Goal: Information Seeking & Learning: Learn about a topic

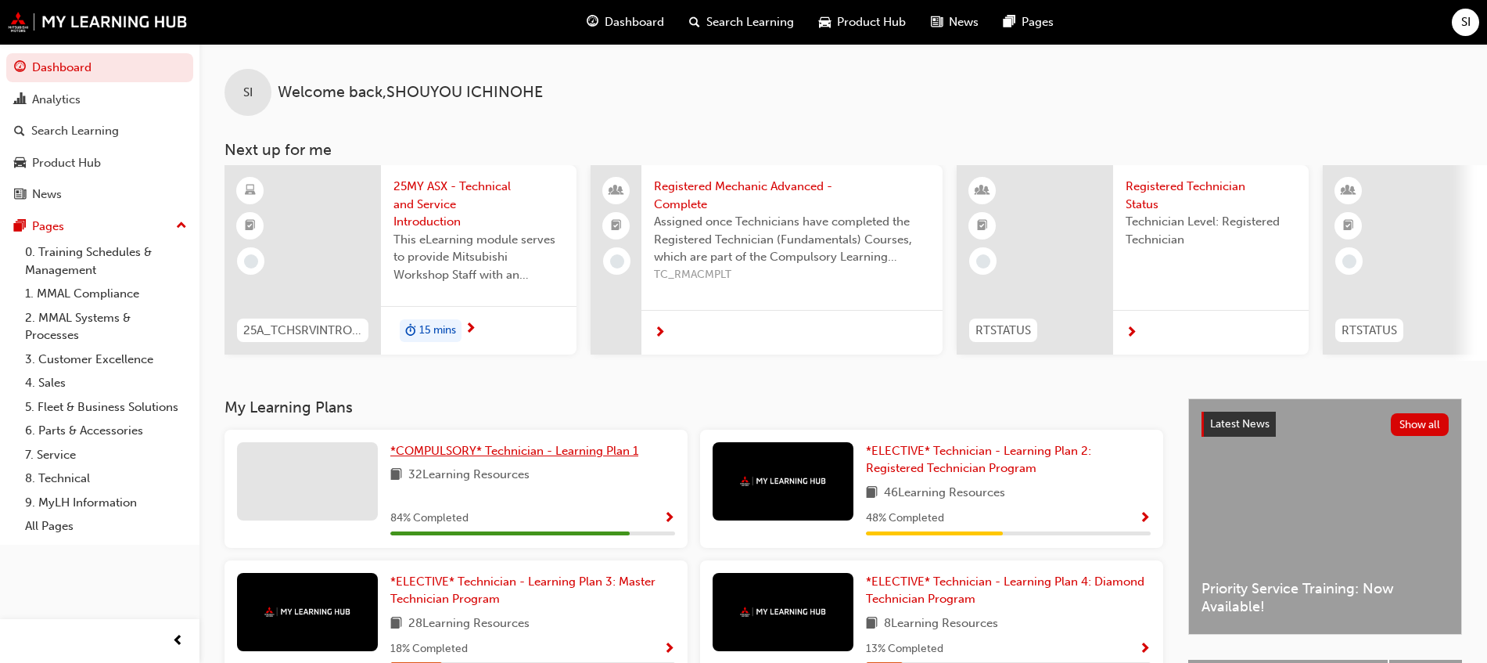
click at [543, 456] on span "*COMPULSORY* Technician - Learning Plan 1" at bounding box center [514, 451] width 248 height 14
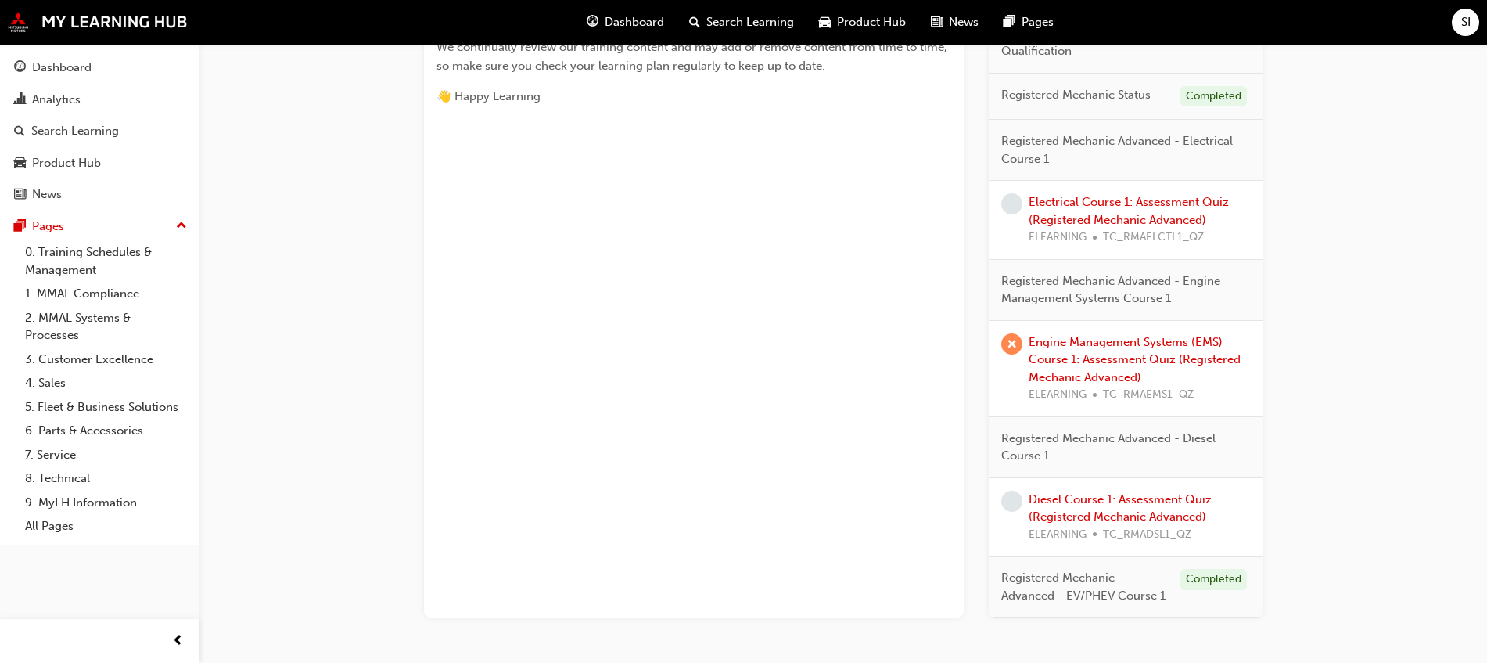
scroll to position [709, 0]
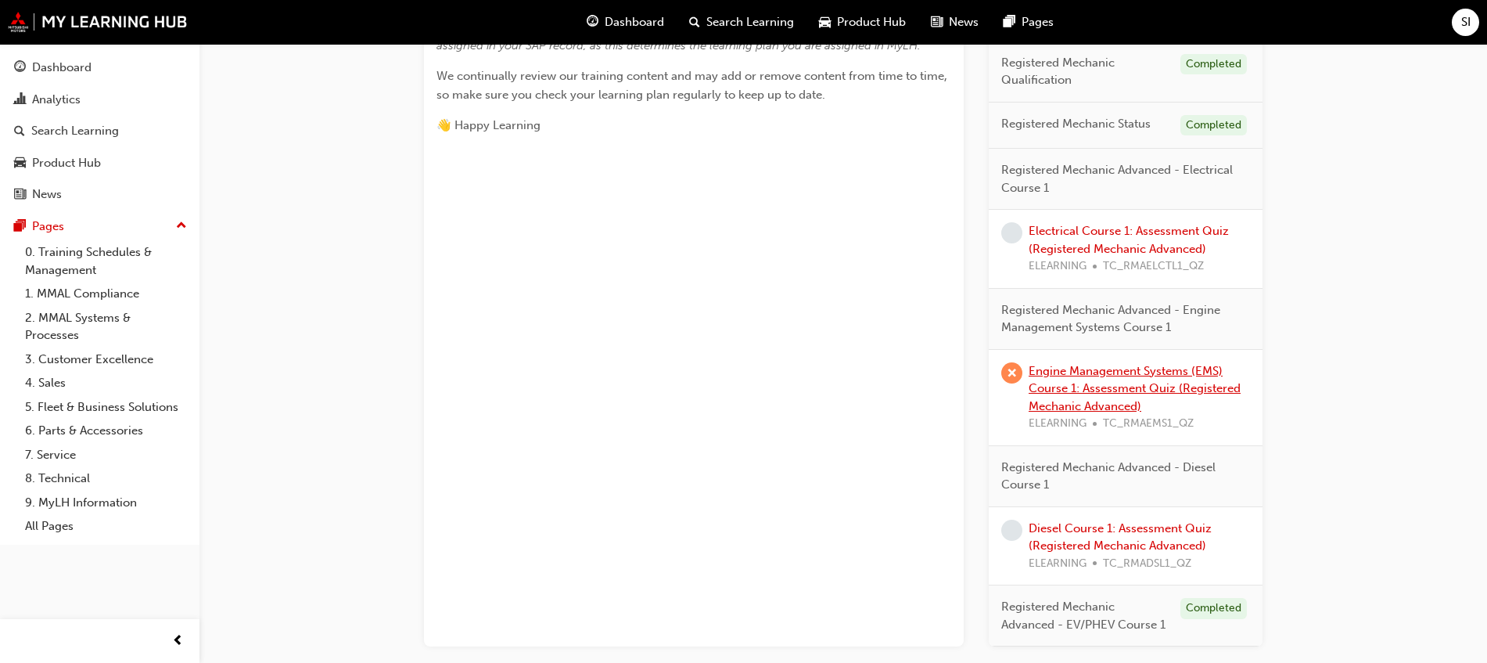
click at [1148, 383] on link "Engine Management Systems (EMS) Course 1: Assessment Quiz (Registered Mechanic …" at bounding box center [1135, 388] width 212 height 49
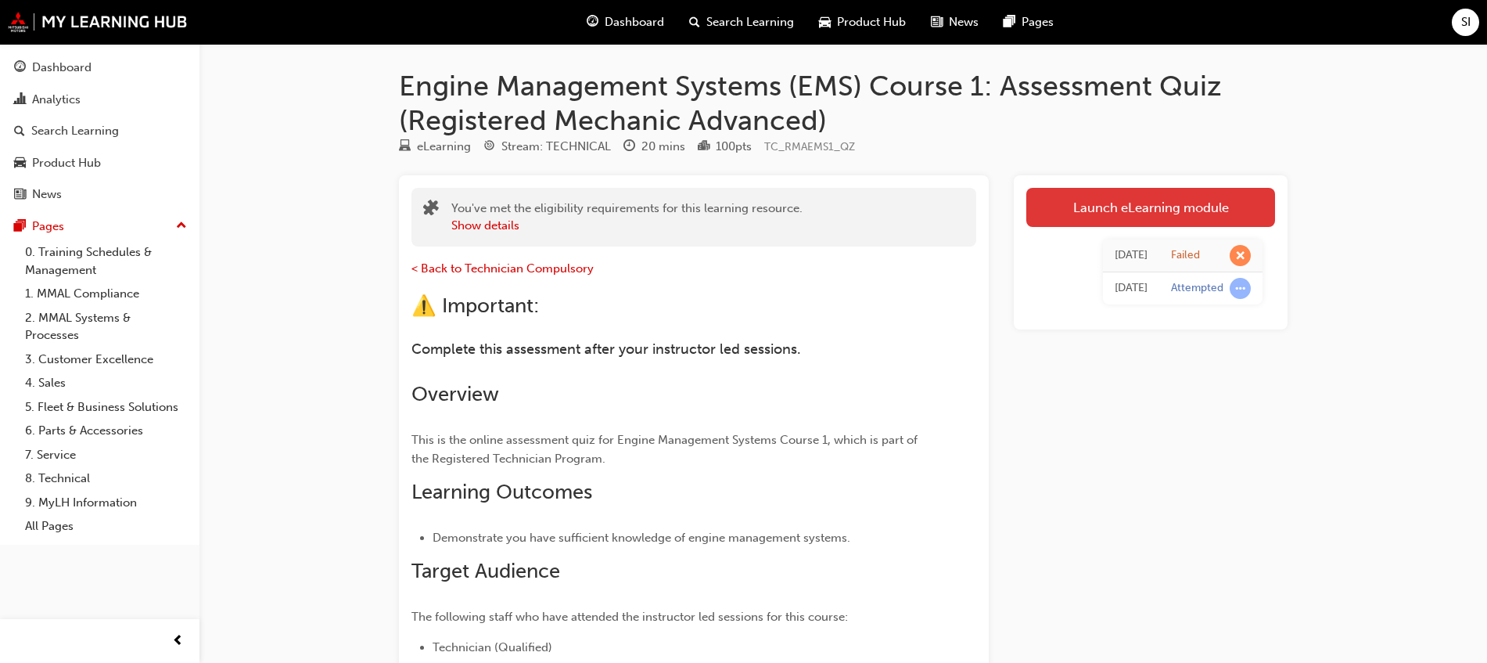
click at [1145, 211] on link "Launch eLearning module" at bounding box center [1150, 207] width 249 height 39
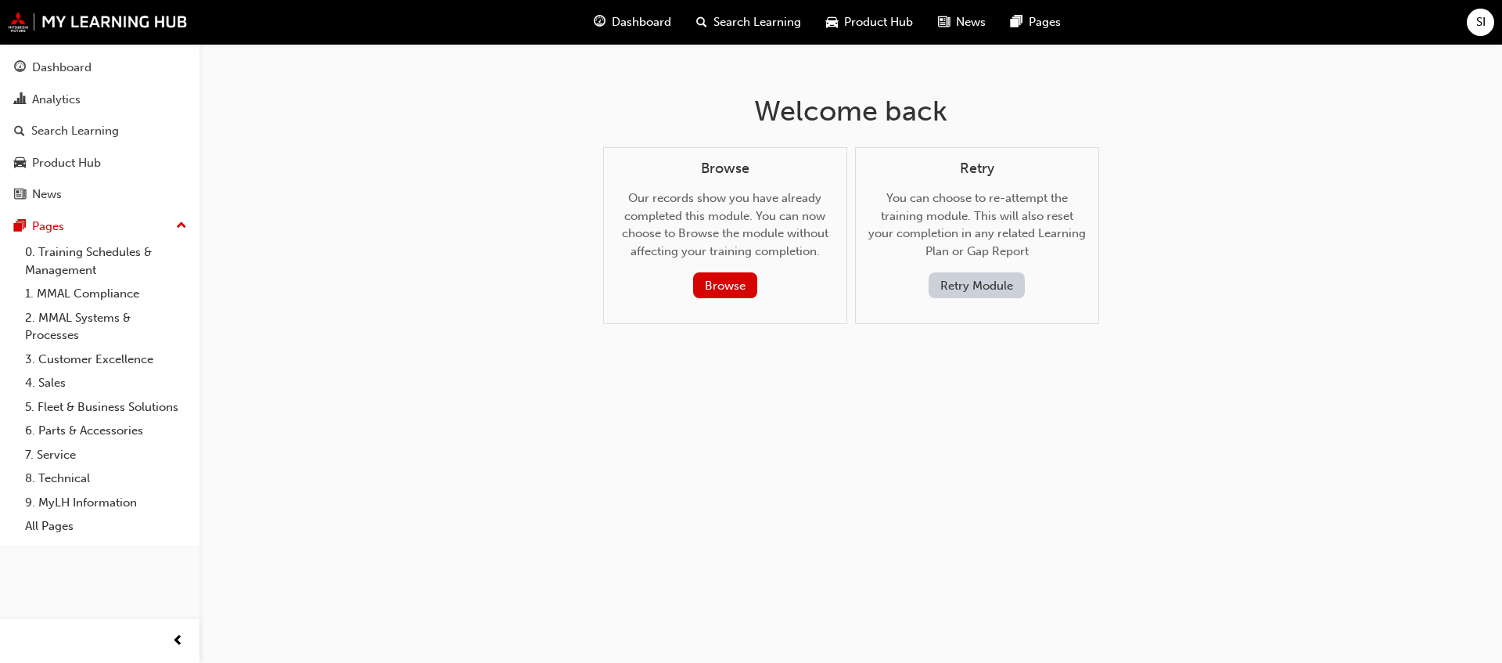
click at [1009, 286] on button "Retry Module" at bounding box center [977, 285] width 96 height 26
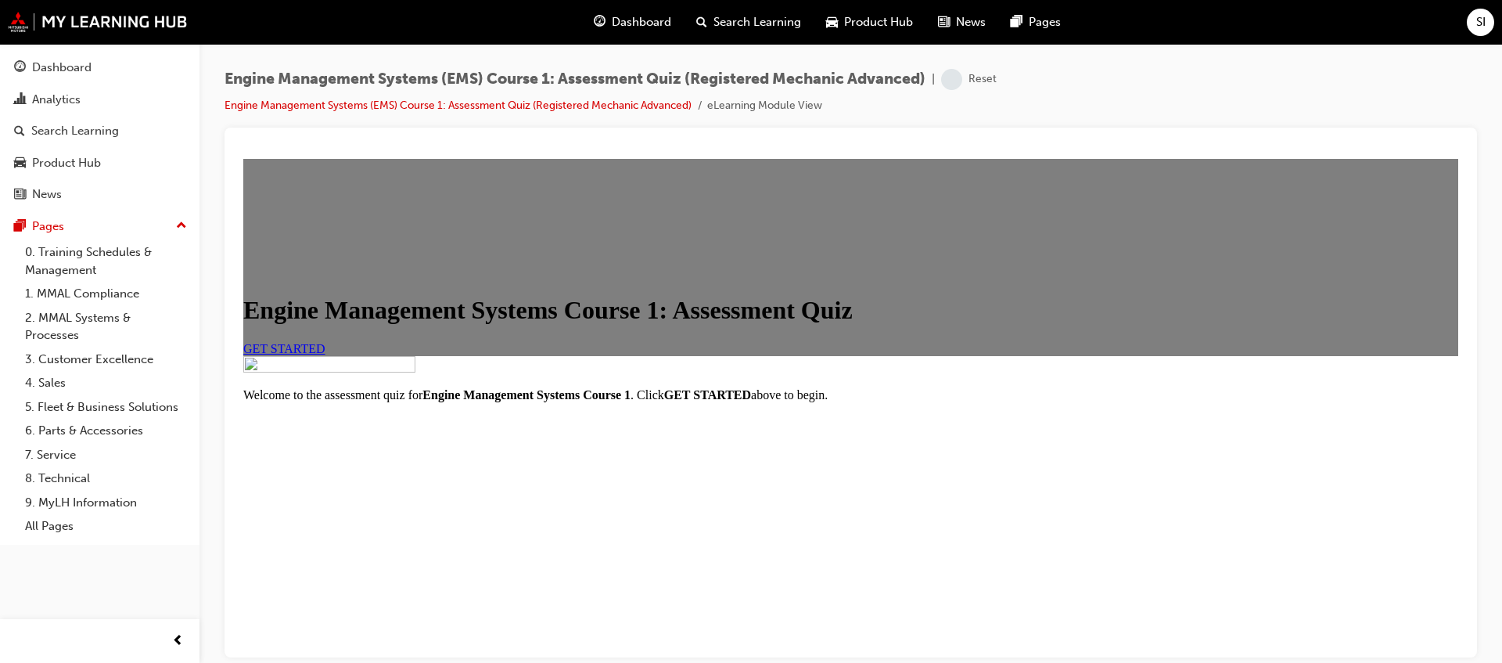
scroll to position [196, 0]
click at [325, 341] on span "GET STARTED" at bounding box center [284, 347] width 82 height 13
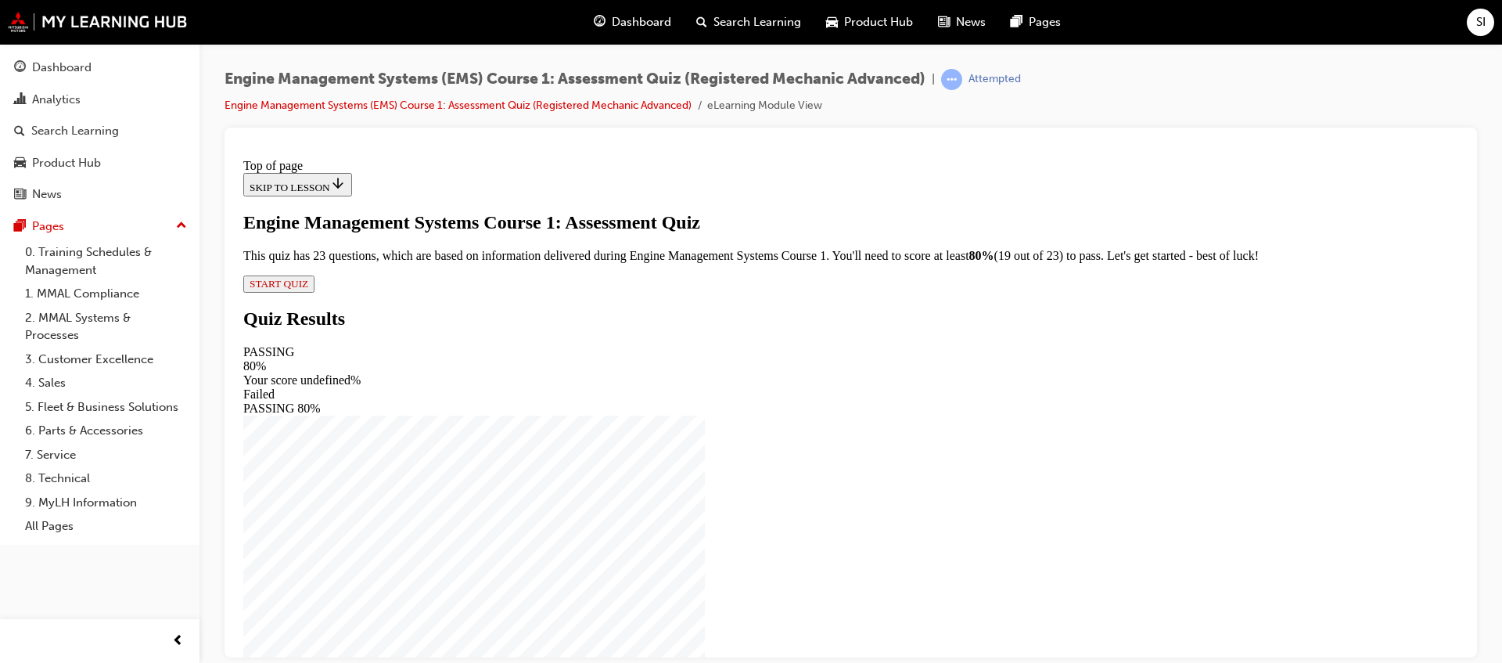
scroll to position [43, 0]
click at [308, 289] on span "START QUIZ" at bounding box center [279, 283] width 59 height 12
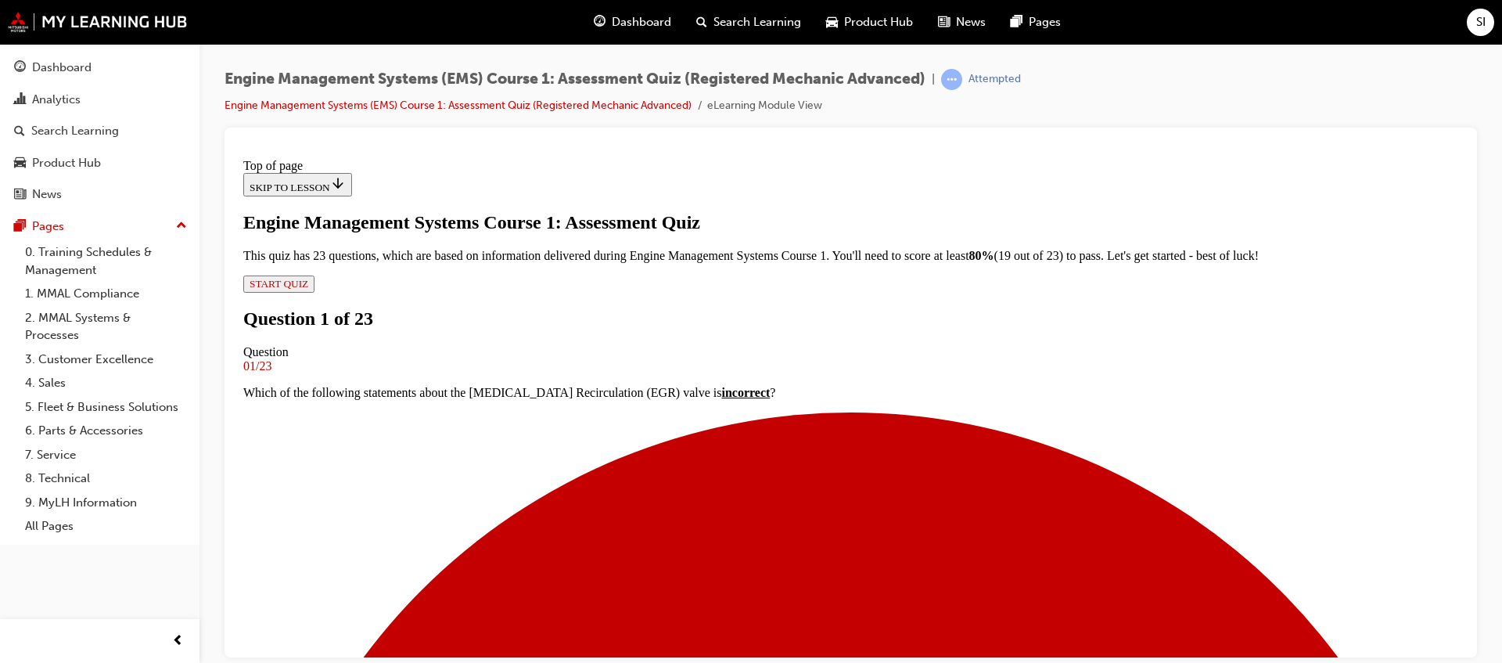
scroll to position [198, 0]
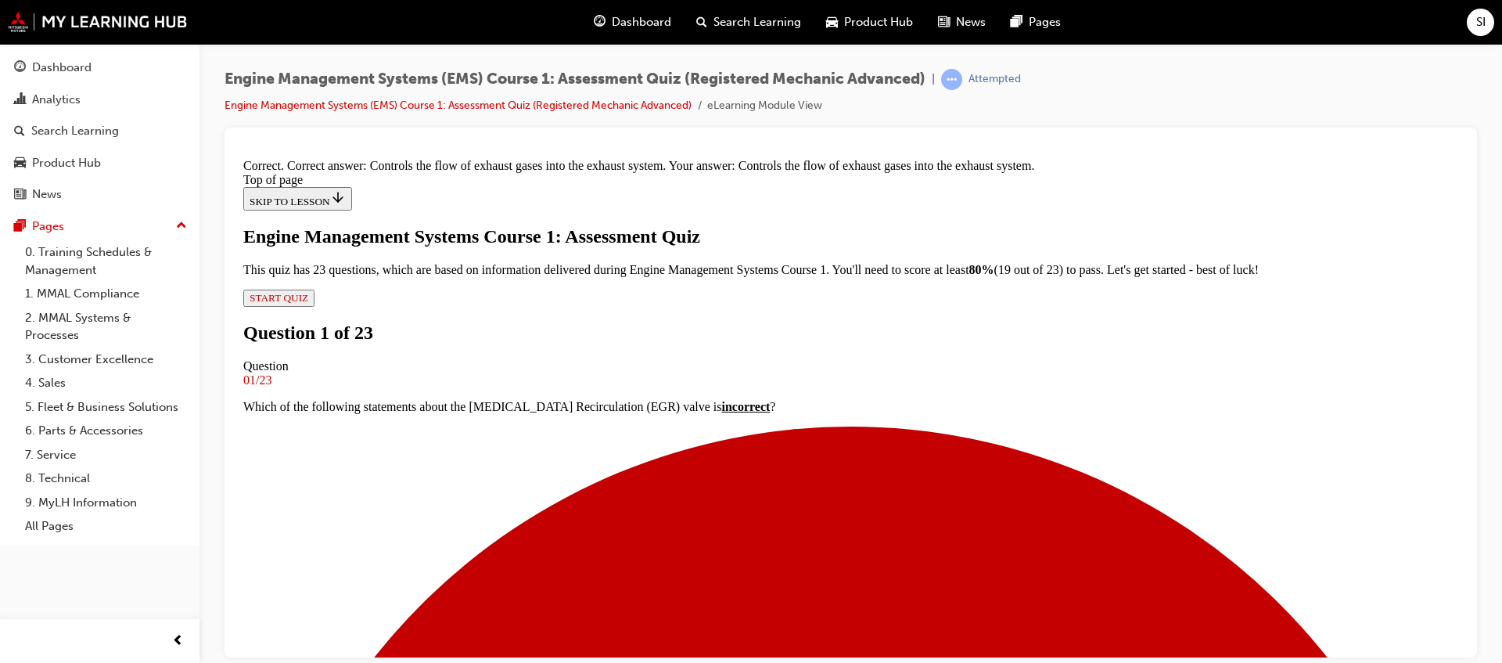
scroll to position [313, 0]
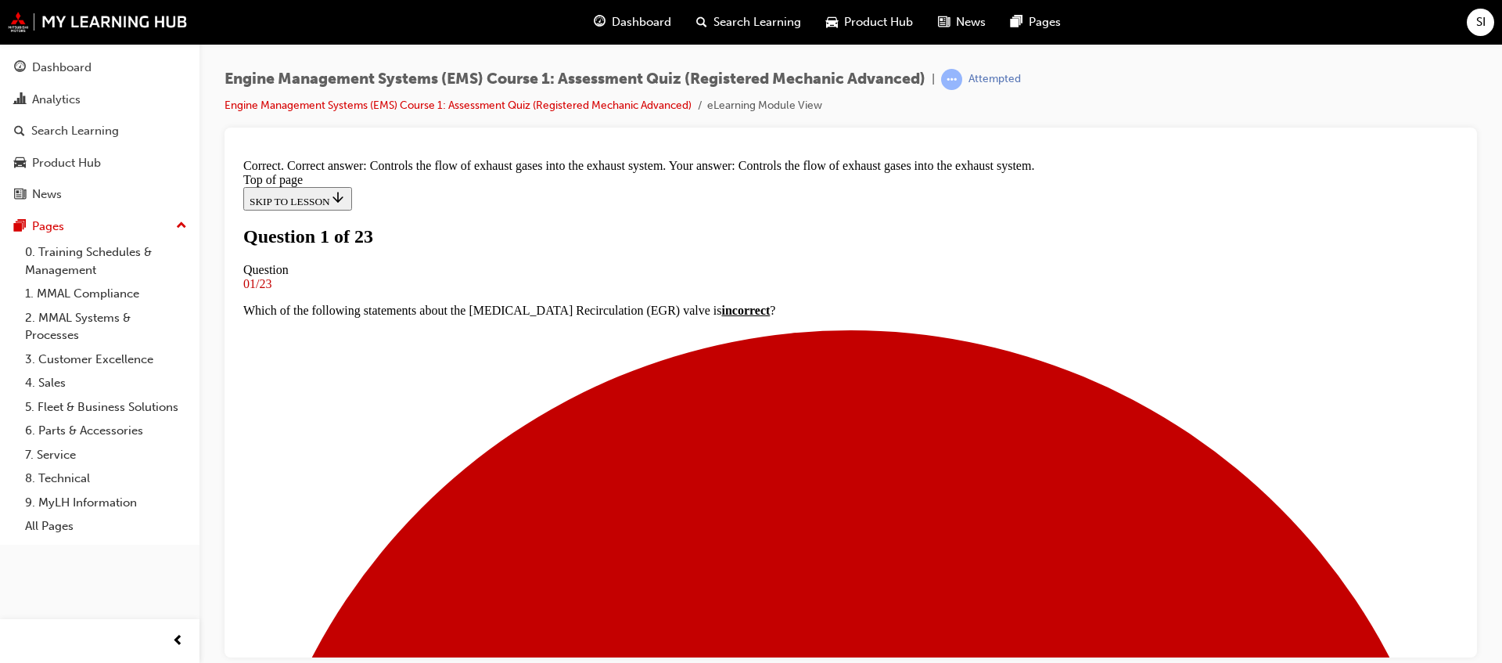
scroll to position [100, 0]
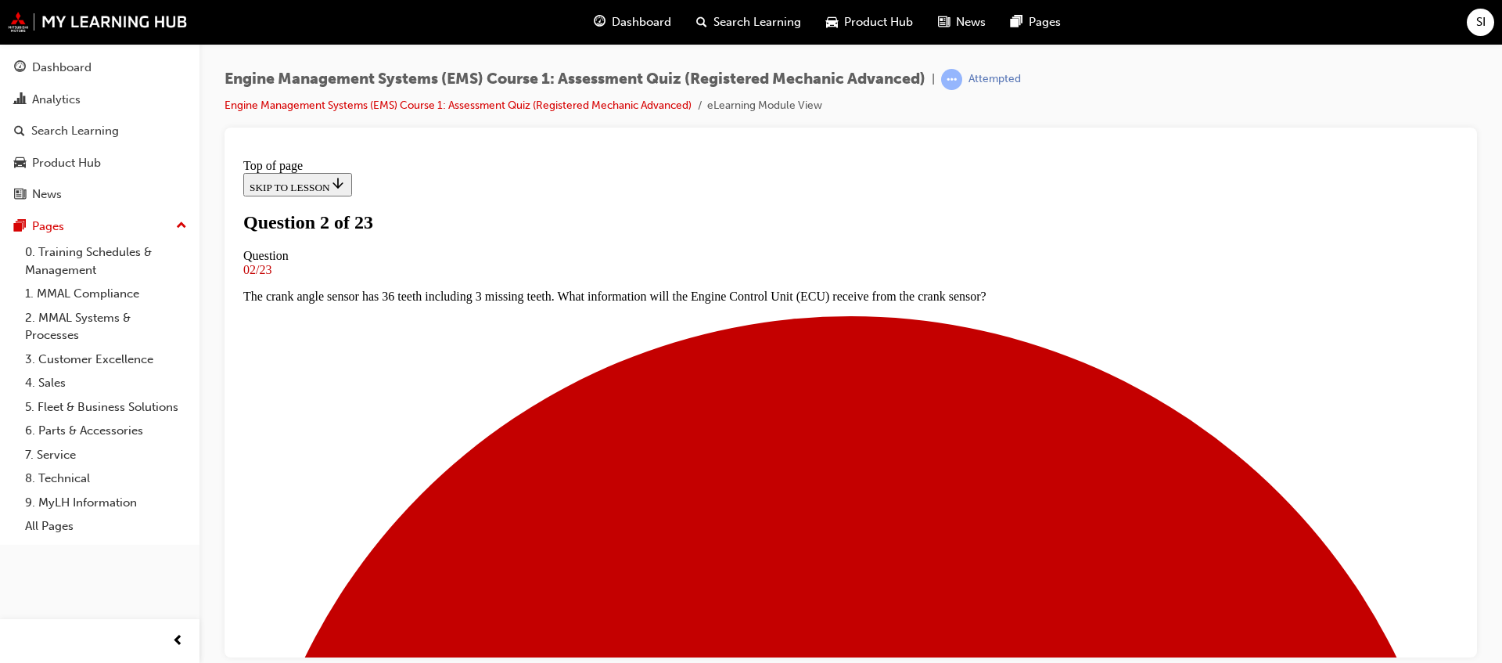
scroll to position [100, 0]
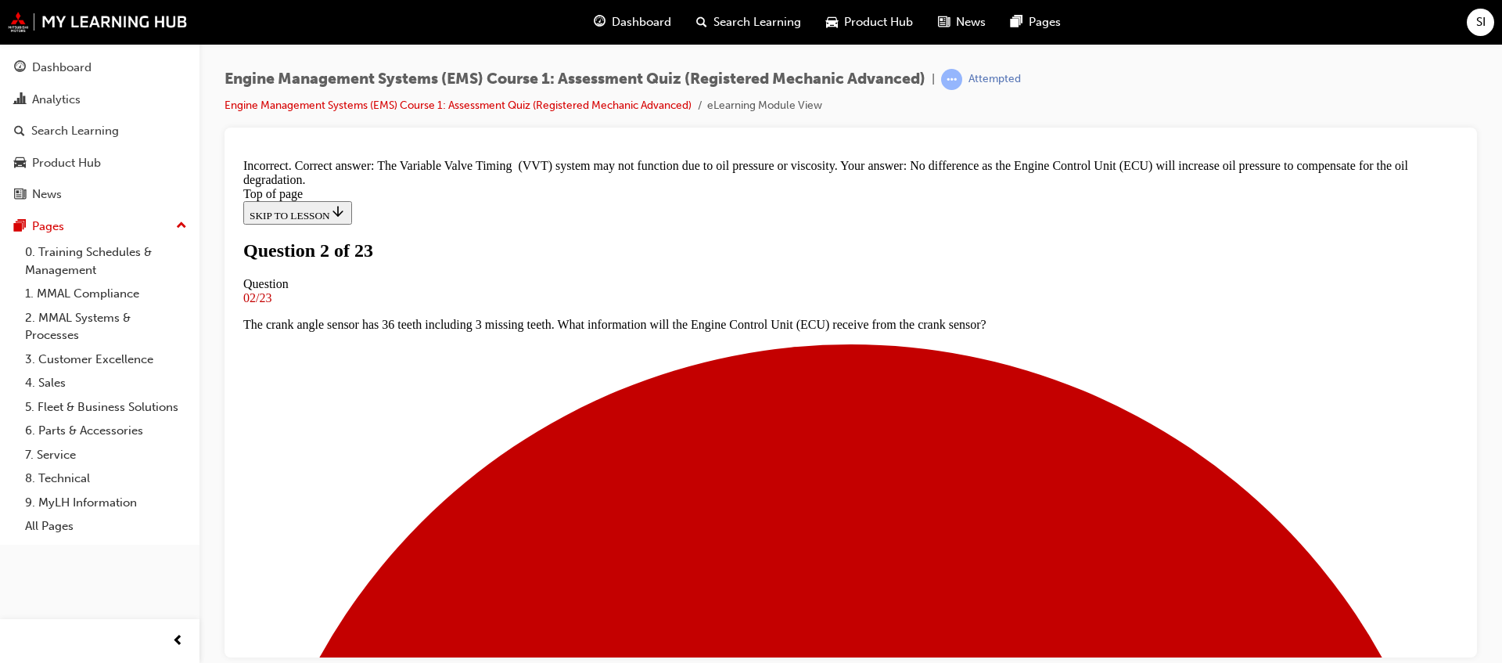
scroll to position [282, 0]
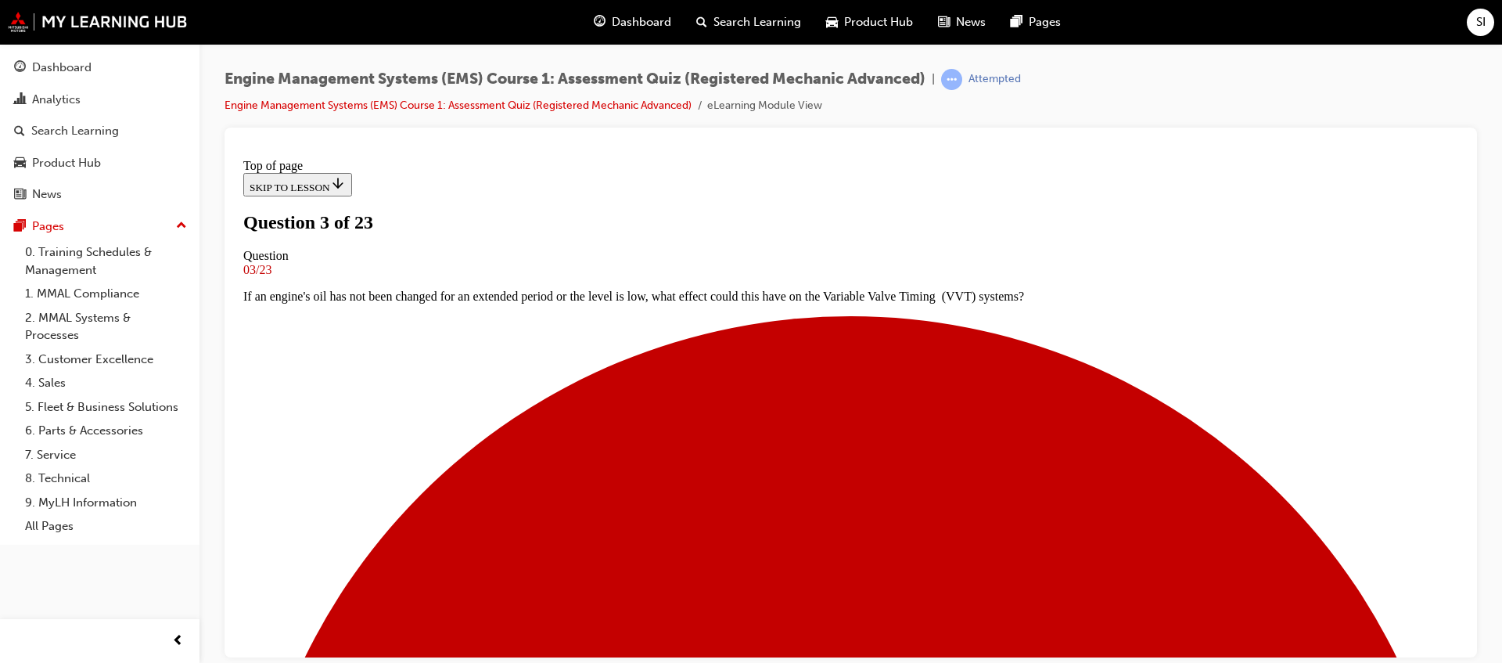
scroll to position [198, 0]
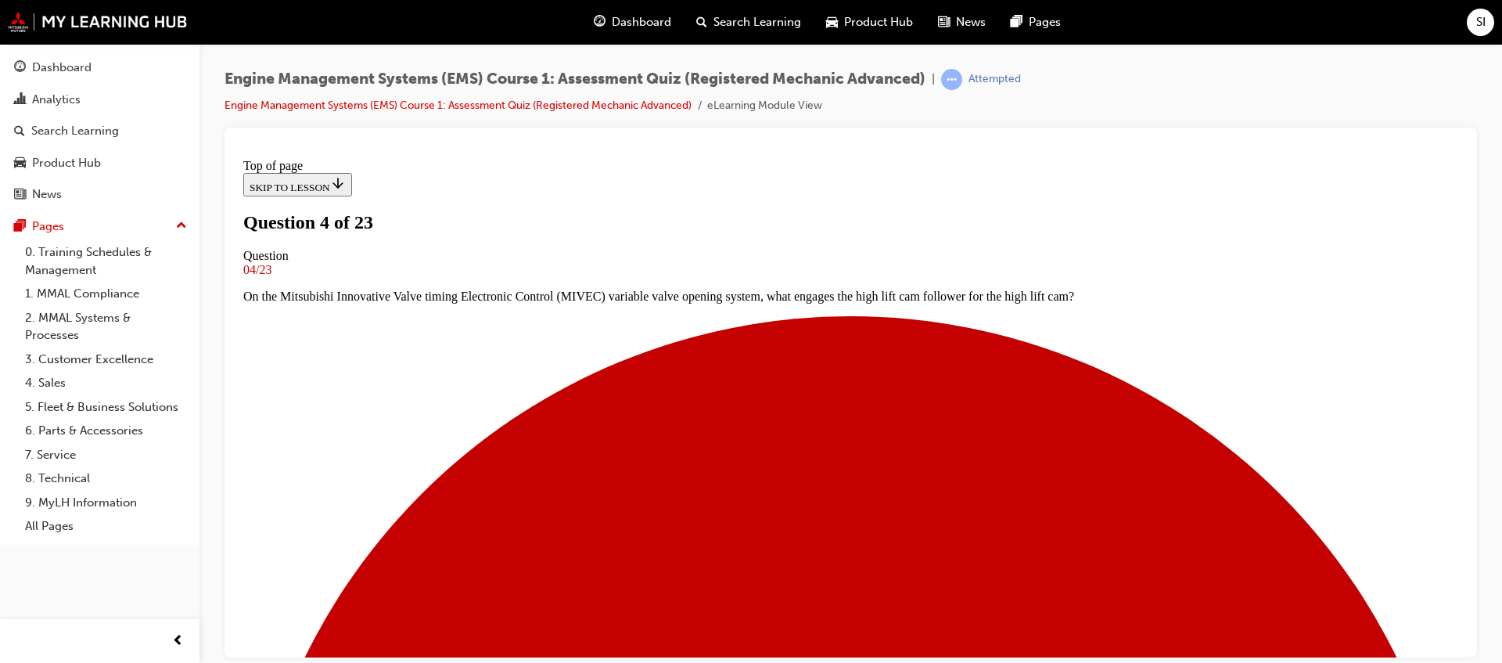
scroll to position [100, 0]
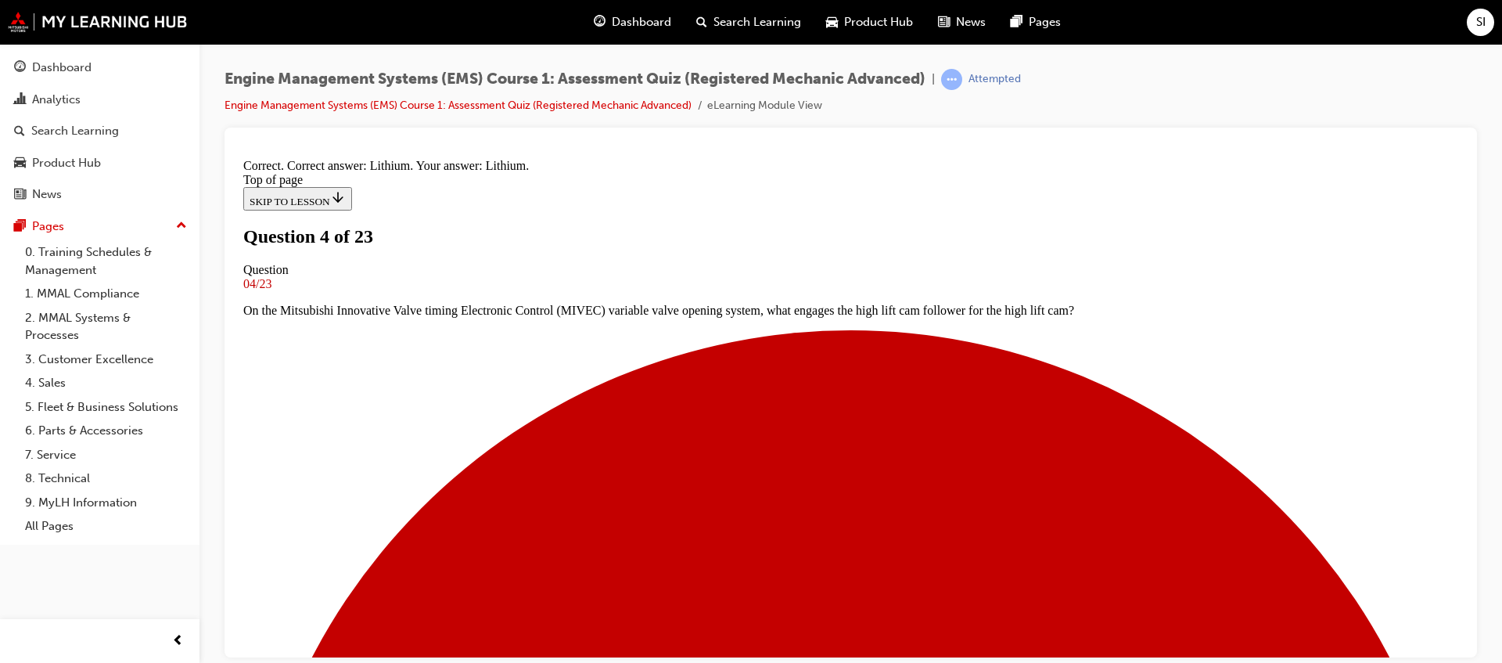
scroll to position [173, 0]
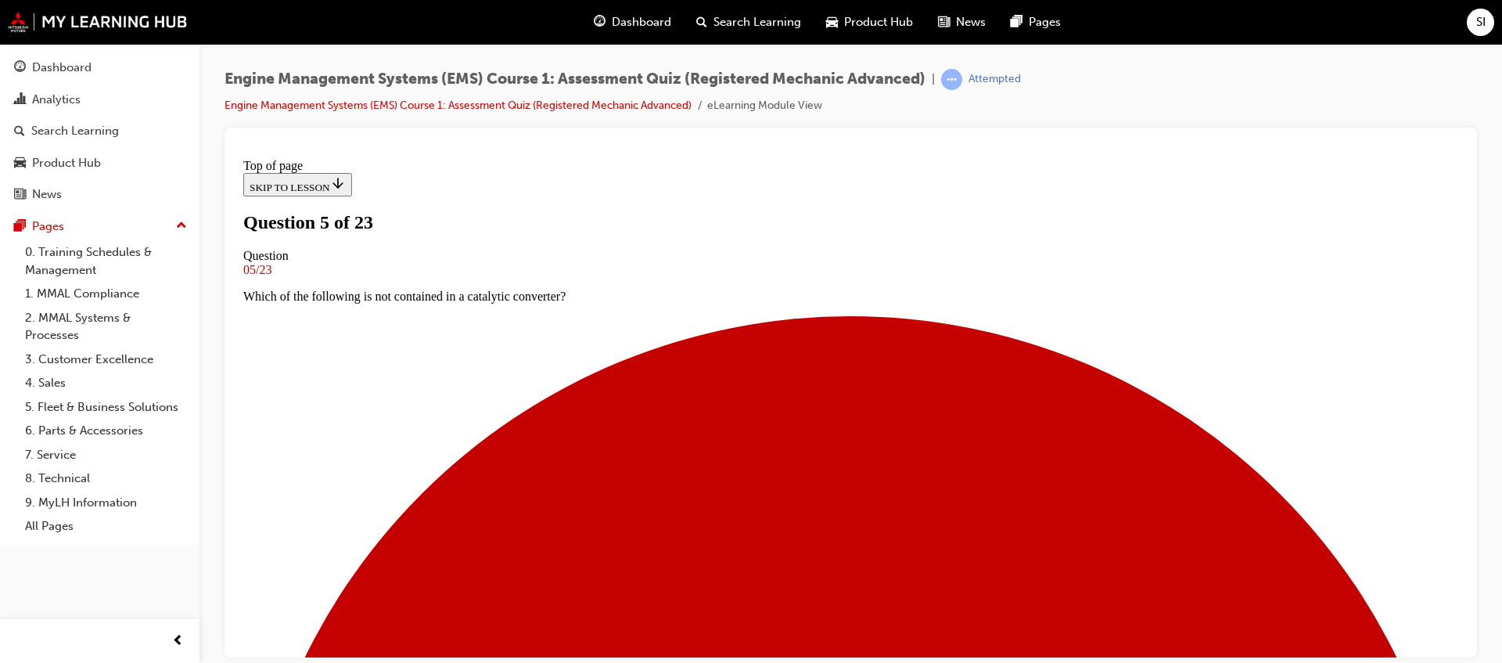
scroll to position [198, 0]
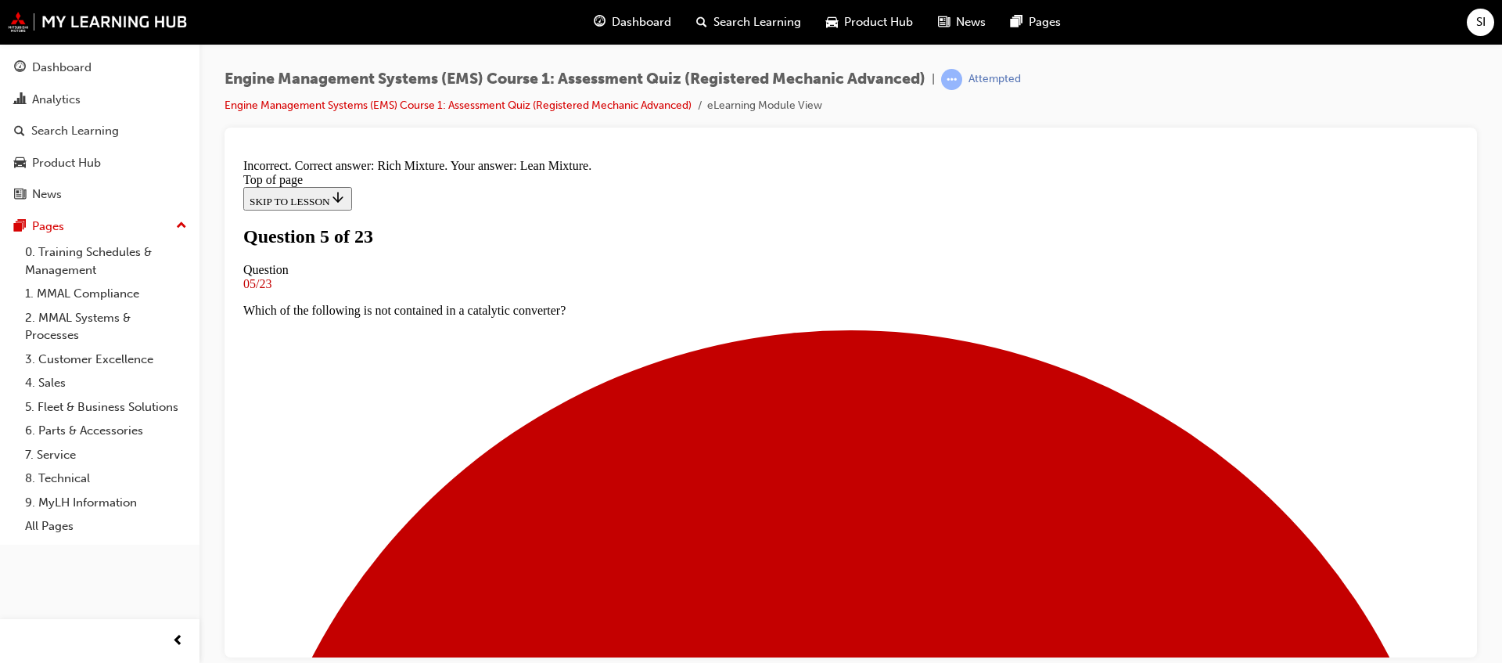
scroll to position [288, 0]
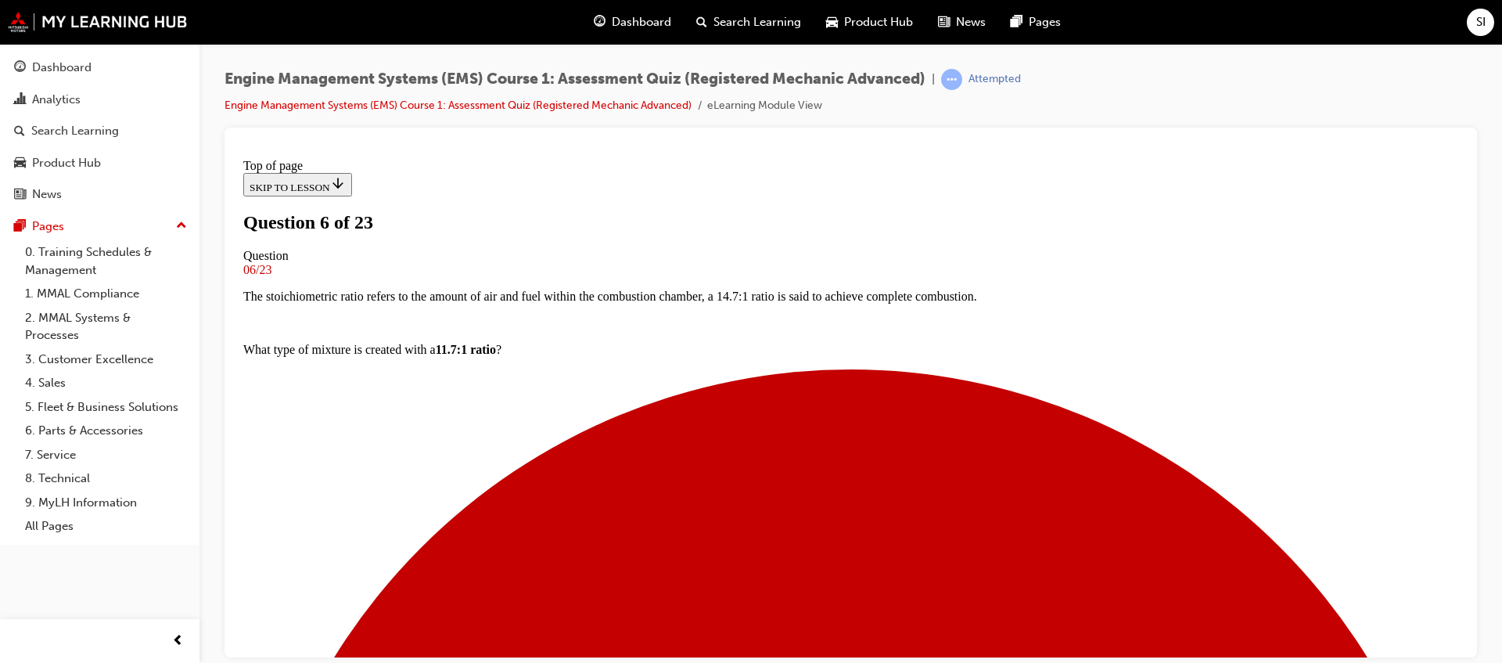
scroll to position [100, 0]
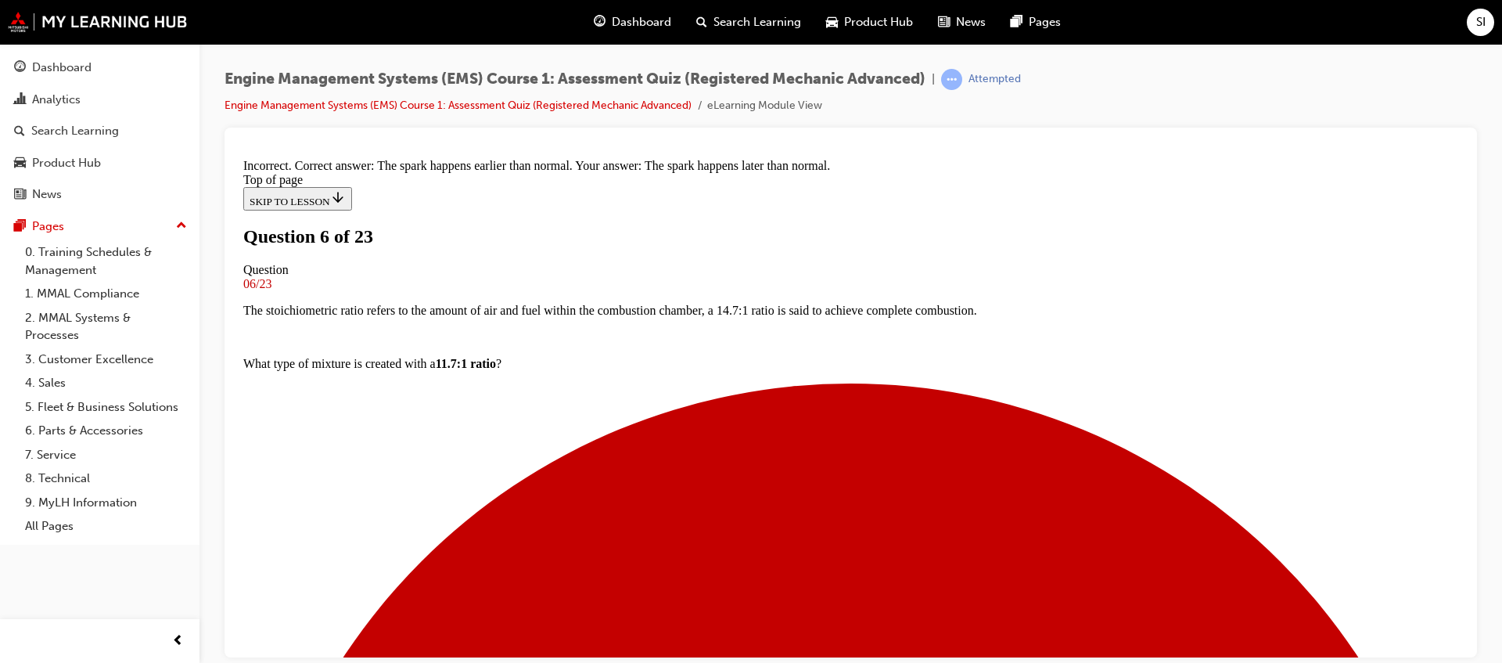
scroll to position [250, 0]
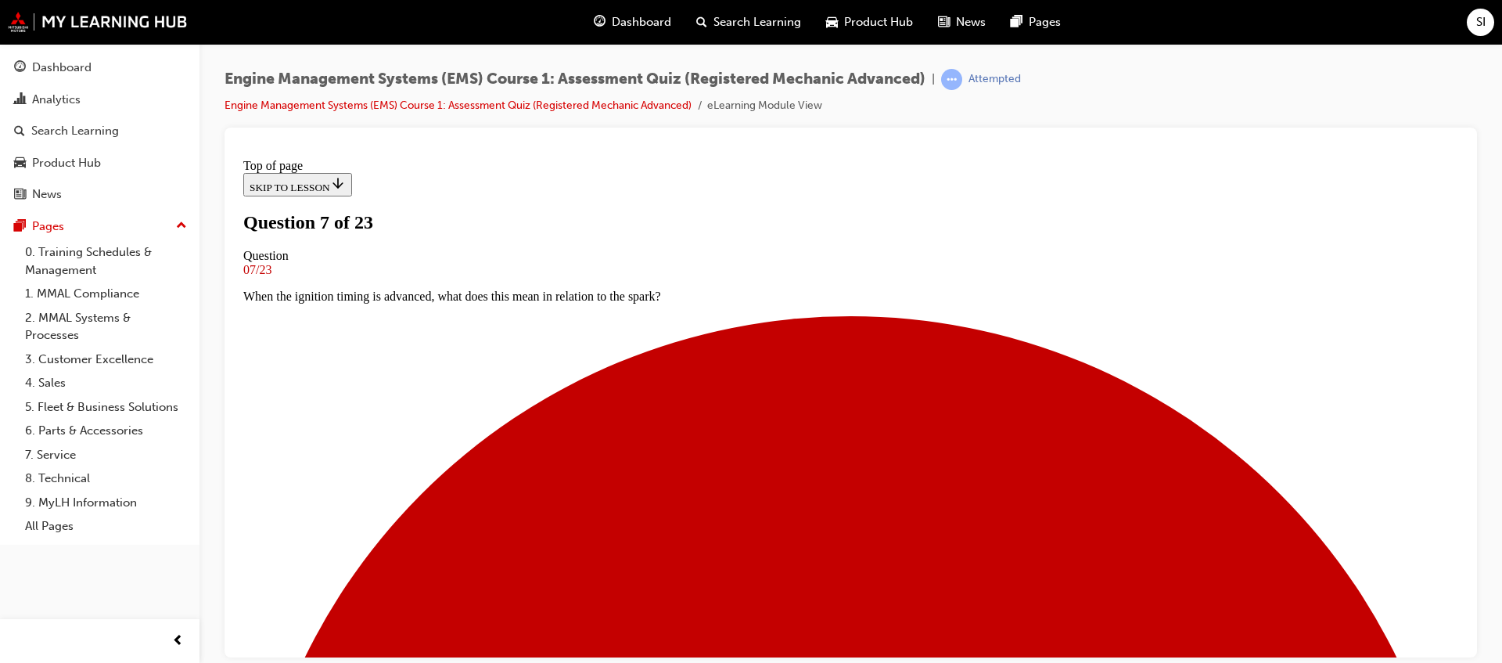
scroll to position [198, 0]
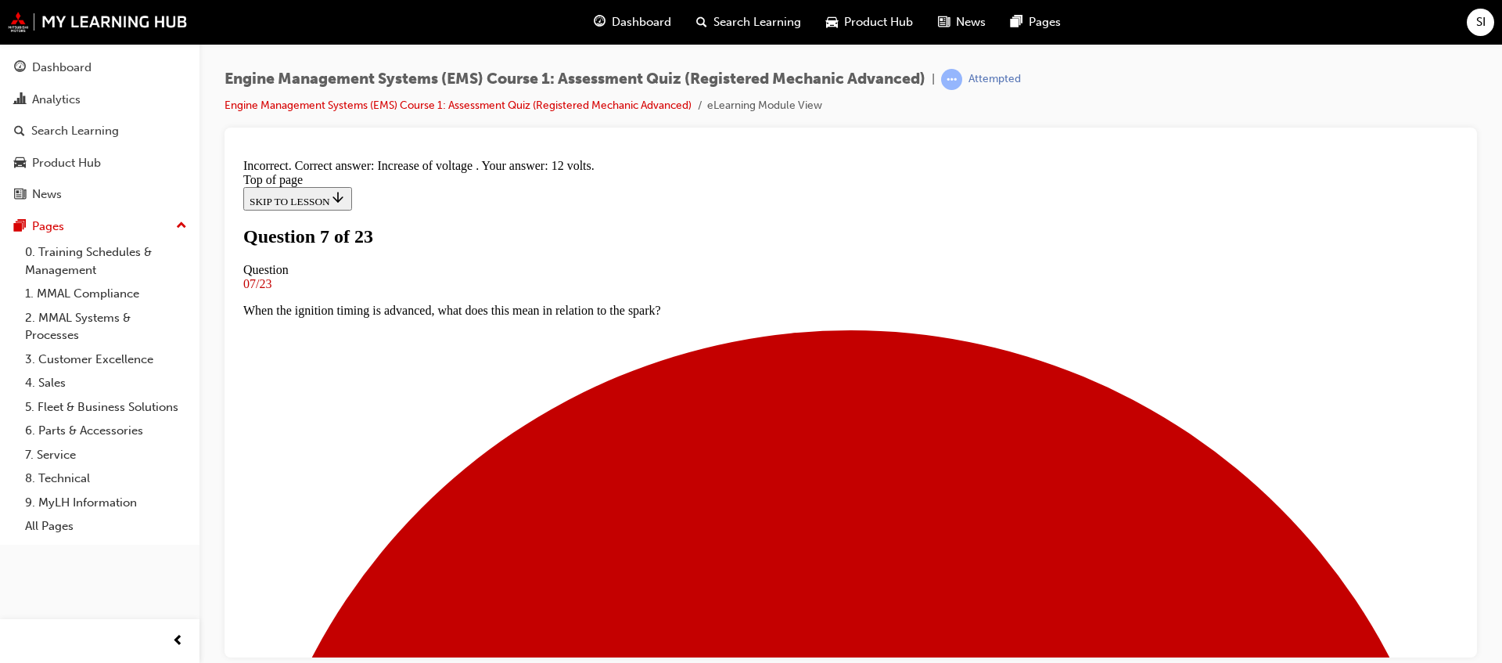
scroll to position [377, 0]
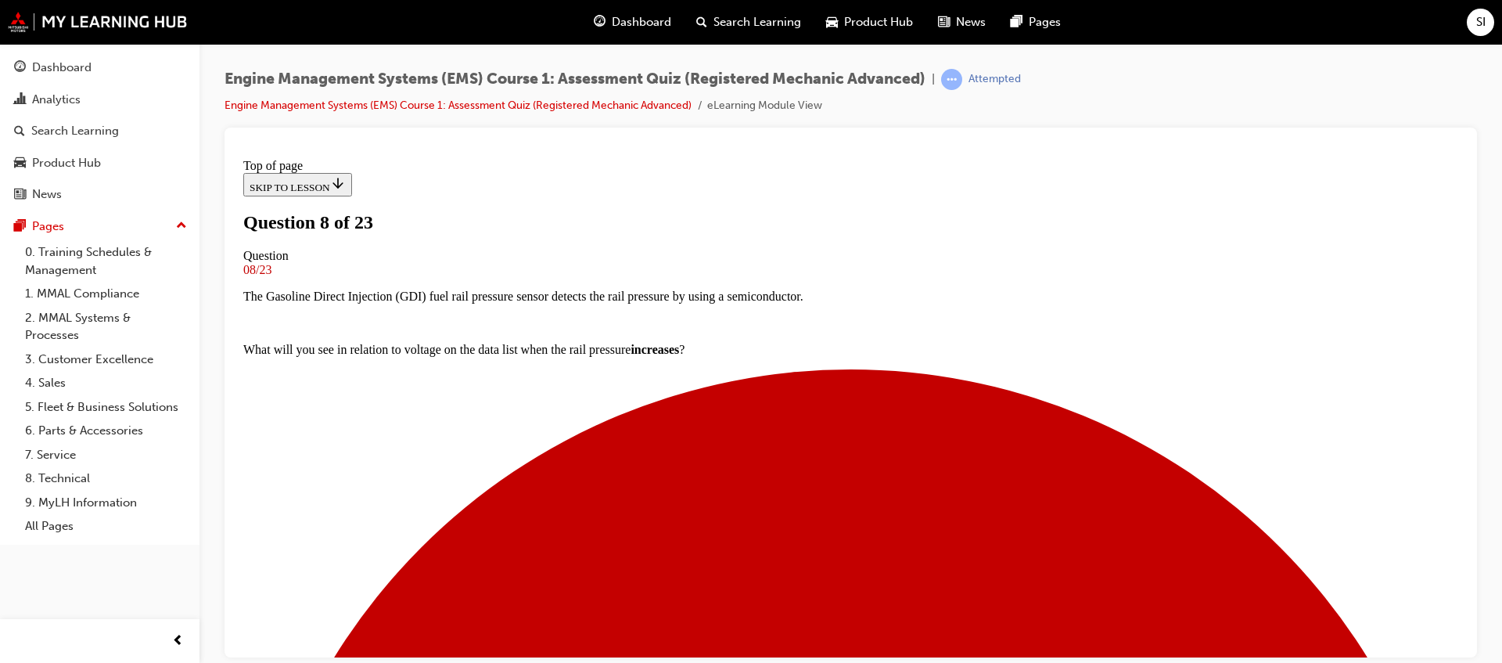
scroll to position [100, 0]
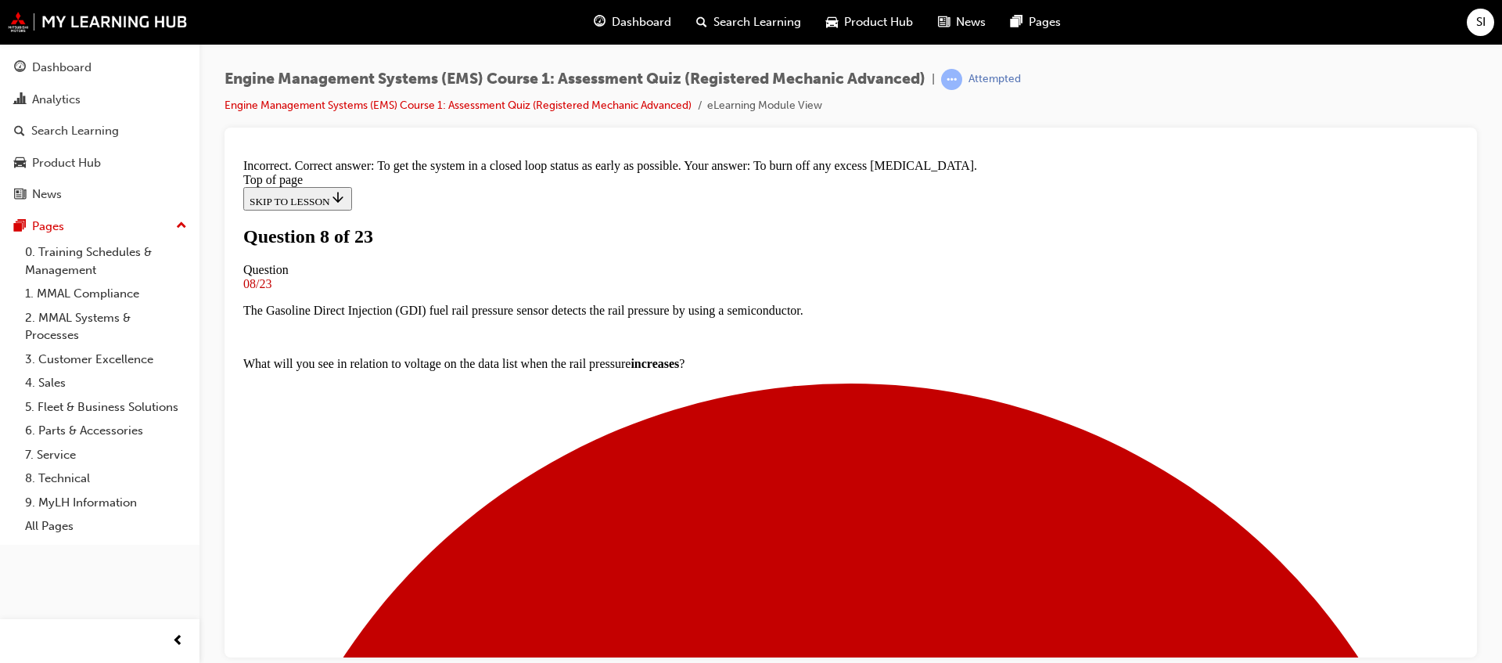
scroll to position [226, 0]
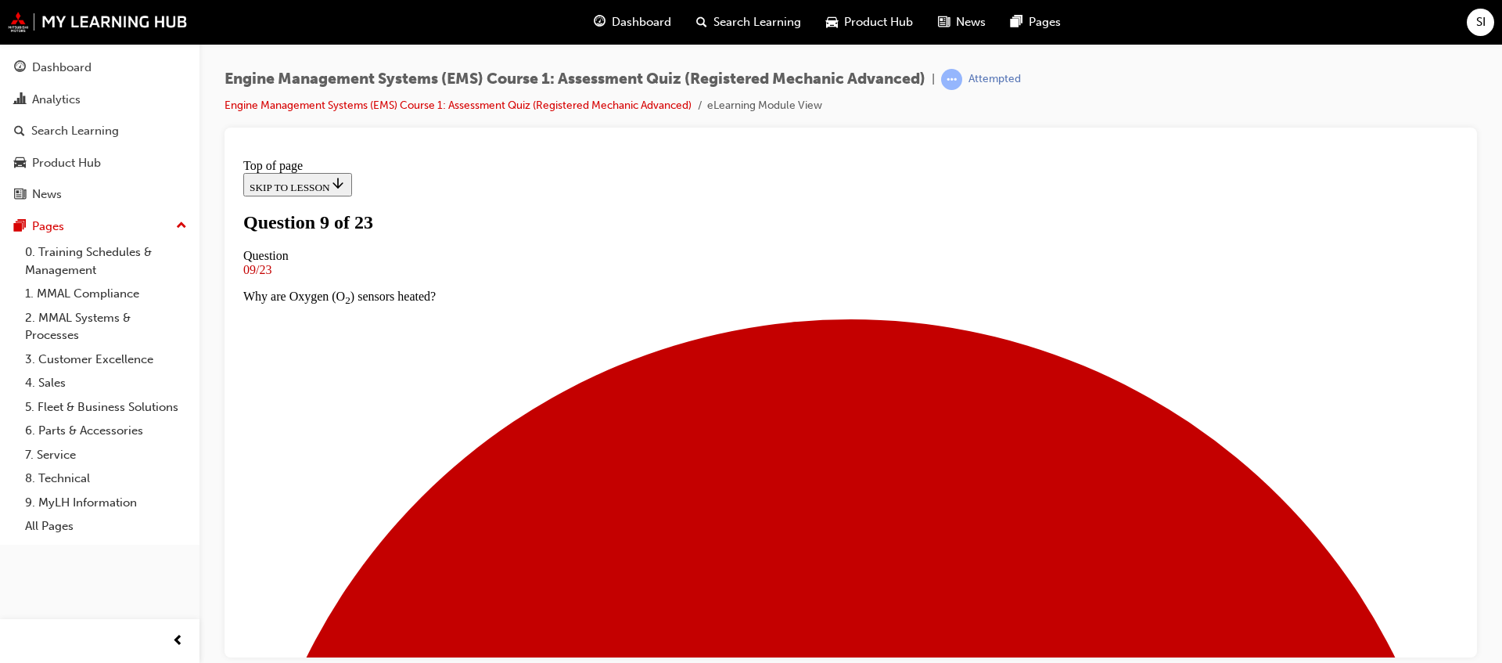
scroll to position [100, 0]
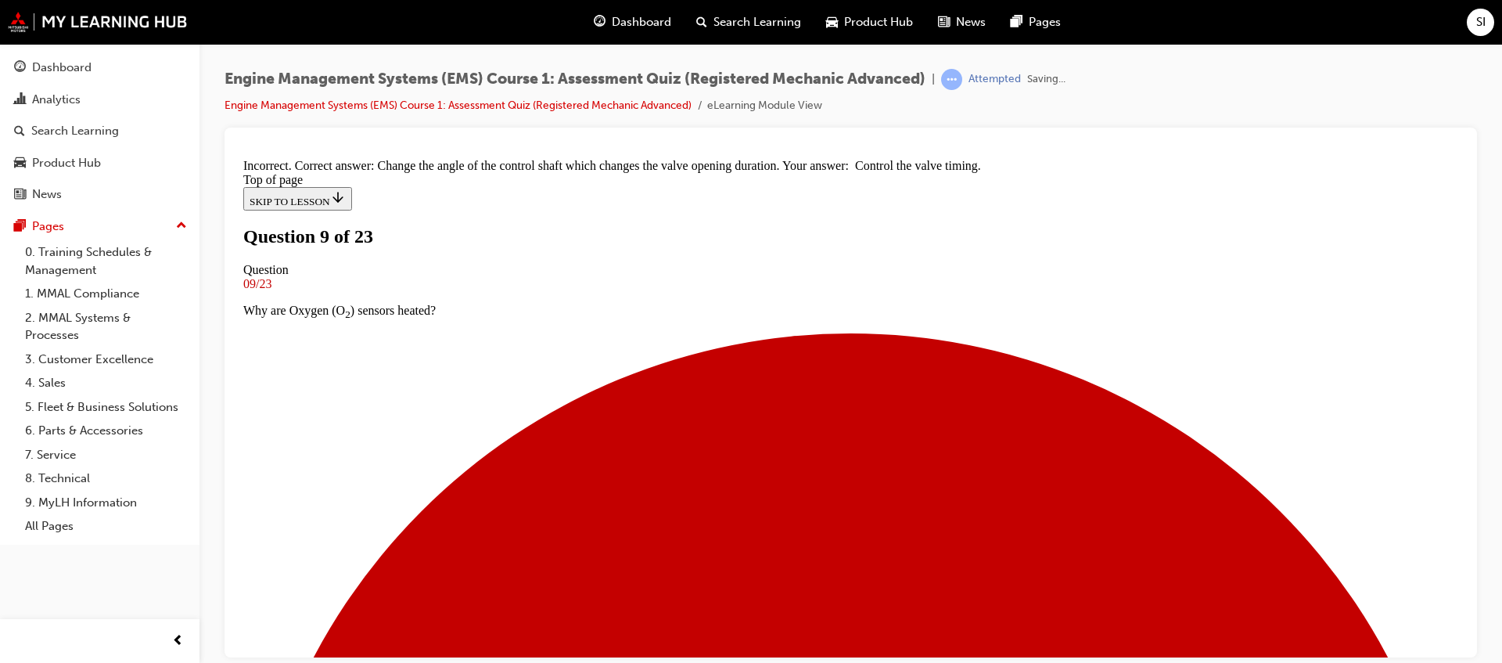
scroll to position [250, 0]
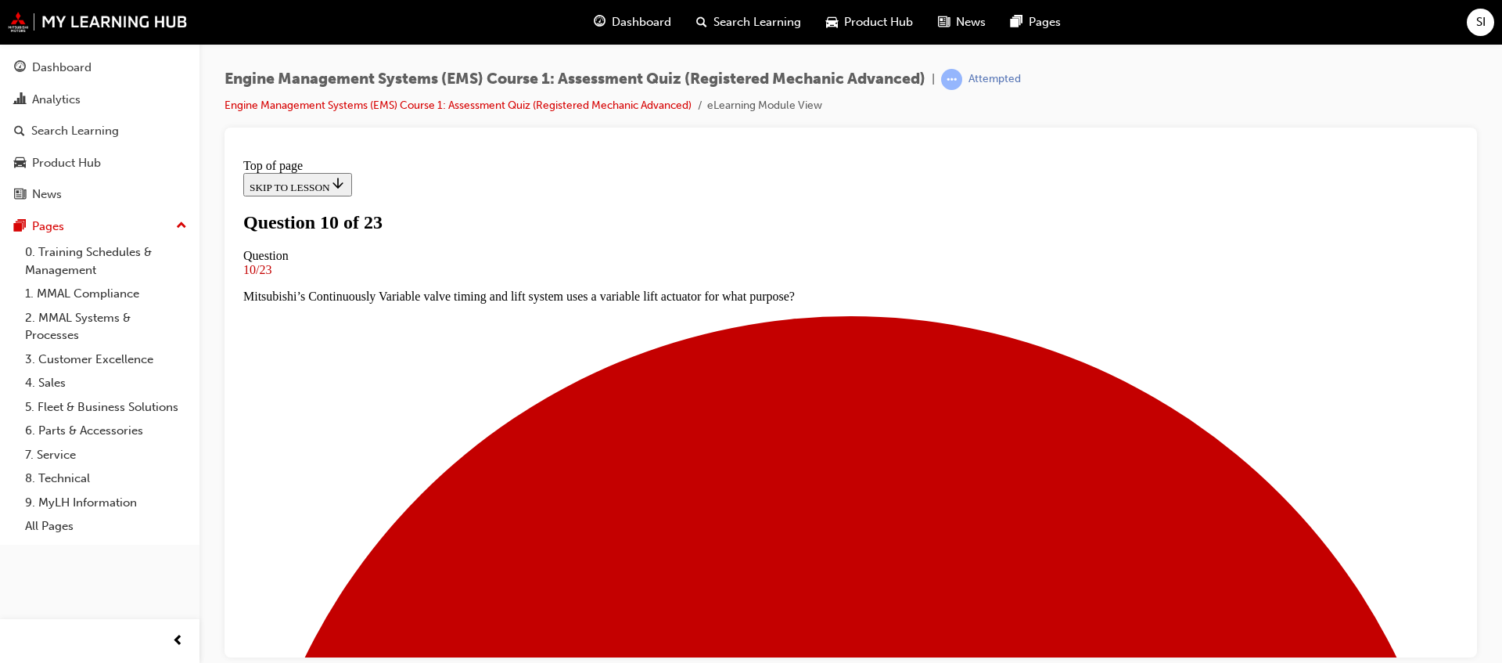
scroll to position [198, 0]
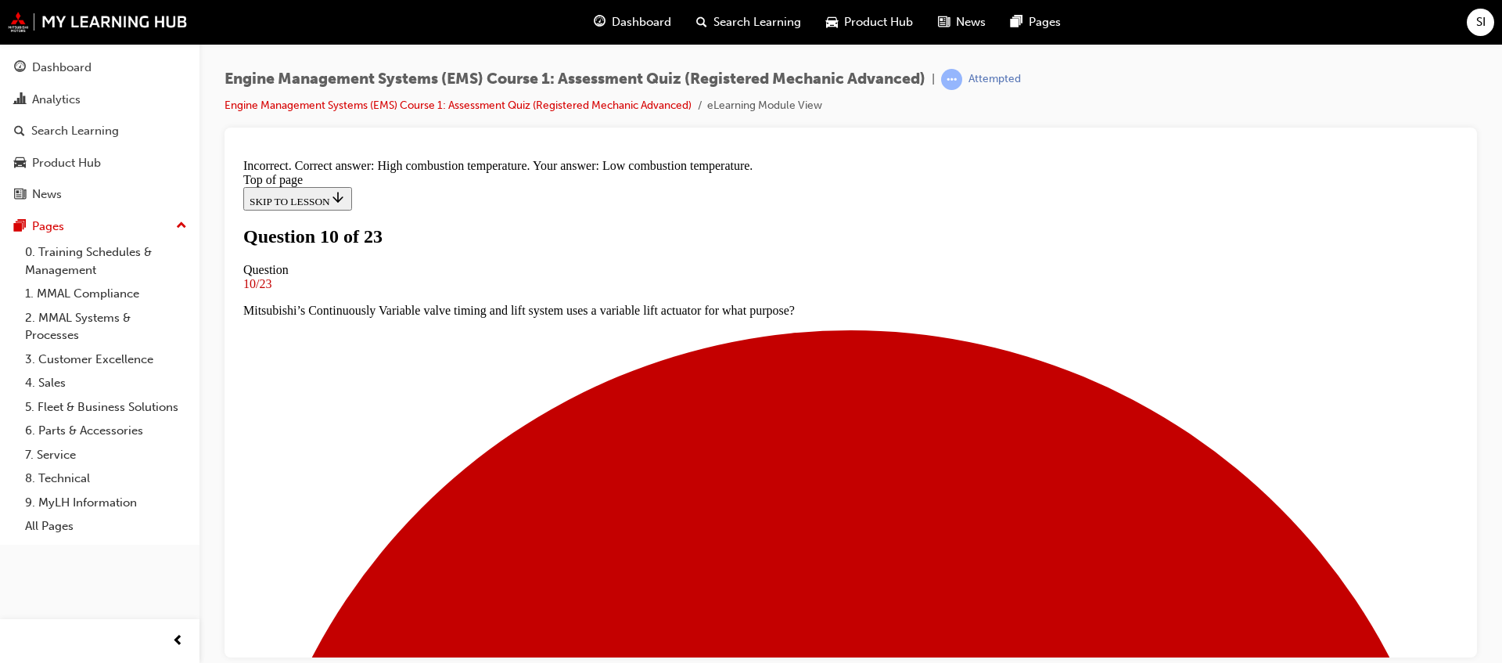
scroll to position [271, 0]
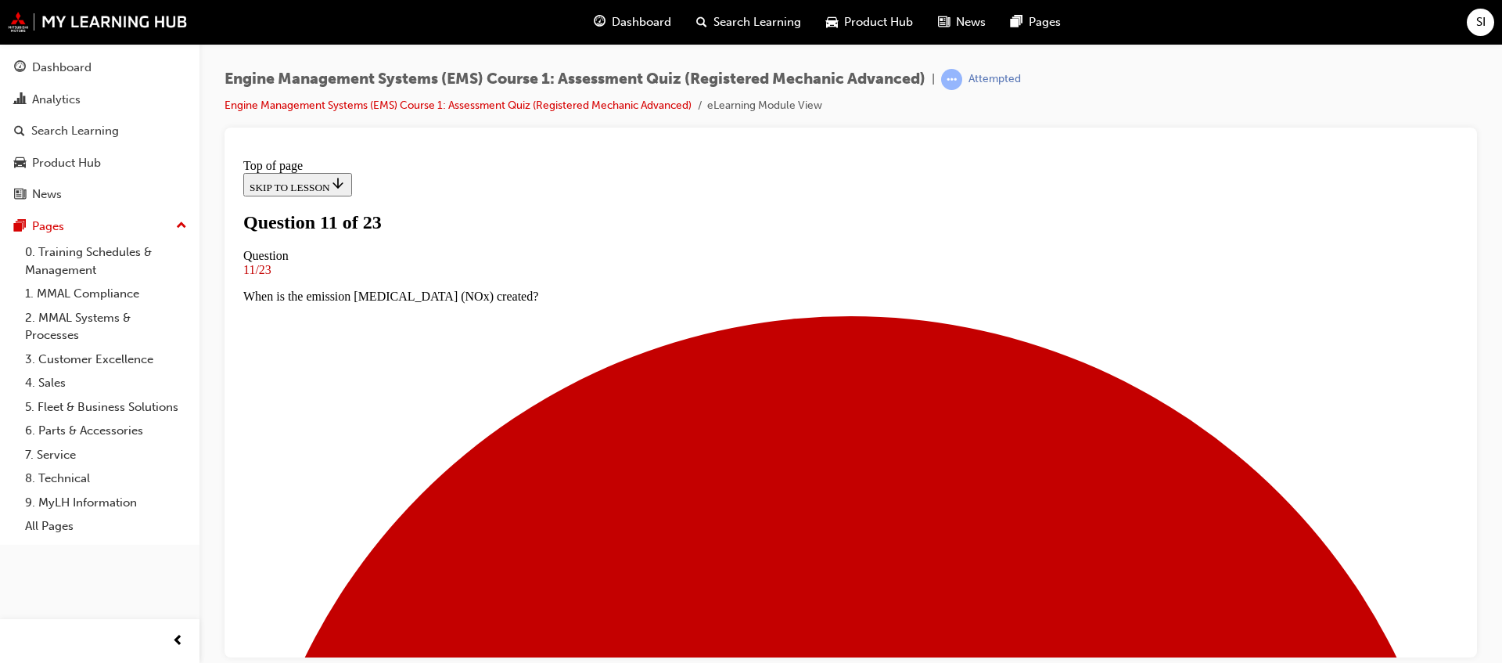
scroll to position [100, 0]
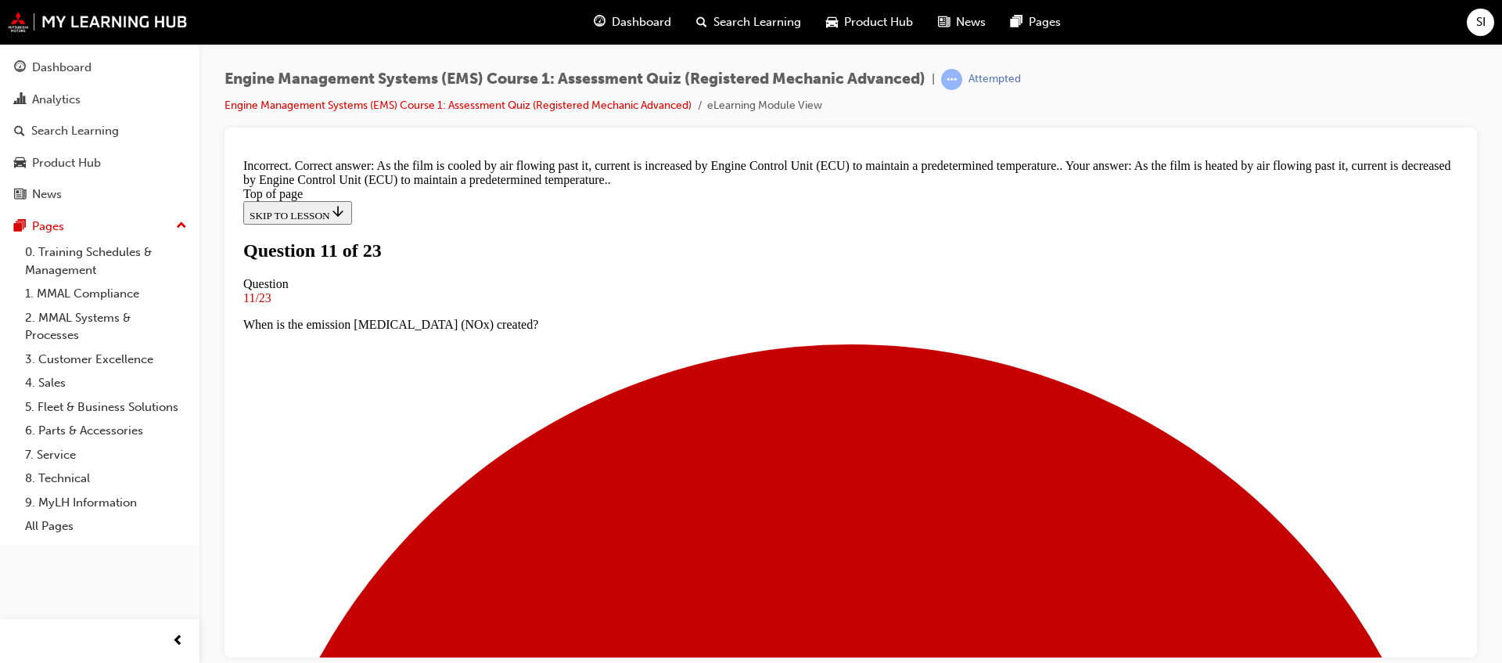
scroll to position [98, 0]
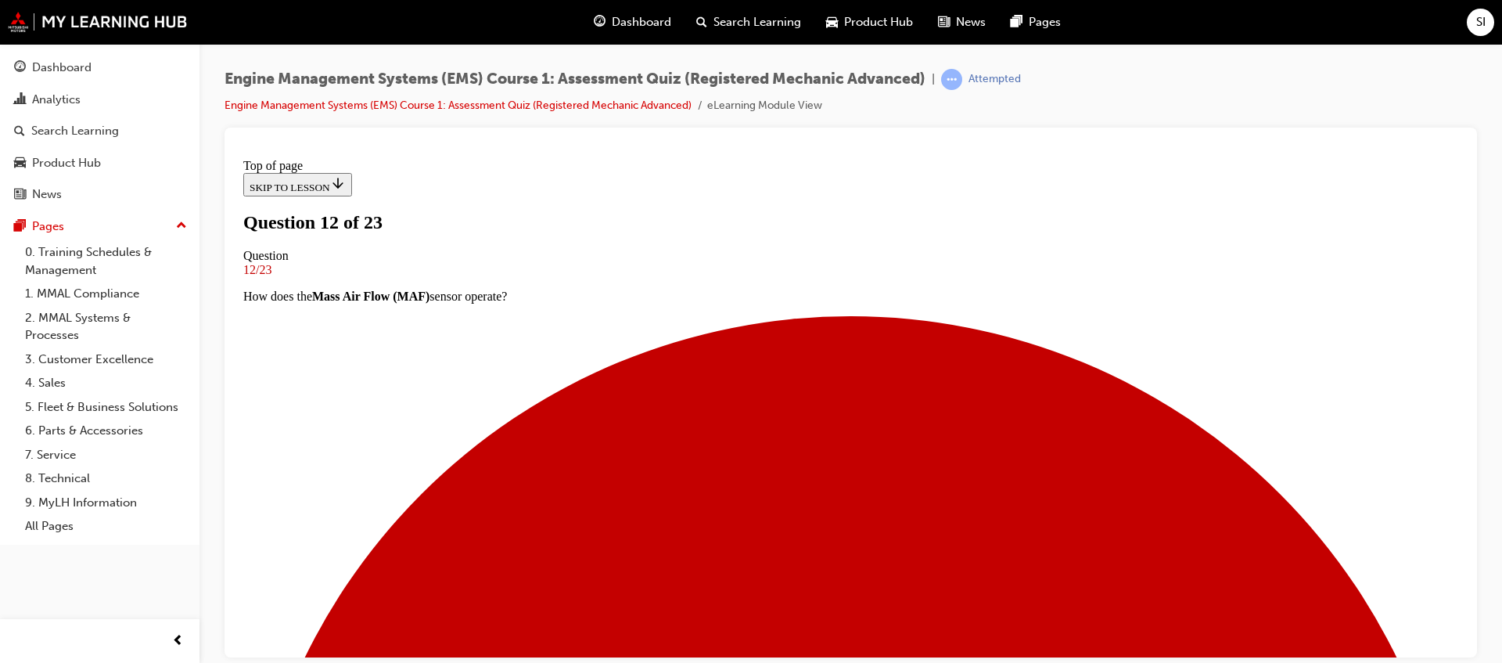
scroll to position [198, 0]
drag, startPoint x: 833, startPoint y: 530, endPoint x: 833, endPoint y: 538, distance: 8.6
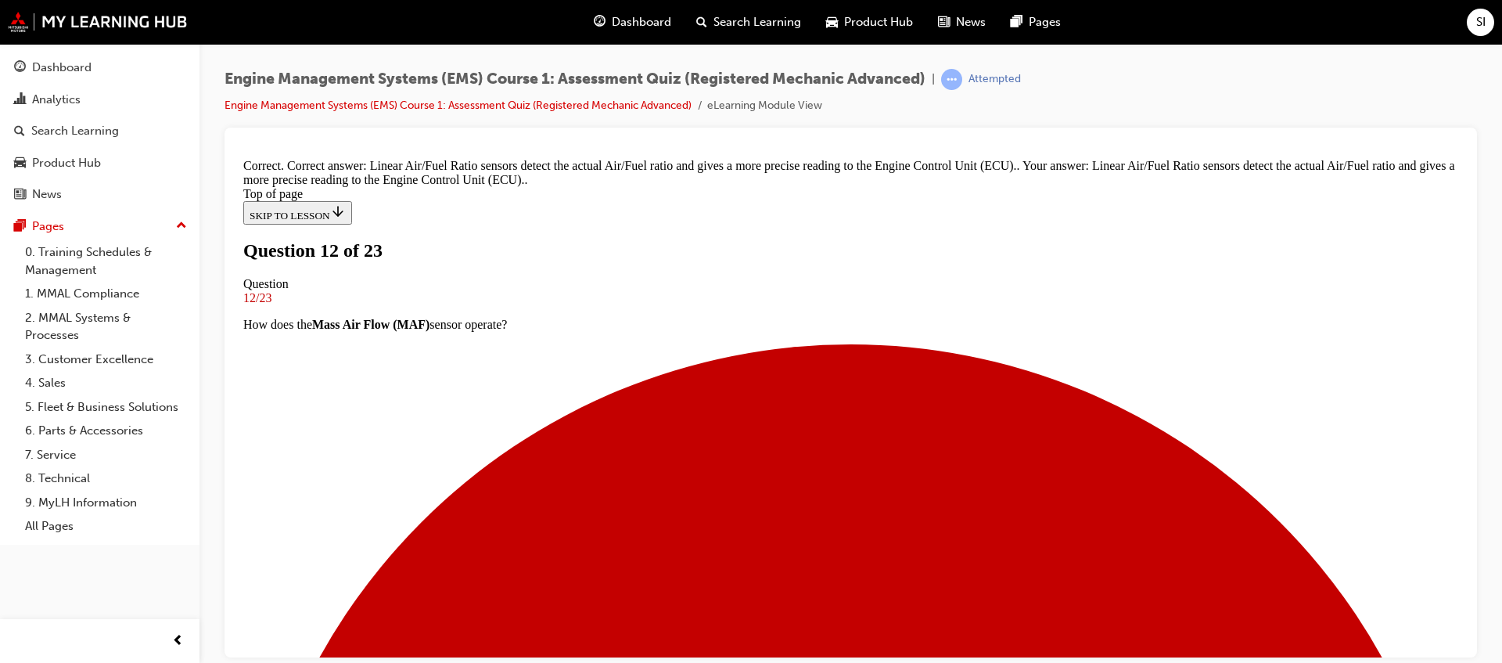
scroll to position [168, 0]
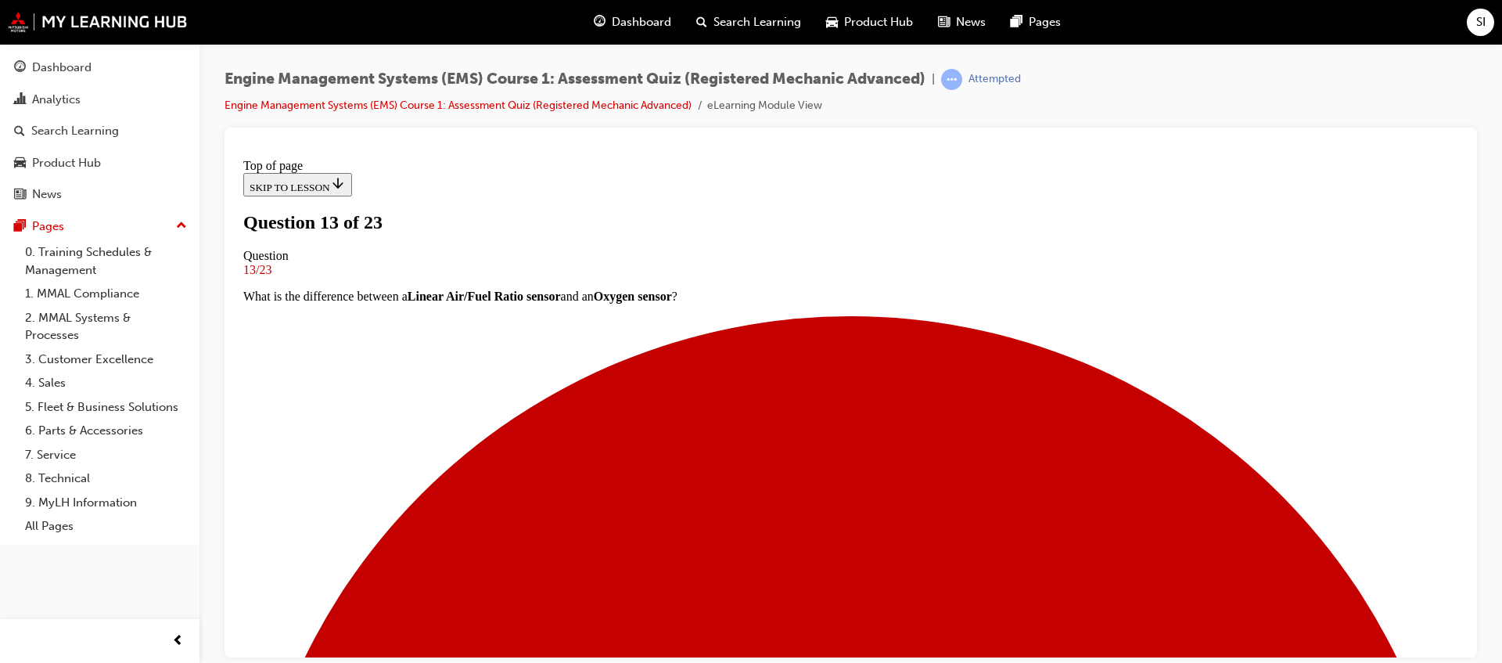
scroll to position [185, 0]
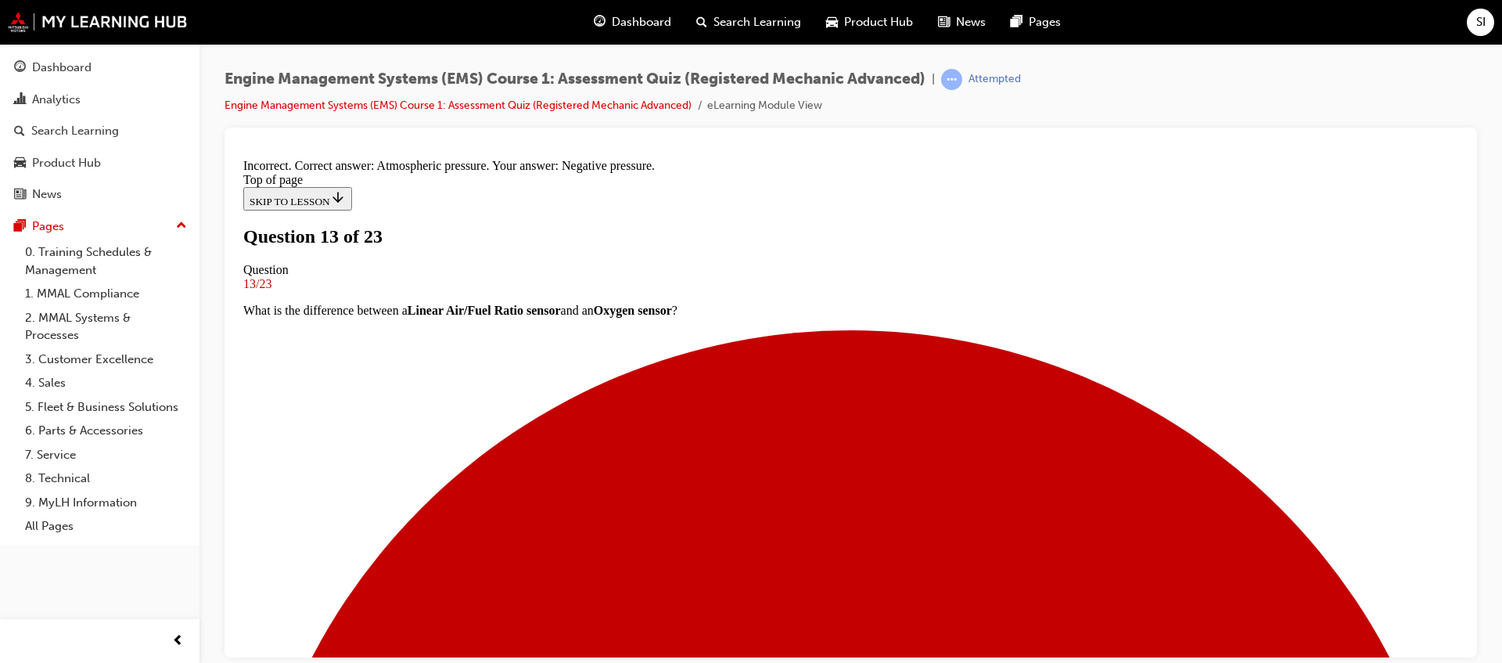
scroll to position [235, 0]
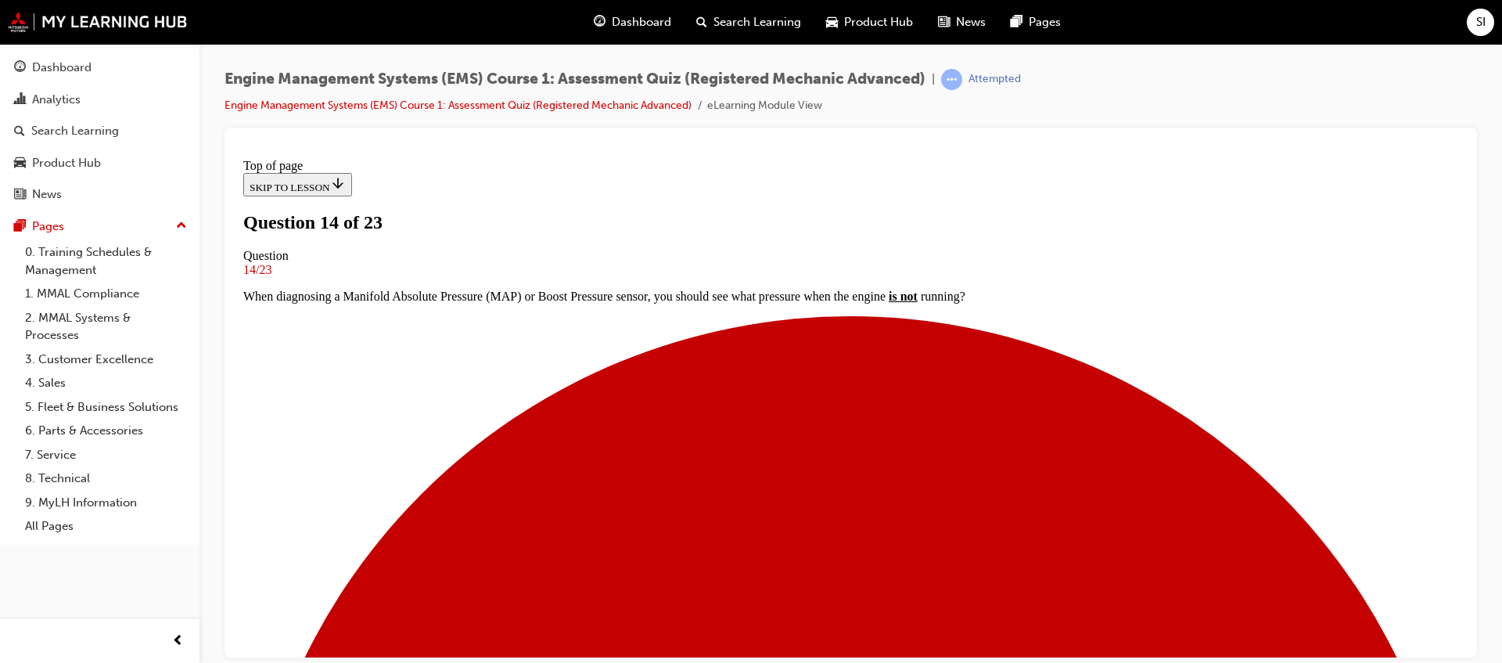
scroll to position [198, 0]
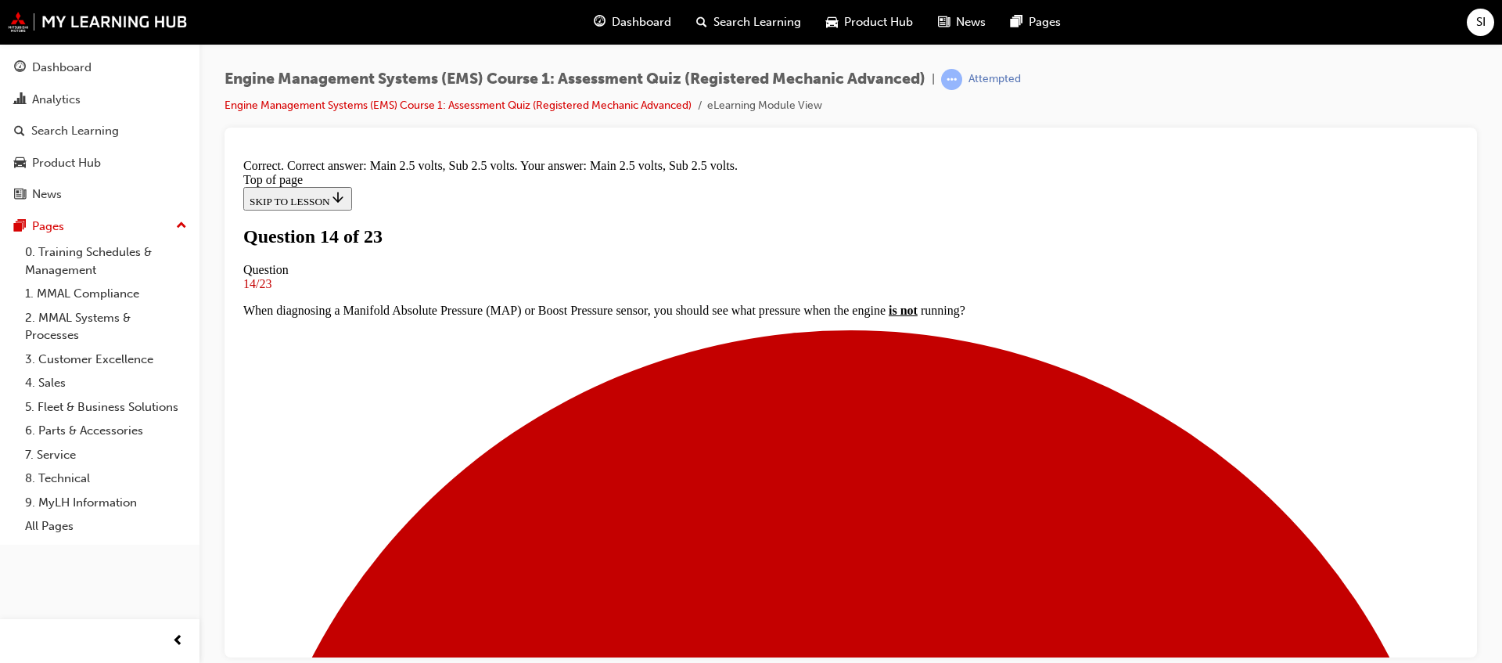
scroll to position [297, 0]
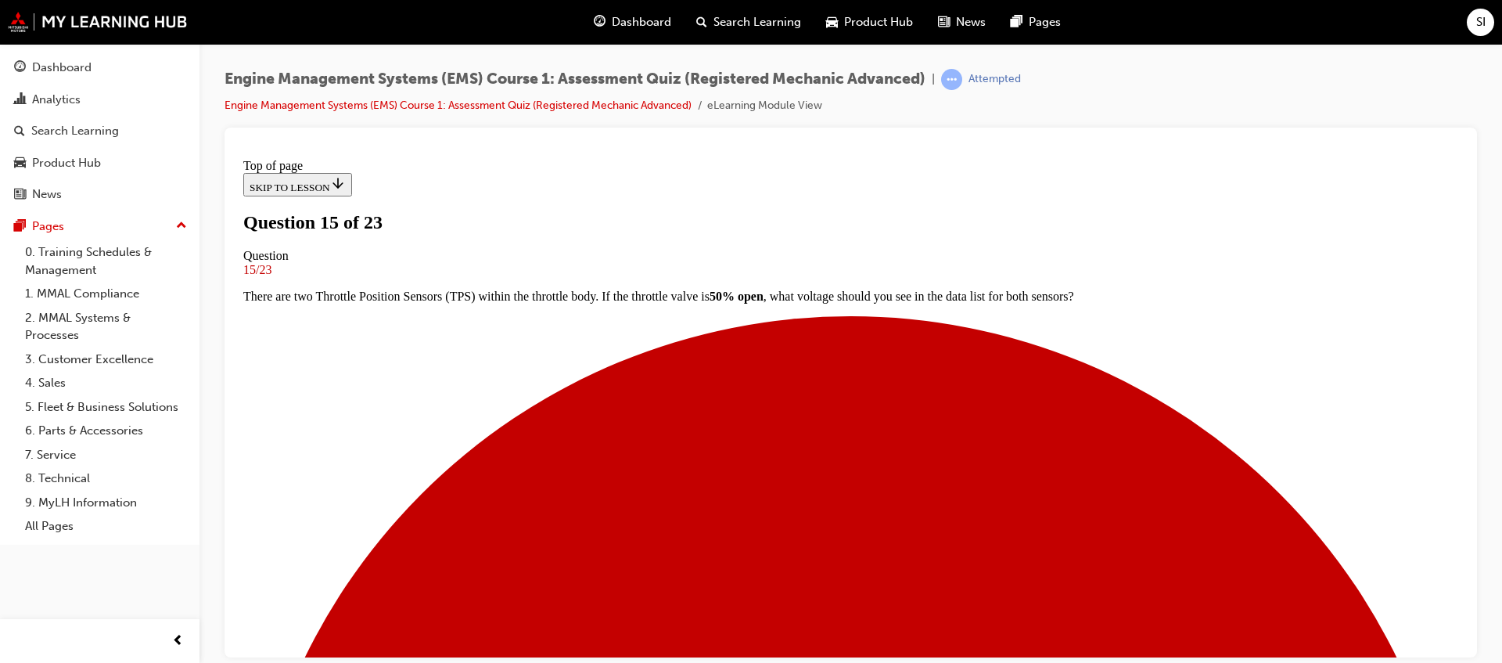
scroll to position [100, 0]
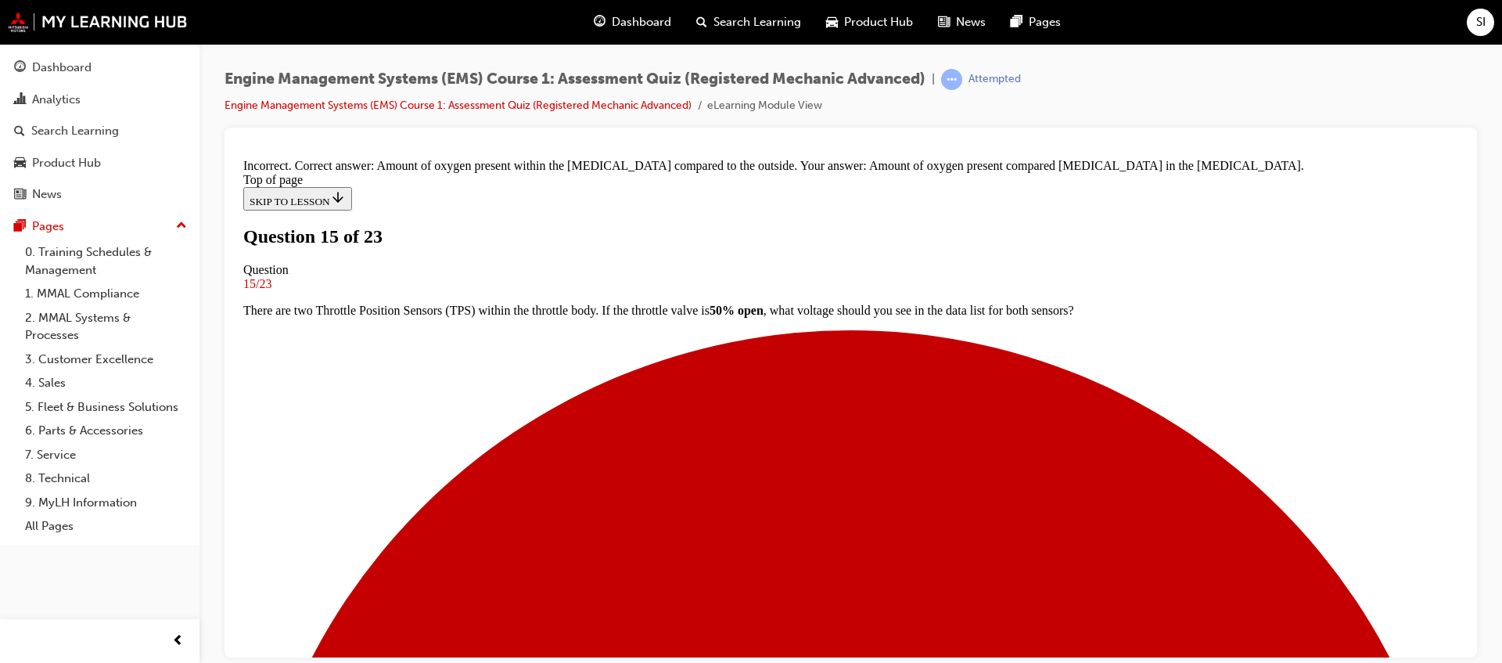
scroll to position [70, 0]
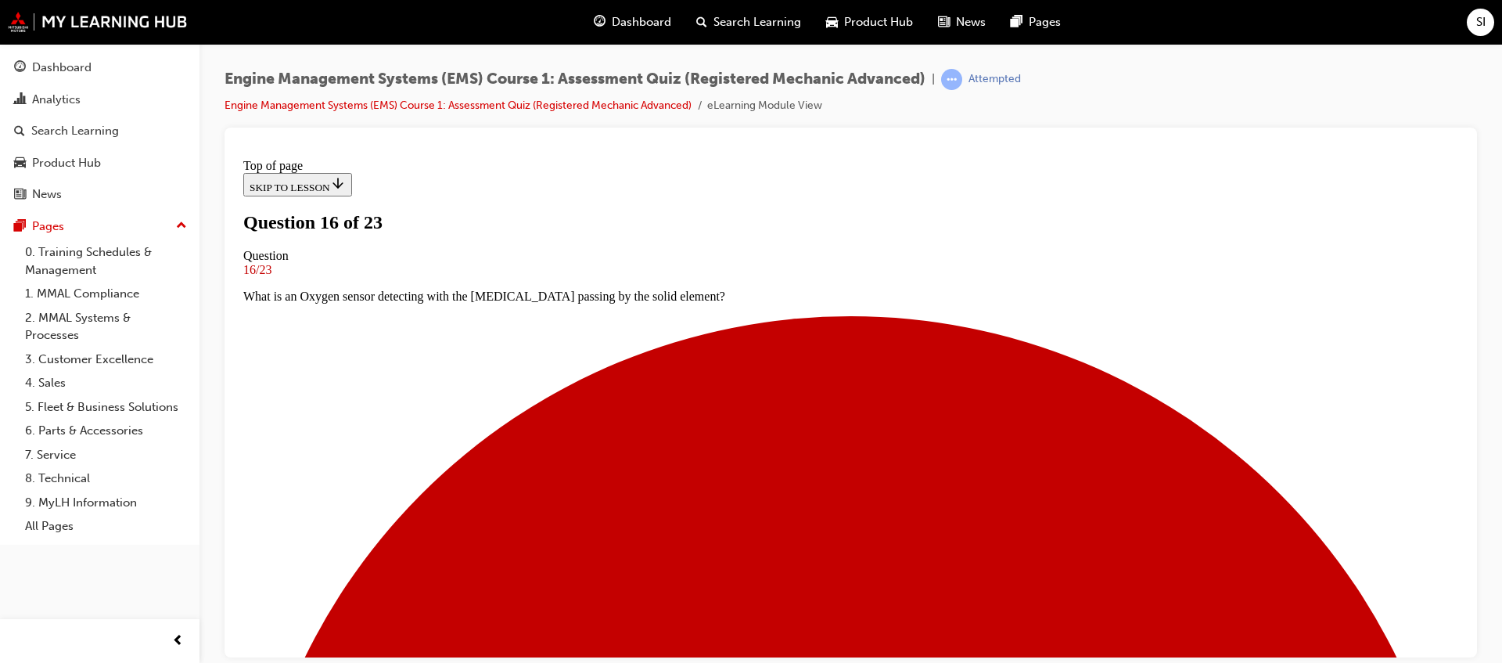
scroll to position [100, 0]
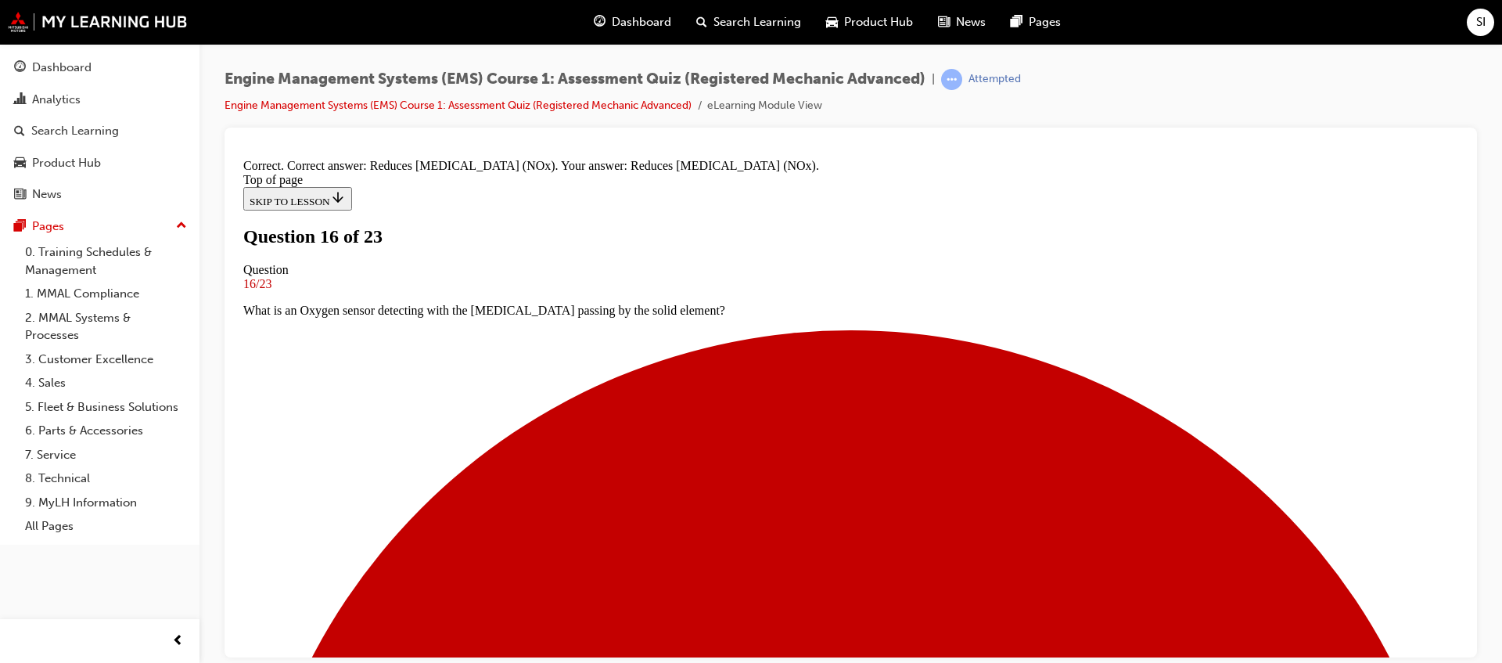
scroll to position [208, 0]
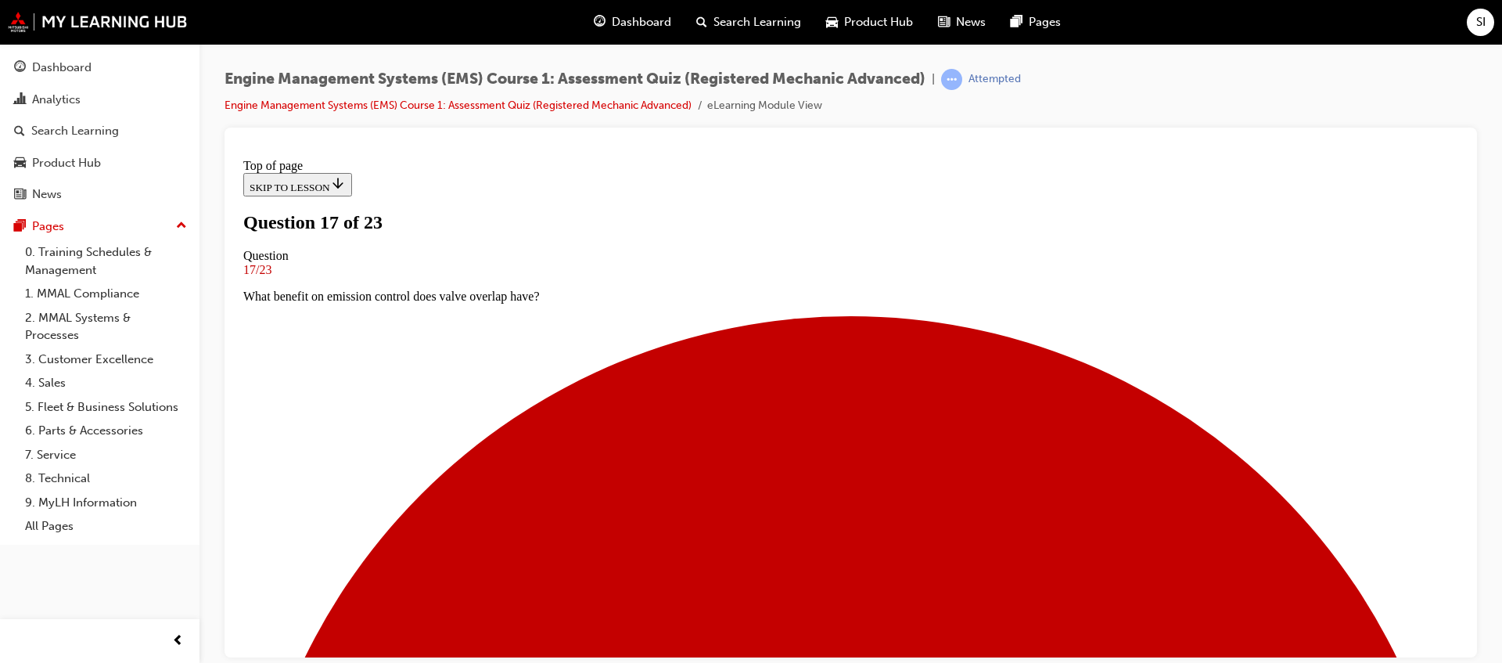
scroll to position [100, 0]
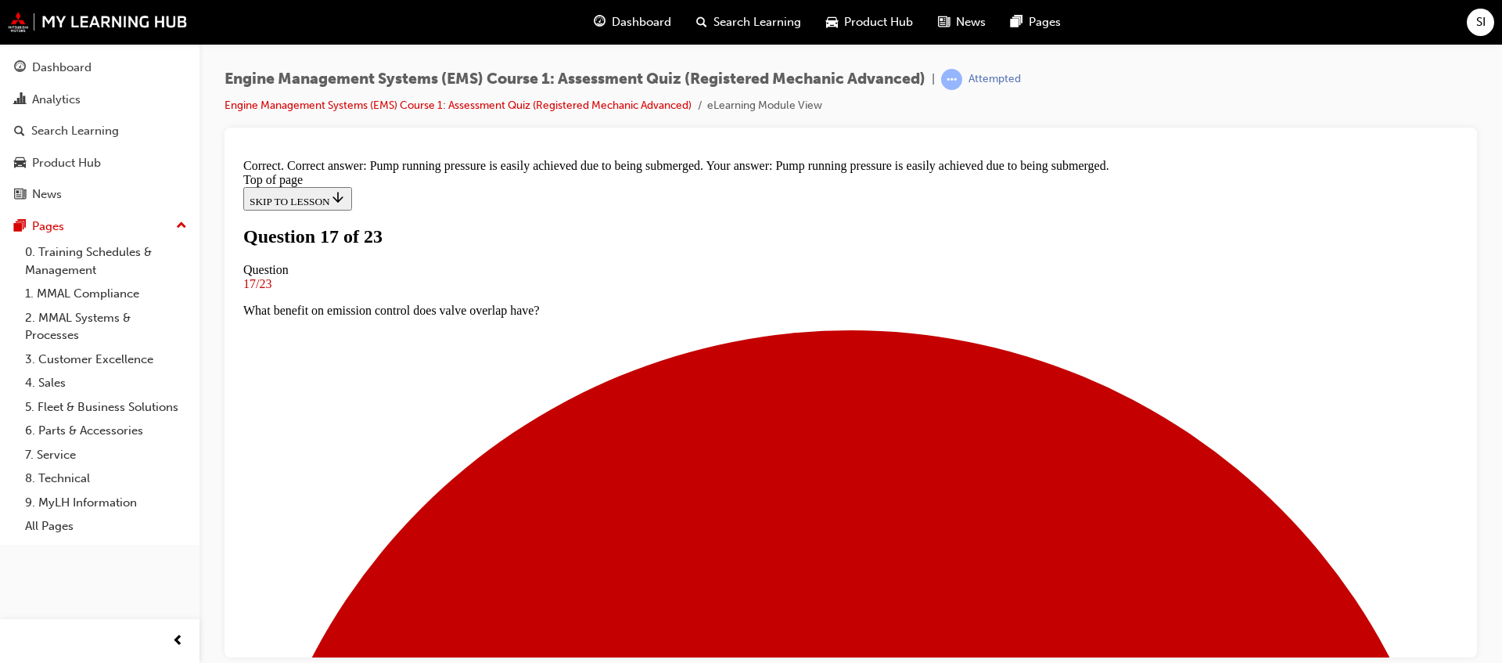
scroll to position [261, 0]
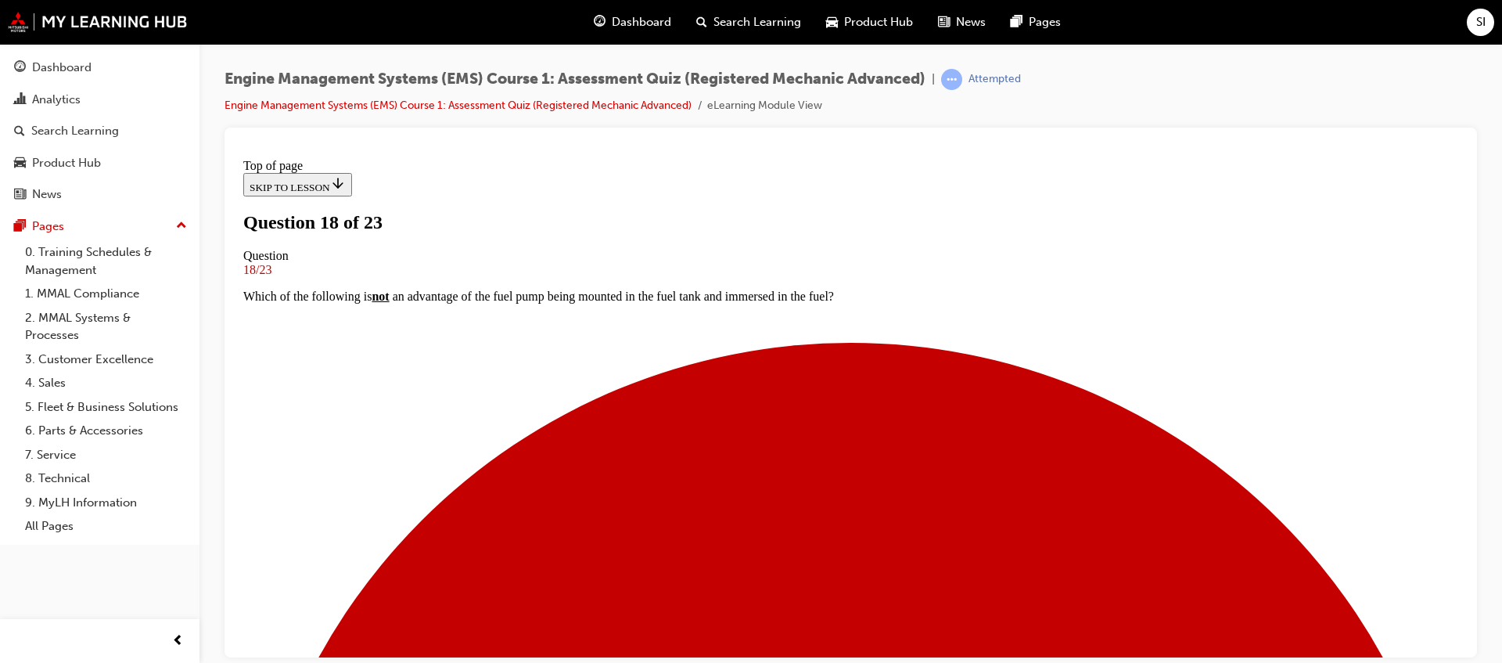
scroll to position [296, 0]
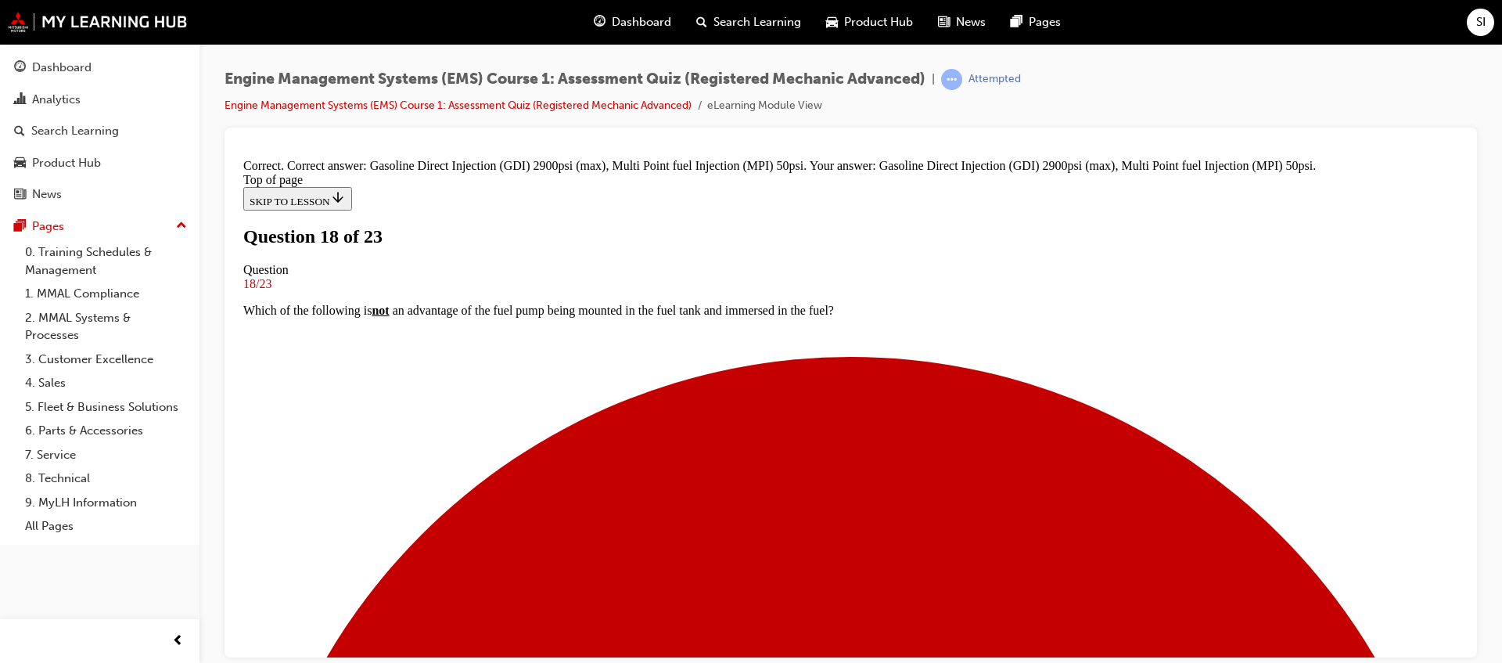
scroll to position [360, 0]
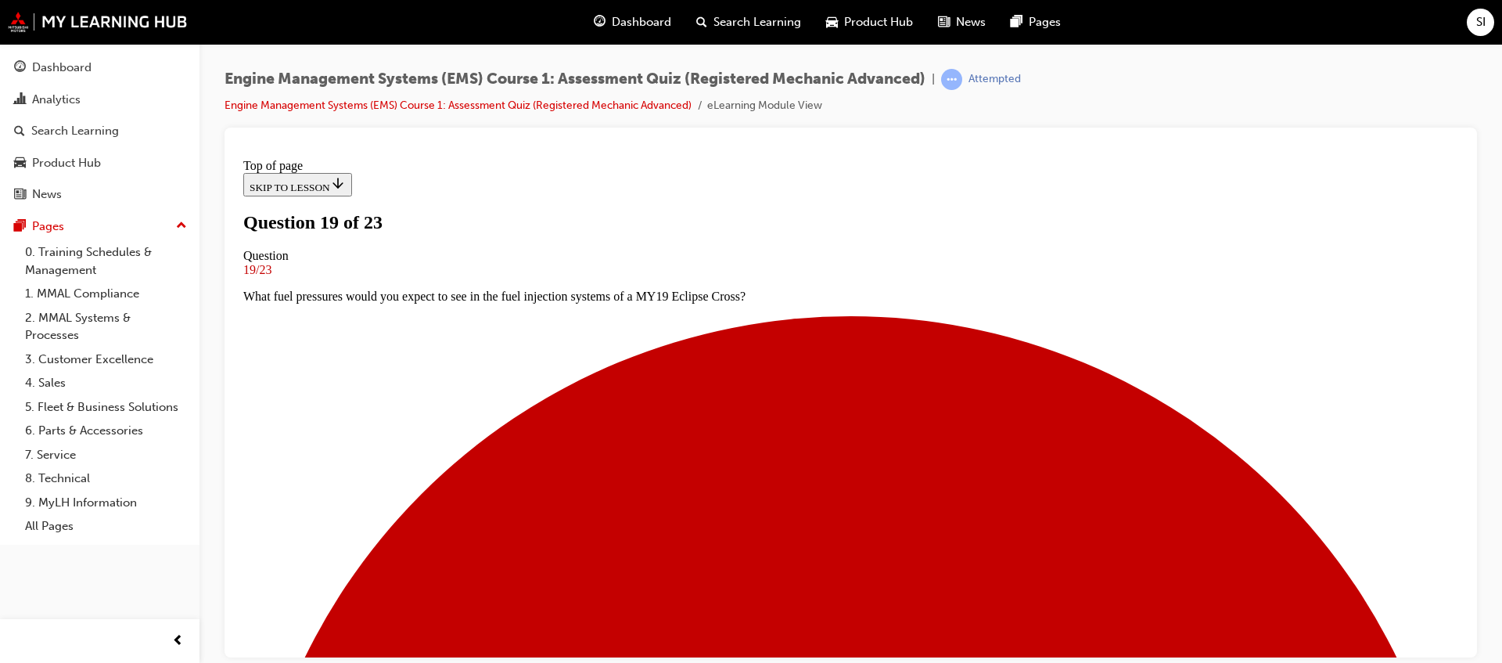
scroll to position [198, 0]
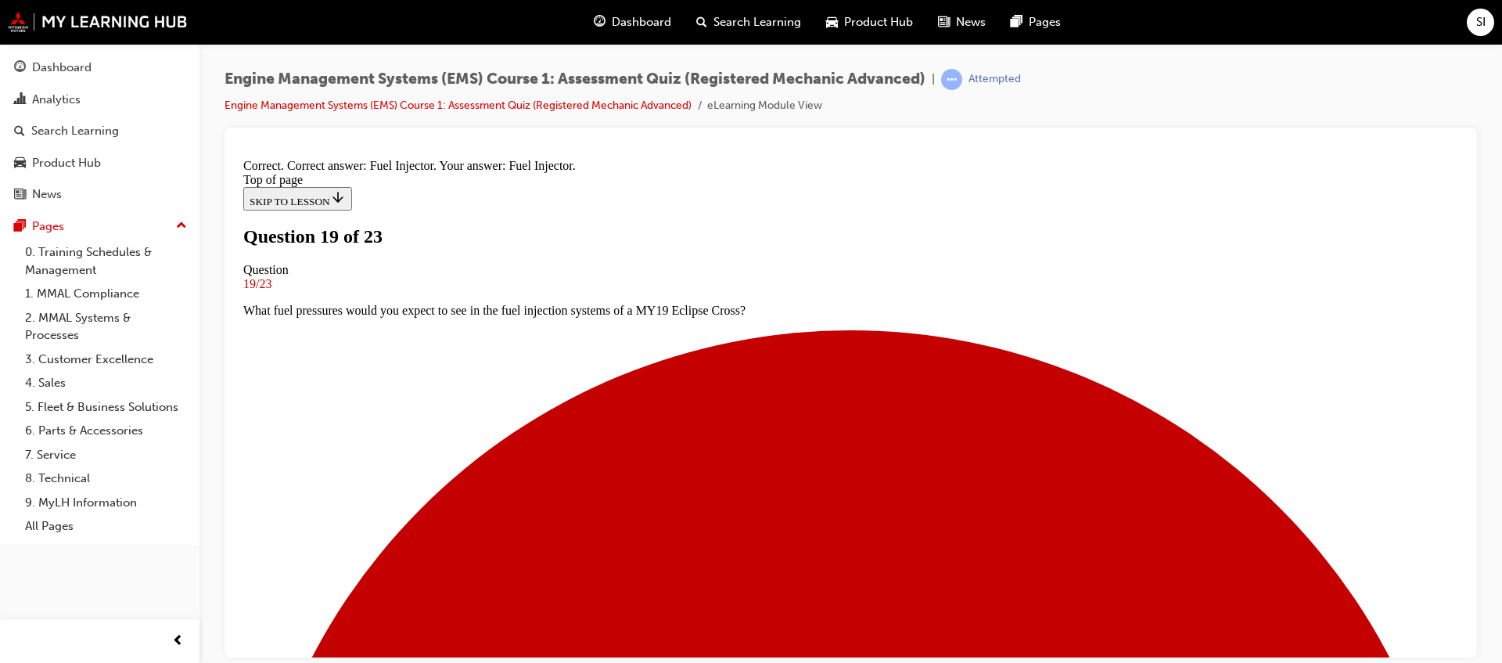
scroll to position [351, 0]
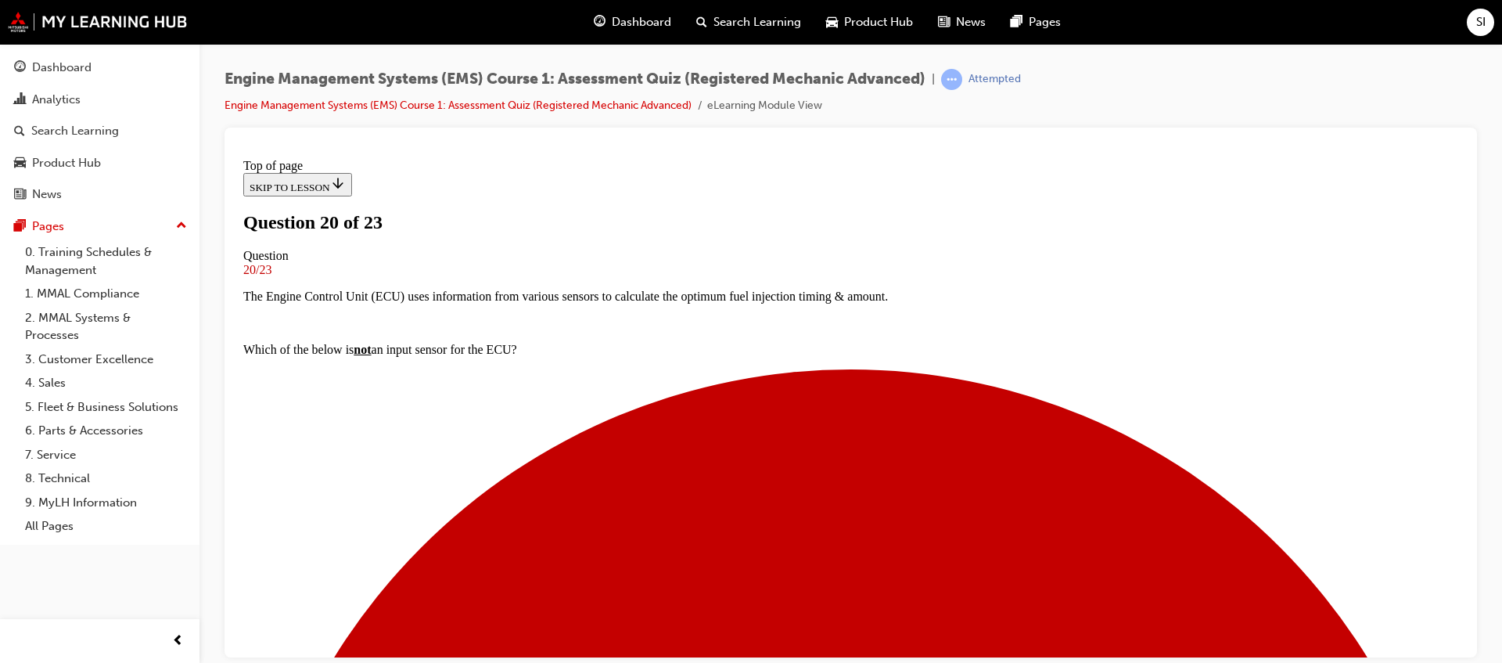
scroll to position [100, 0]
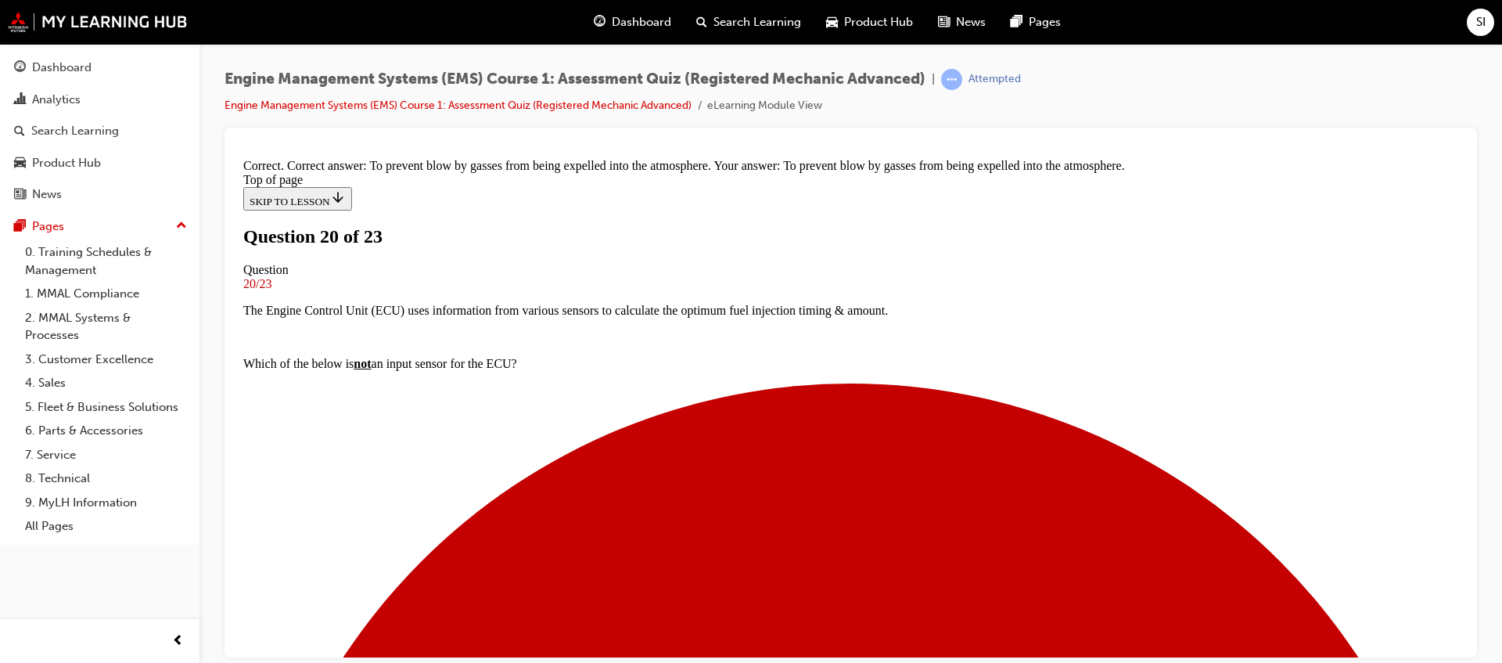
scroll to position [286, 0]
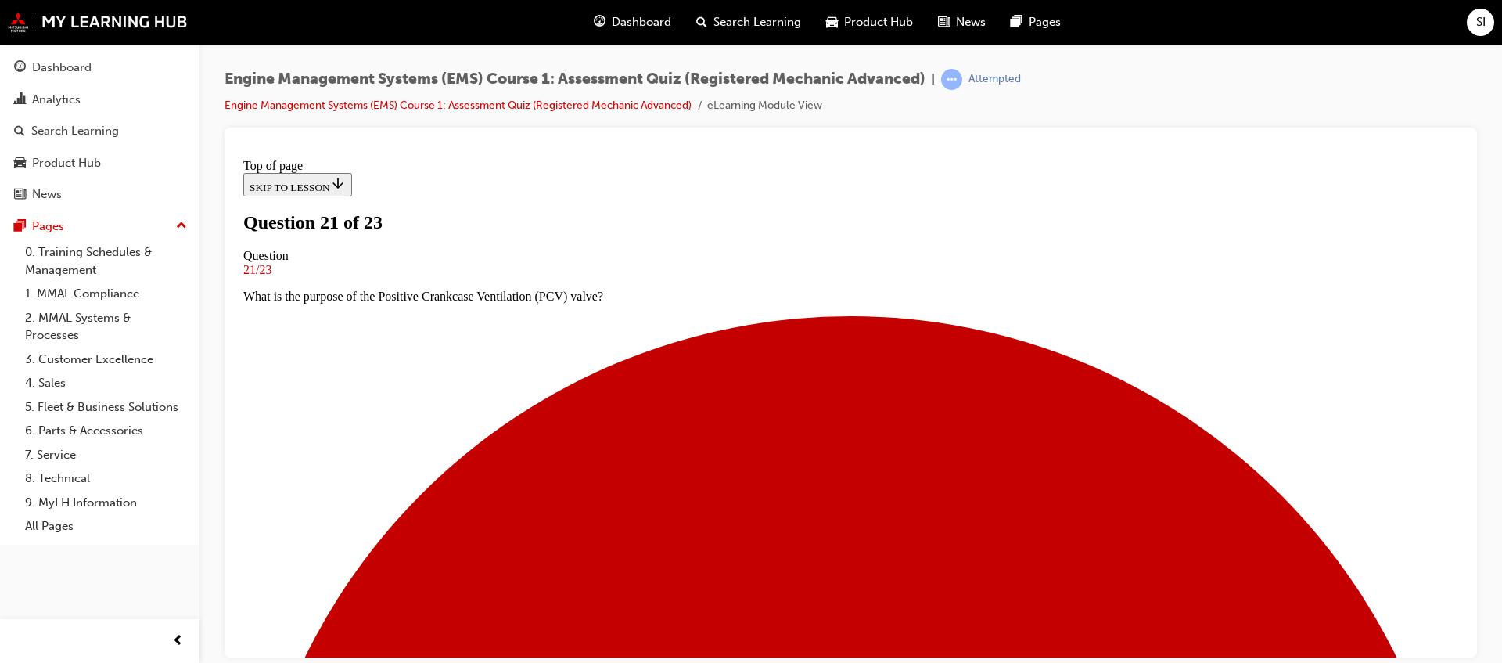
scroll to position [198, 0]
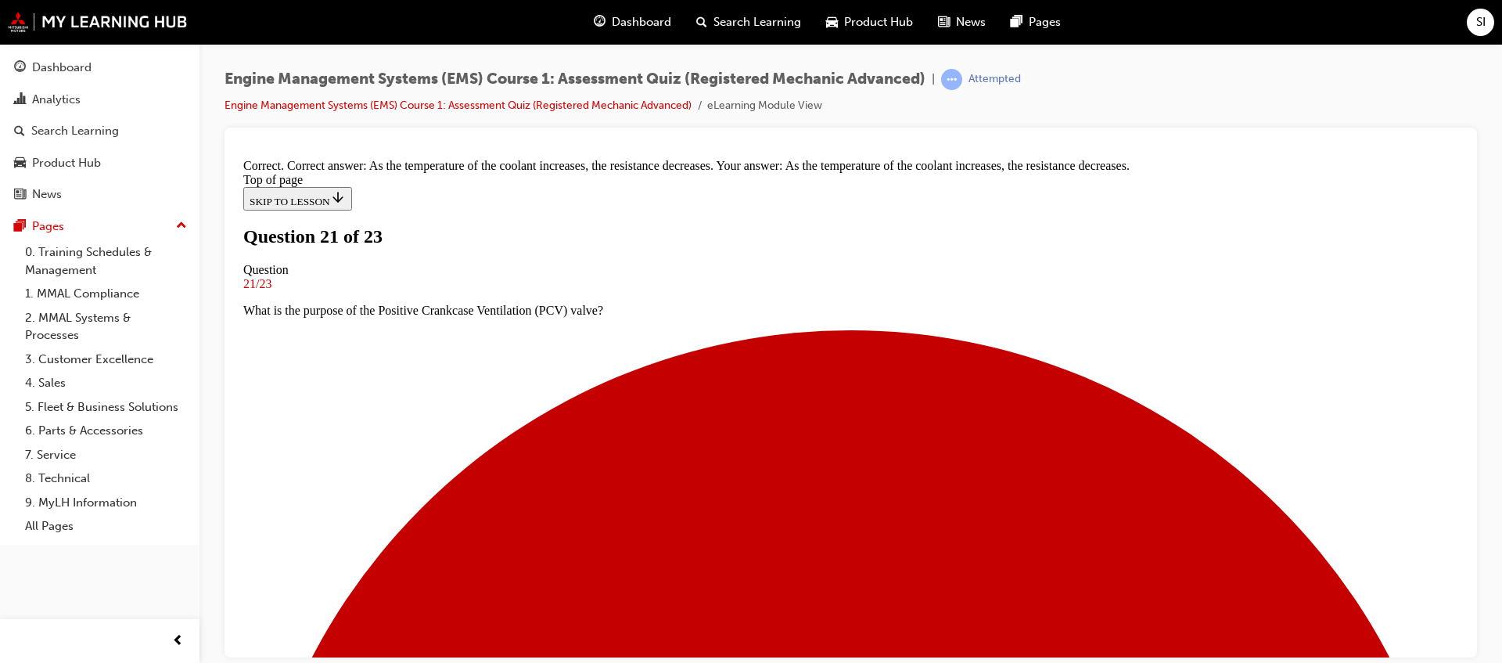
scroll to position [329, 0]
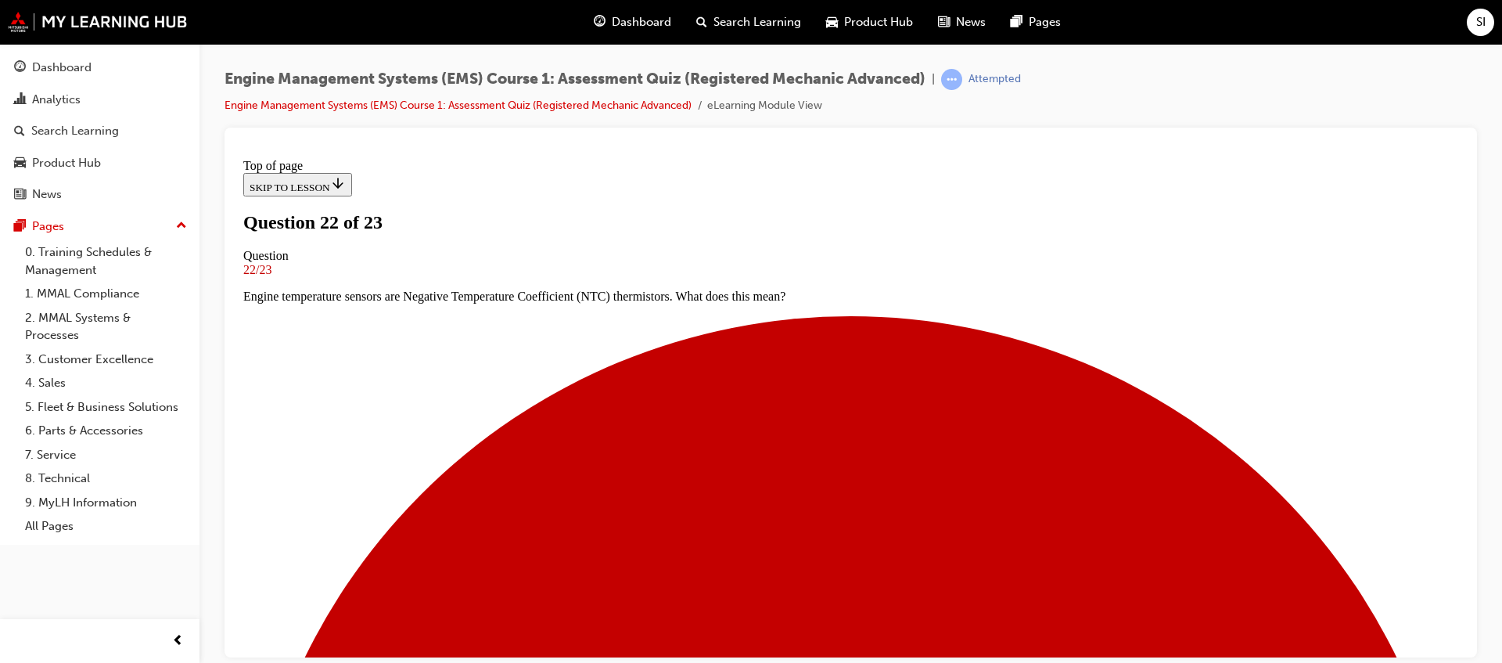
scroll to position [100, 0]
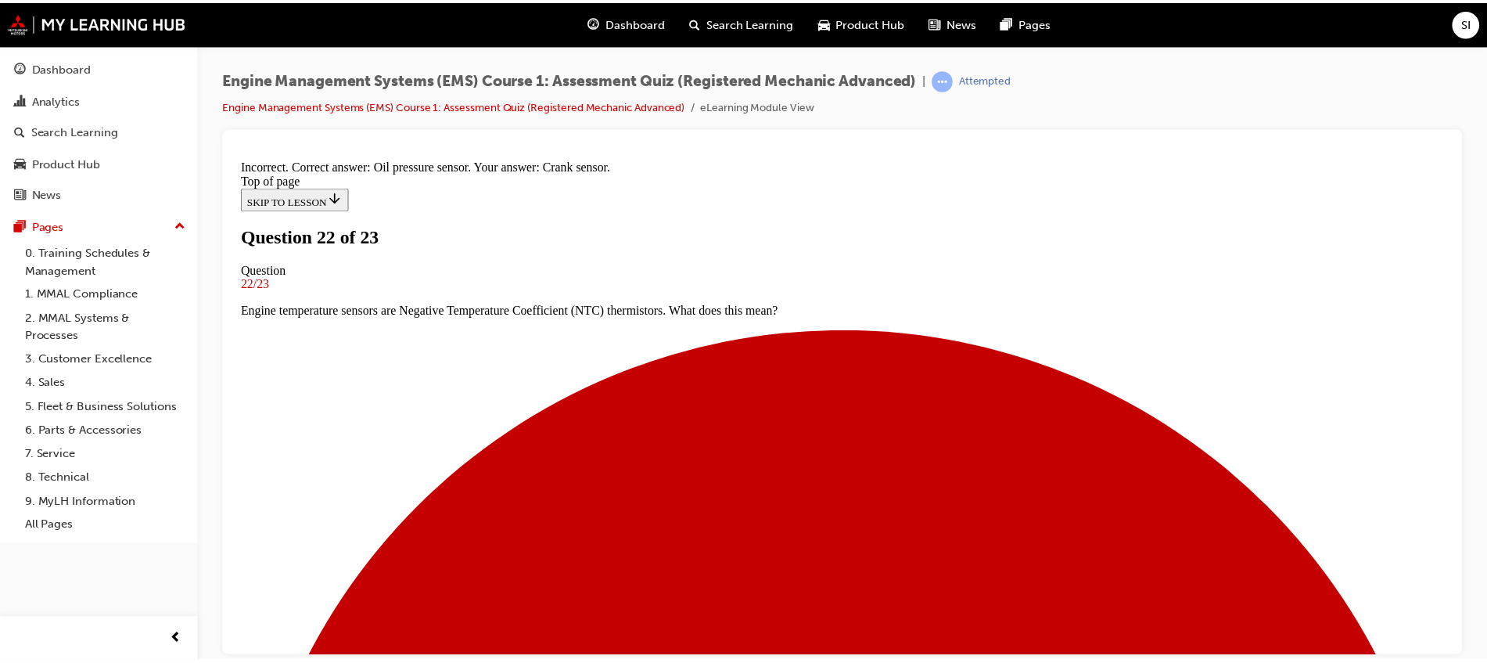
scroll to position [297, 0]
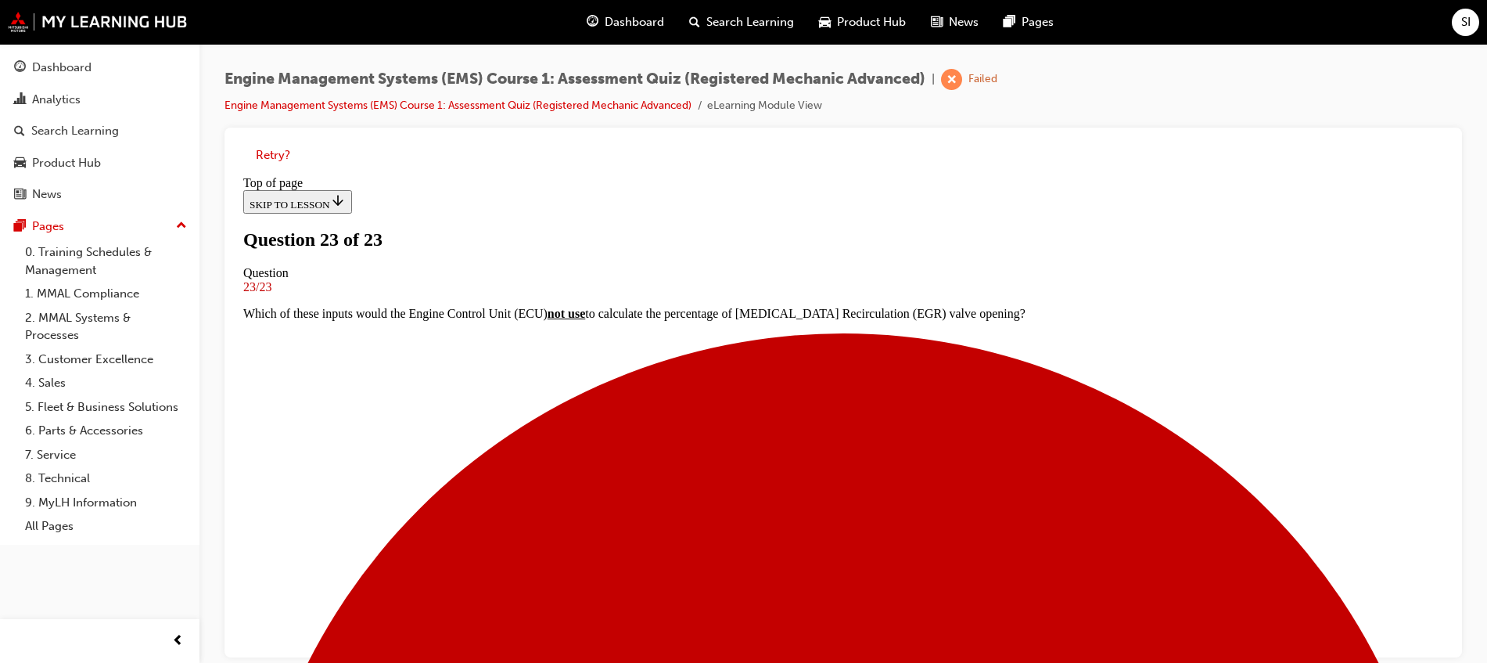
scroll to position [296, 0]
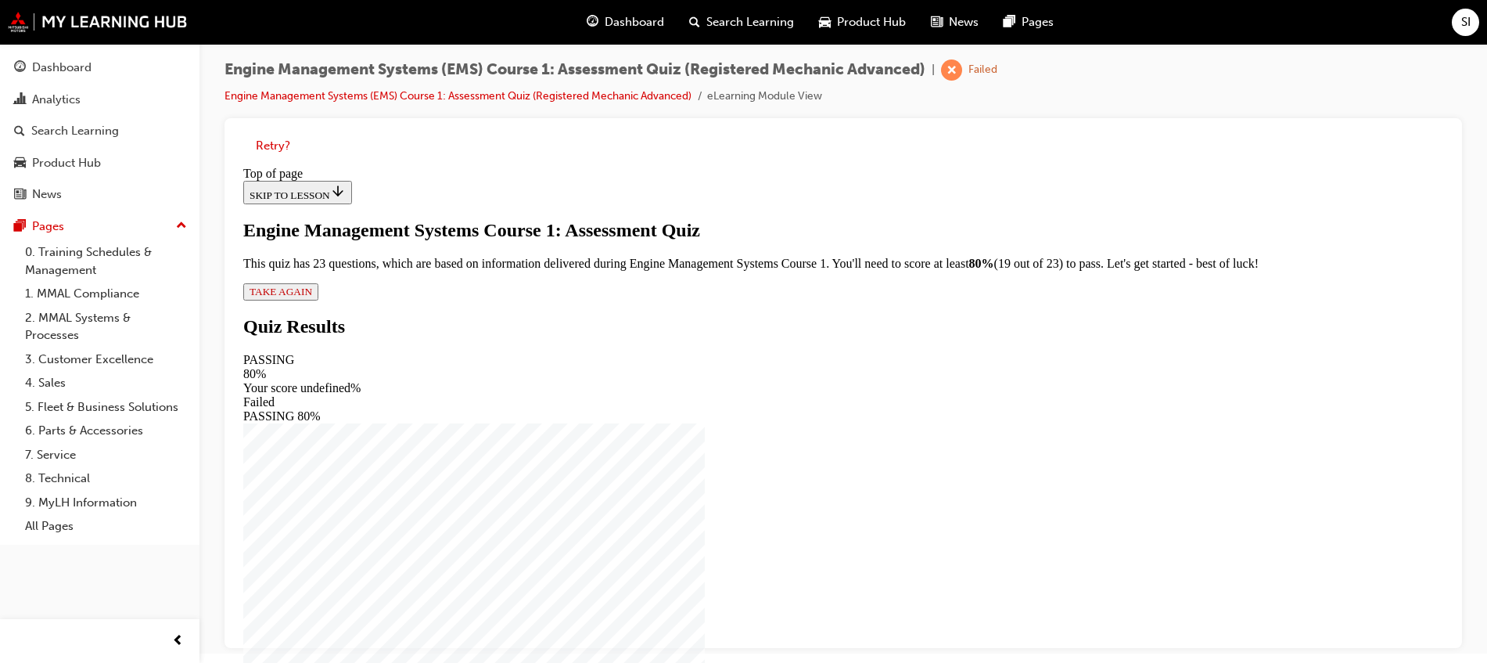
scroll to position [12, 0]
click at [312, 295] on span "TAKE AGAIN" at bounding box center [281, 289] width 63 height 12
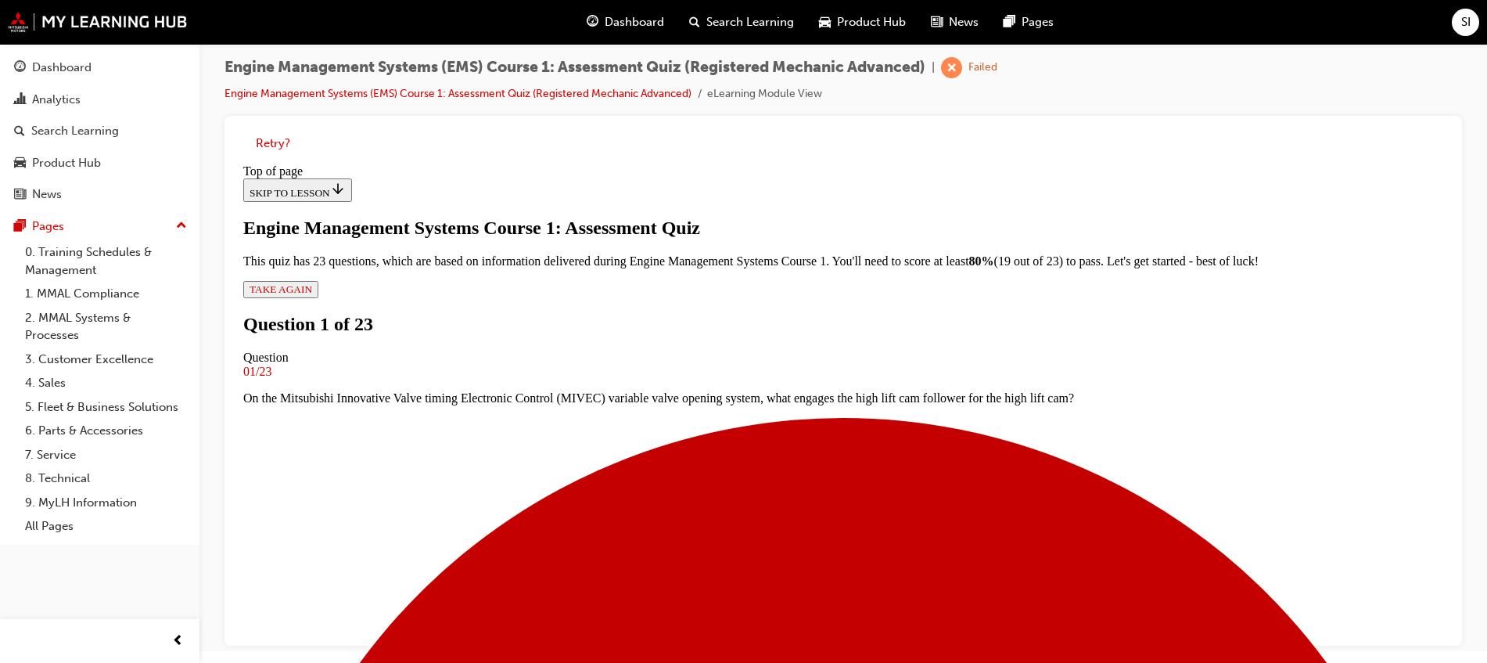
scroll to position [198, 0]
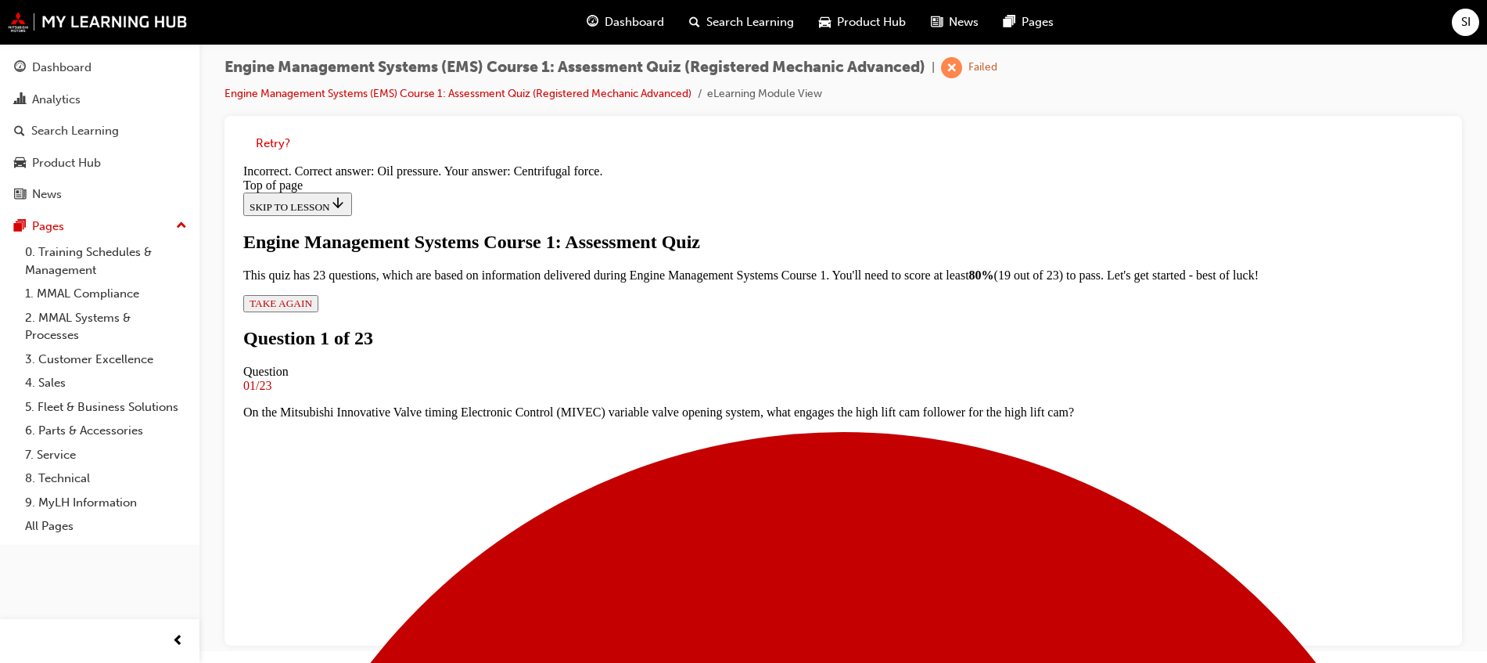
scroll to position [164, 0]
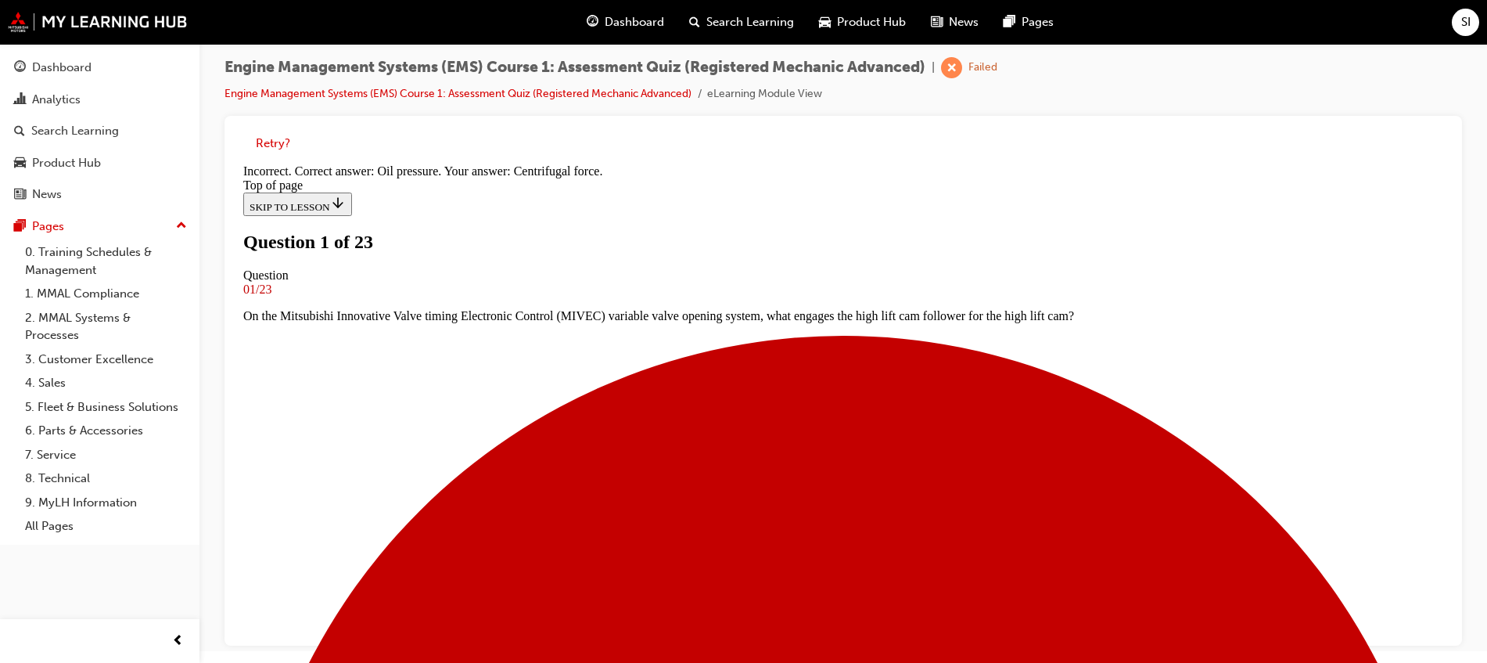
scroll to position [248, 0]
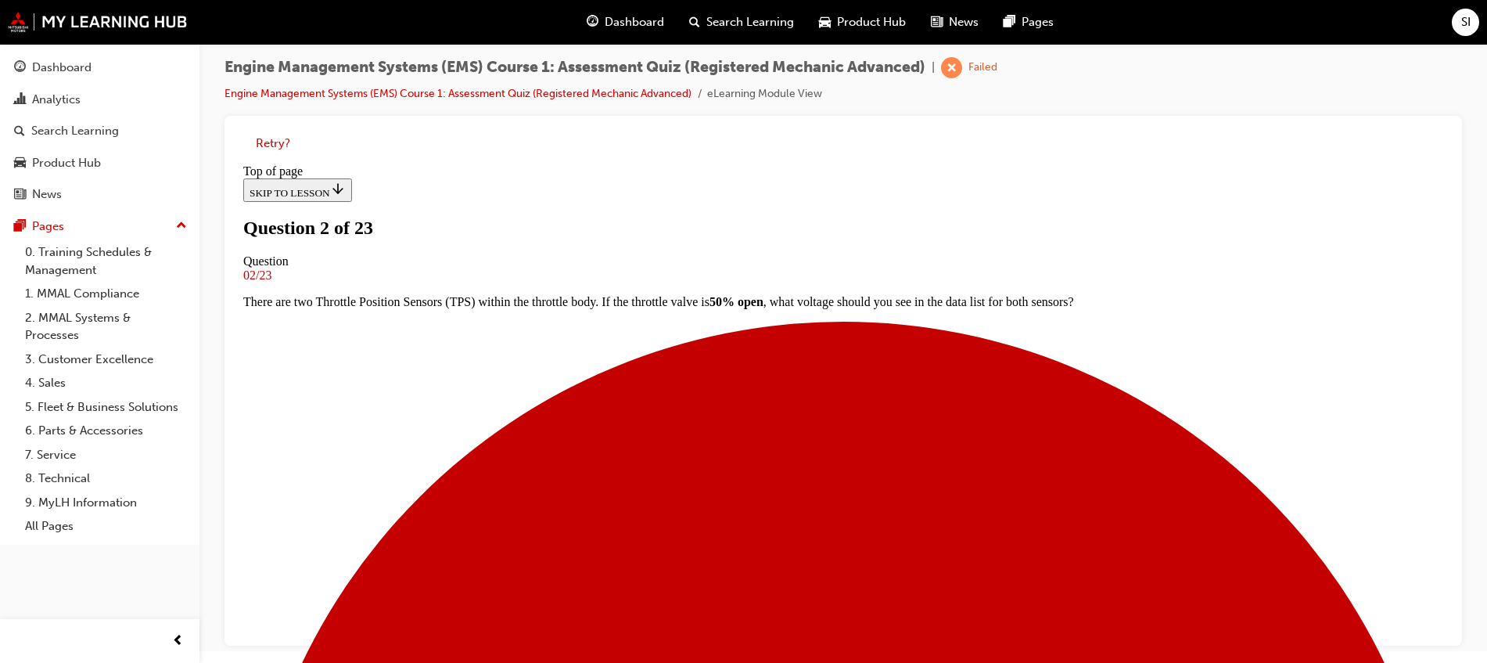
scroll to position [185, 0]
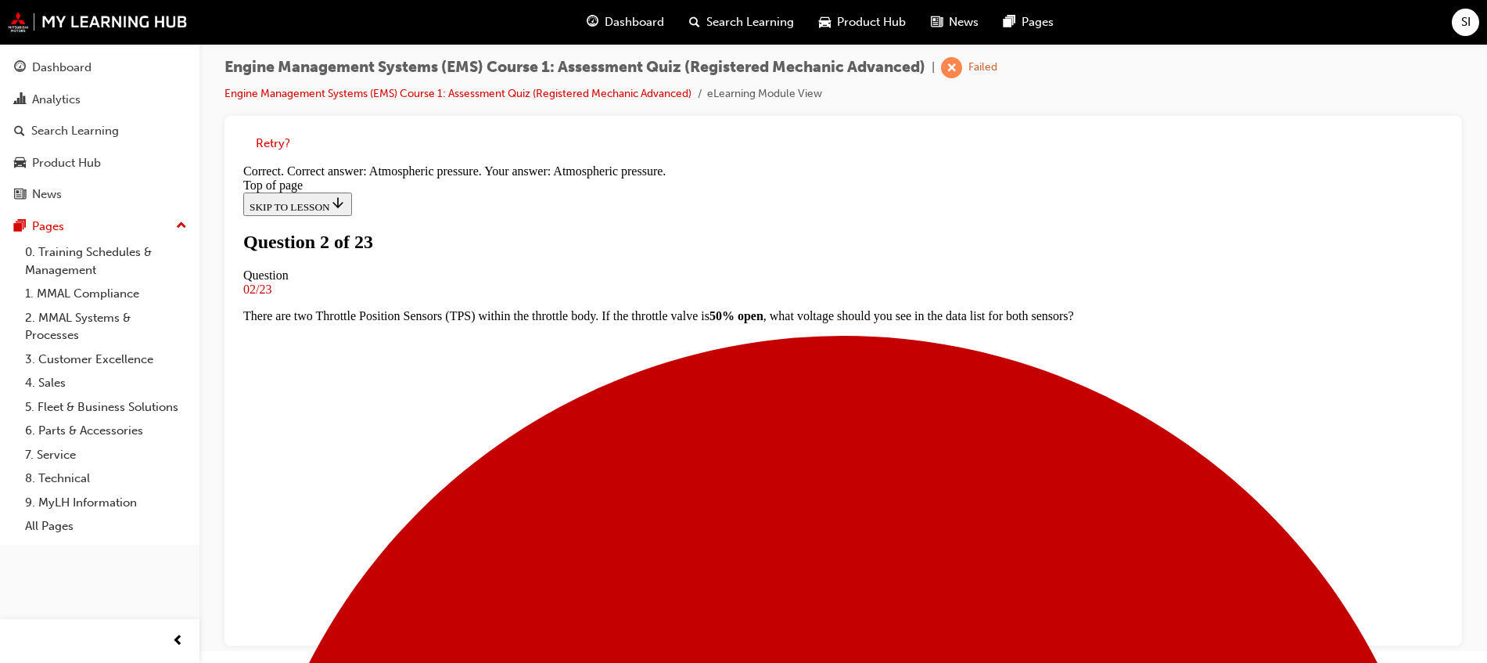
scroll to position [235, 0]
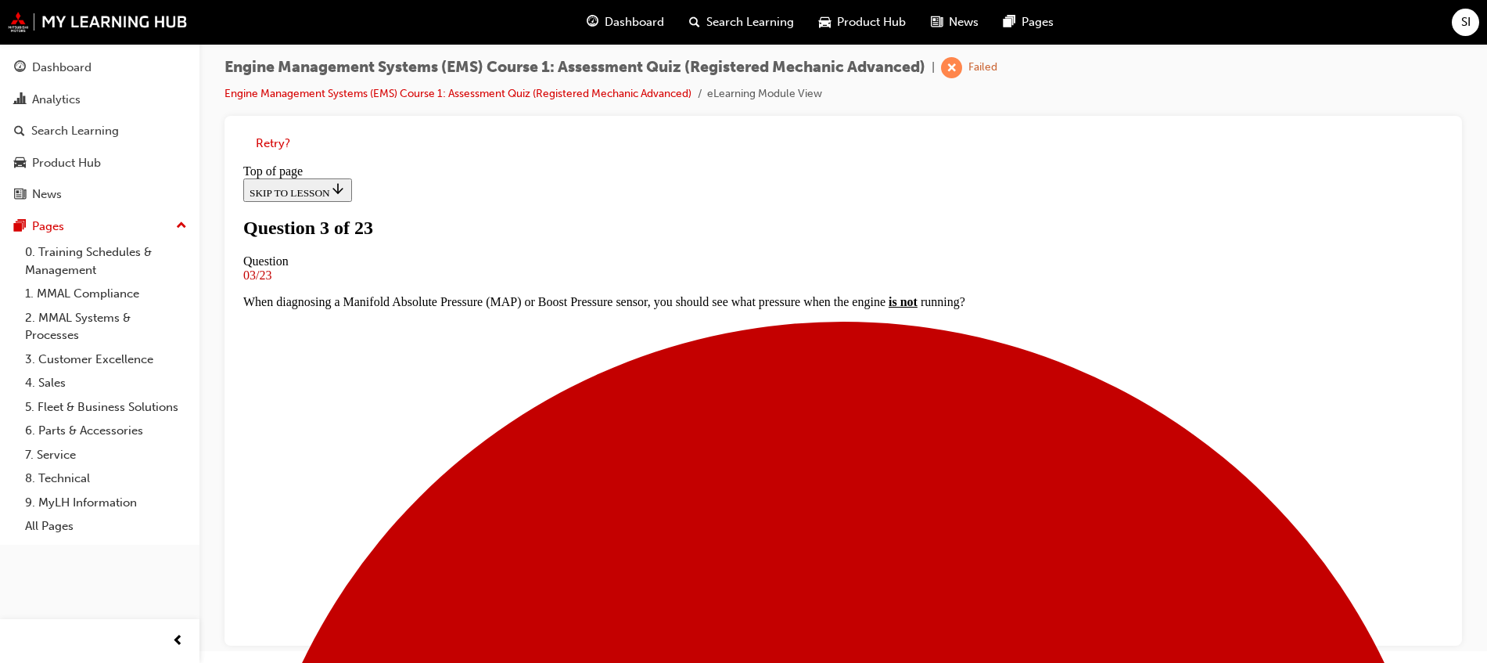
scroll to position [198, 0]
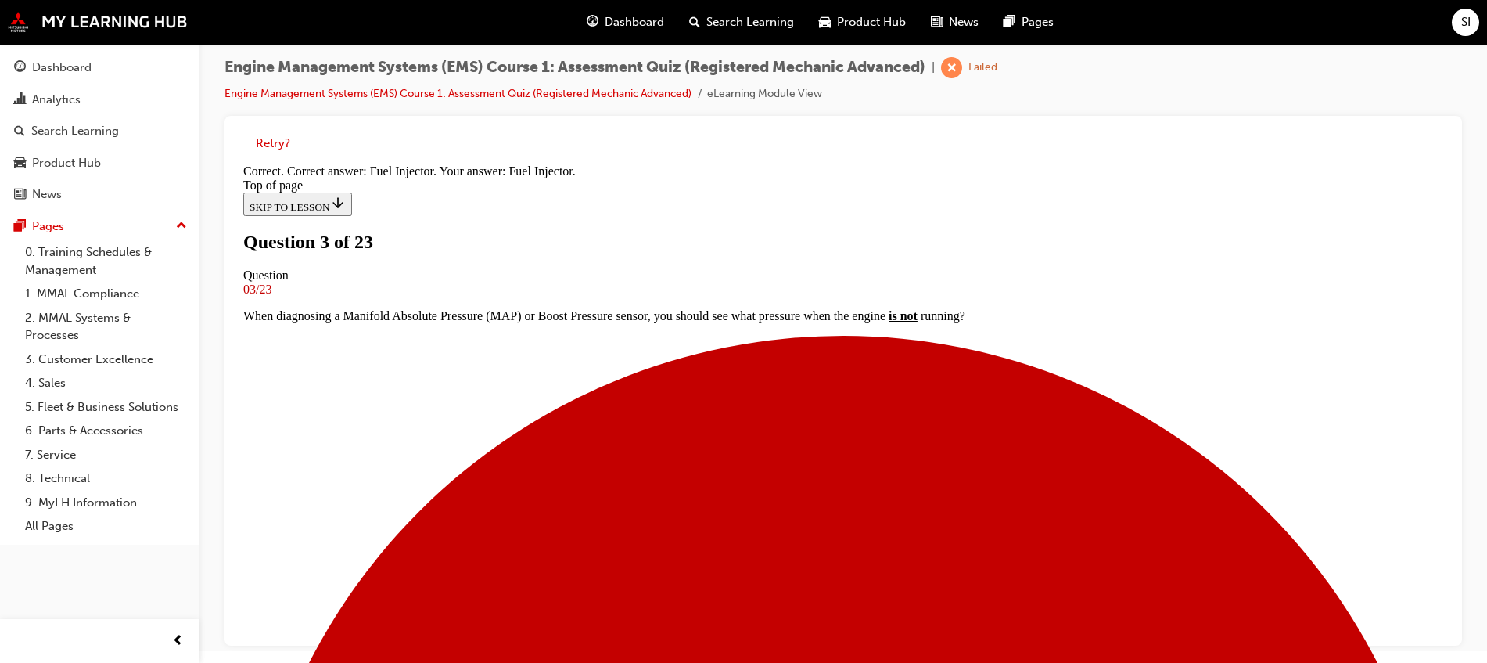
scroll to position [155, 0]
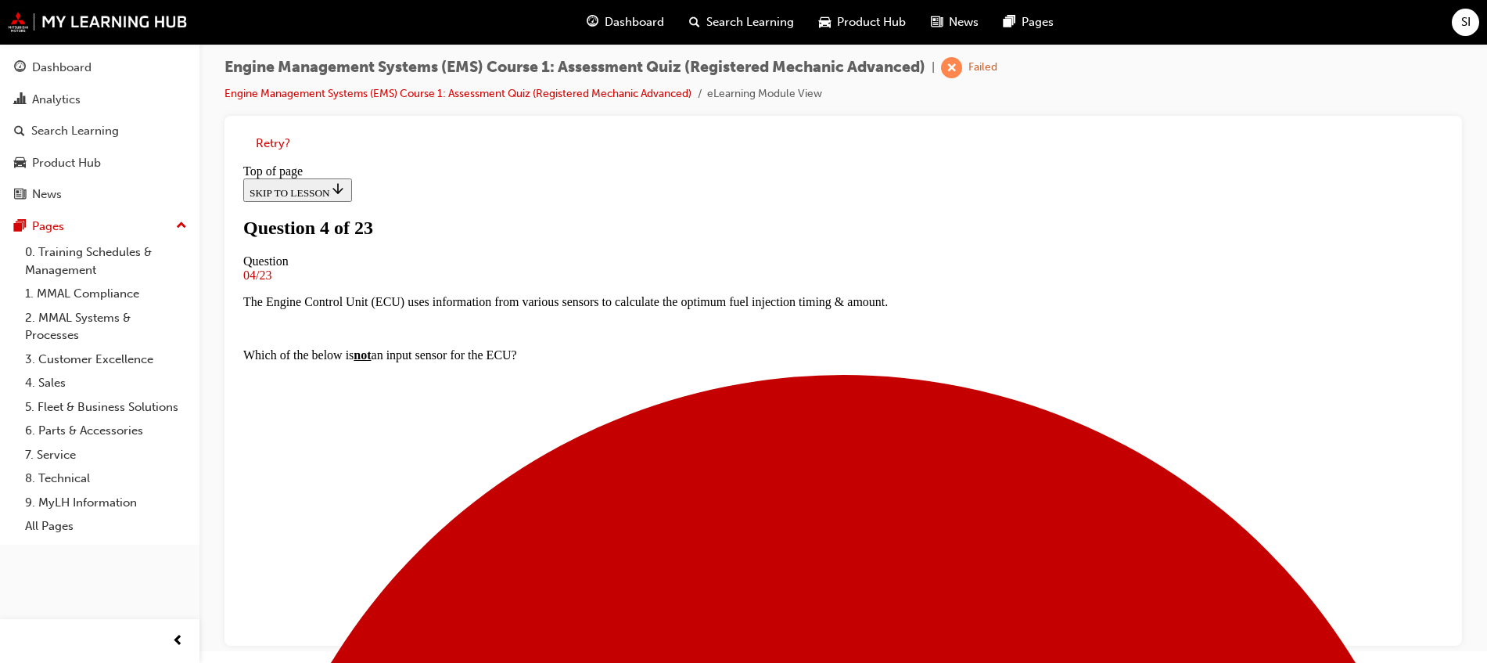
scroll to position [100, 0]
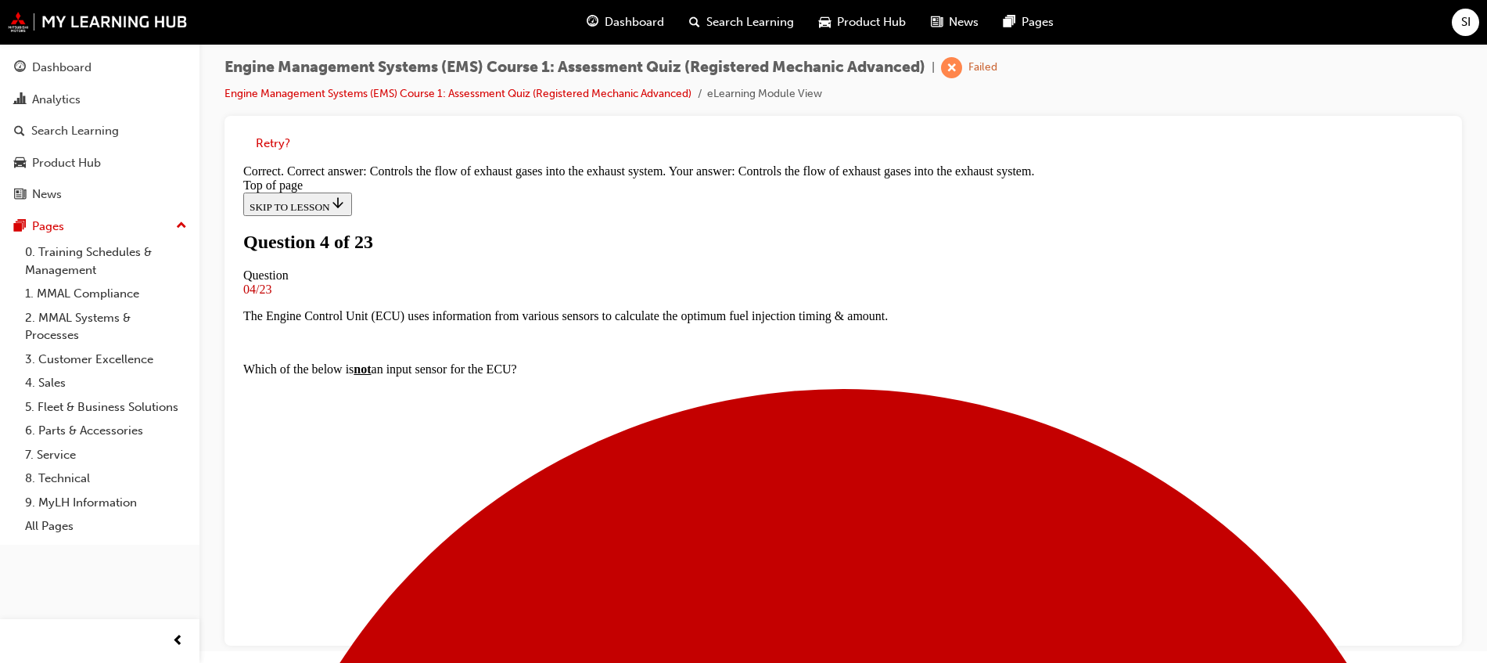
scroll to position [313, 0]
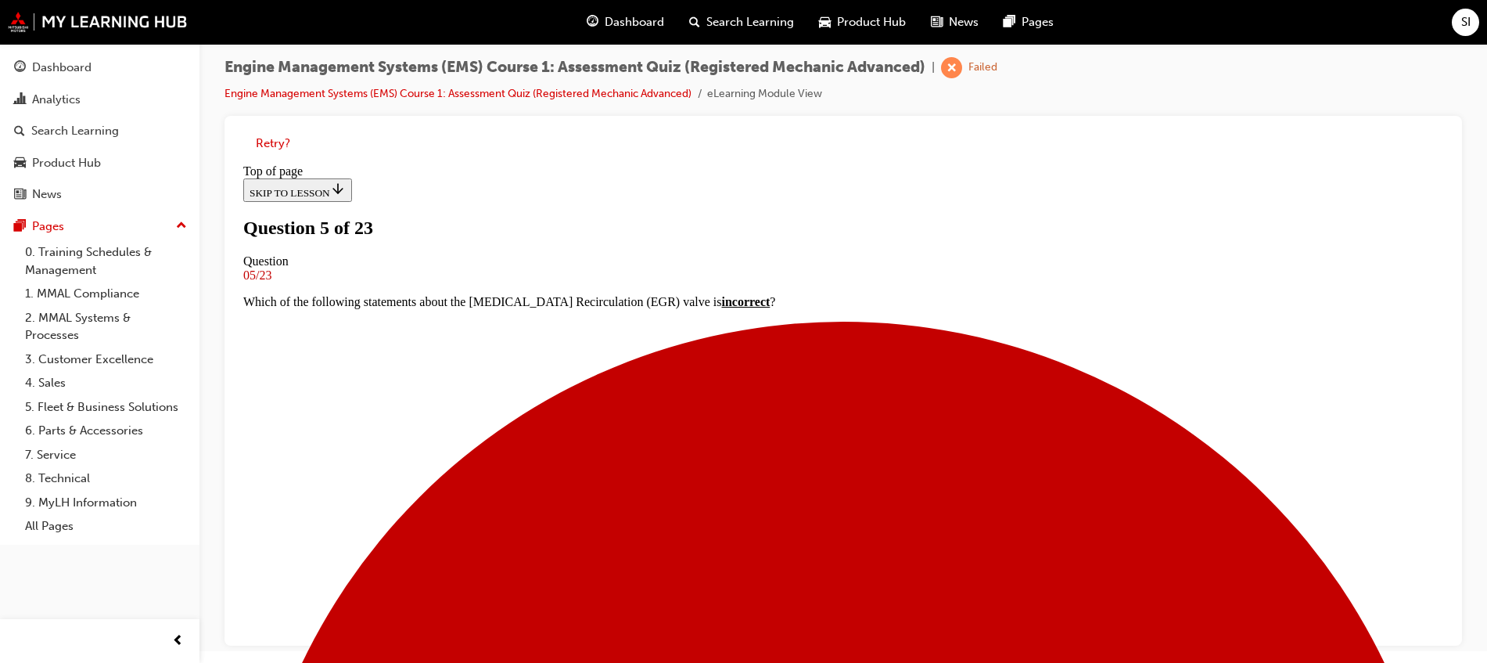
scroll to position [198, 0]
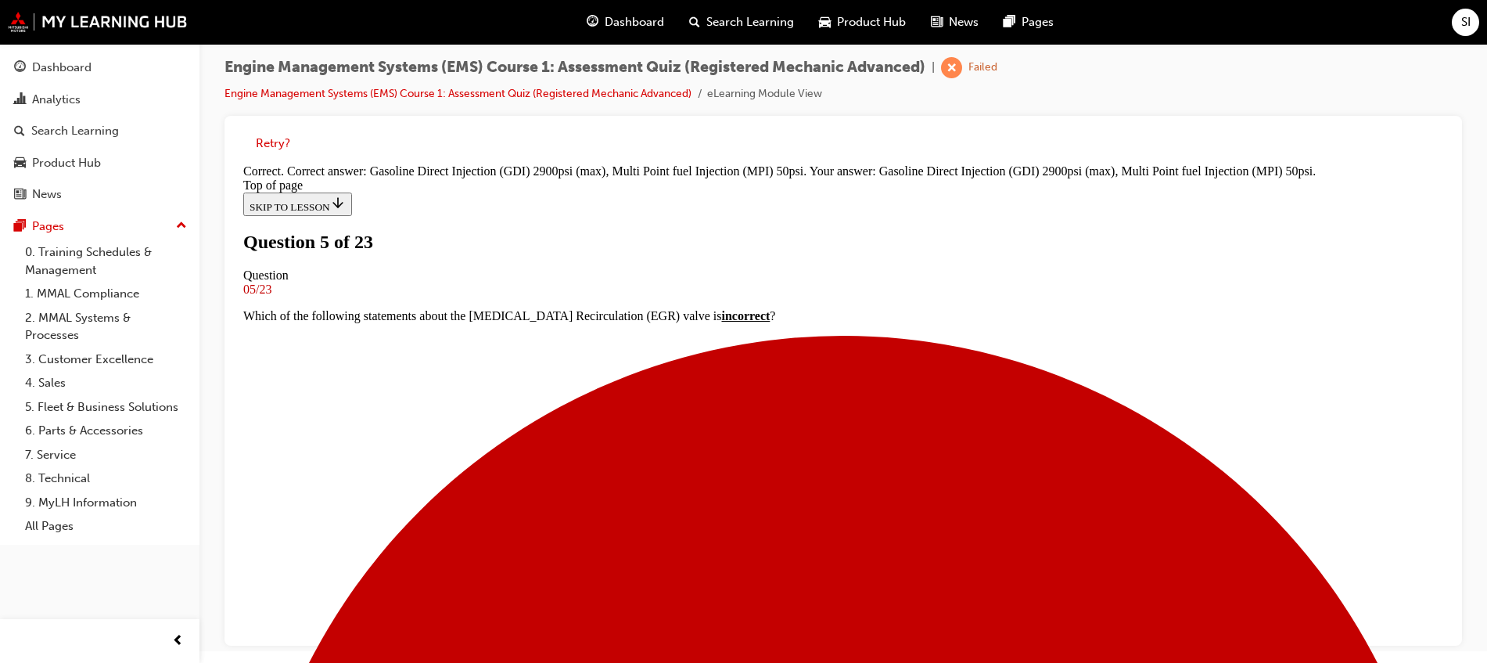
scroll to position [360, 0]
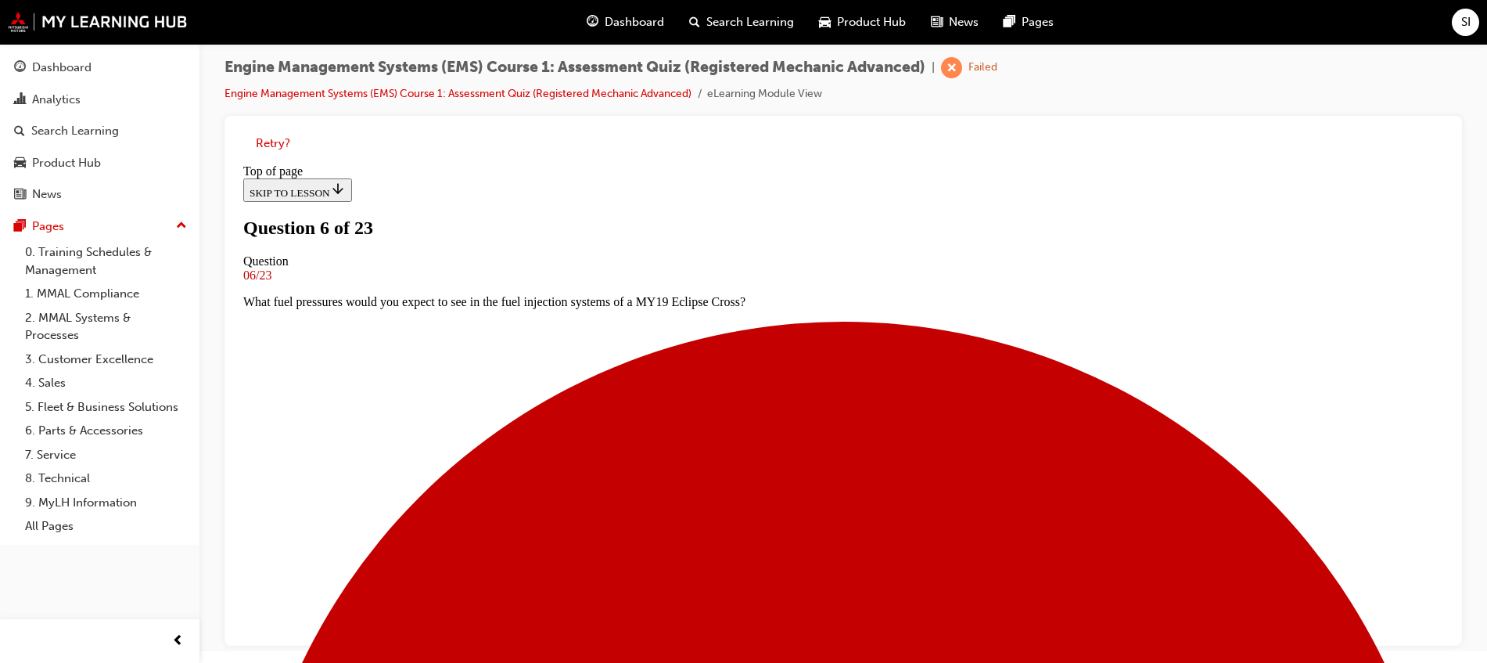
scroll to position [100, 0]
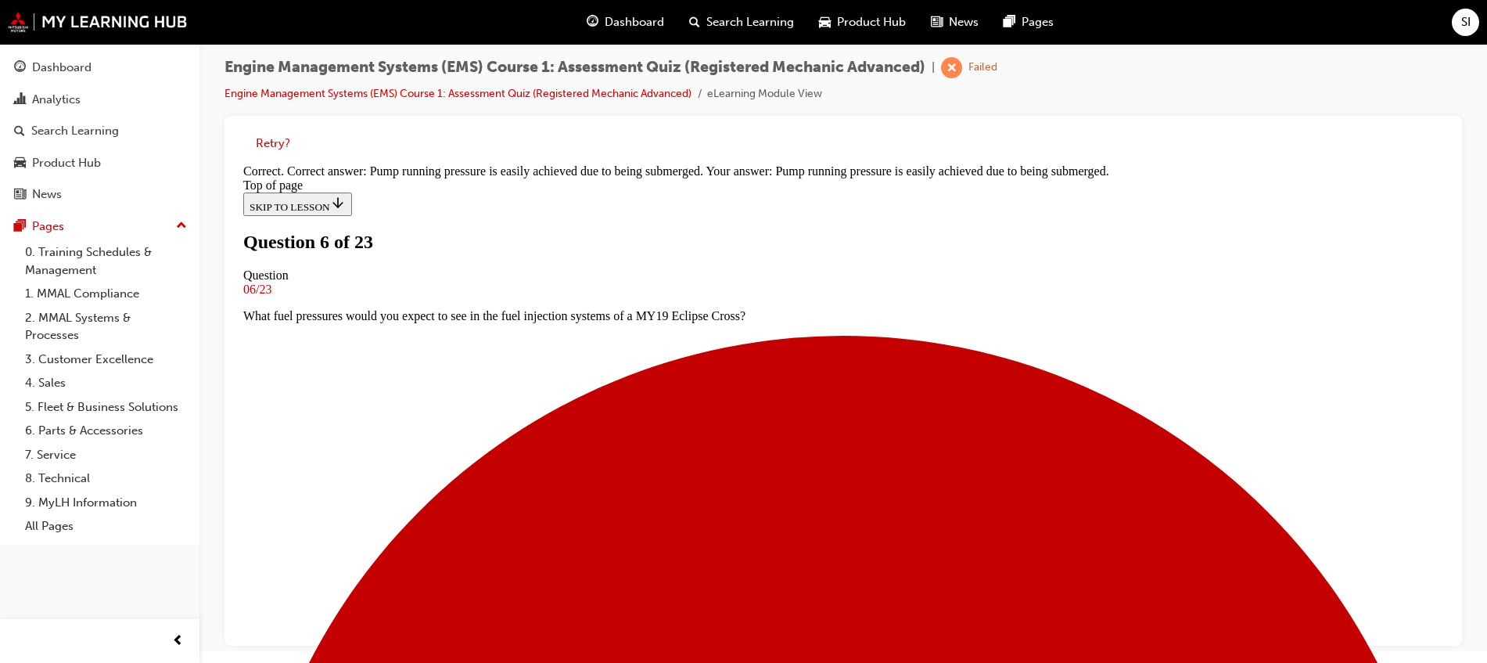
scroll to position [261, 0]
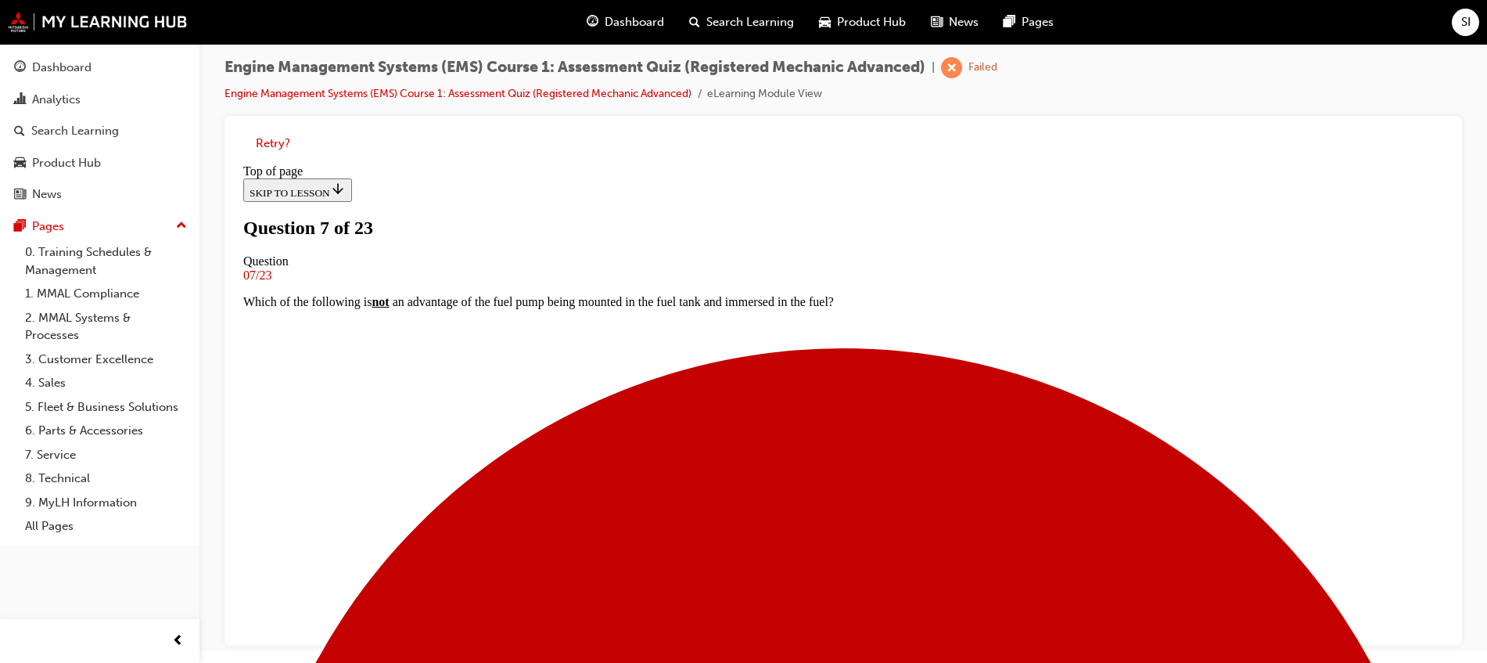
scroll to position [198, 0]
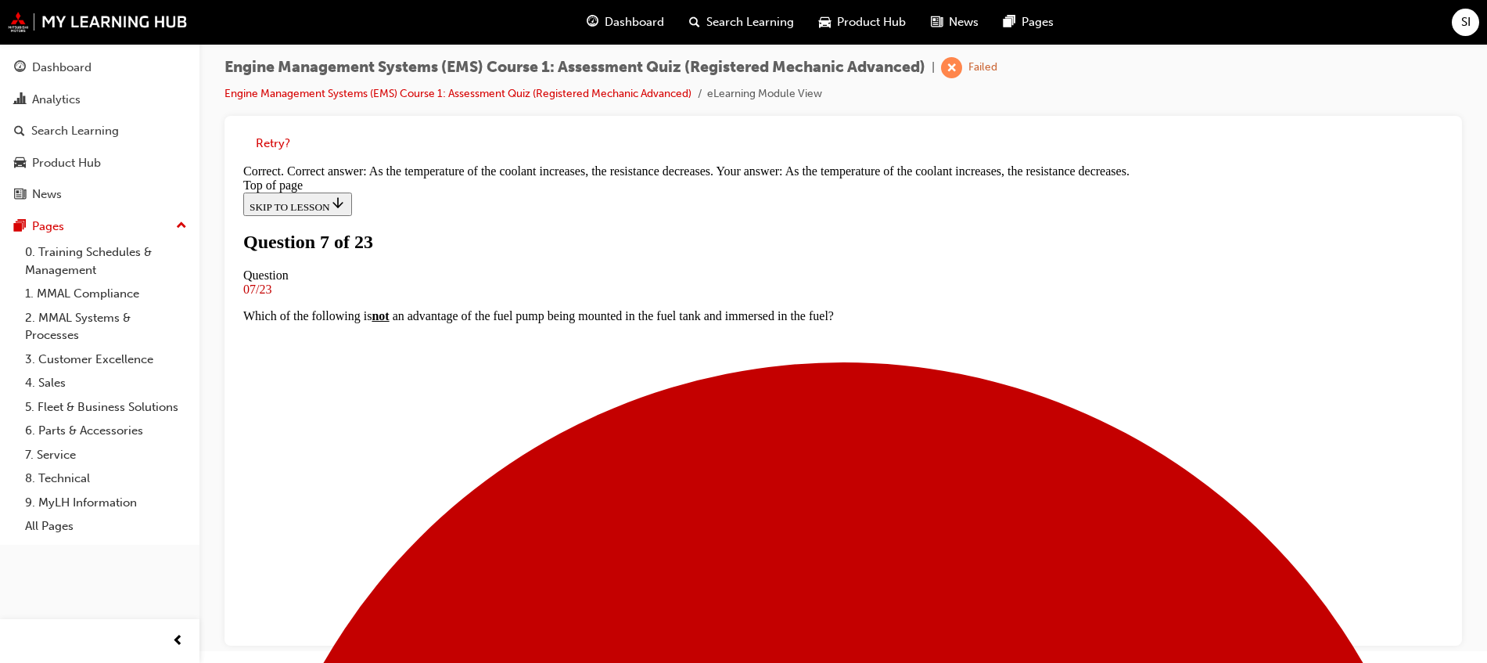
scroll to position [329, 0]
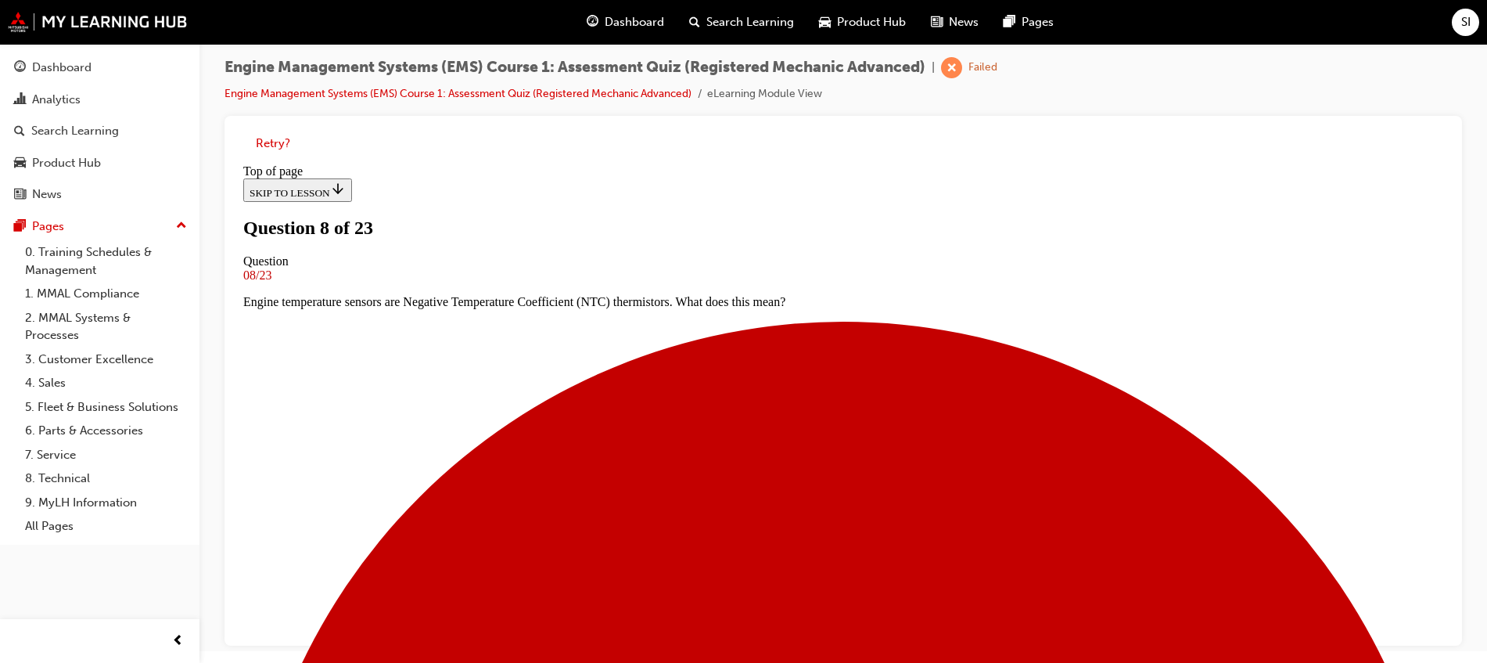
scroll to position [100, 0]
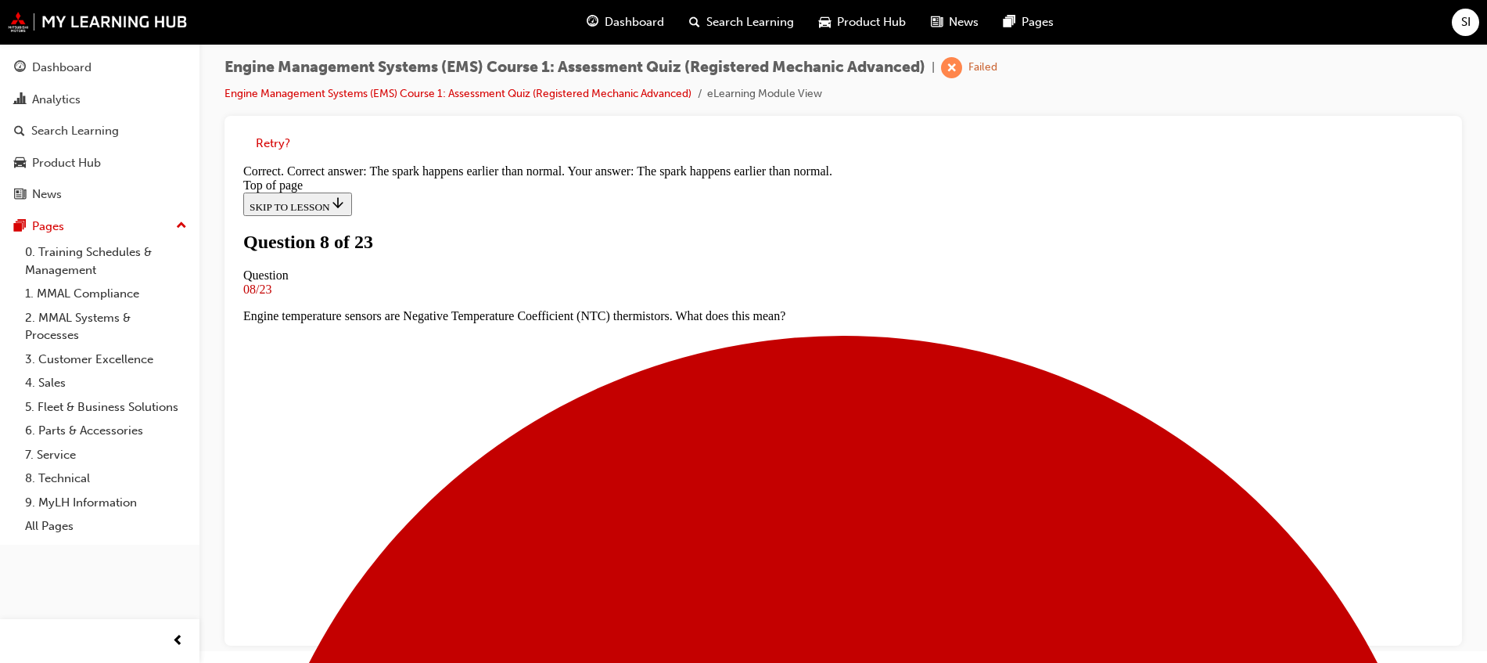
scroll to position [153, 0]
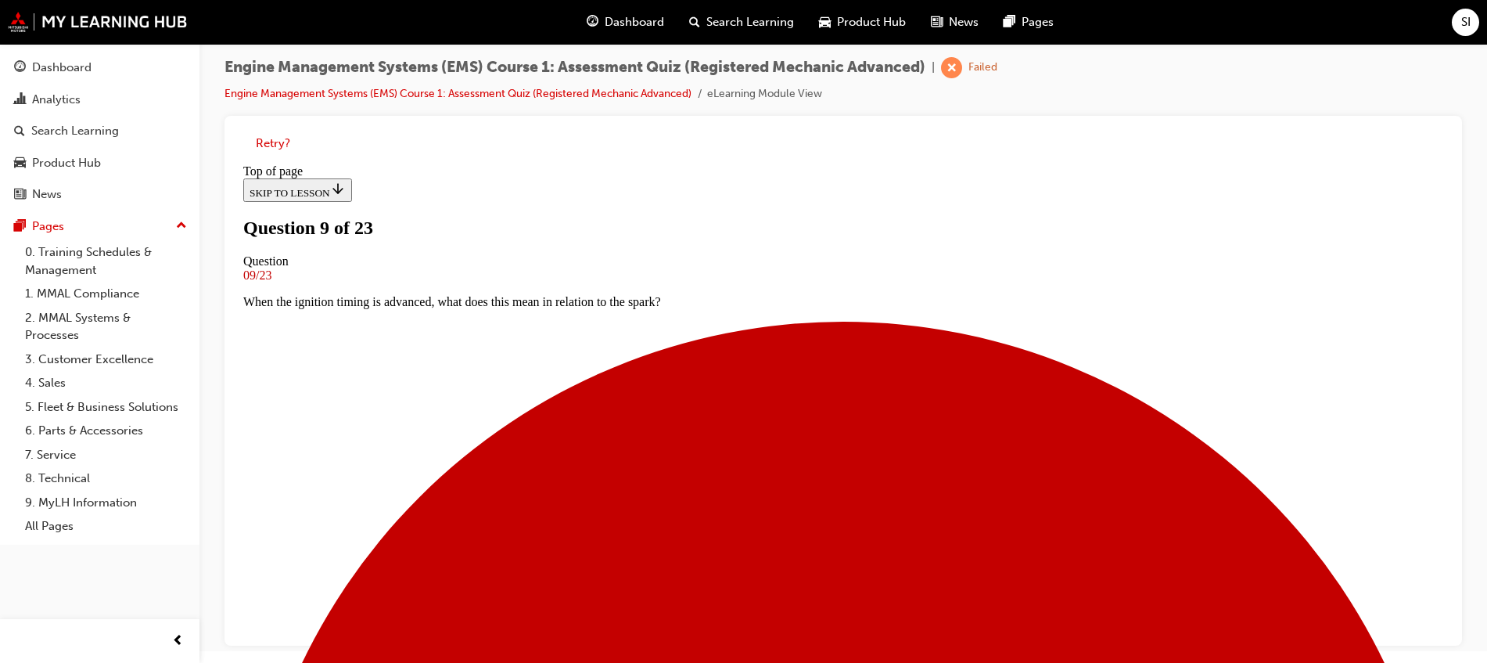
scroll to position [100, 0]
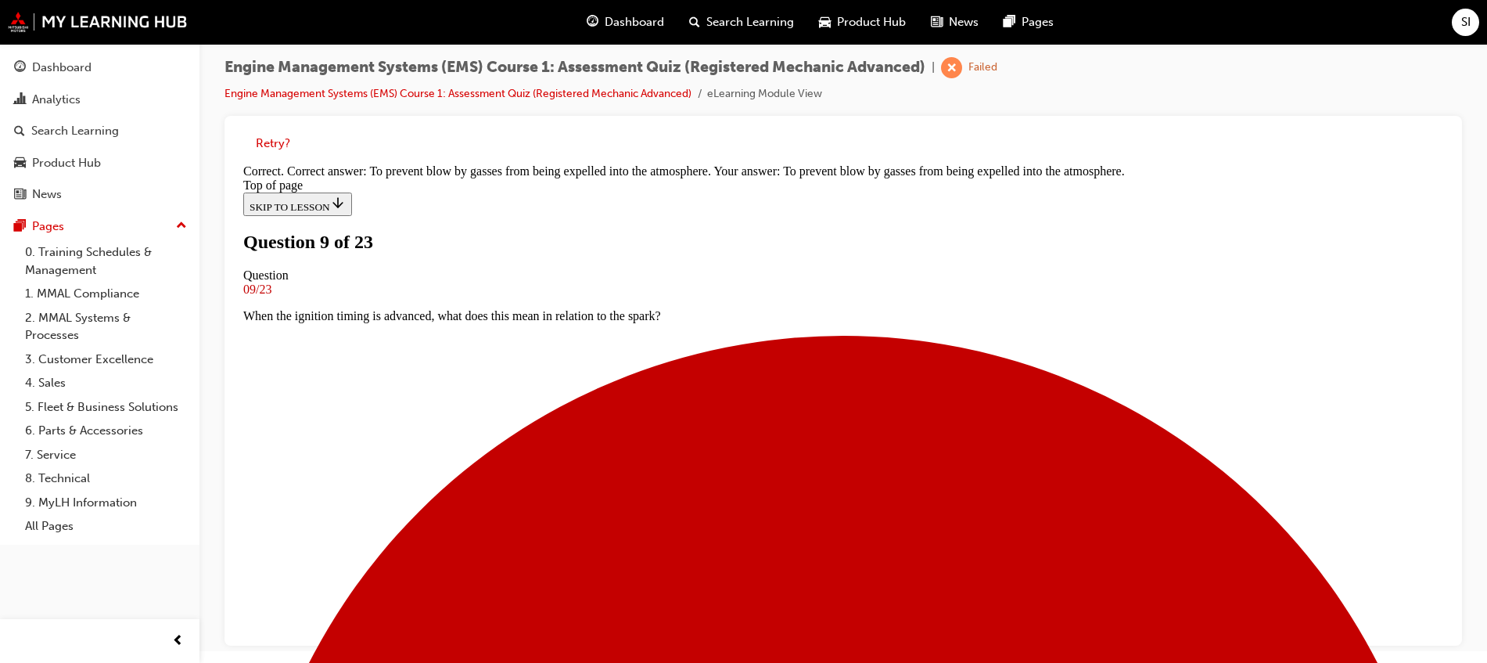
scroll to position [98, 0]
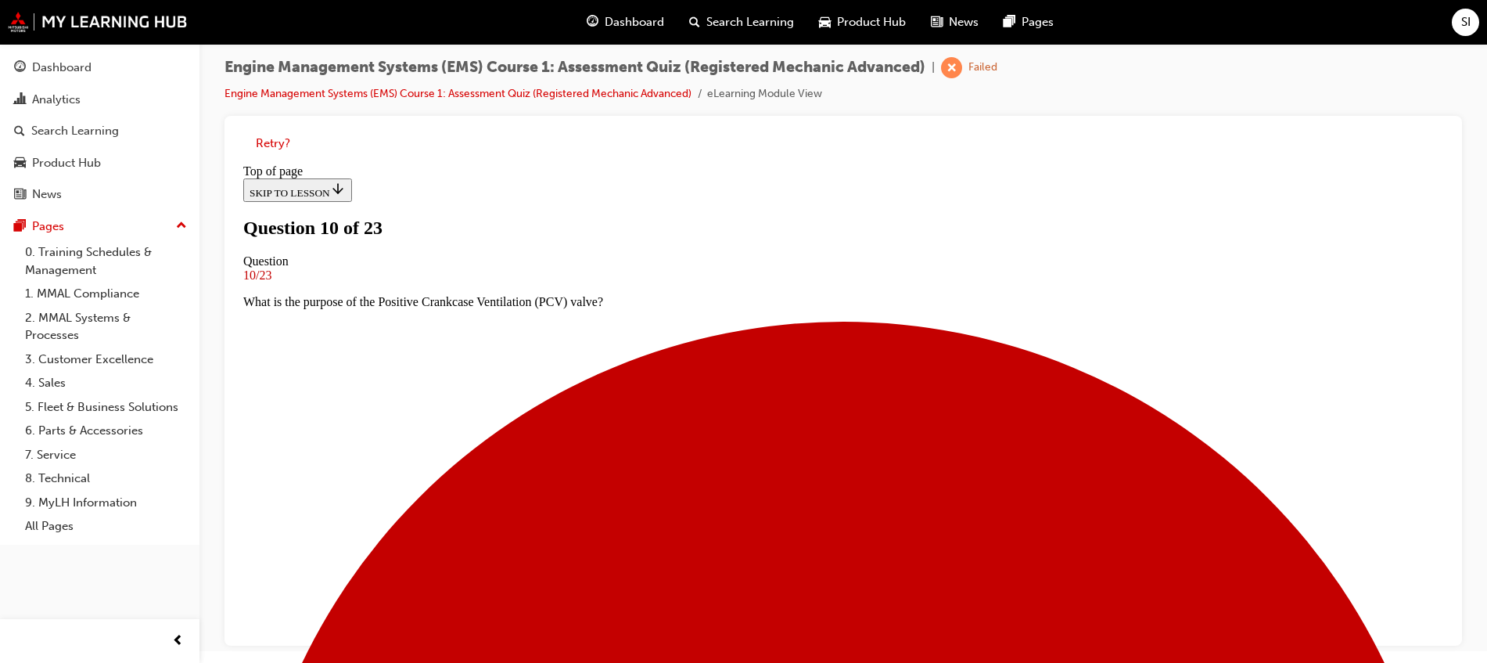
scroll to position [100, 0]
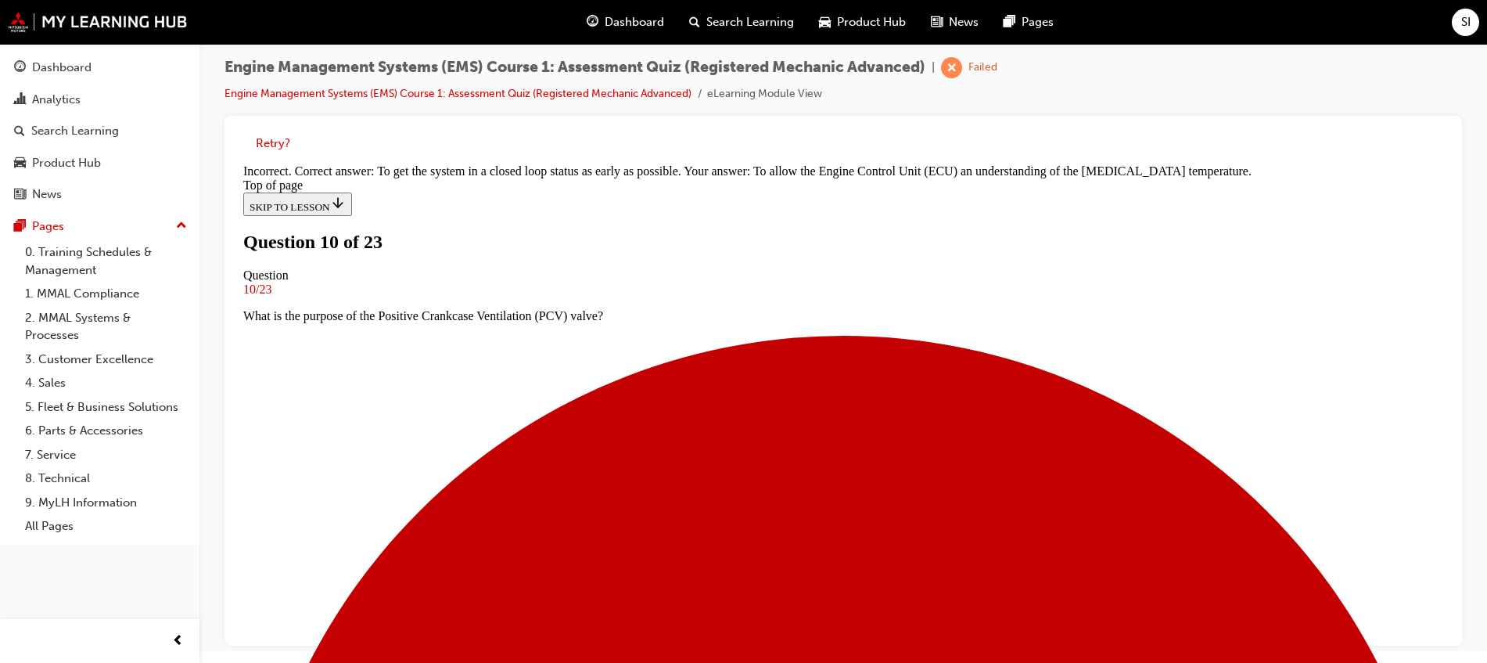
scroll to position [226, 0]
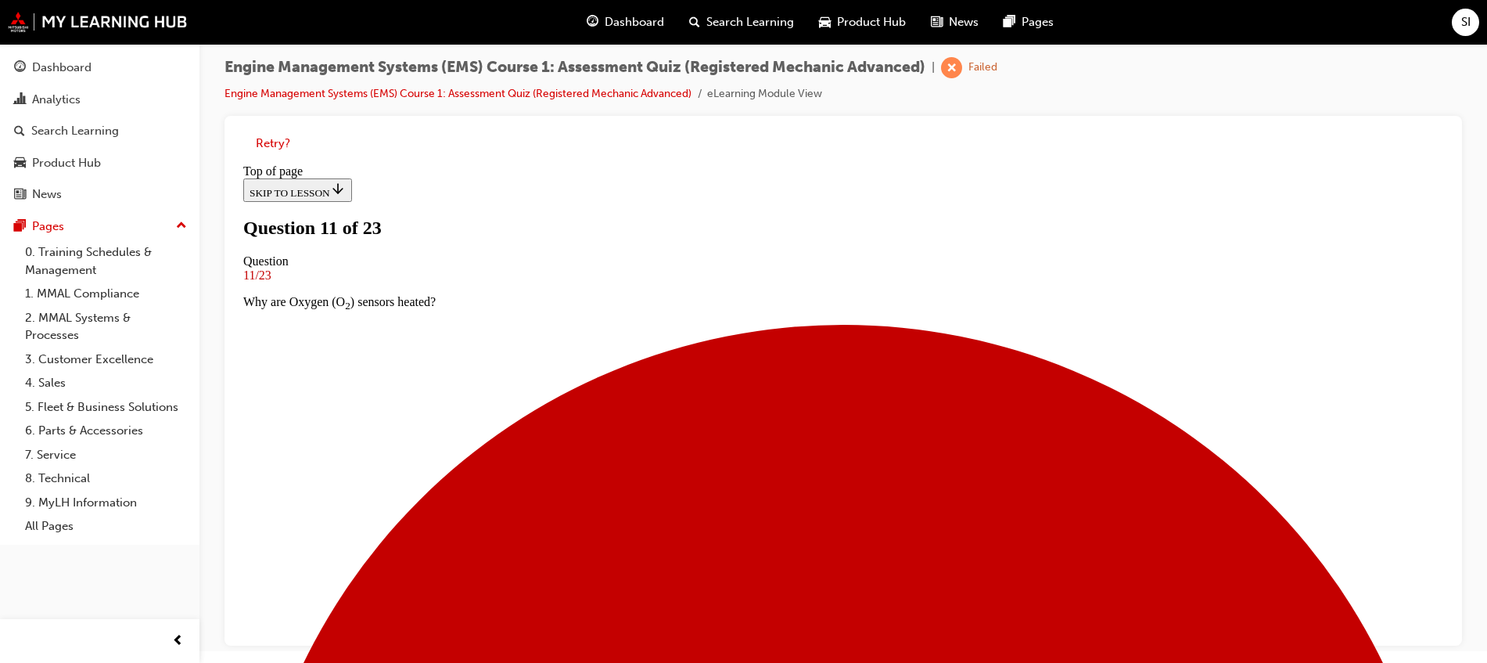
scroll to position [100, 0]
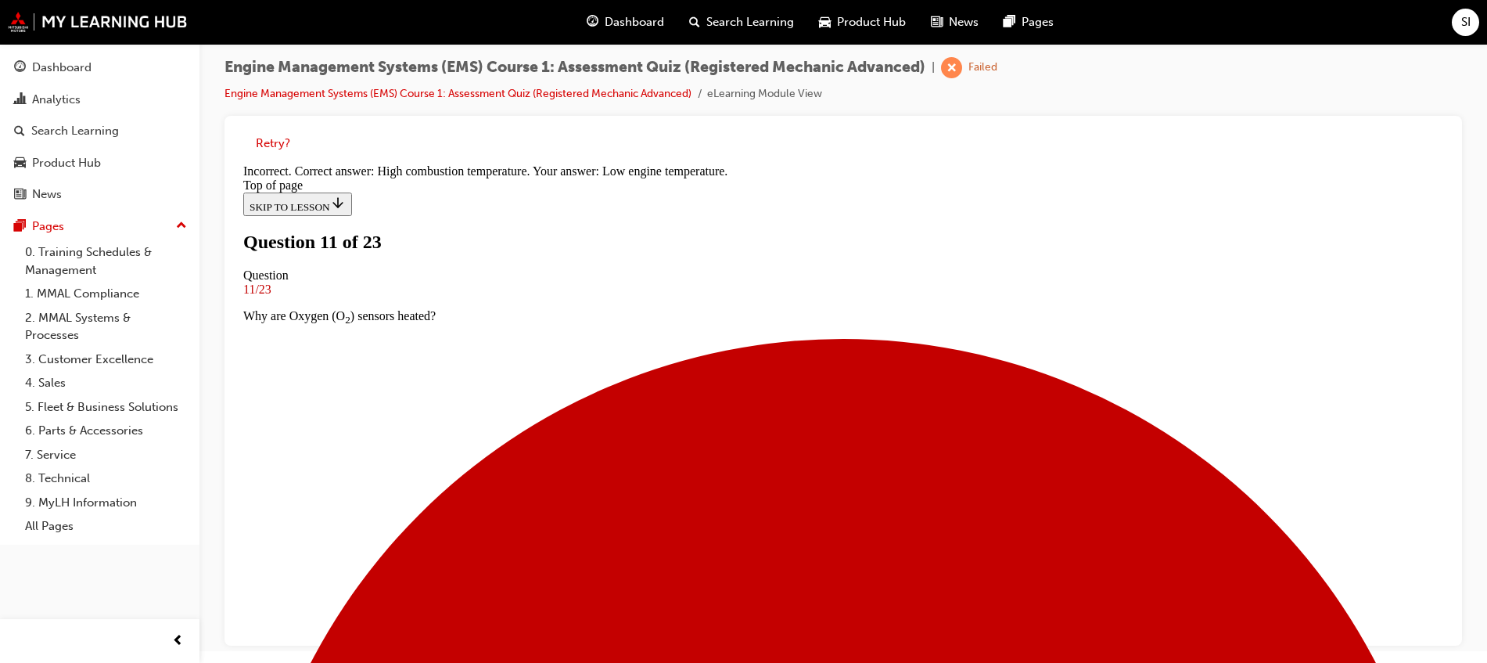
scroll to position [173, 0]
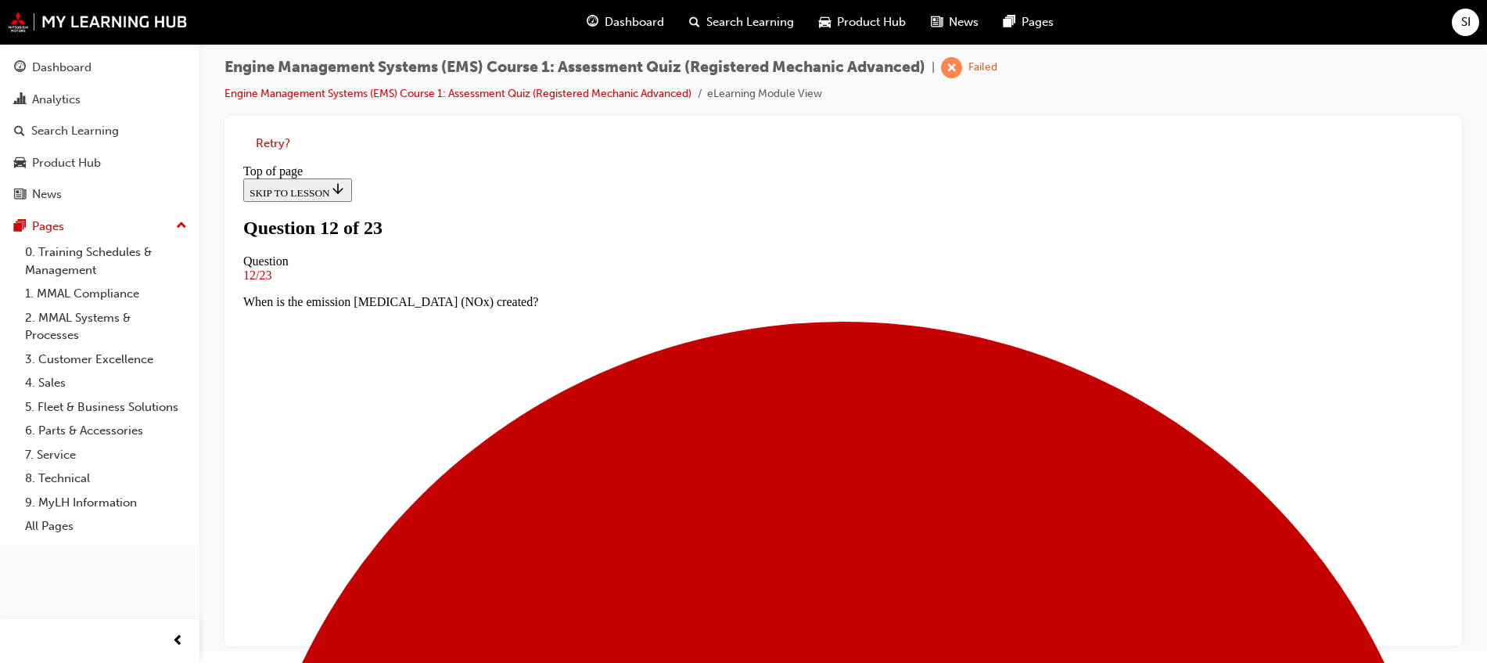
scroll to position [100, 0]
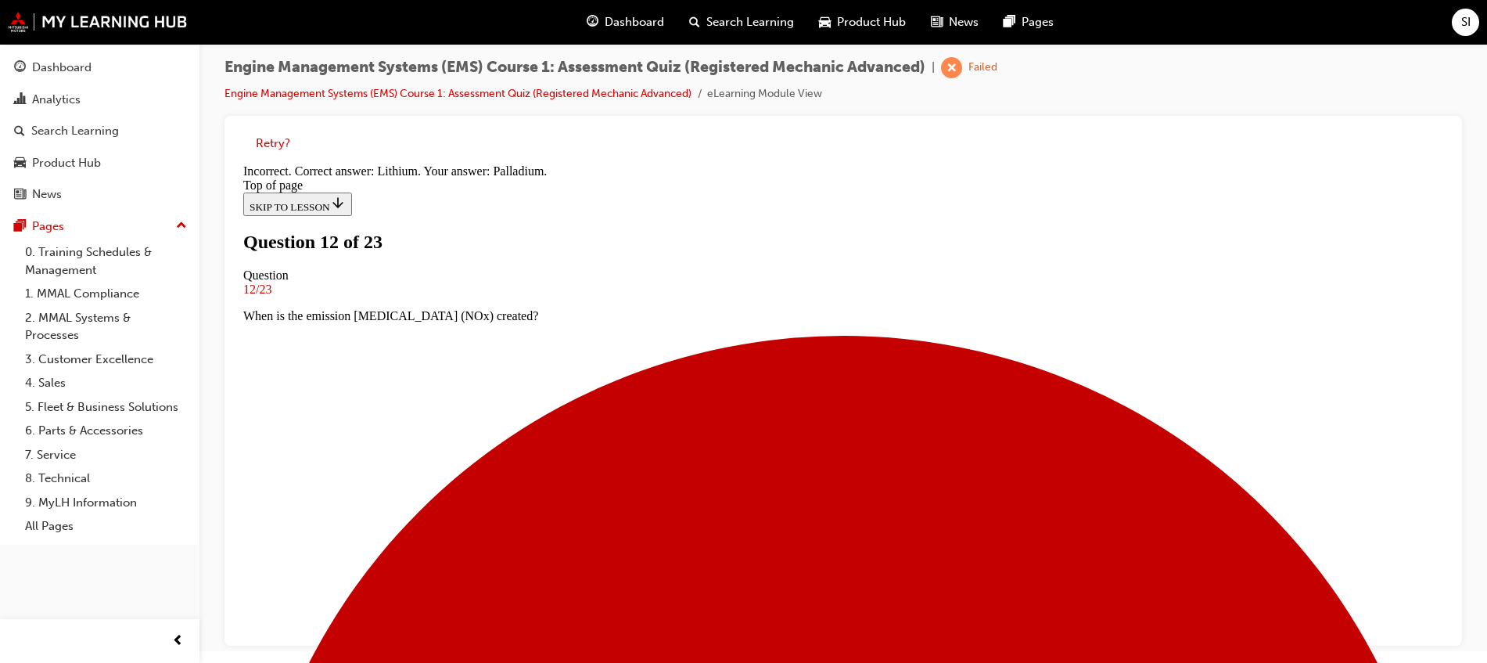
scroll to position [173, 0]
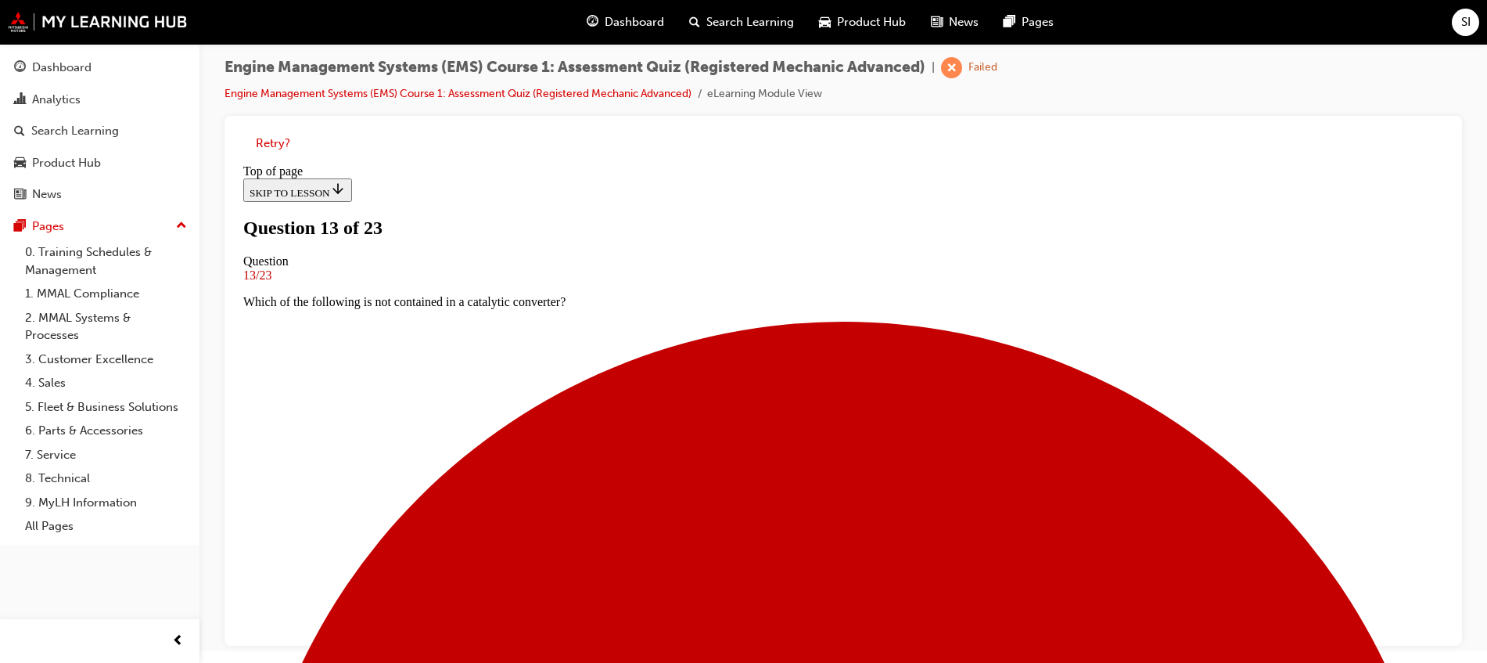
scroll to position [100, 0]
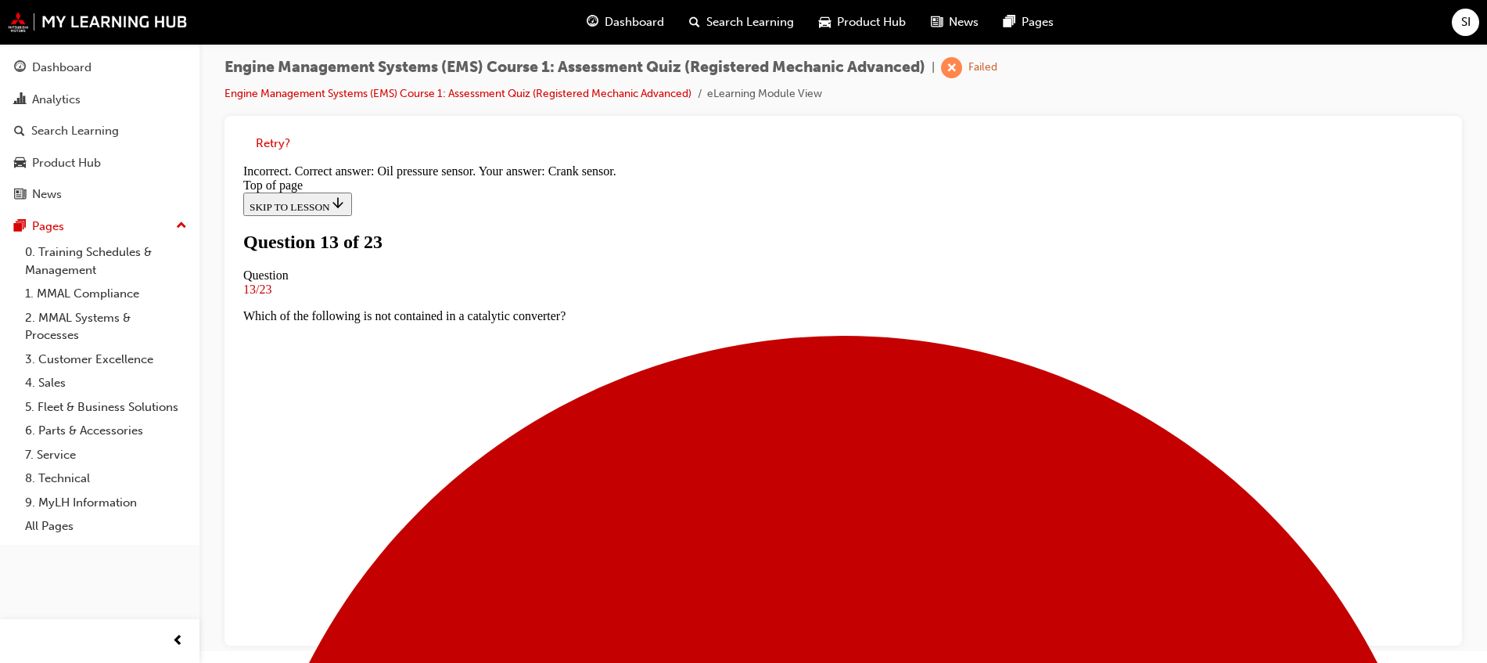
scroll to position [200, 0]
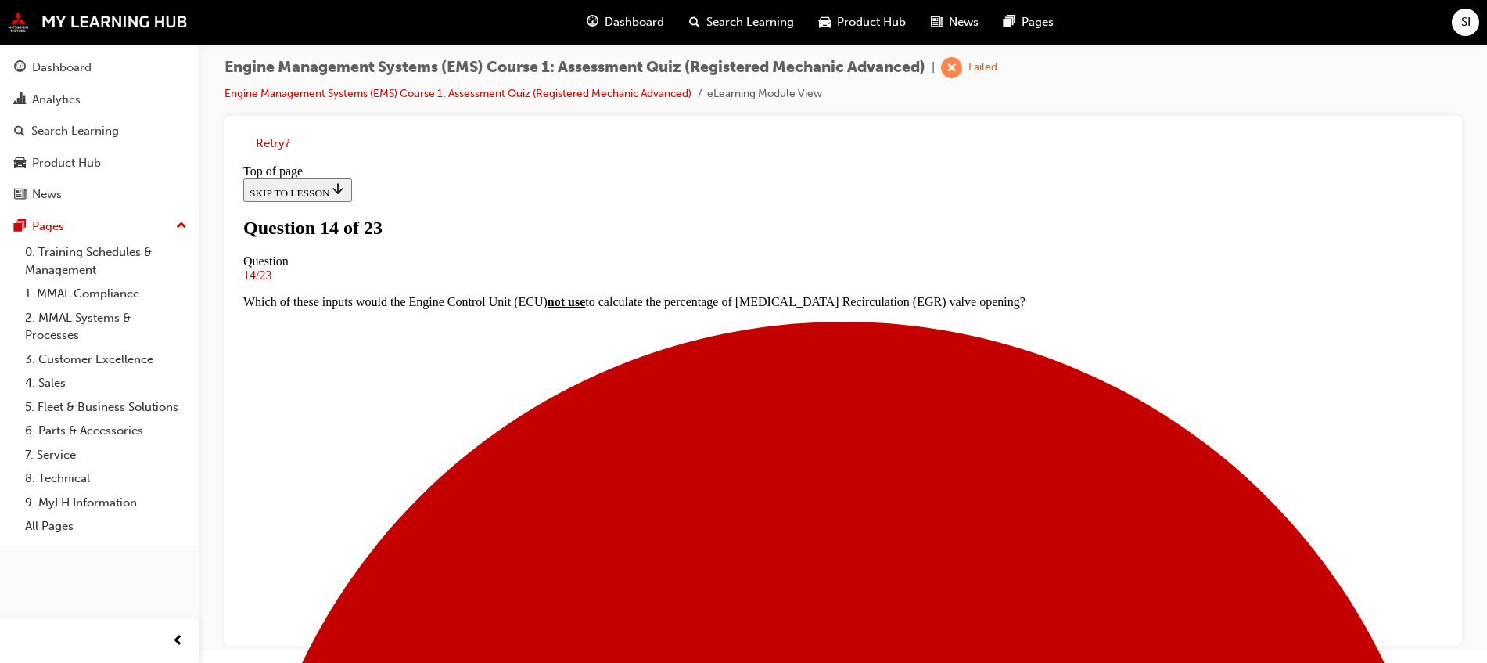
scroll to position [100, 0]
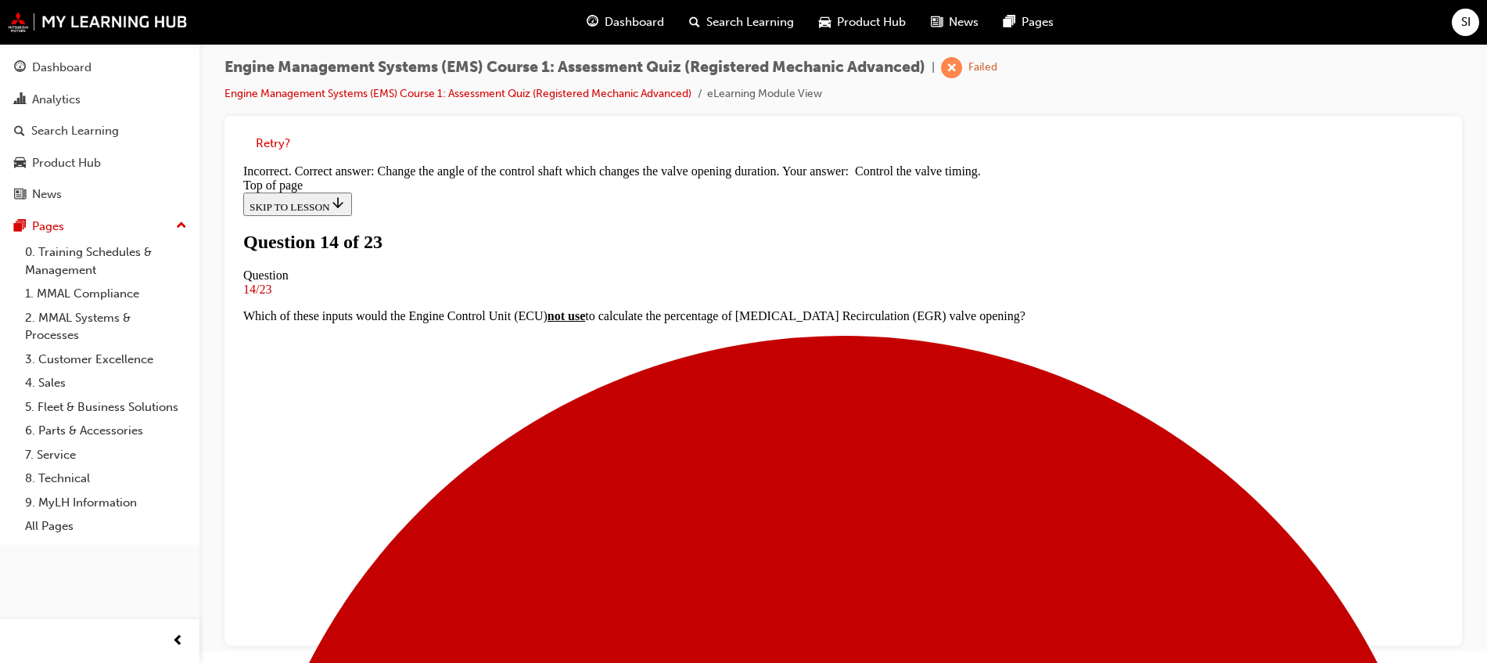
scroll to position [250, 0]
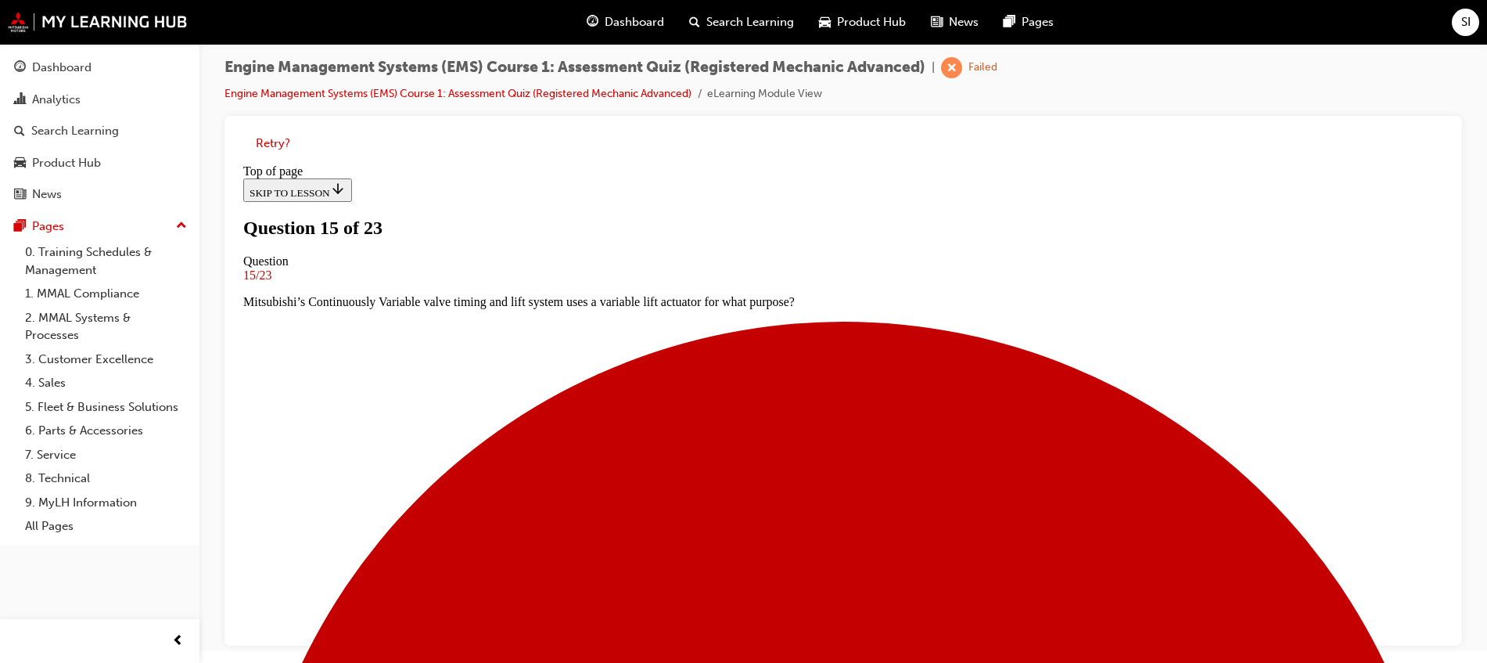
scroll to position [100, 0]
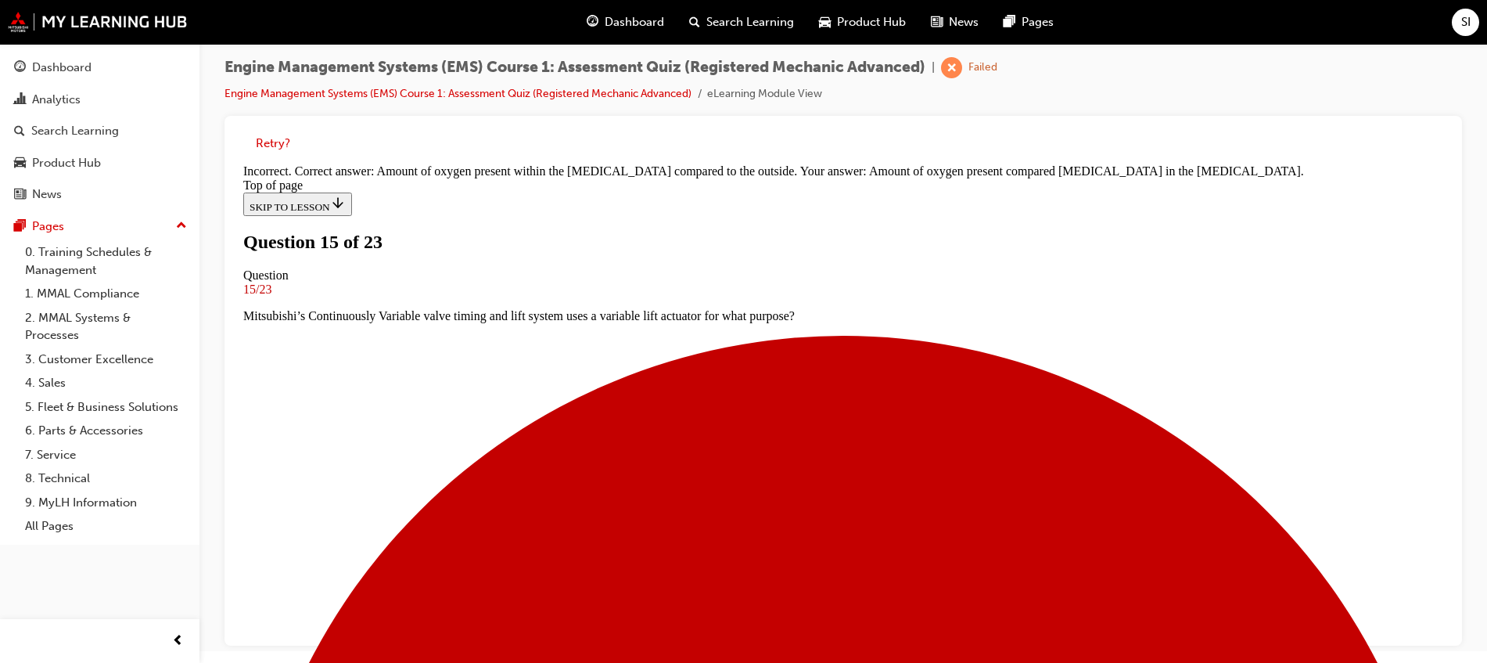
scroll to position [266, 0]
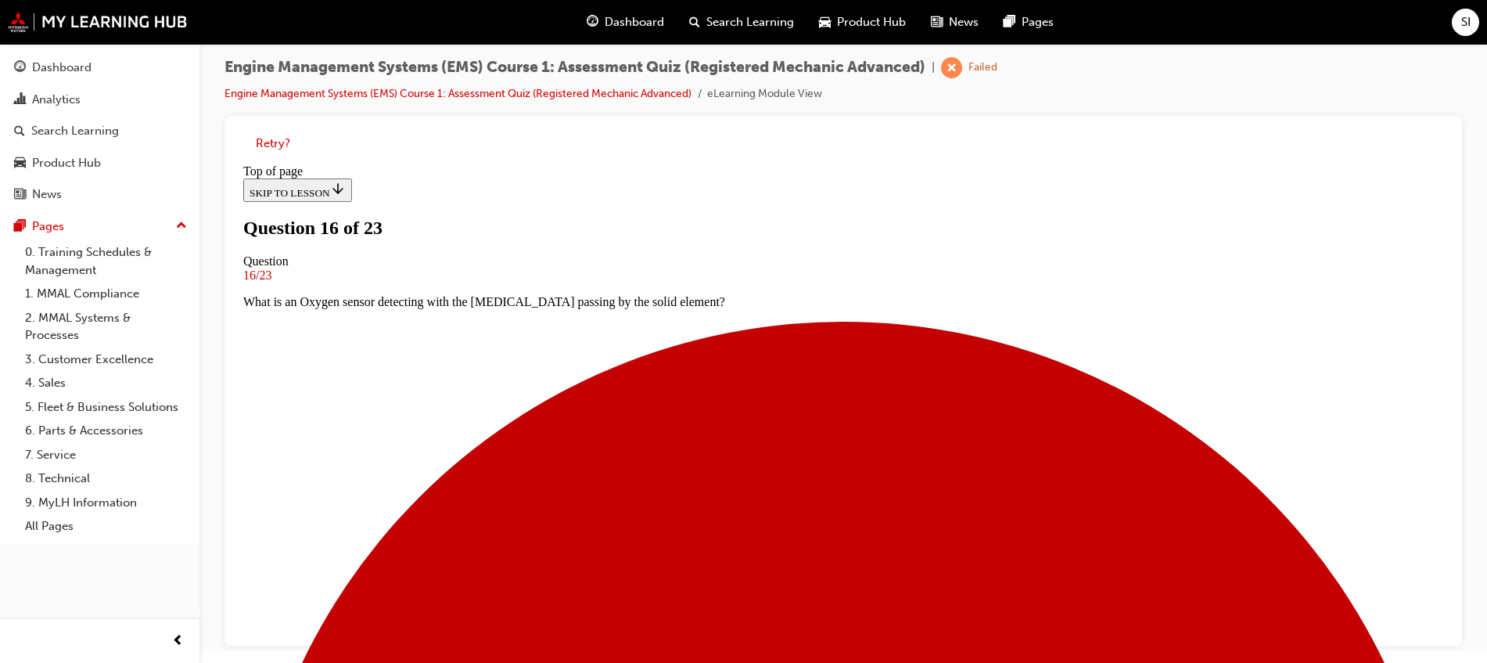
scroll to position [100, 0]
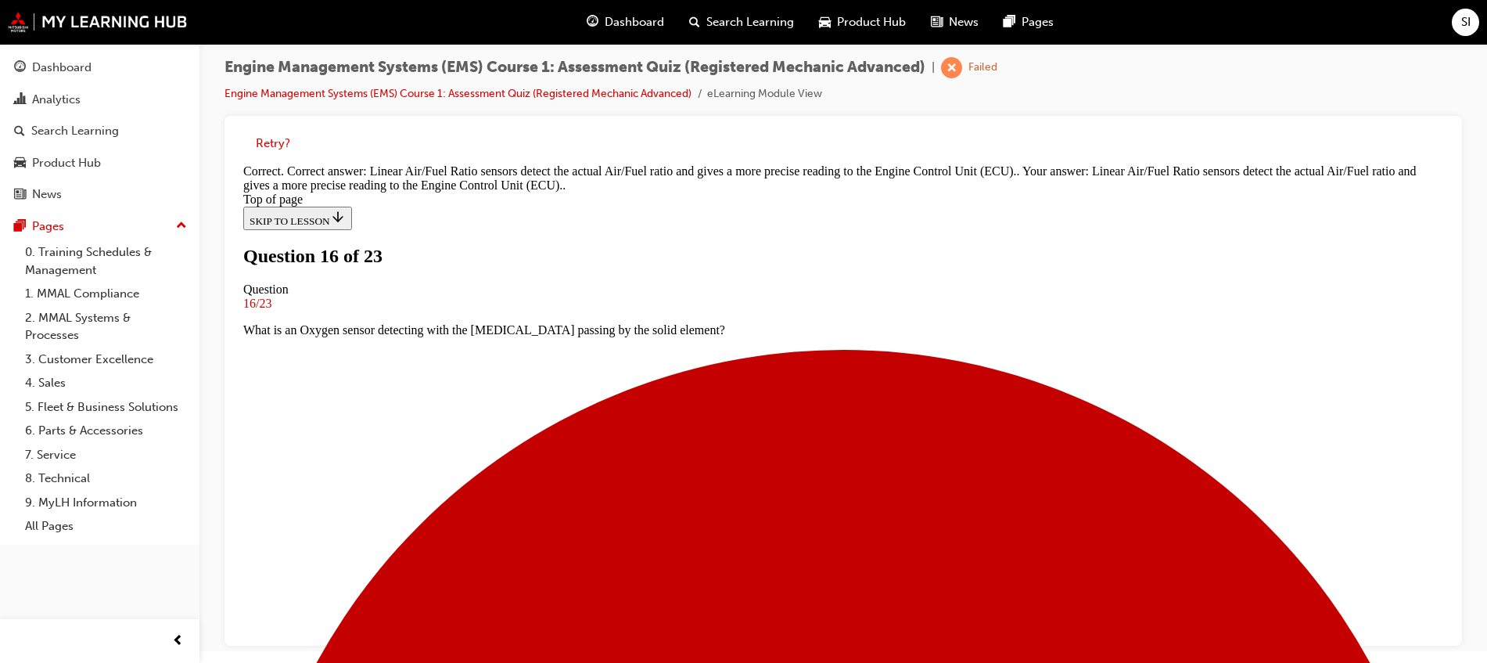
scroll to position [70, 0]
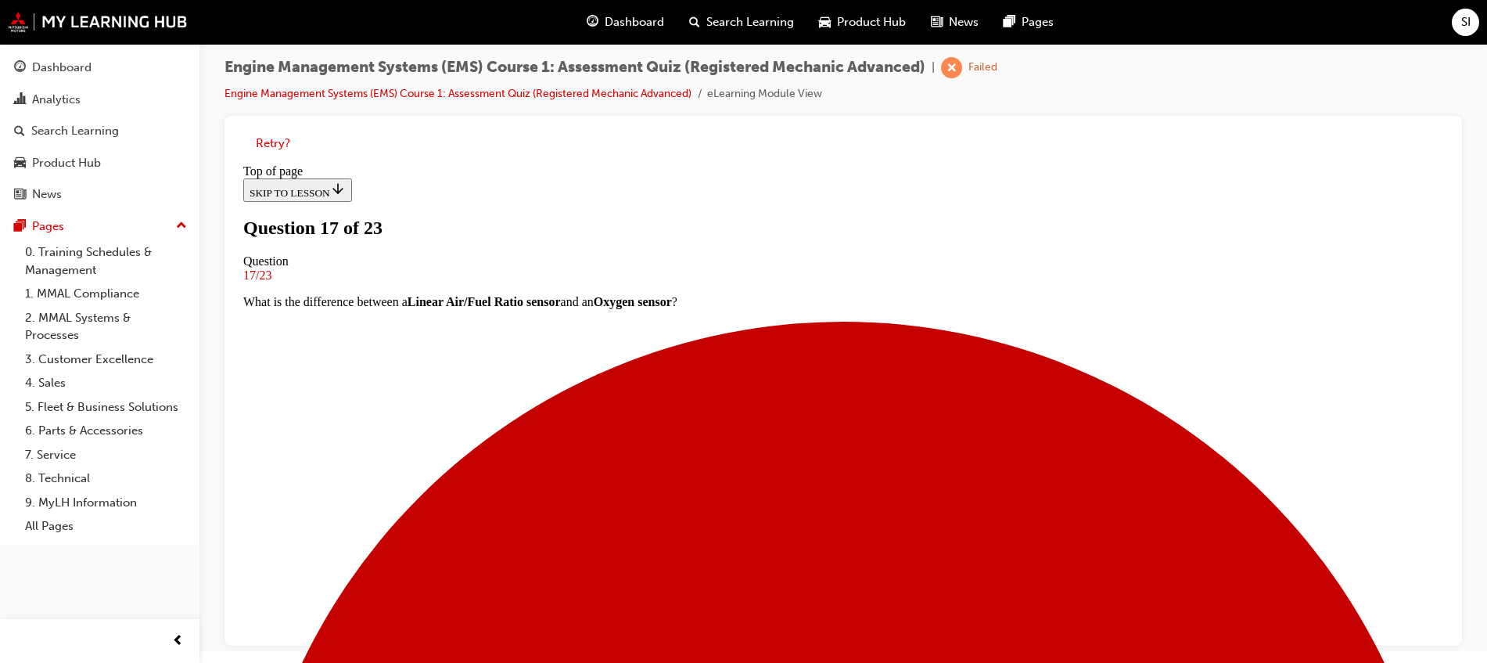
scroll to position [198, 0]
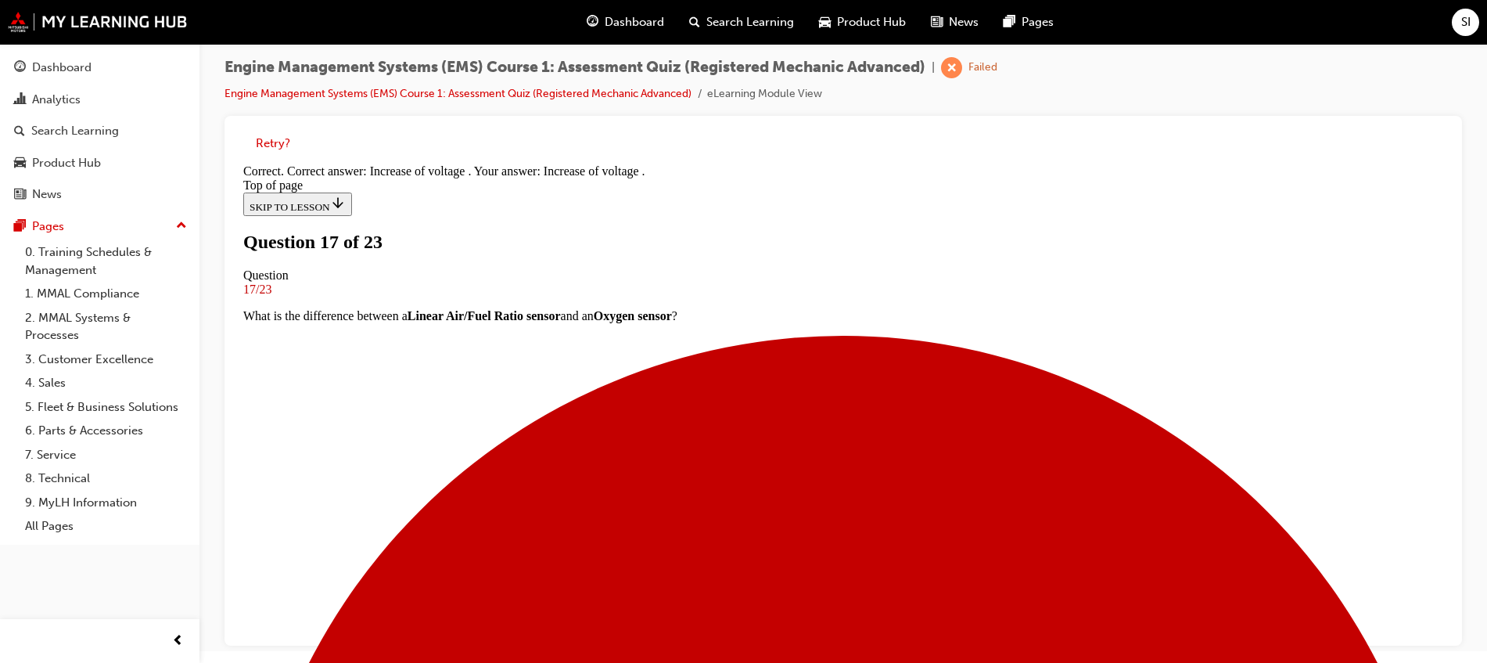
scroll to position [84, 0]
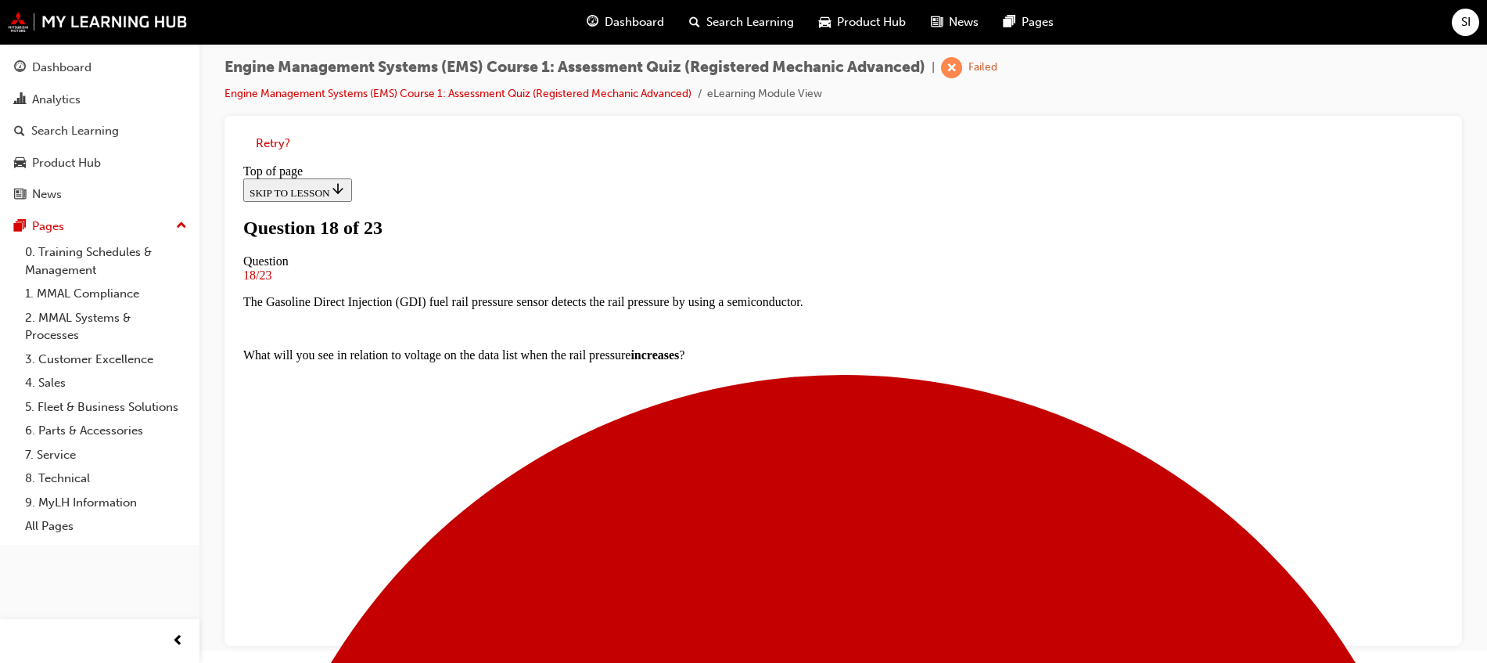
scroll to position [198, 0]
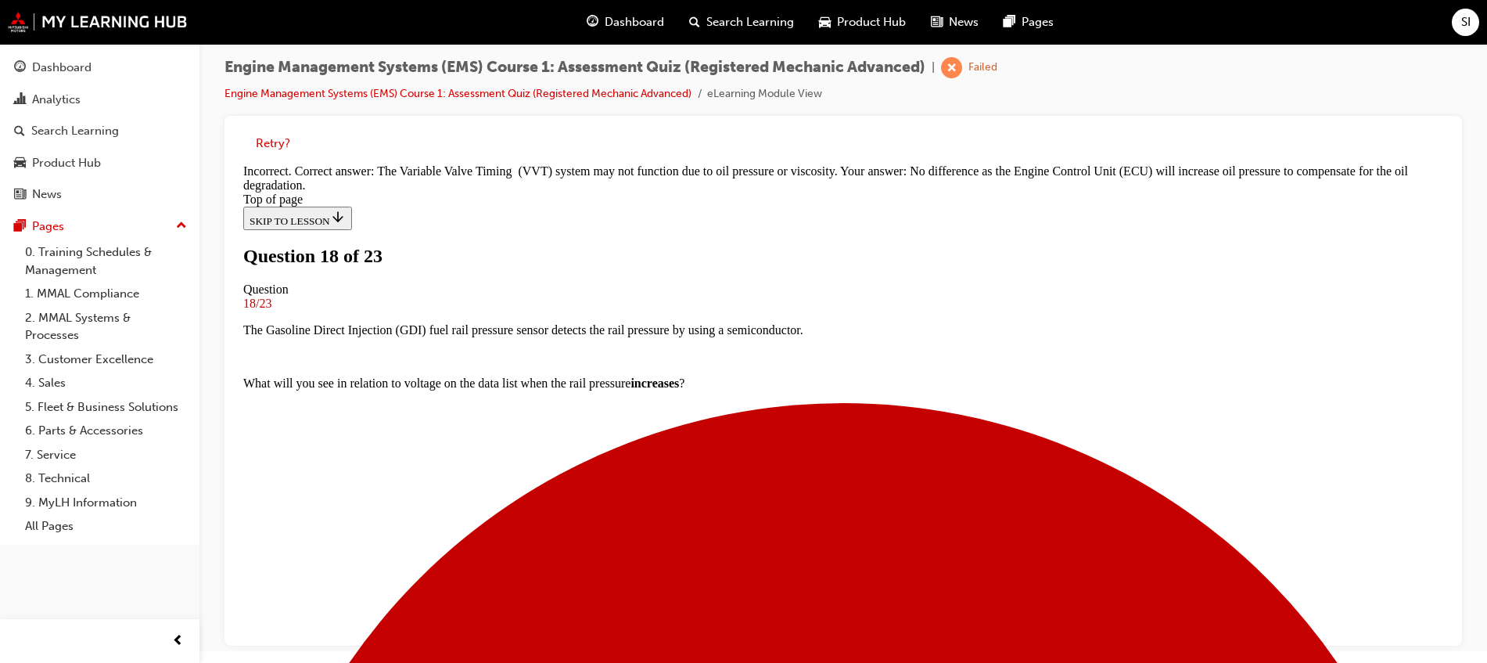
scroll to position [282, 0]
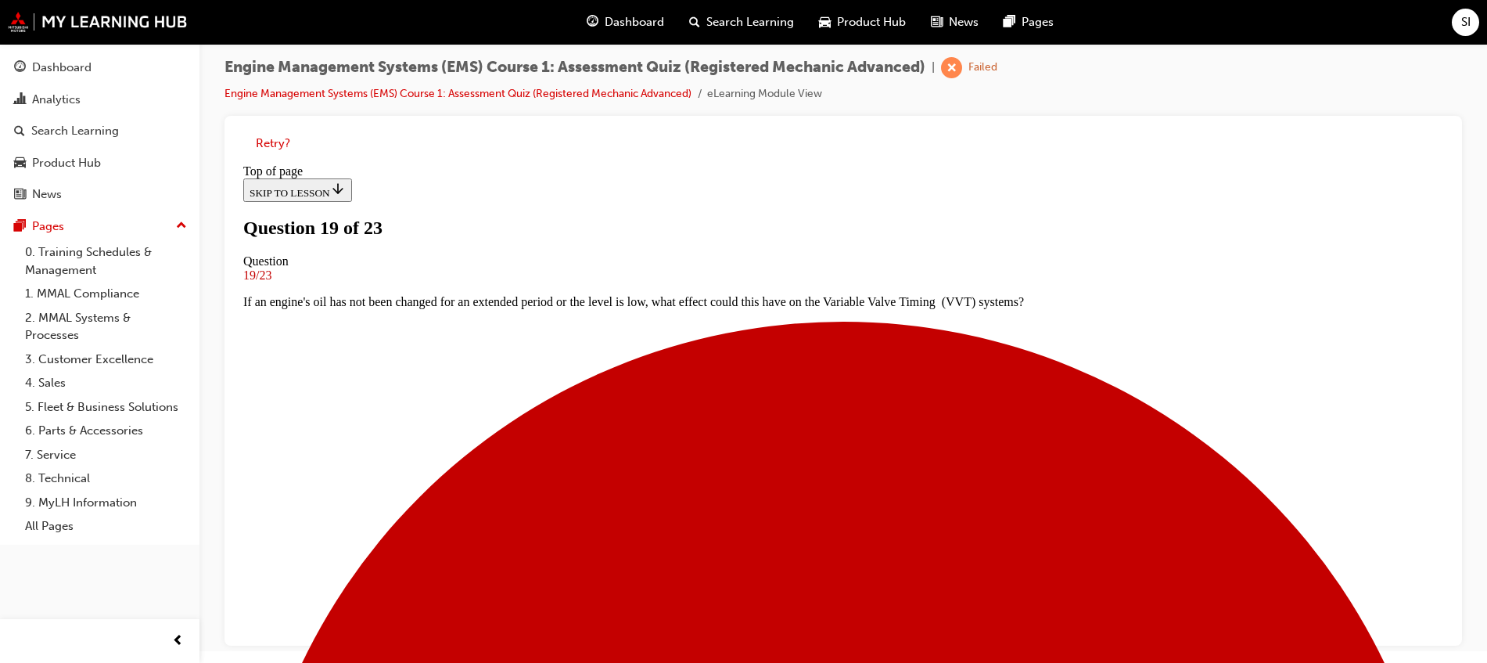
scroll to position [100, 0]
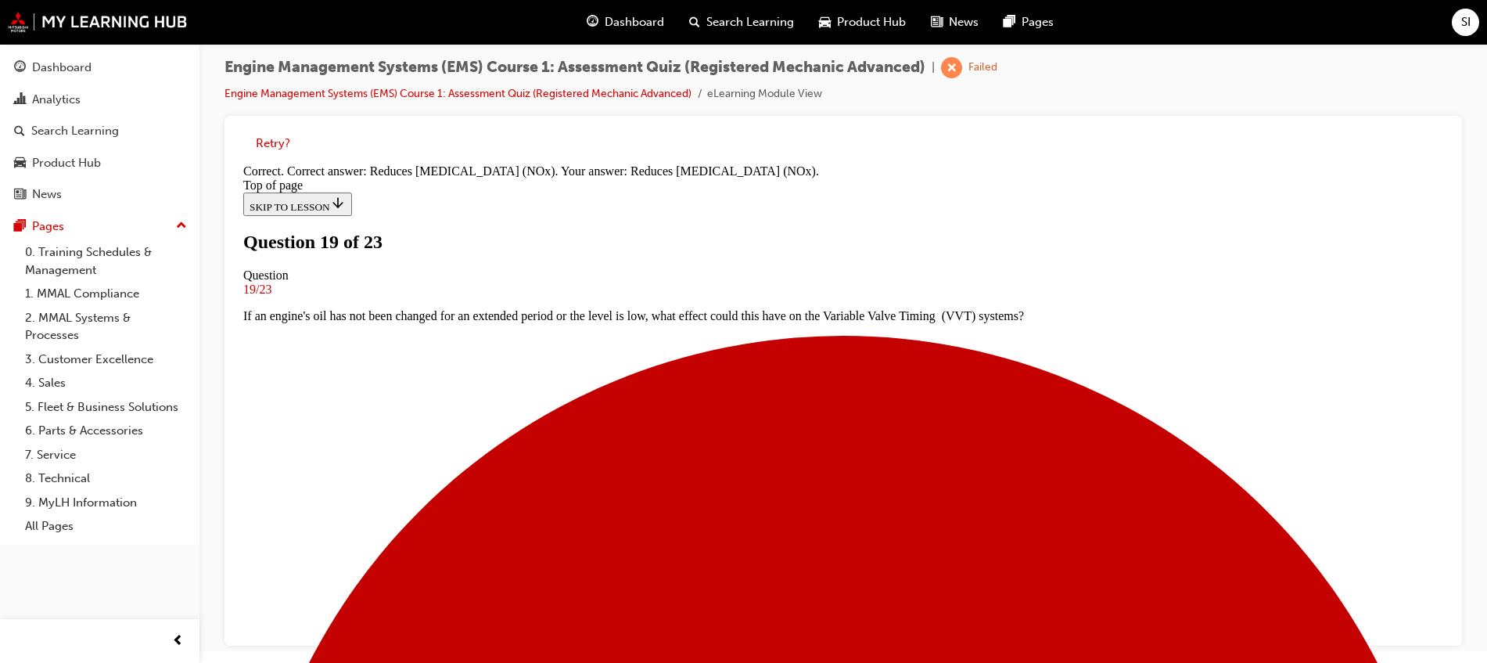
scroll to position [110, 0]
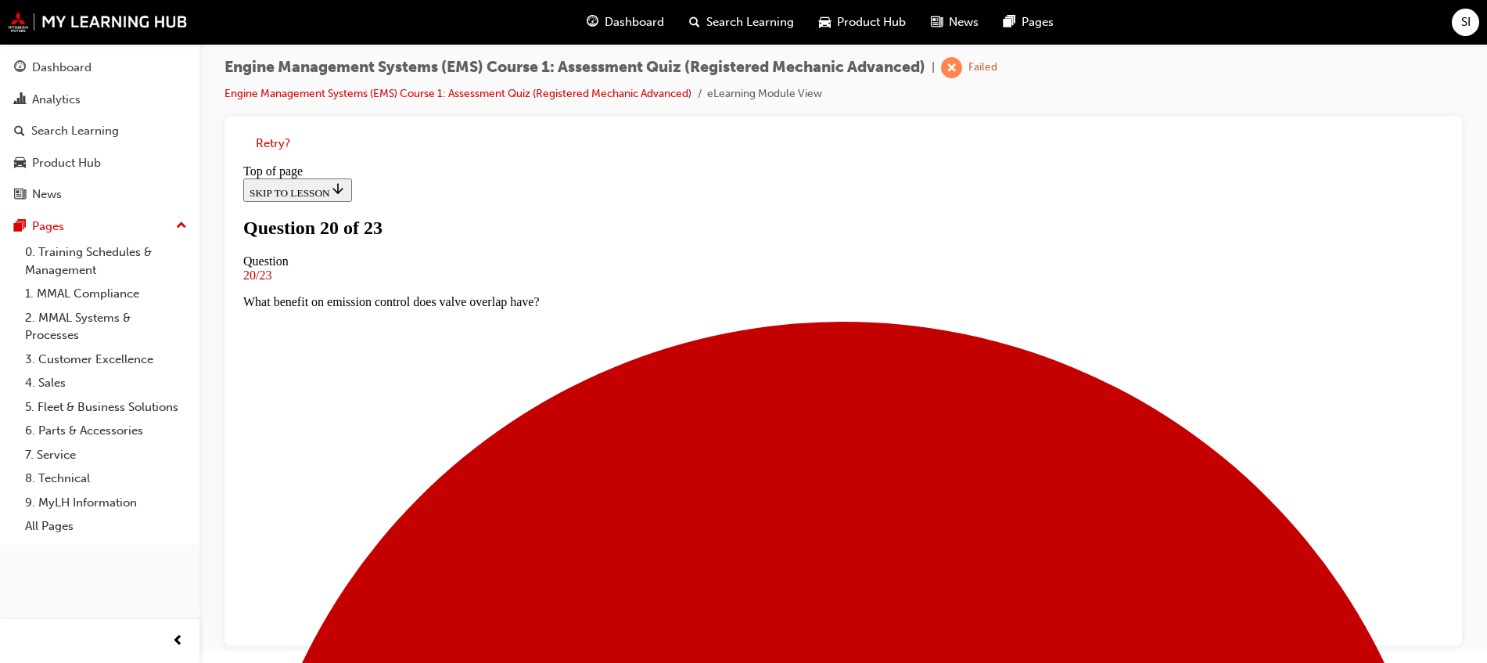
scroll to position [100, 0]
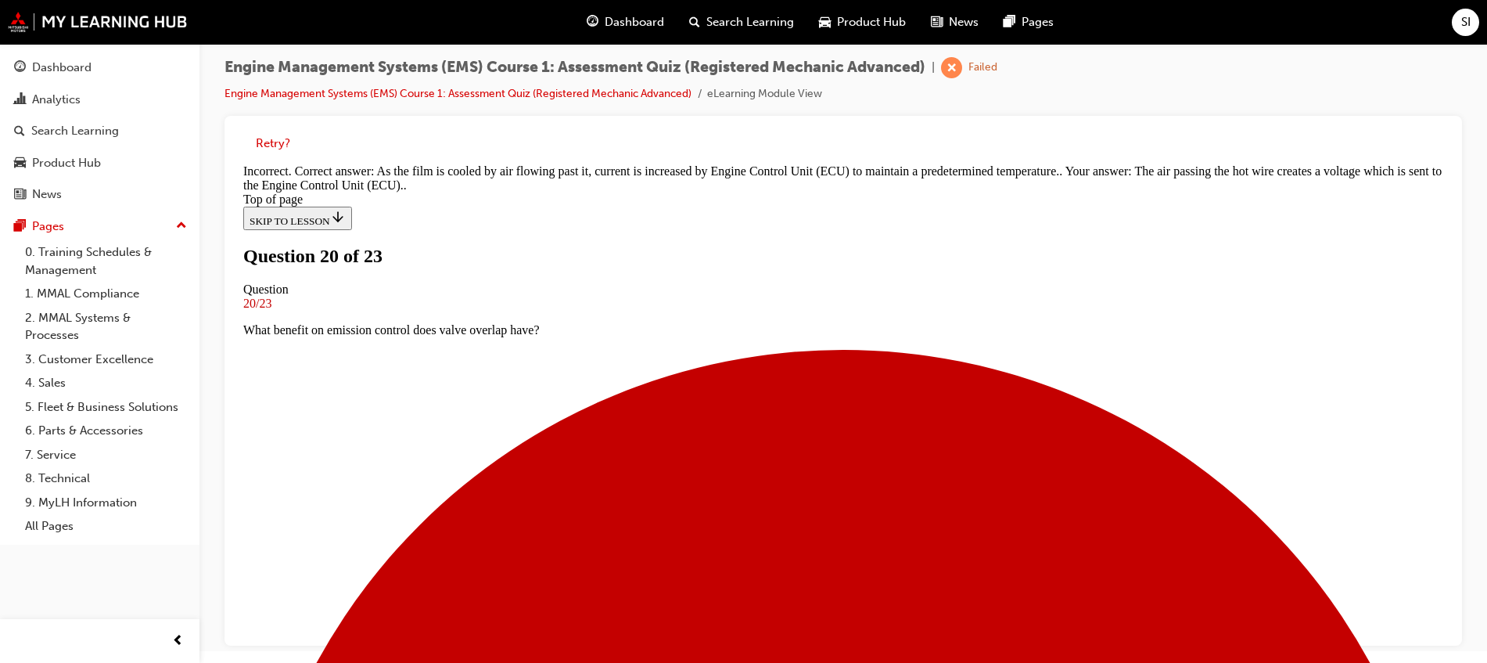
scroll to position [286, 0]
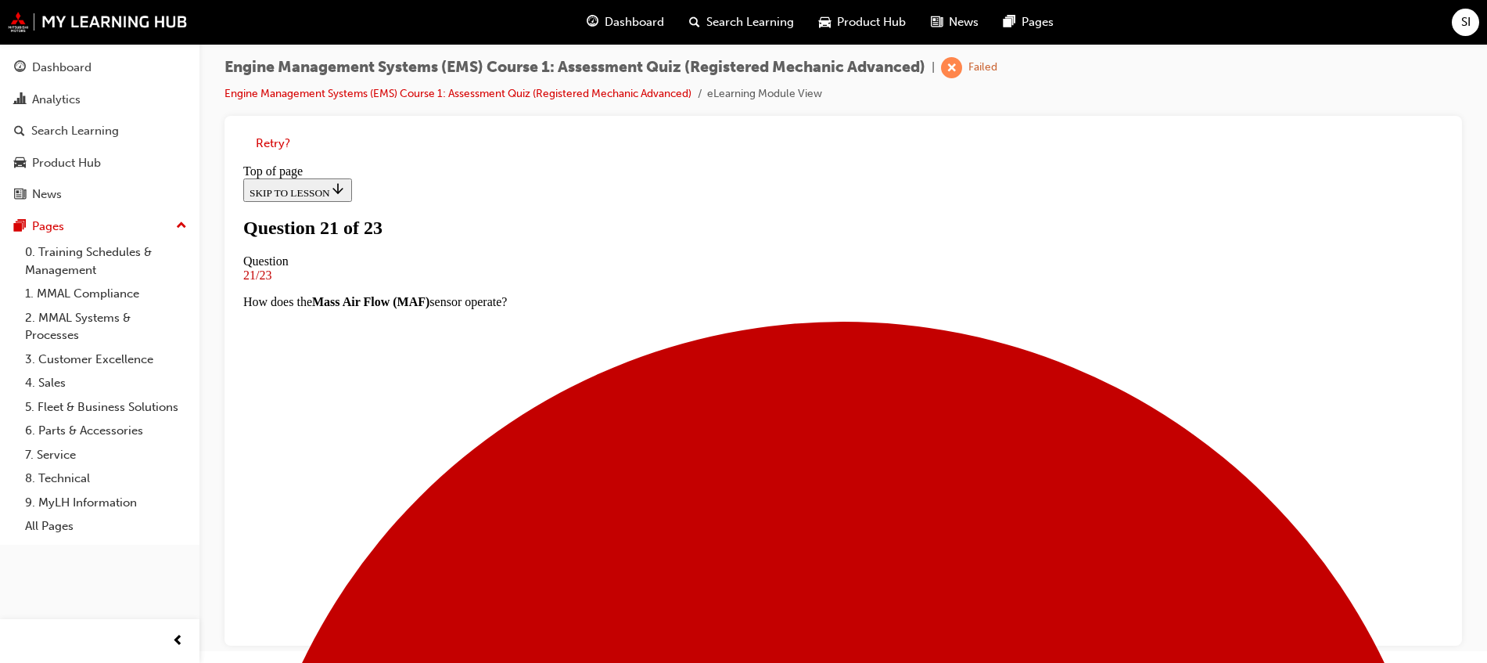
scroll to position [100, 0]
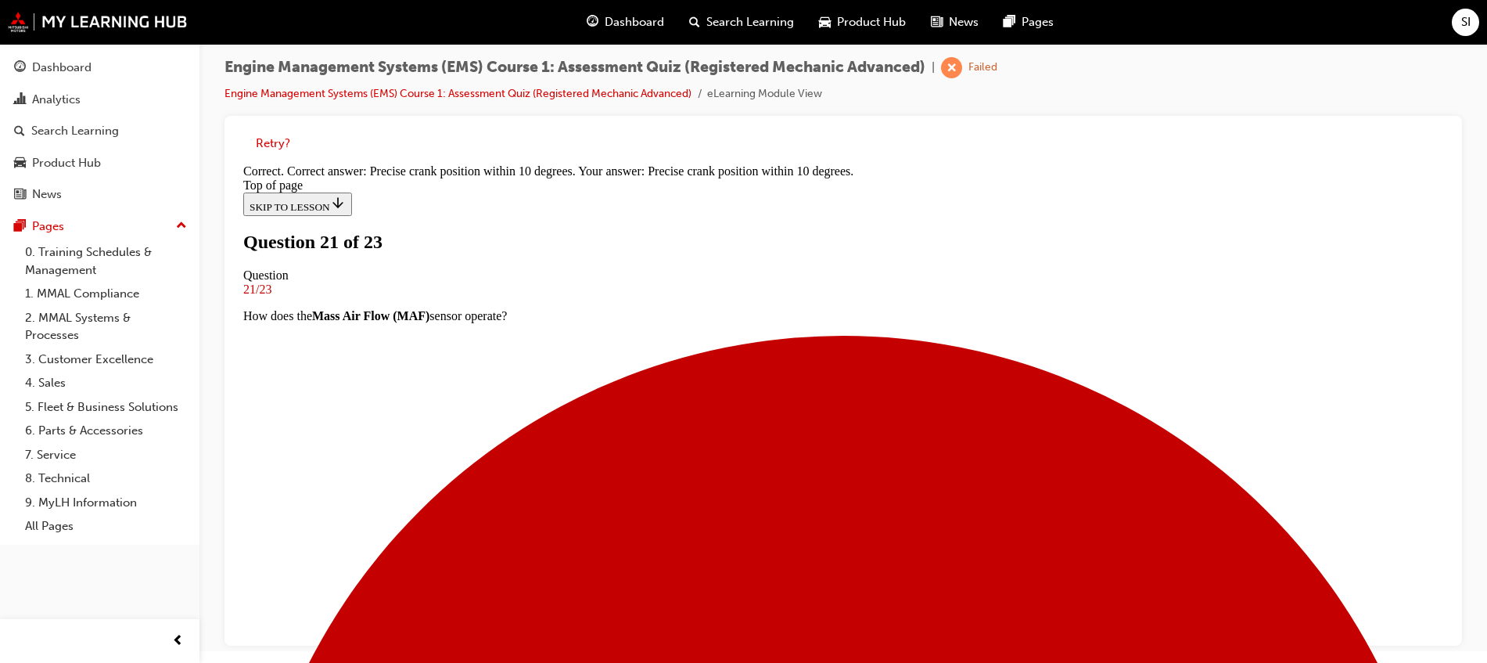
scroll to position [235, 0]
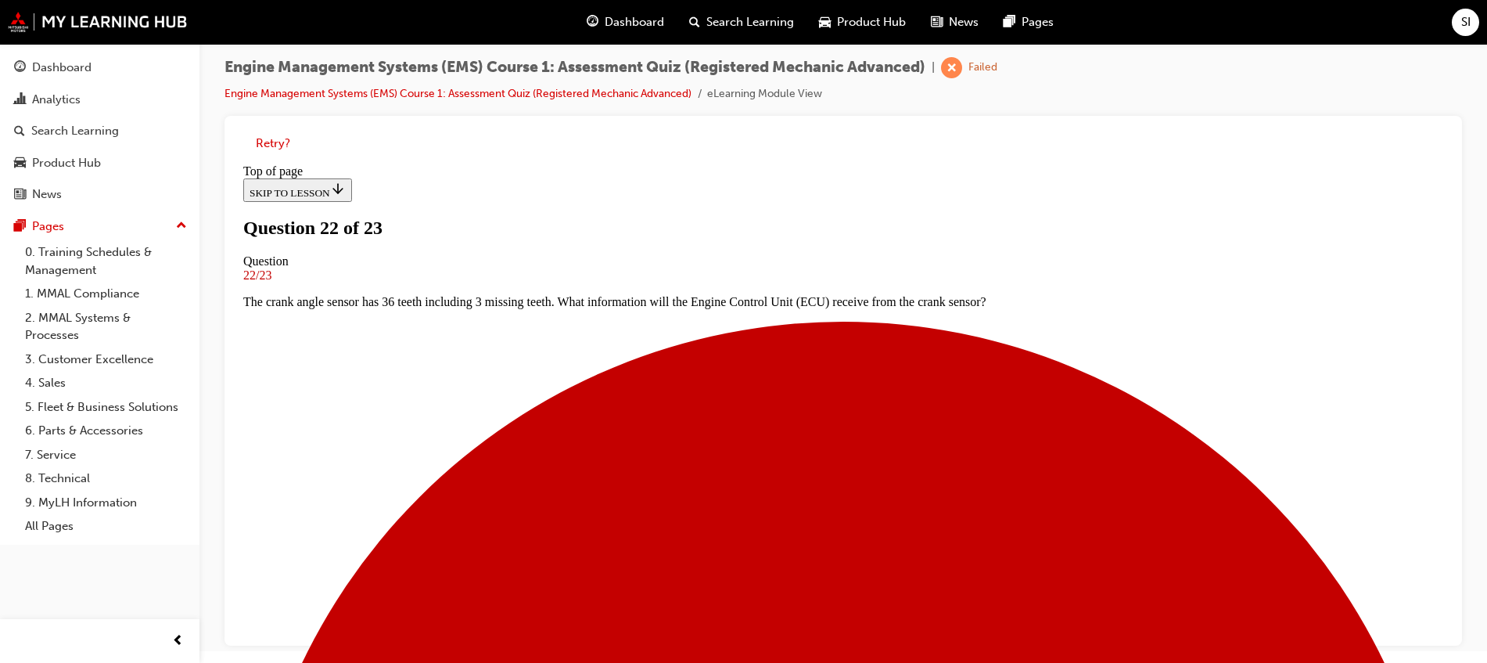
scroll to position [198, 0]
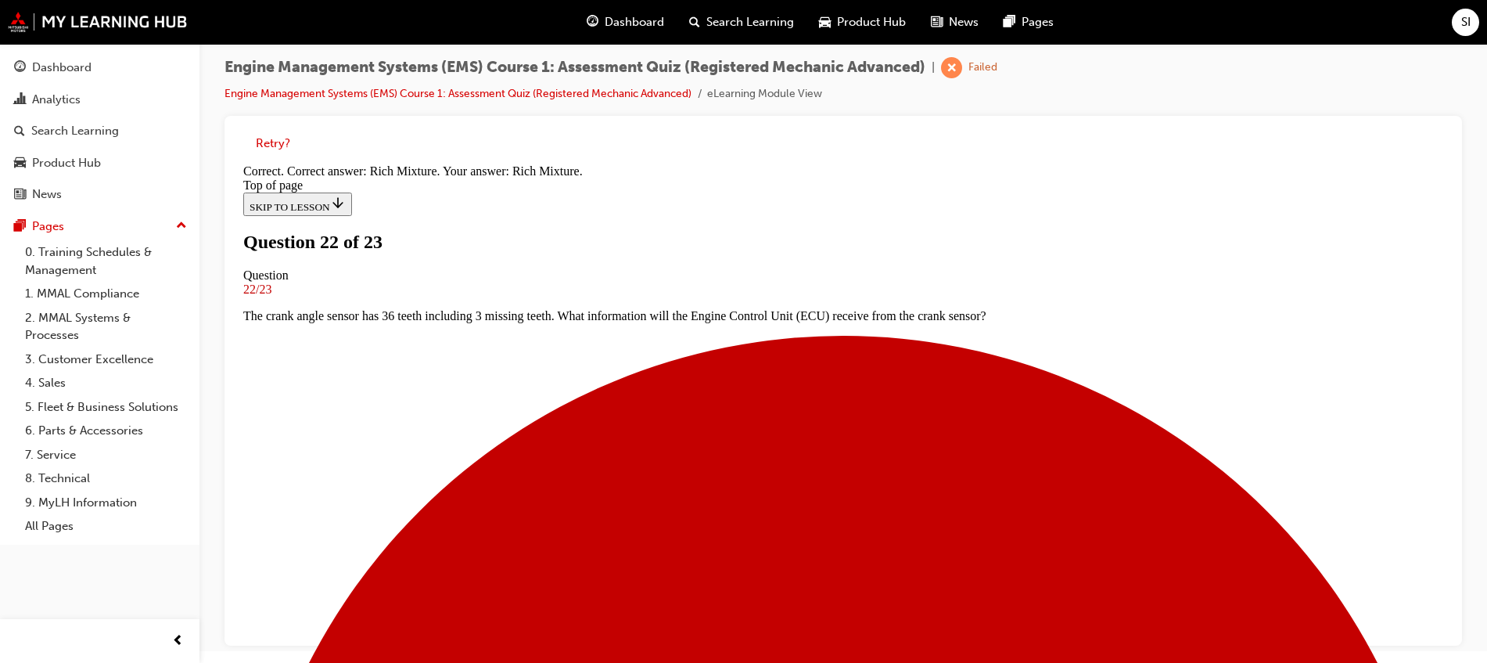
scroll to position [288, 0]
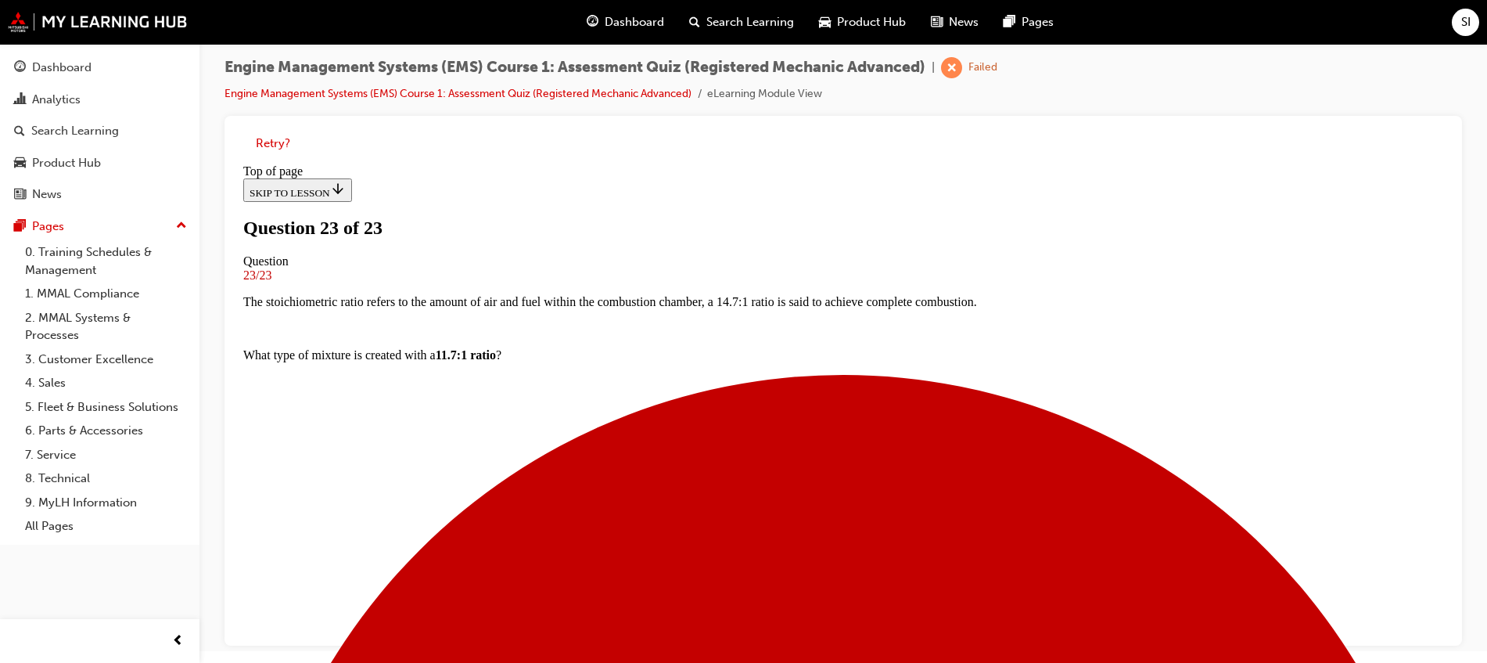
scroll to position [313, 0]
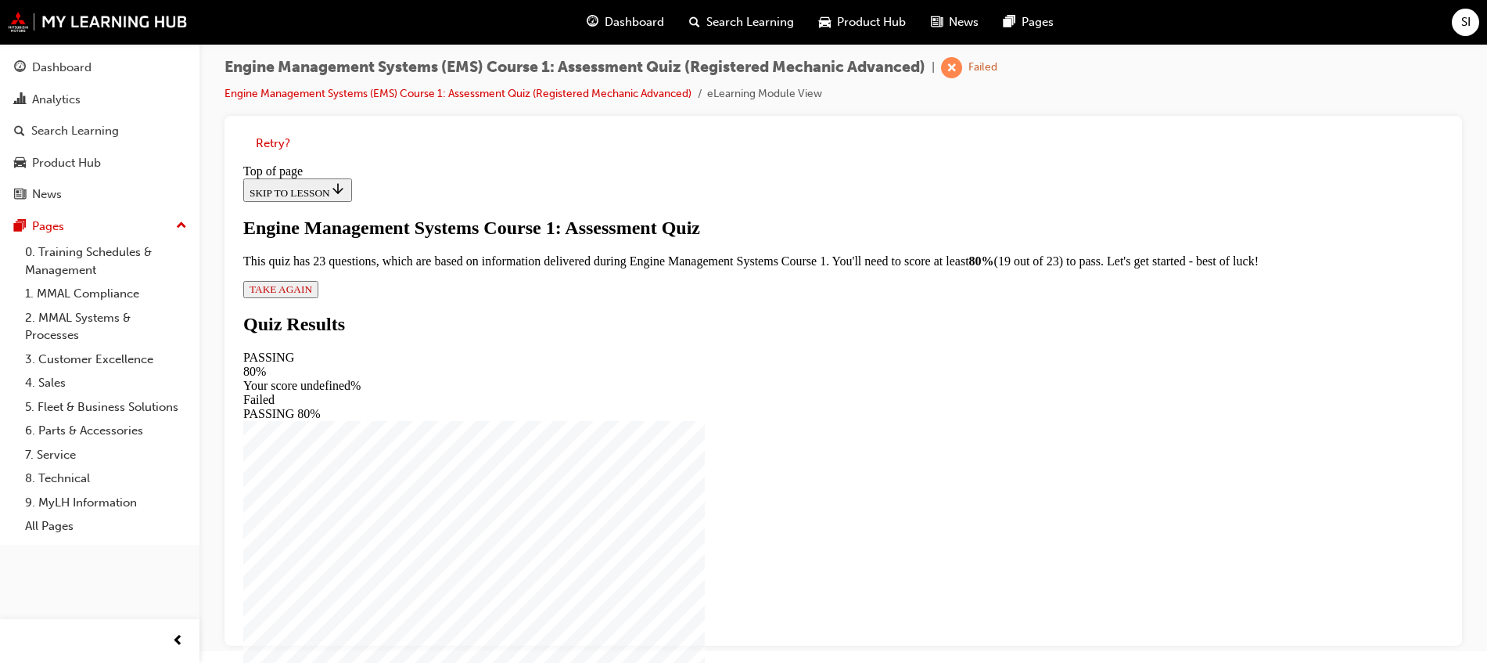
click at [312, 295] on span "TAKE AGAIN" at bounding box center [281, 289] width 63 height 12
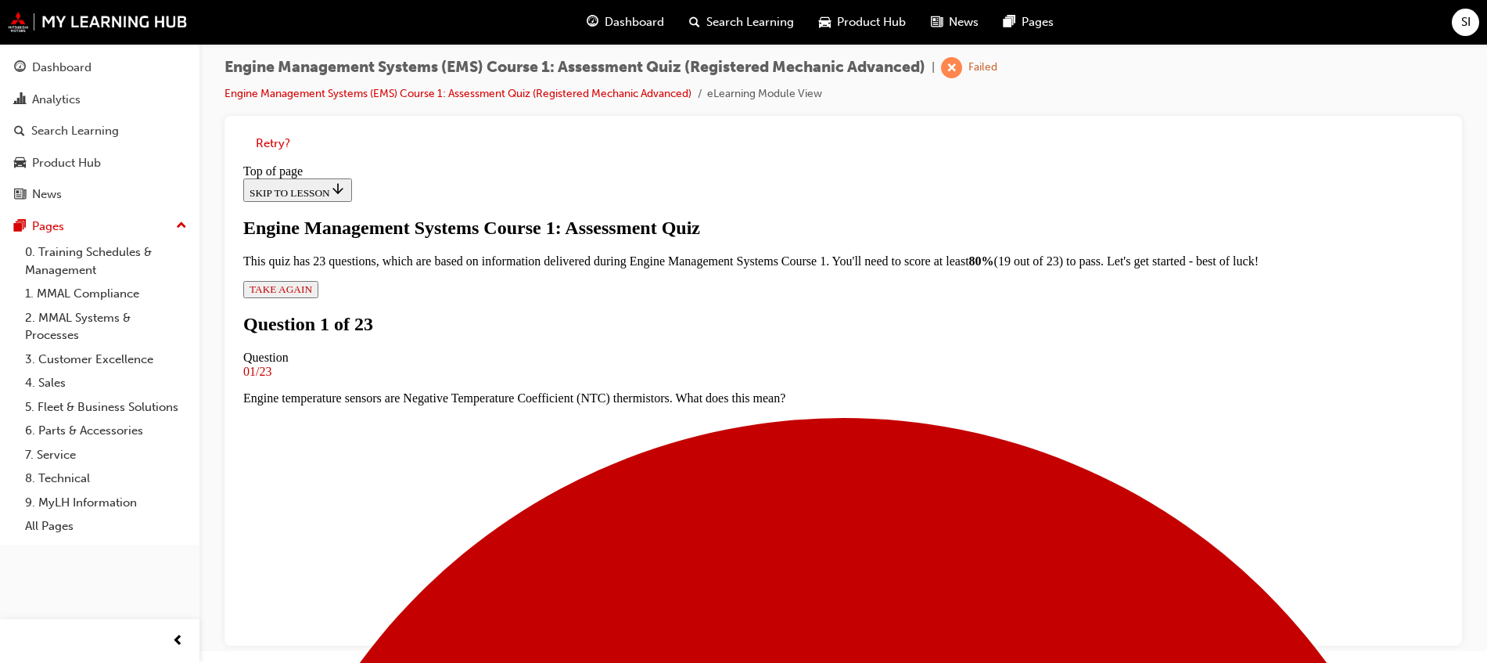
scroll to position [198, 0]
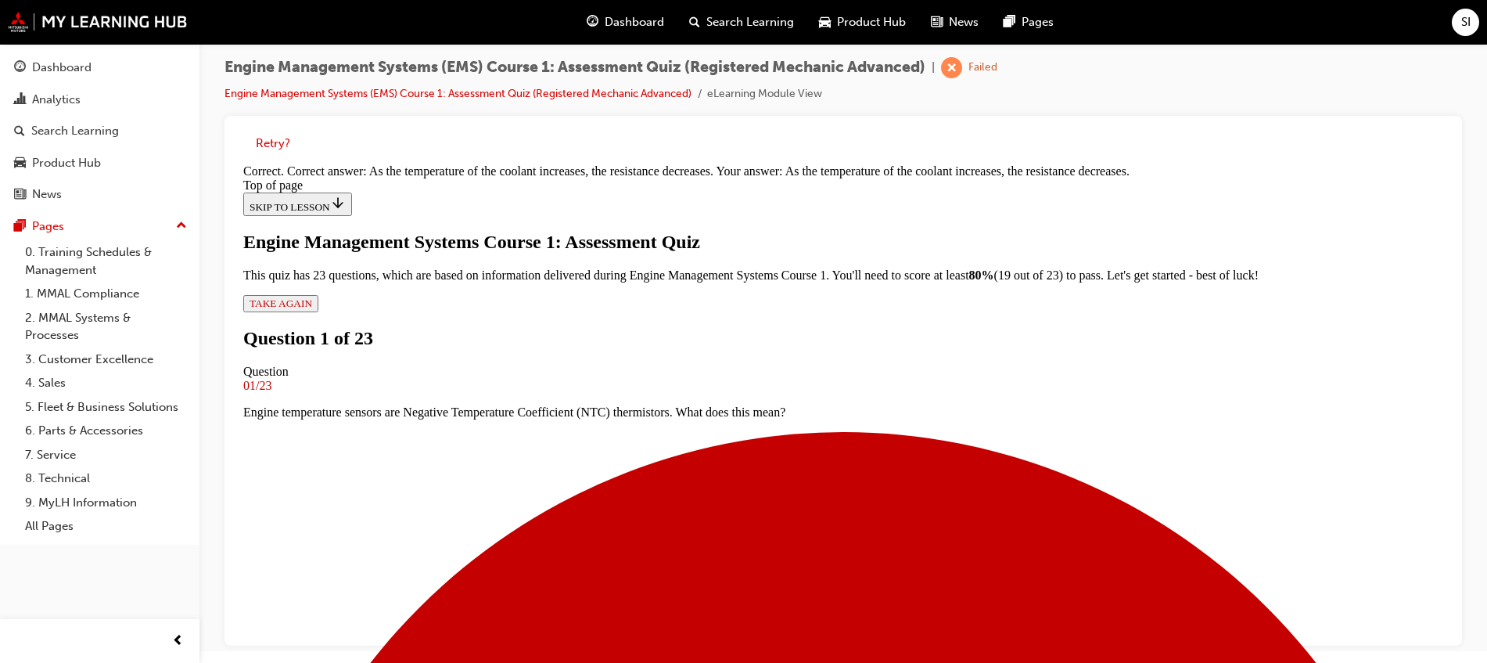
scroll to position [329, 0]
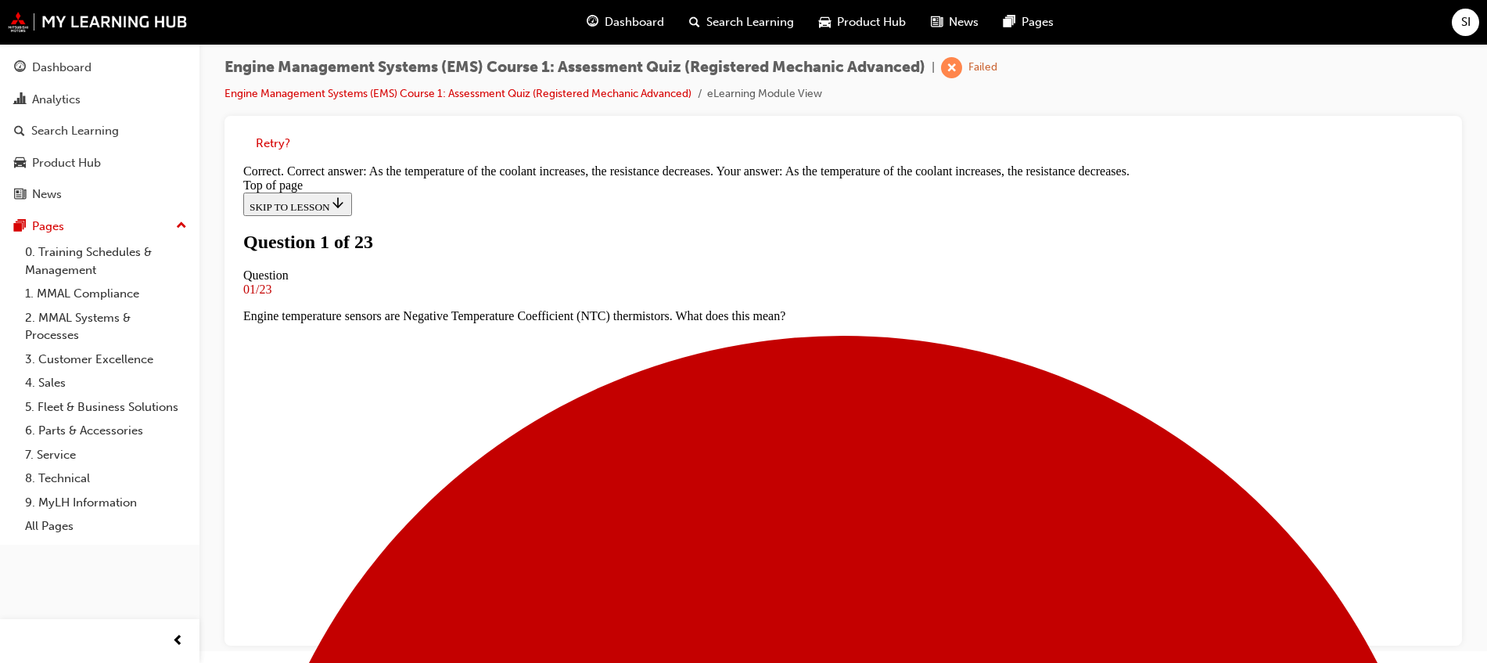
scroll to position [198, 0]
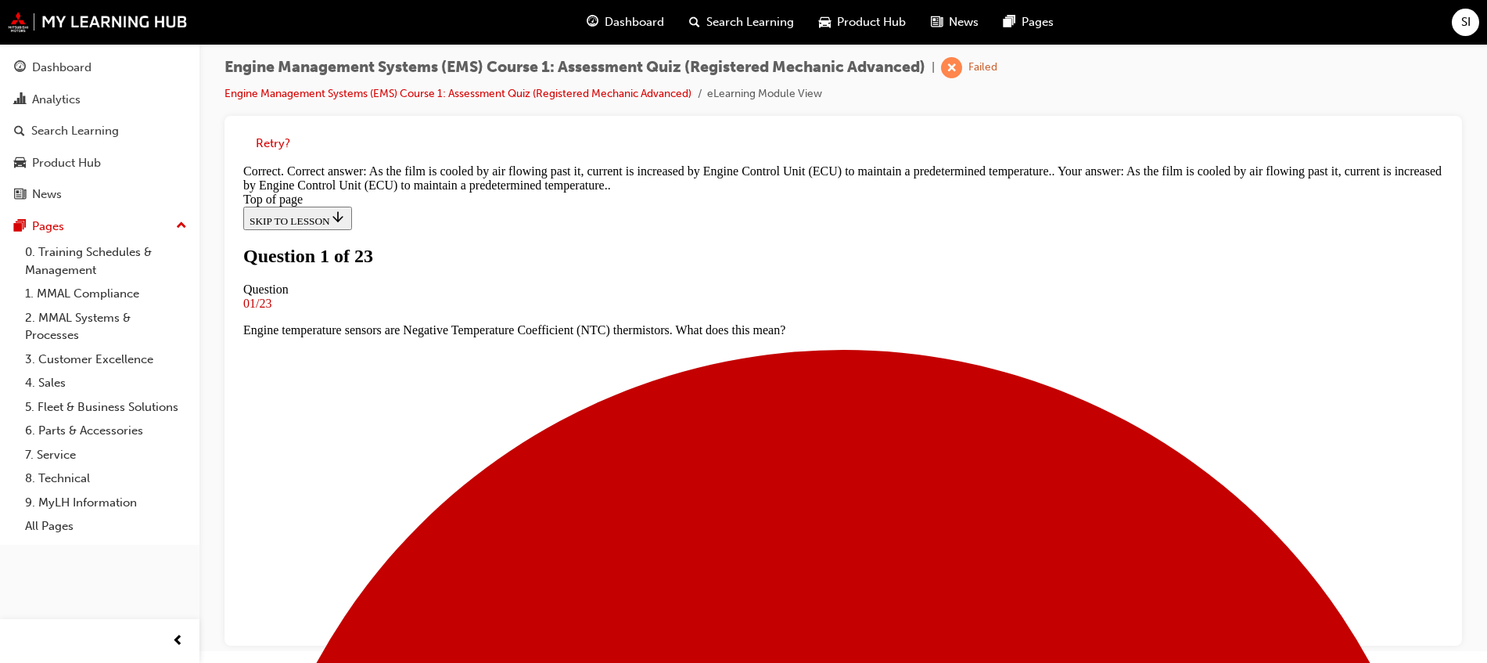
scroll to position [286, 0]
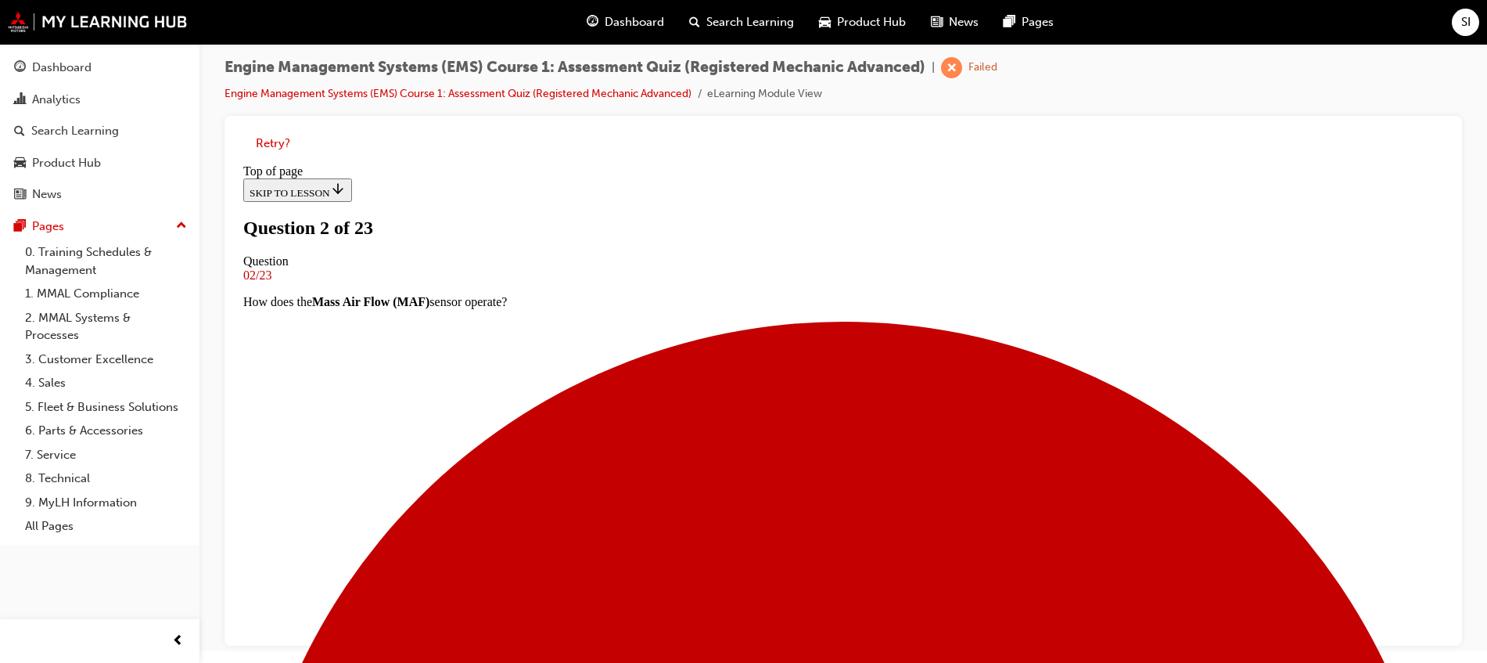
scroll to position [198, 0]
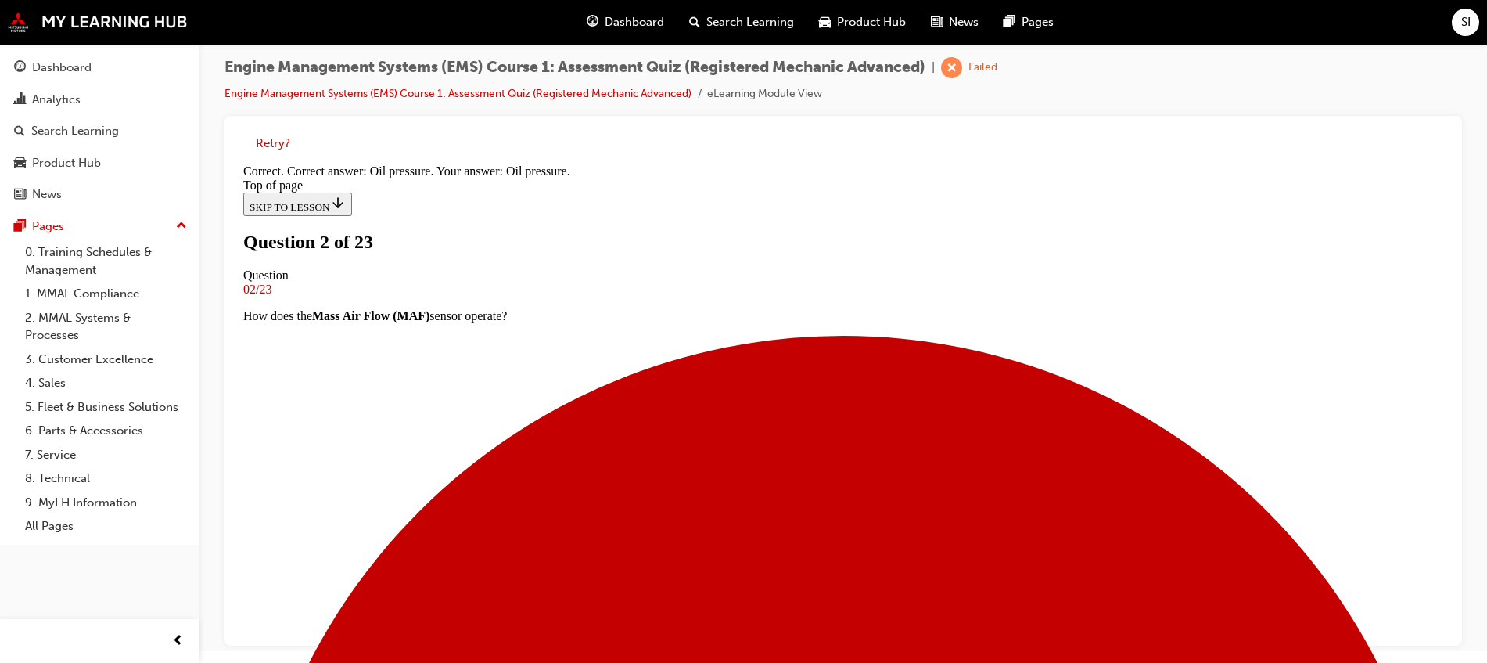
scroll to position [66, 0]
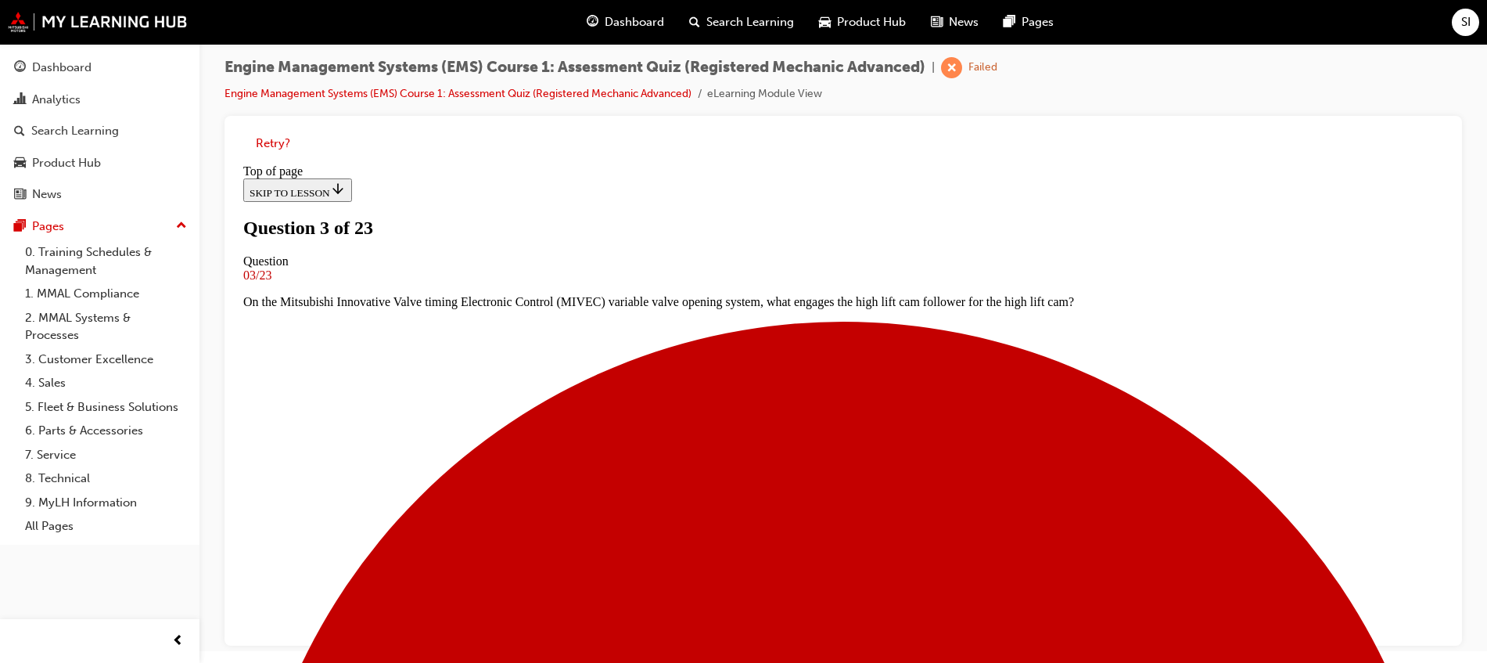
scroll to position [198, 0]
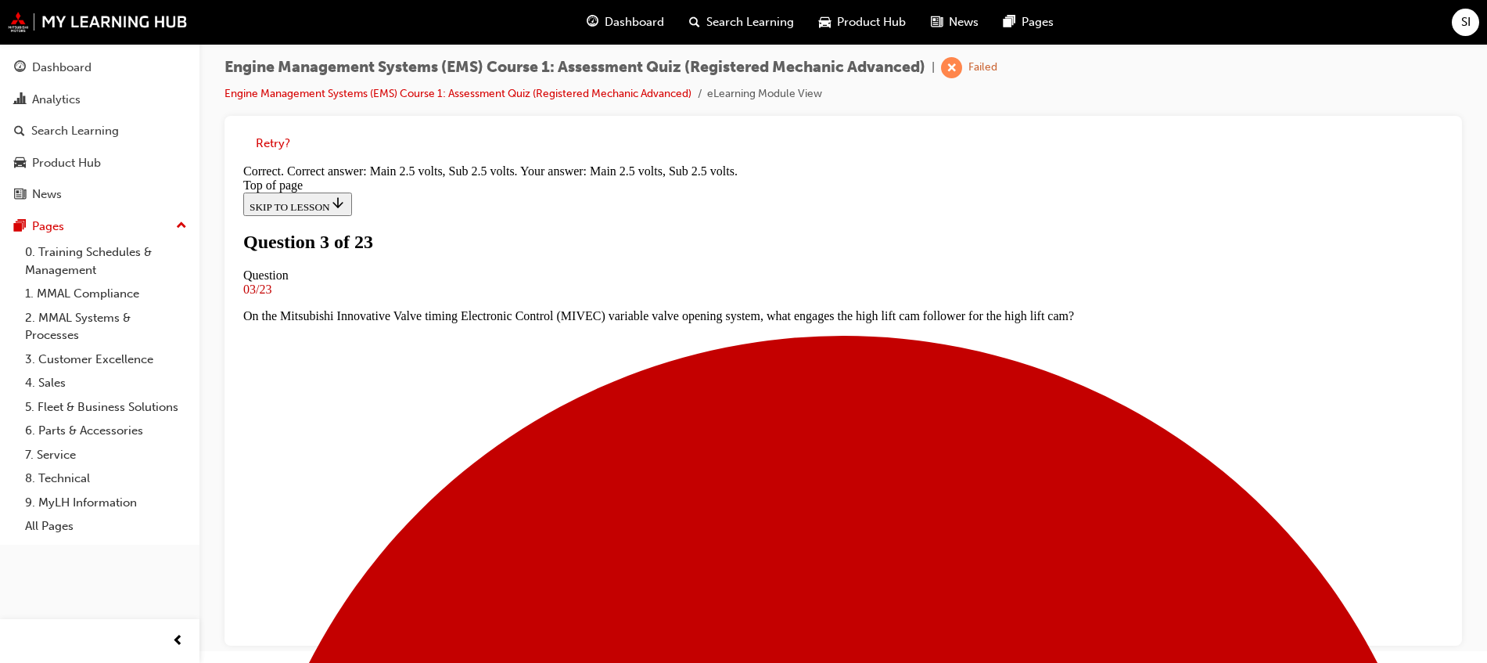
scroll to position [297, 0]
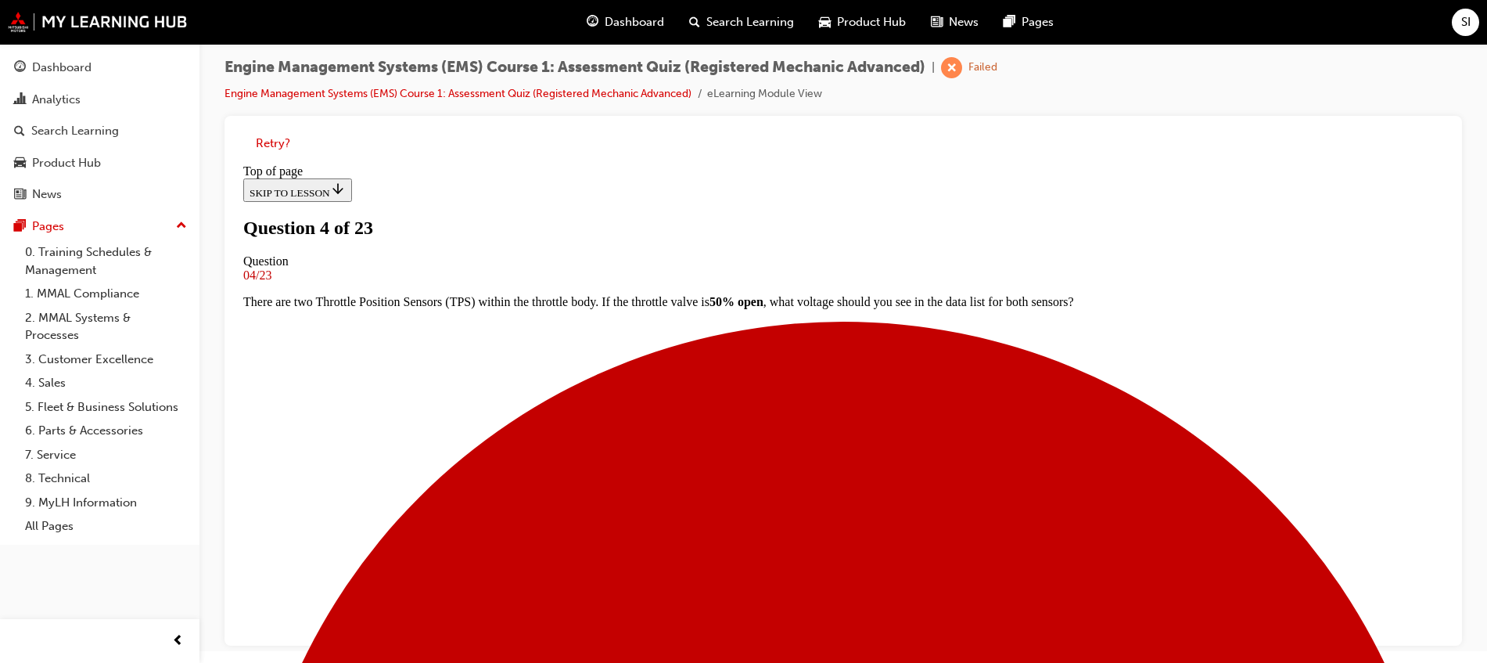
scroll to position [100, 0]
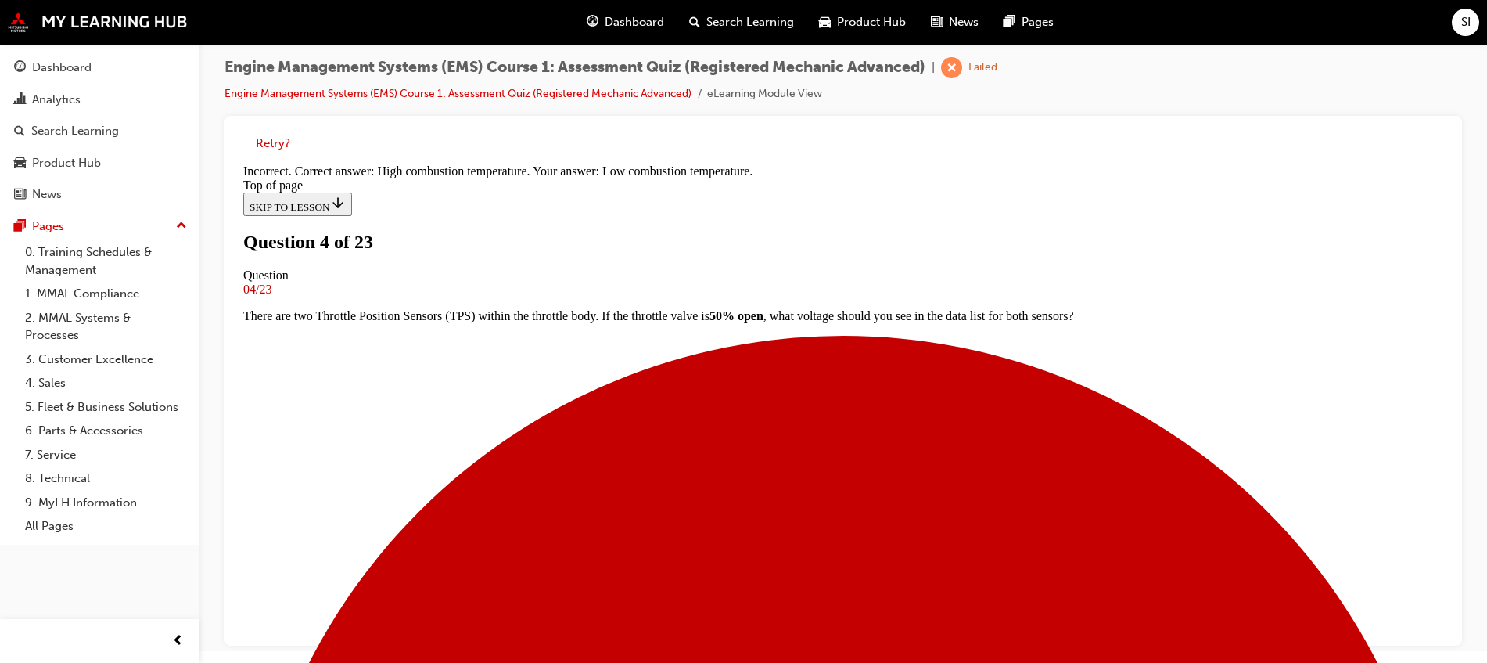
scroll to position [271, 0]
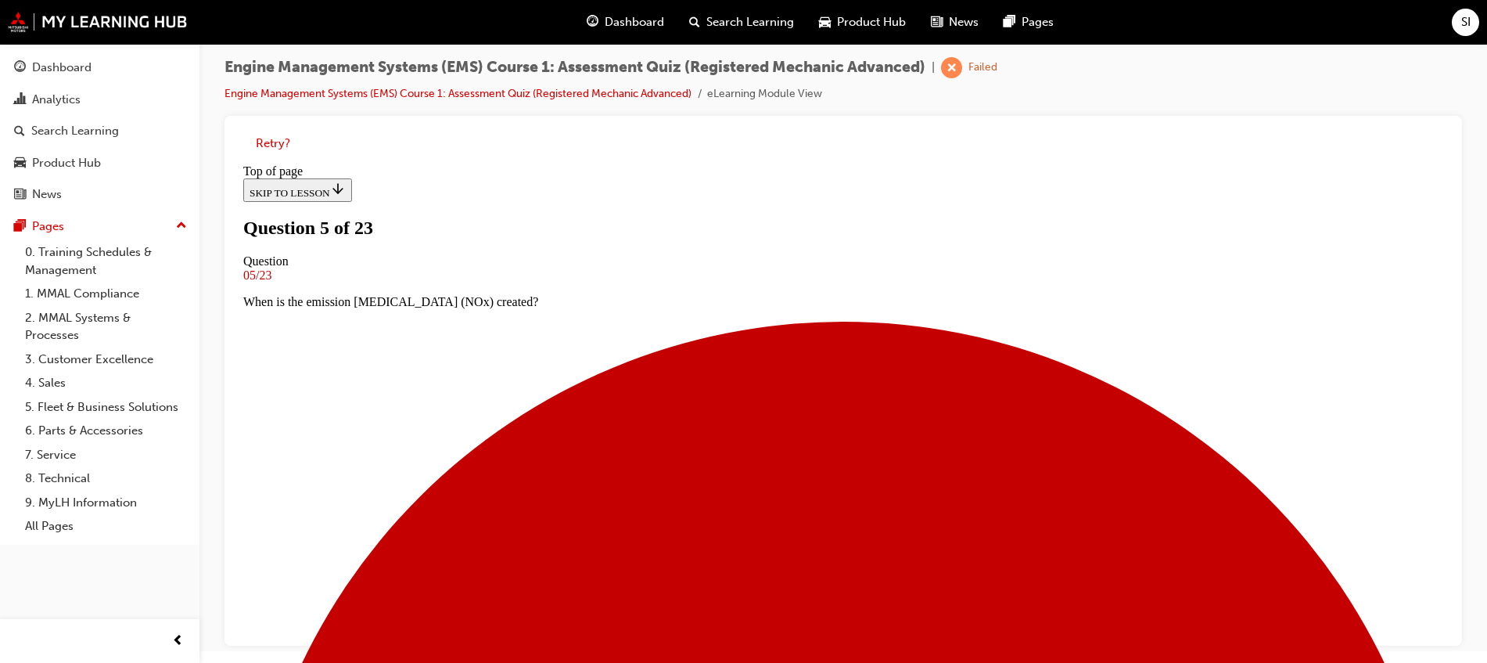
scroll to position [296, 0]
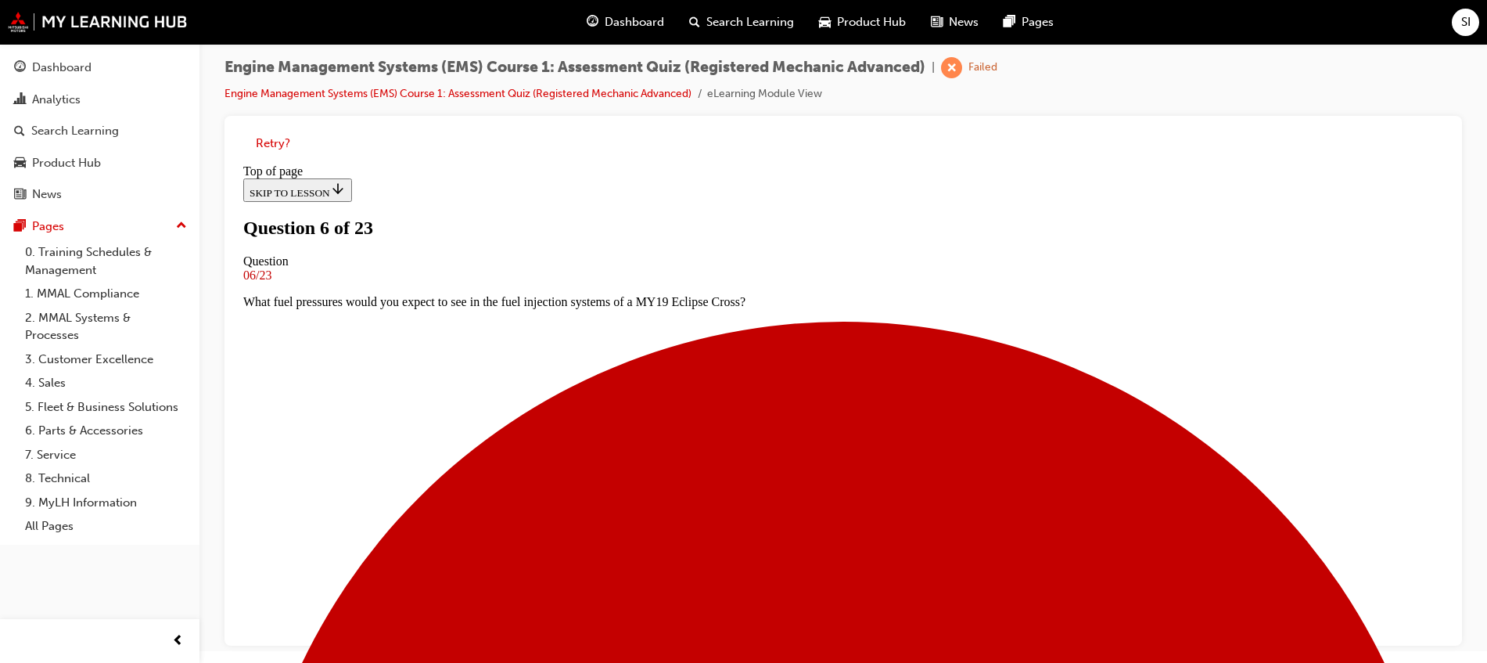
scroll to position [100, 0]
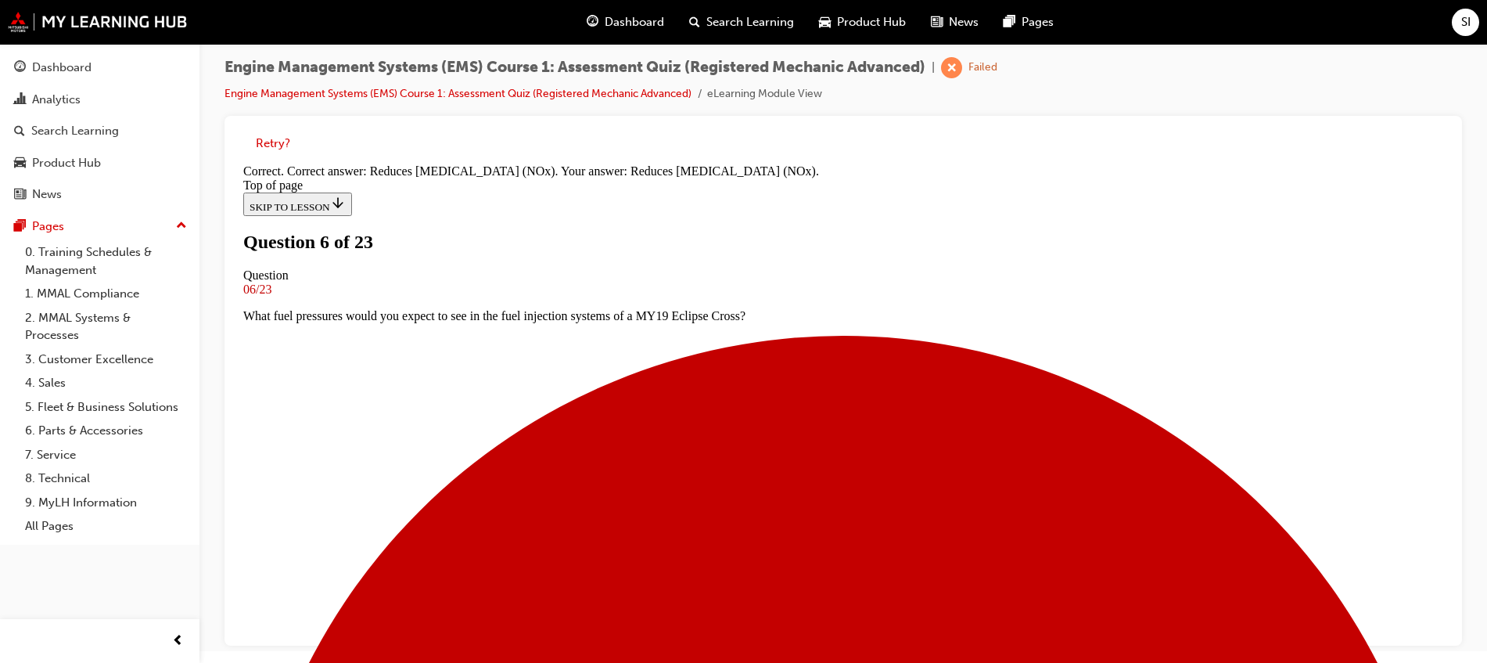
scroll to position [208, 0]
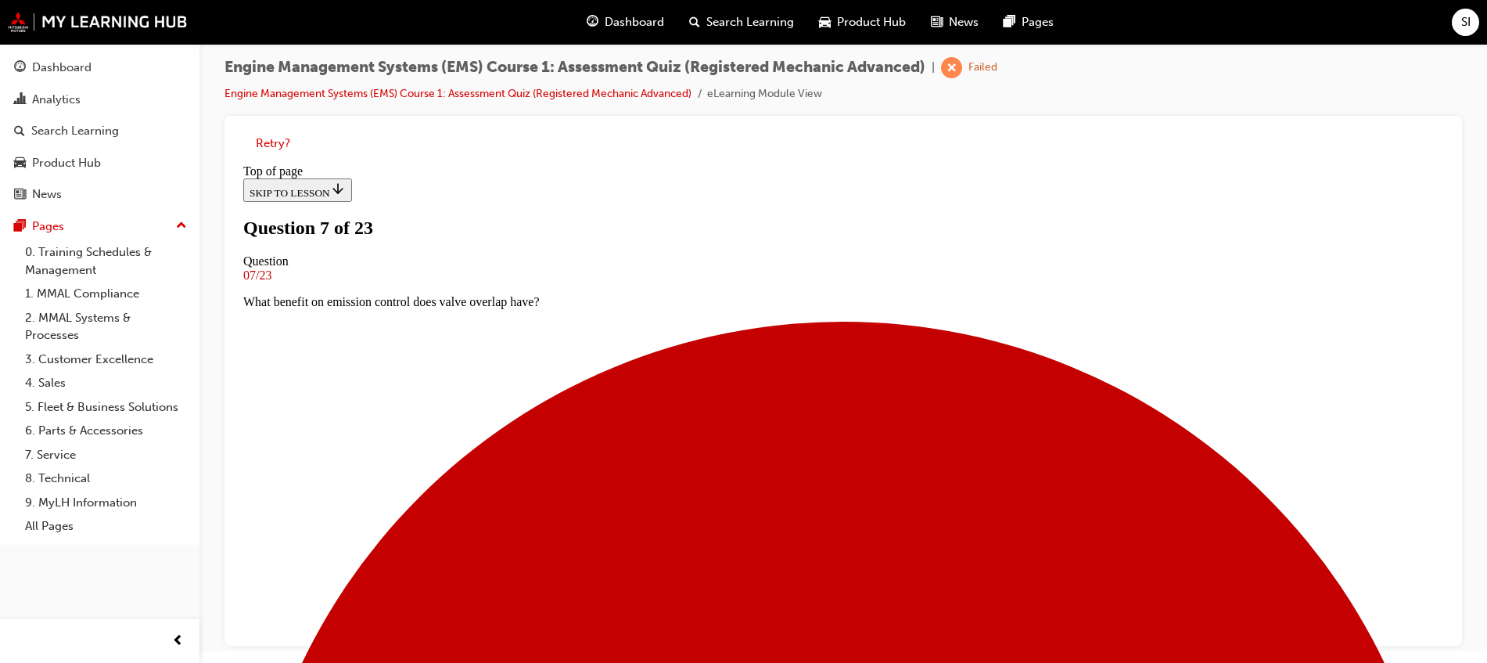
scroll to position [100, 0]
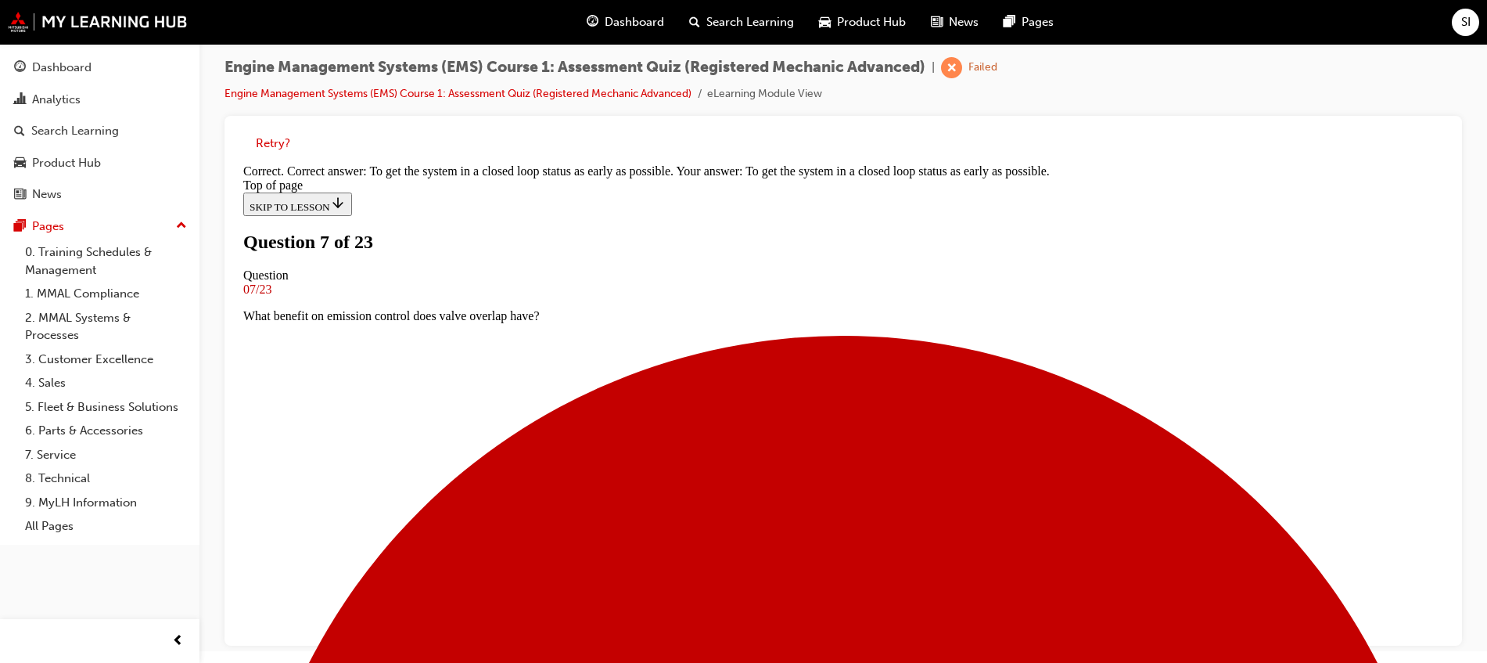
scroll to position [226, 0]
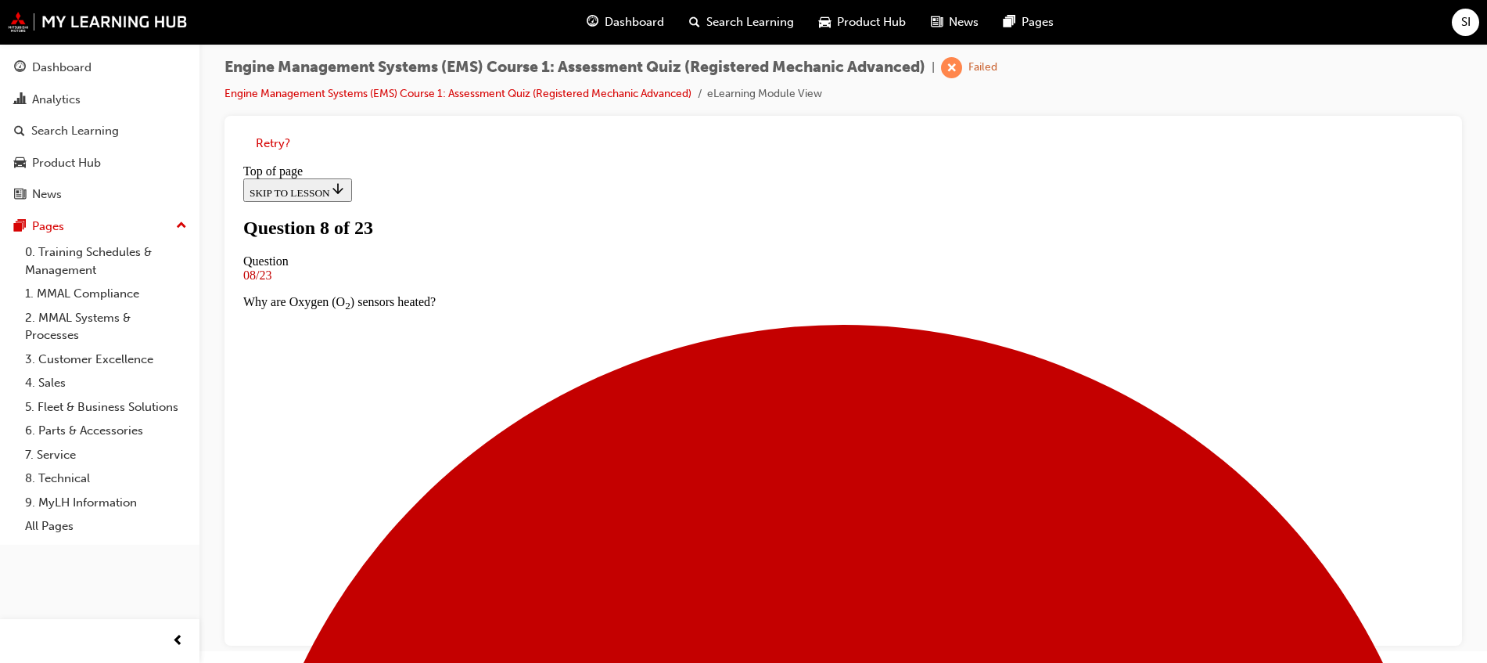
scroll to position [141, 0]
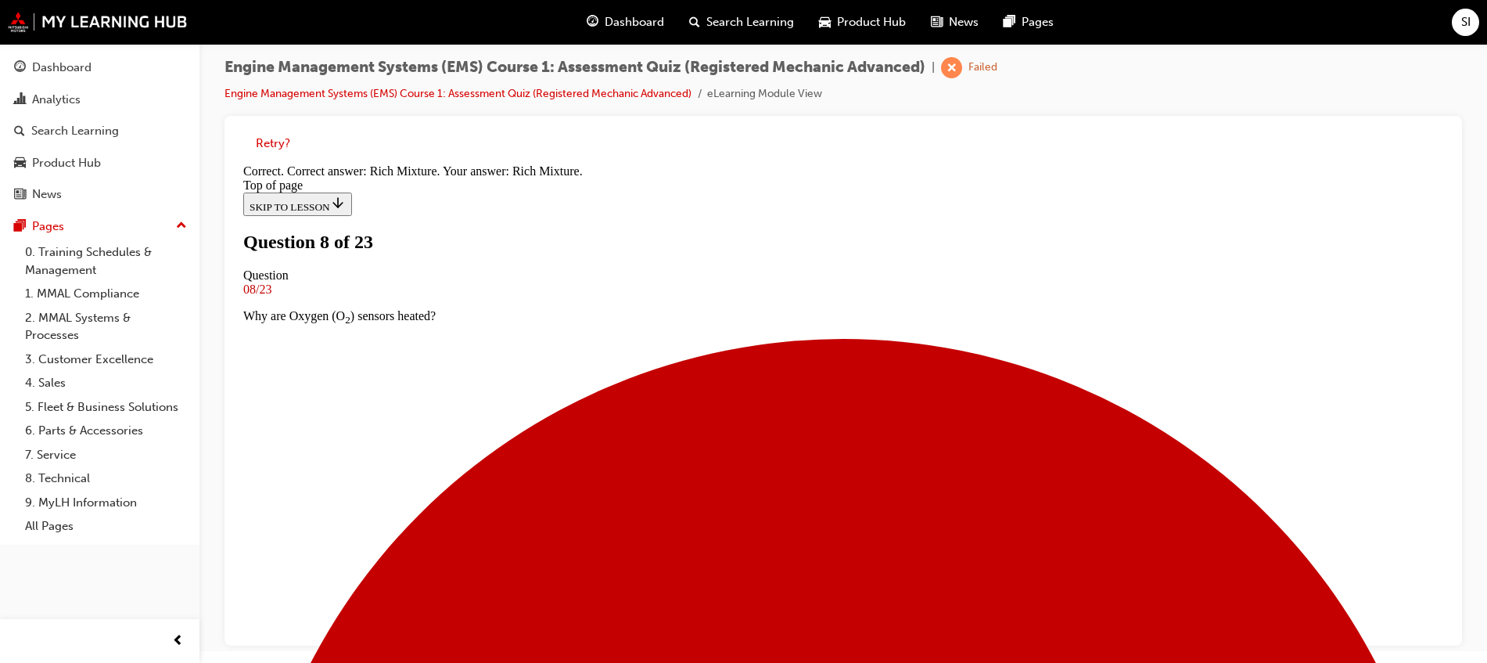
scroll to position [92, 0]
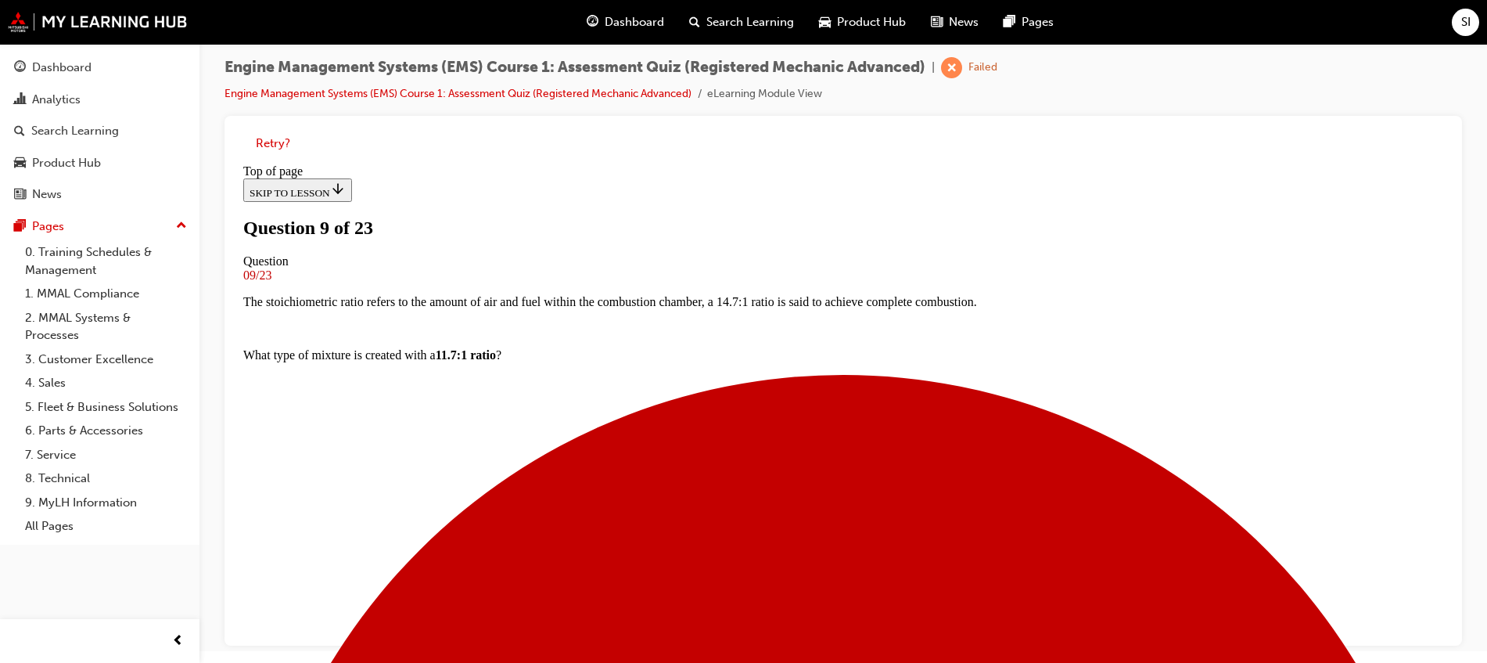
scroll to position [198, 0]
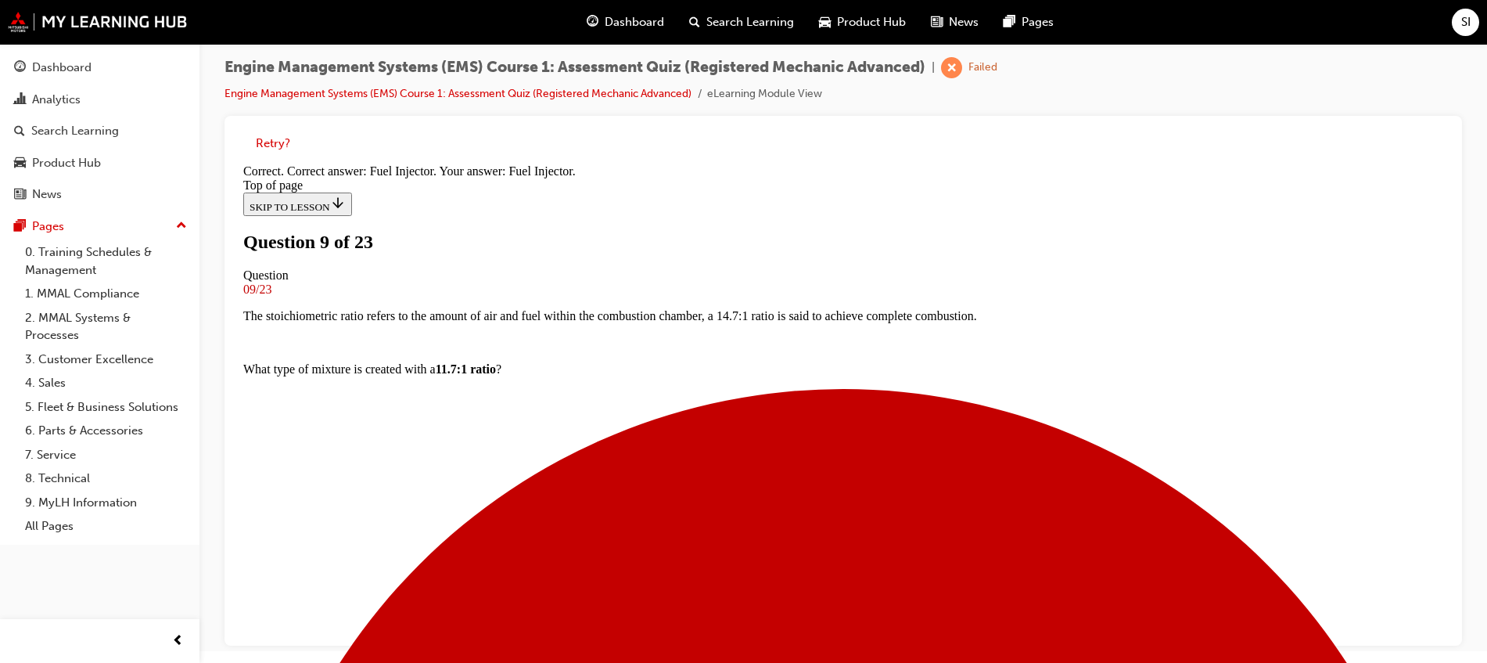
scroll to position [351, 0]
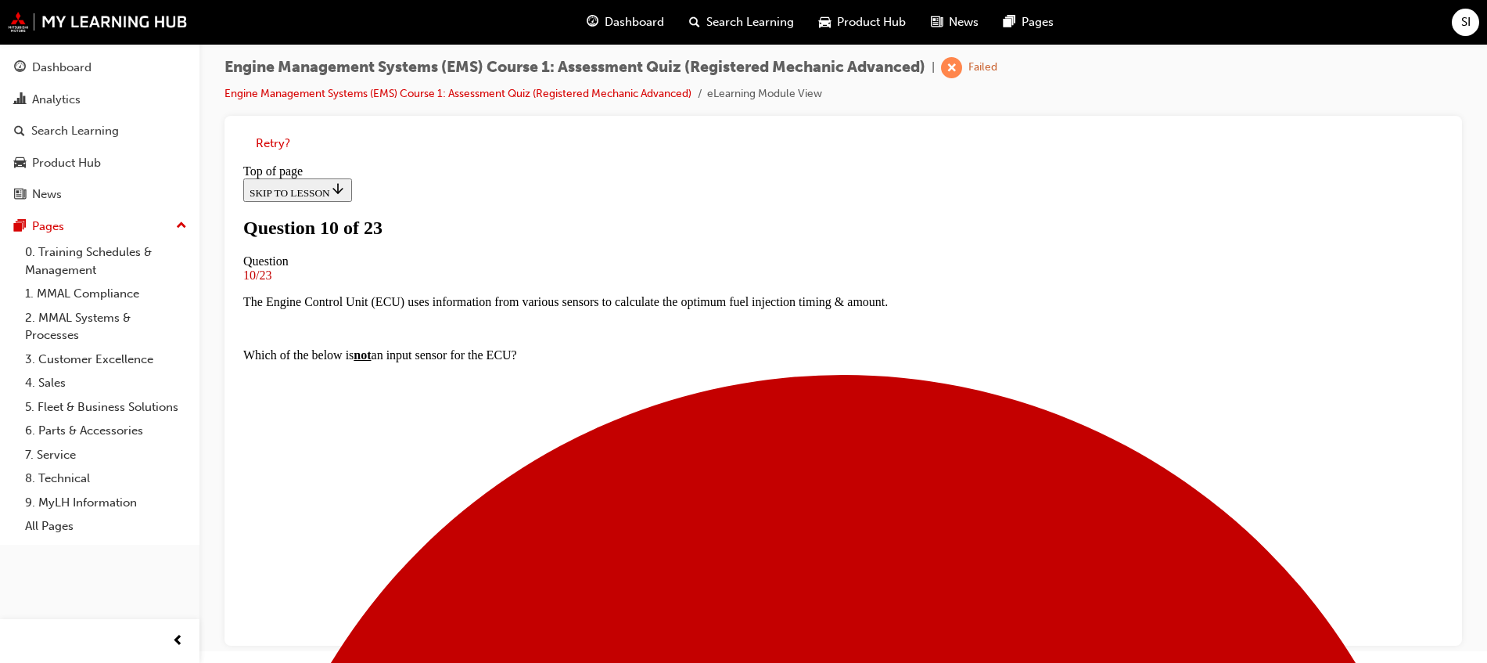
scroll to position [100, 0]
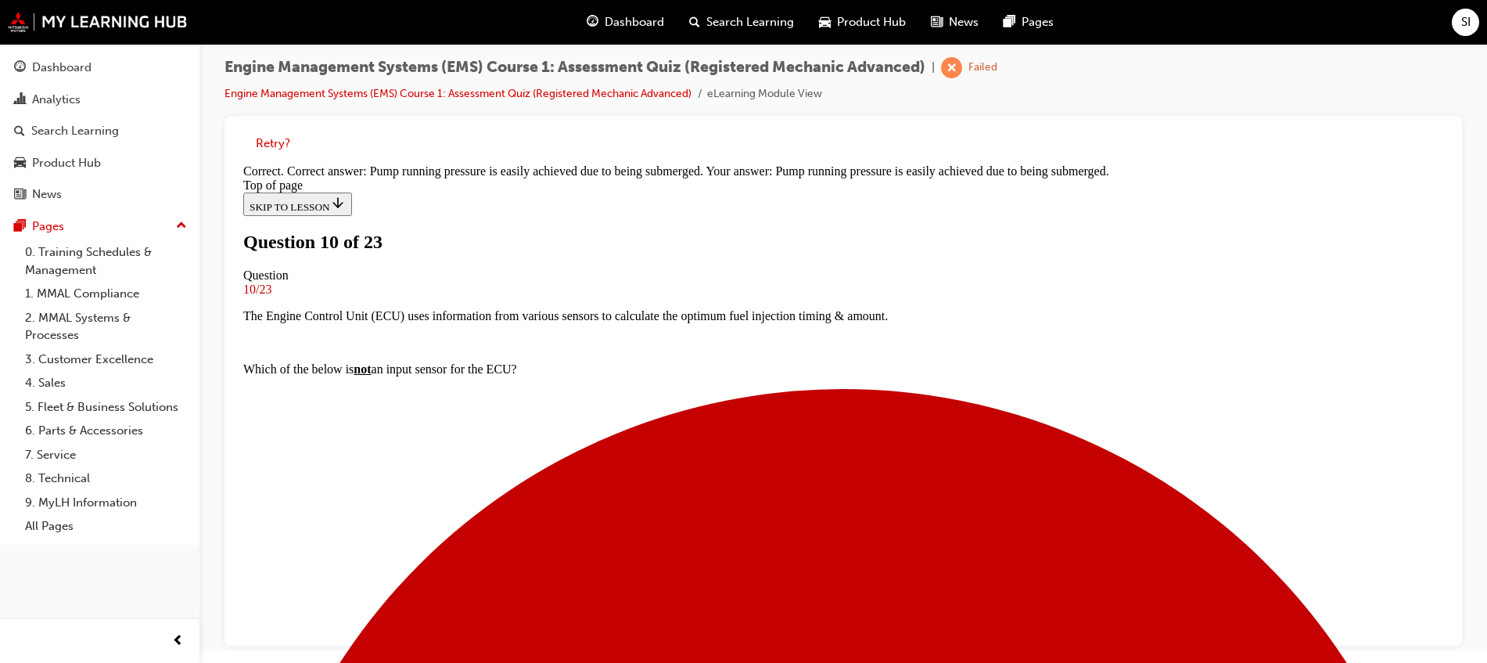
scroll to position [261, 0]
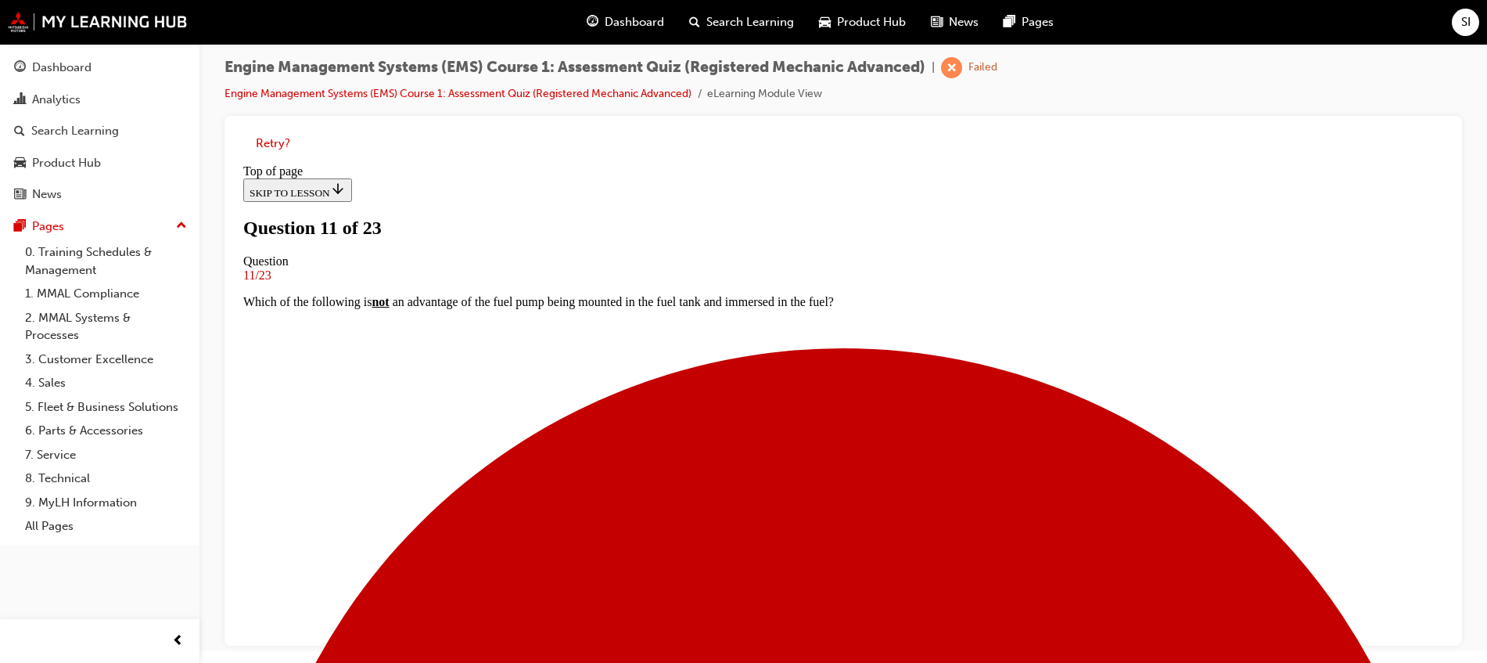
scroll to position [100, 0]
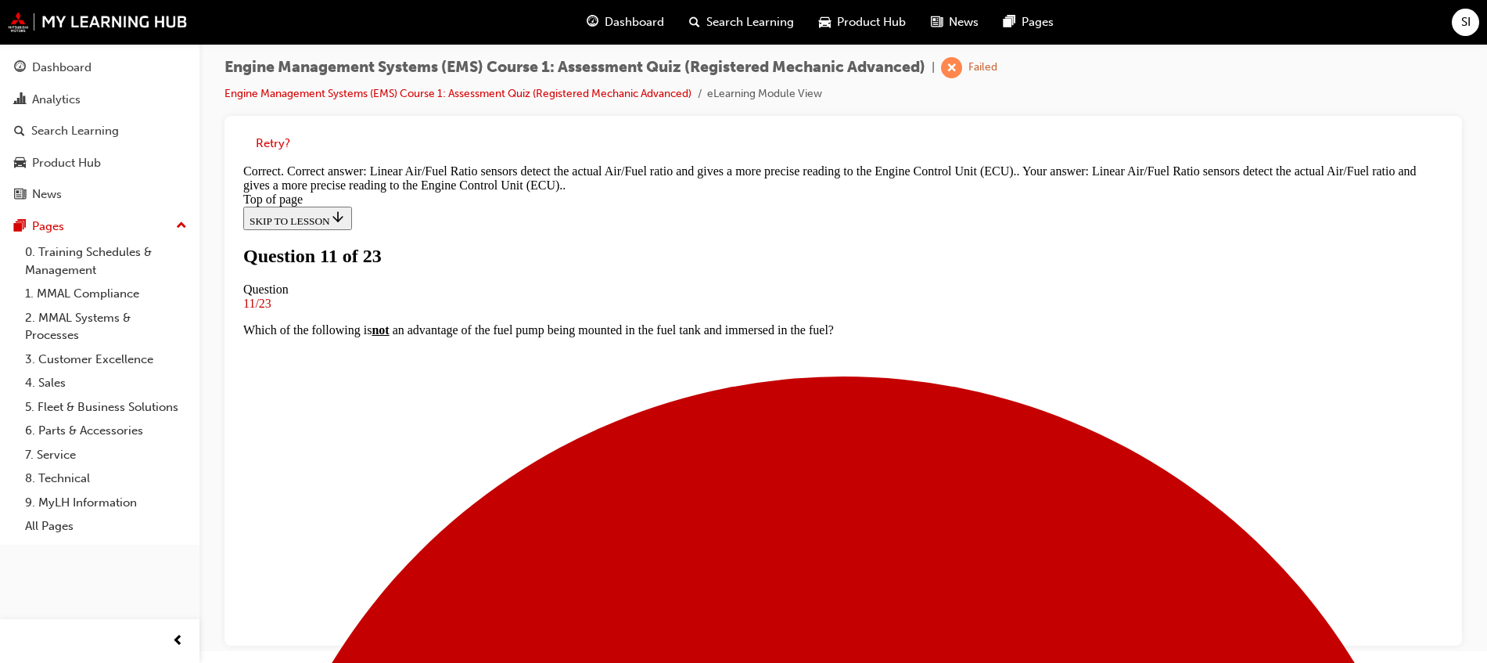
scroll to position [266, 0]
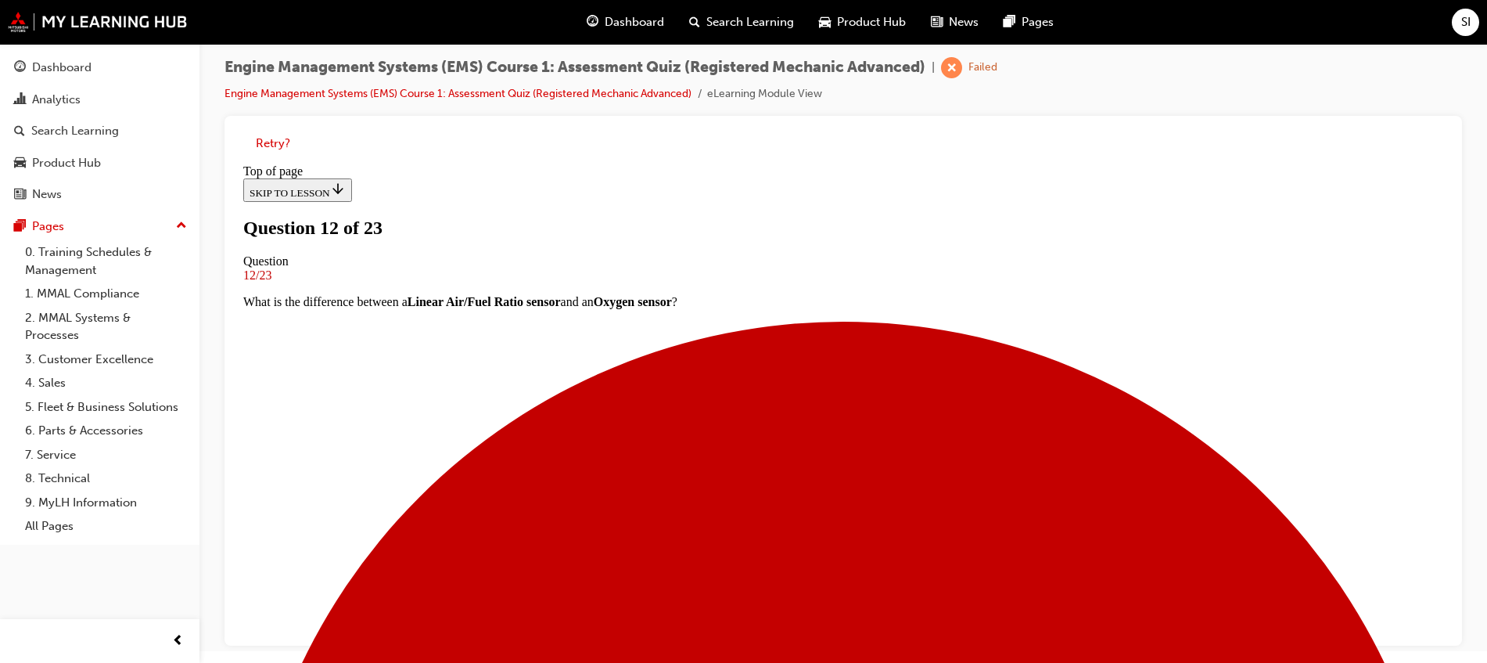
scroll to position [100, 0]
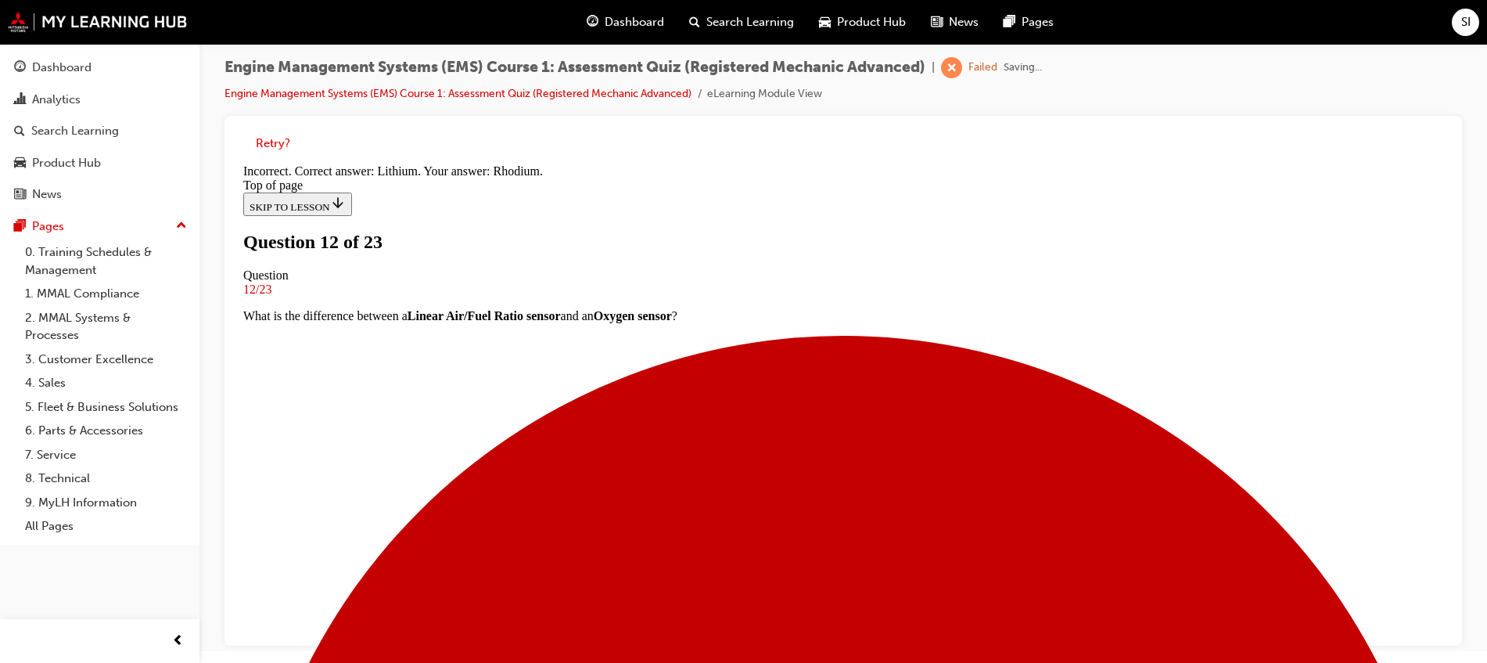
scroll to position [271, 0]
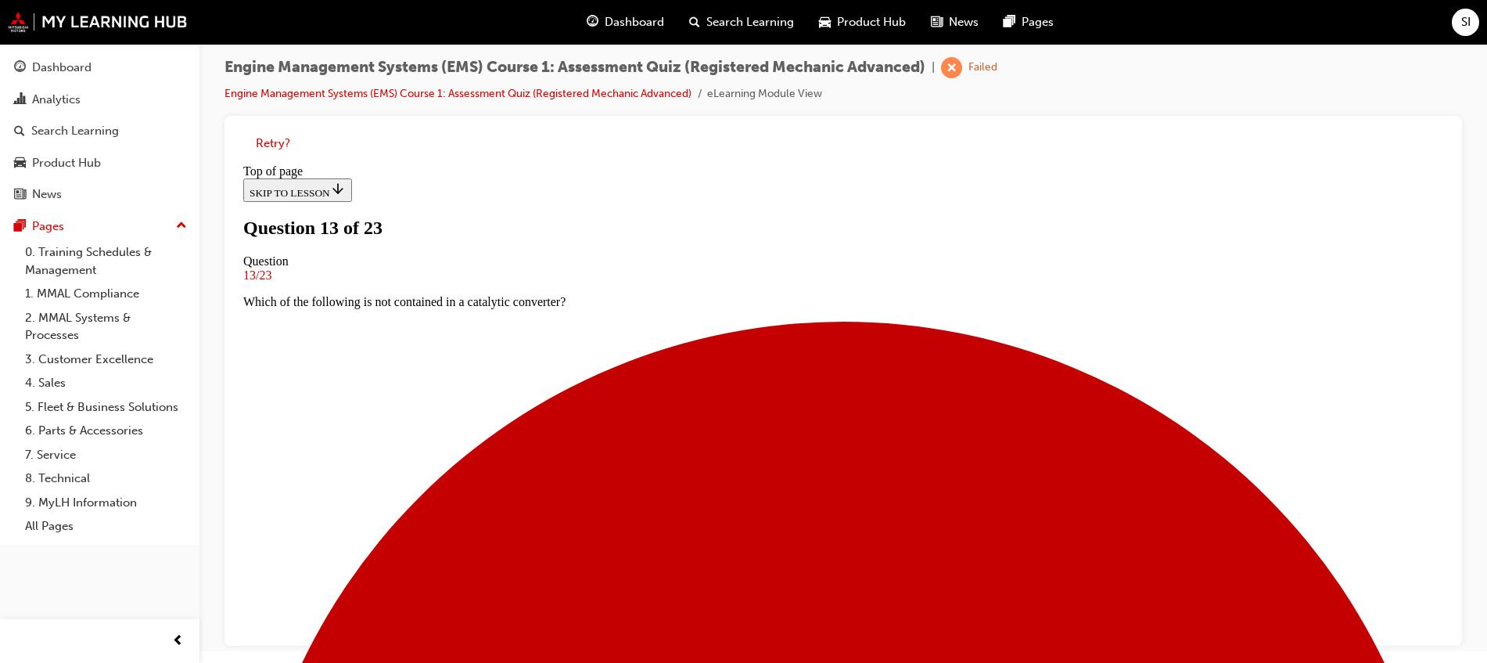
scroll to position [198, 0]
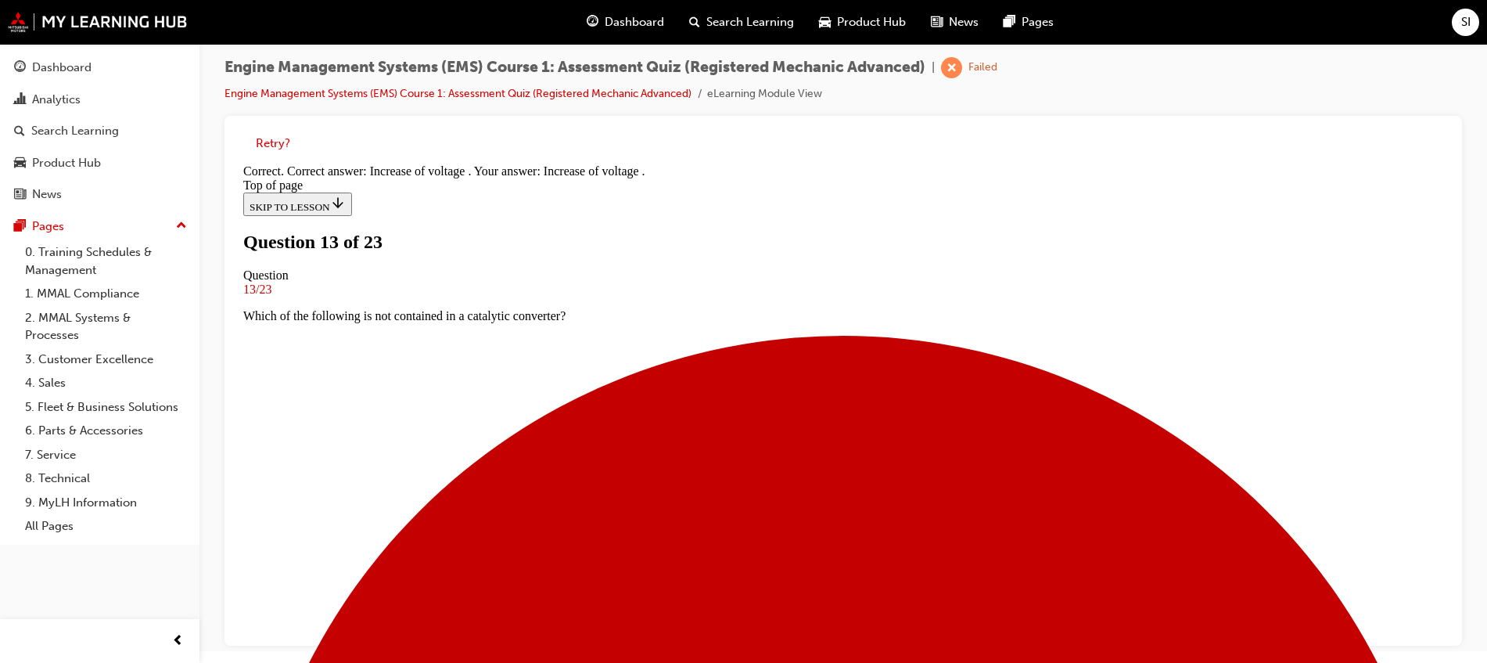
scroll to position [377, 0]
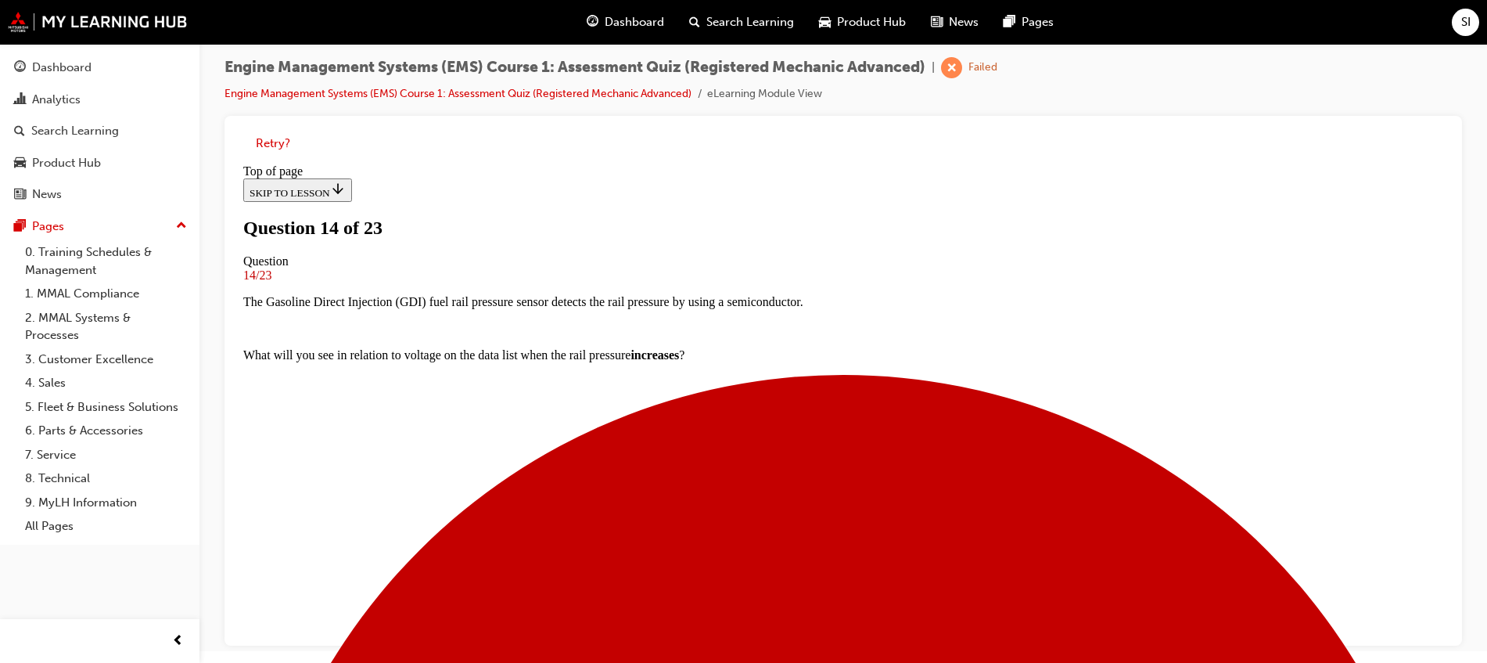
scroll to position [100, 0]
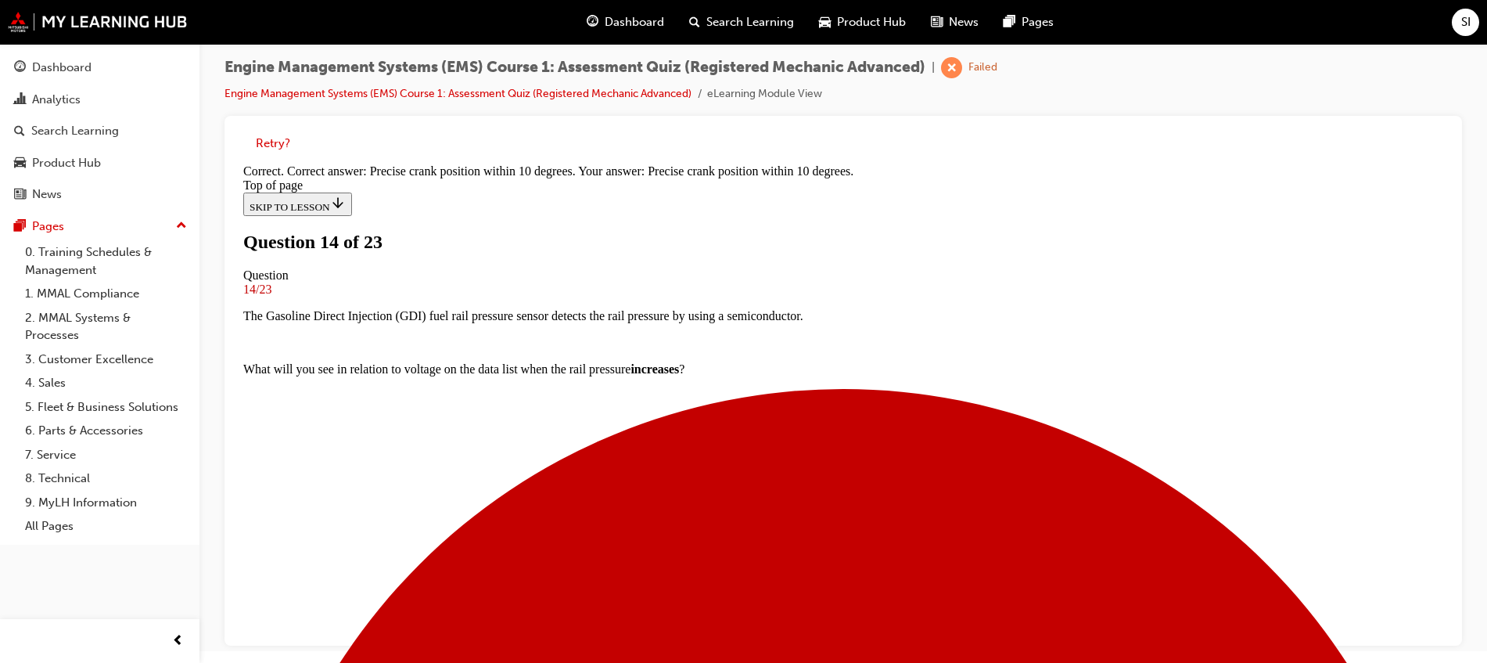
scroll to position [235, 0]
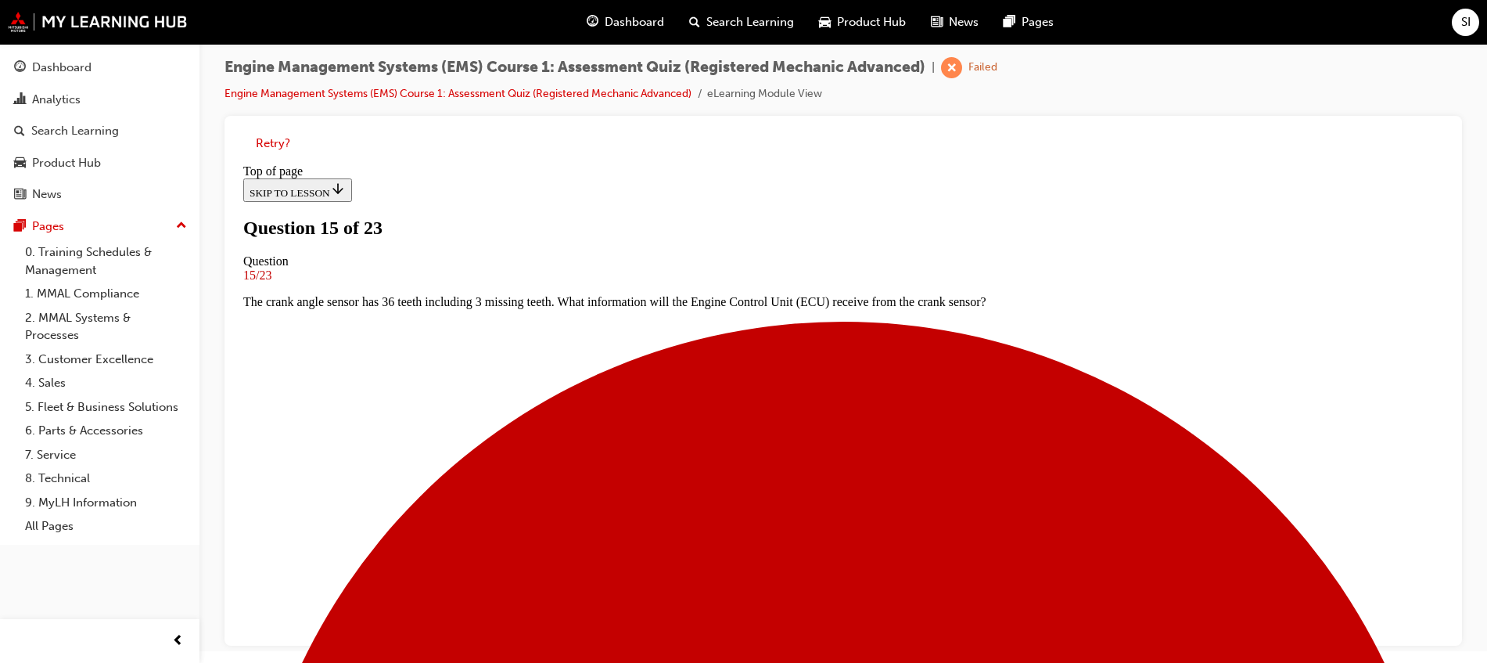
scroll to position [100, 0]
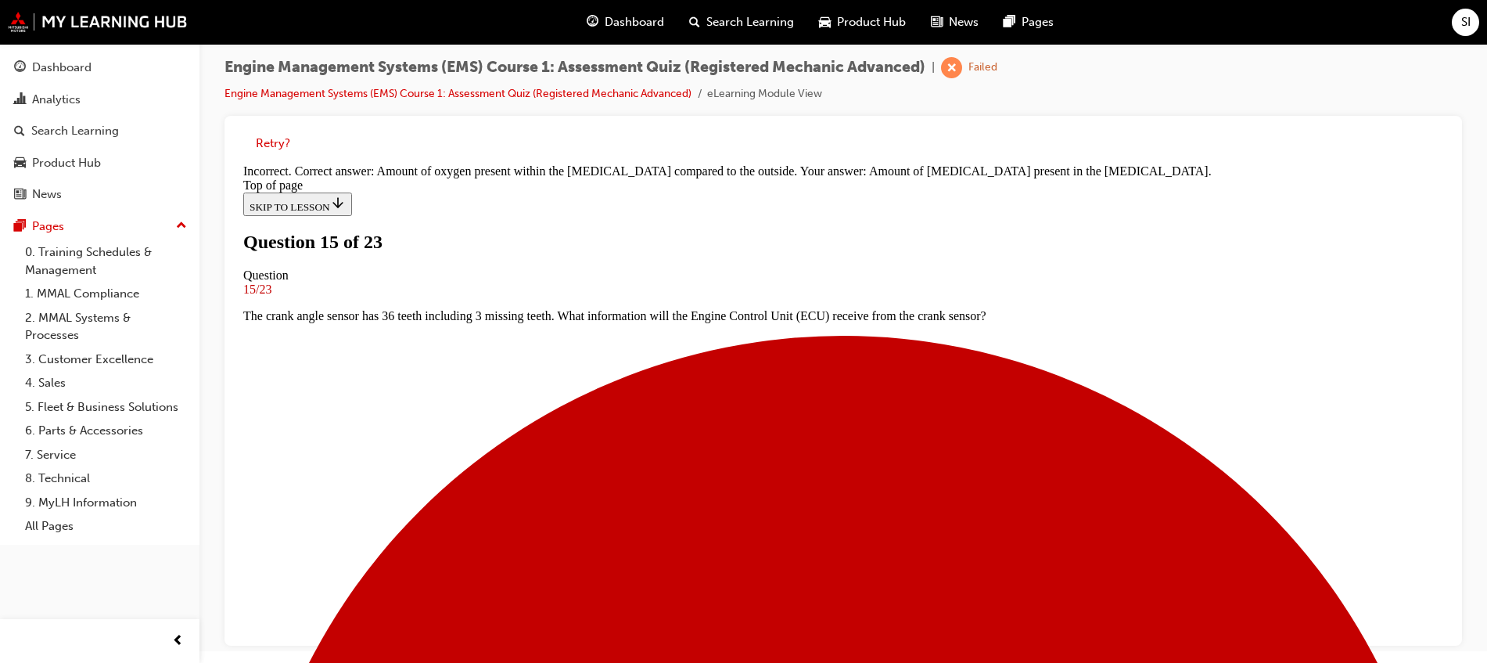
scroll to position [266, 0]
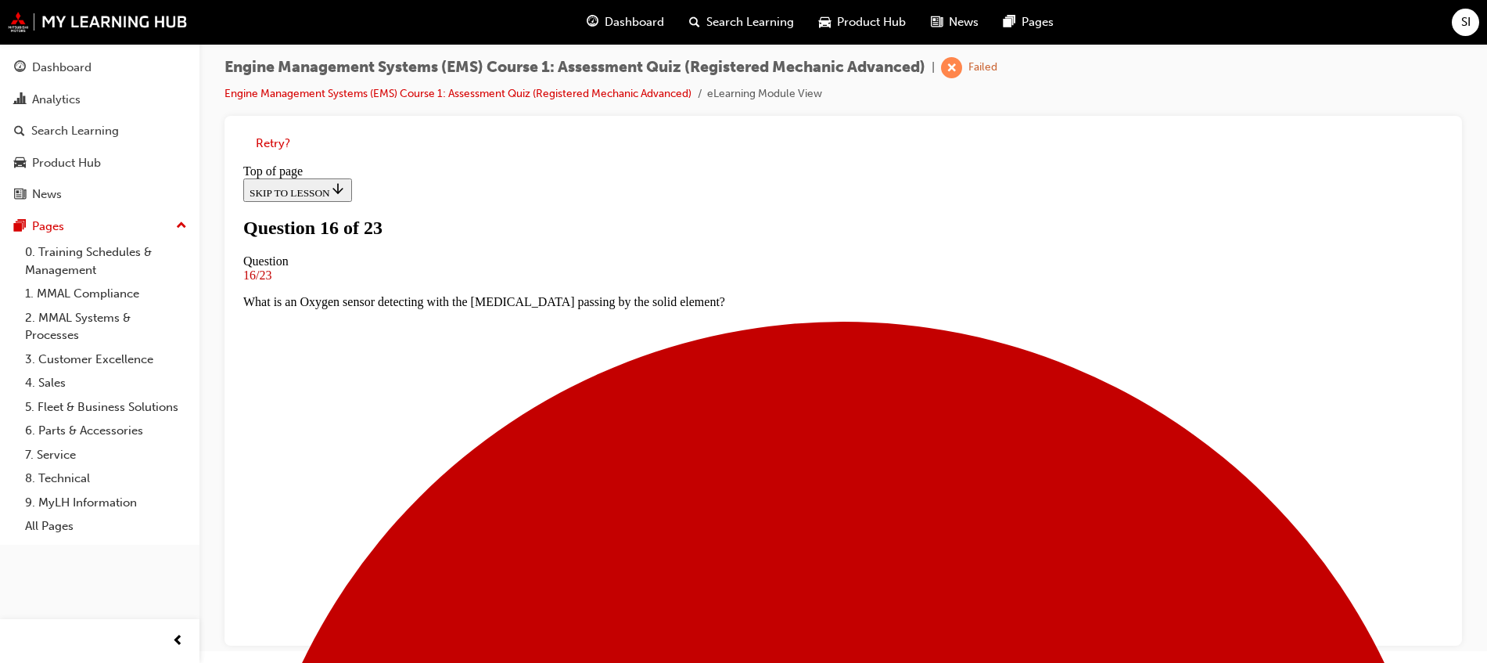
scroll to position [100, 0]
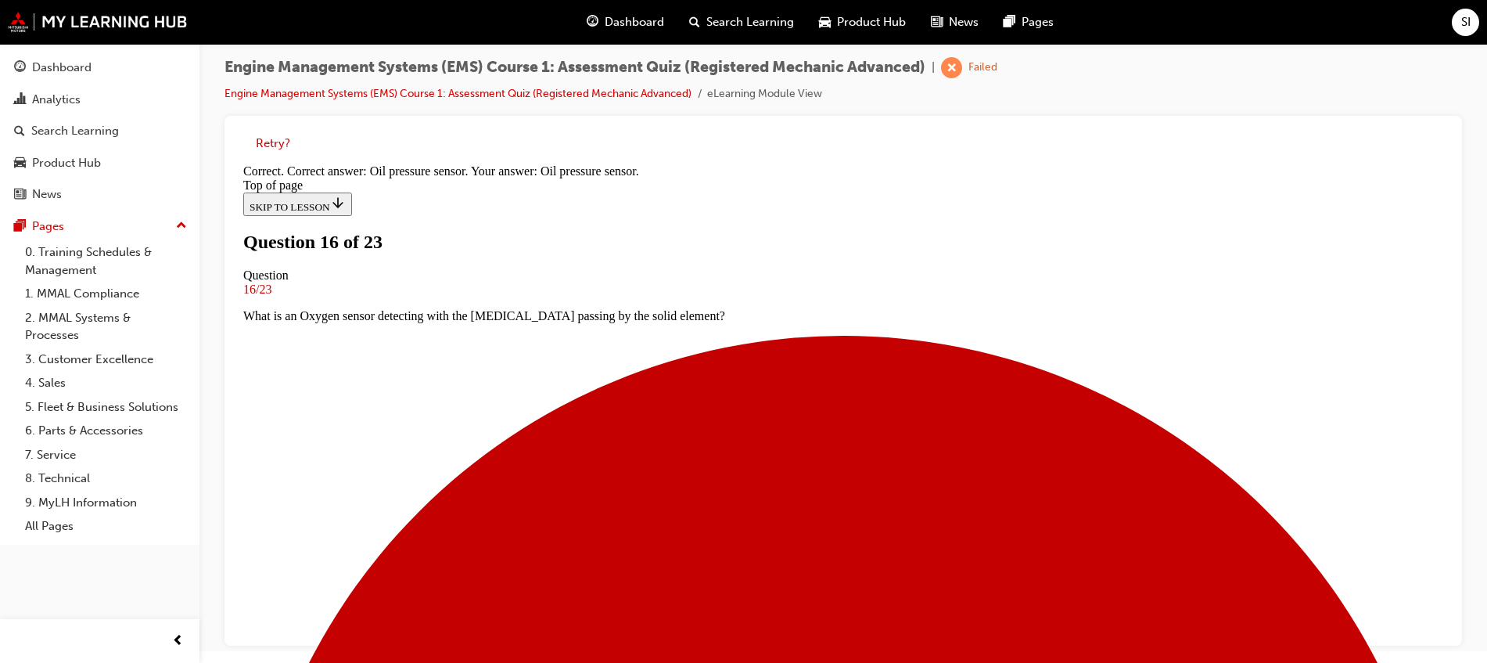
scroll to position [297, 0]
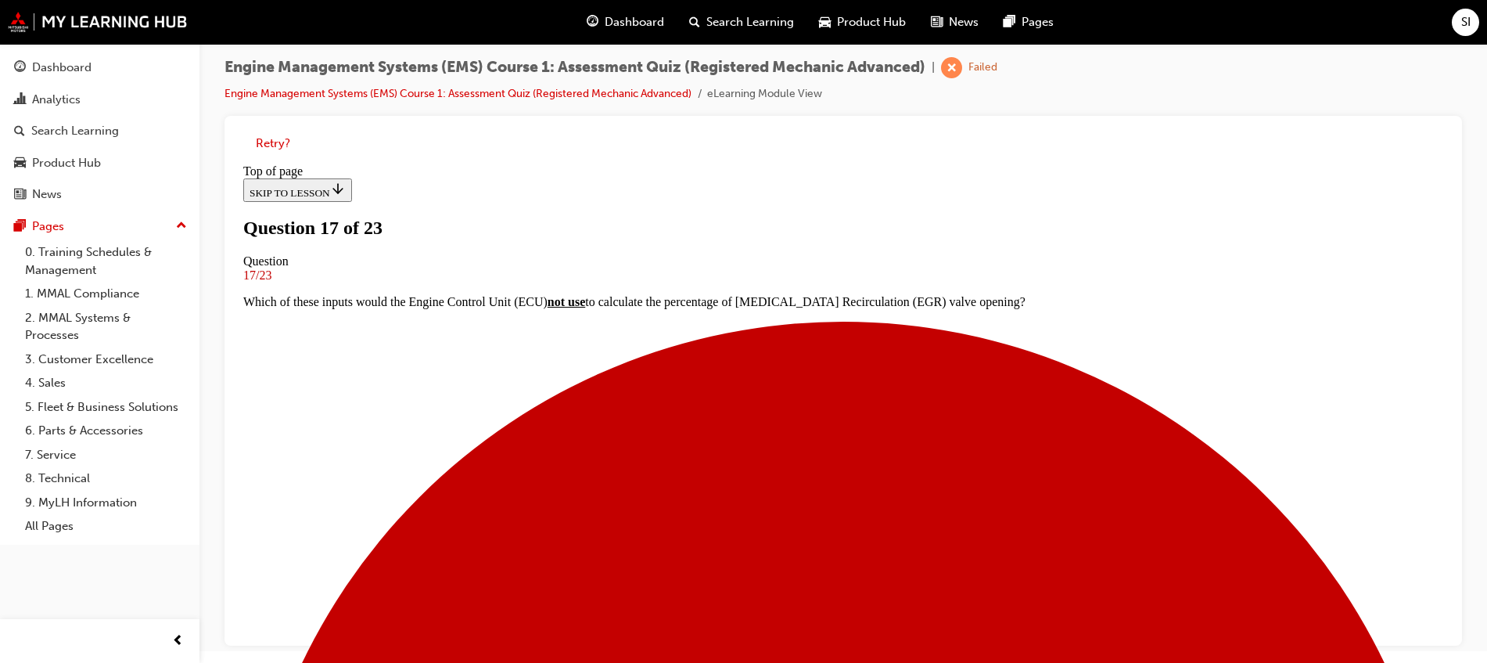
scroll to position [198, 0]
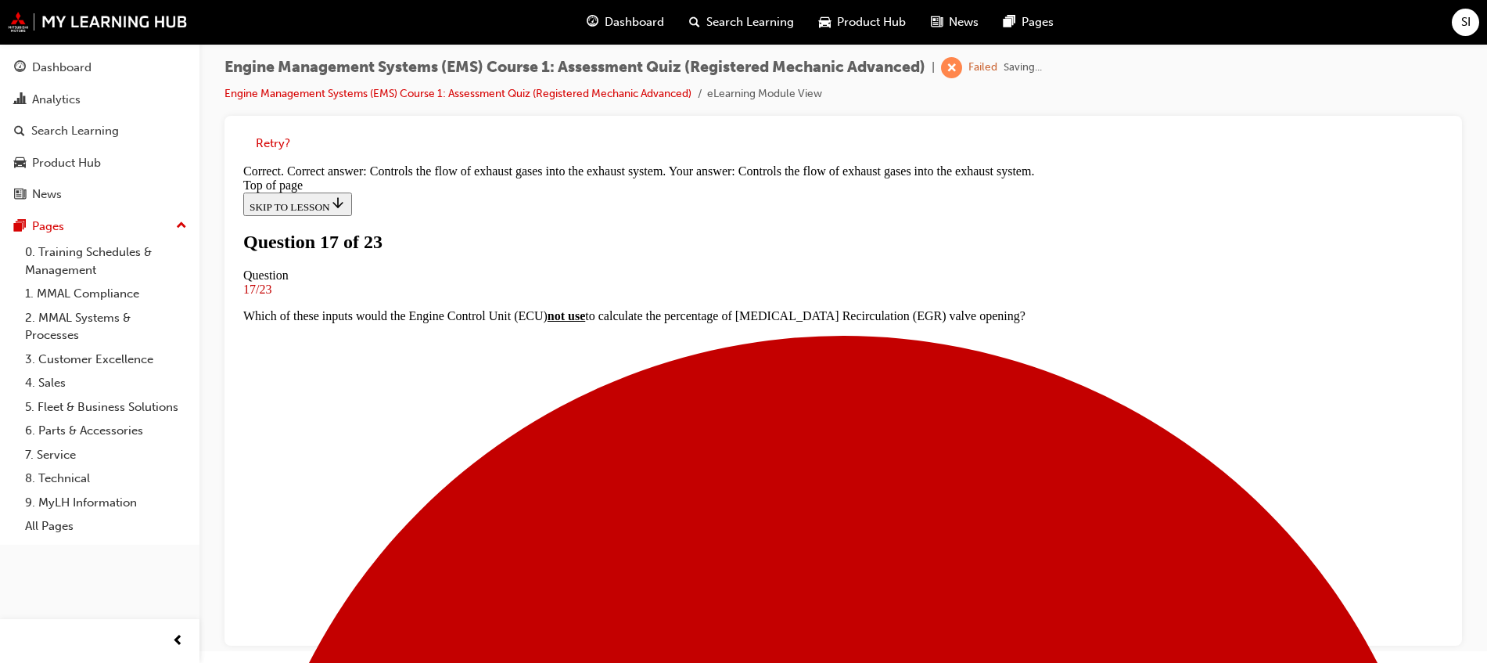
scroll to position [313, 0]
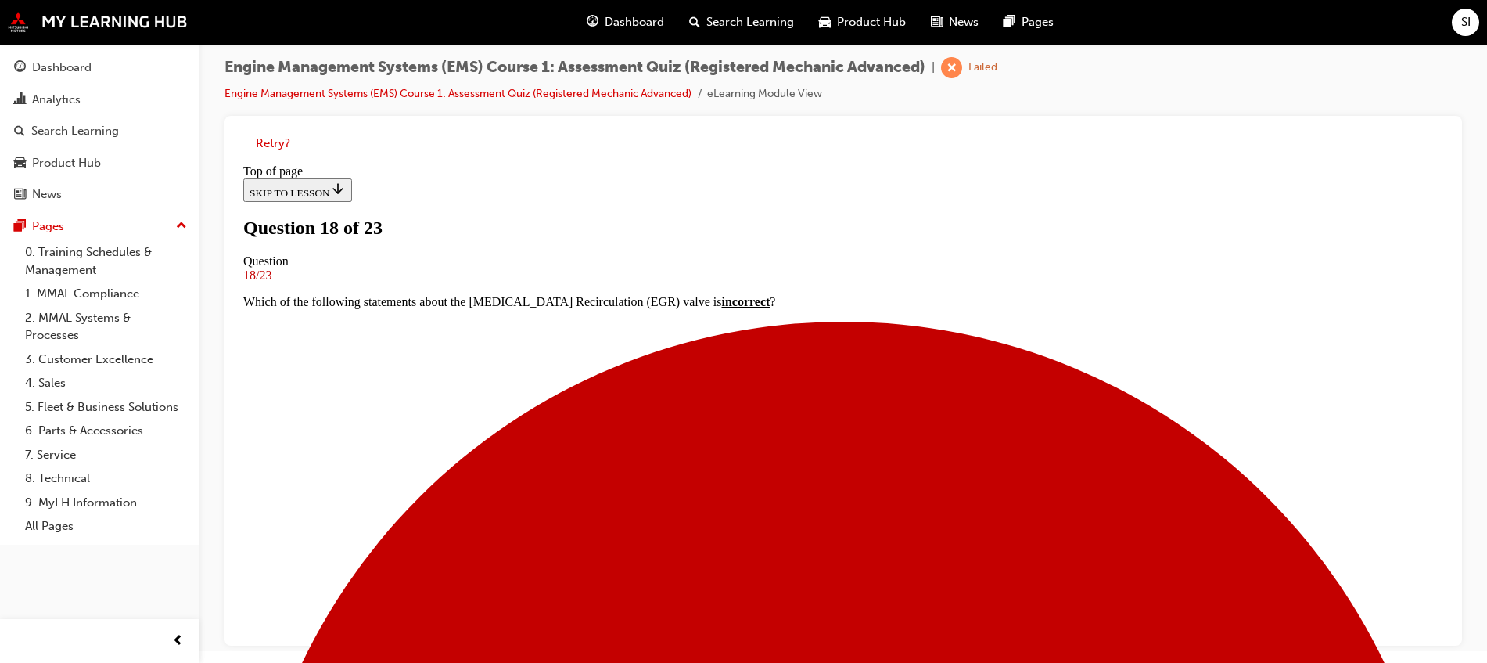
scroll to position [100, 0]
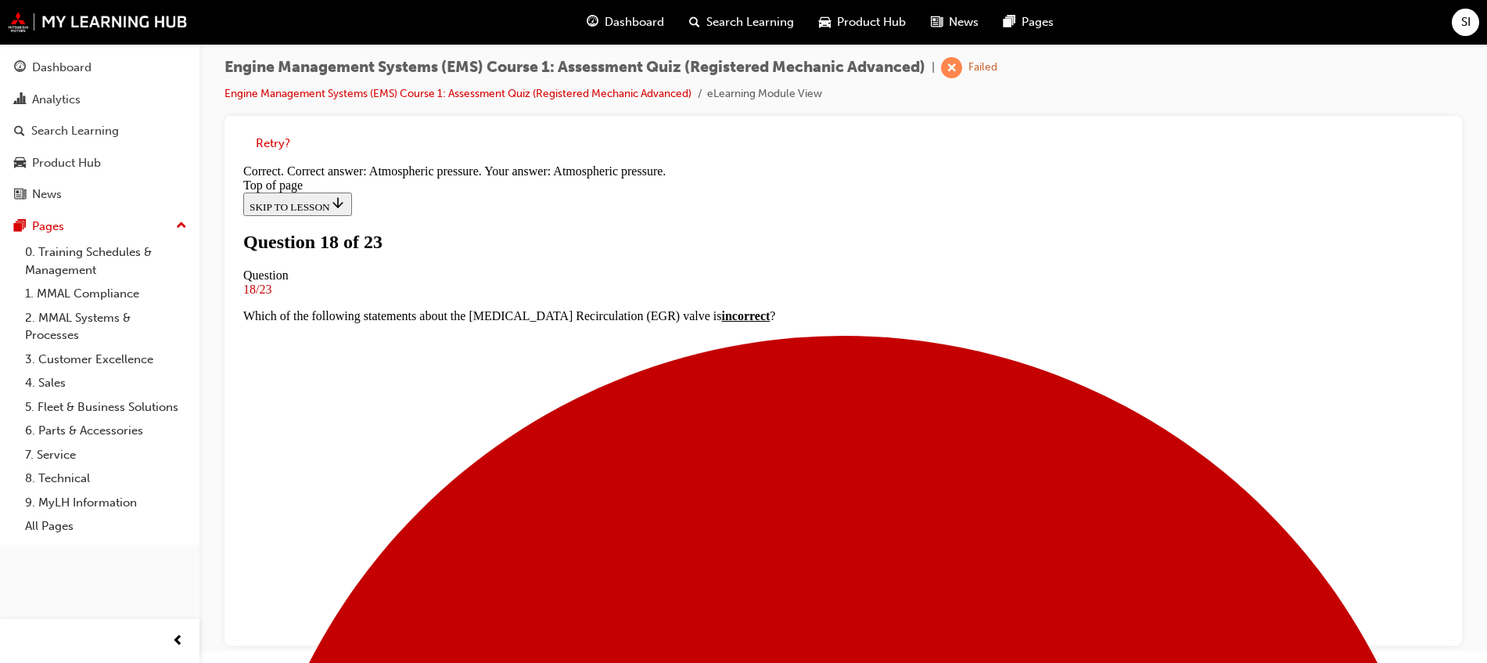
scroll to position [137, 0]
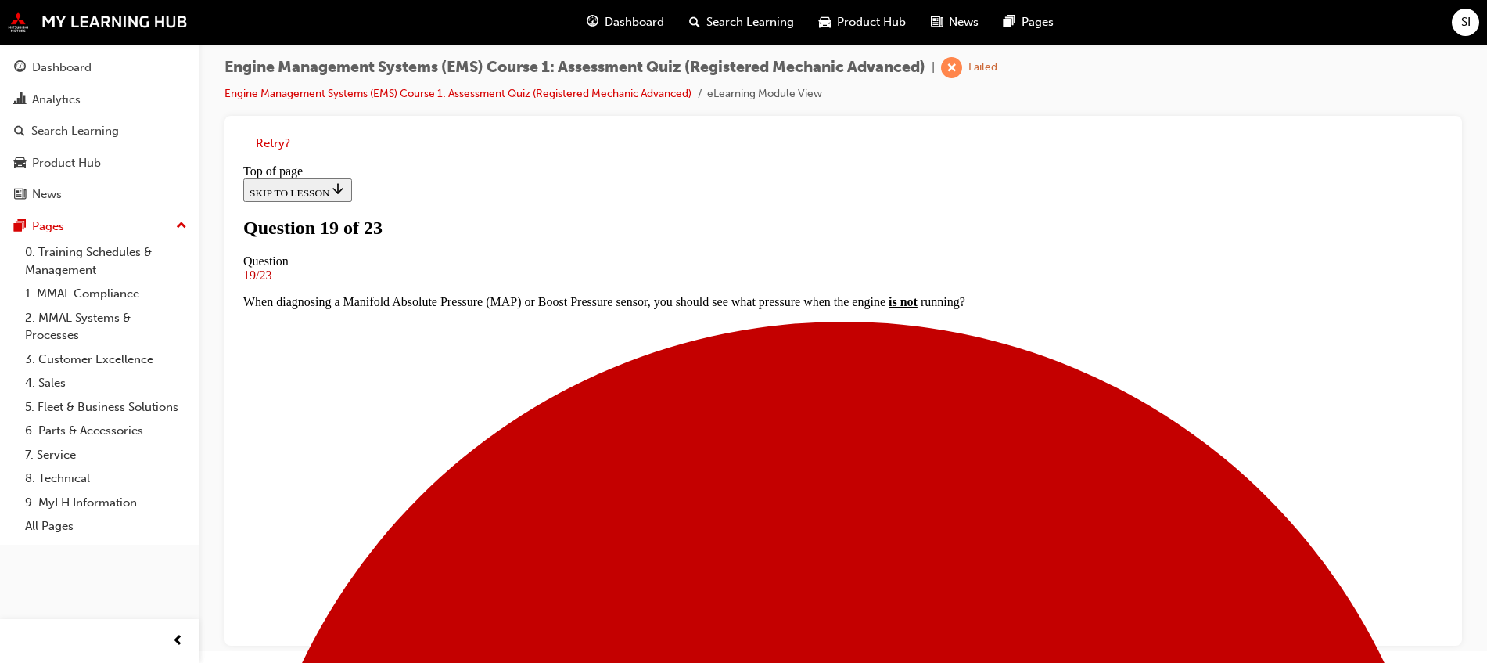
scroll to position [126, 0]
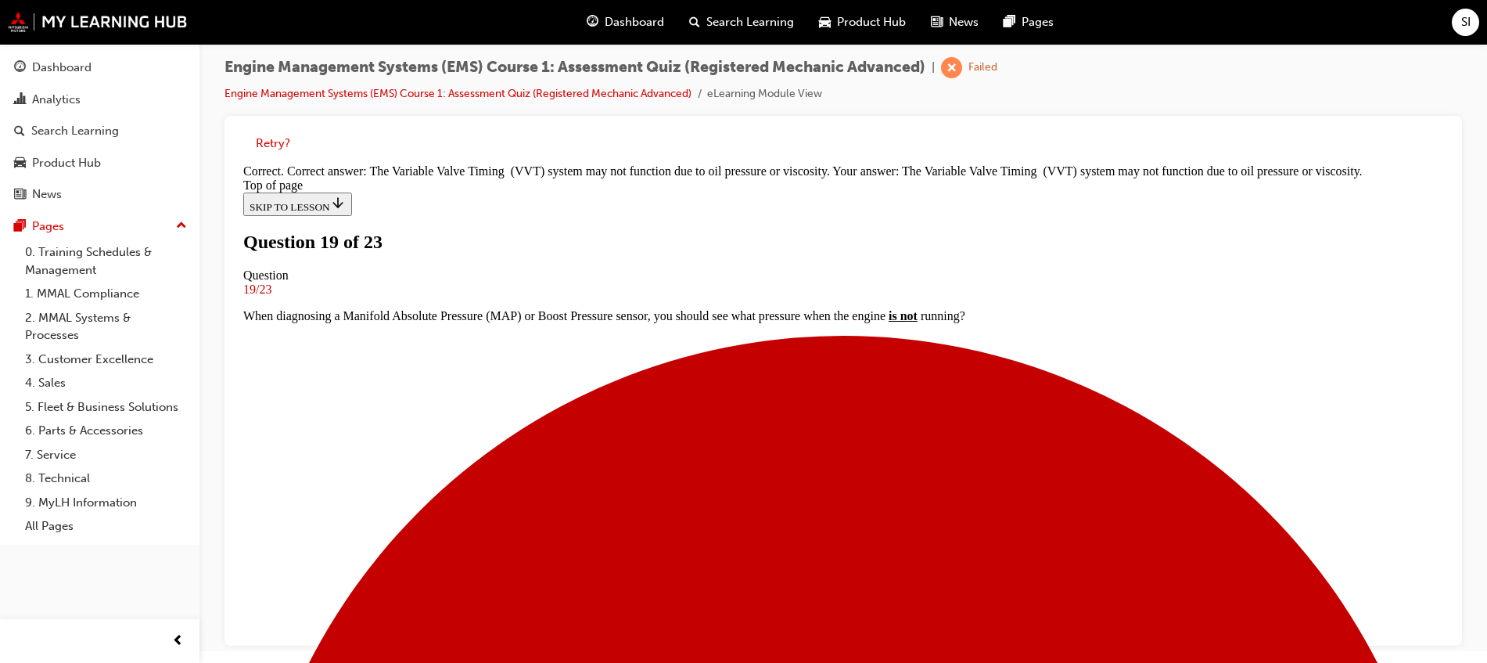
scroll to position [282, 0]
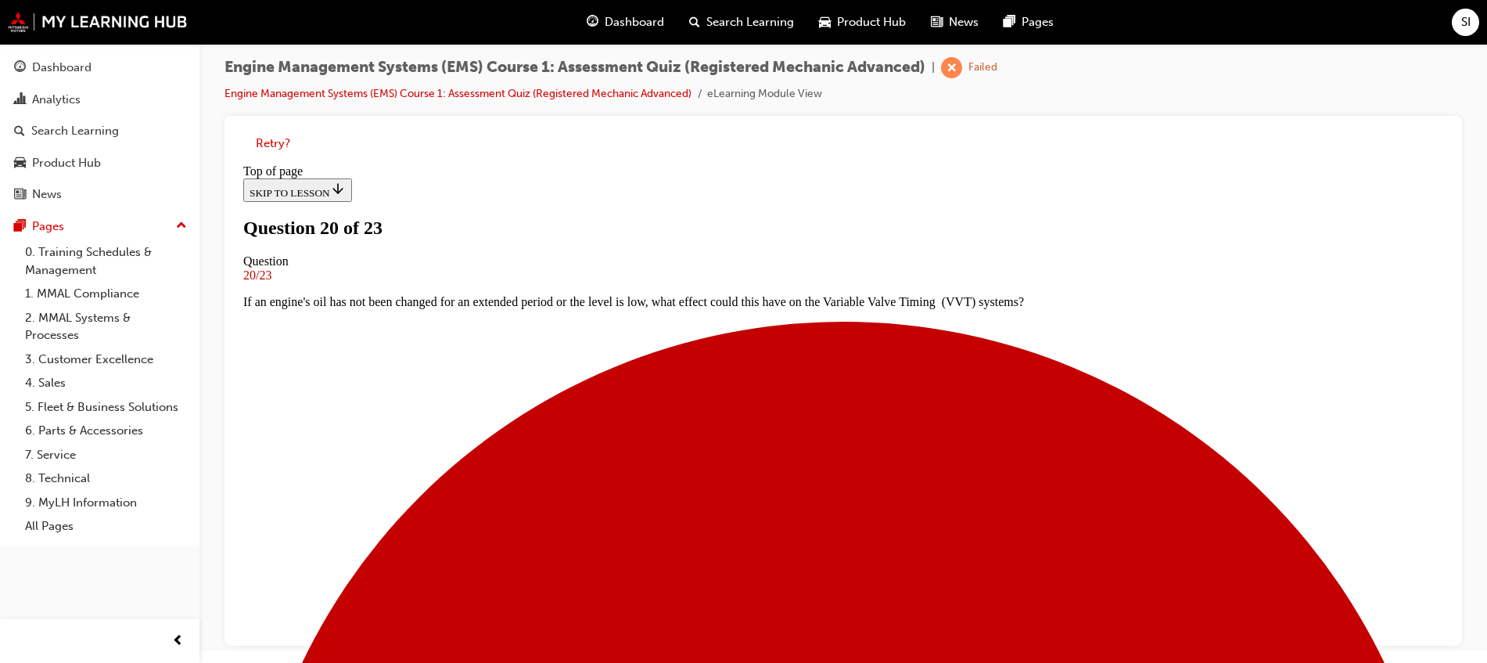
scroll to position [100, 0]
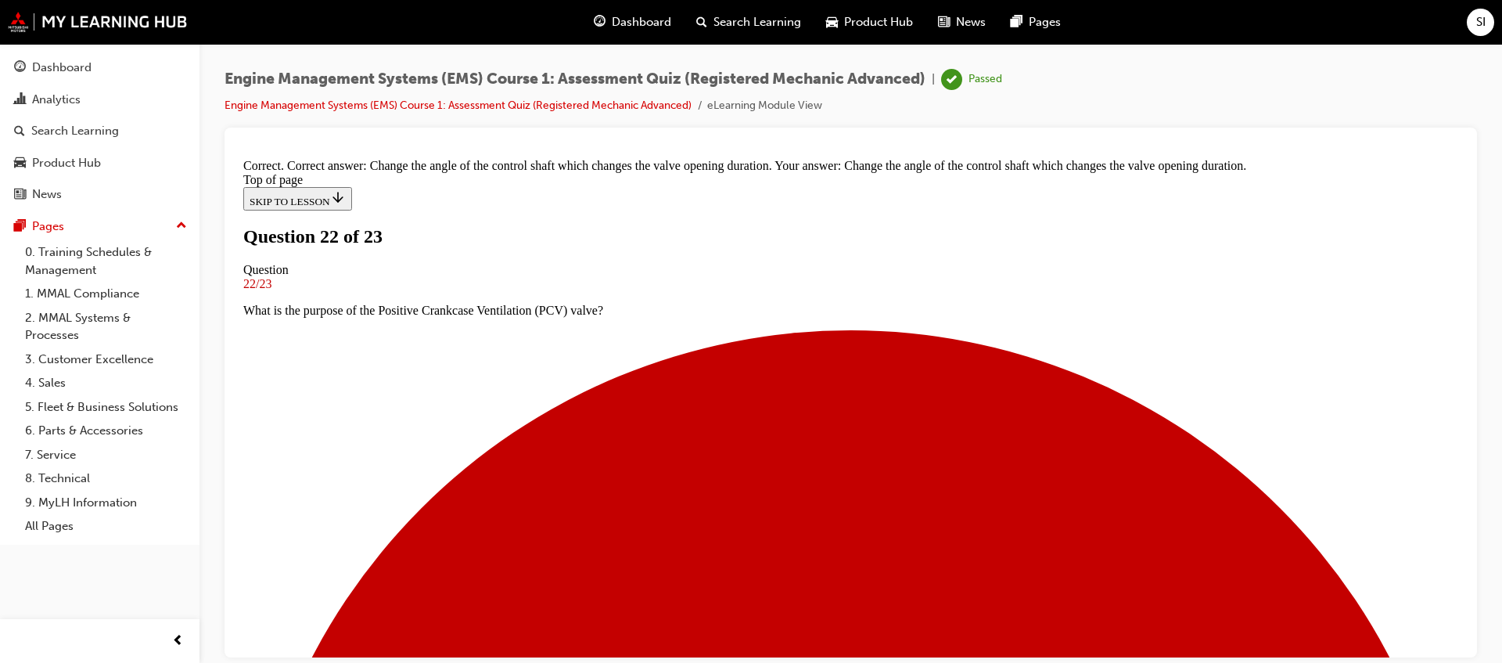
scroll to position [250, 0]
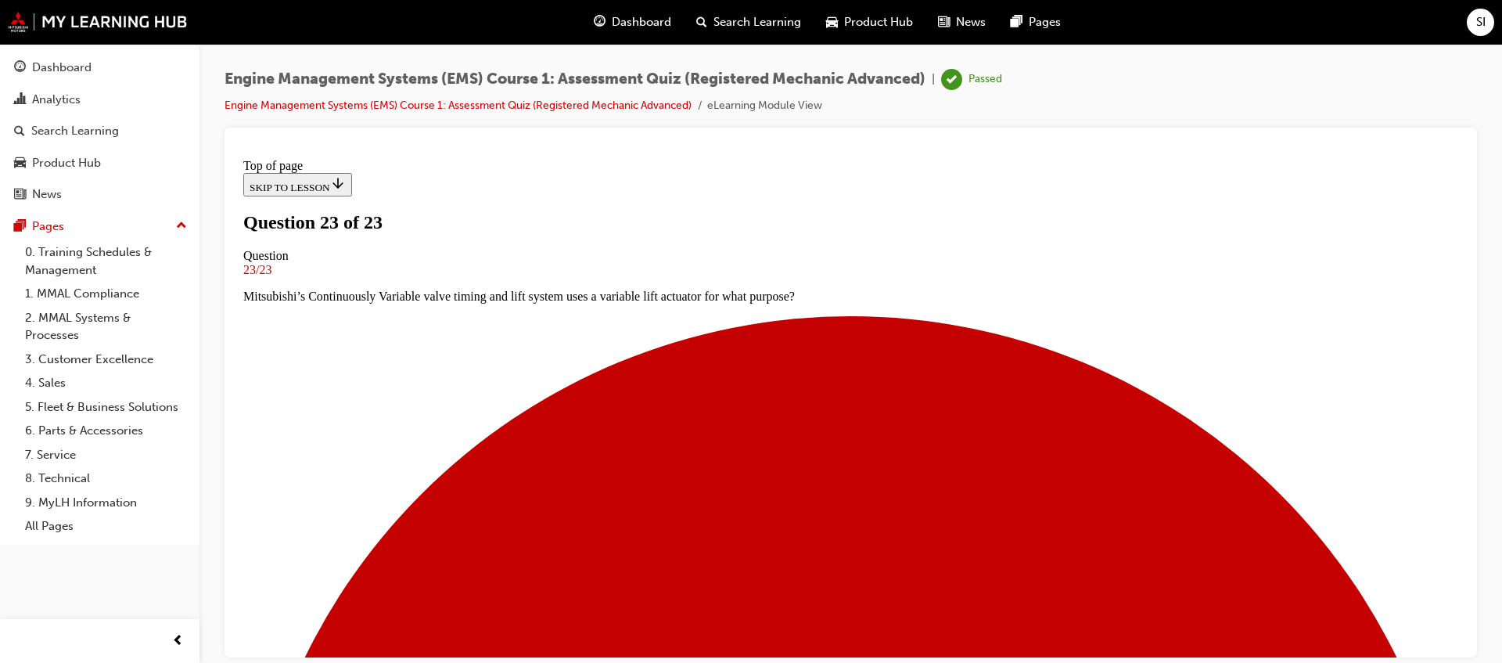
scroll to position [293, 0]
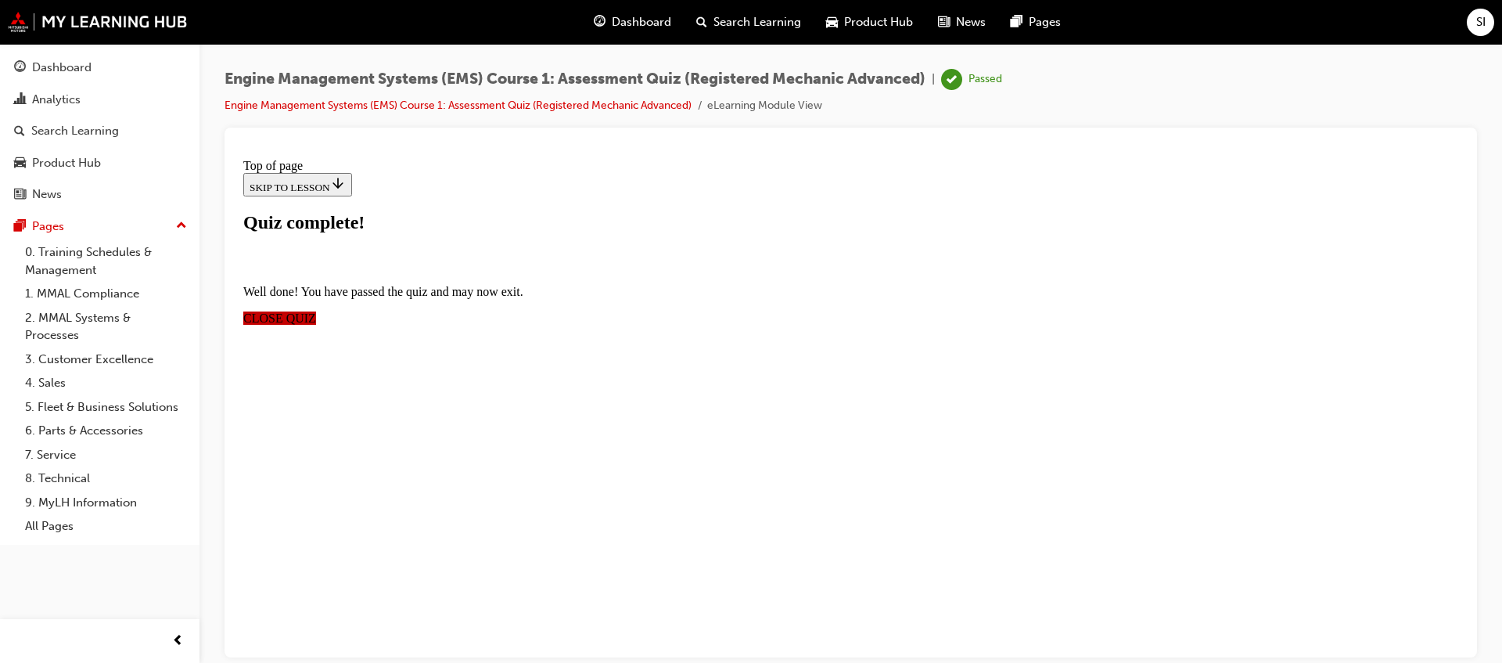
click at [316, 311] on span "CLOSE QUIZ" at bounding box center [279, 317] width 73 height 13
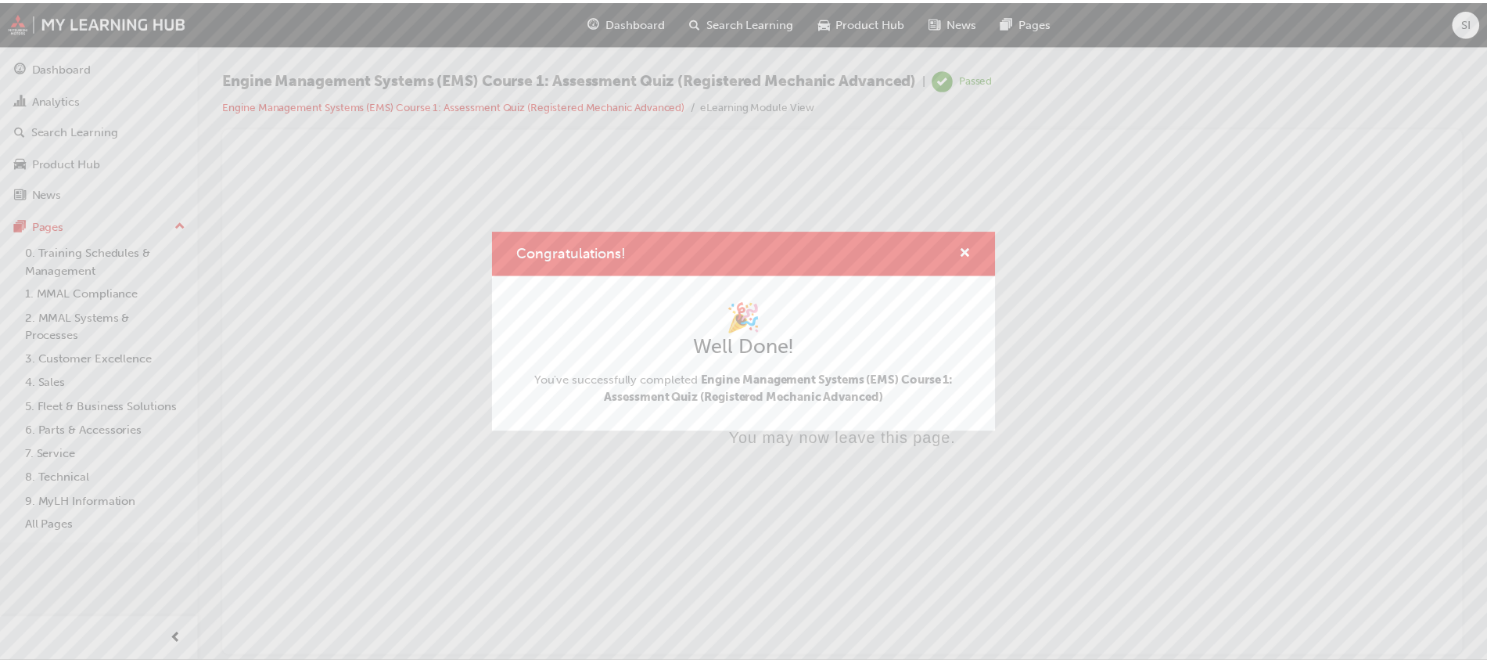
scroll to position [0, 0]
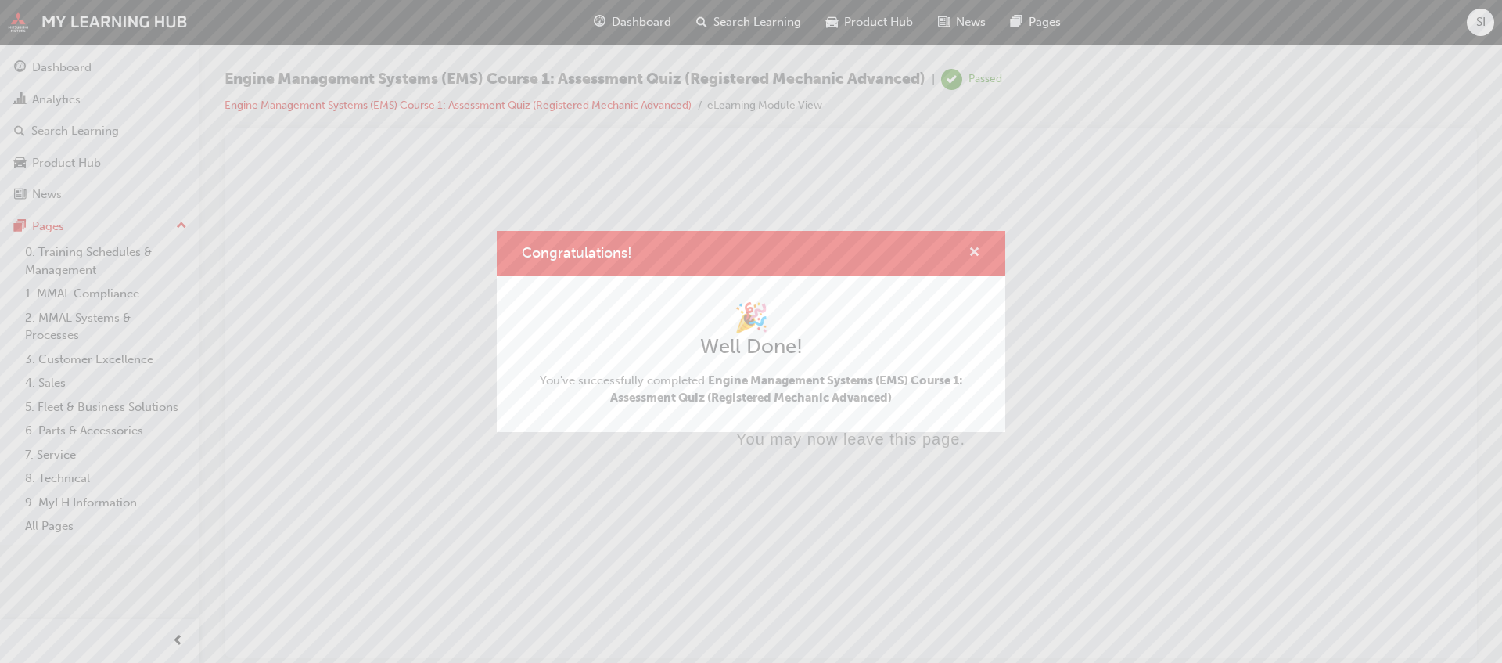
click at [977, 252] on span "cross-icon" at bounding box center [975, 253] width 12 height 14
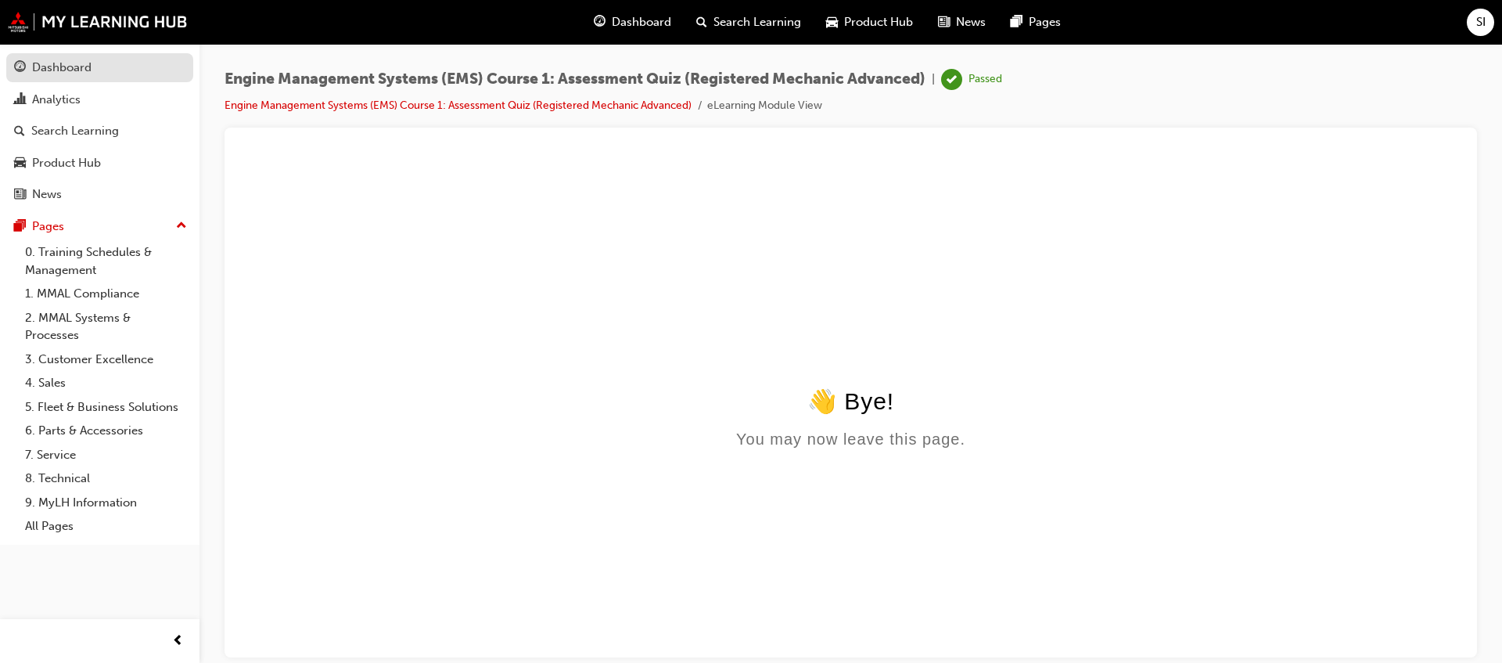
click at [58, 73] on div "Dashboard" at bounding box center [61, 68] width 59 height 18
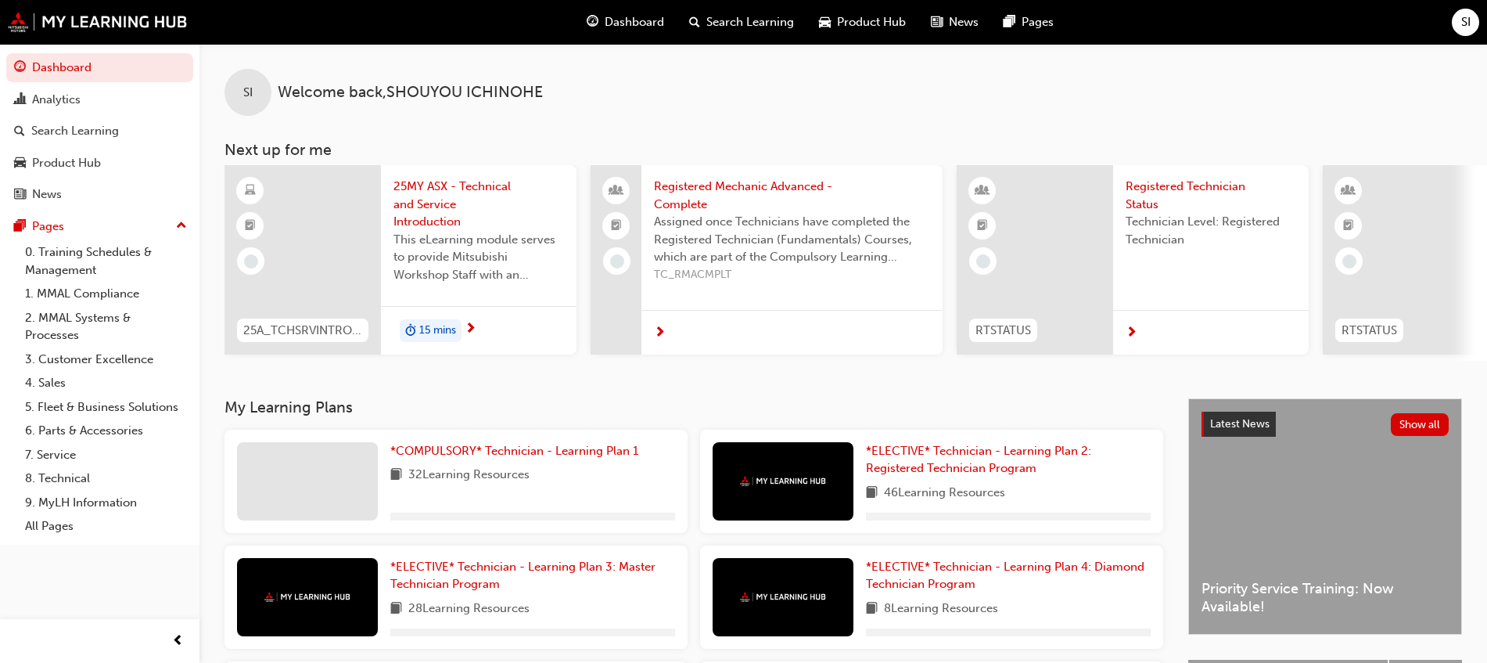
scroll to position [196, 0]
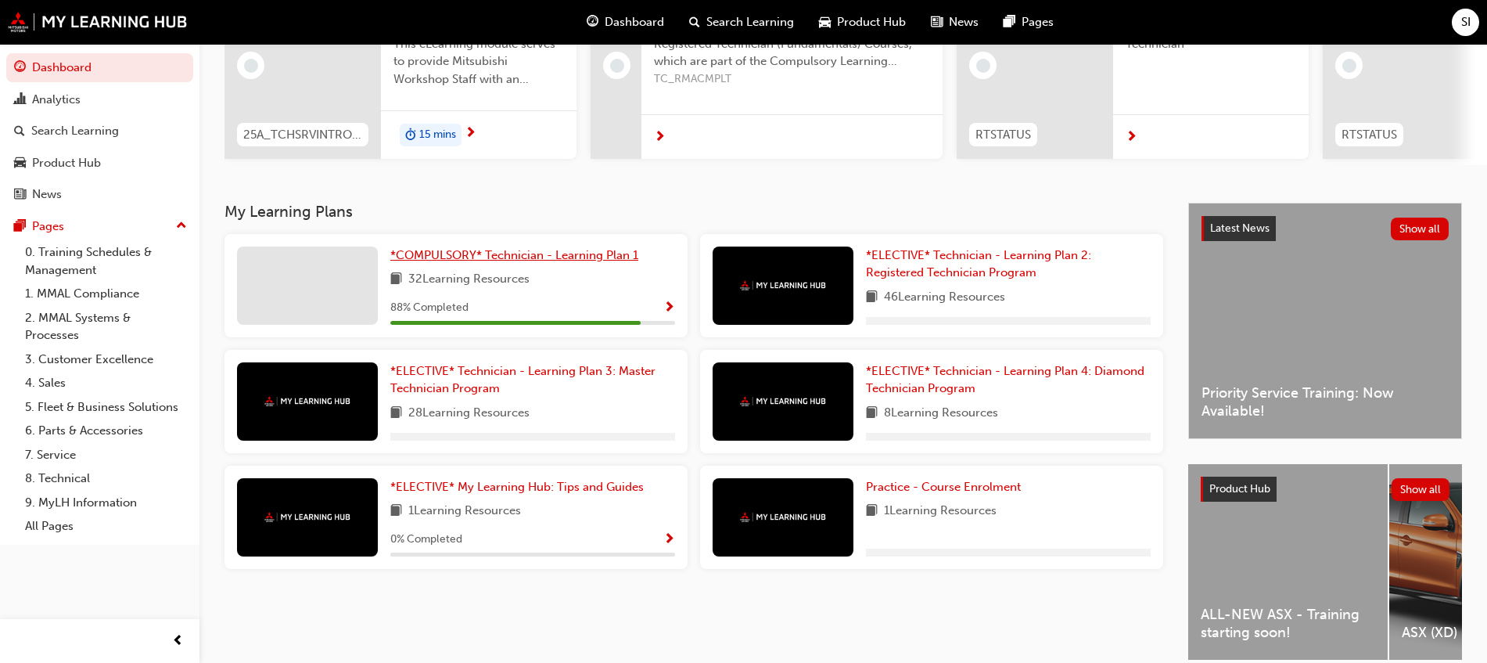
click at [552, 262] on span "*COMPULSORY* Technician - Learning Plan 1" at bounding box center [514, 255] width 248 height 14
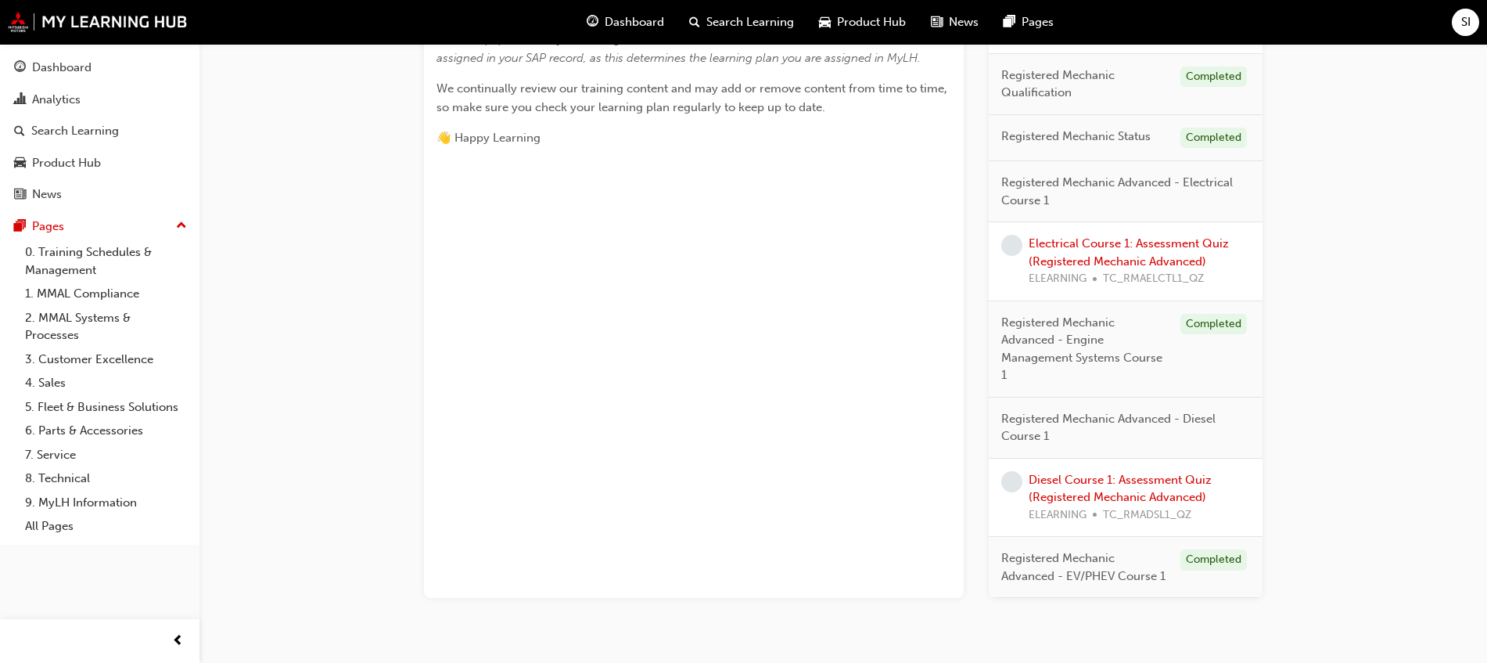
scroll to position [746, 0]
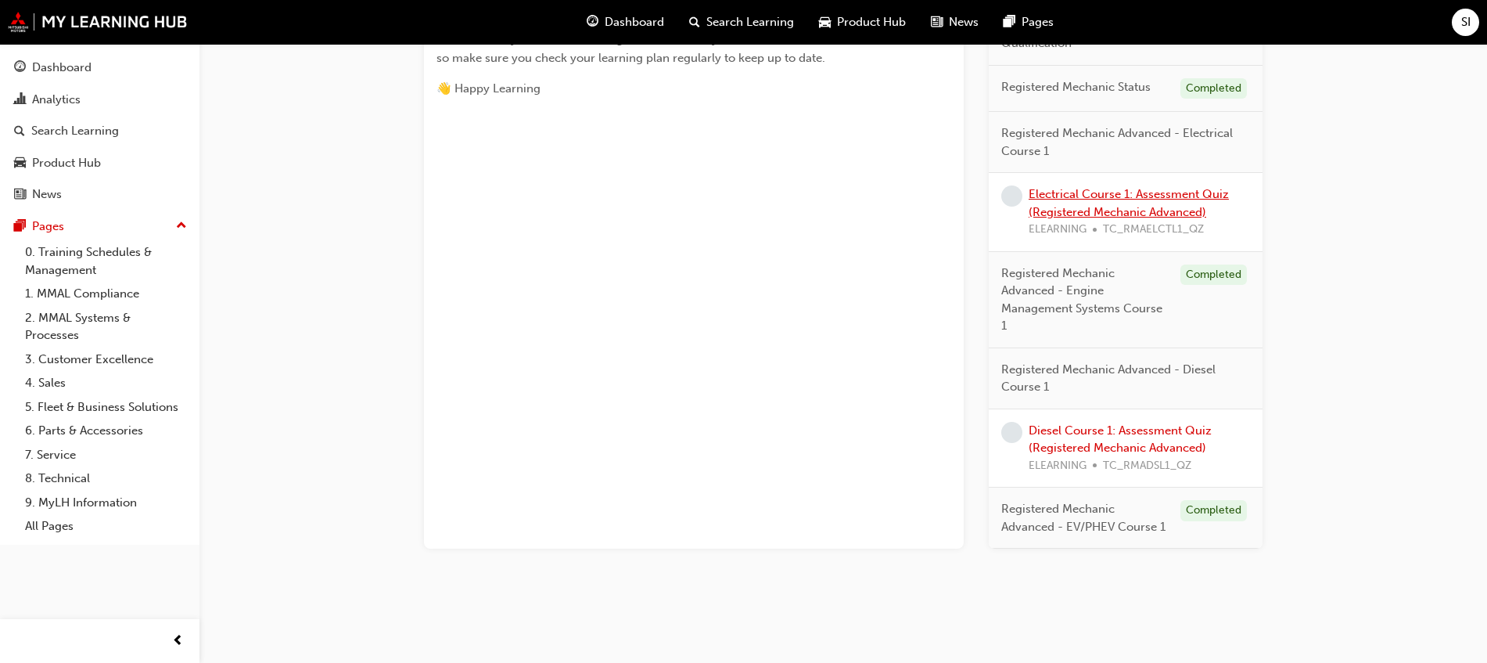
click at [1149, 193] on link "Electrical Course 1: Assessment Quiz (Registered Mechanic Advanced)" at bounding box center [1129, 203] width 200 height 32
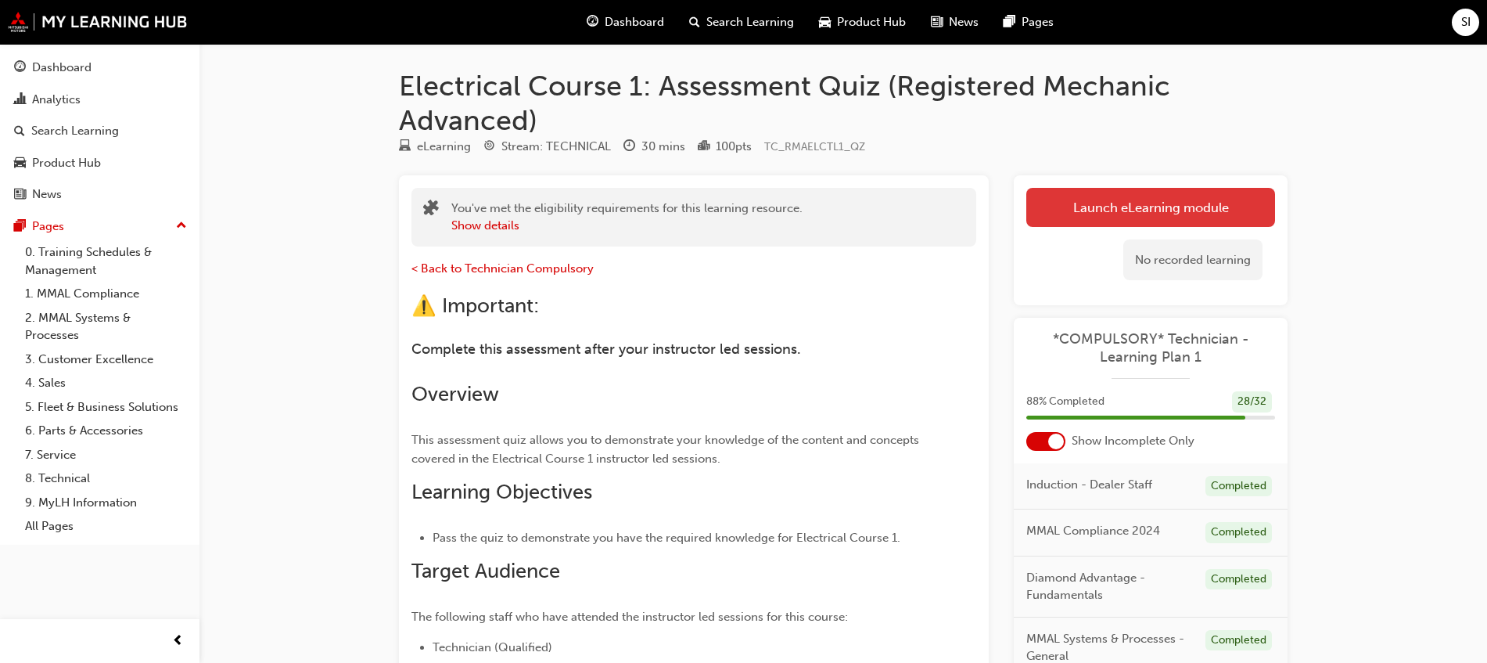
click at [1143, 203] on link "Launch eLearning module" at bounding box center [1150, 207] width 249 height 39
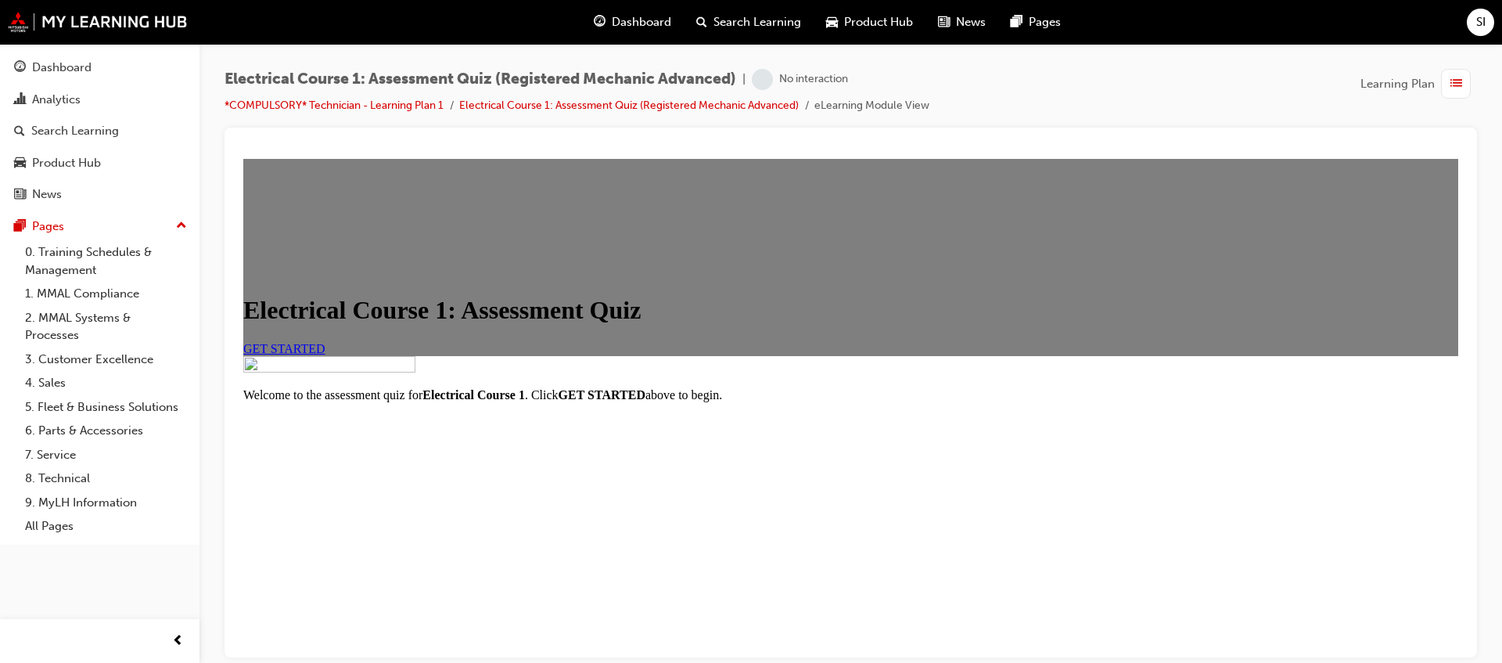
click at [325, 354] on span "GET STARTED" at bounding box center [284, 347] width 82 height 13
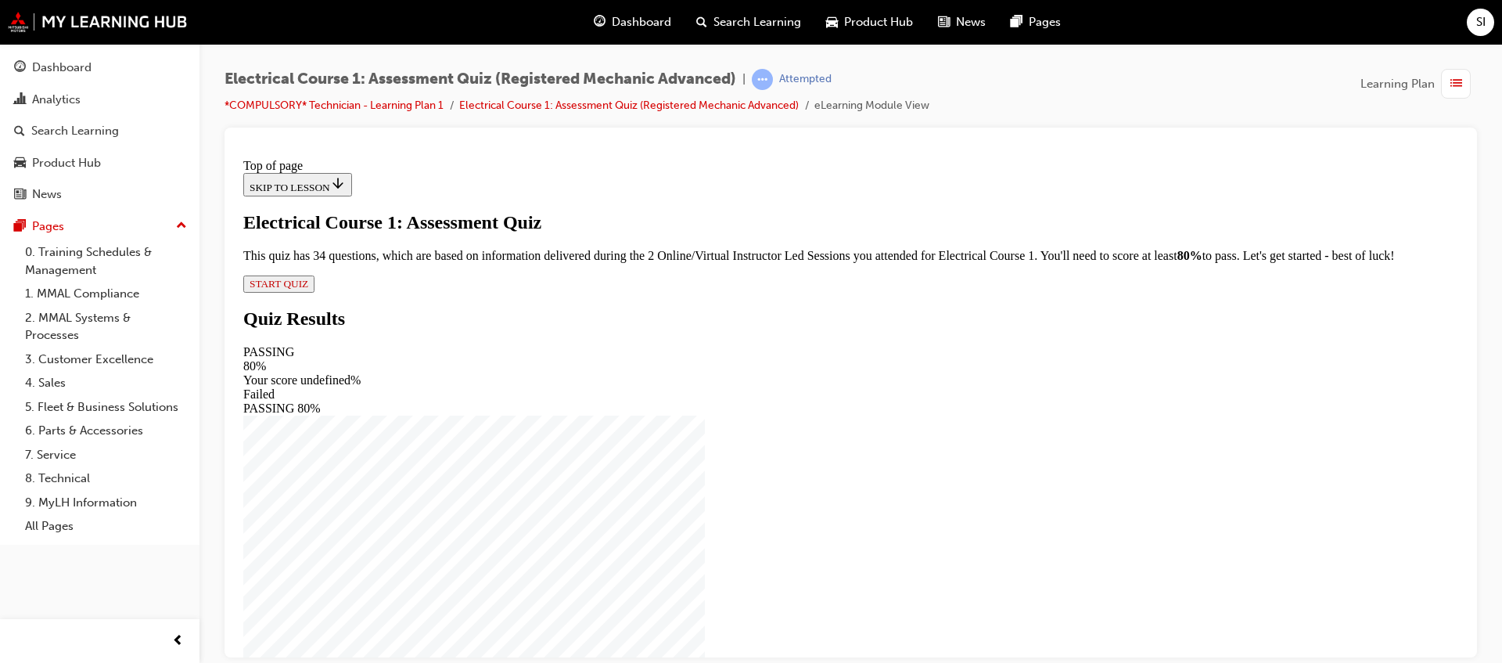
scroll to position [43, 0]
click at [624, 292] on div "Electrical Course 1: Assessment Quiz This quiz has 34 questions, which are base…" at bounding box center [850, 251] width 1215 height 81
click at [308, 289] on span "START QUIZ" at bounding box center [279, 283] width 59 height 12
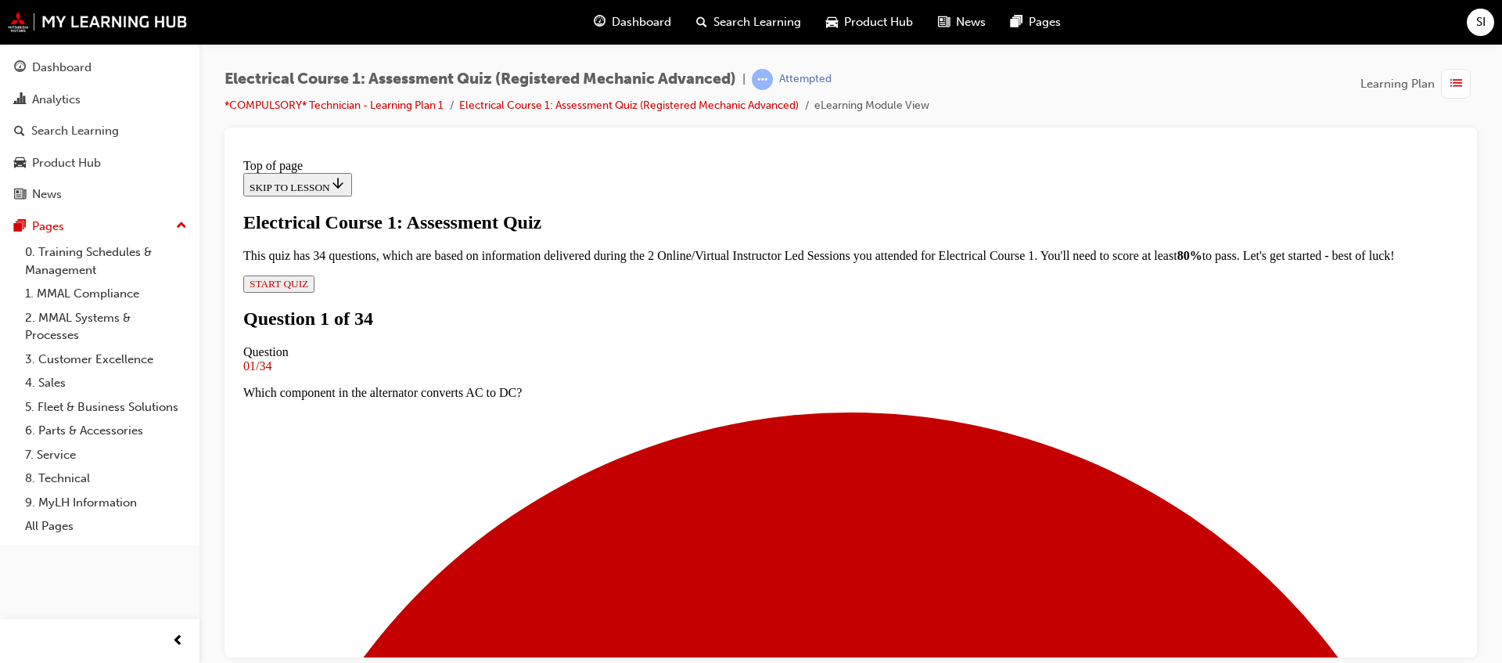
scroll to position [100, 0]
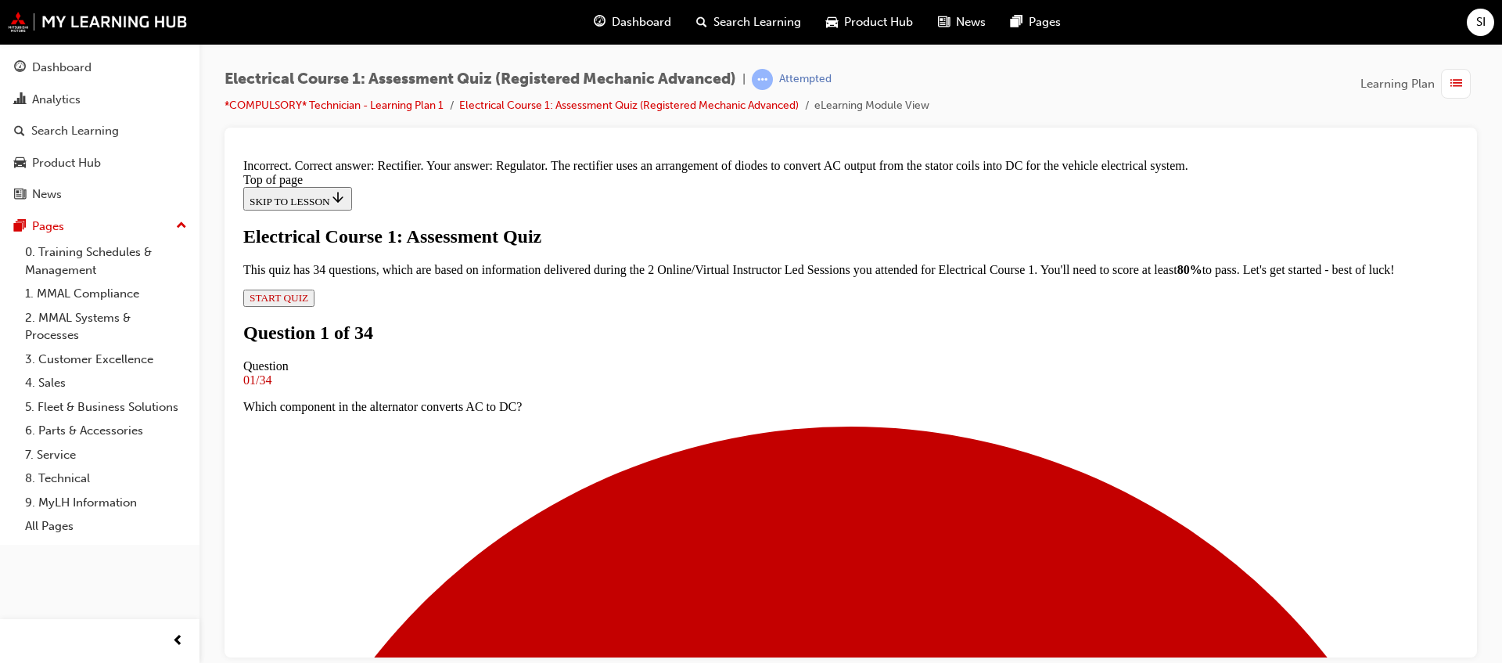
scroll to position [367, 0]
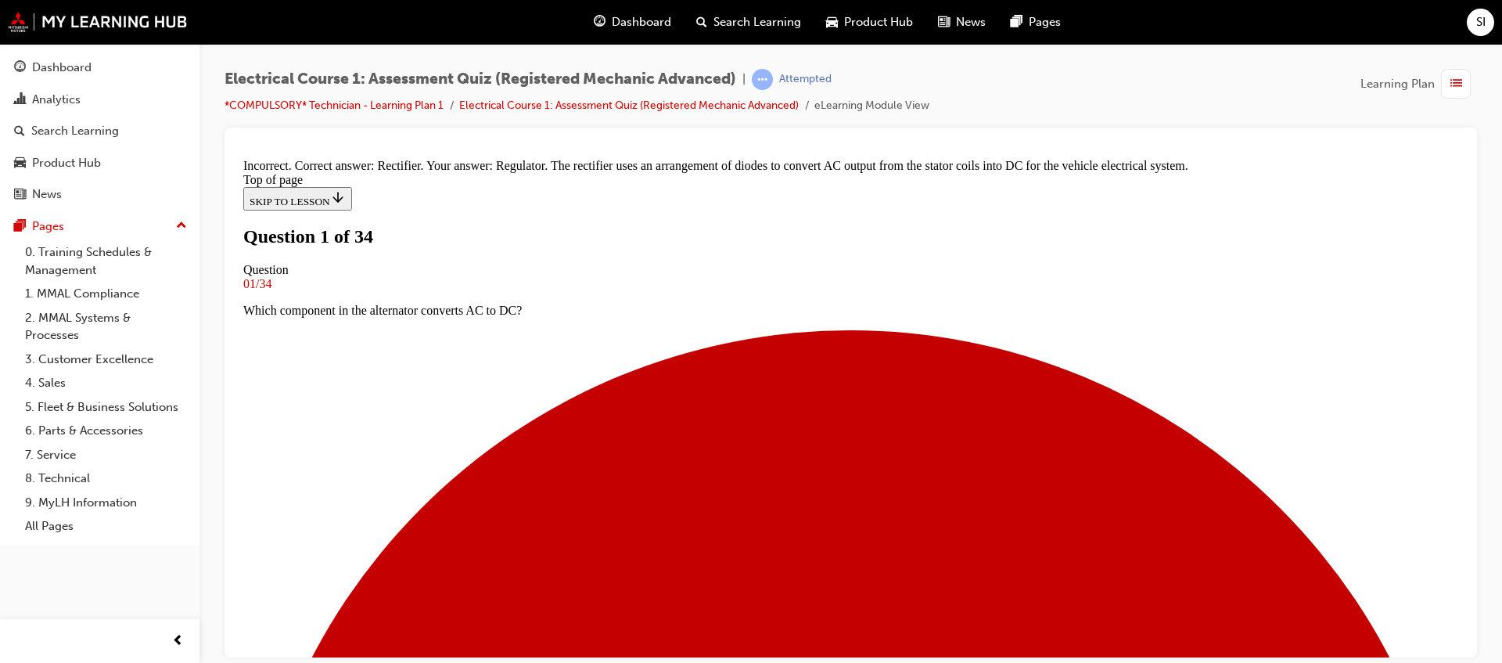
scroll to position [198, 0]
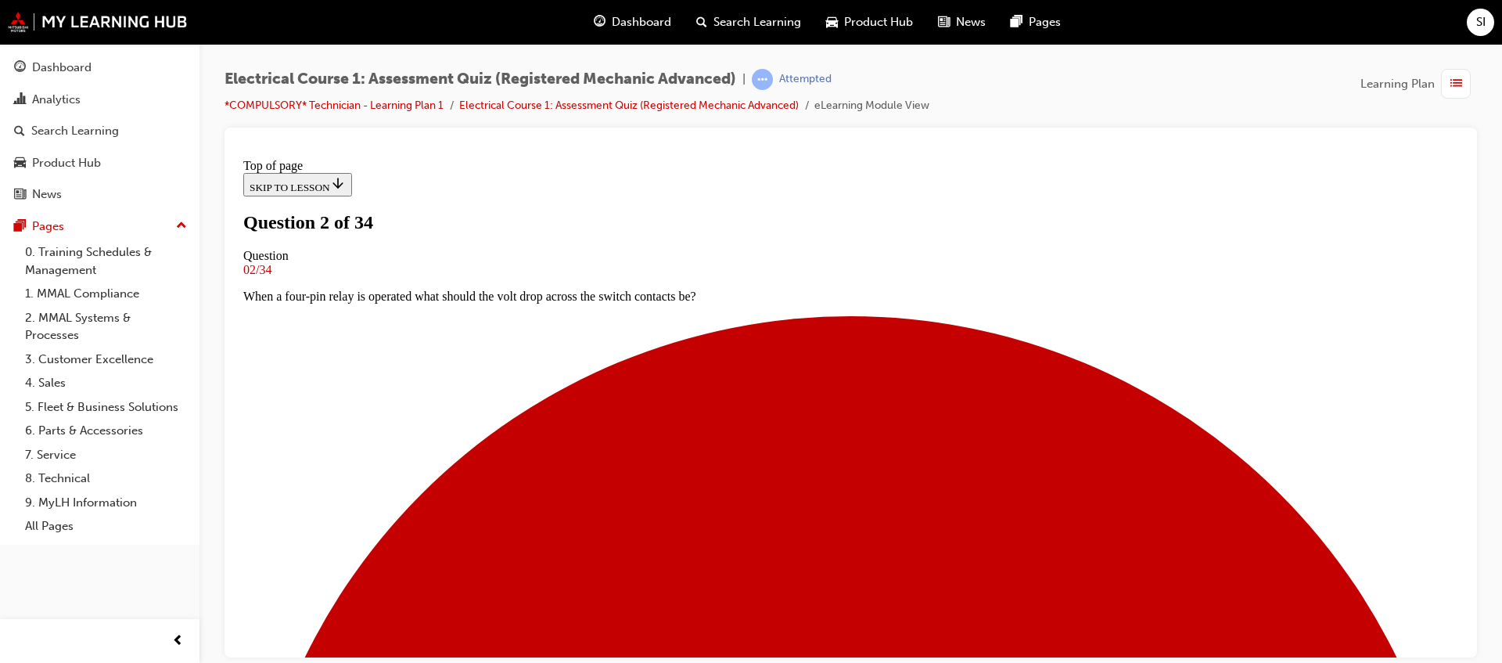
scroll to position [100, 0]
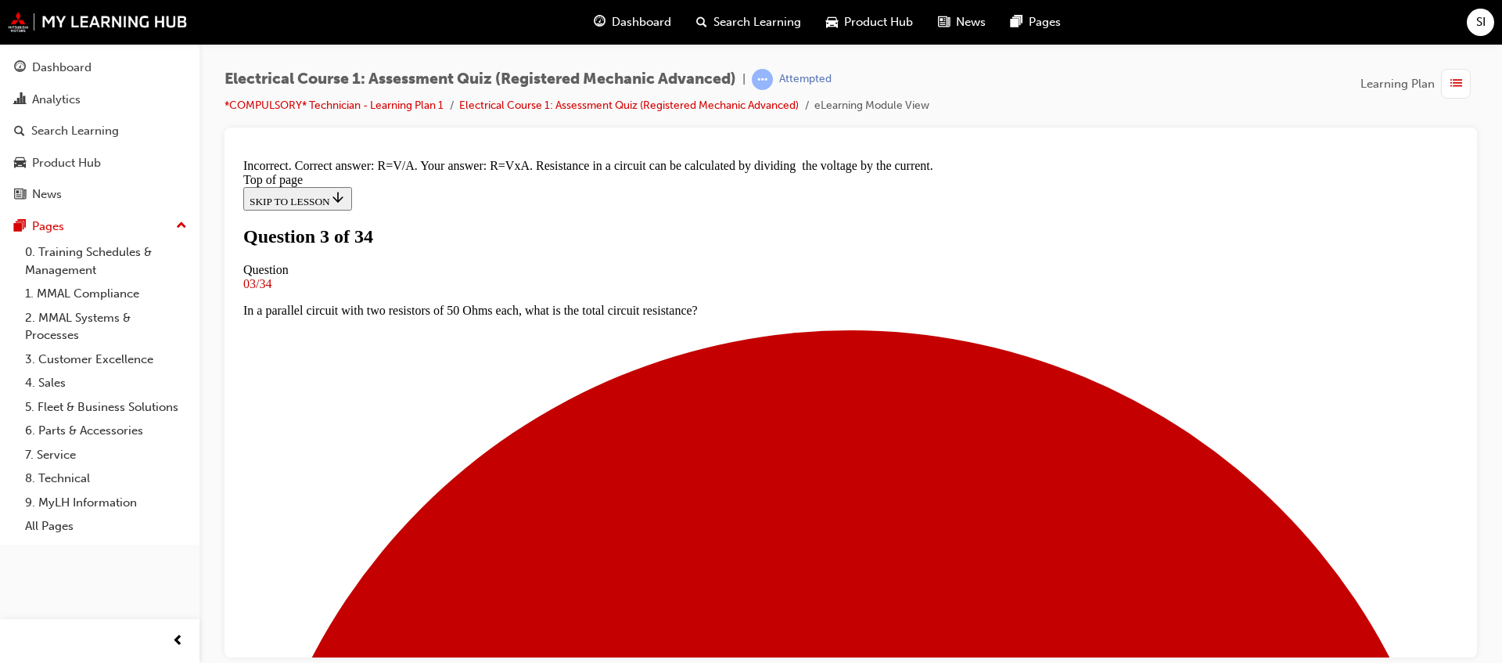
scroll to position [320, 0]
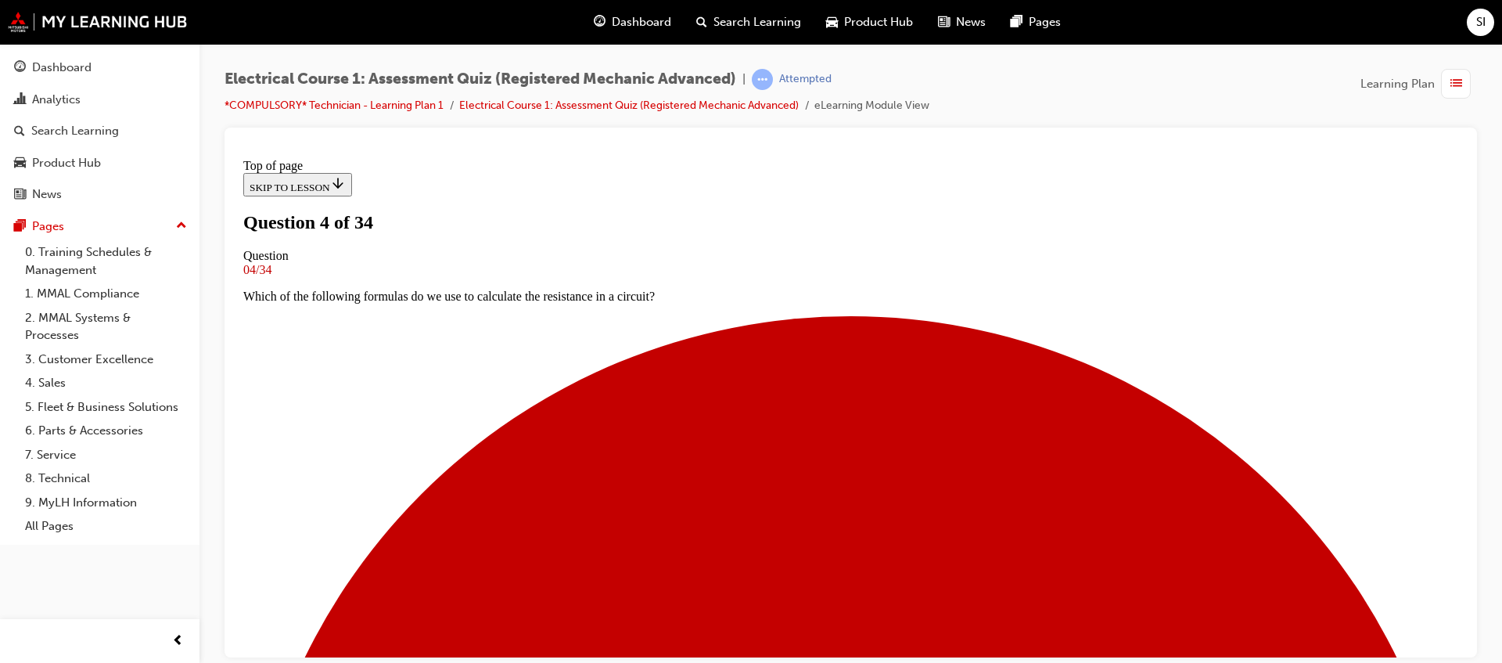
scroll to position [198, 0]
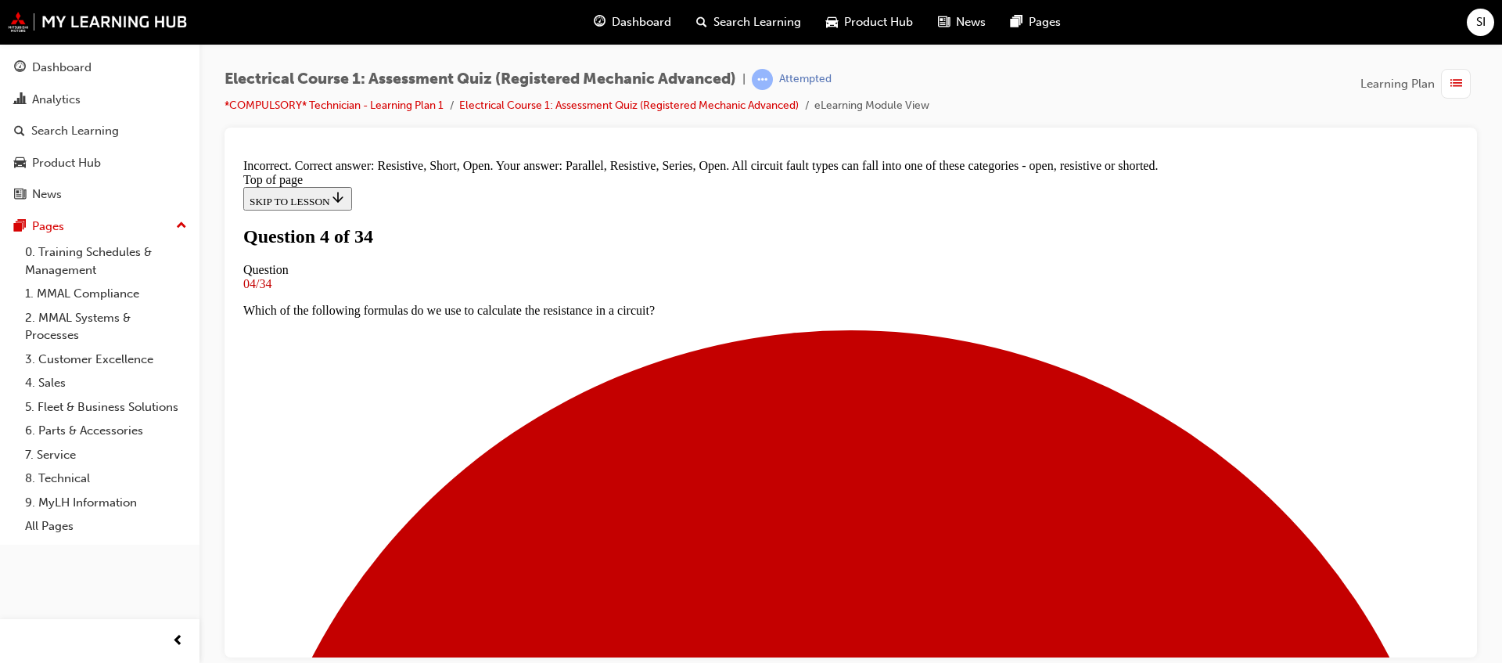
scroll to position [456, 0]
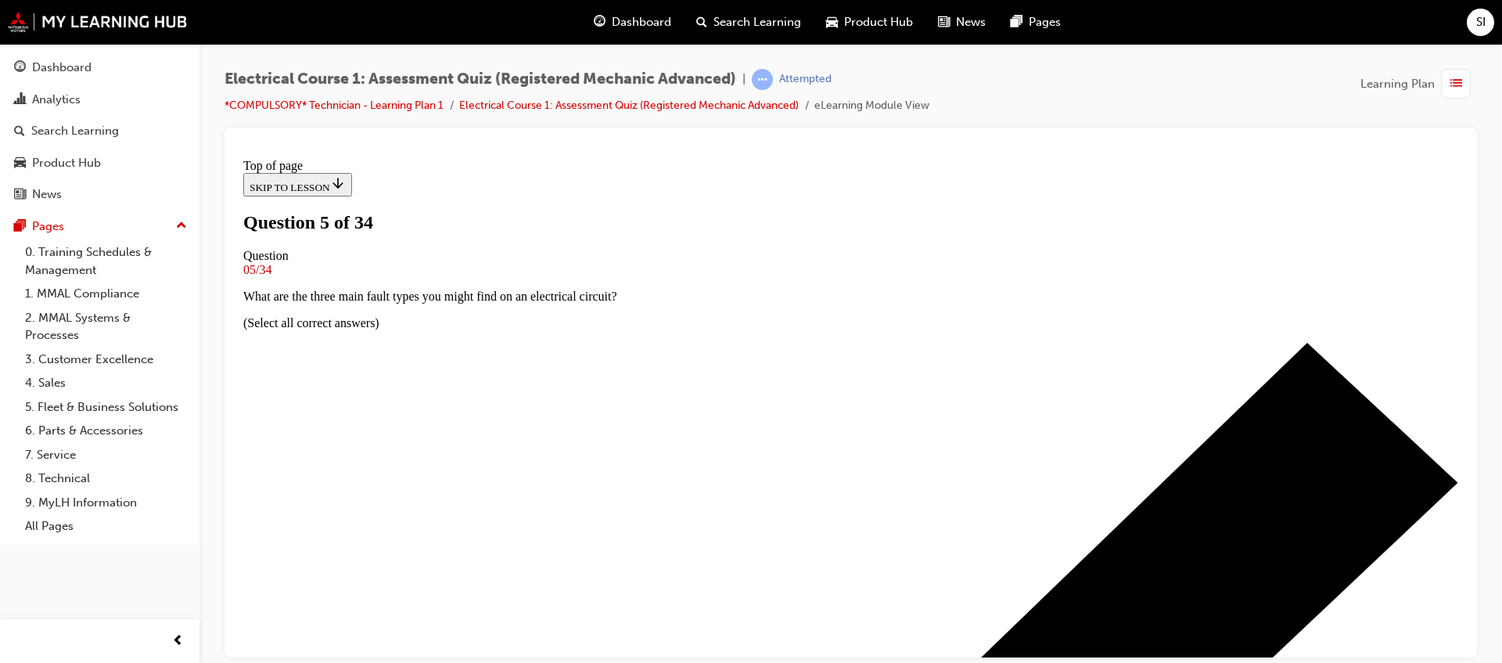
scroll to position [100, 0]
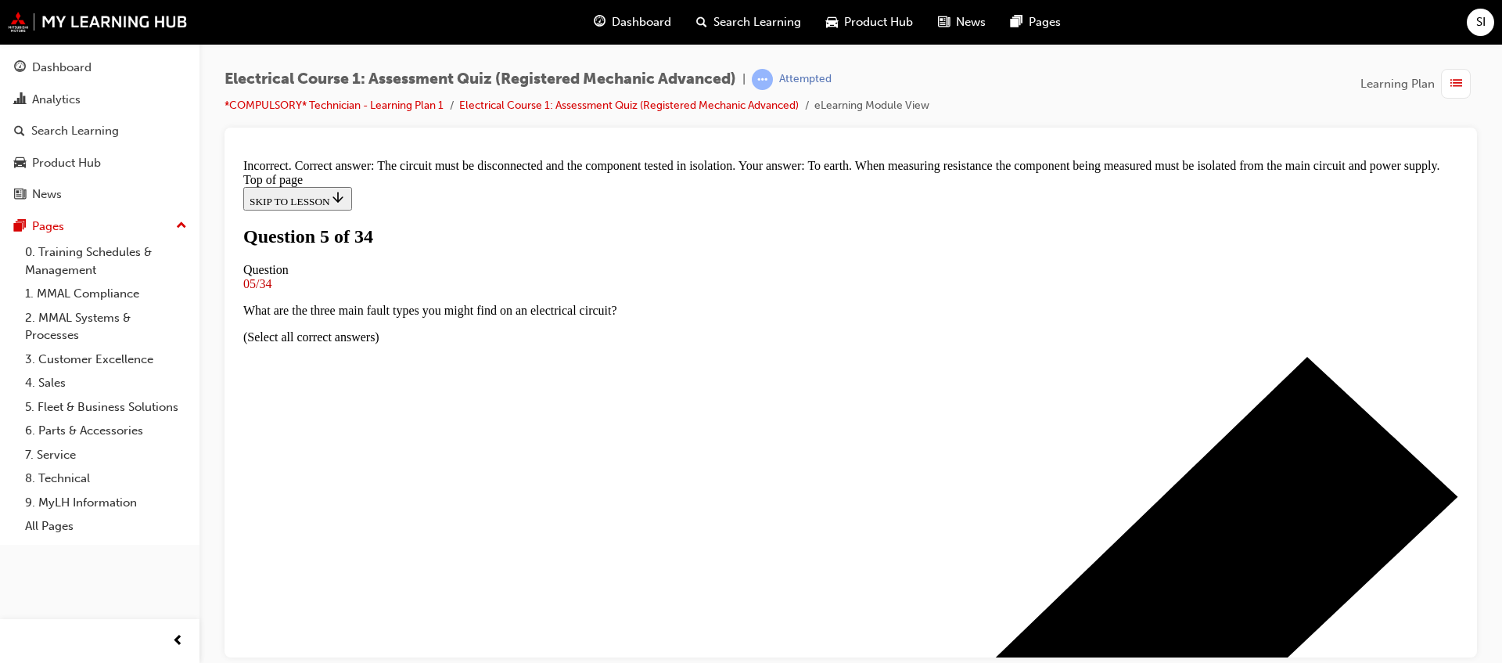
scroll to position [383, 0]
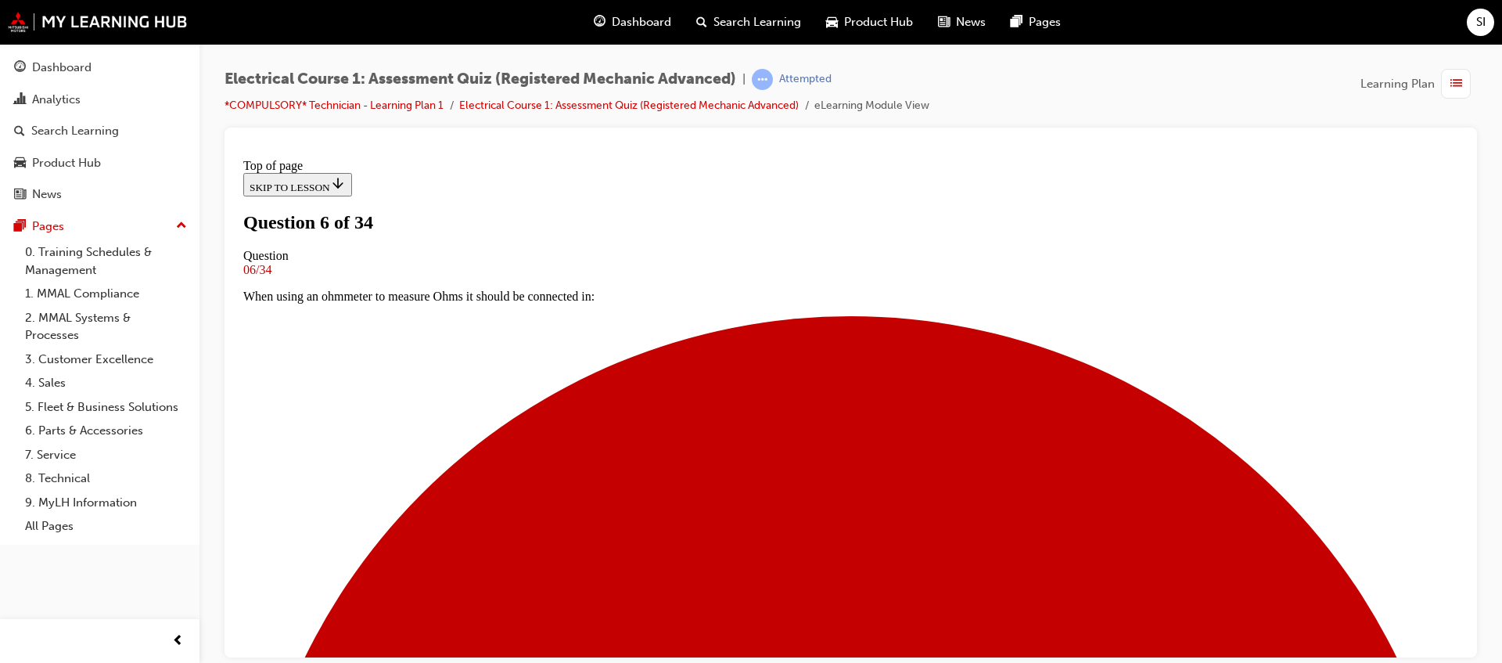
scroll to position [100, 0]
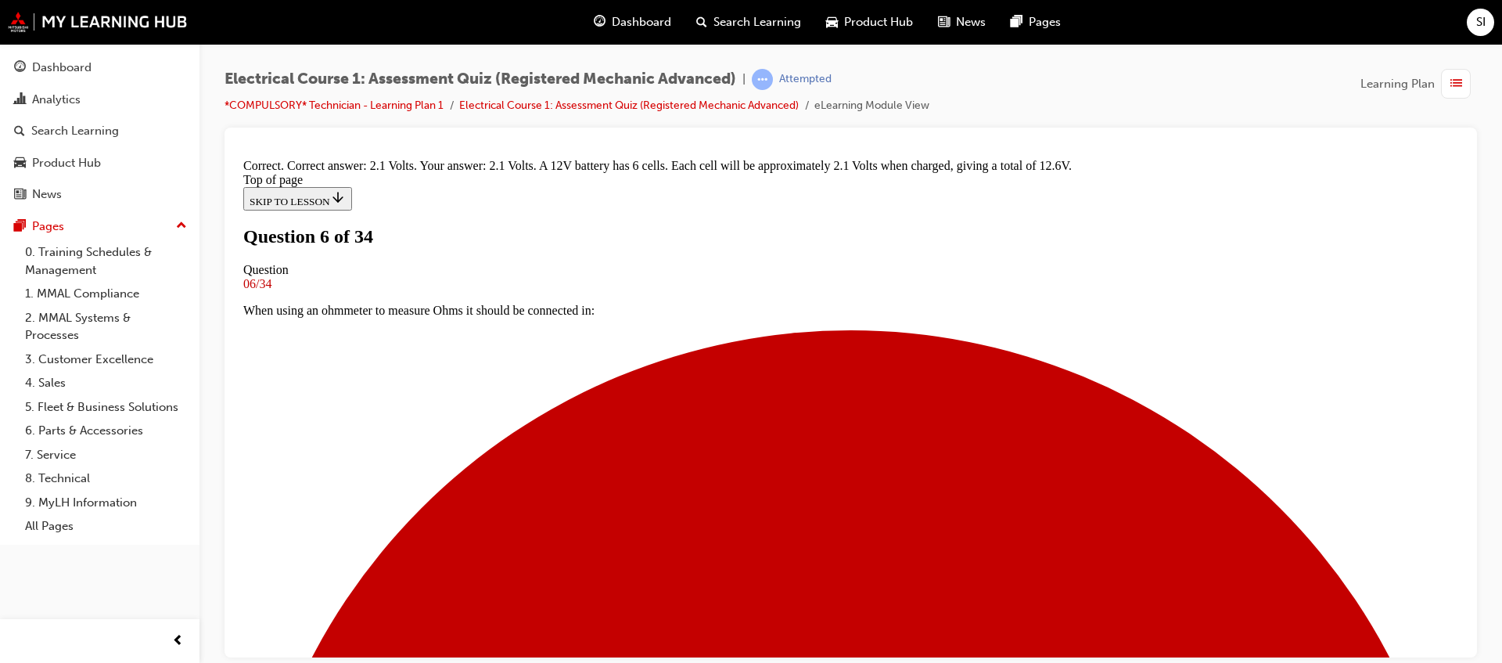
scroll to position [142, 0]
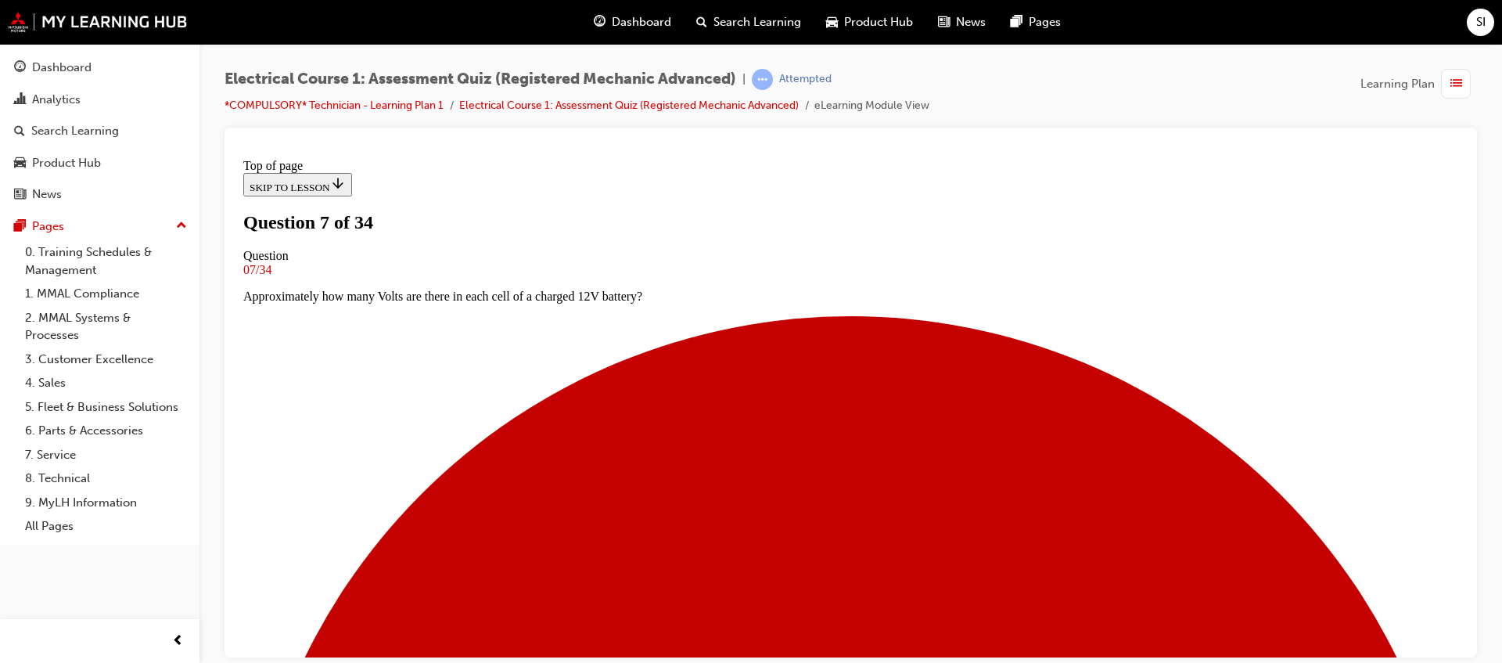
scroll to position [100, 0]
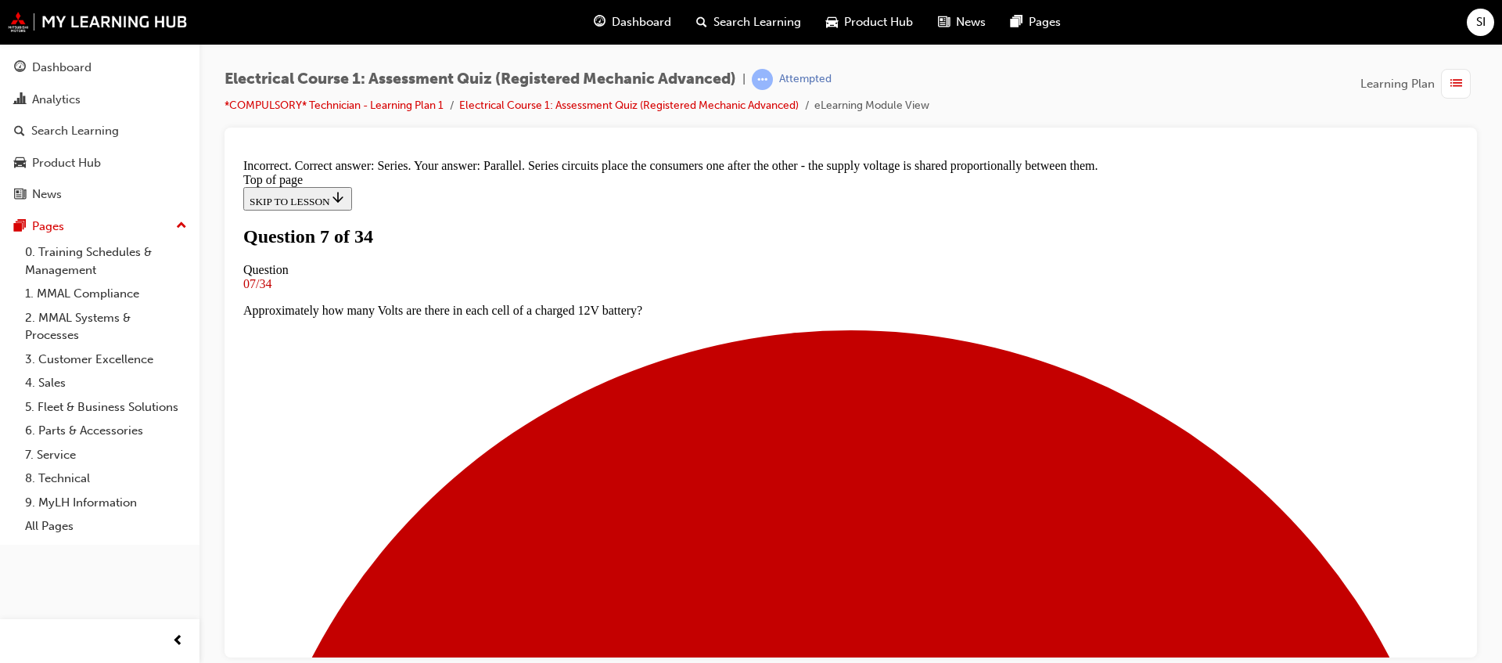
scroll to position [398, 0]
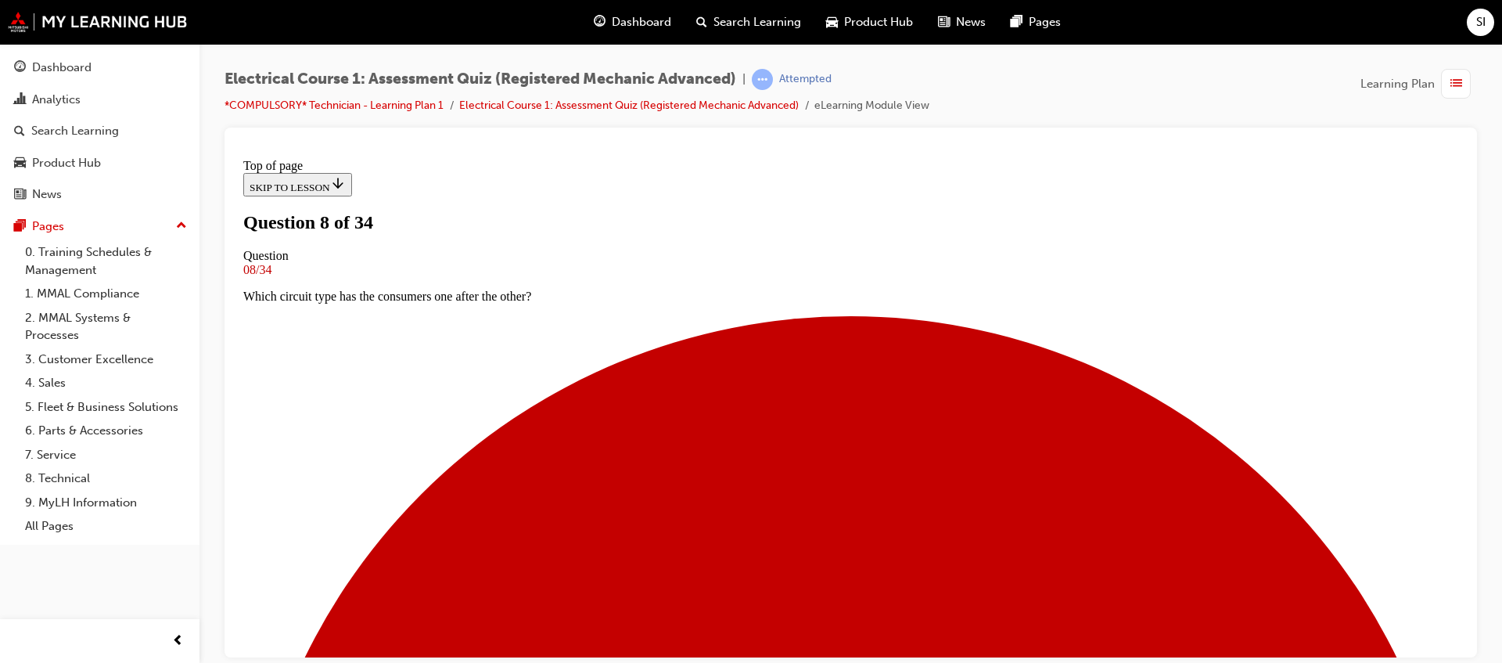
scroll to position [198, 0]
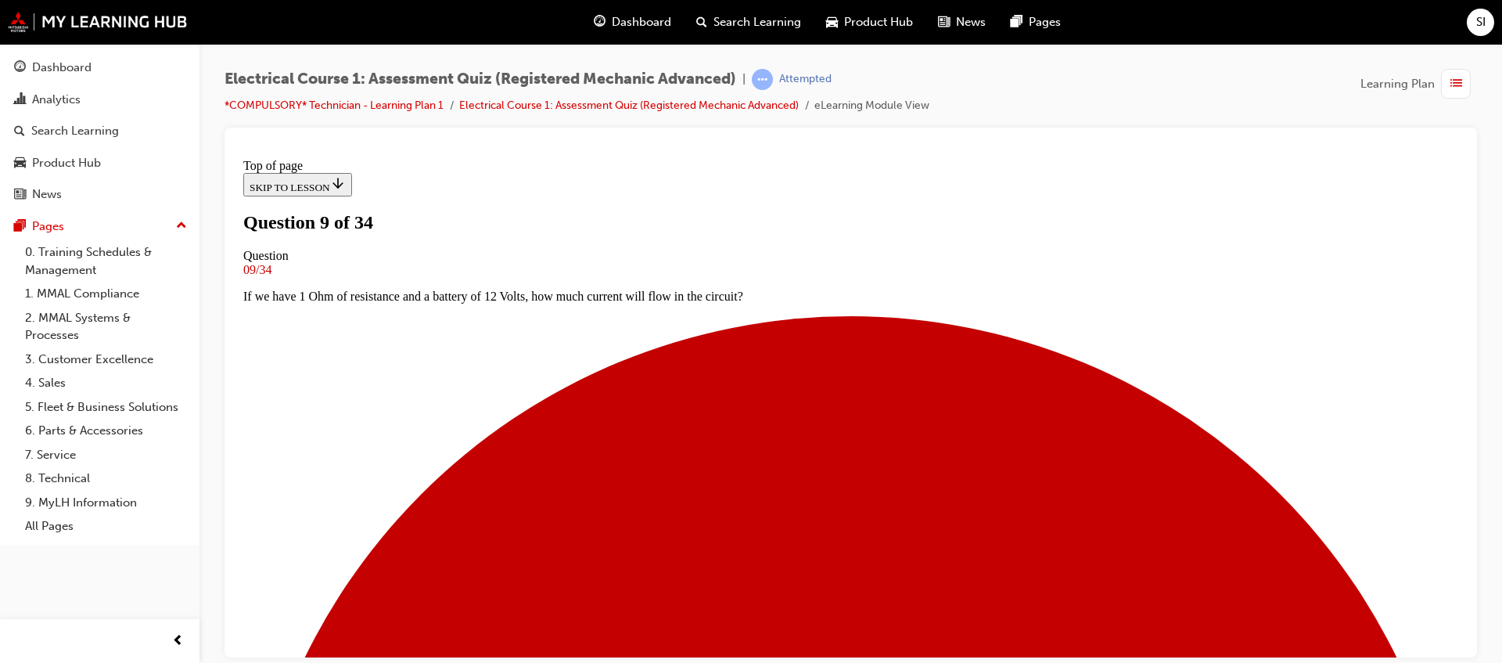
scroll to position [100, 0]
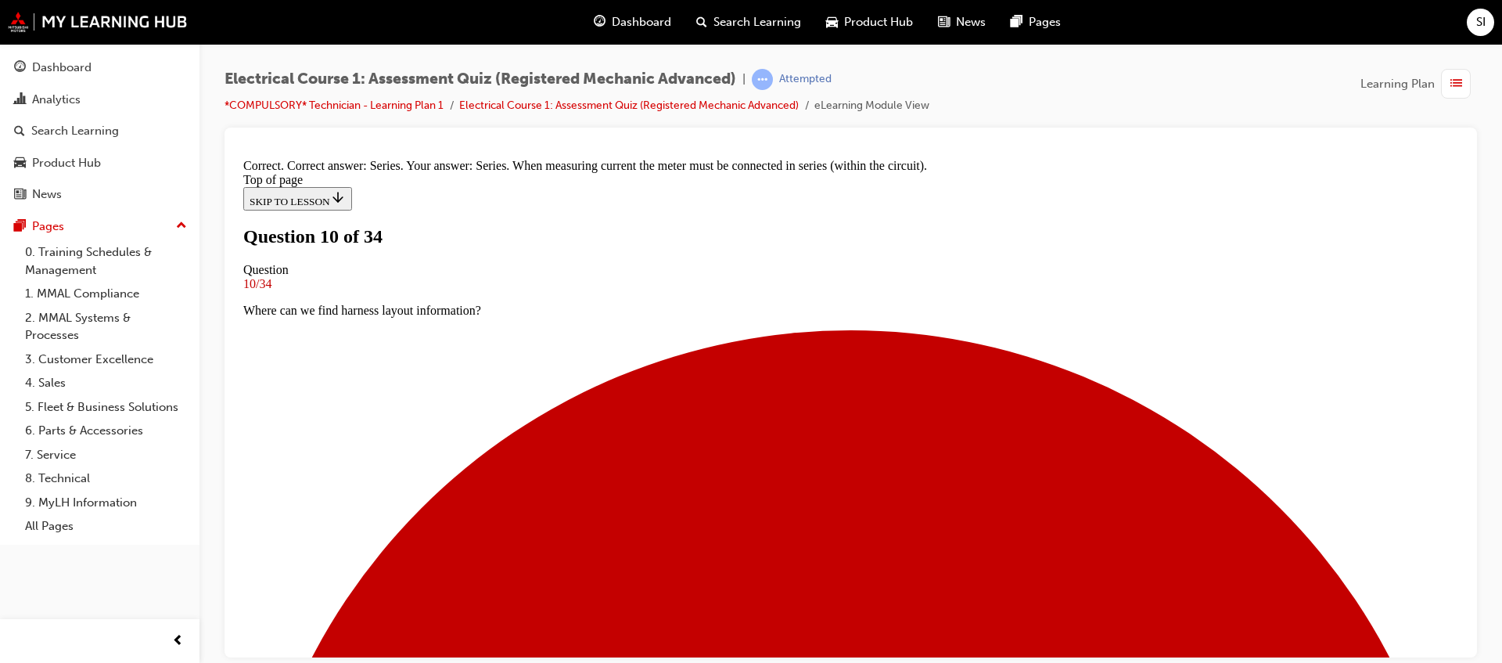
scroll to position [383, 0]
drag, startPoint x: 825, startPoint y: 578, endPoint x: 808, endPoint y: 591, distance: 21.1
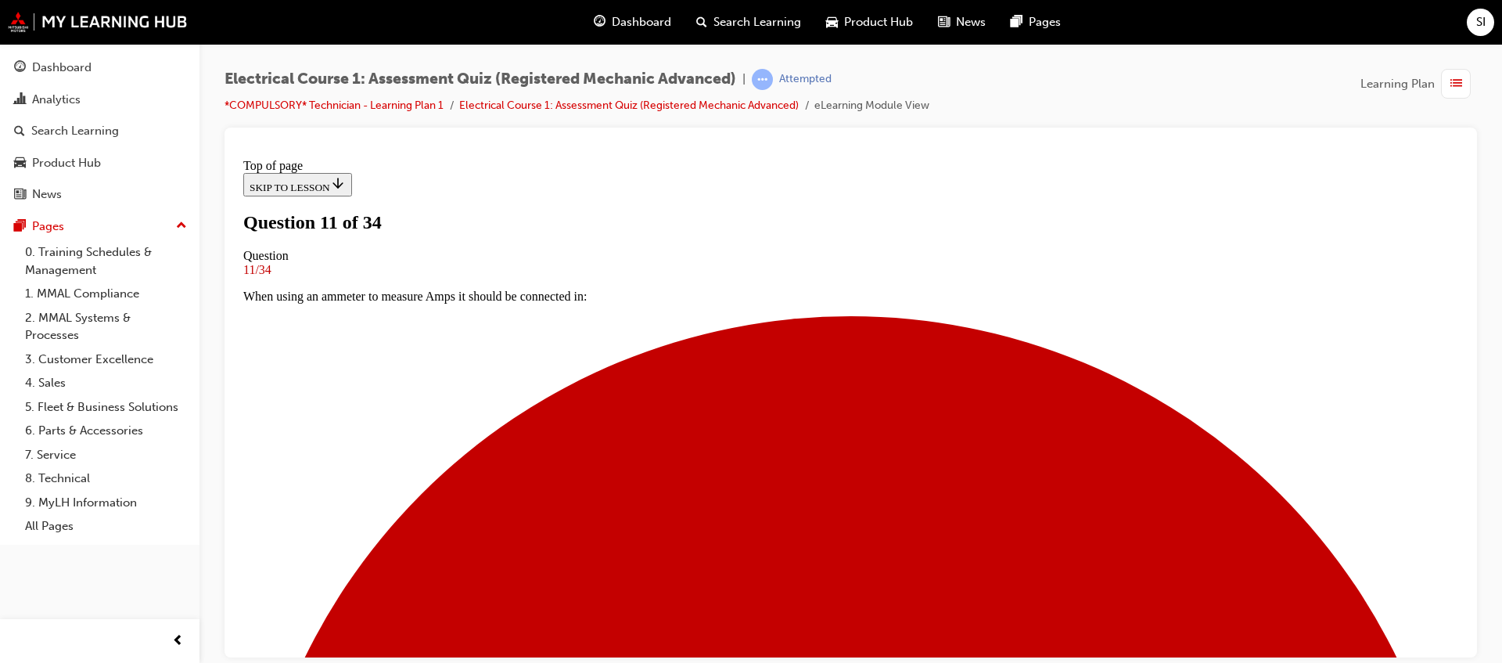
scroll to position [198, 0]
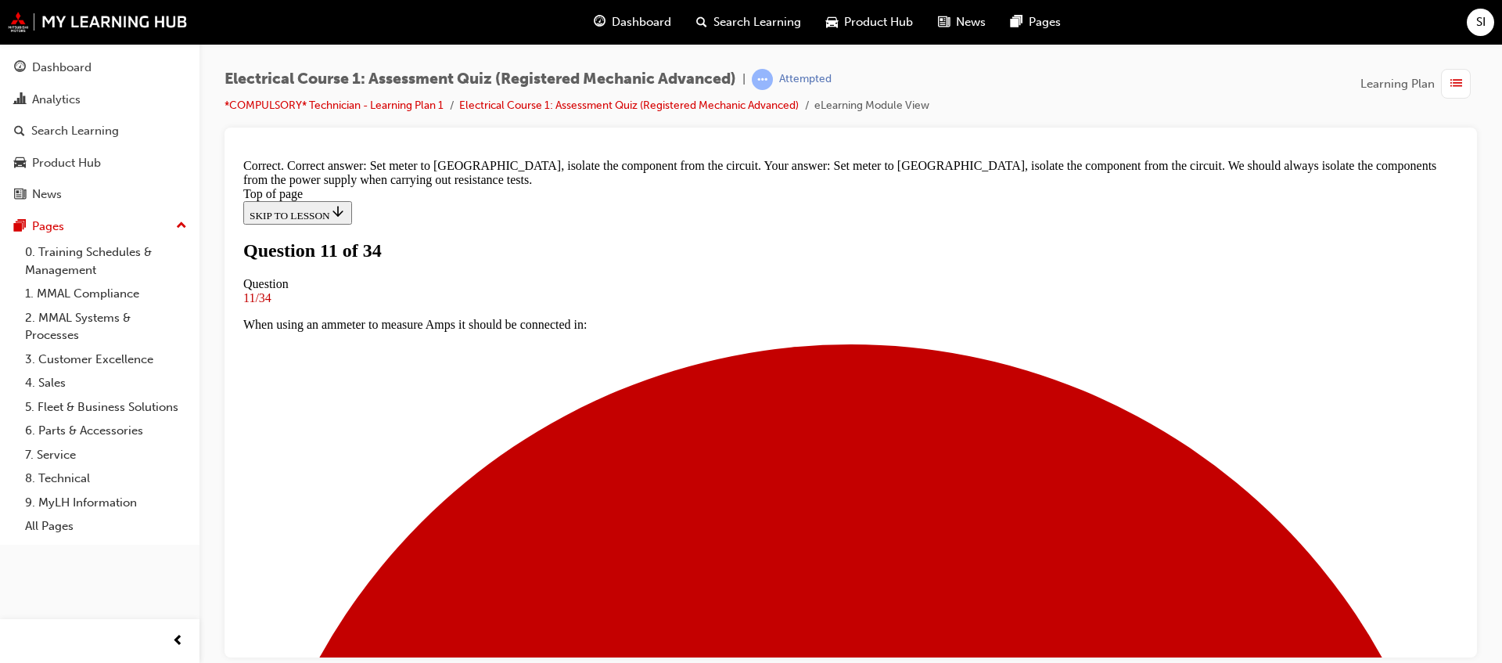
scroll to position [74, 0]
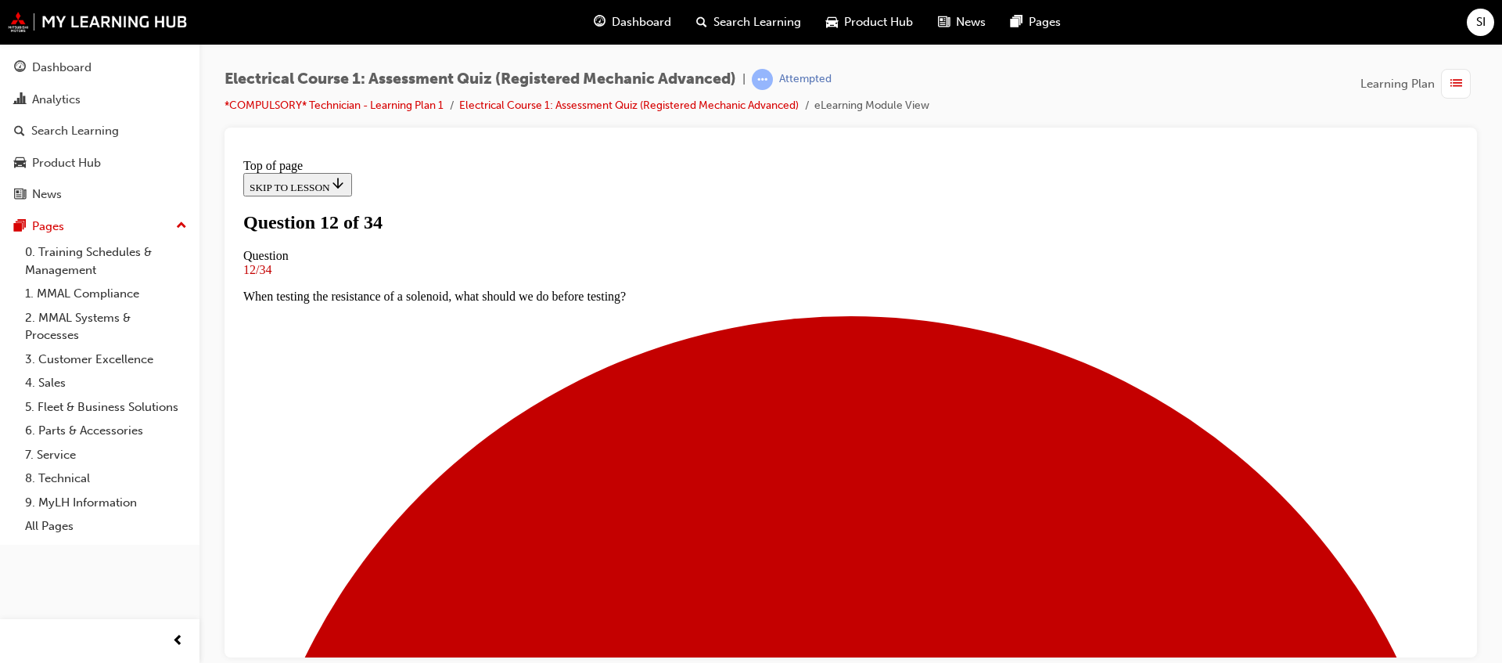
scroll to position [198, 0]
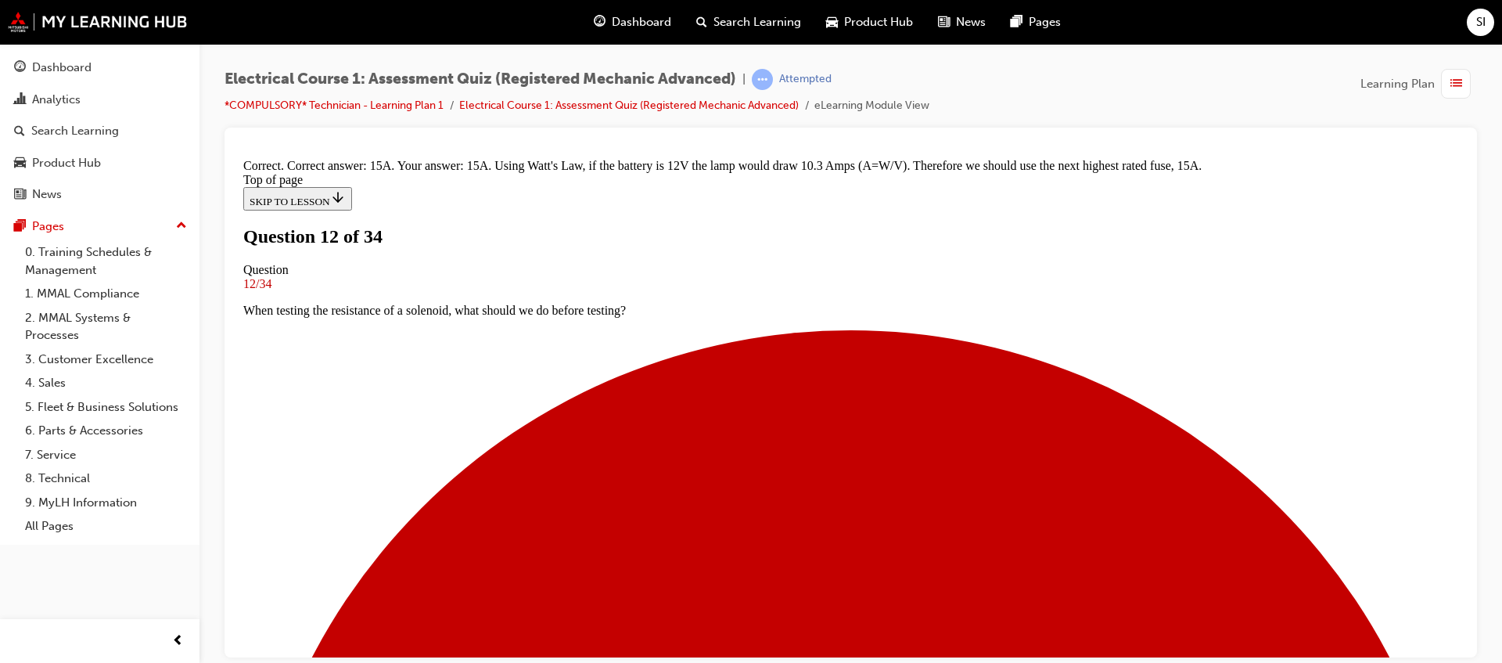
scroll to position [113, 0]
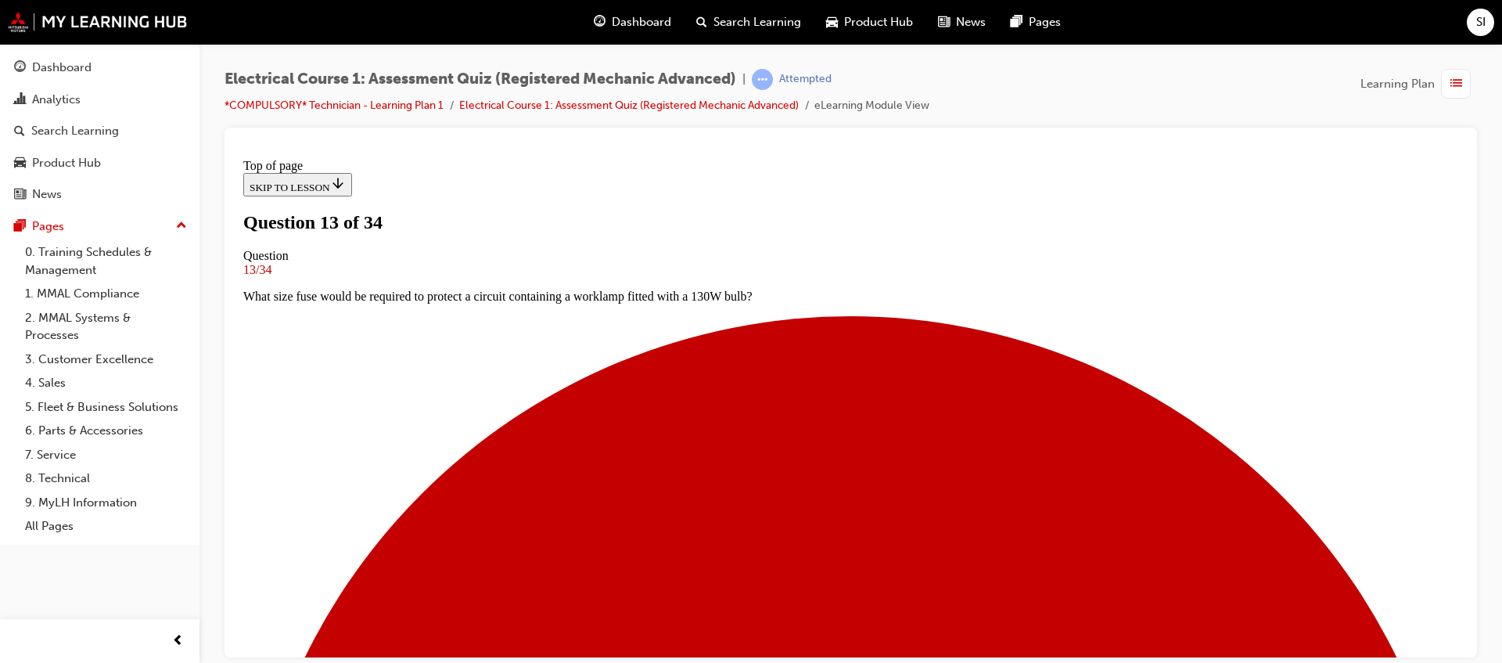
scroll to position [100, 0]
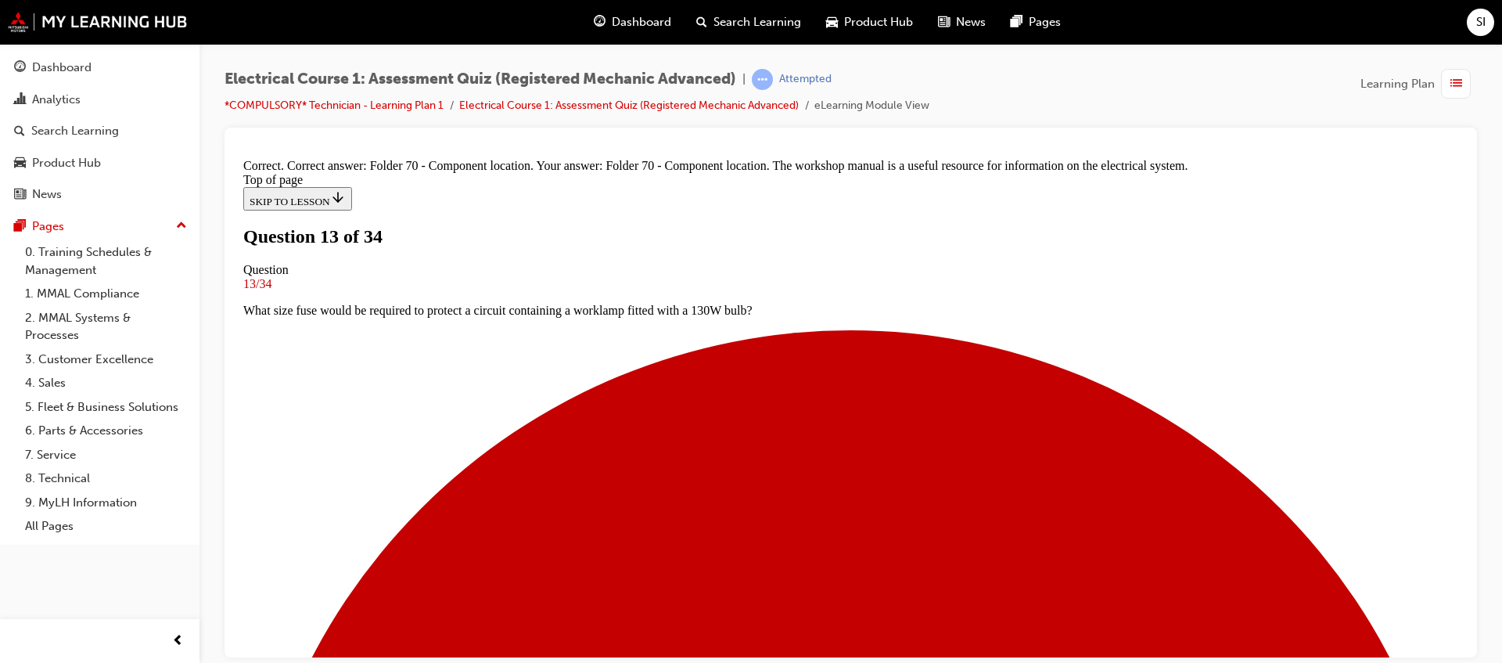
scroll to position [154, 0]
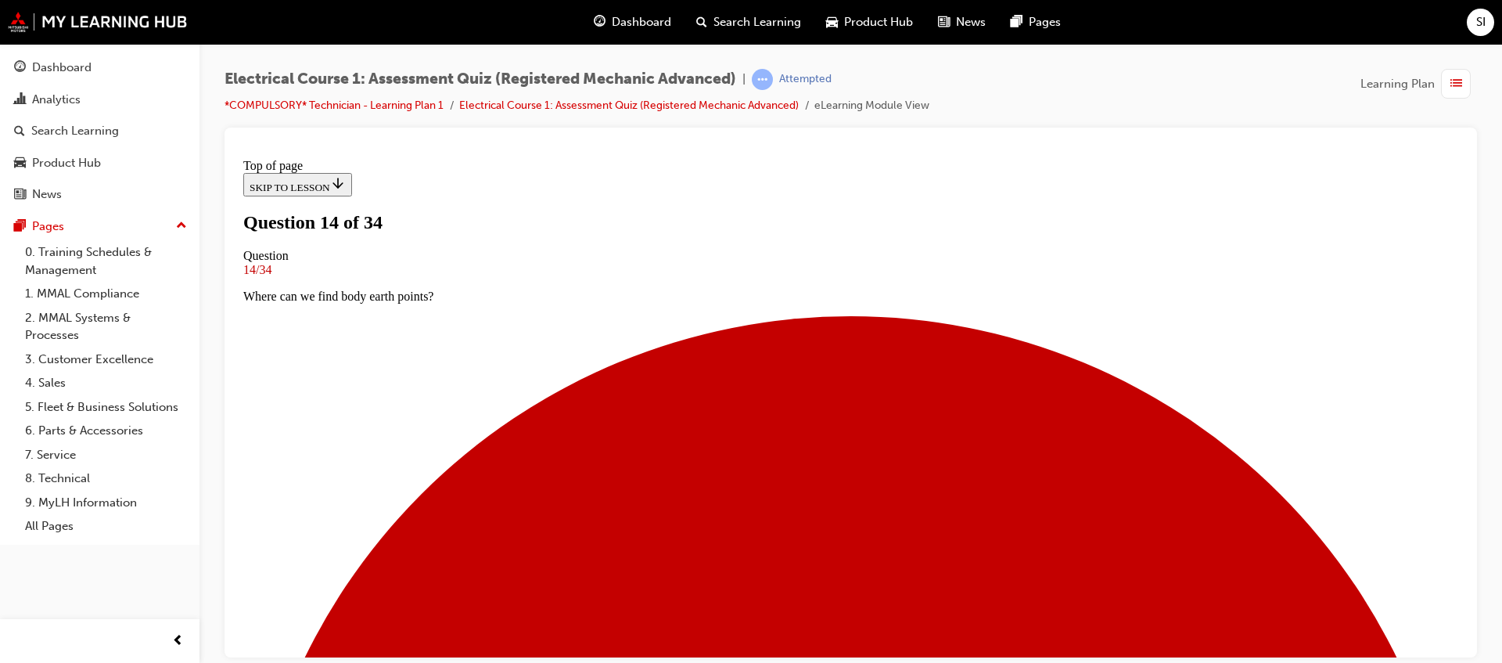
scroll to position [264, 0]
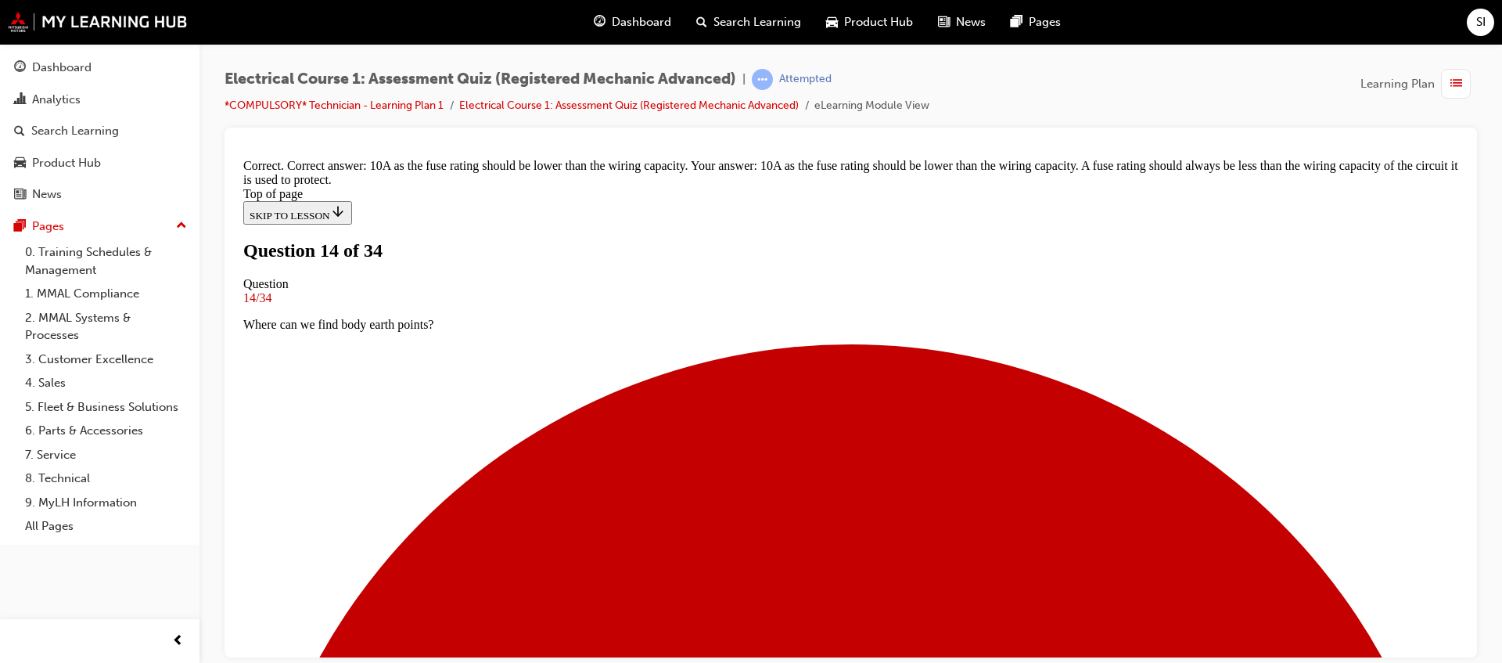
scroll to position [147, 0]
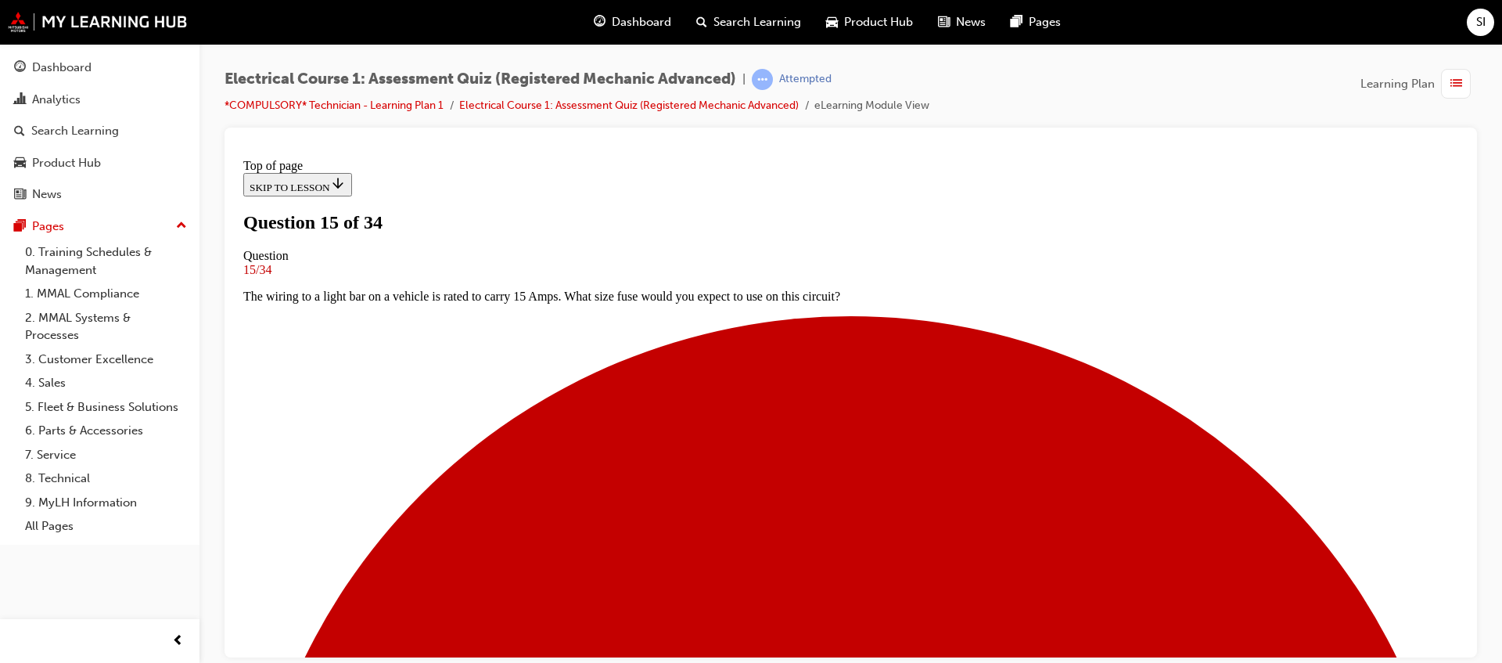
scroll to position [100, 0]
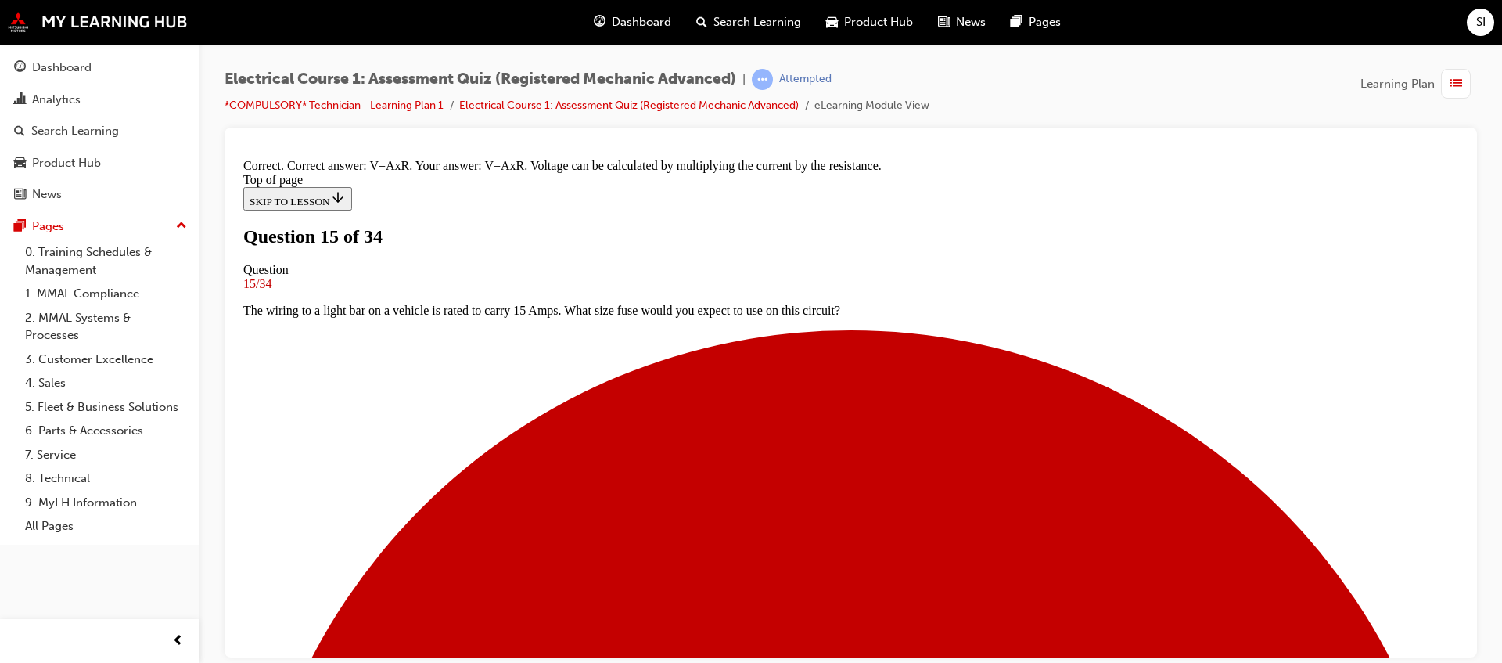
scroll to position [106, 0]
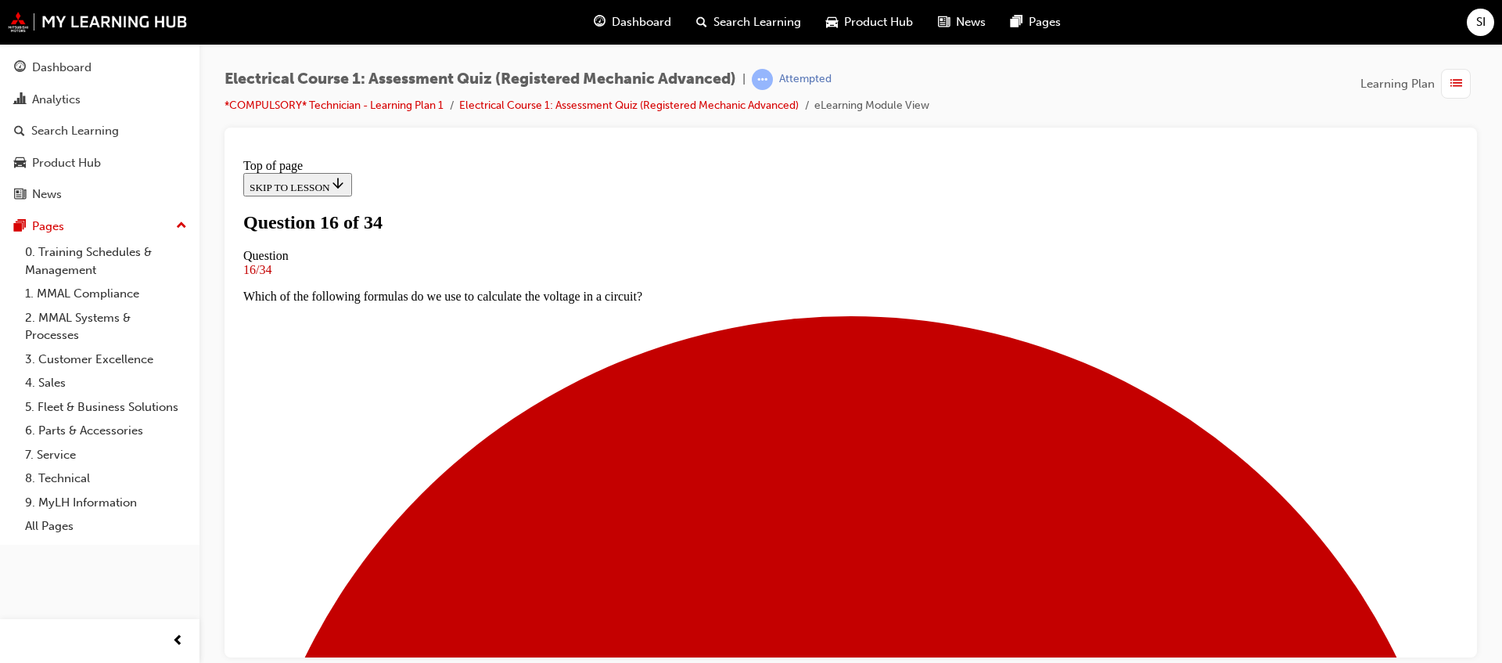
scroll to position [178, 0]
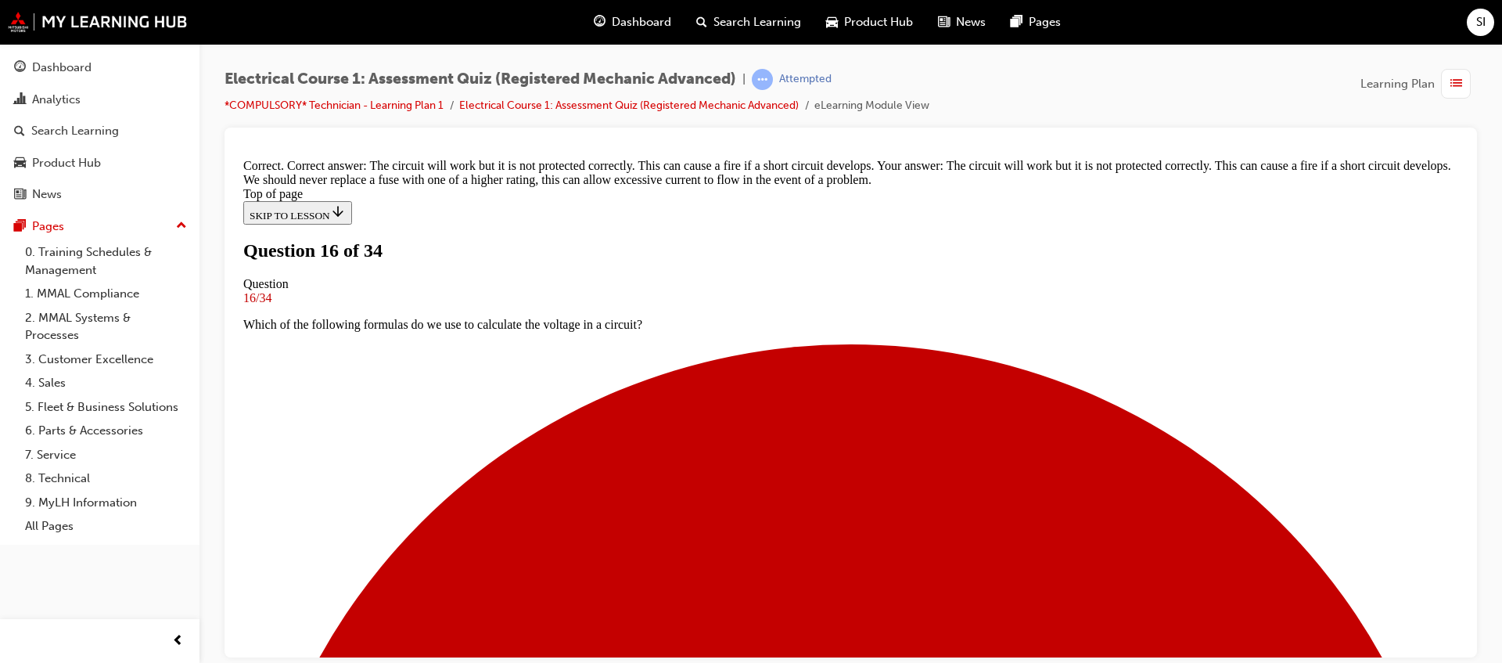
scroll to position [387, 0]
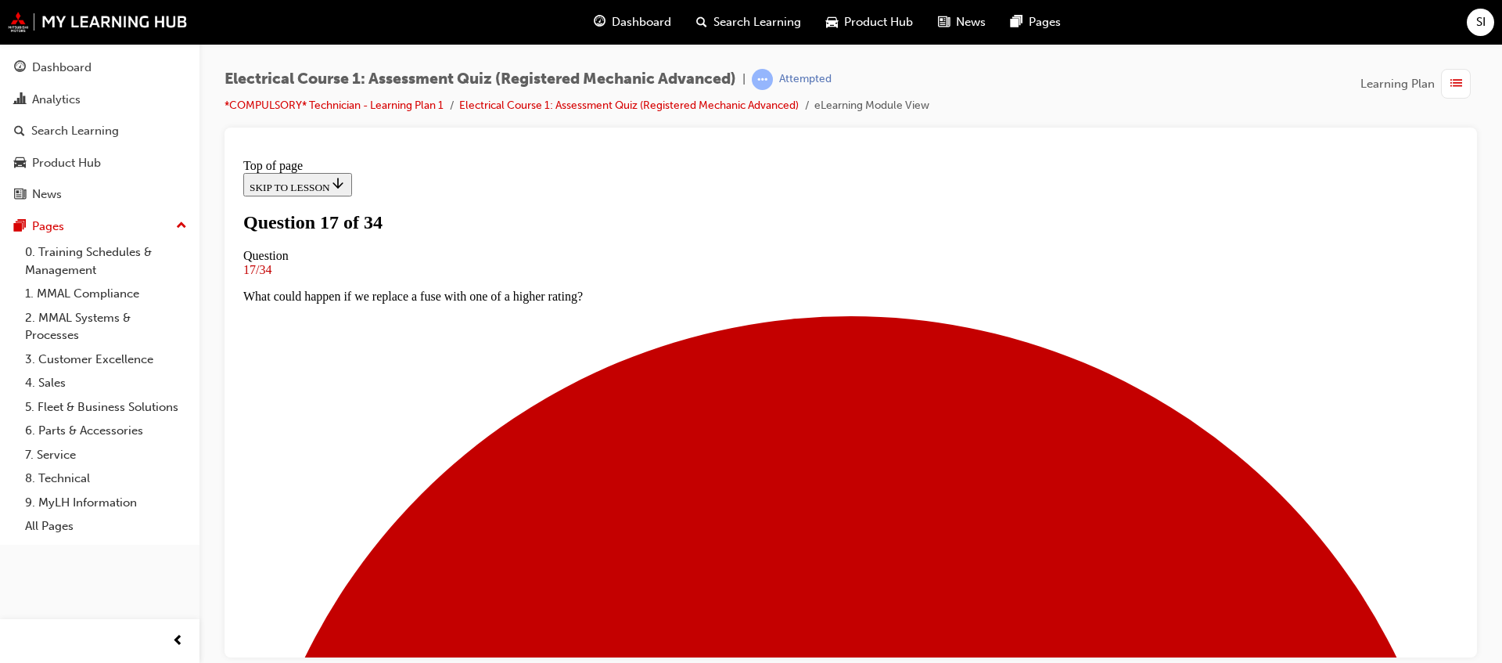
scroll to position [178, 0]
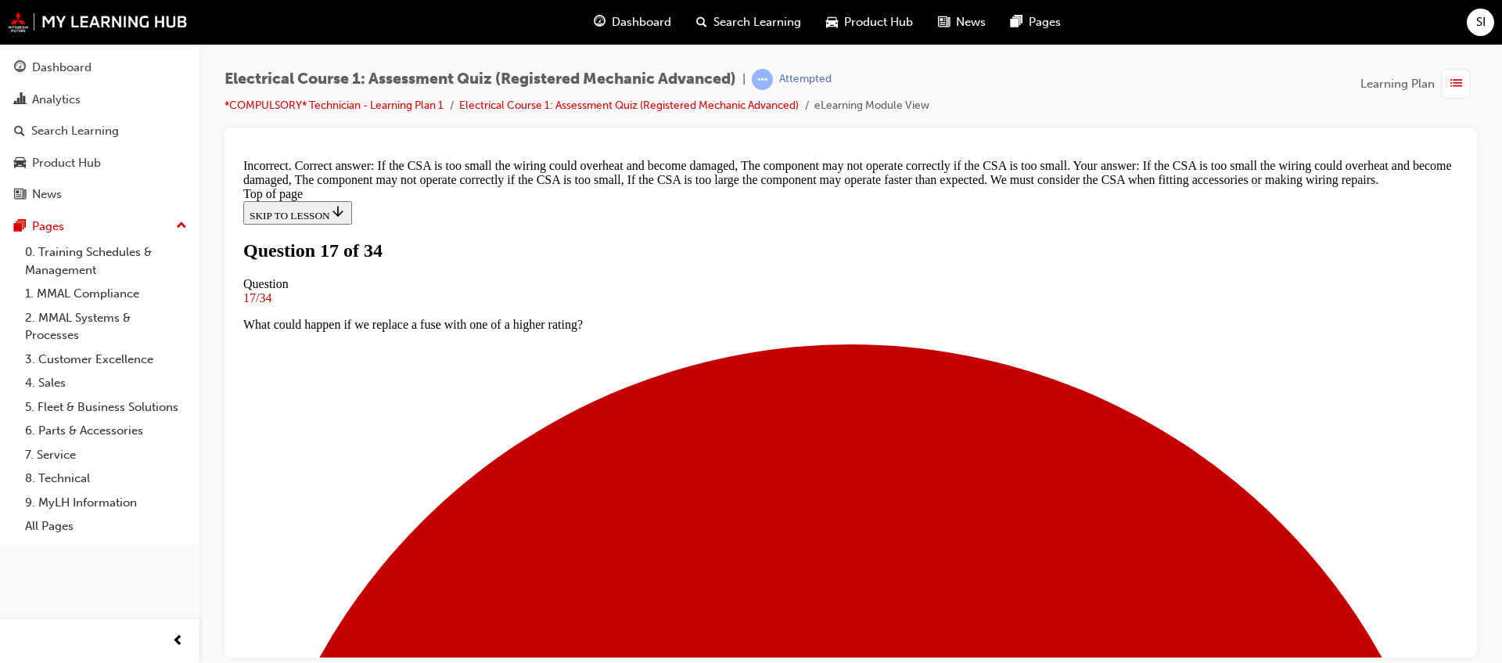
scroll to position [196, 0]
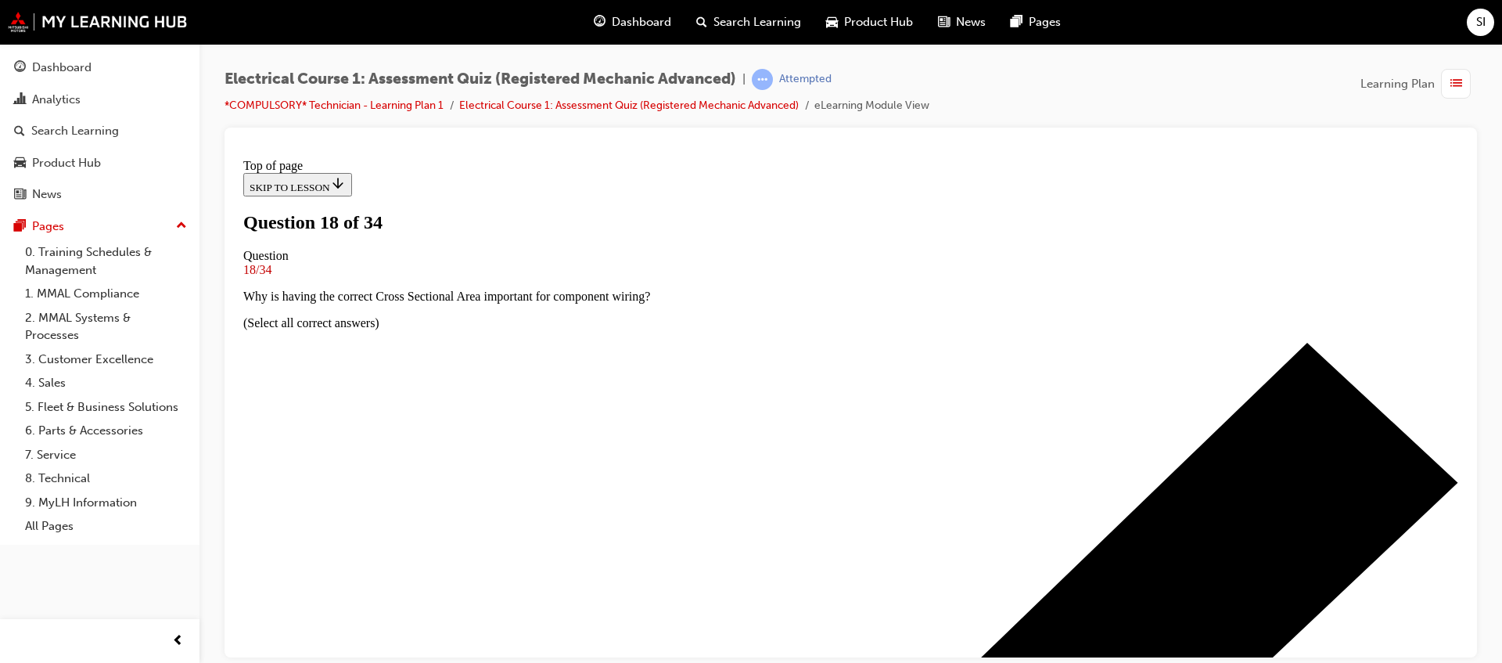
scroll to position [100, 0]
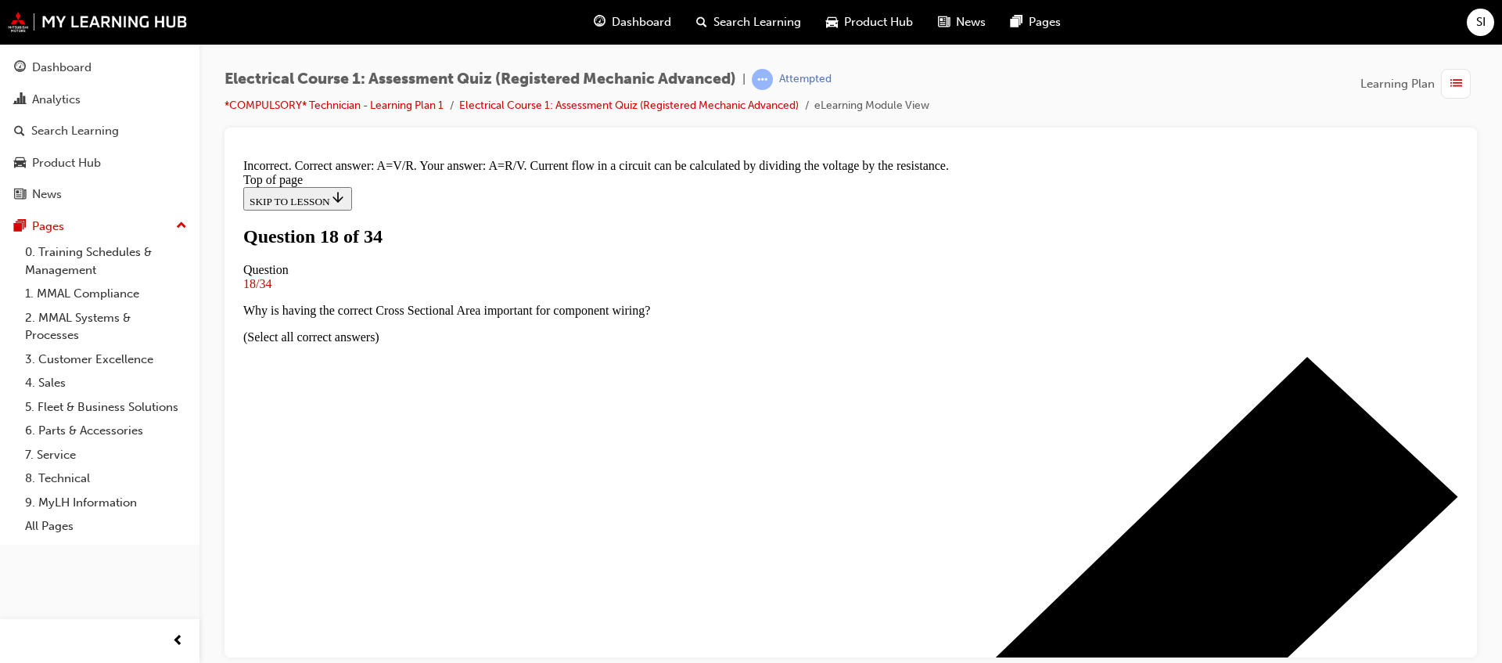
scroll to position [320, 0]
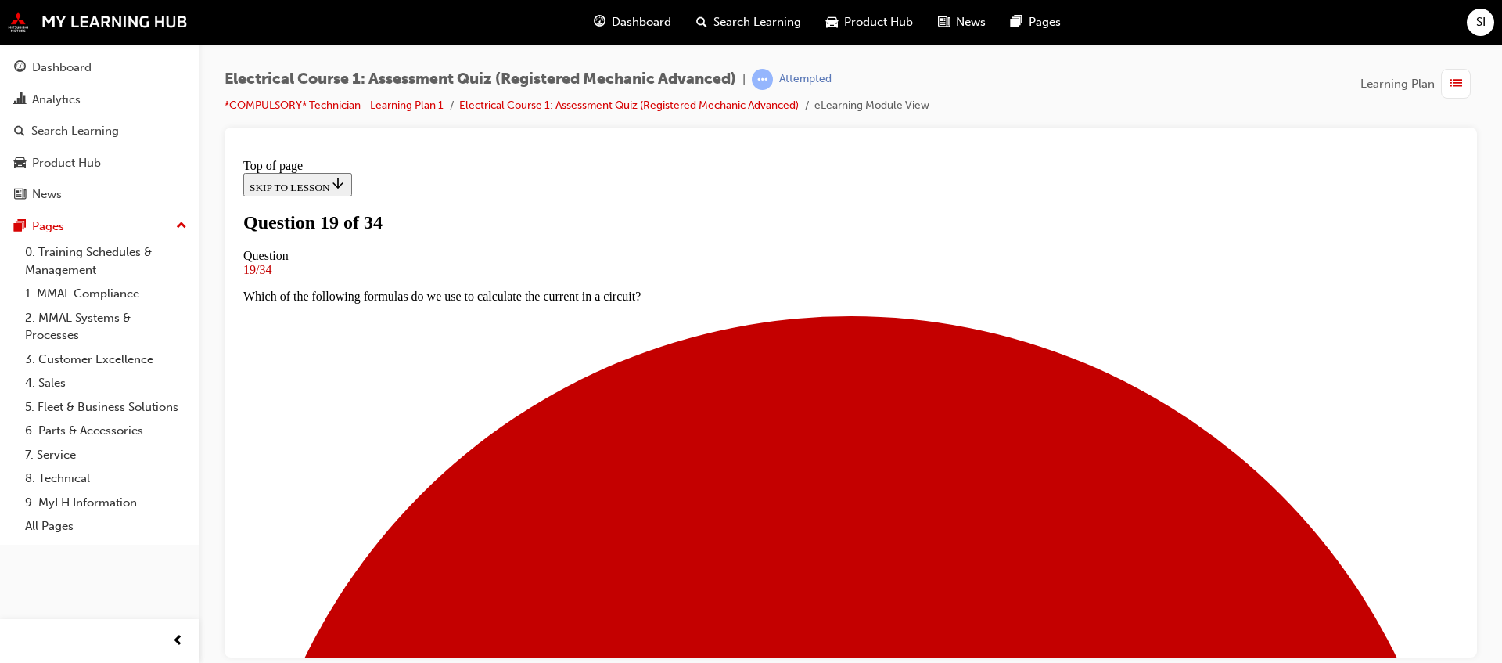
scroll to position [100, 0]
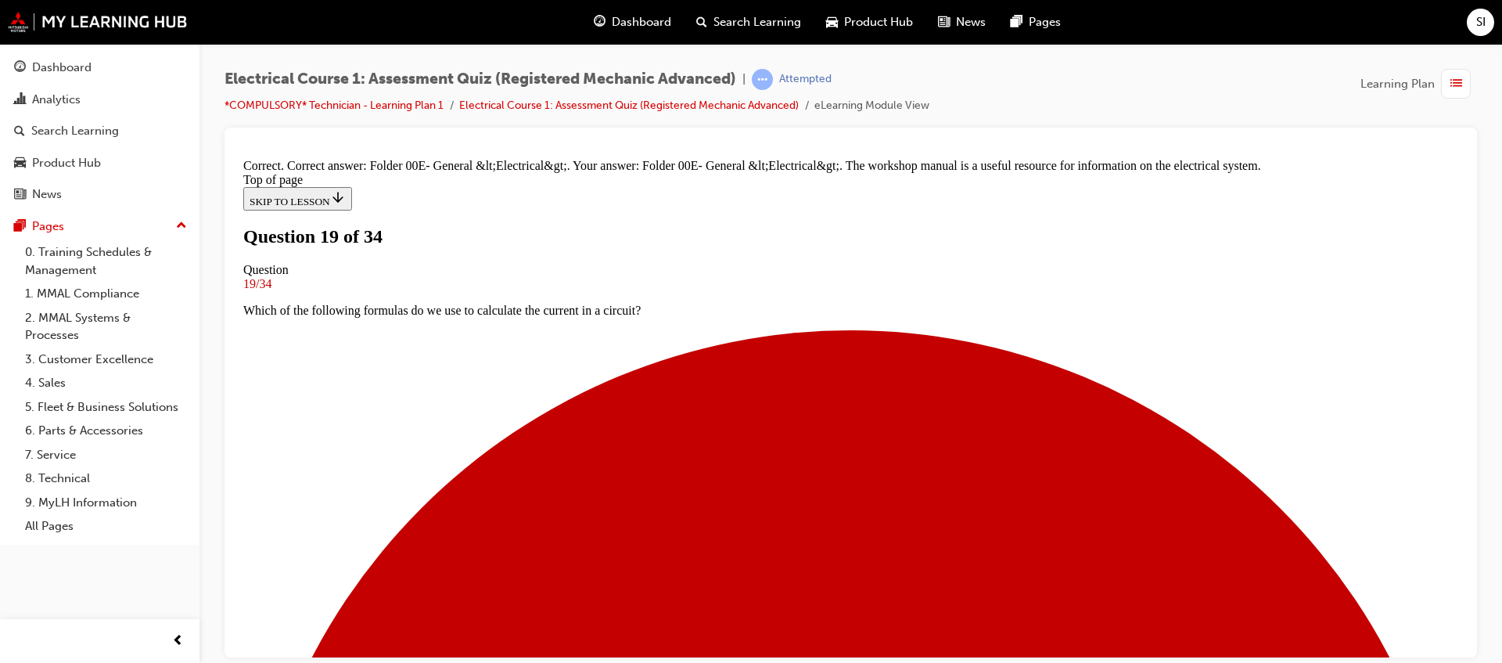
scroll to position [171, 0]
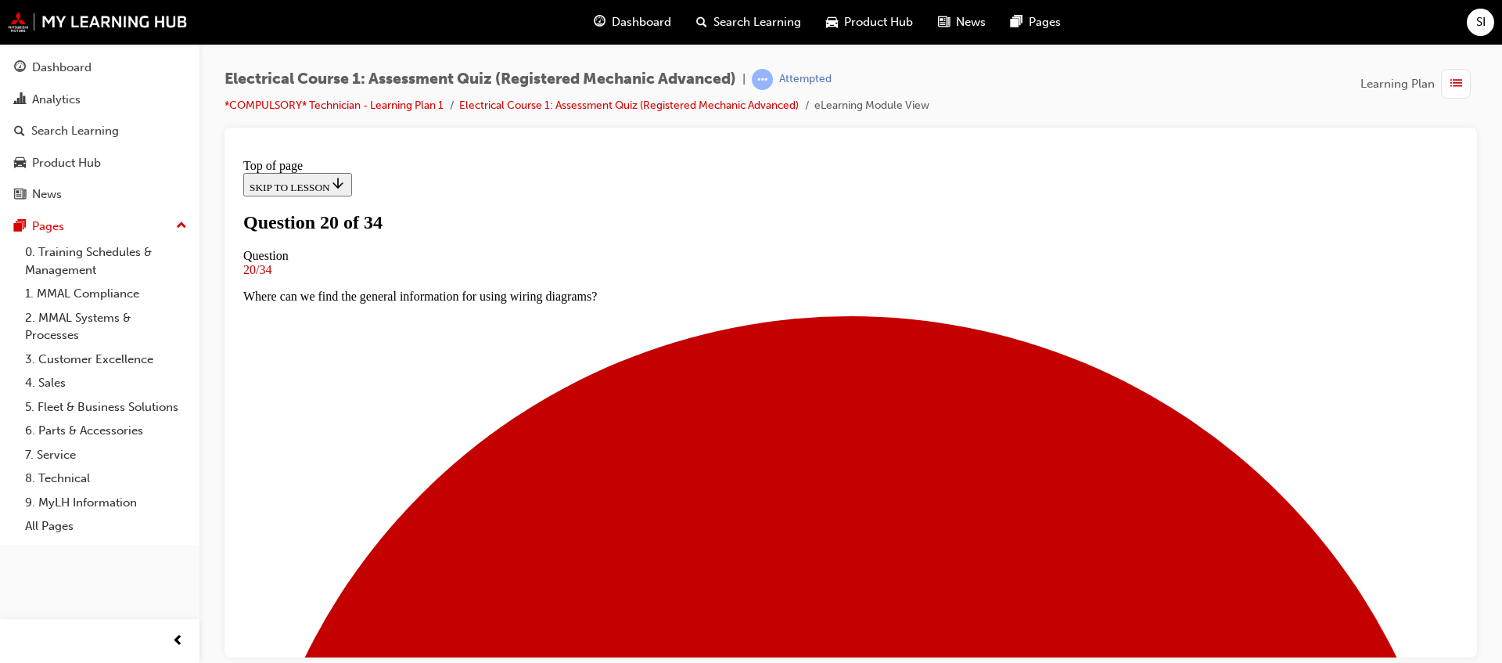
scroll to position [296, 0]
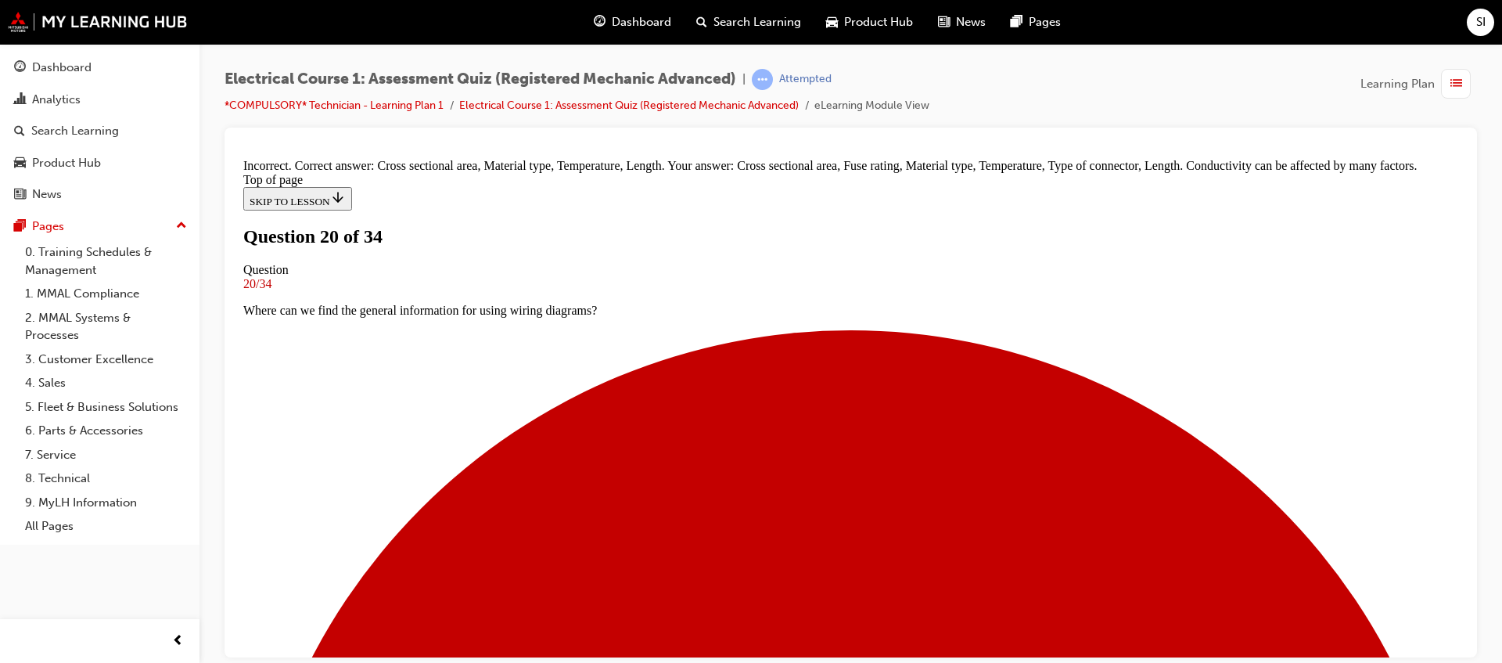
scroll to position [433, 0]
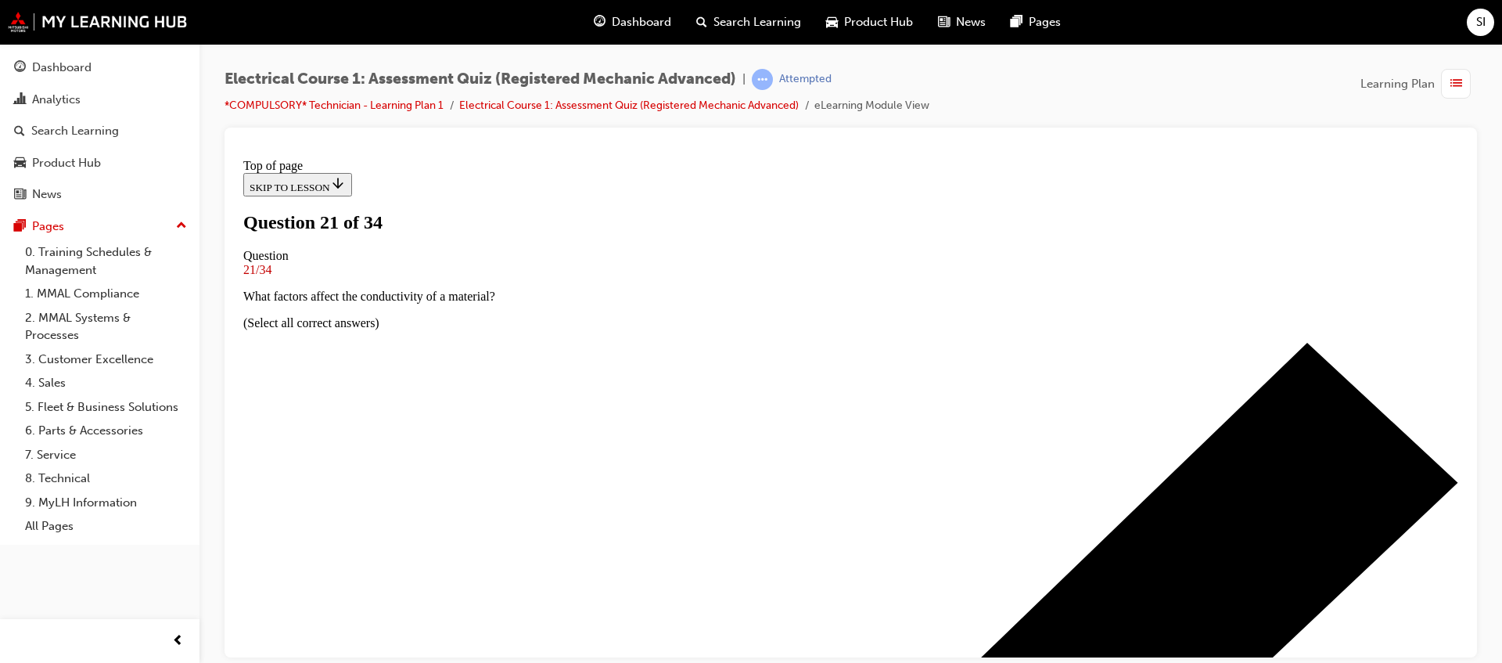
scroll to position [100, 0]
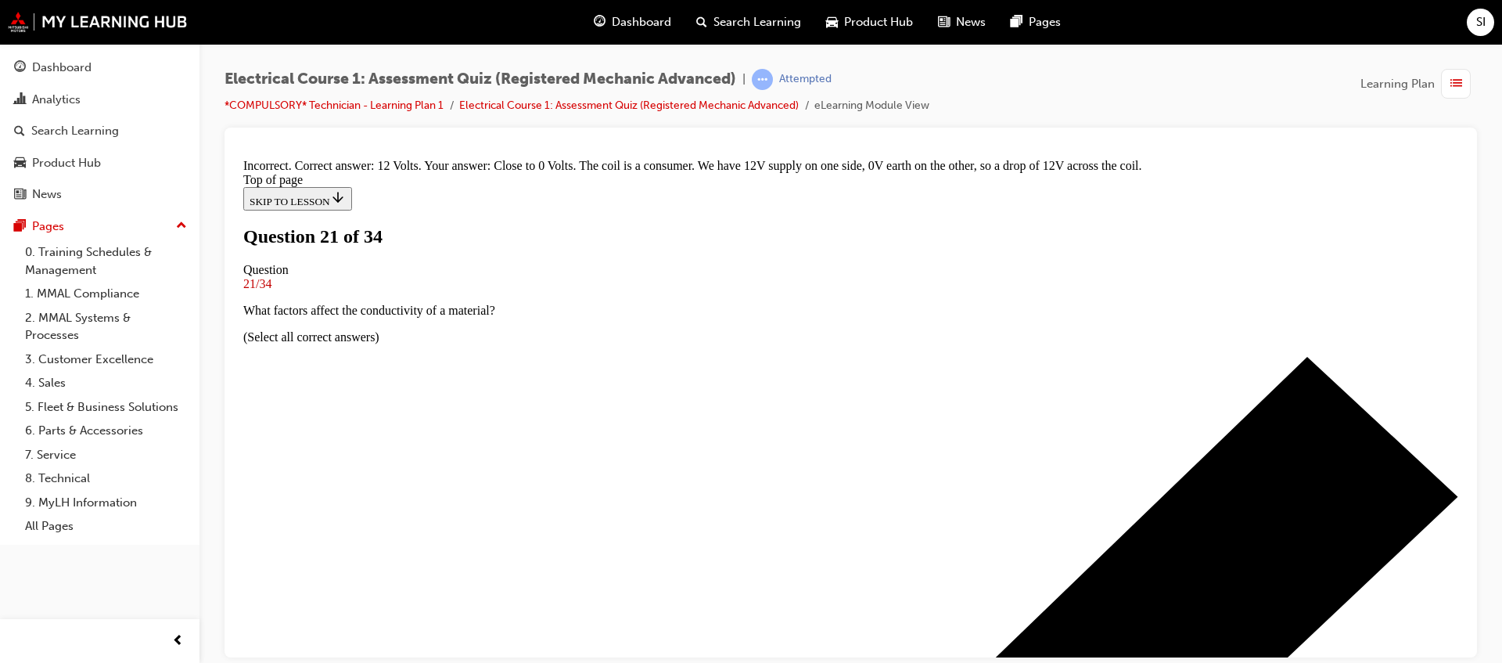
scroll to position [394, 0]
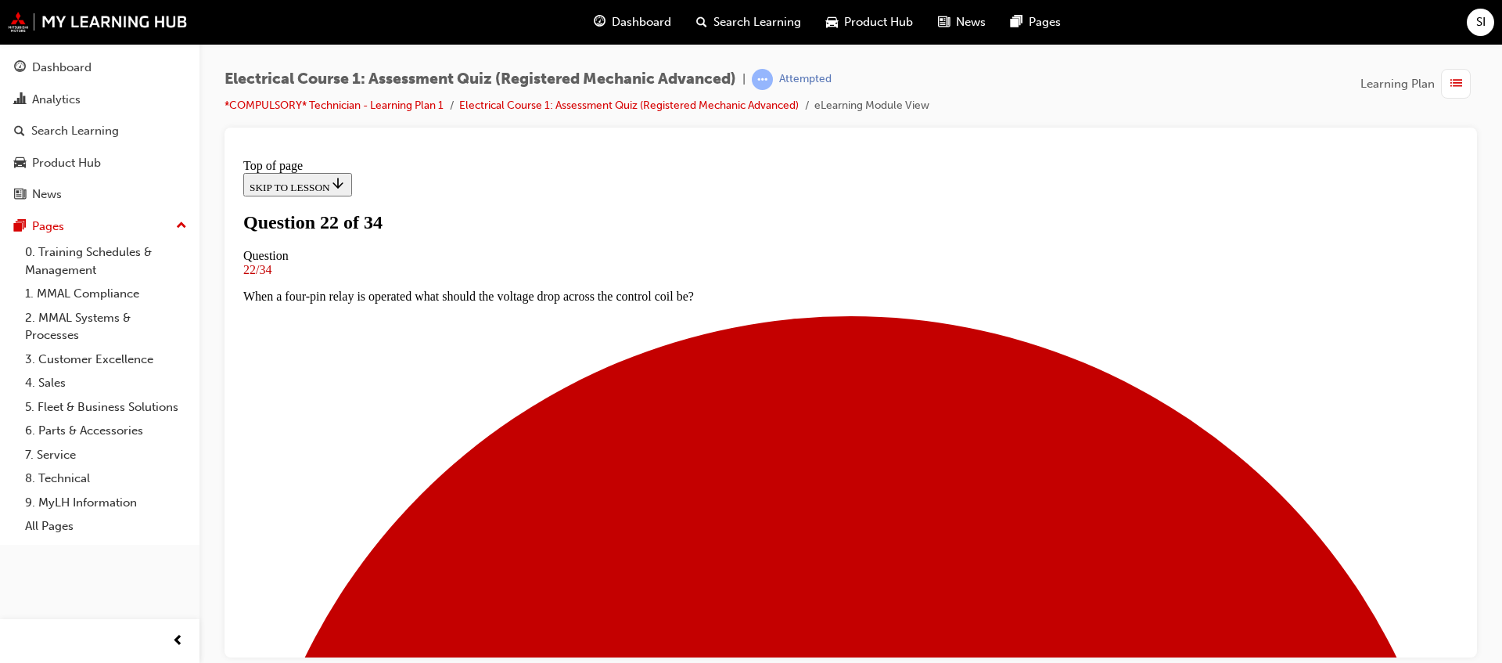
scroll to position [88, 0]
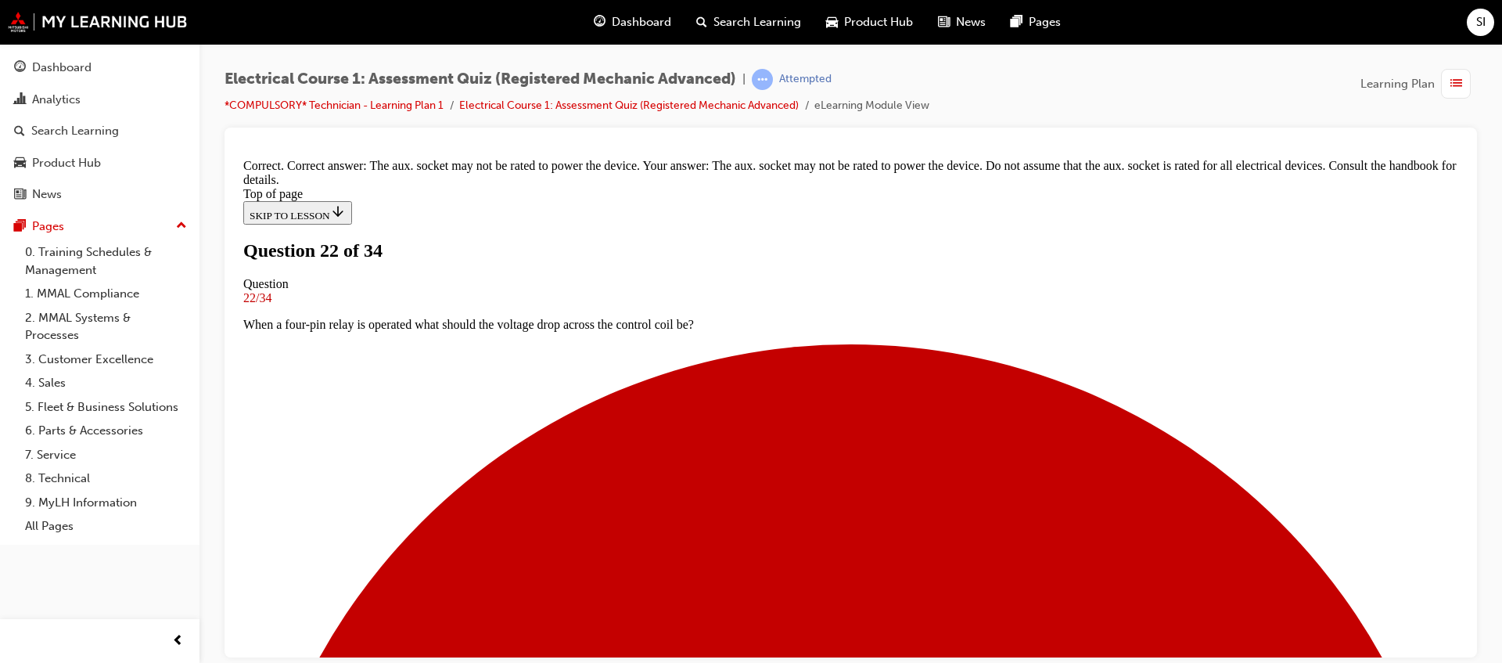
scroll to position [38, 0]
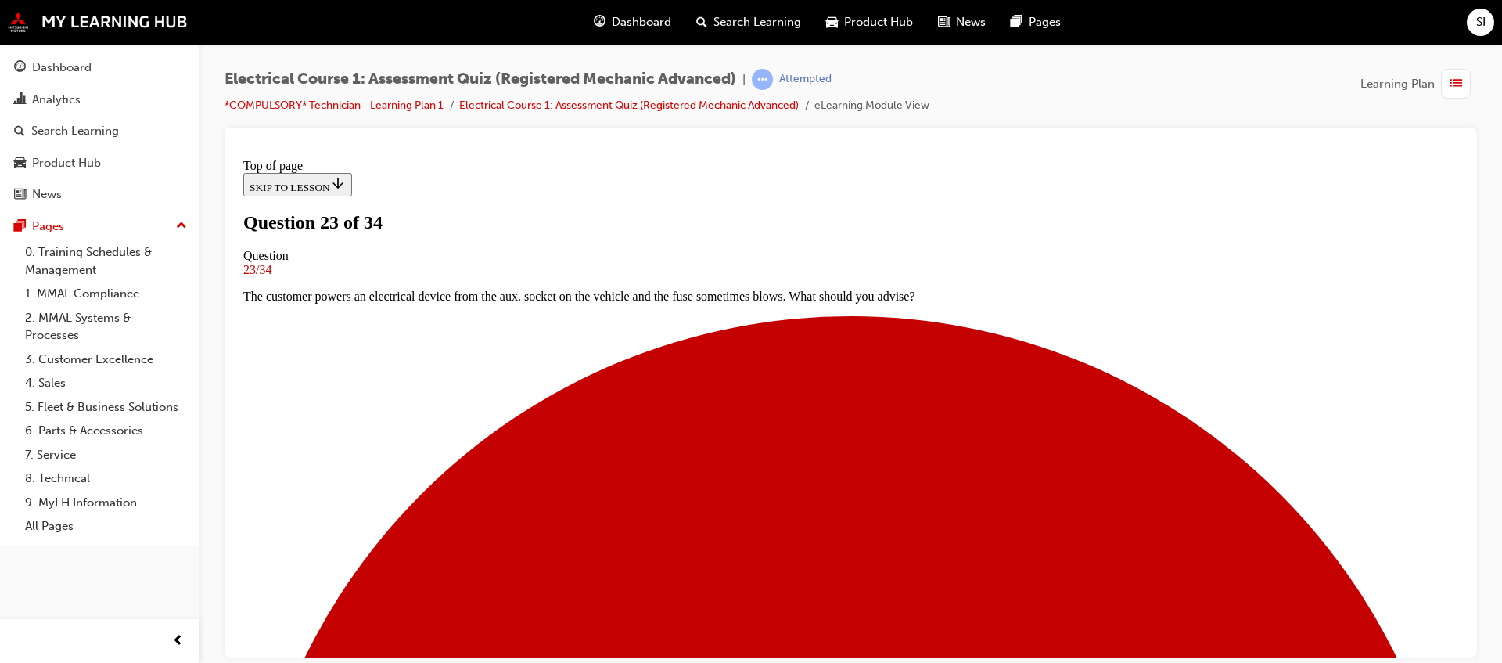
scroll to position [248, 0]
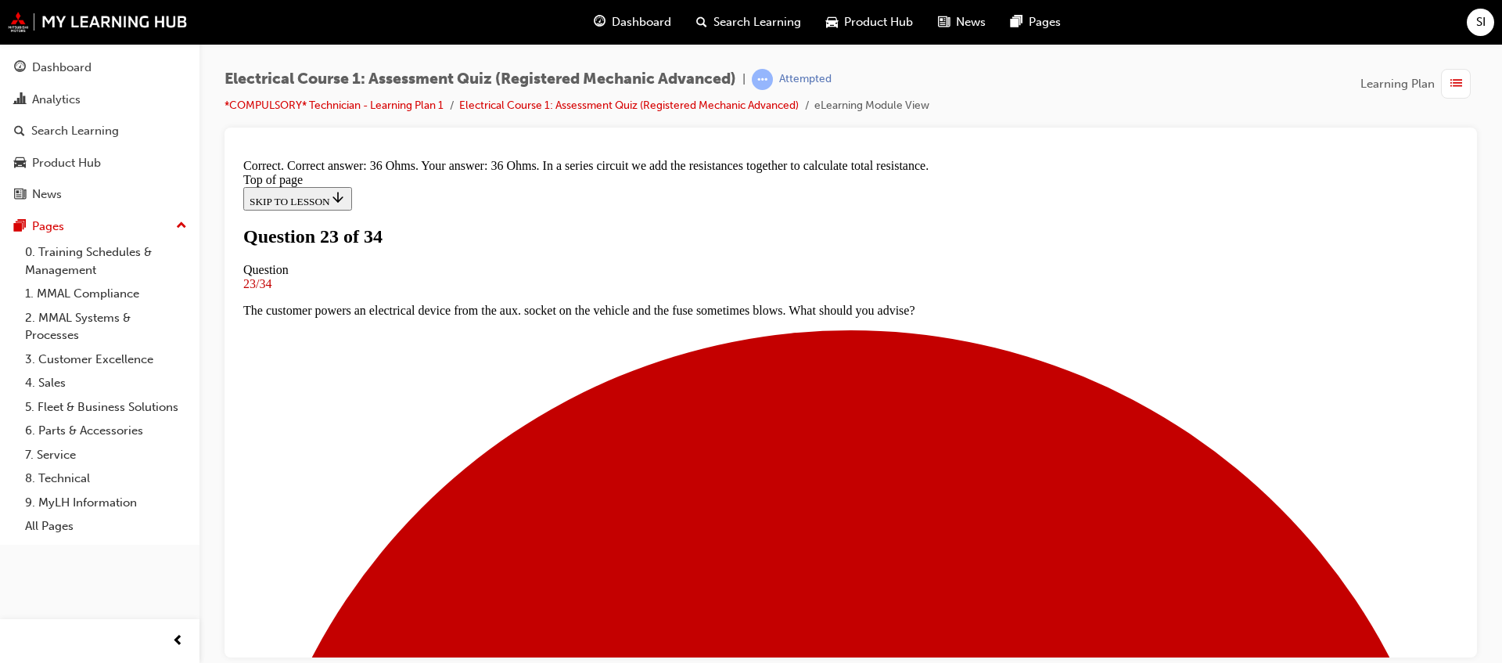
scroll to position [149, 0]
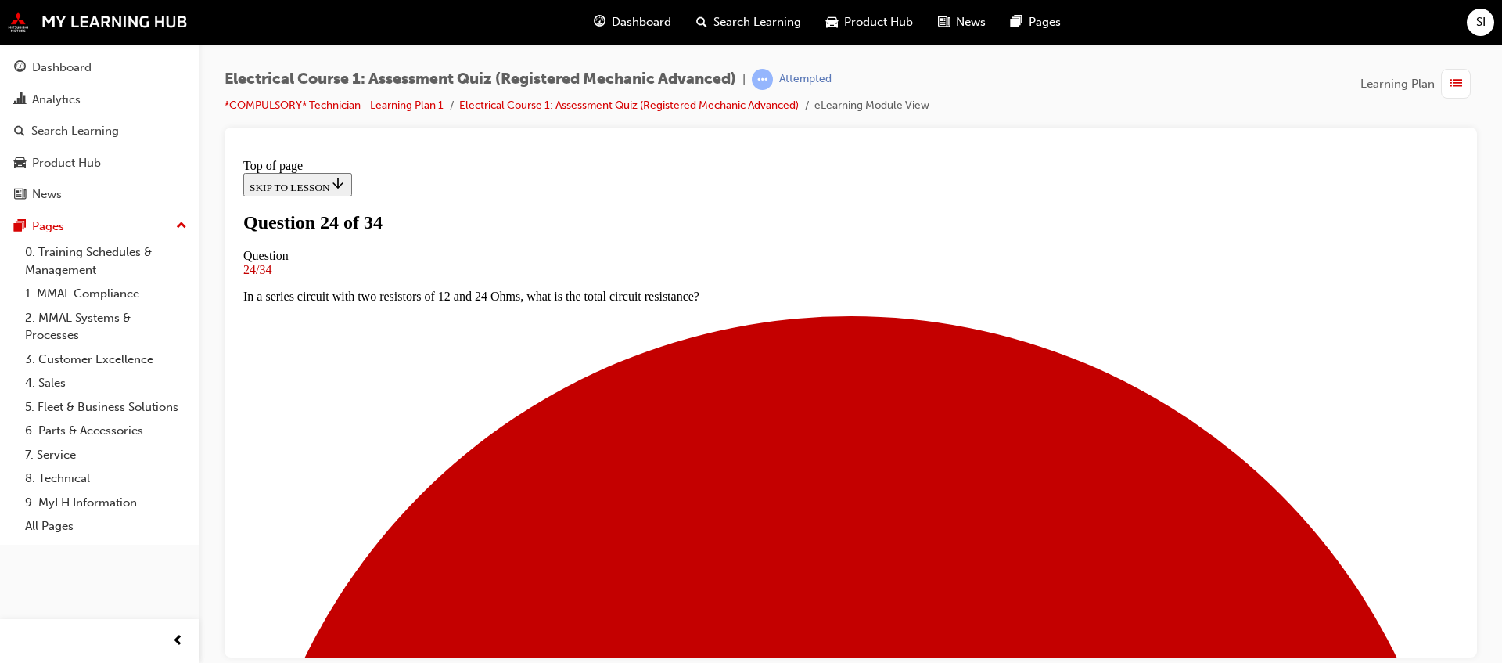
scroll to position [100, 0]
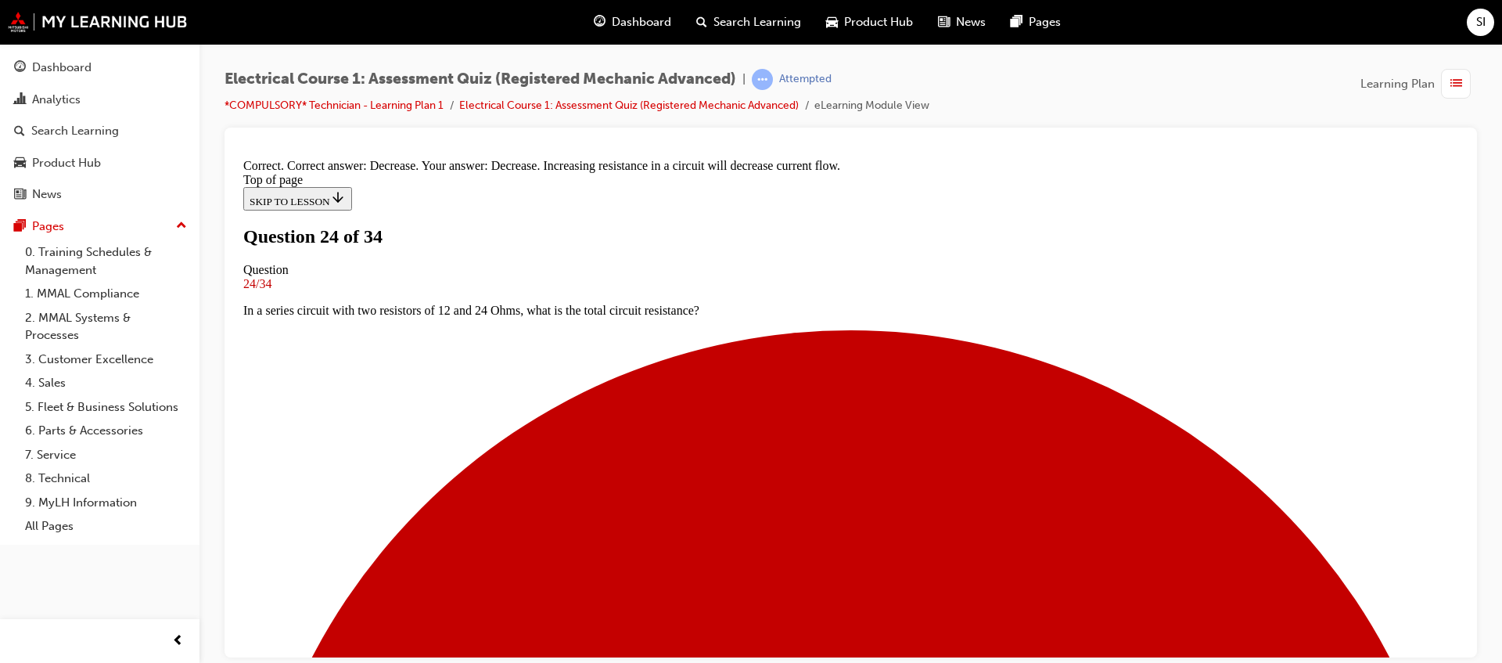
scroll to position [153, 0]
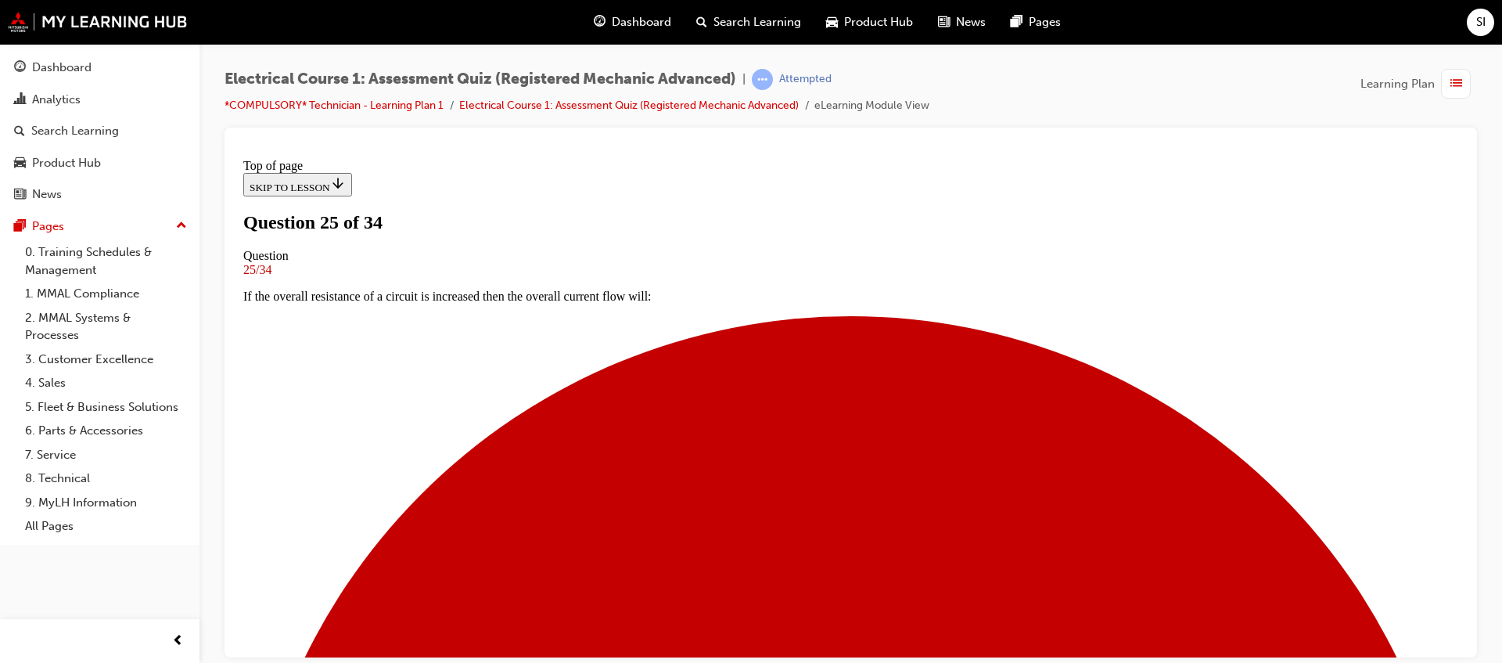
scroll to position [100, 0]
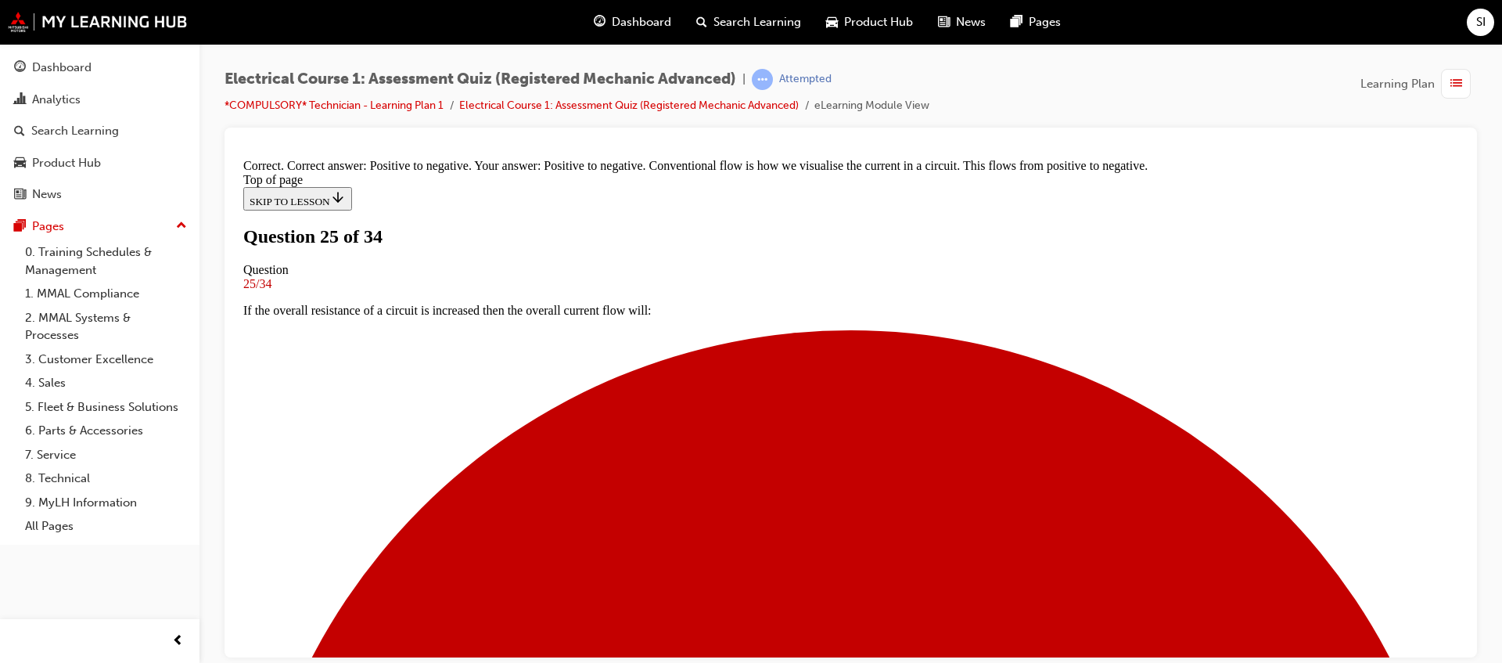
scroll to position [367, 0]
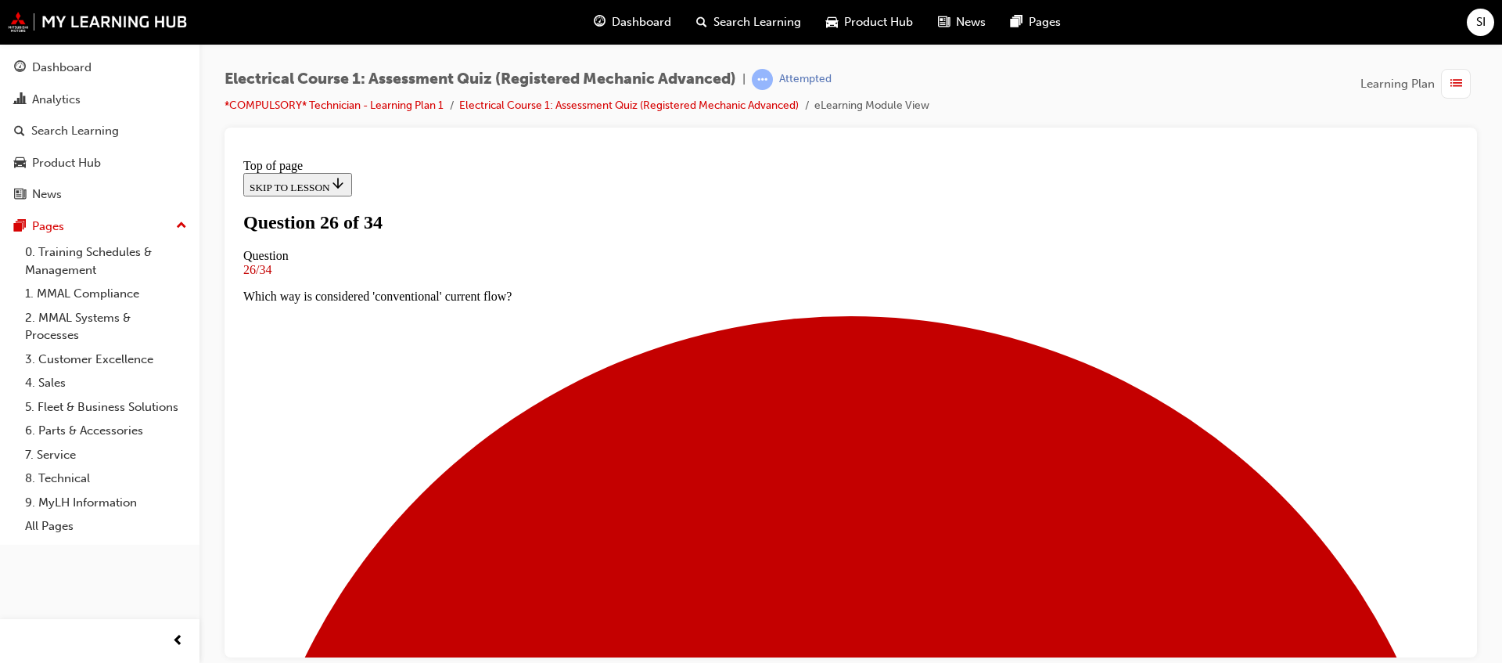
scroll to position [159, 0]
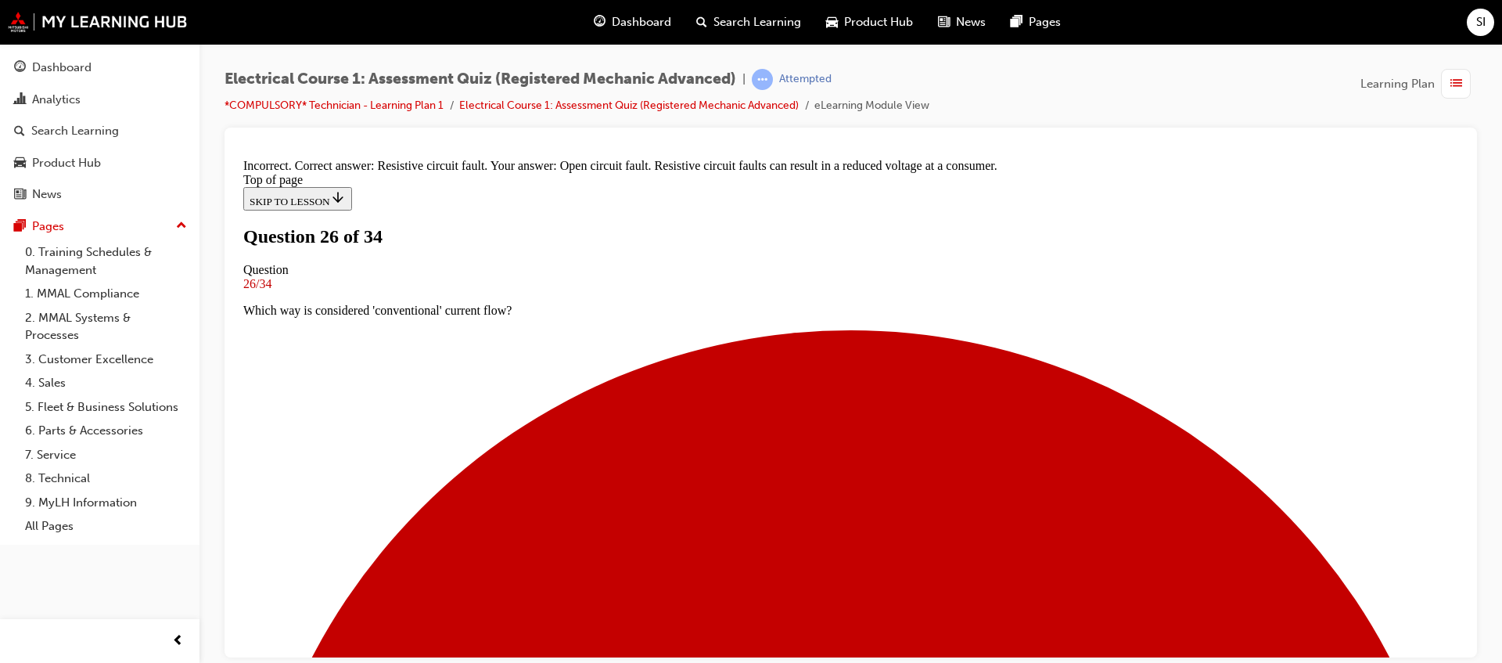
scroll to position [286, 0]
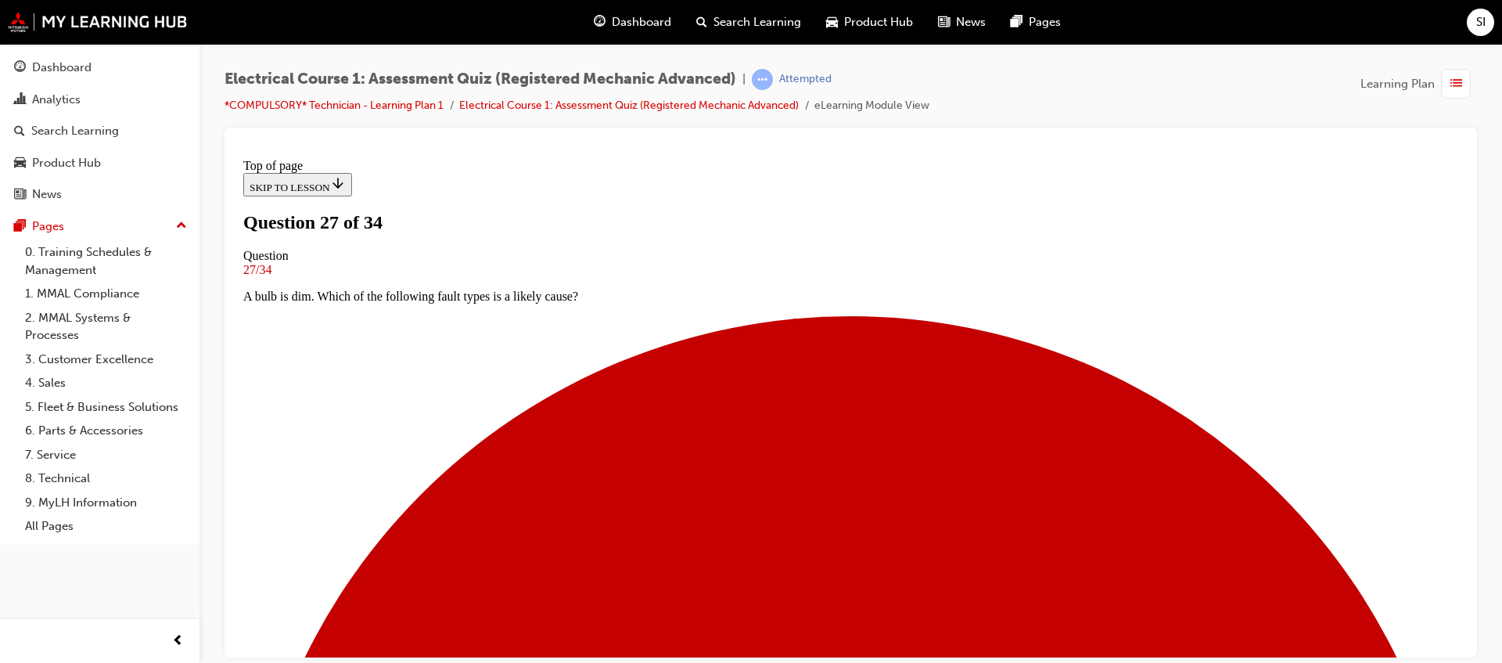
scroll to position [100, 0]
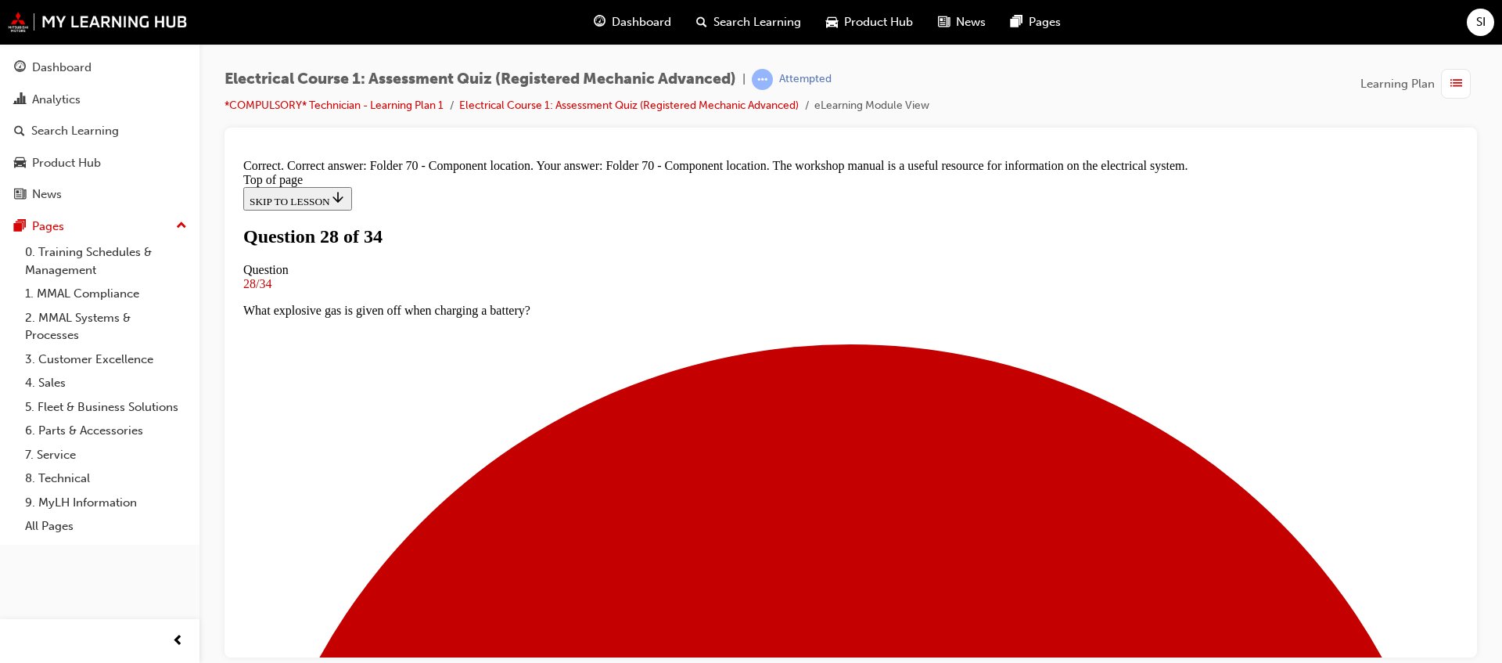
scroll to position [367, 0]
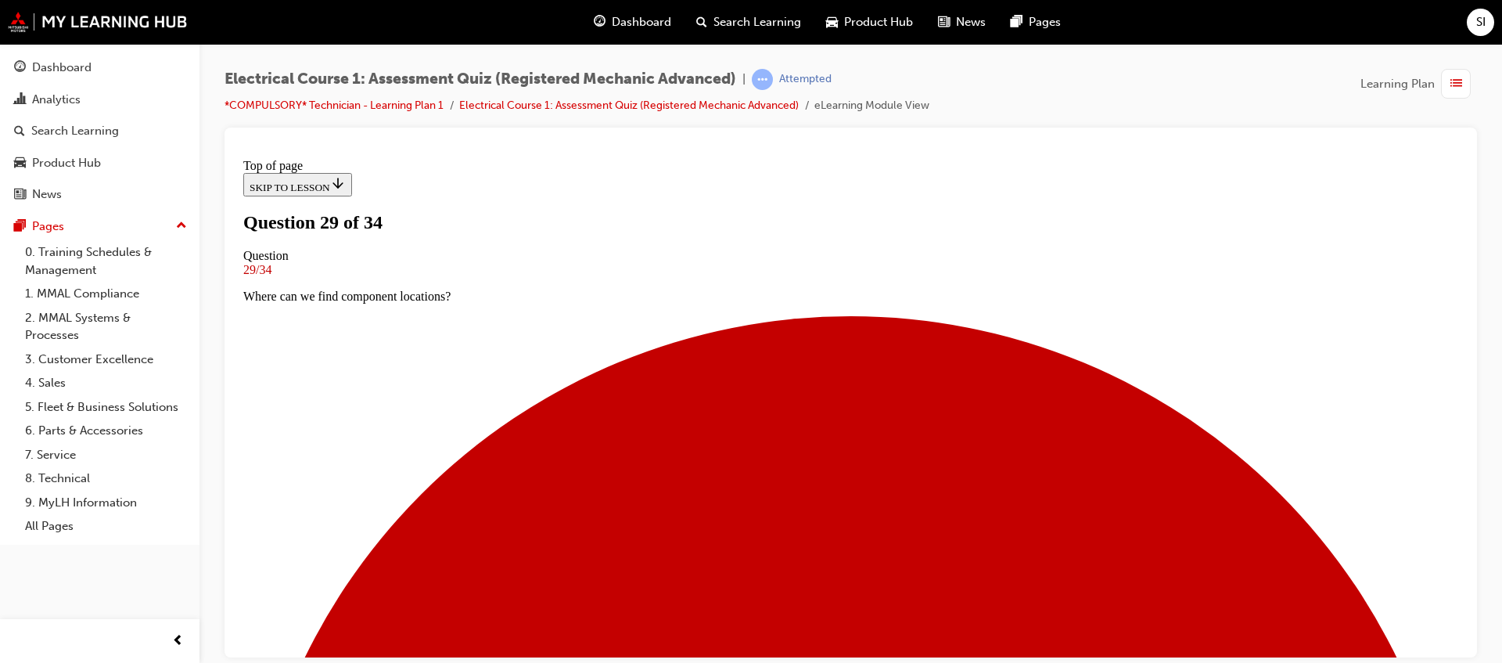
scroll to position [198, 0]
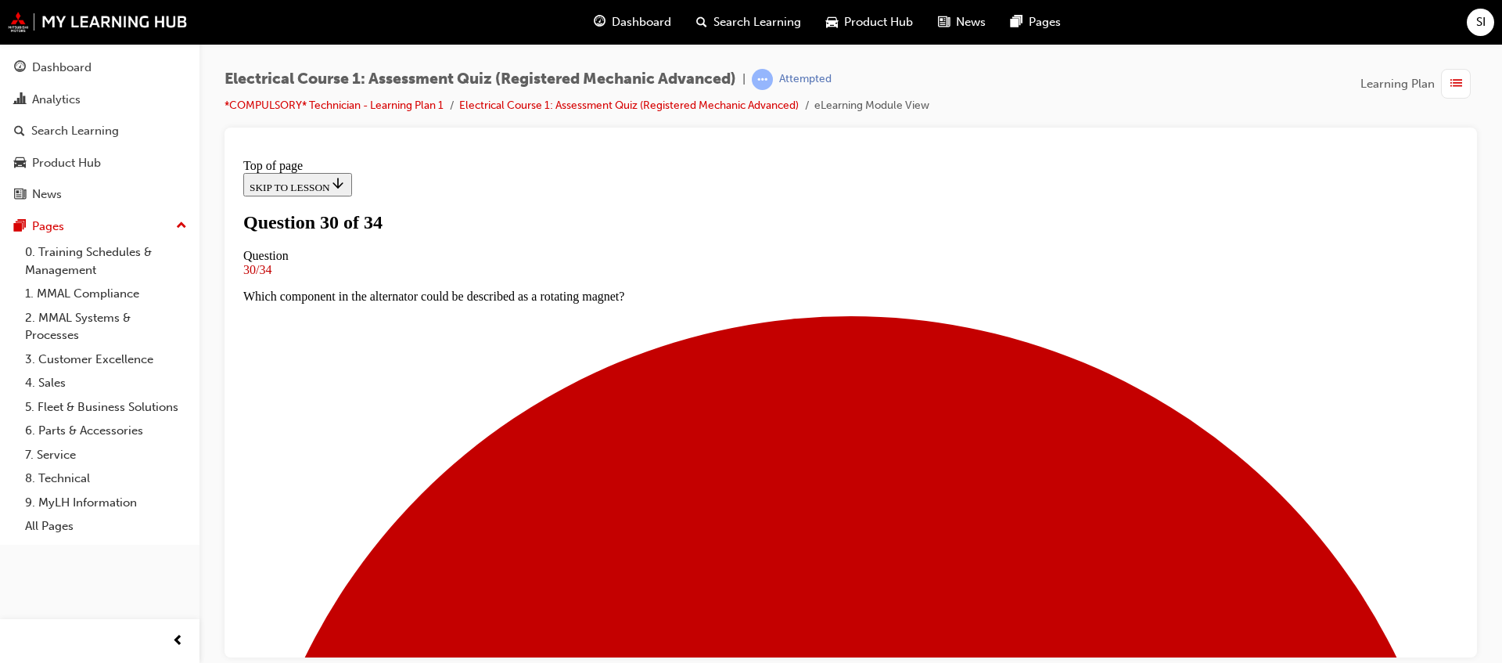
scroll to position [100, 0]
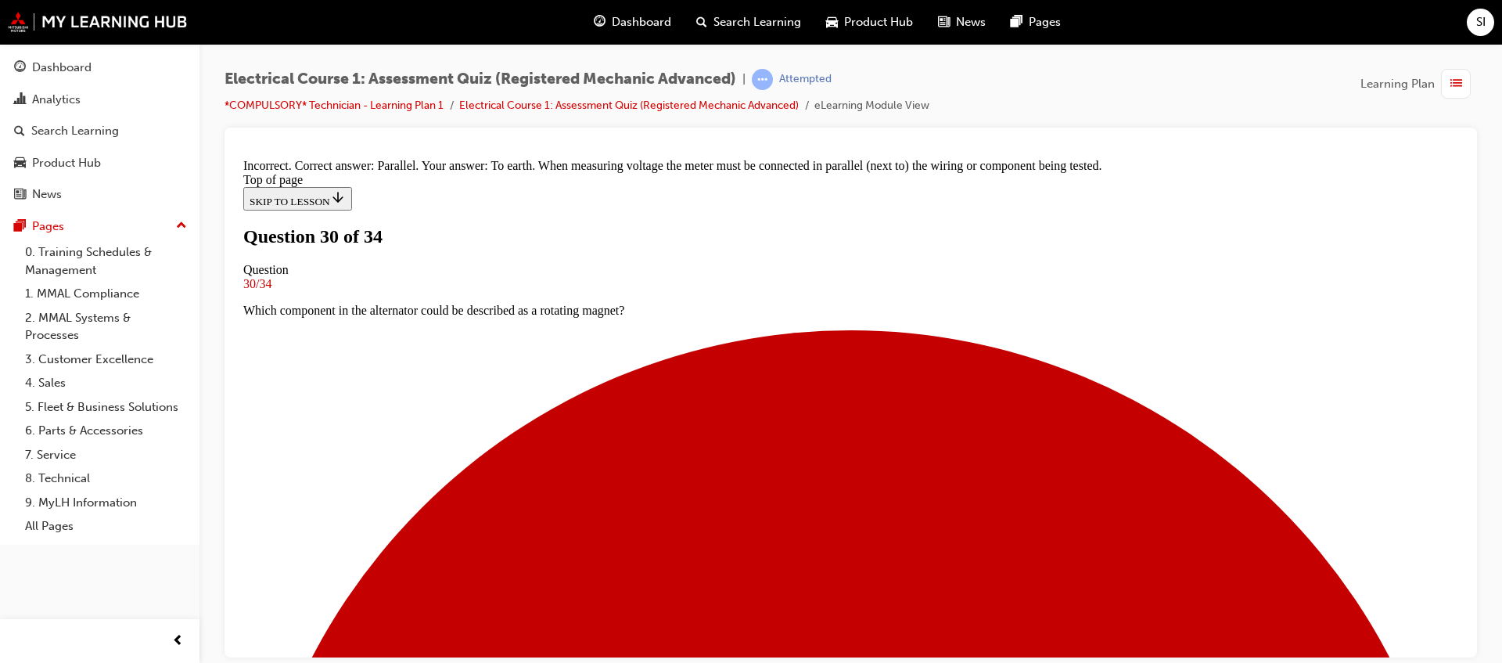
scroll to position [383, 0]
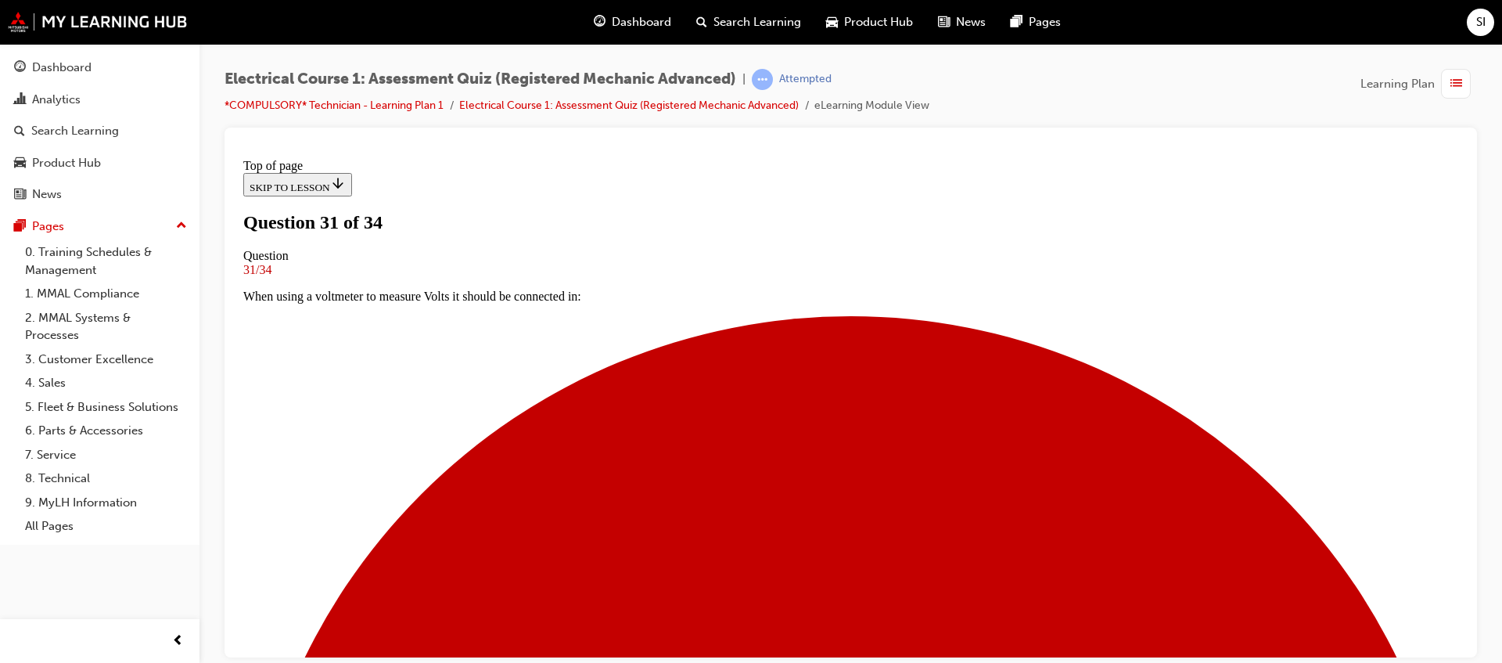
scroll to position [100, 0]
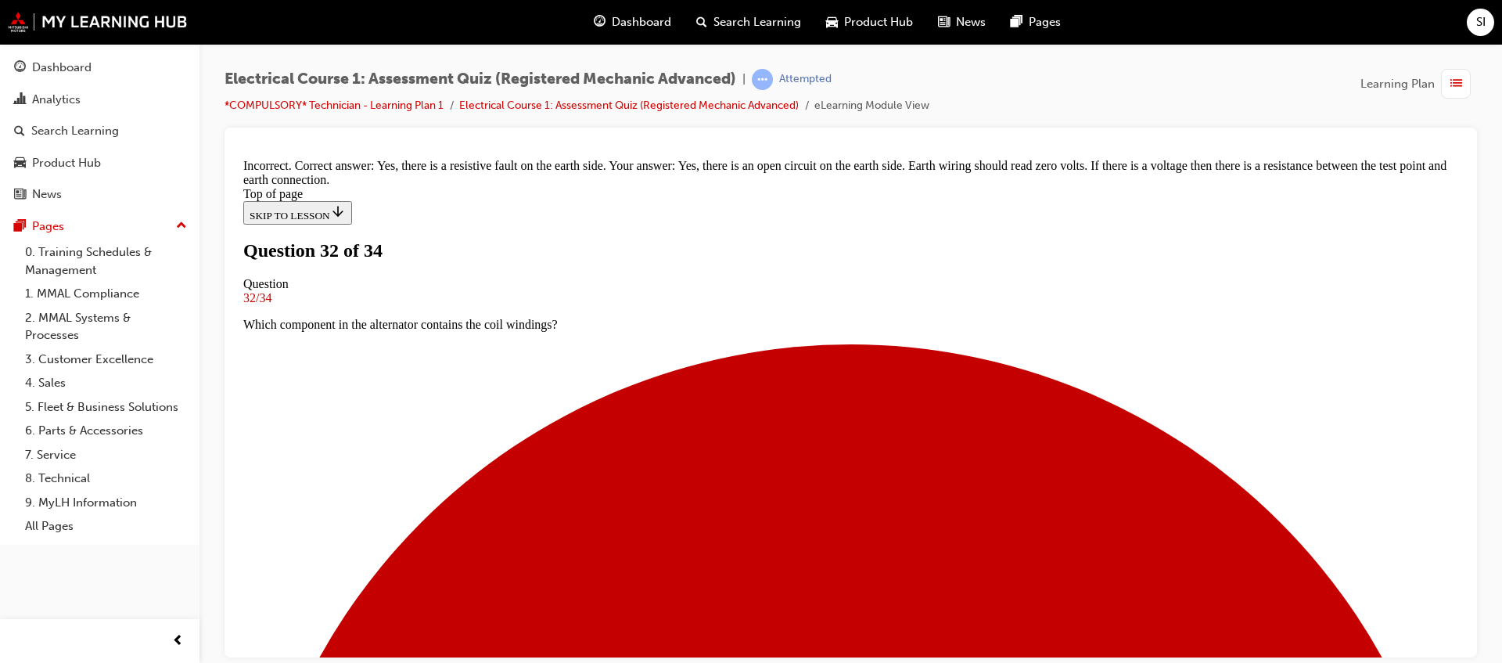
scroll to position [456, 0]
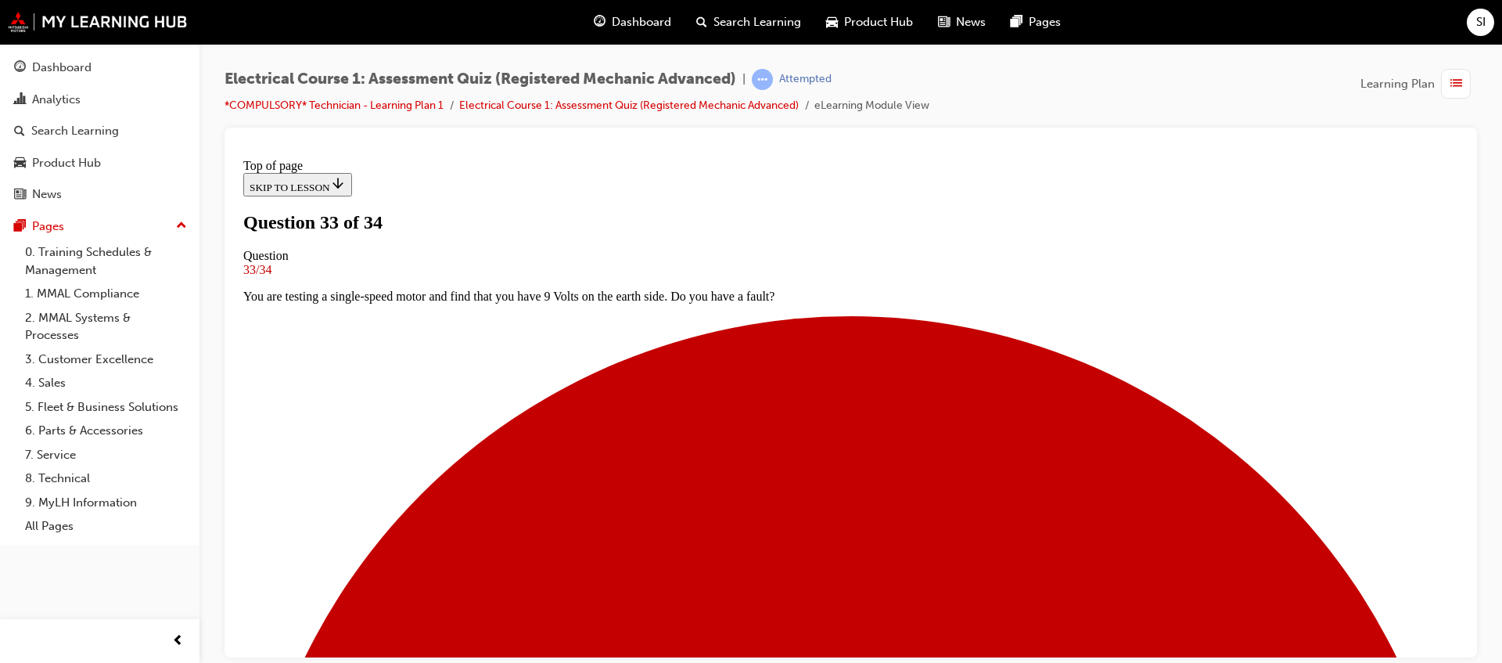
scroll to position [100, 0]
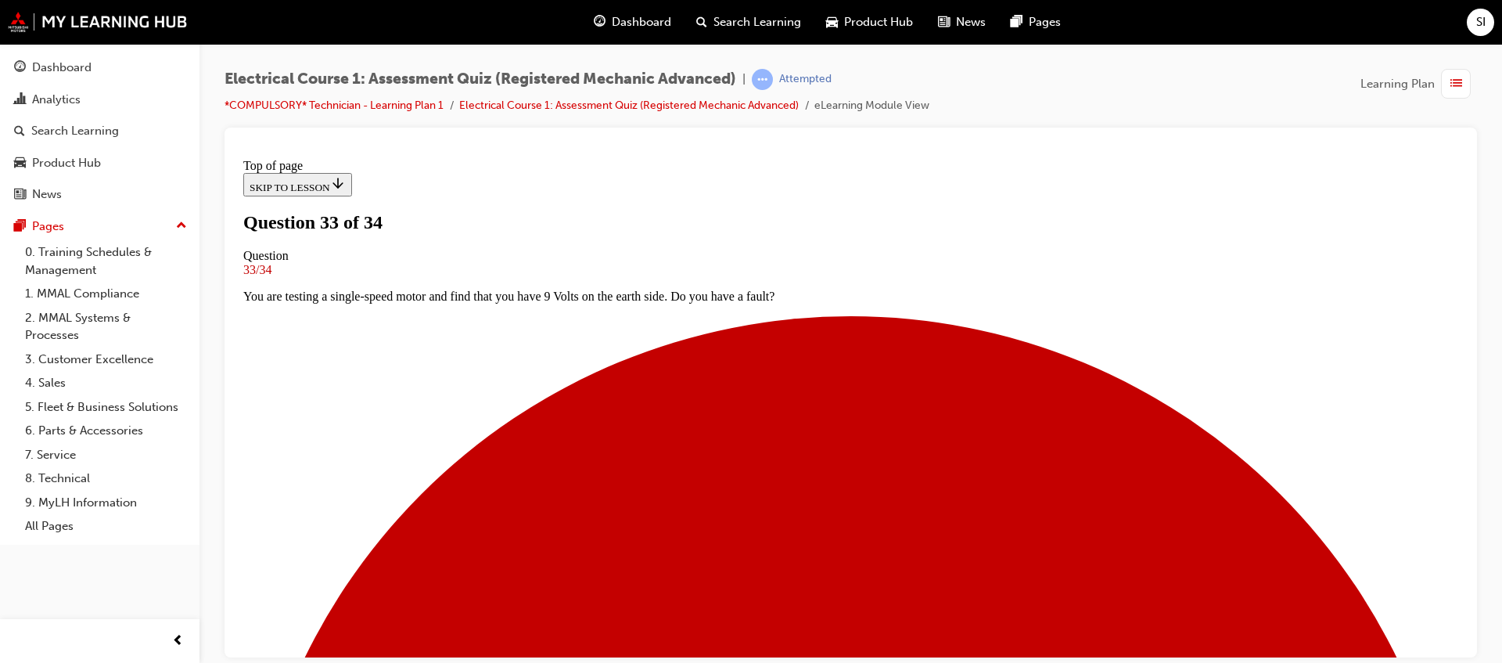
drag, startPoint x: 608, startPoint y: 463, endPoint x: 601, endPoint y: 483, distance: 20.8
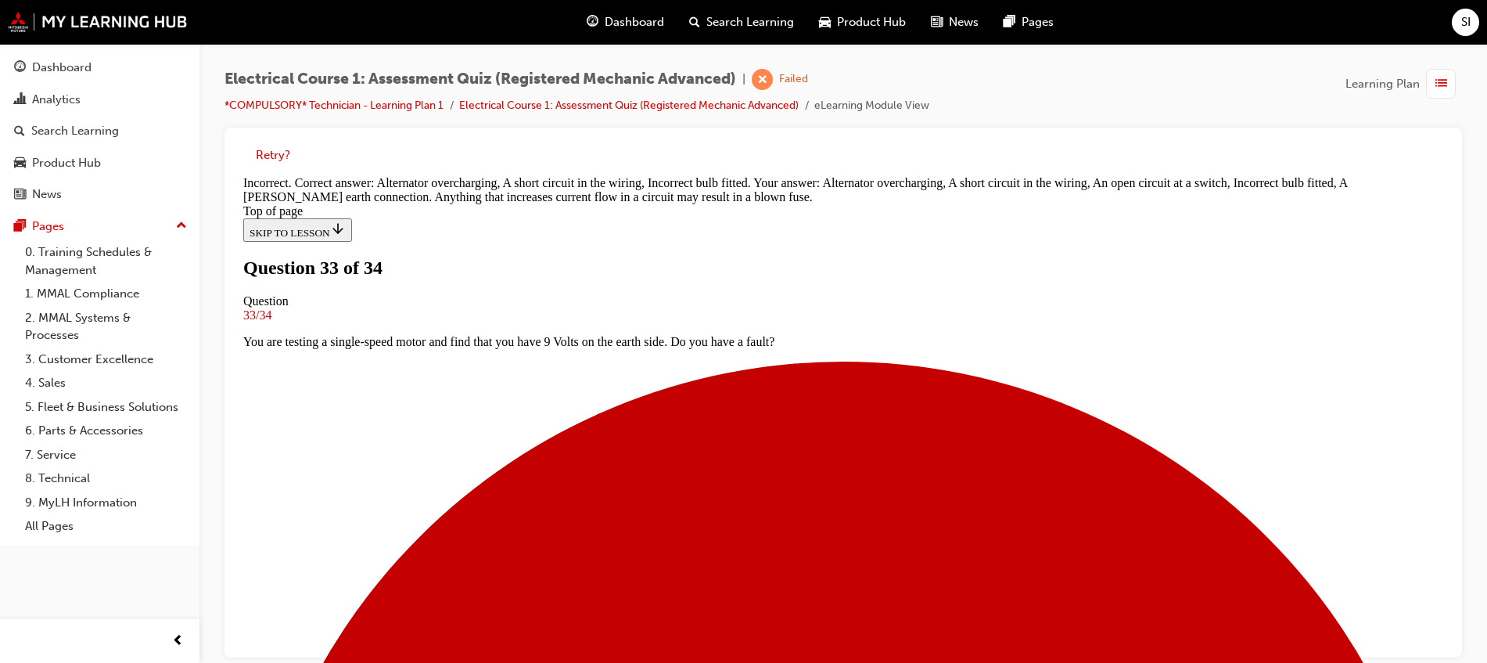
scroll to position [437, 0]
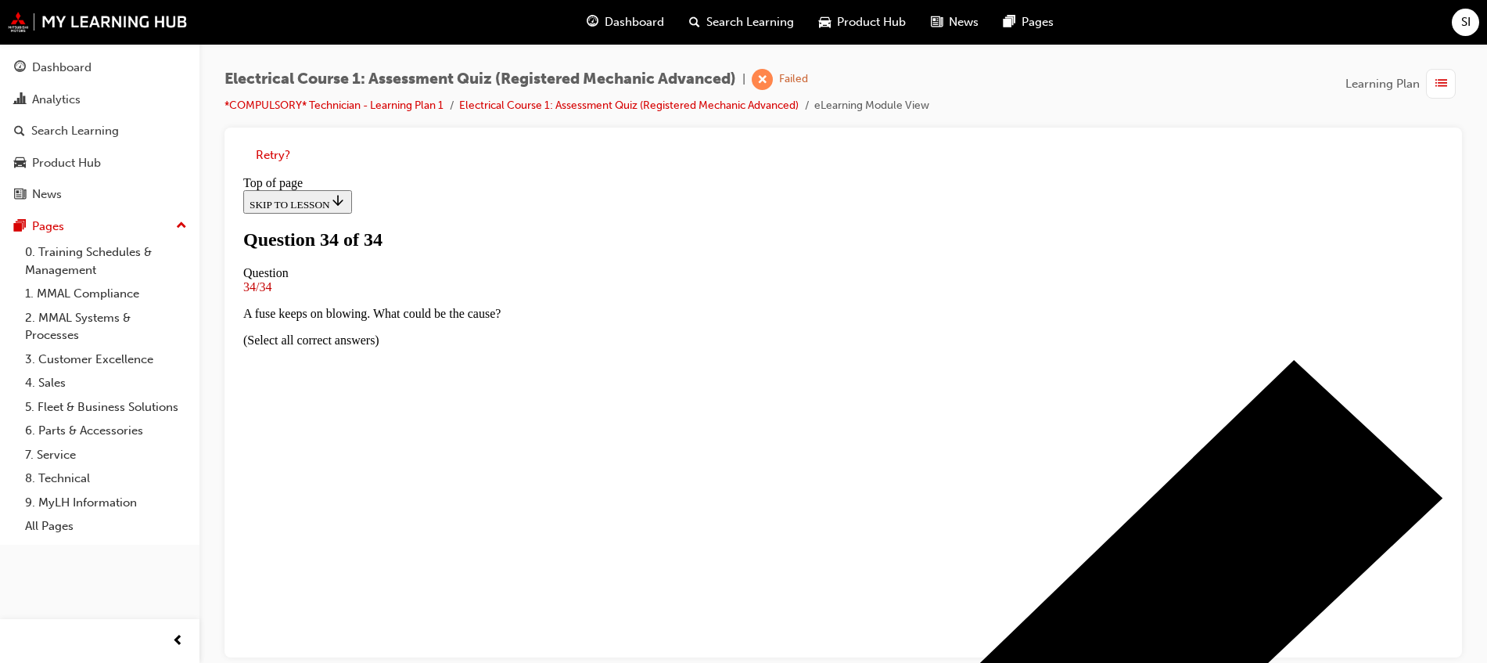
scroll to position [296, 0]
drag, startPoint x: 881, startPoint y: 509, endPoint x: 866, endPoint y: 509, distance: 14.9
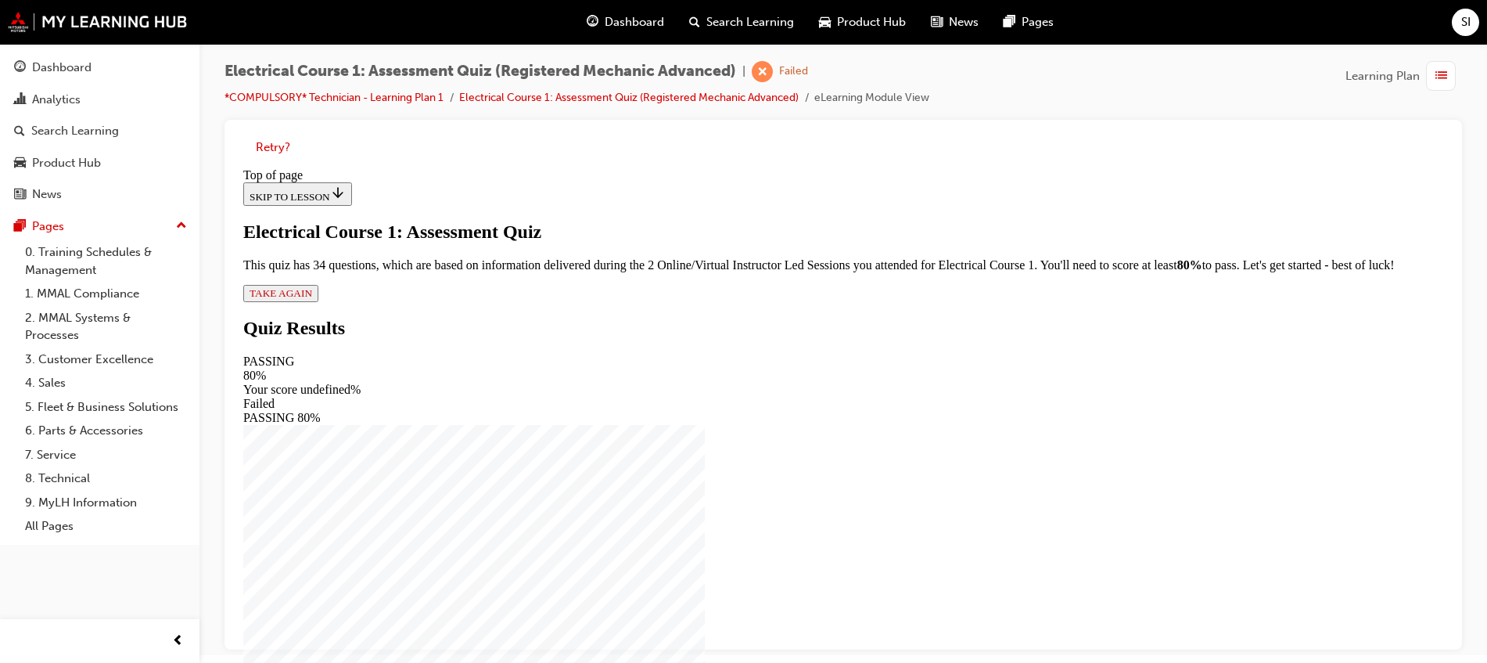
scroll to position [12, 0]
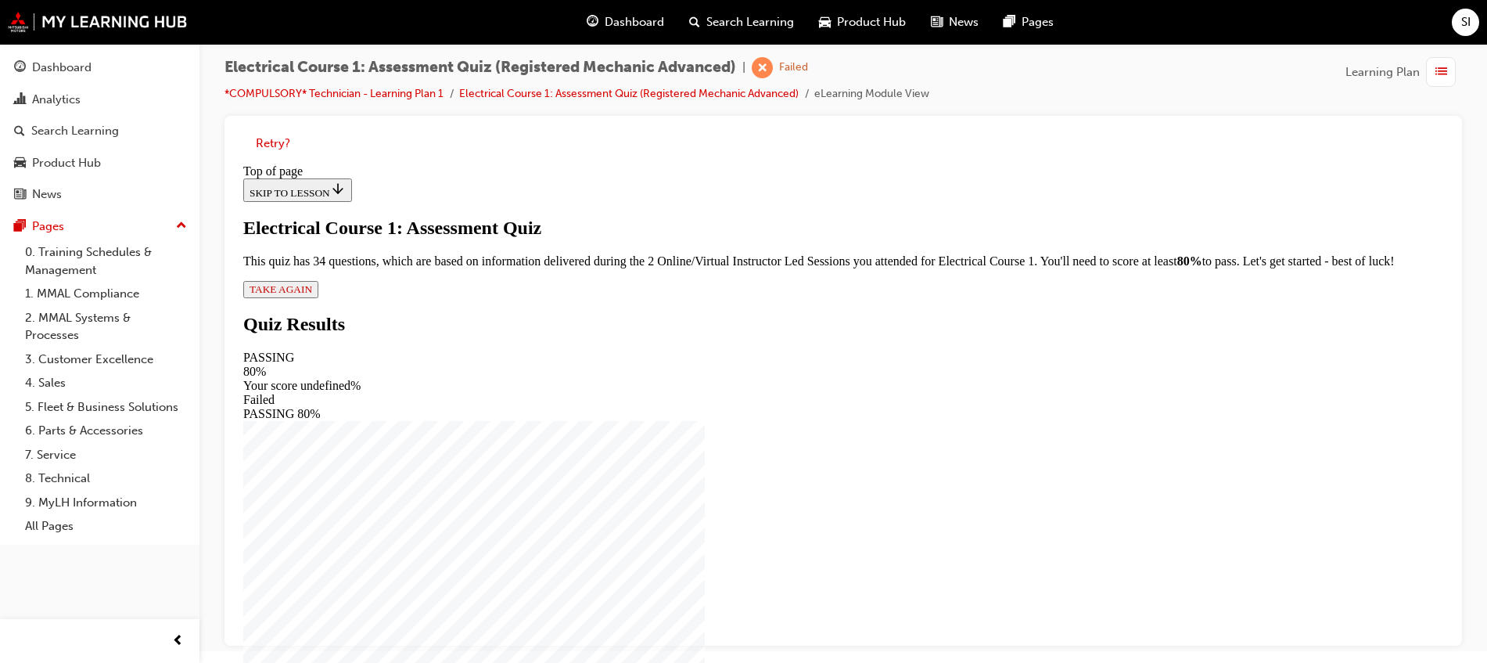
click at [312, 295] on span "TAKE AGAIN" at bounding box center [281, 289] width 63 height 12
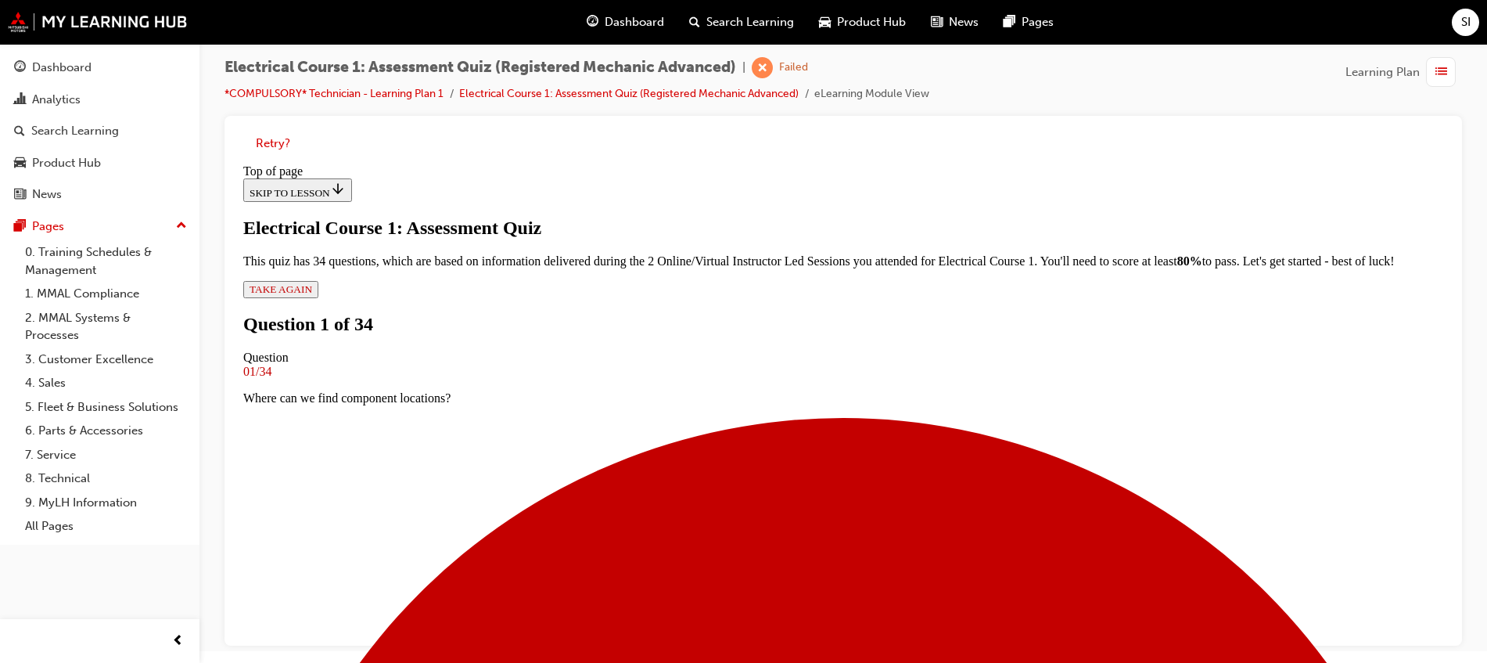
scroll to position [2, 0]
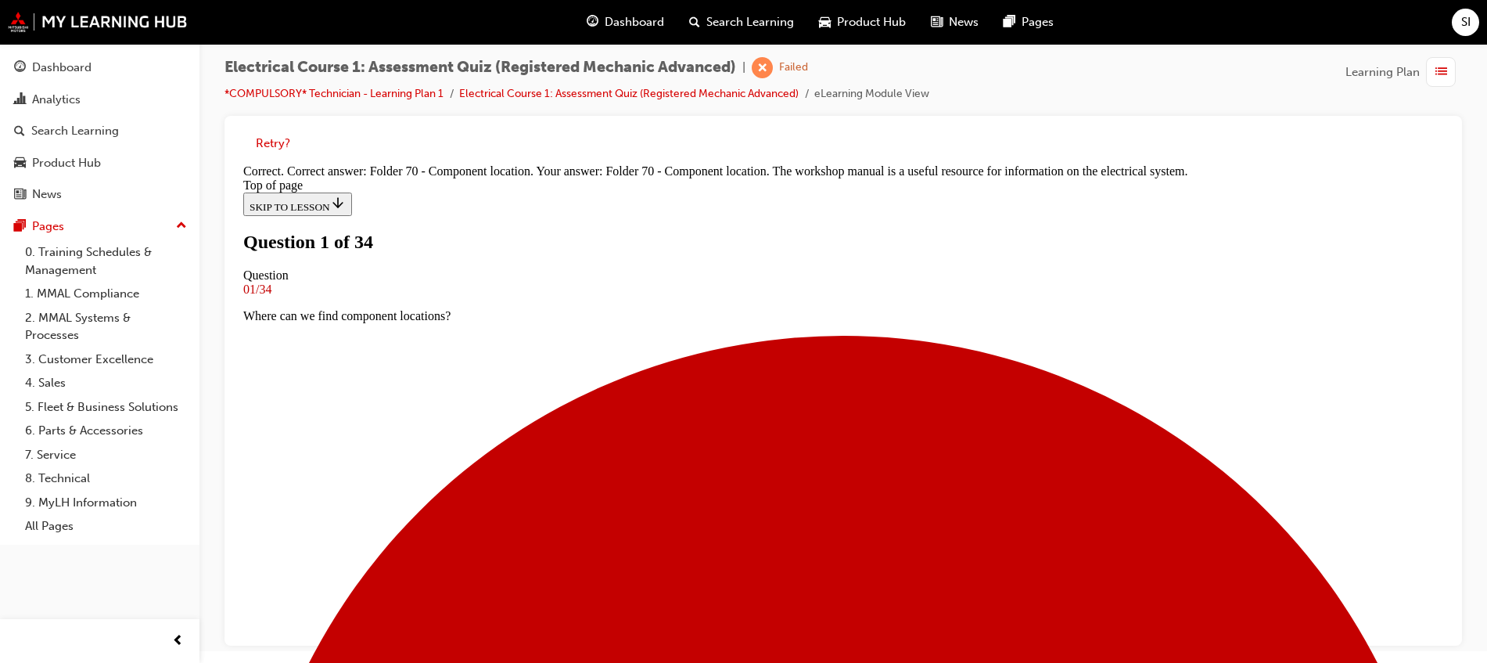
scroll to position [100, 0]
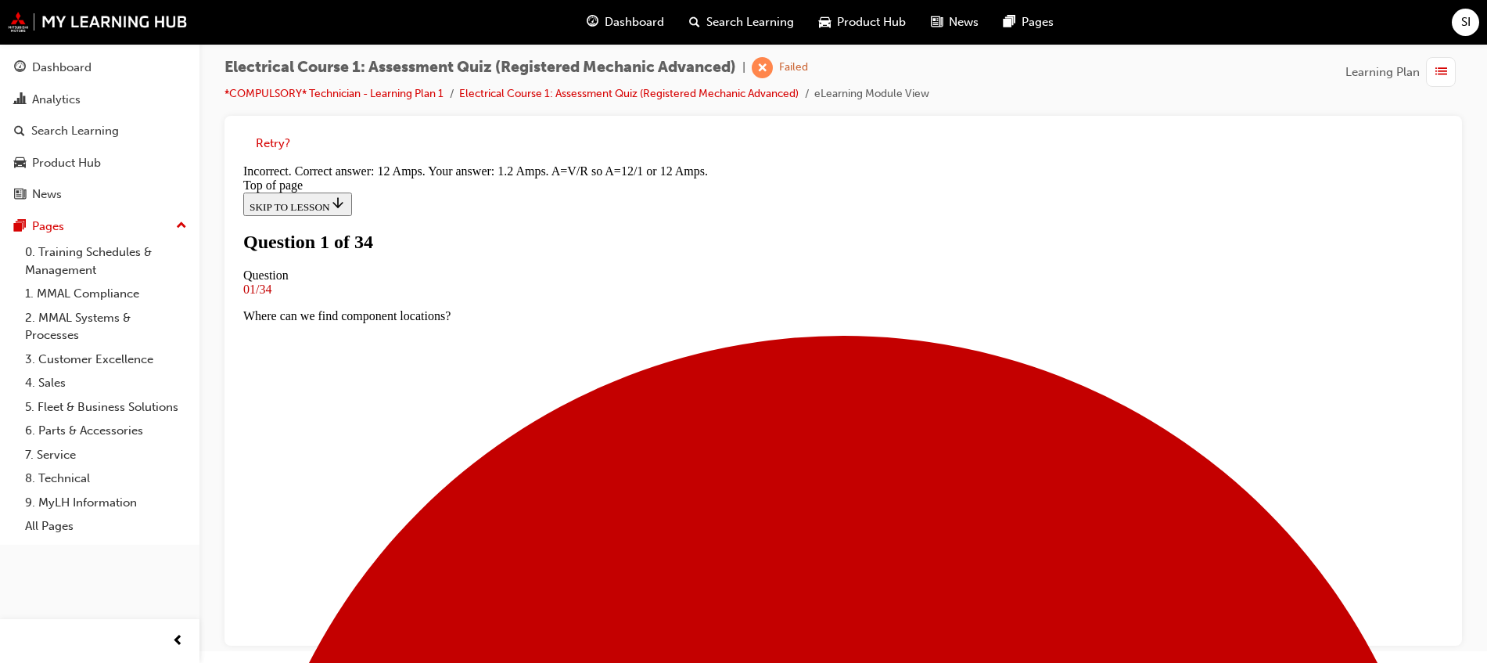
scroll to position [406, 0]
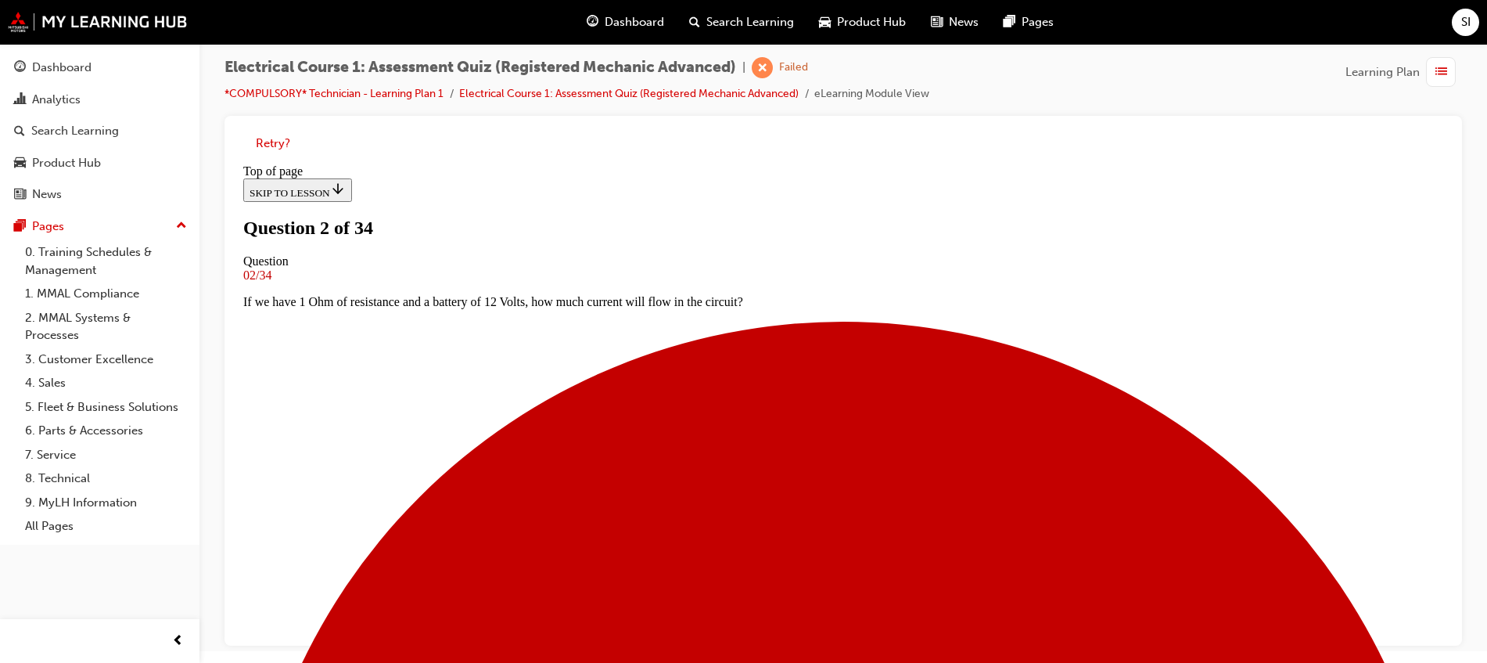
scroll to position [100, 0]
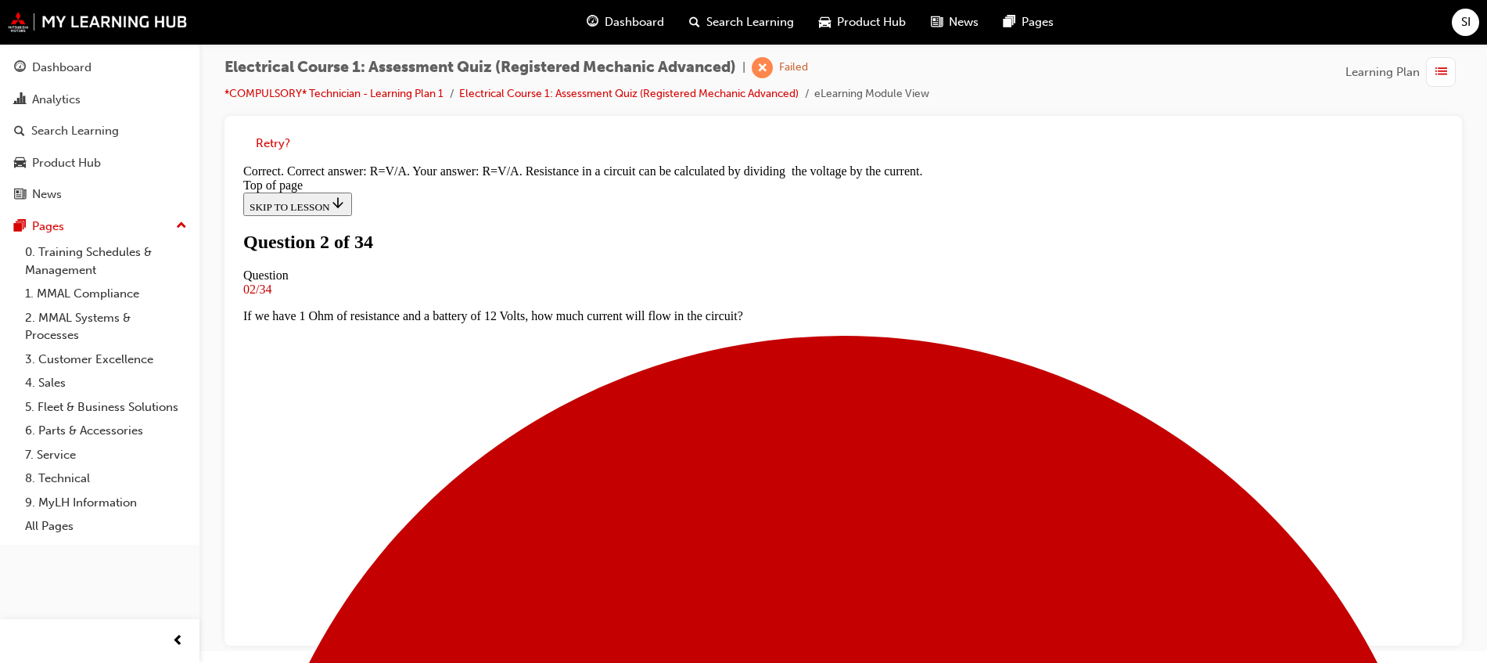
scroll to position [320, 0]
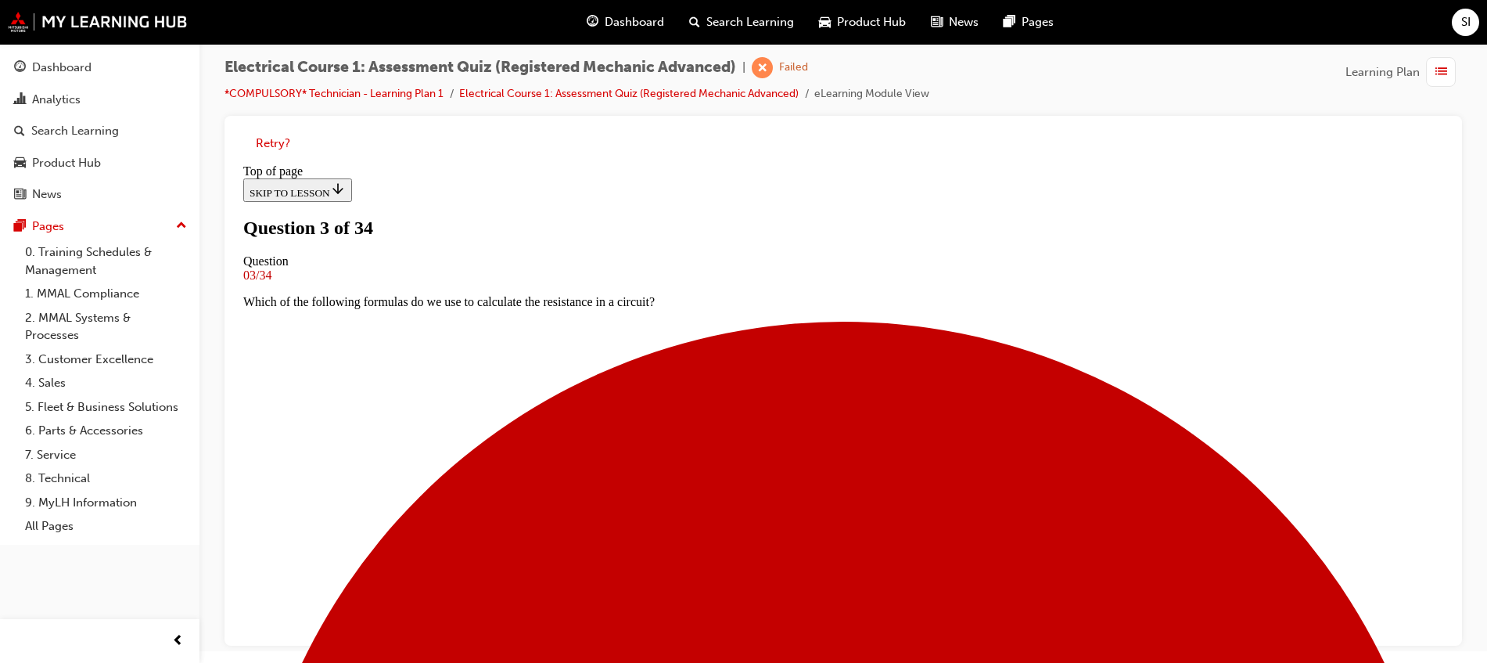
scroll to position [182, 0]
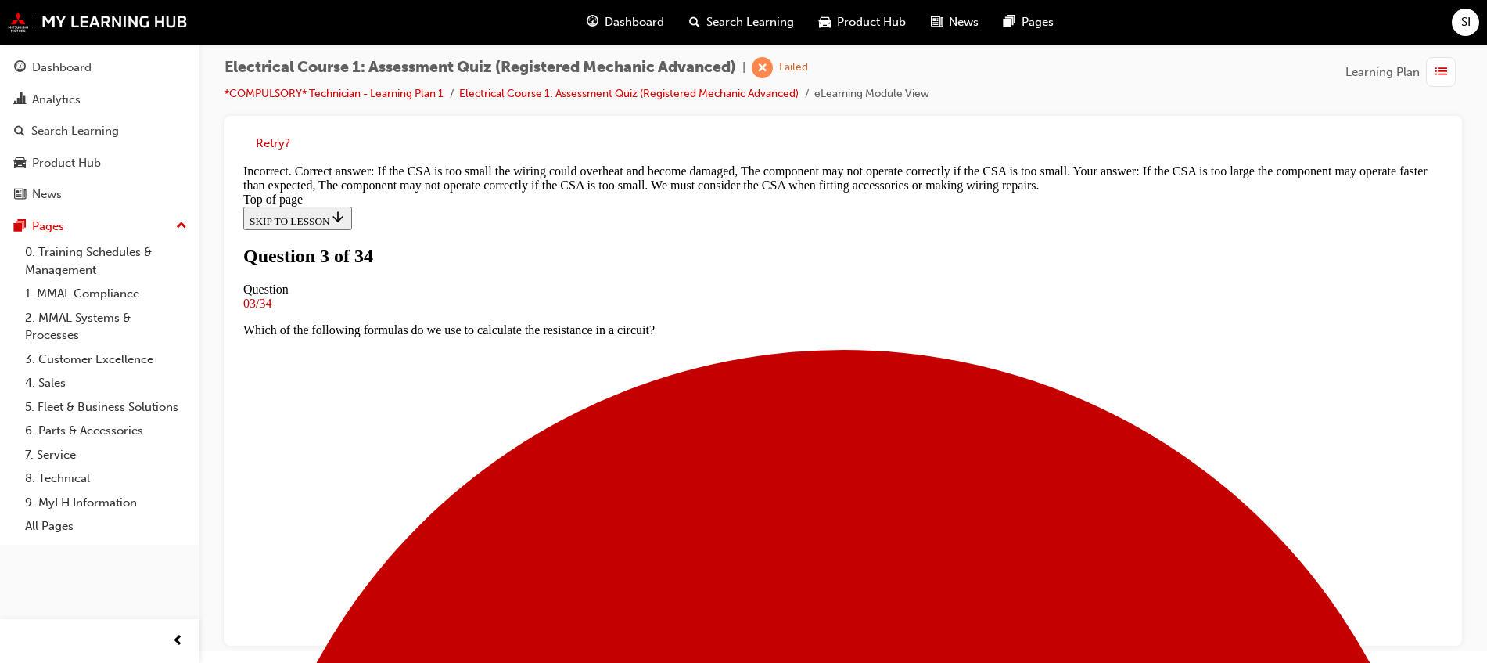
scroll to position [131, 0]
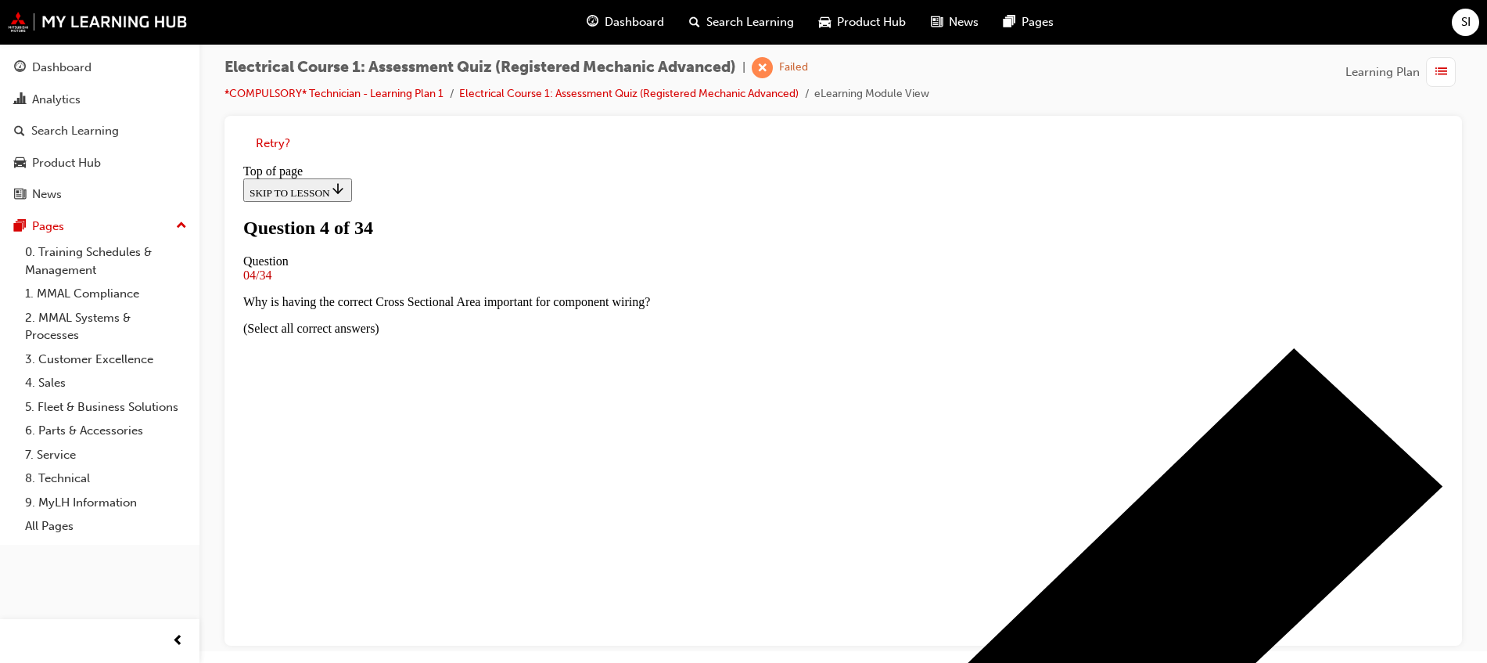
scroll to position [100, 0]
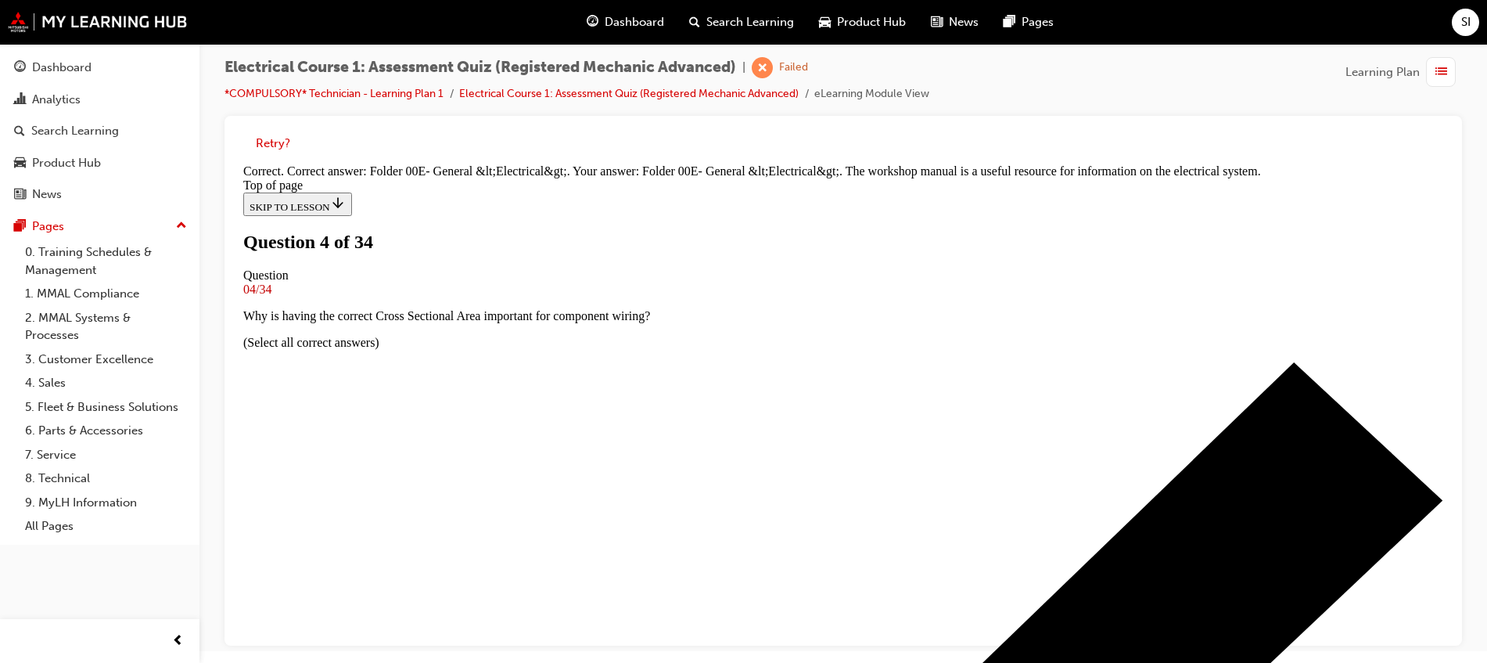
scroll to position [367, 0]
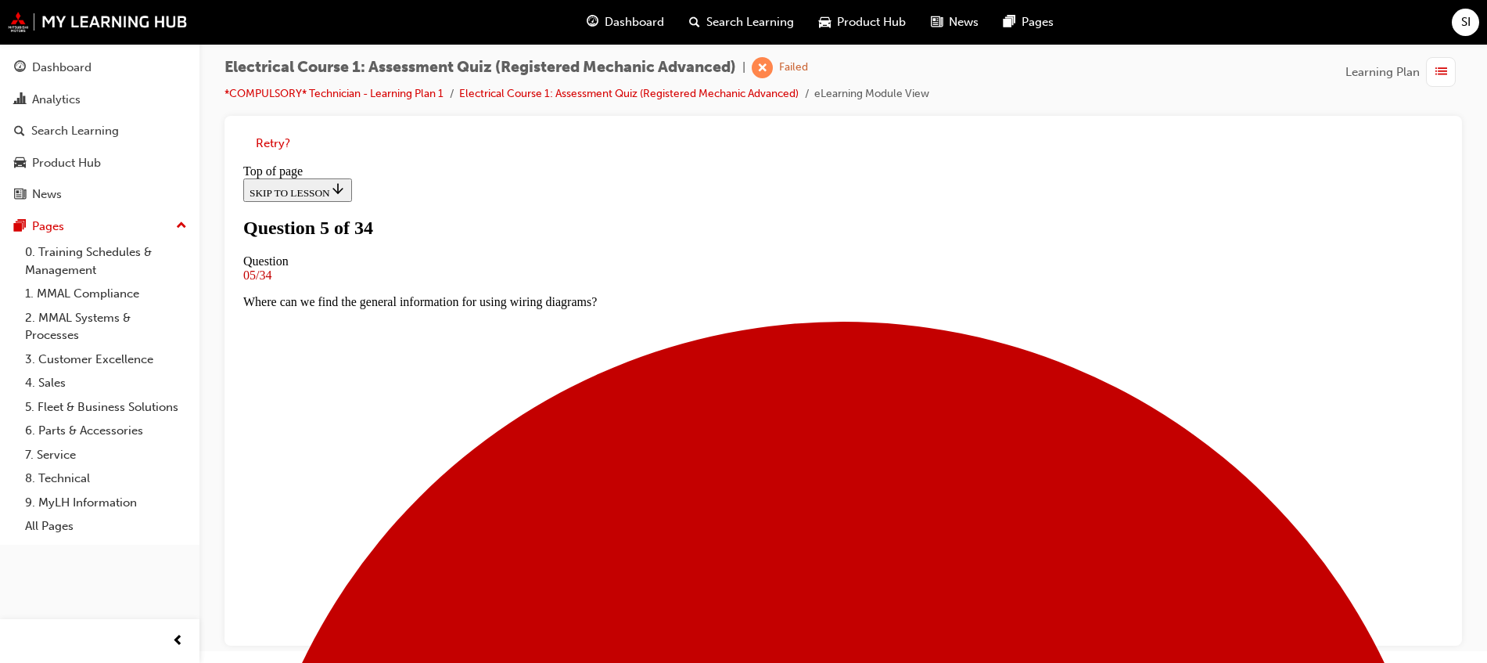
scroll to position [2, 0]
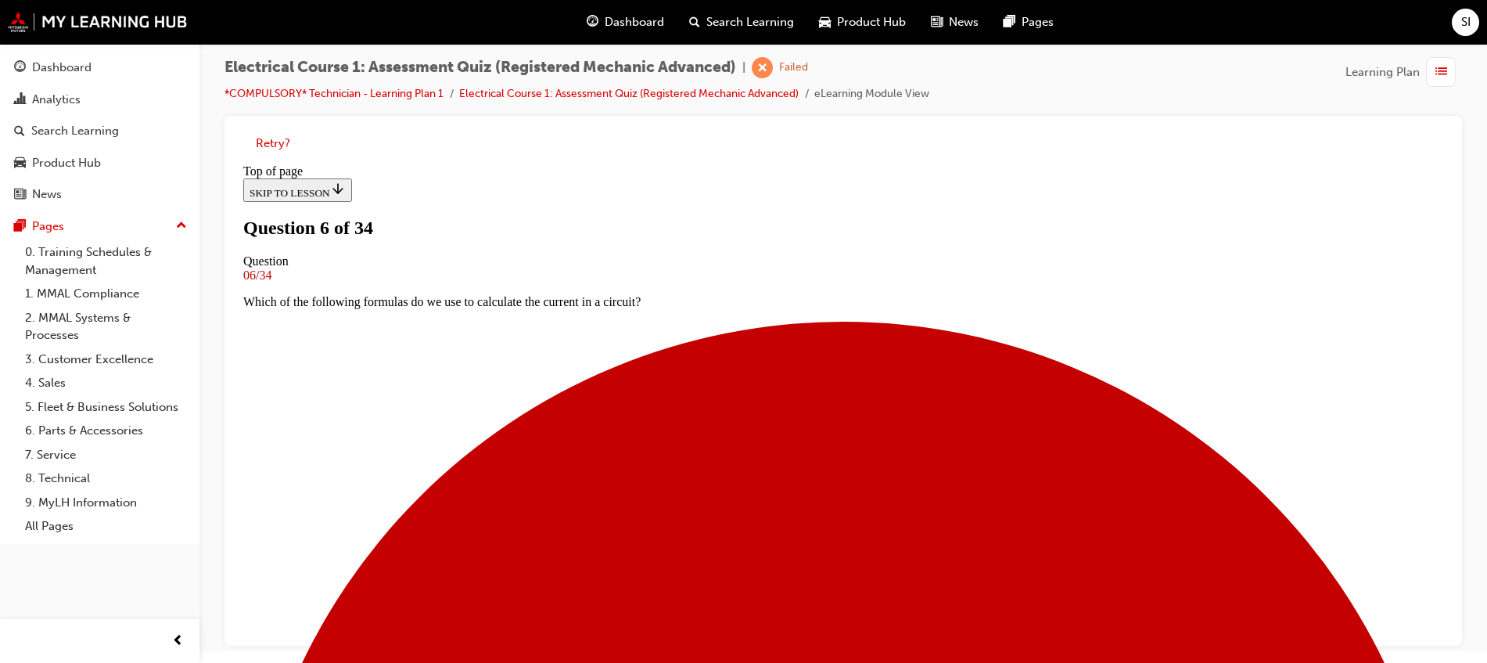
scroll to position [100, 0]
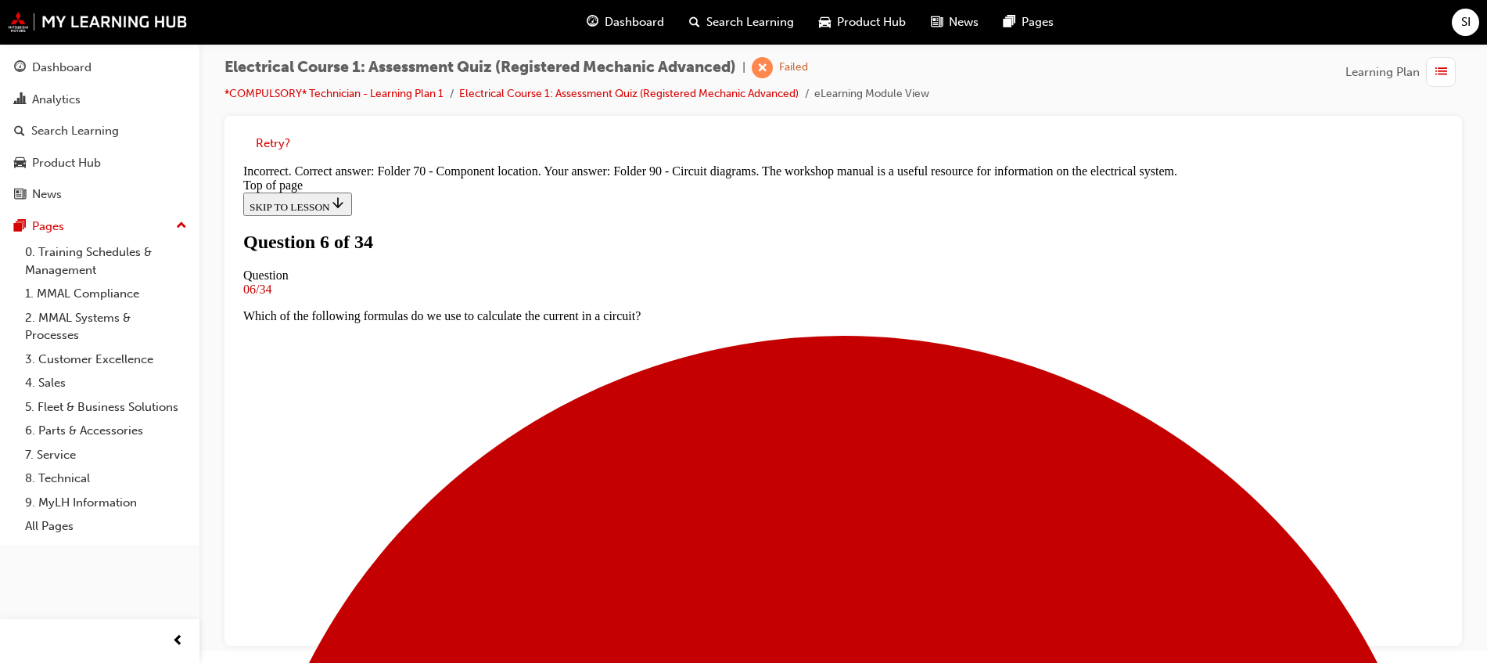
scroll to position [367, 0]
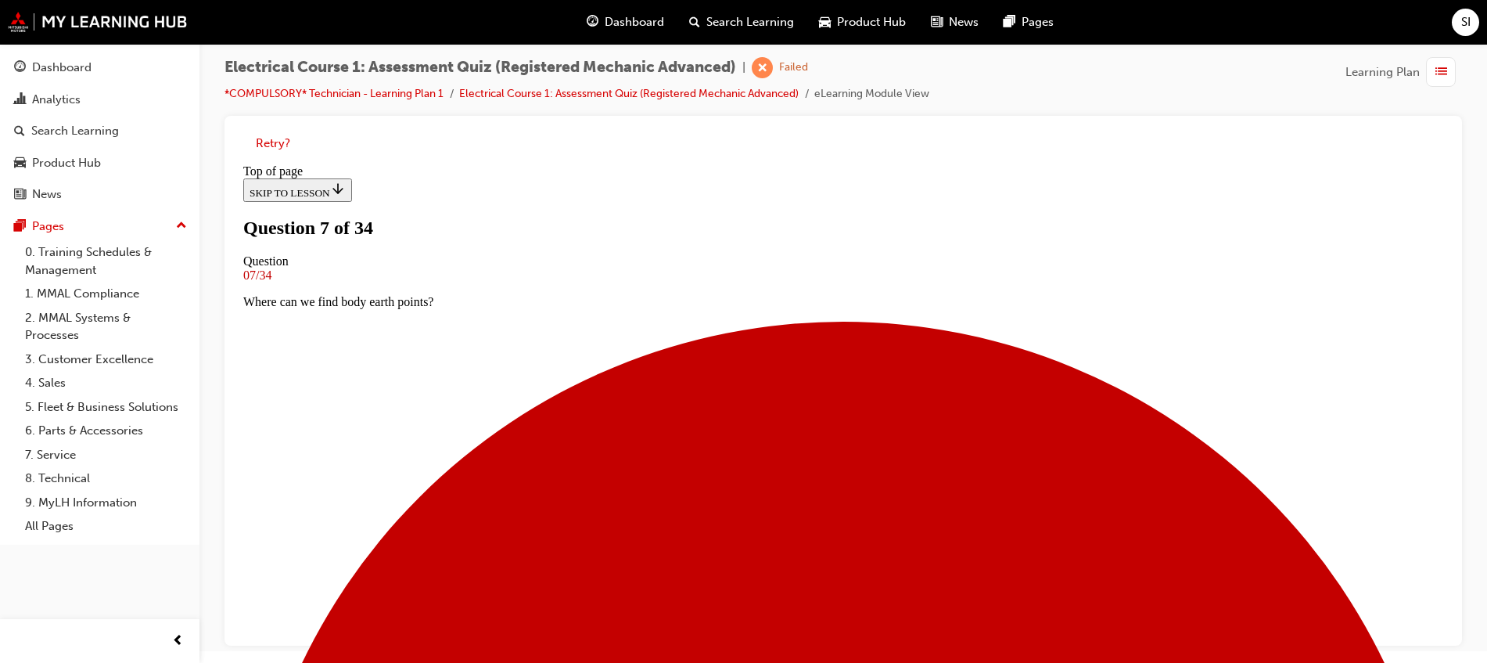
scroll to position [100, 0]
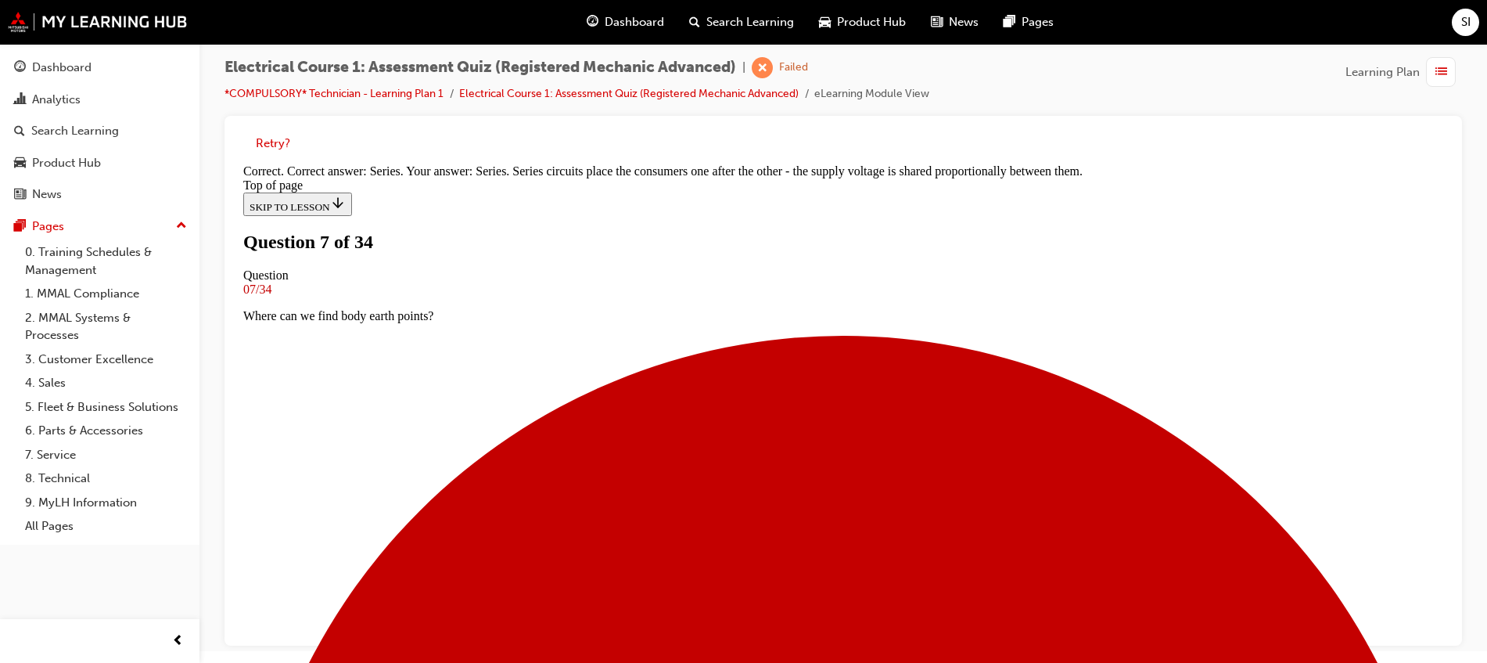
scroll to position [351, 0]
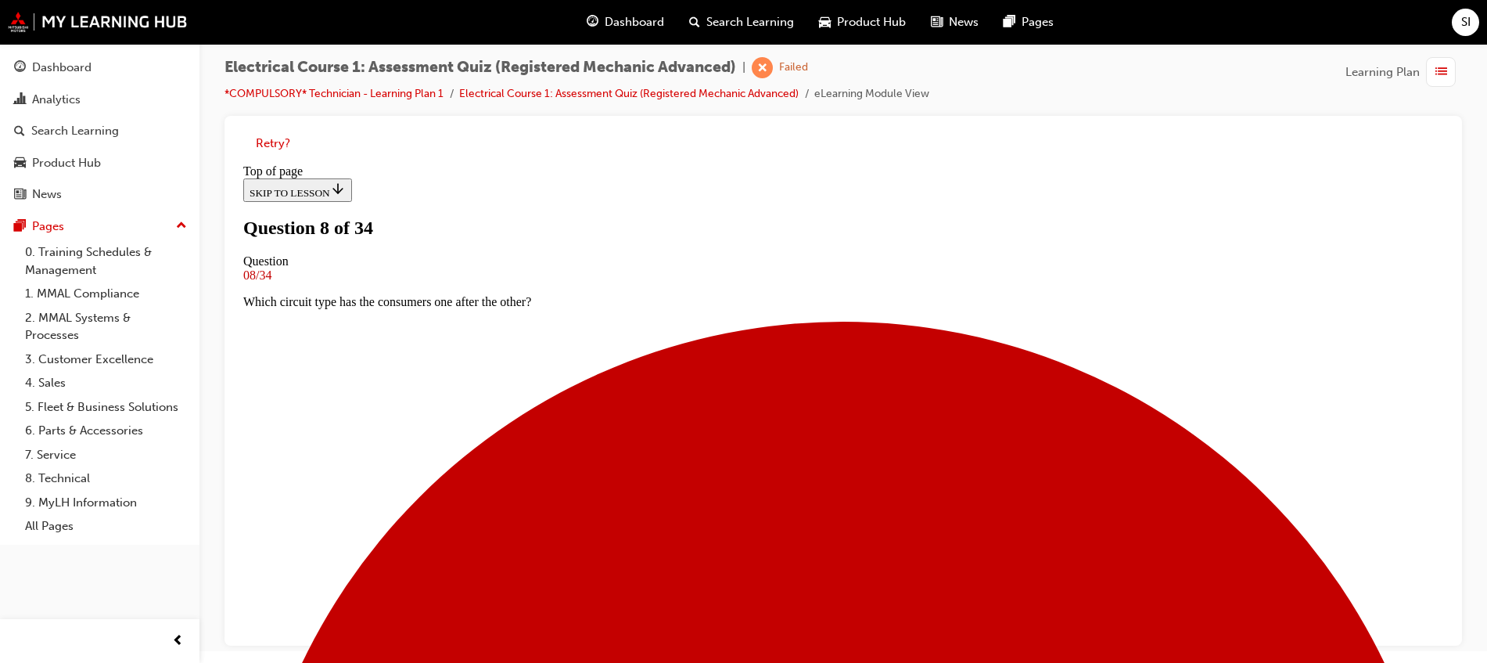
scroll to position [100, 0]
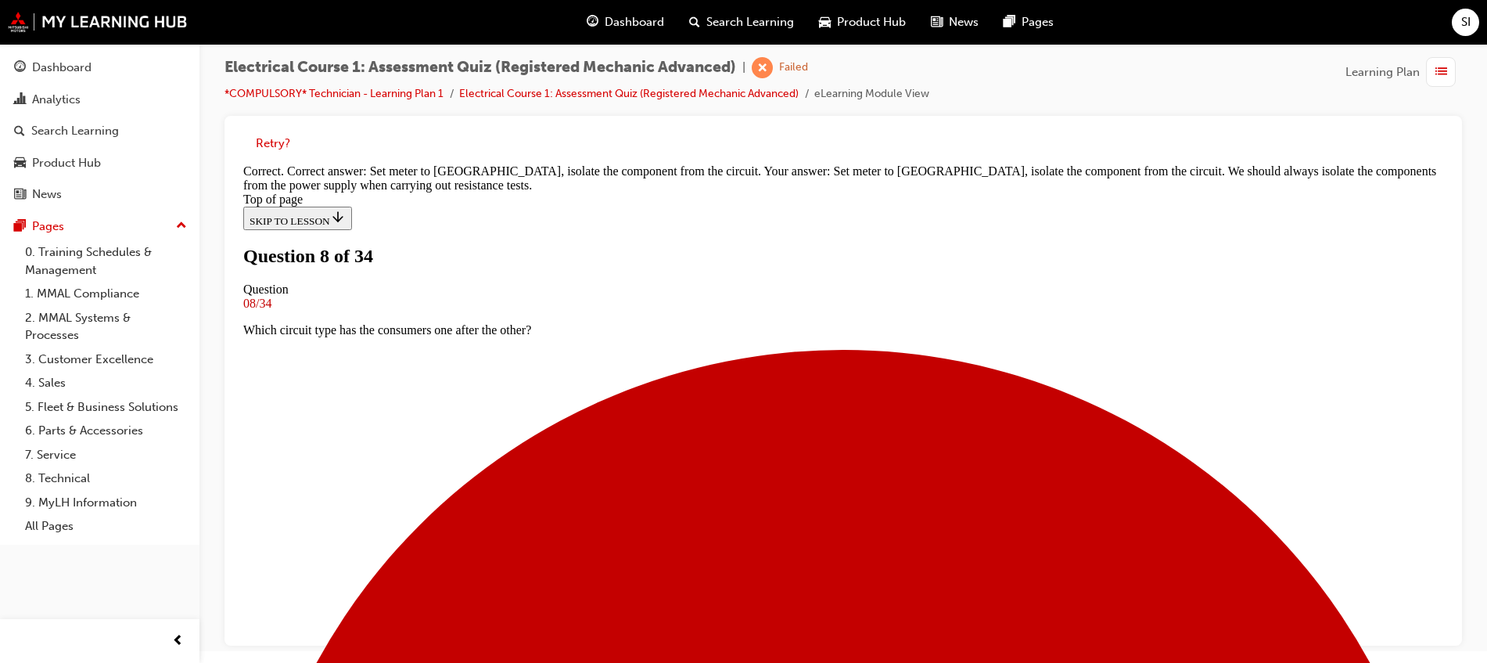
scroll to position [74, 0]
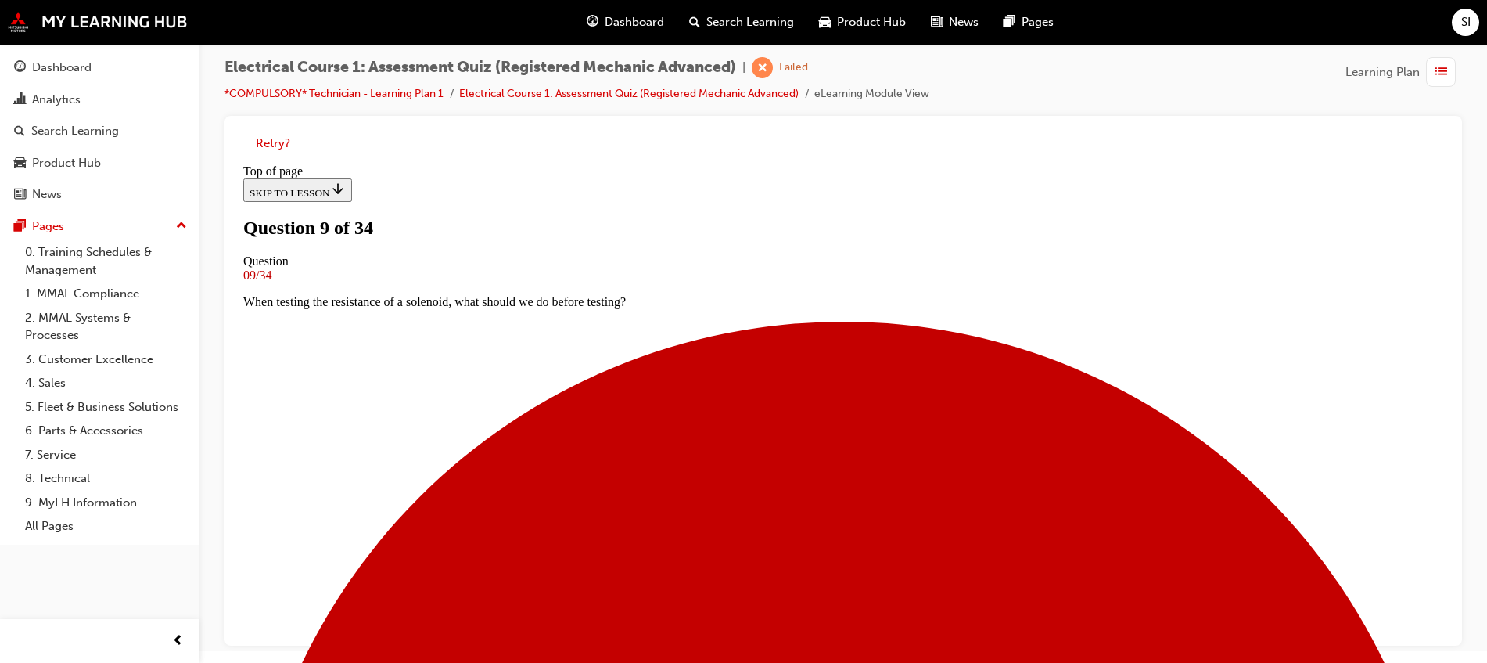
scroll to position [178, 0]
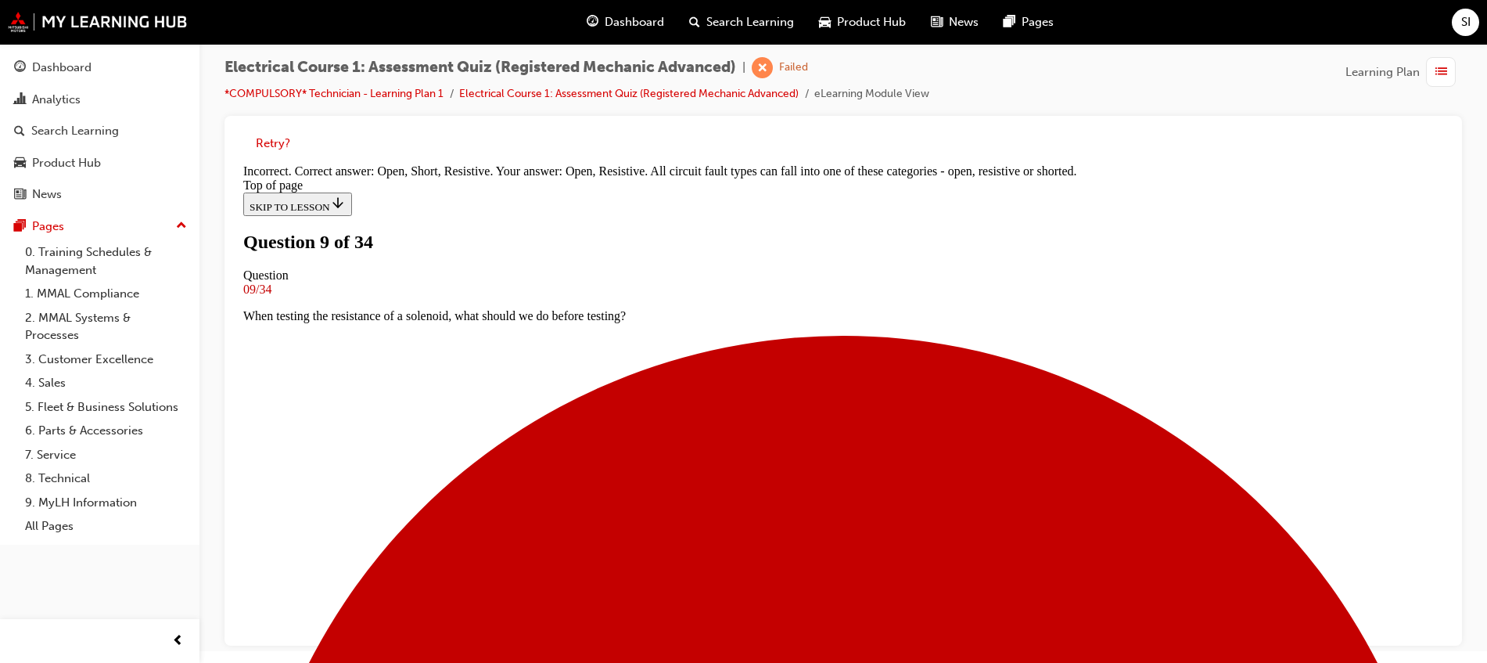
scroll to position [456, 0]
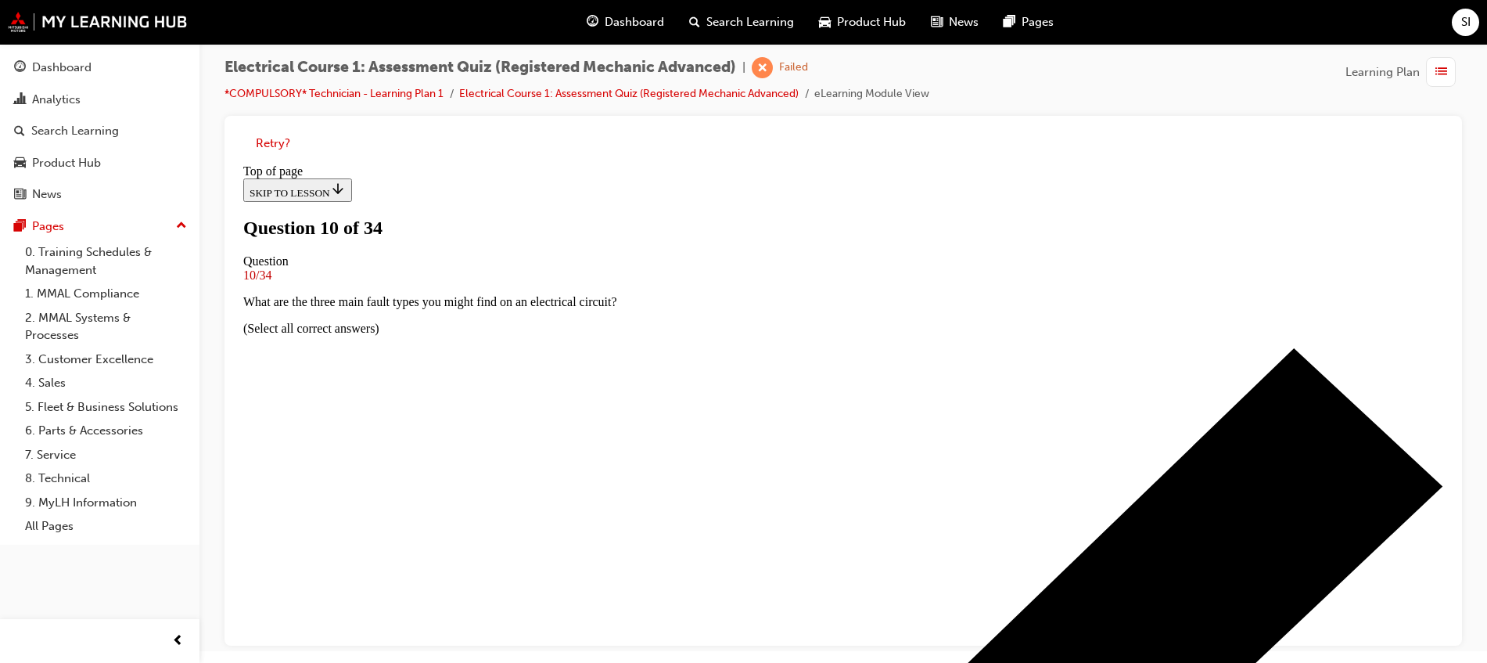
scroll to position [100, 0]
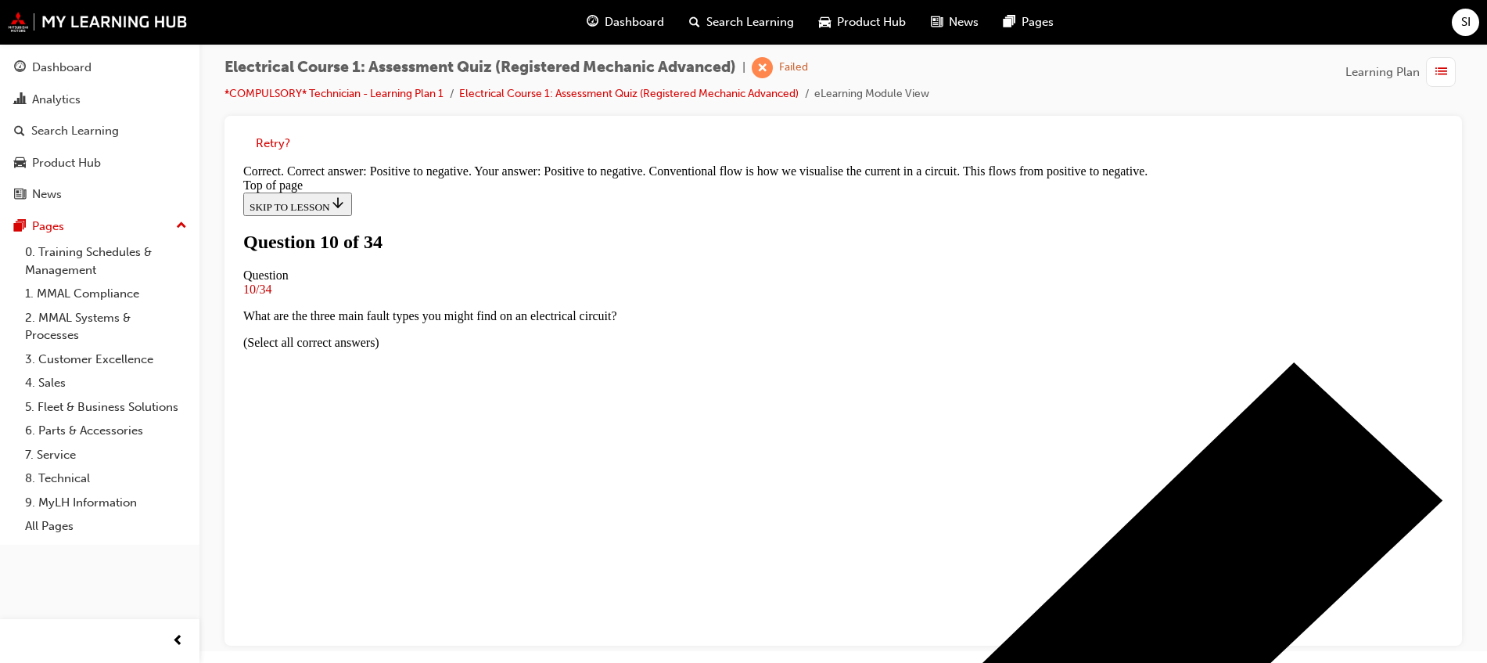
scroll to position [150, 0]
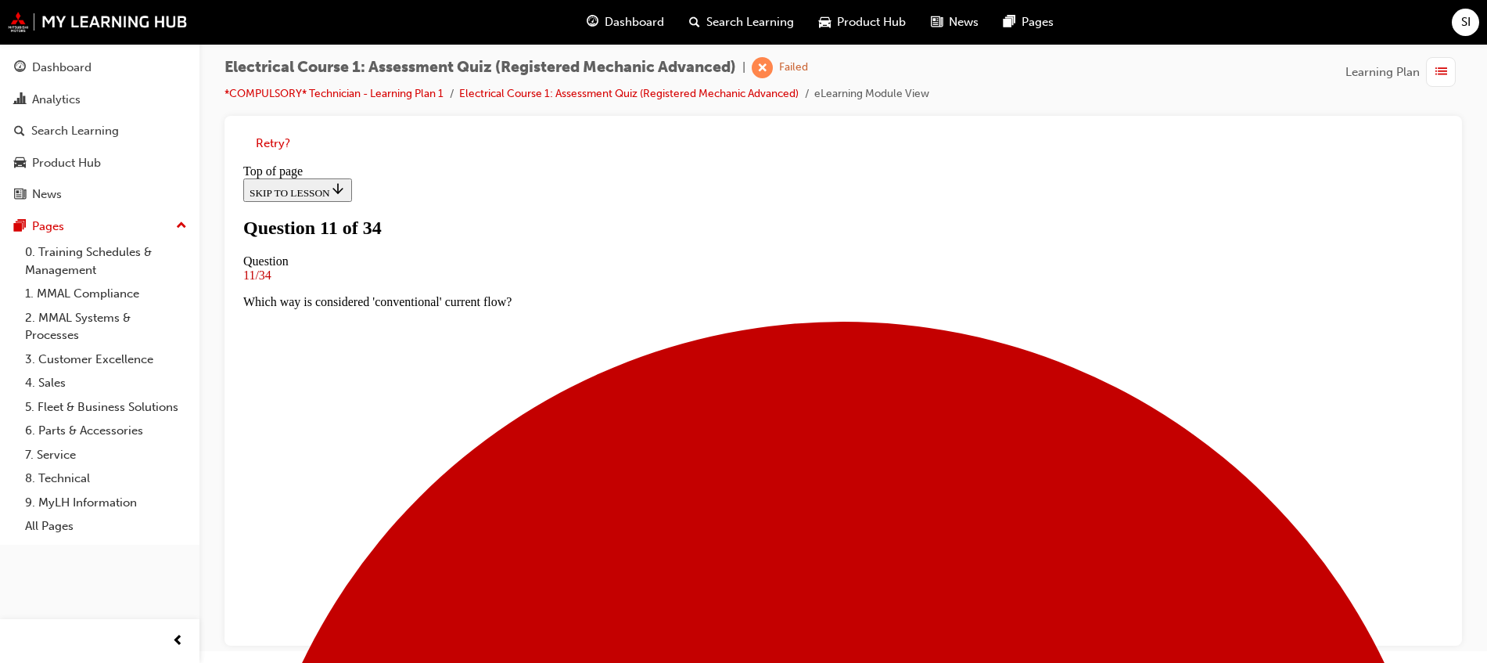
scroll to position [100, 0]
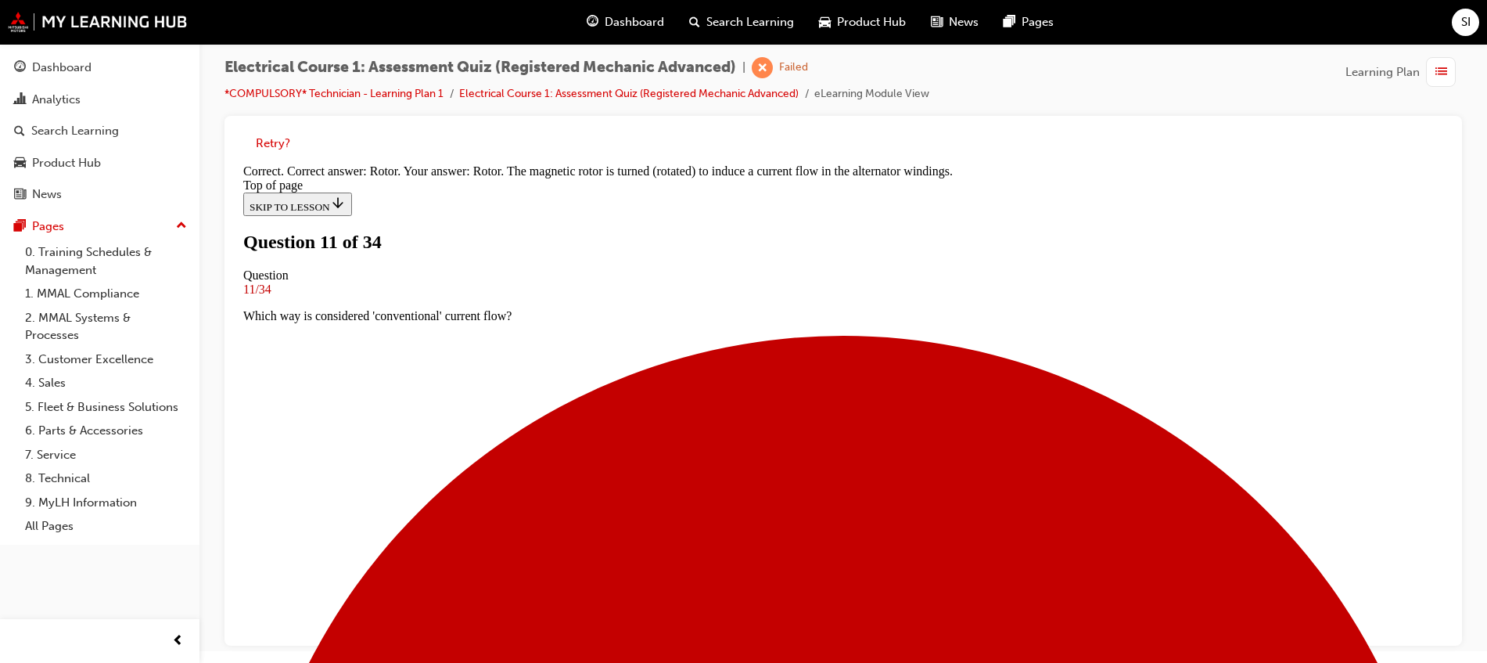
scroll to position [74, 0]
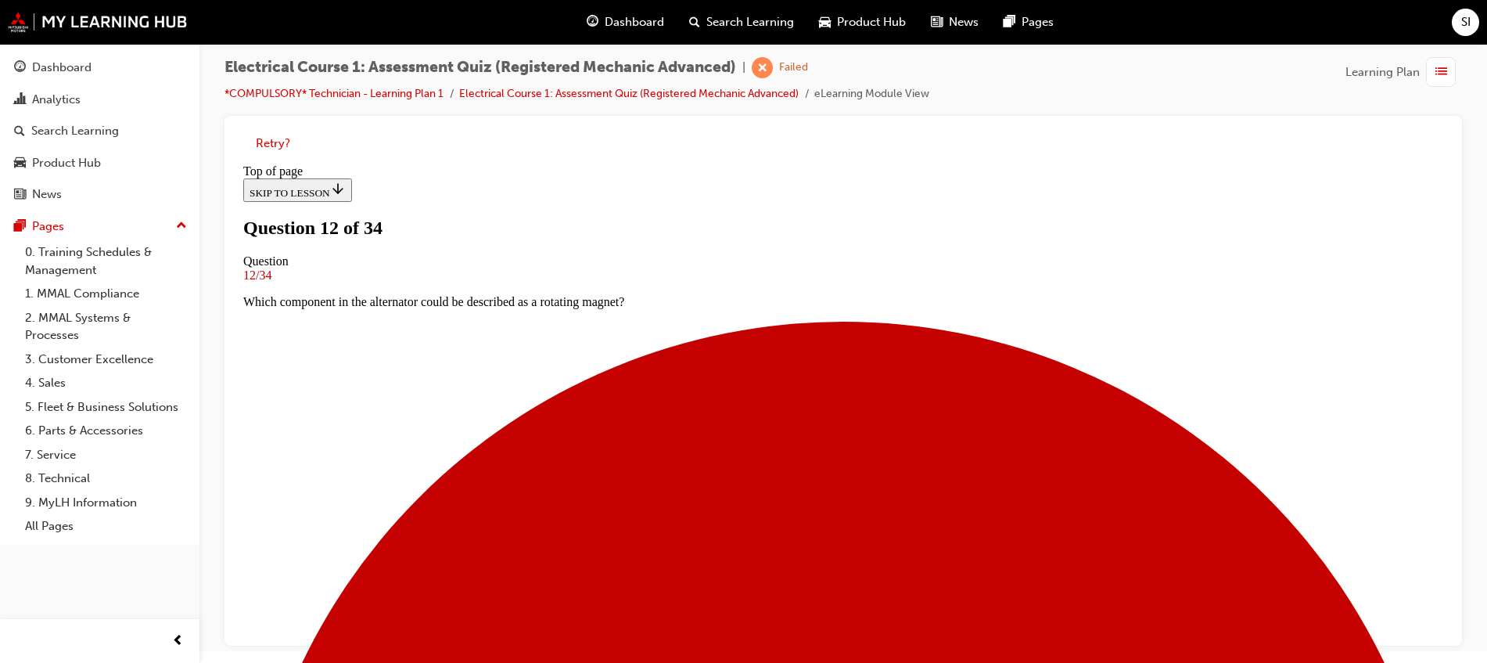
scroll to position [100, 0]
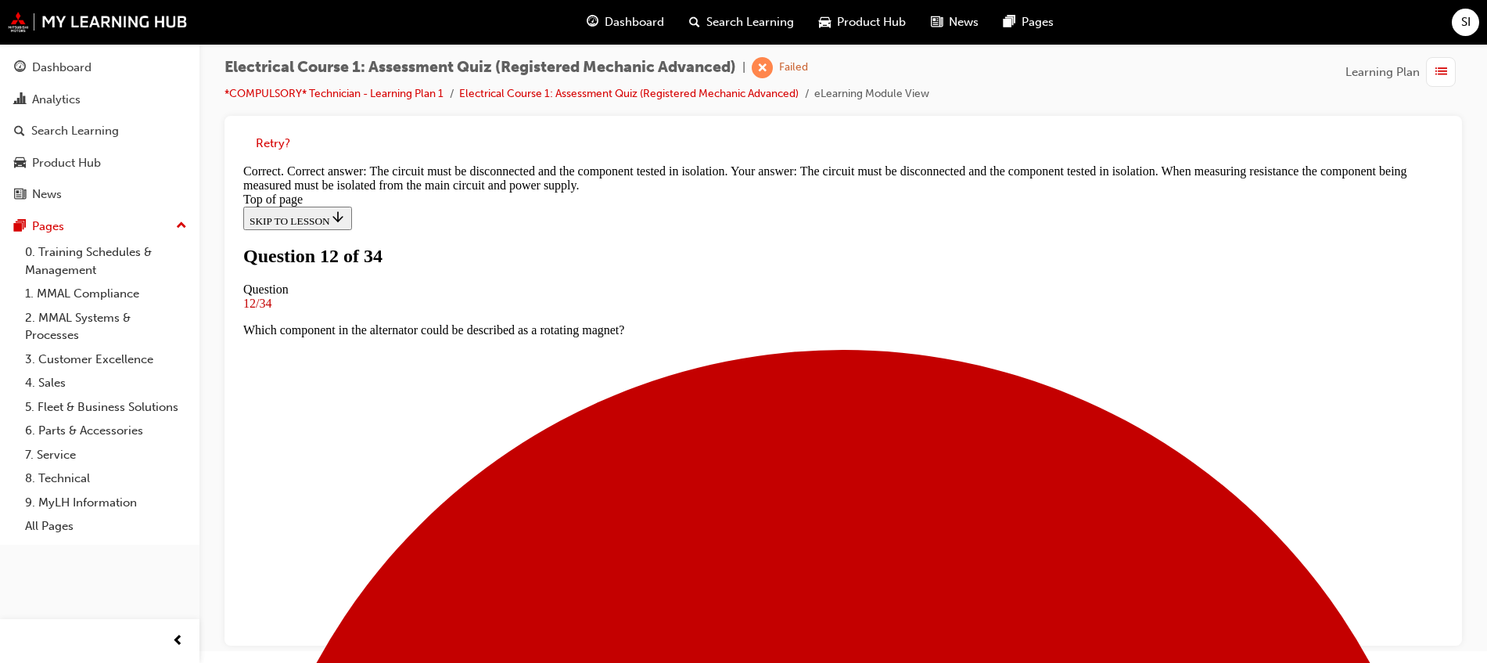
scroll to position [352, 0]
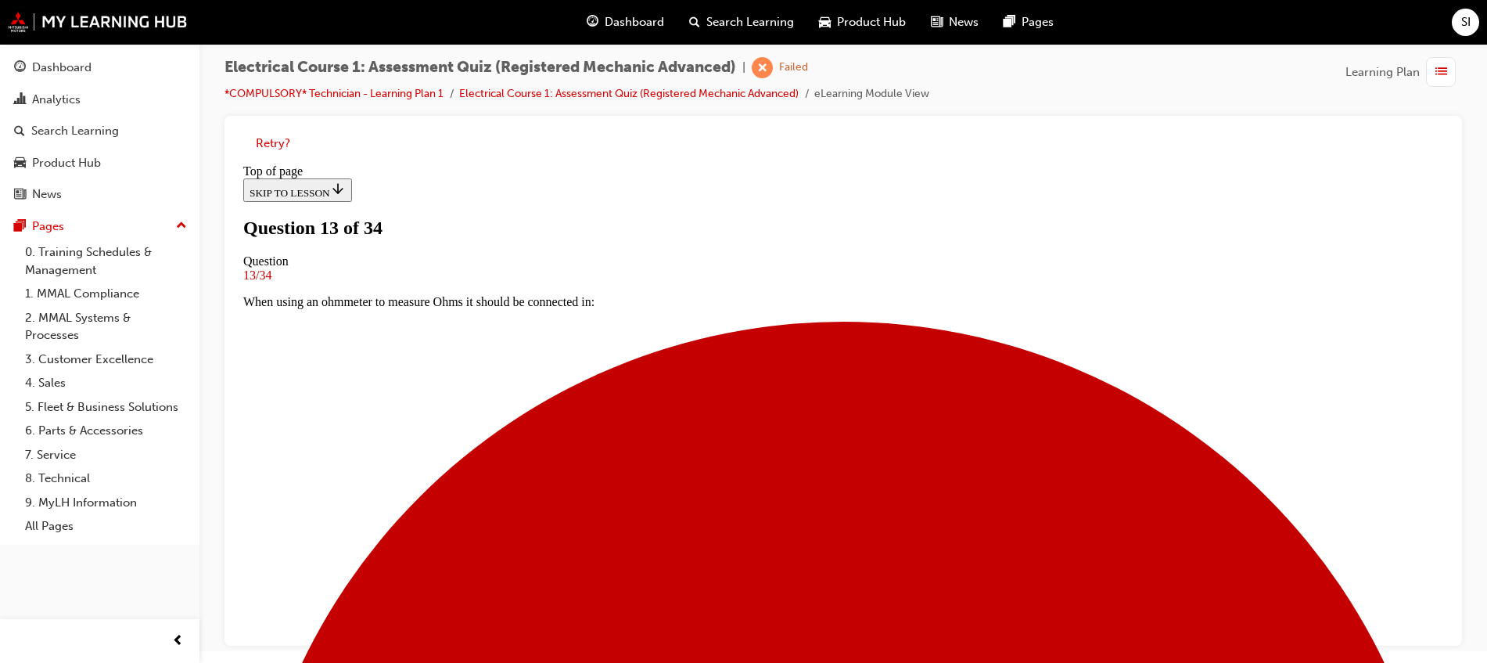
scroll to position [213, 0]
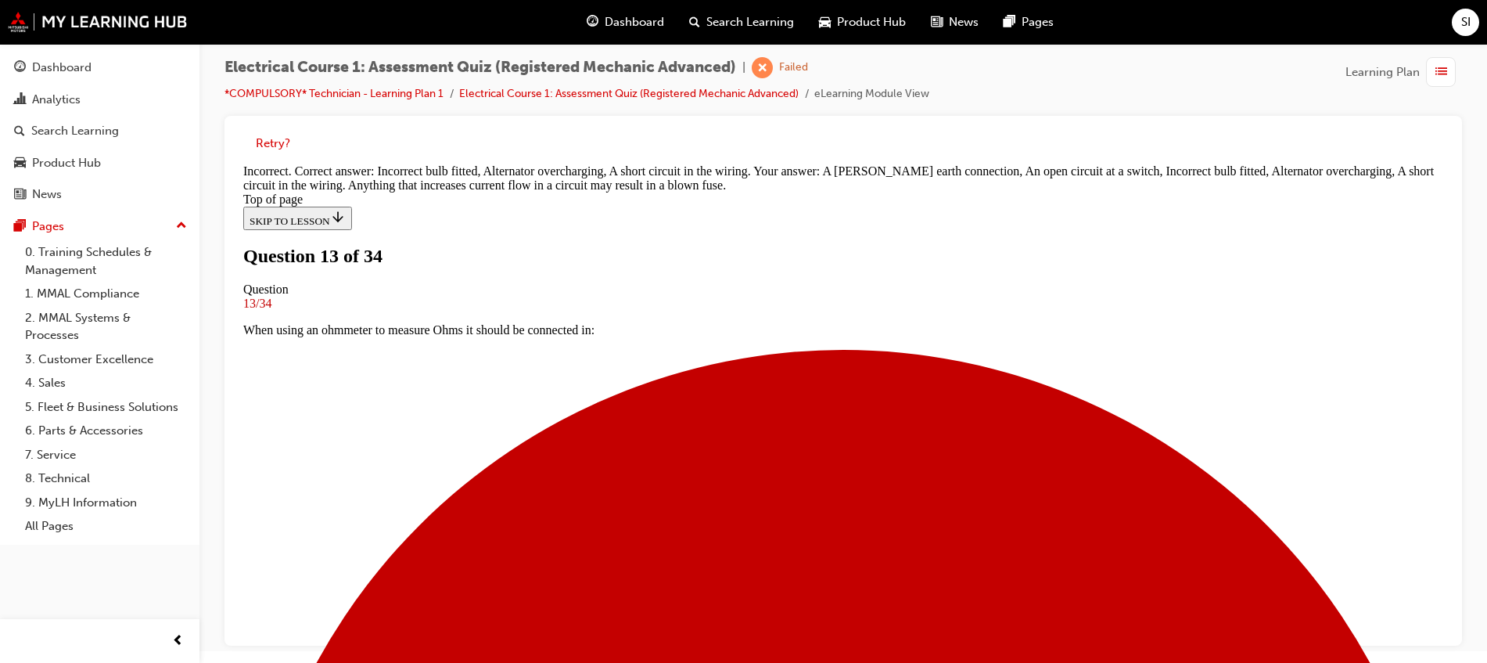
scroll to position [437, 0]
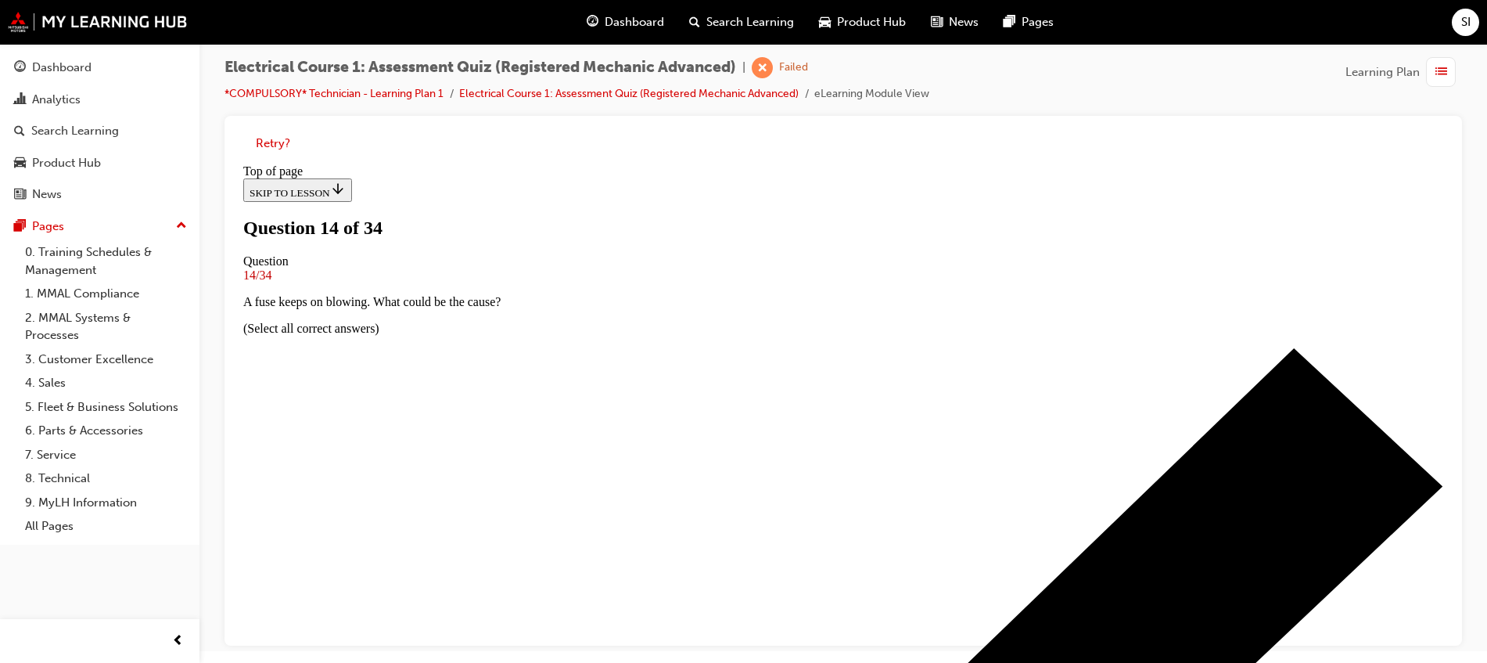
scroll to position [198, 0]
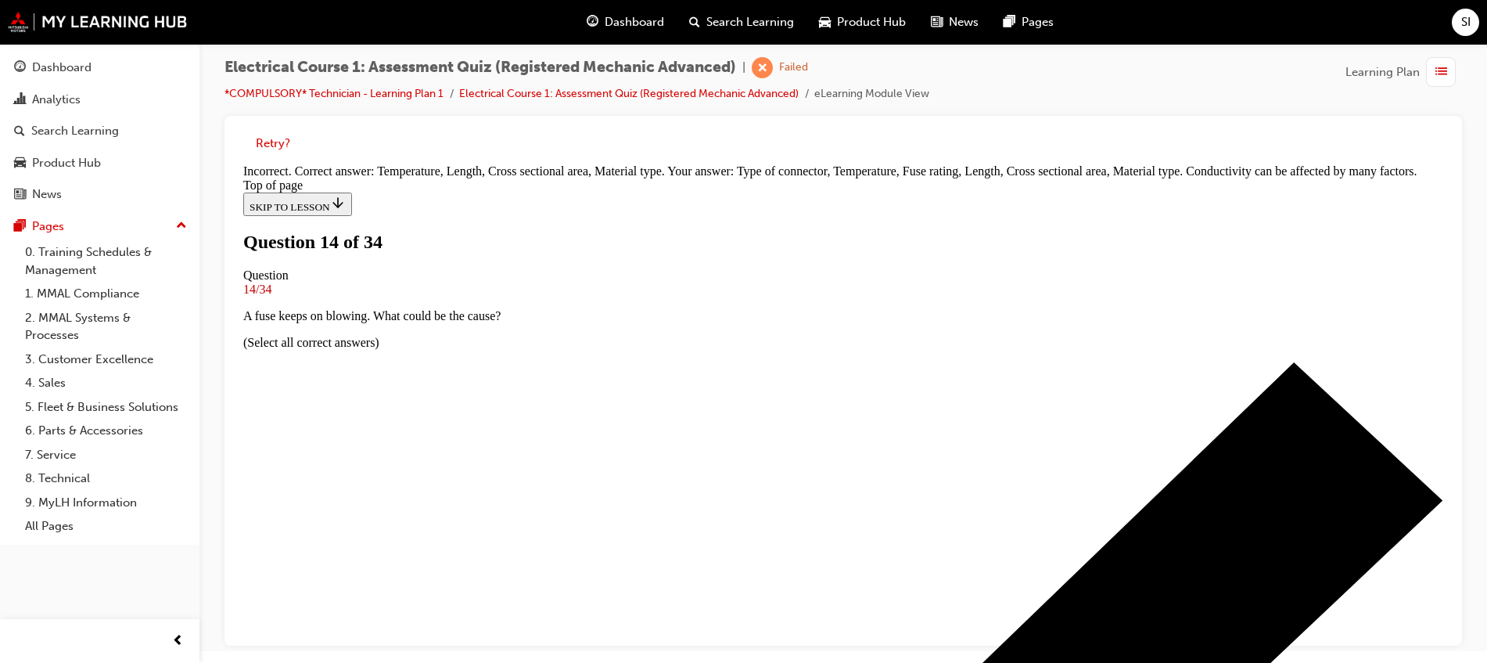
scroll to position [500, 0]
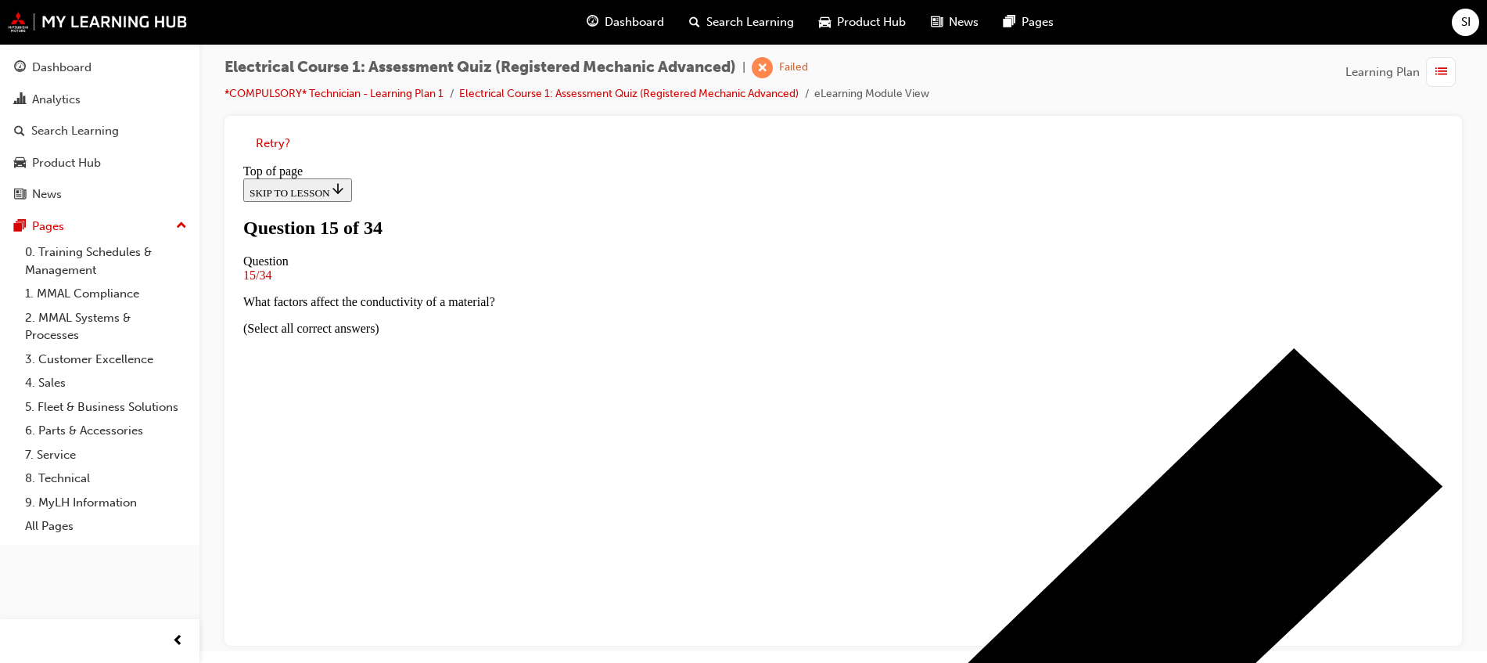
scroll to position [198, 0]
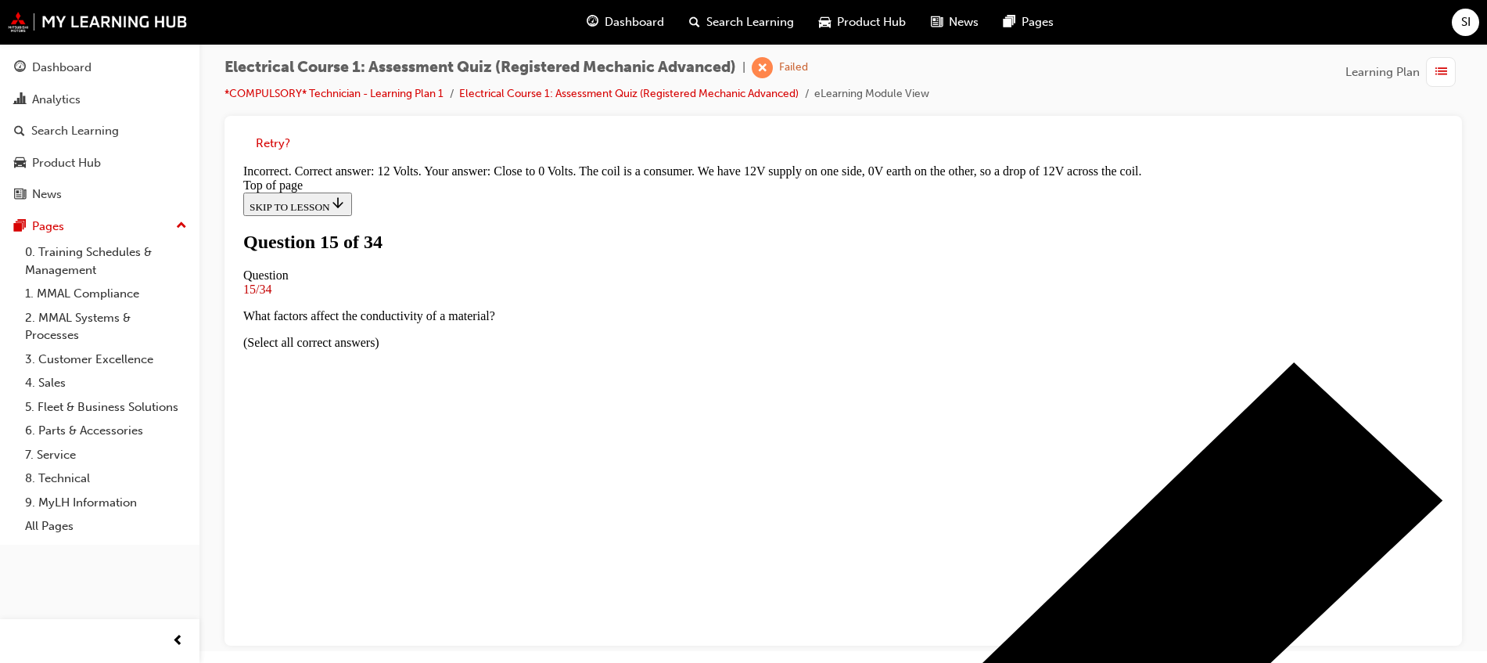
scroll to position [394, 0]
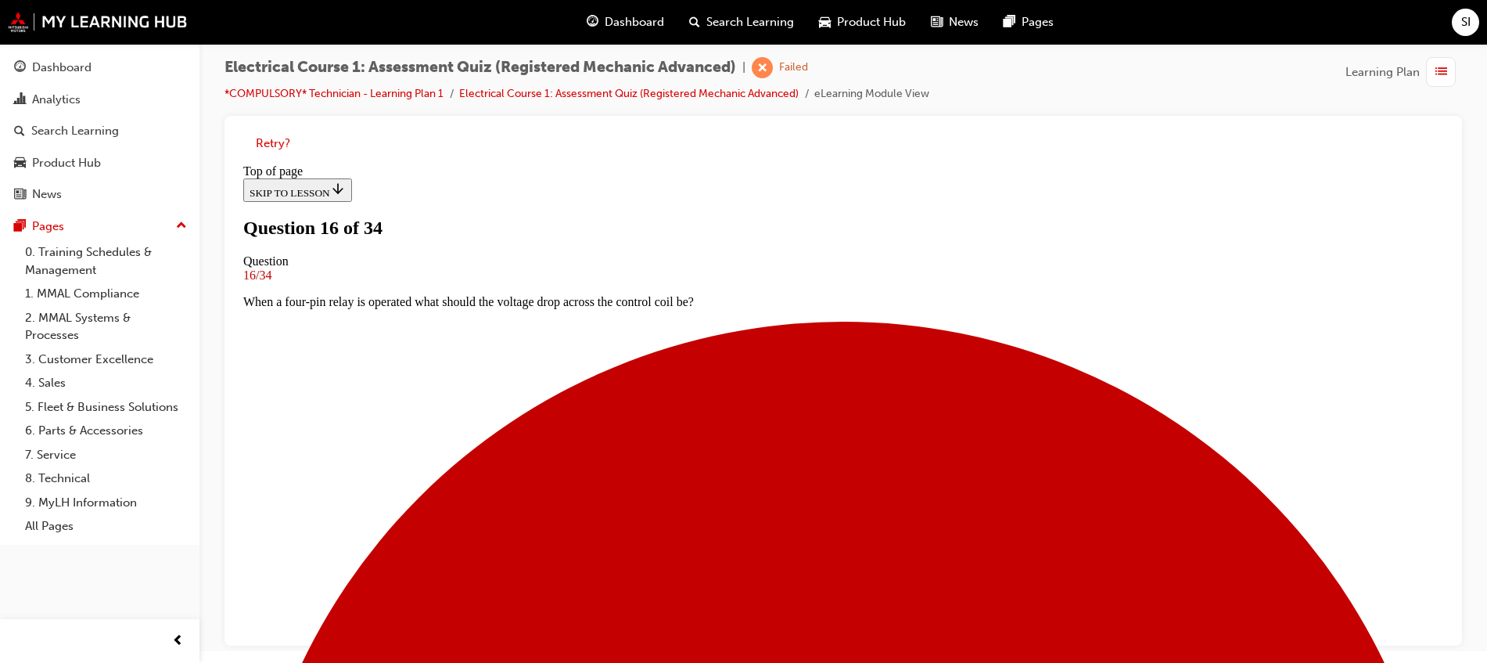
scroll to position [100, 0]
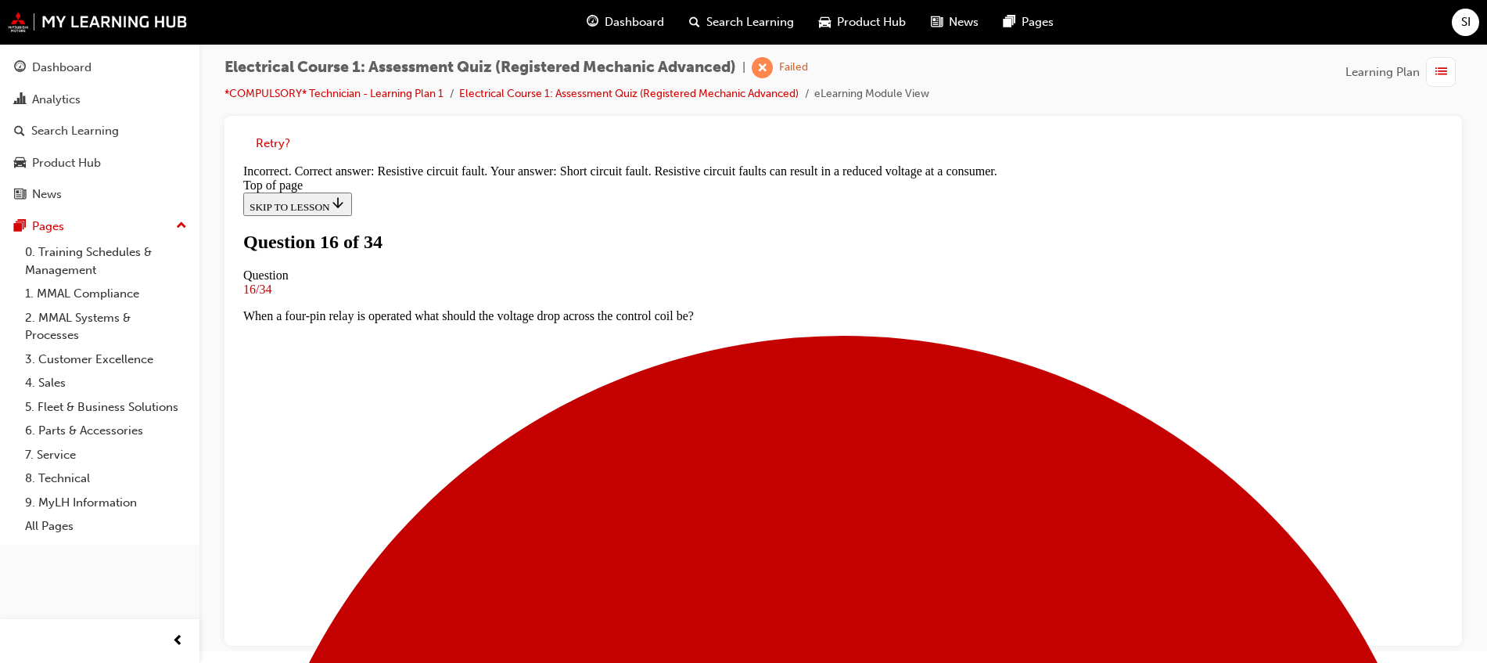
scroll to position [286, 0]
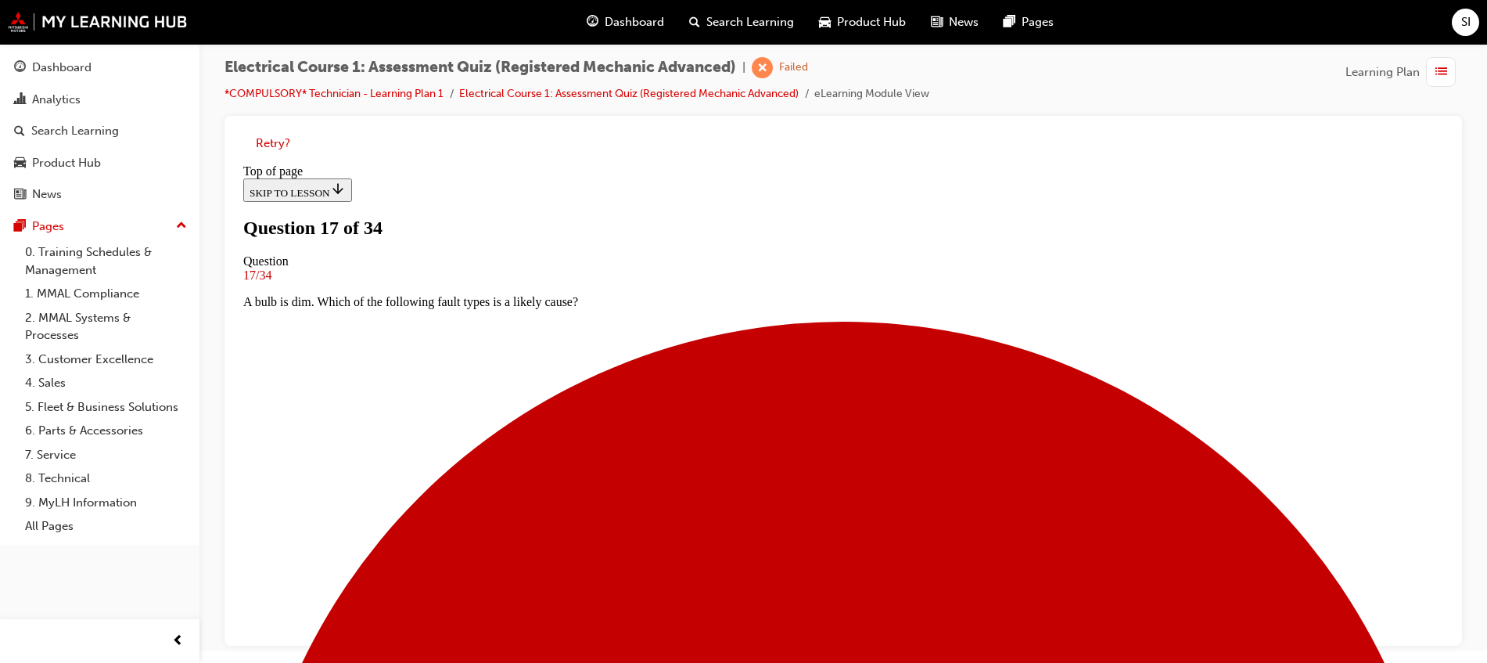
scroll to position [198, 0]
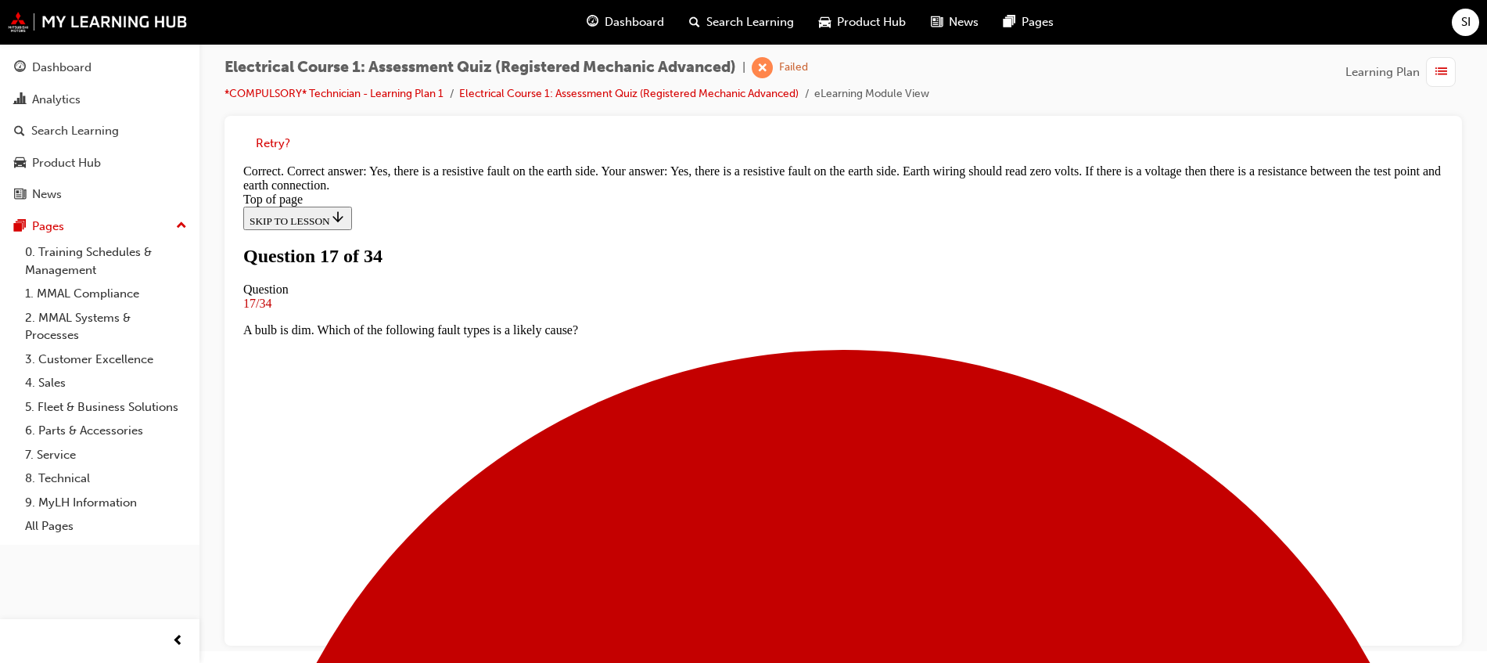
scroll to position [456, 0]
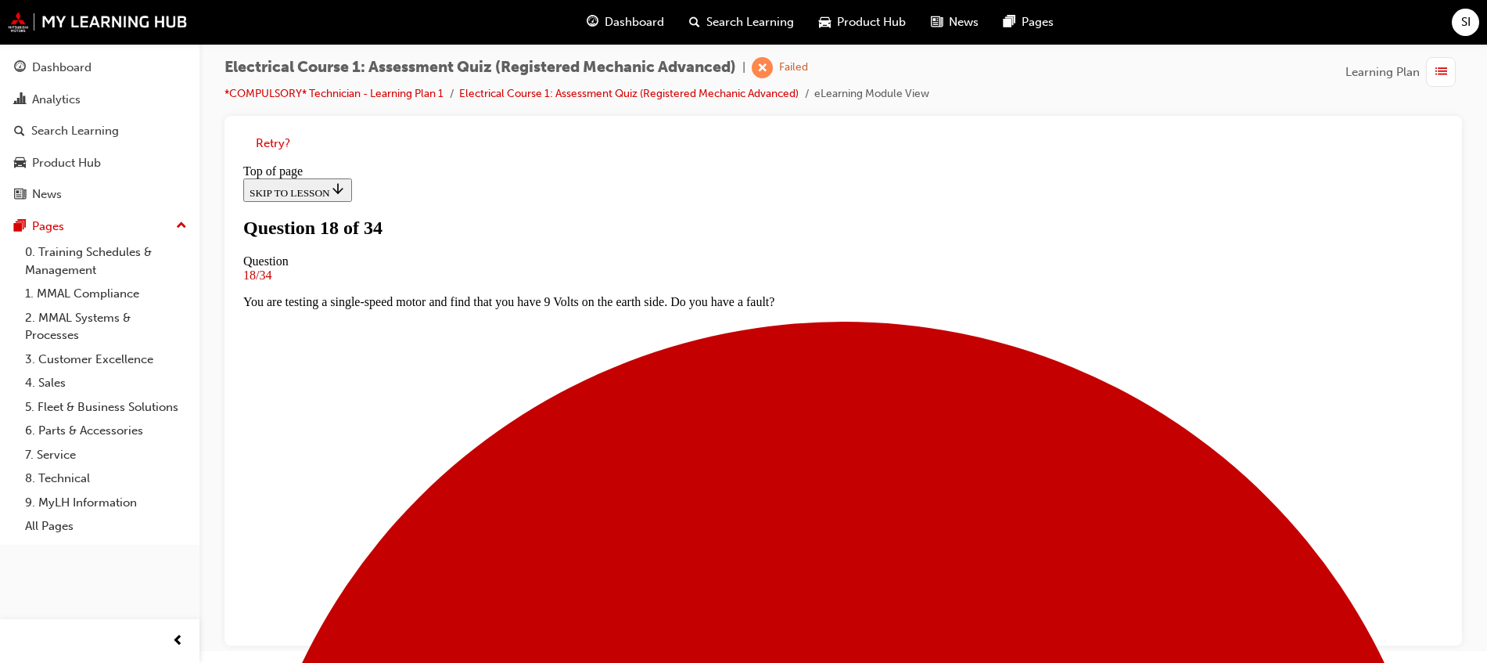
scroll to position [100, 0]
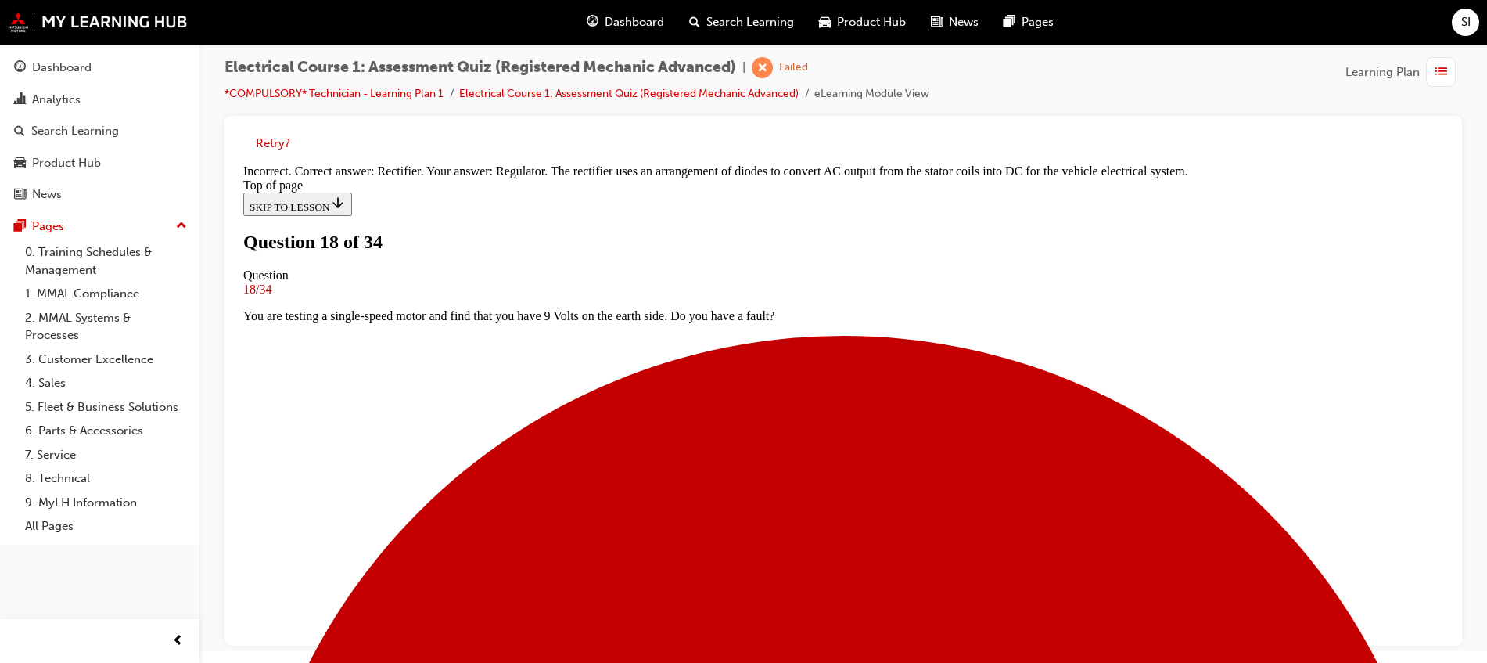
scroll to position [367, 0]
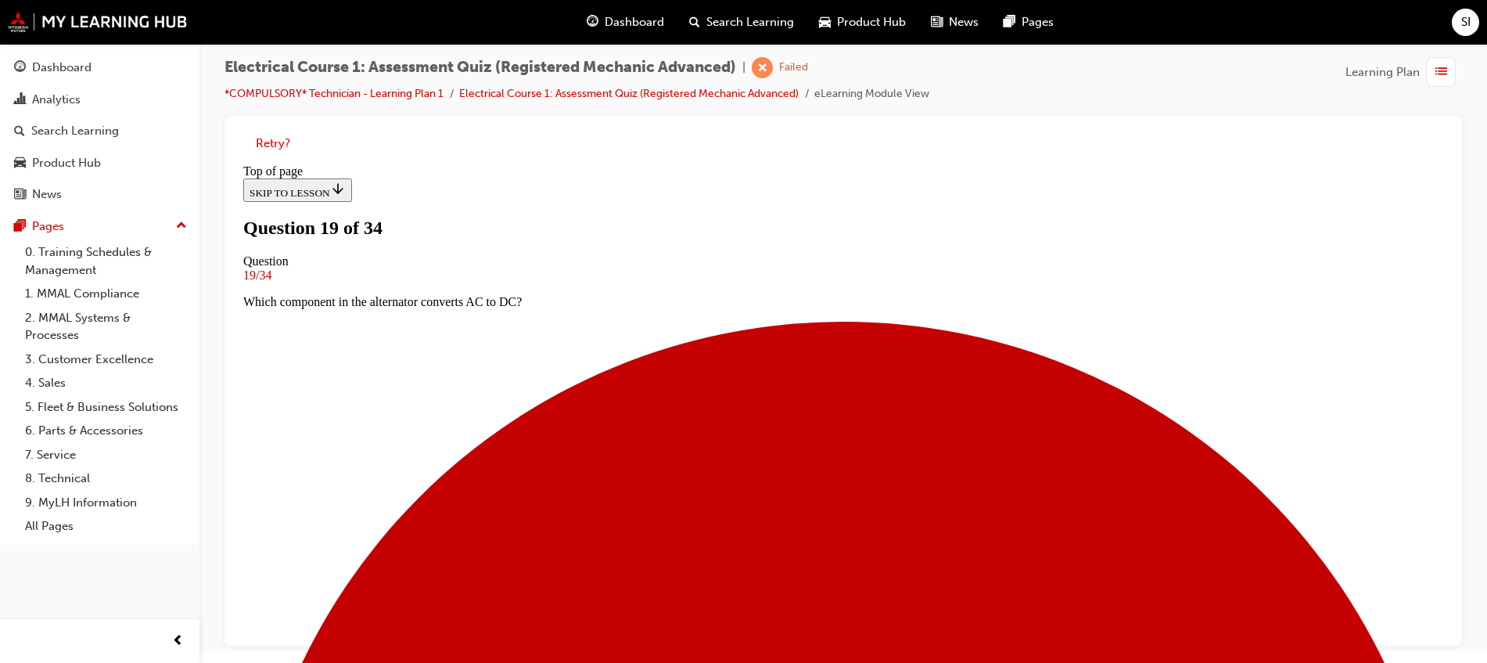
scroll to position [2, 0]
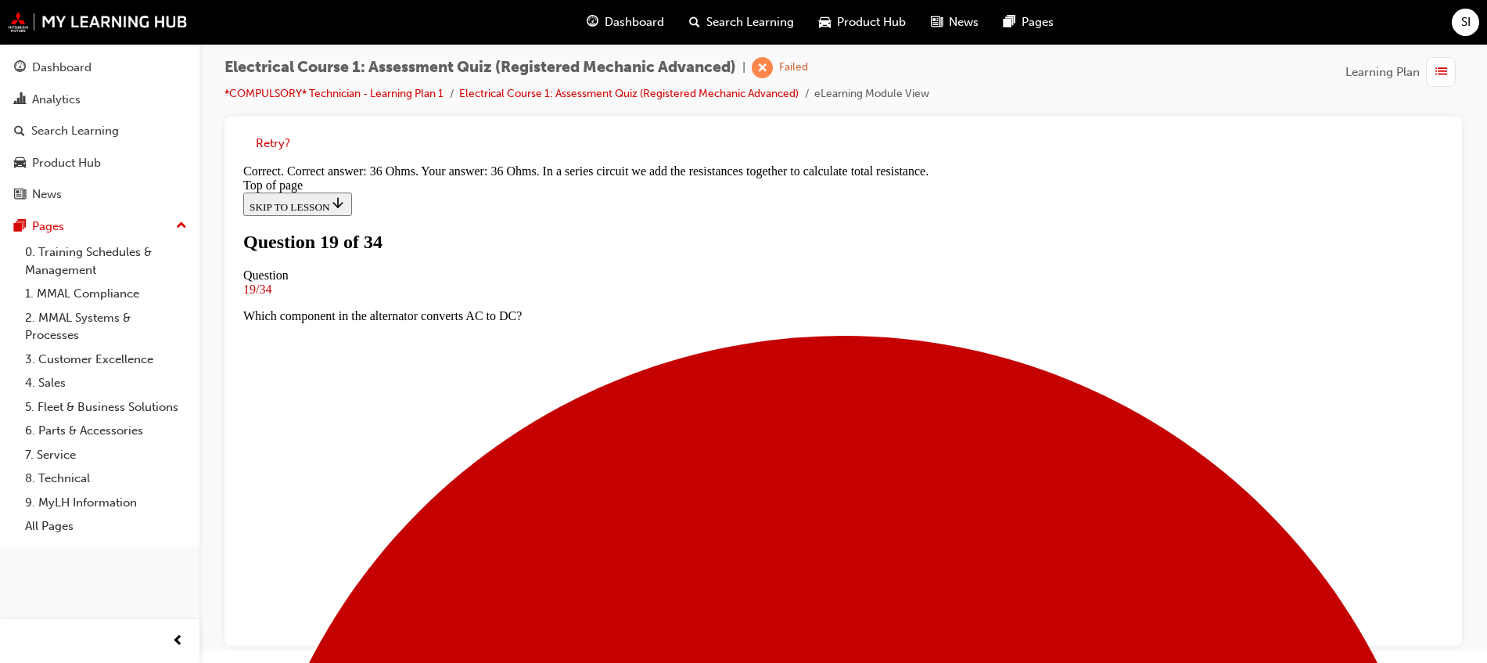
scroll to position [394, 0]
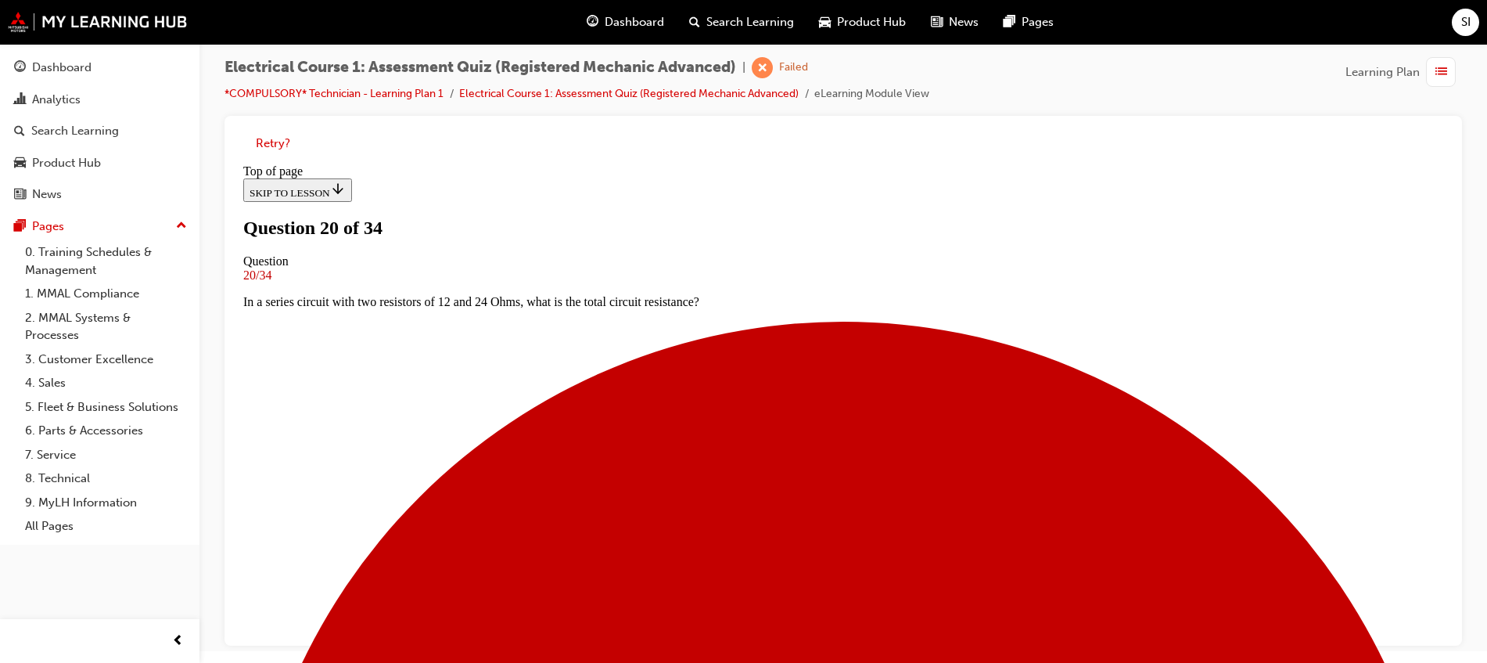
scroll to position [100, 0]
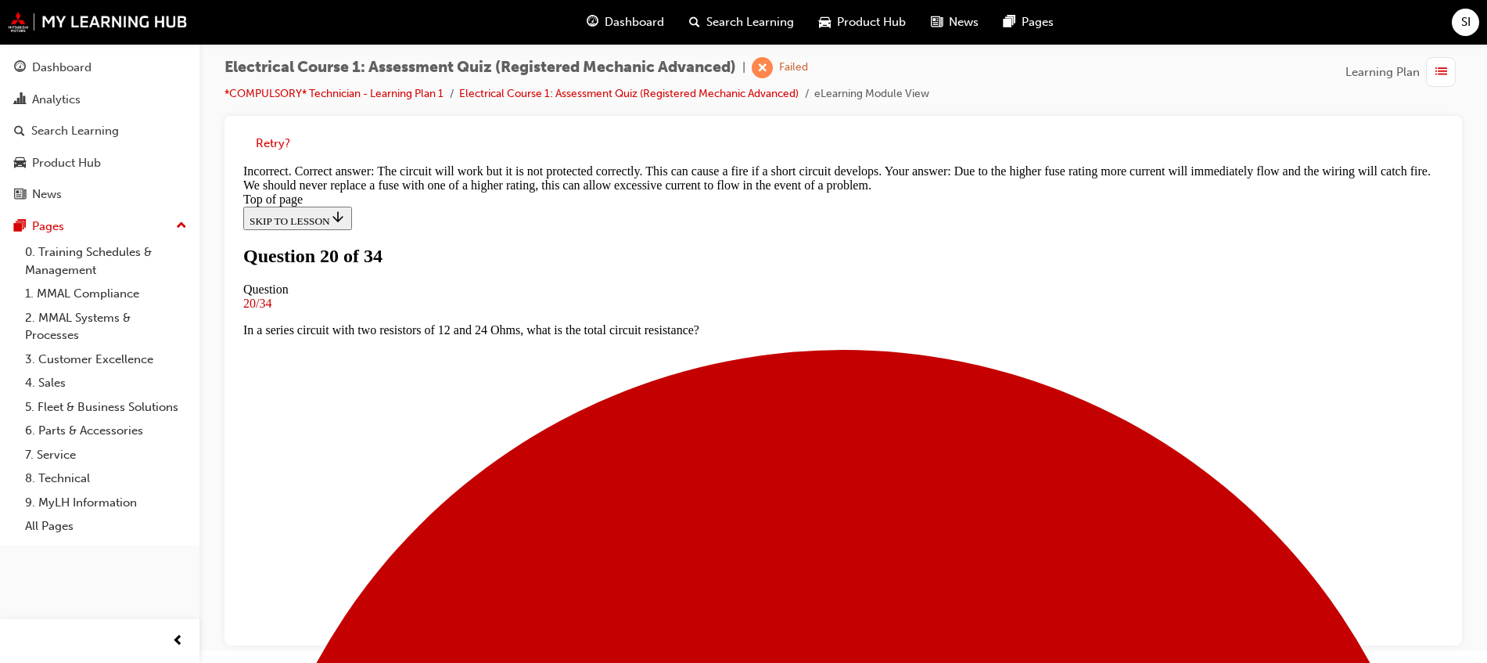
scroll to position [414, 0]
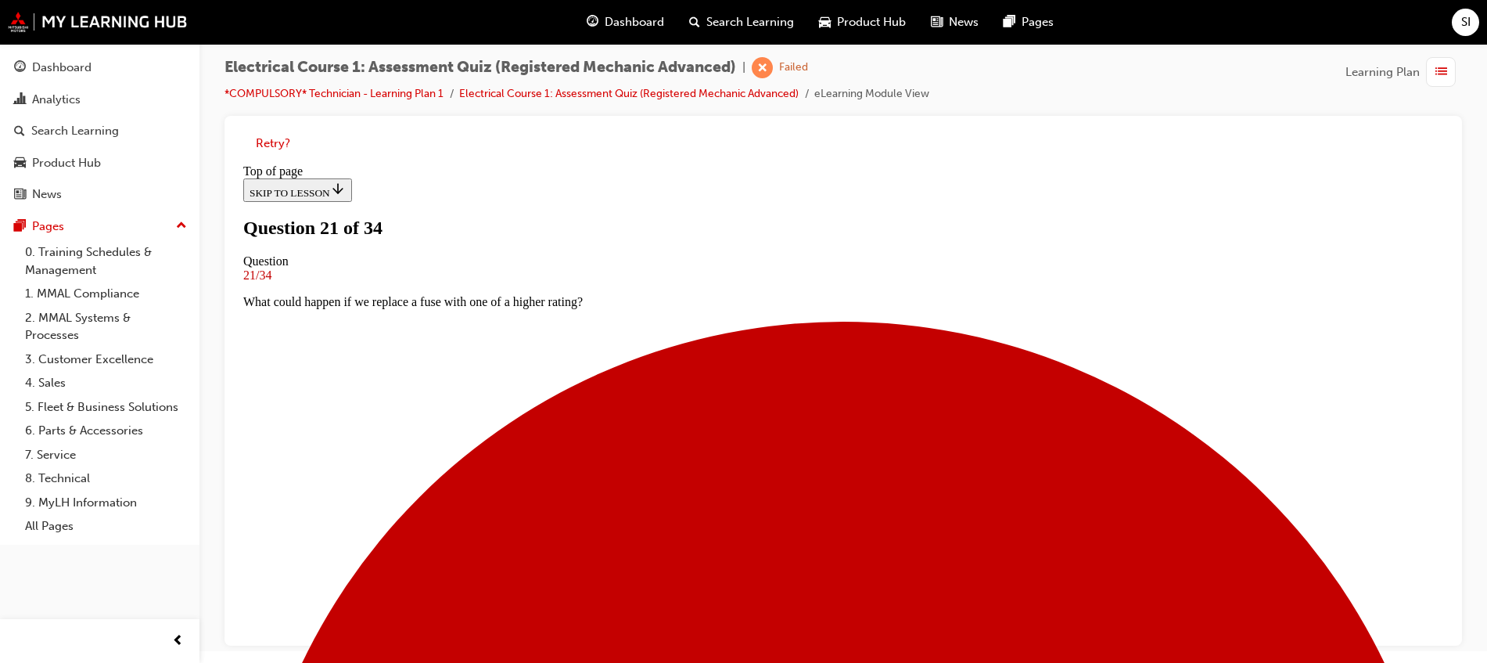
scroll to position [185, 0]
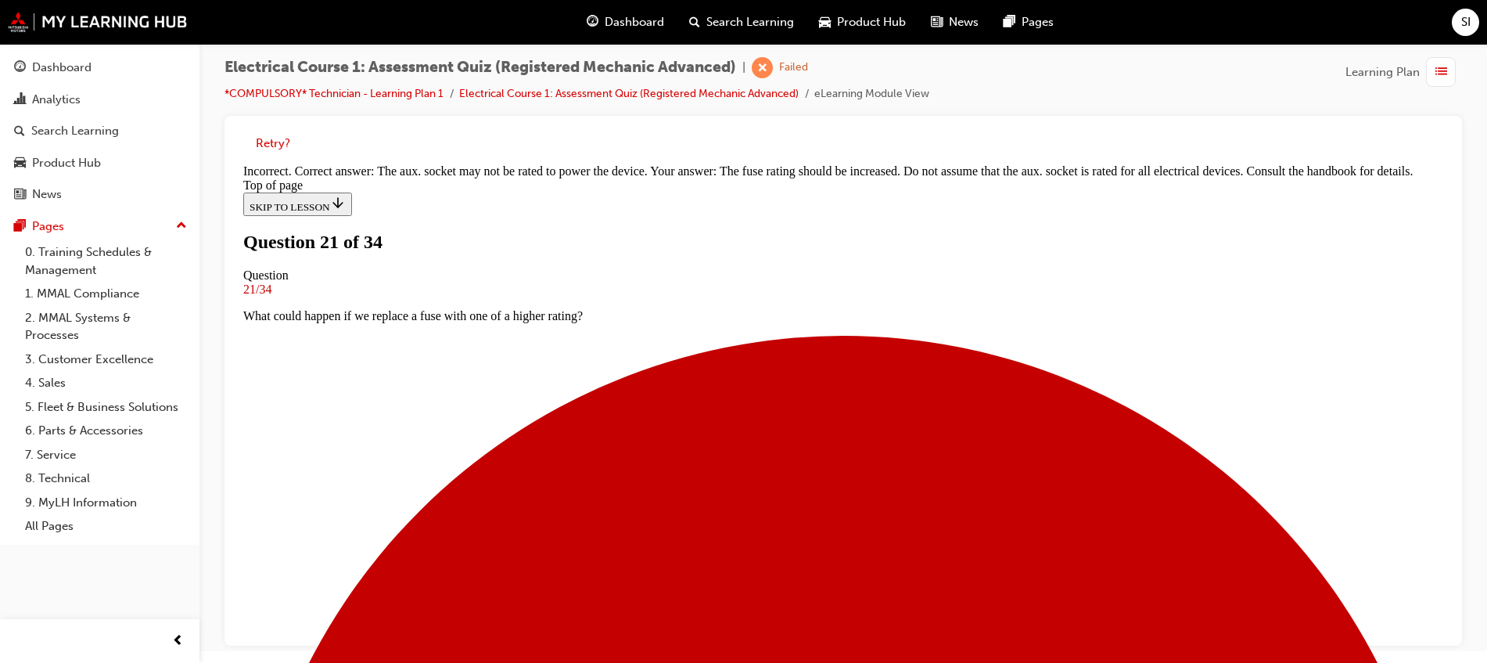
scroll to position [331, 0]
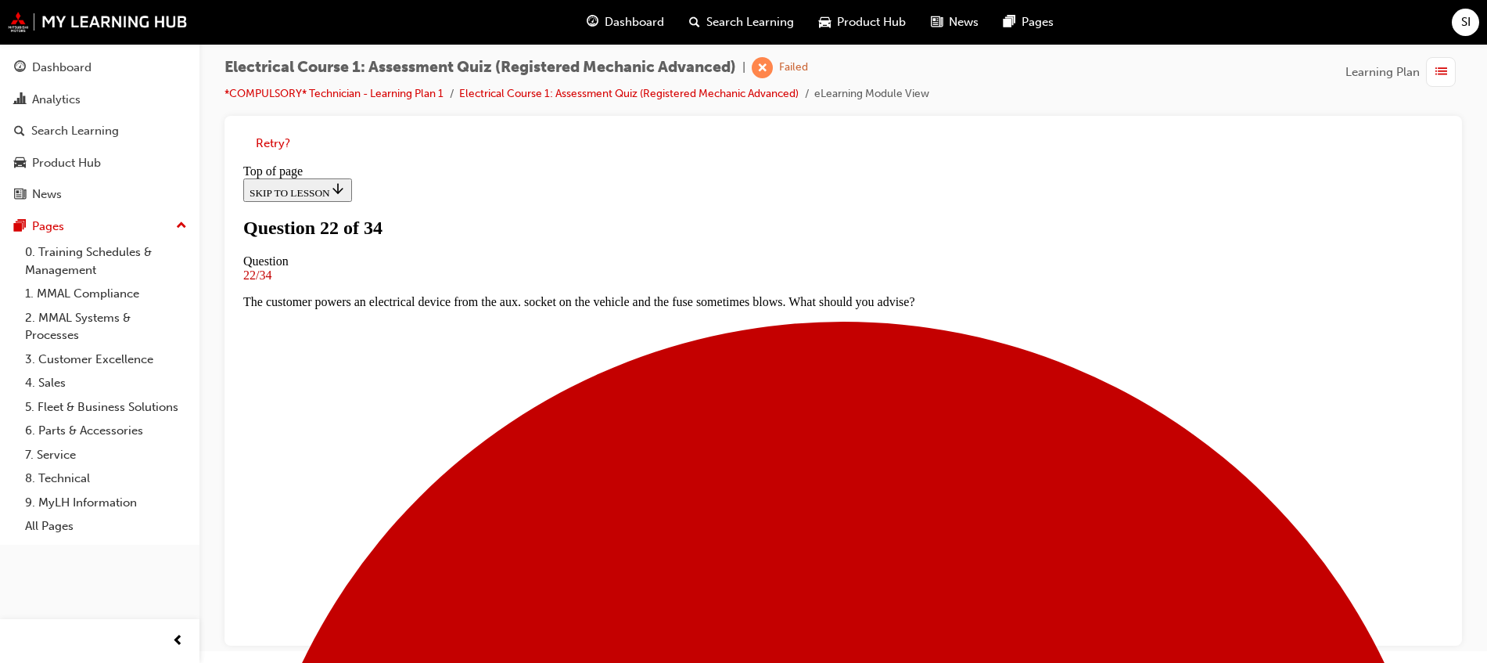
scroll to position [100, 0]
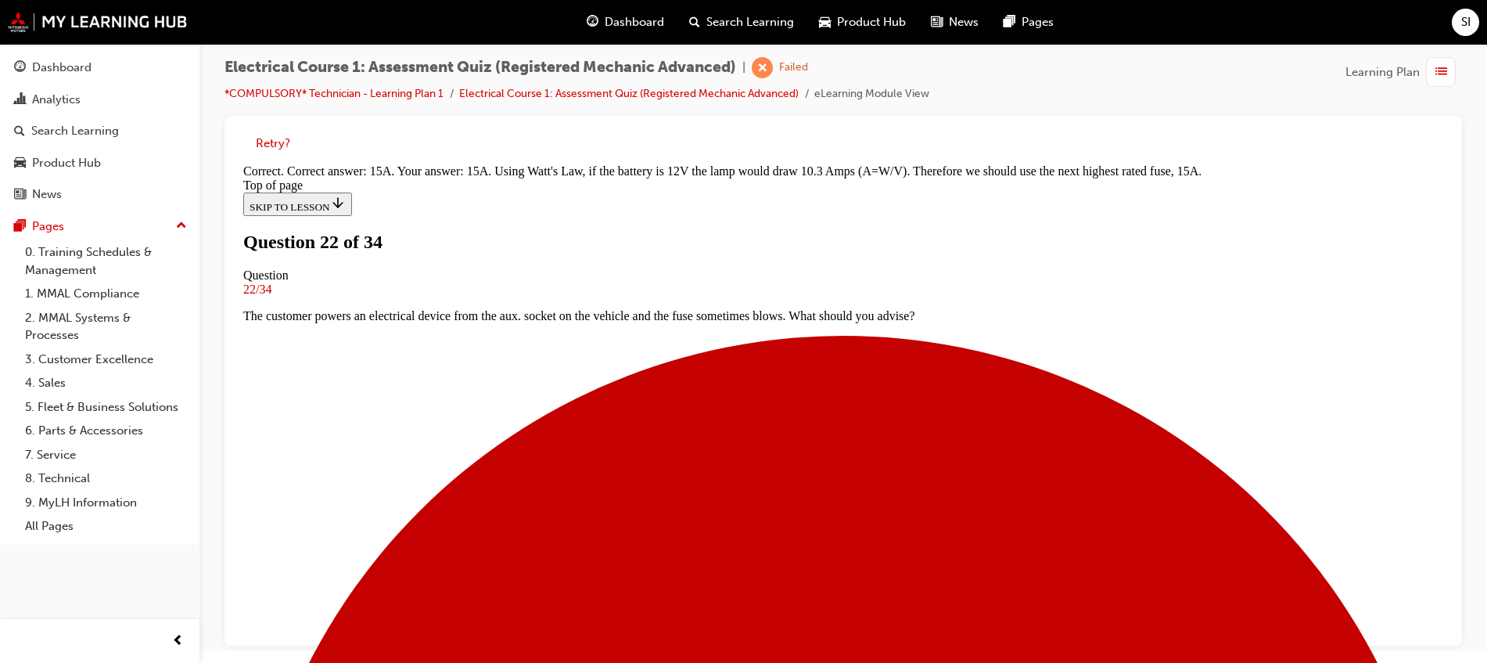
scroll to position [198, 0]
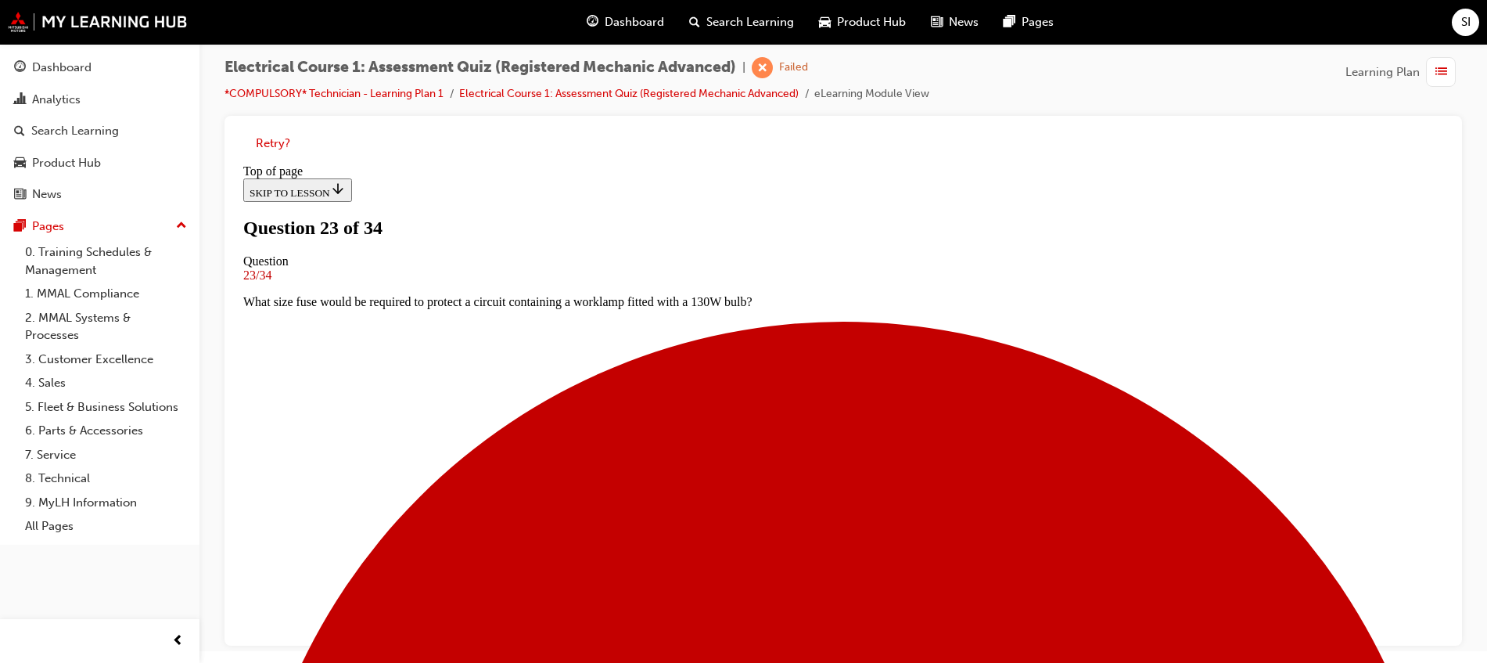
scroll to position [100, 0]
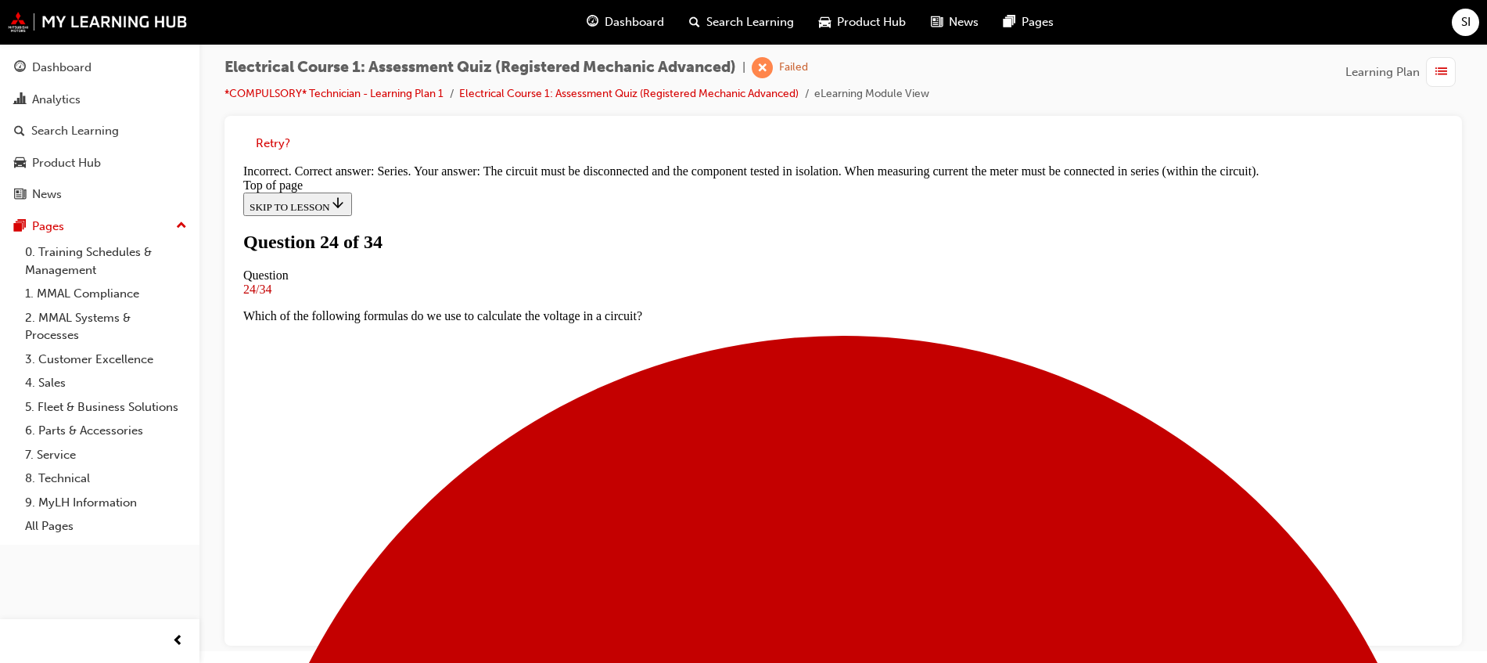
scroll to position [383, 0]
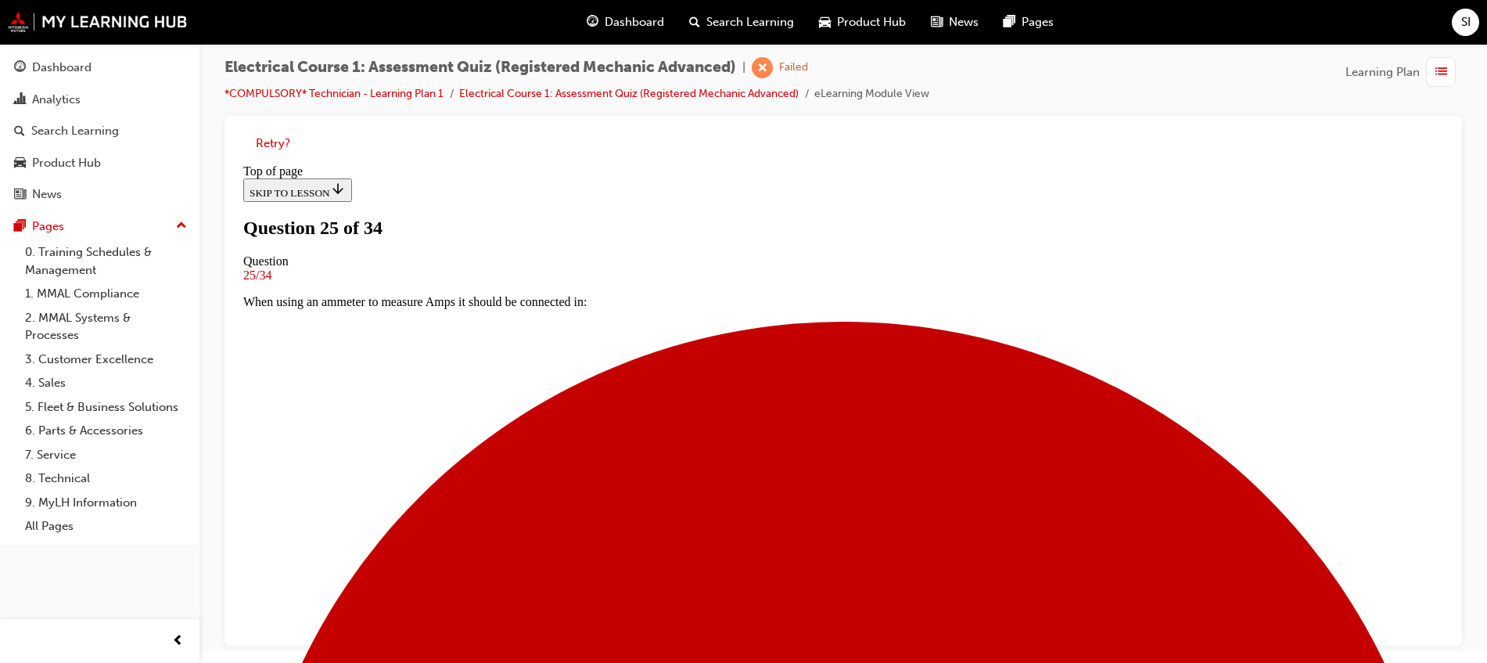
scroll to position [198, 0]
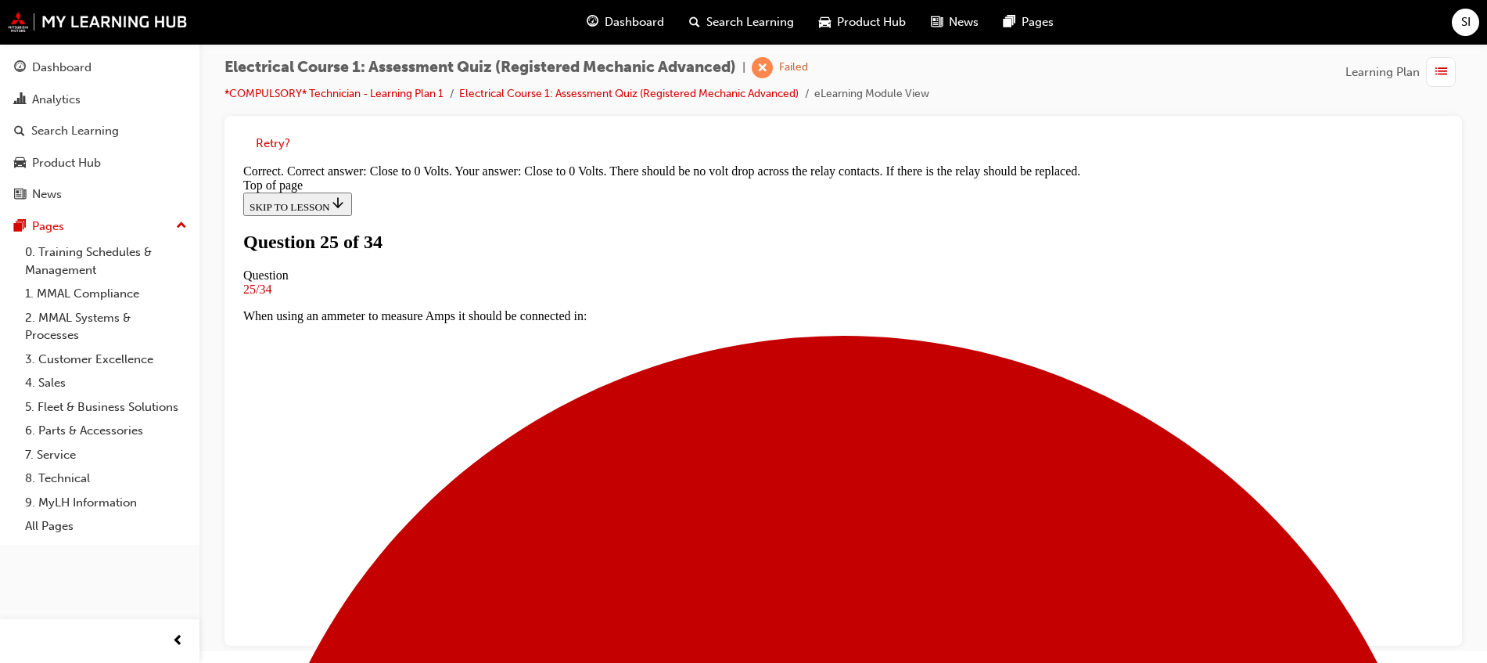
scroll to position [394, 0]
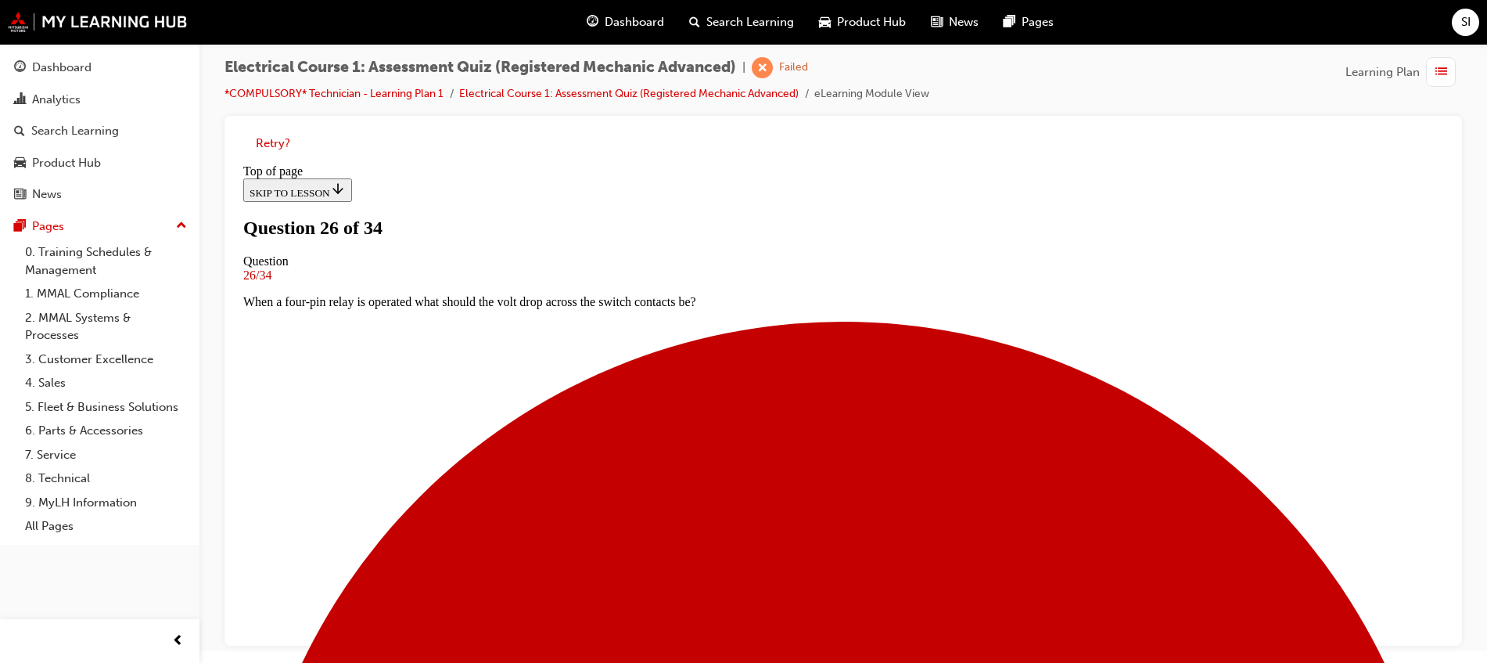
scroll to position [100, 0]
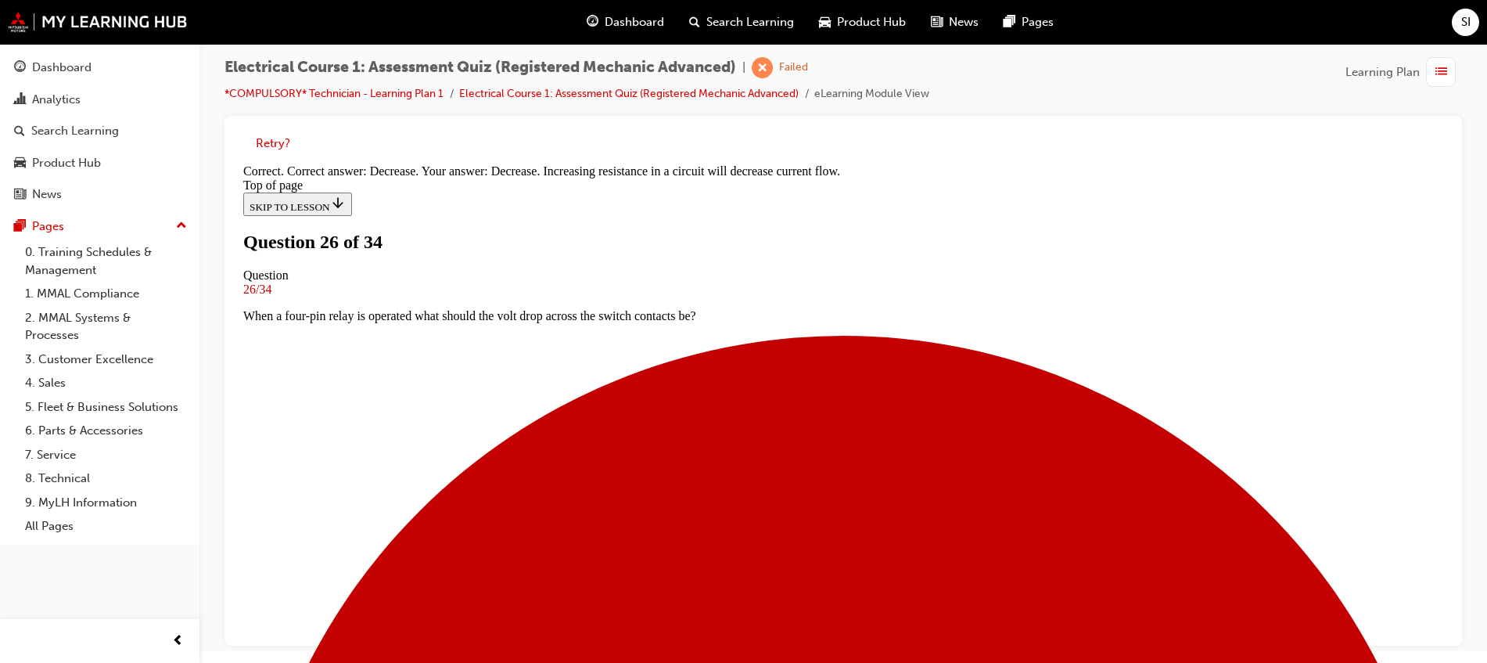
scroll to position [150, 0]
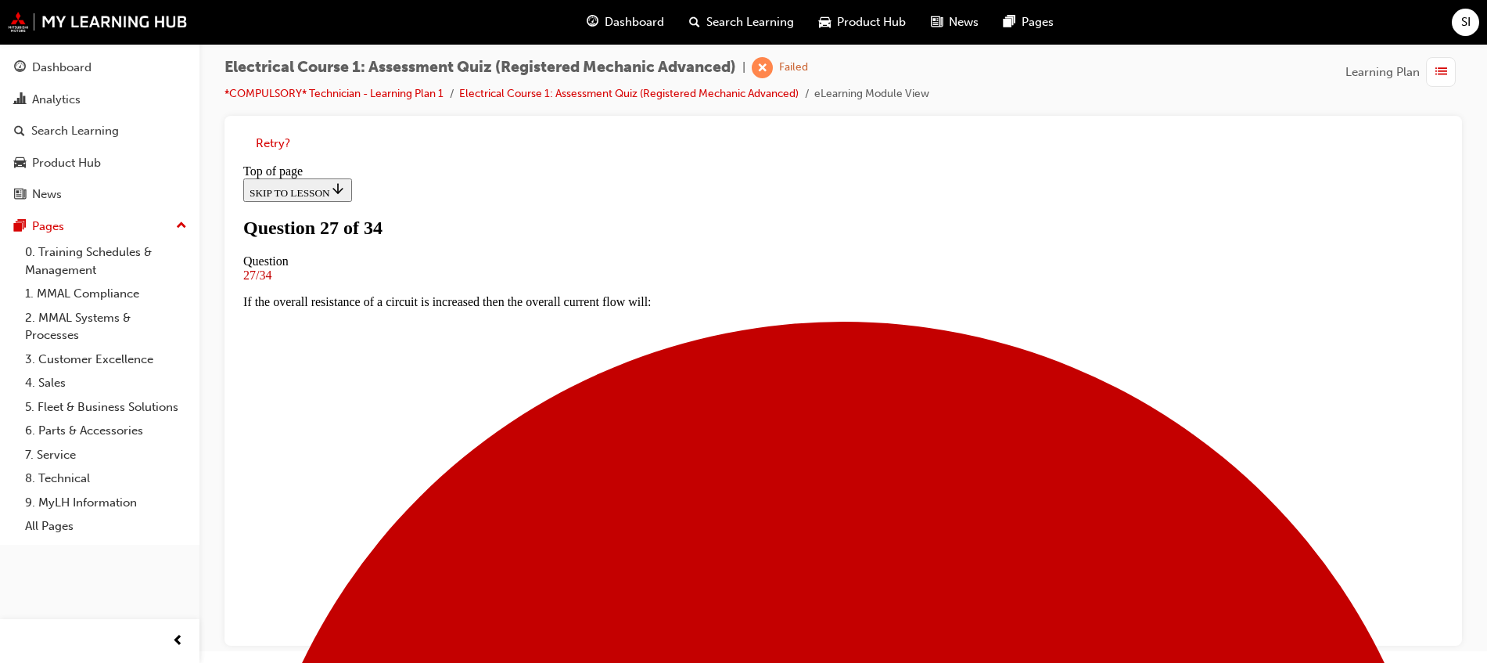
scroll to position [124, 0]
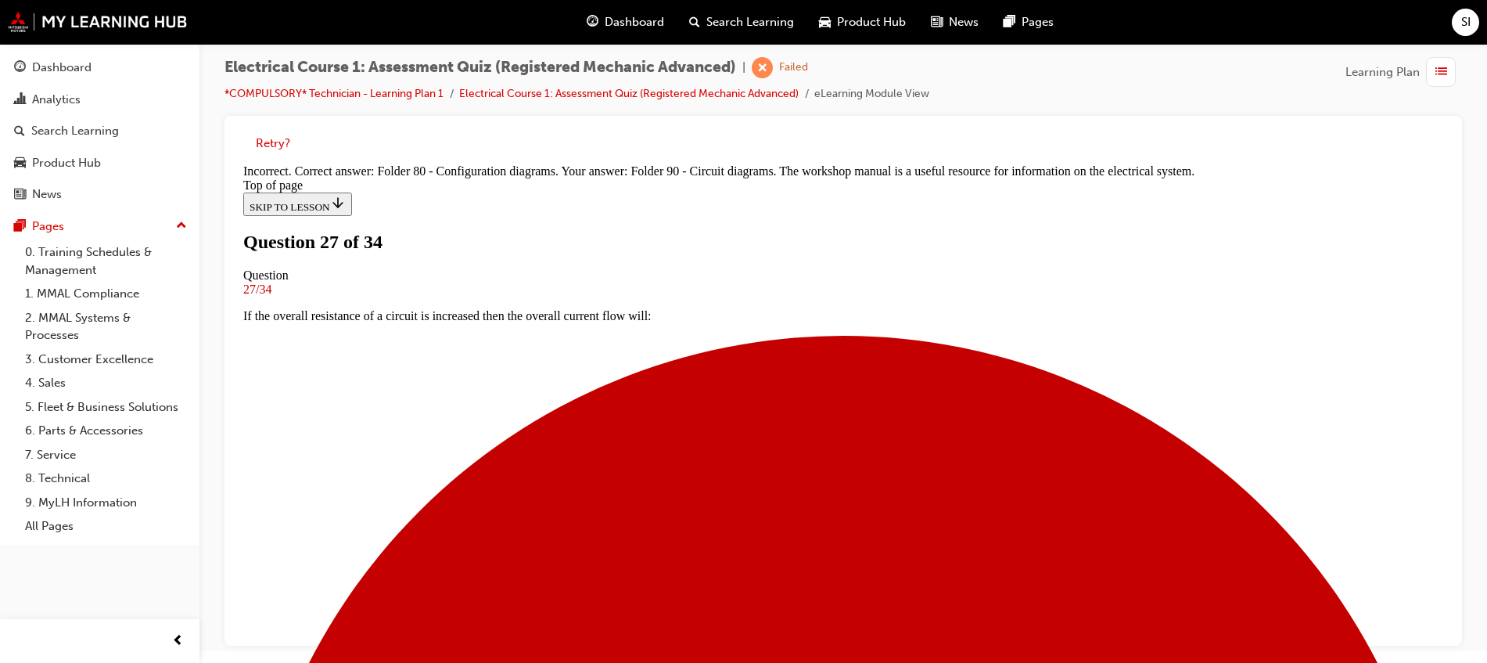
scroll to position [367, 0]
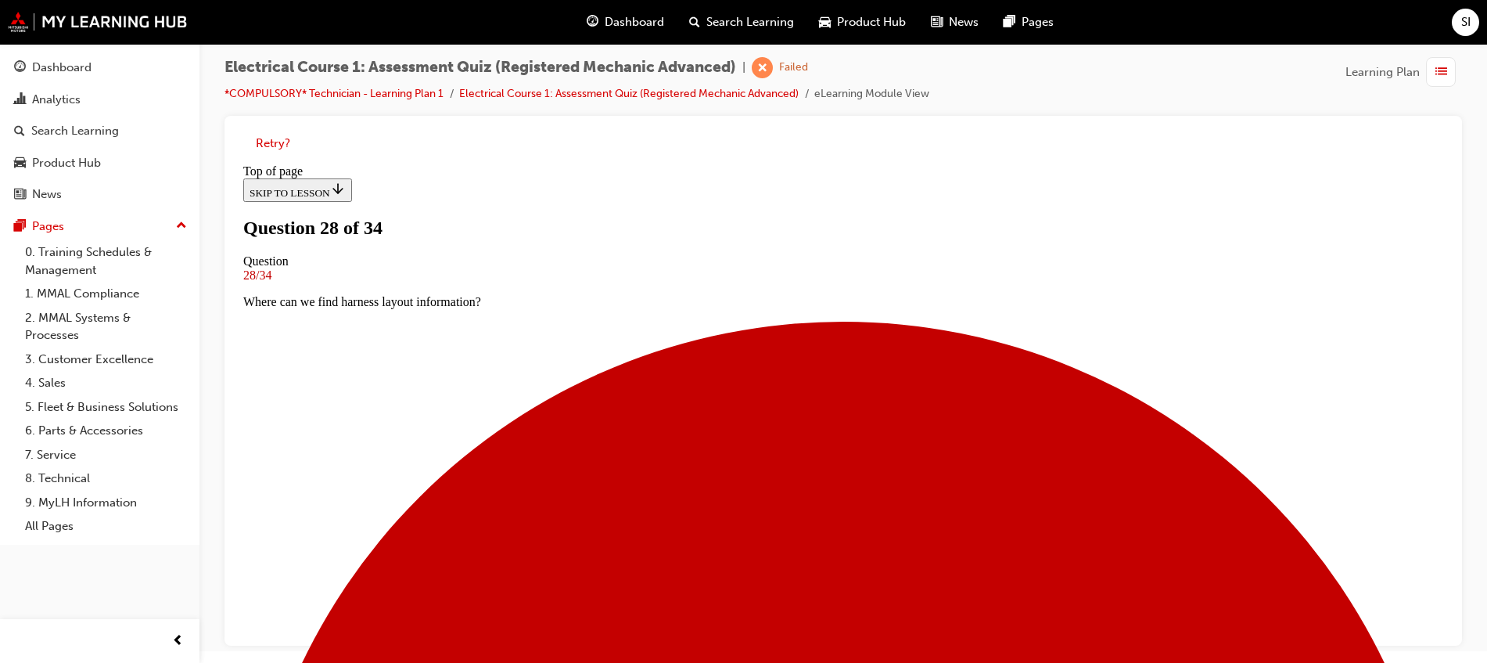
scroll to position [198, 0]
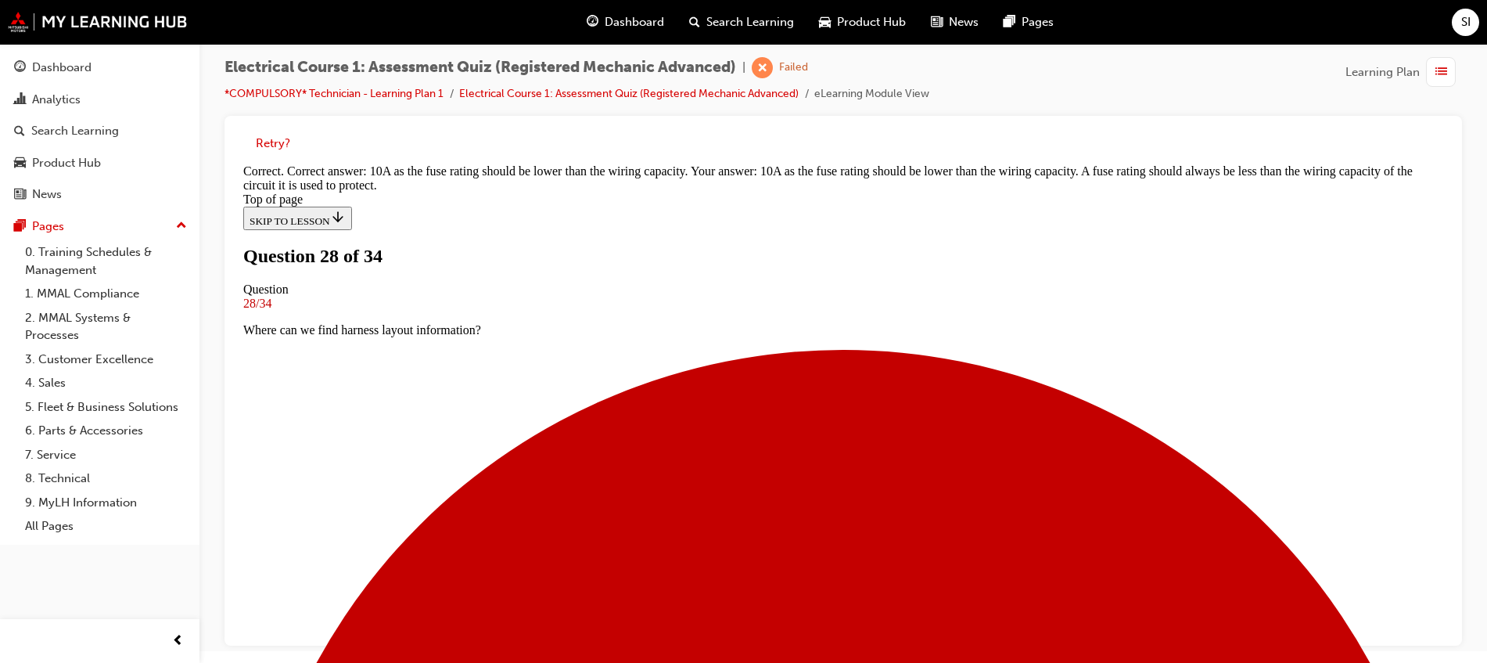
scroll to position [409, 0]
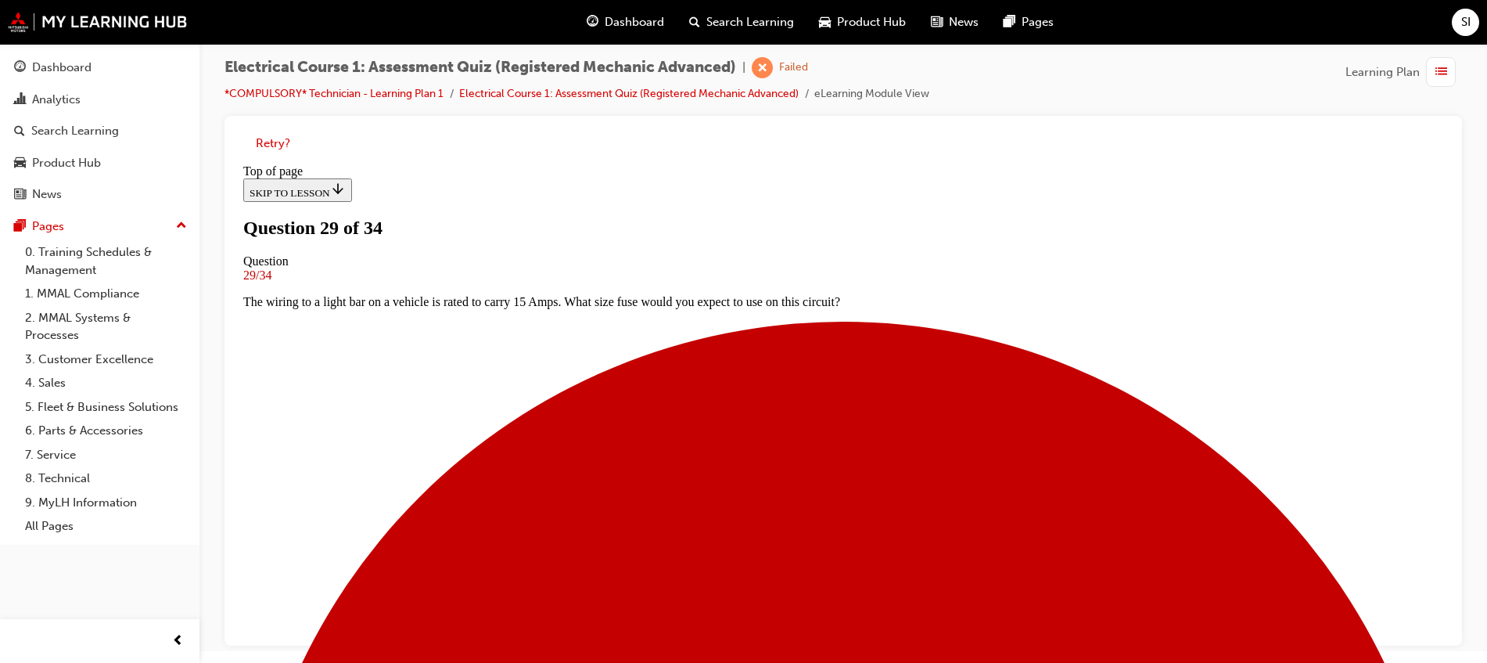
scroll to position [198, 0]
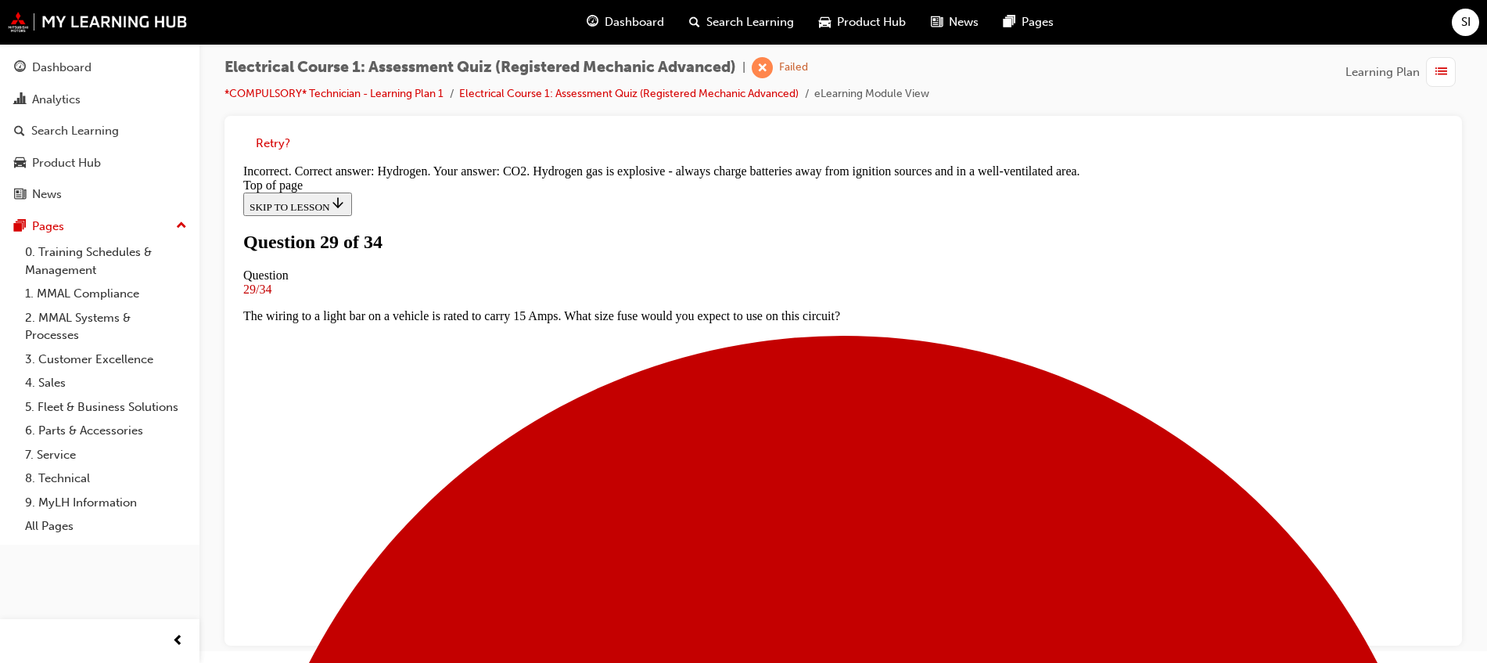
scroll to position [394, 0]
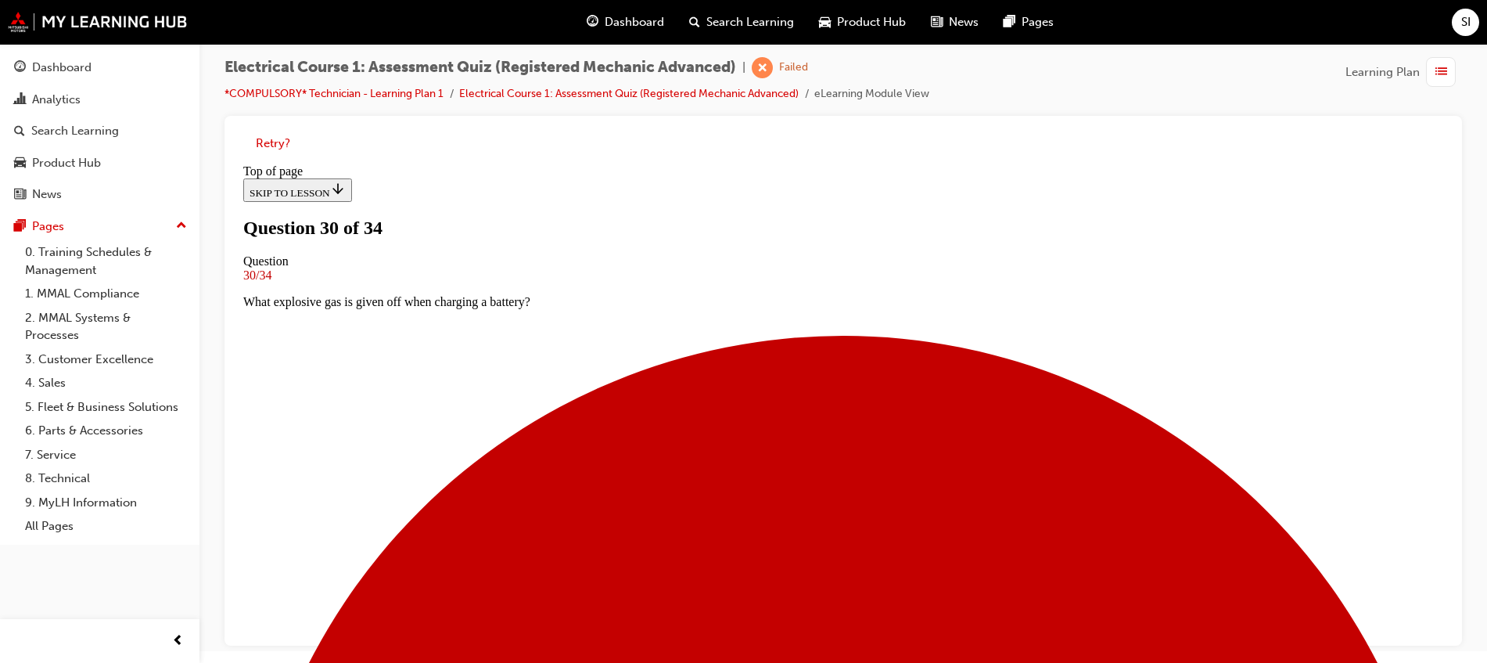
scroll to position [198, 0]
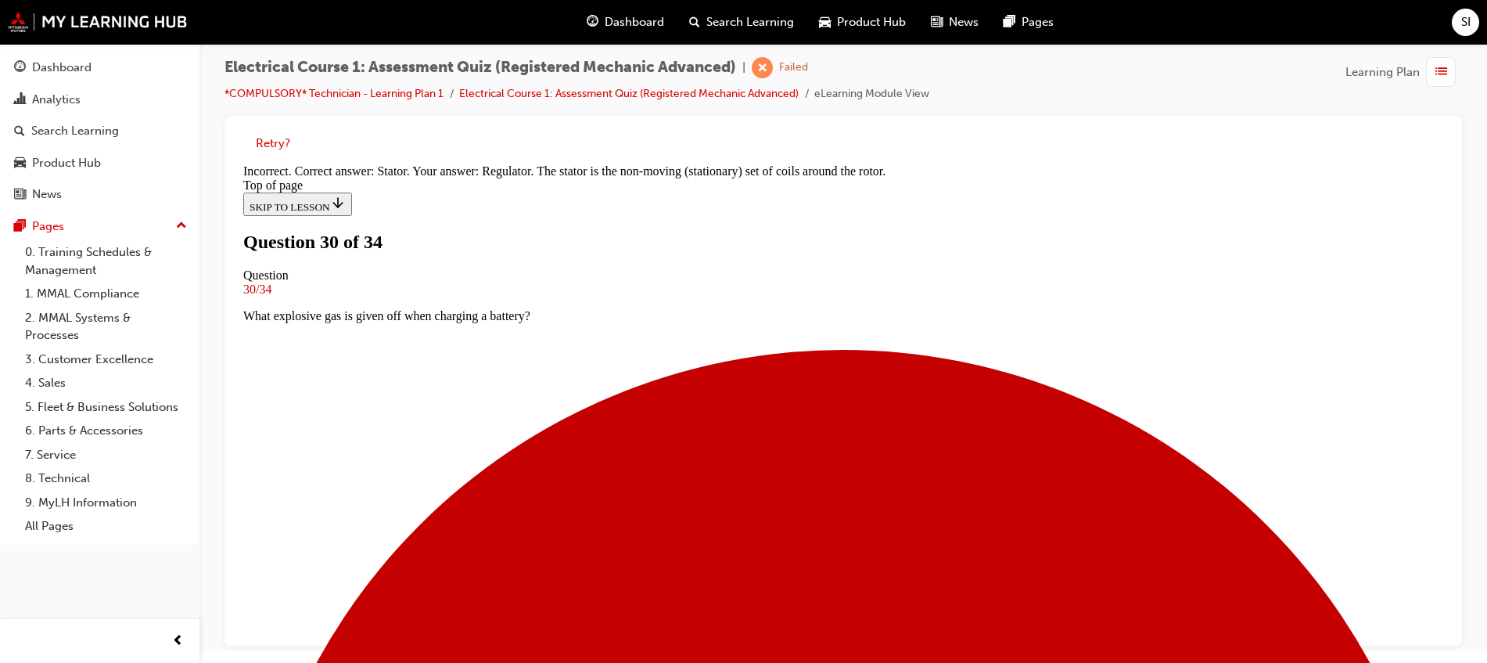
scroll to position [348, 0]
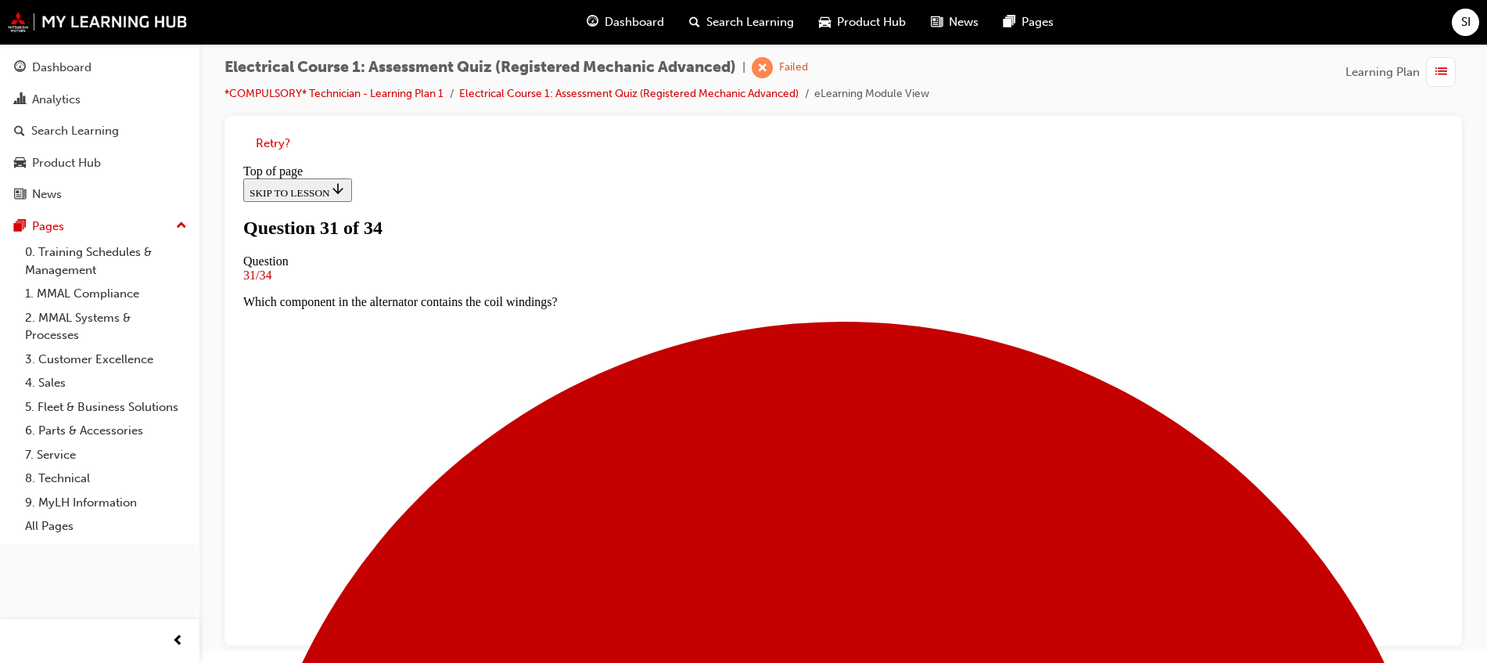
scroll to position [198, 0]
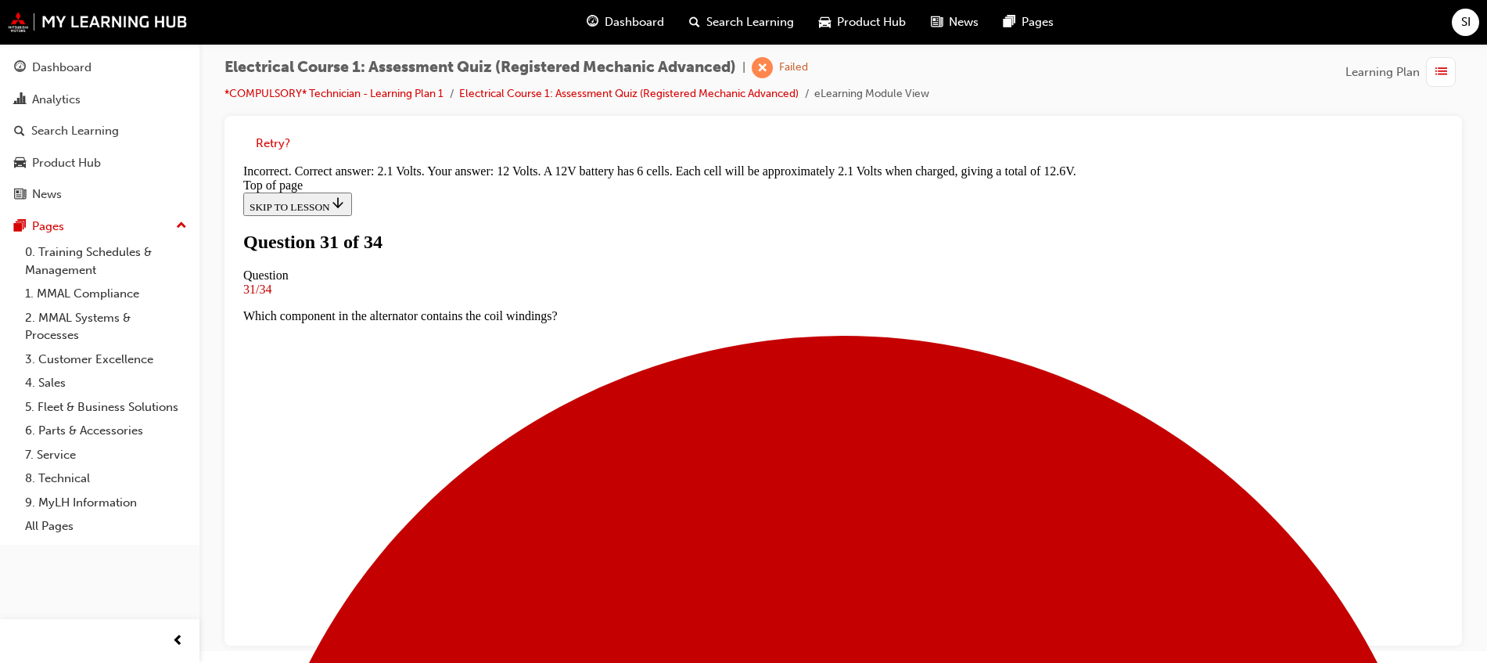
scroll to position [398, 0]
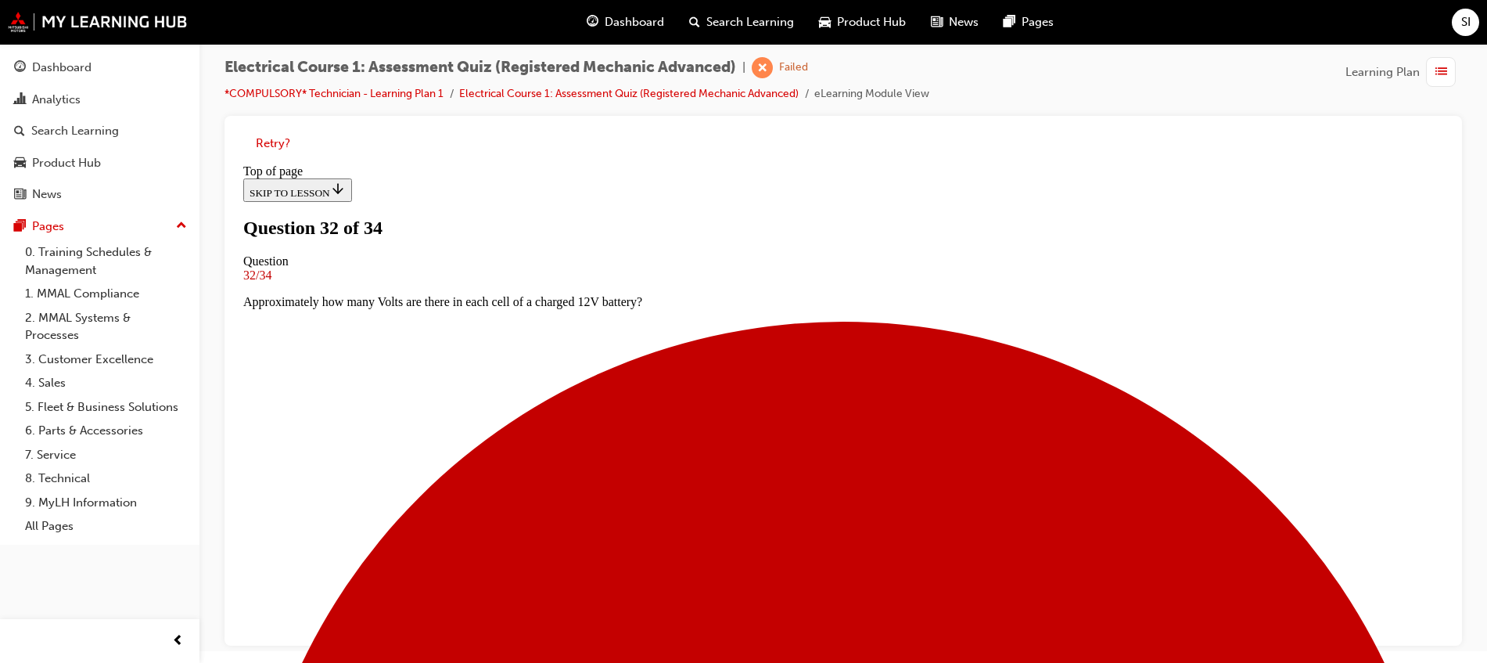
scroll to position [100, 0]
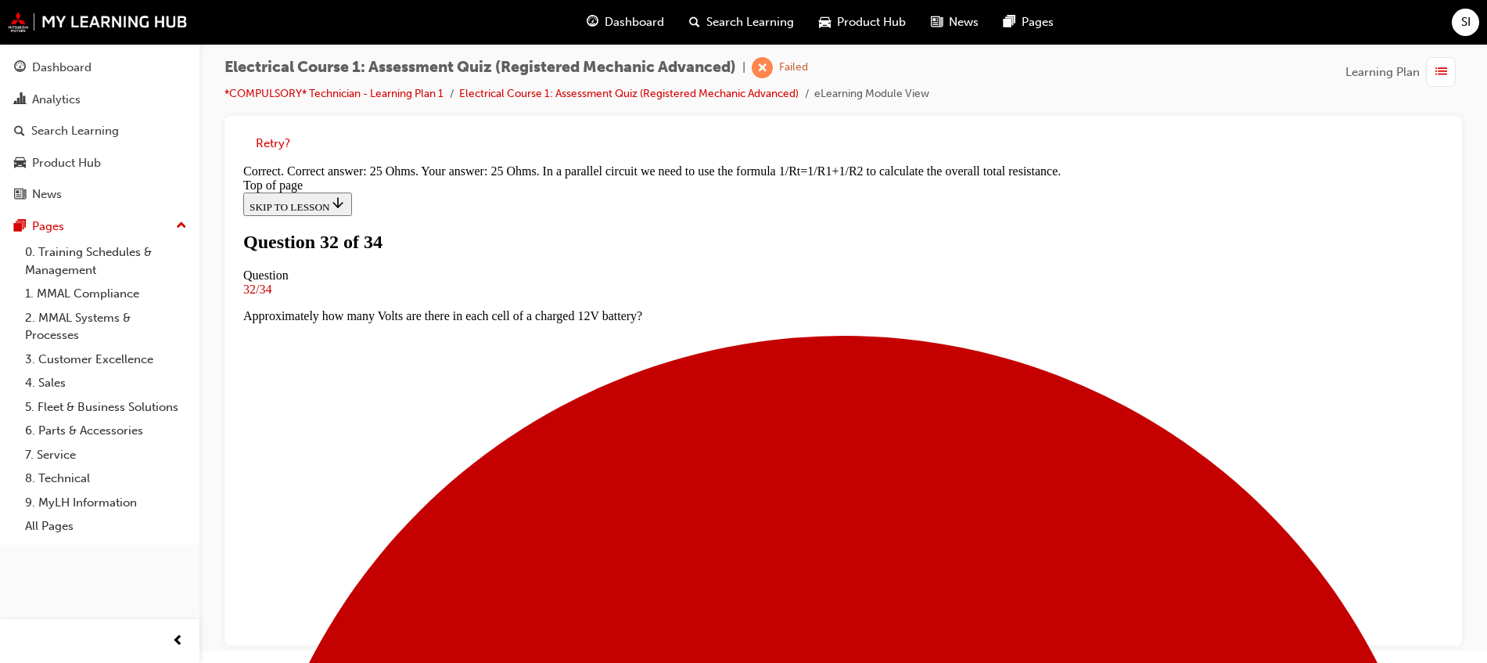
scroll to position [198, 0]
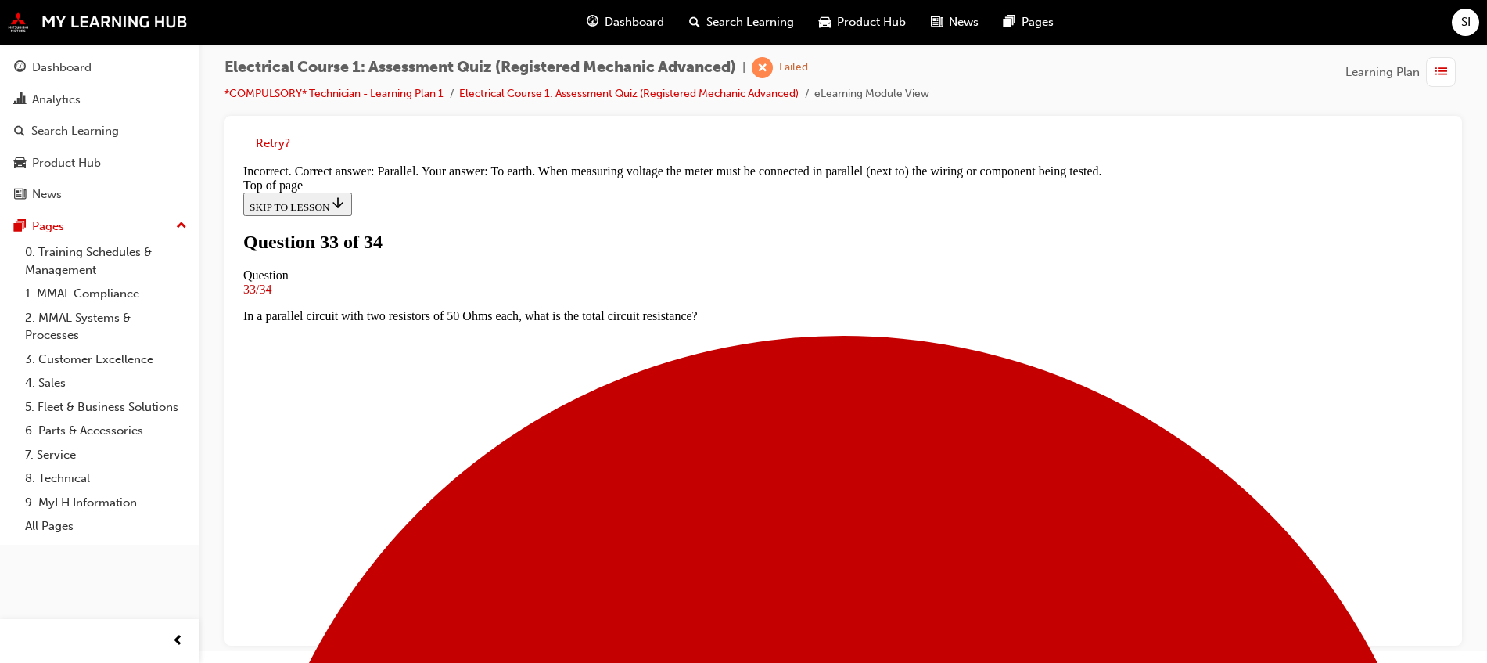
scroll to position [383, 0]
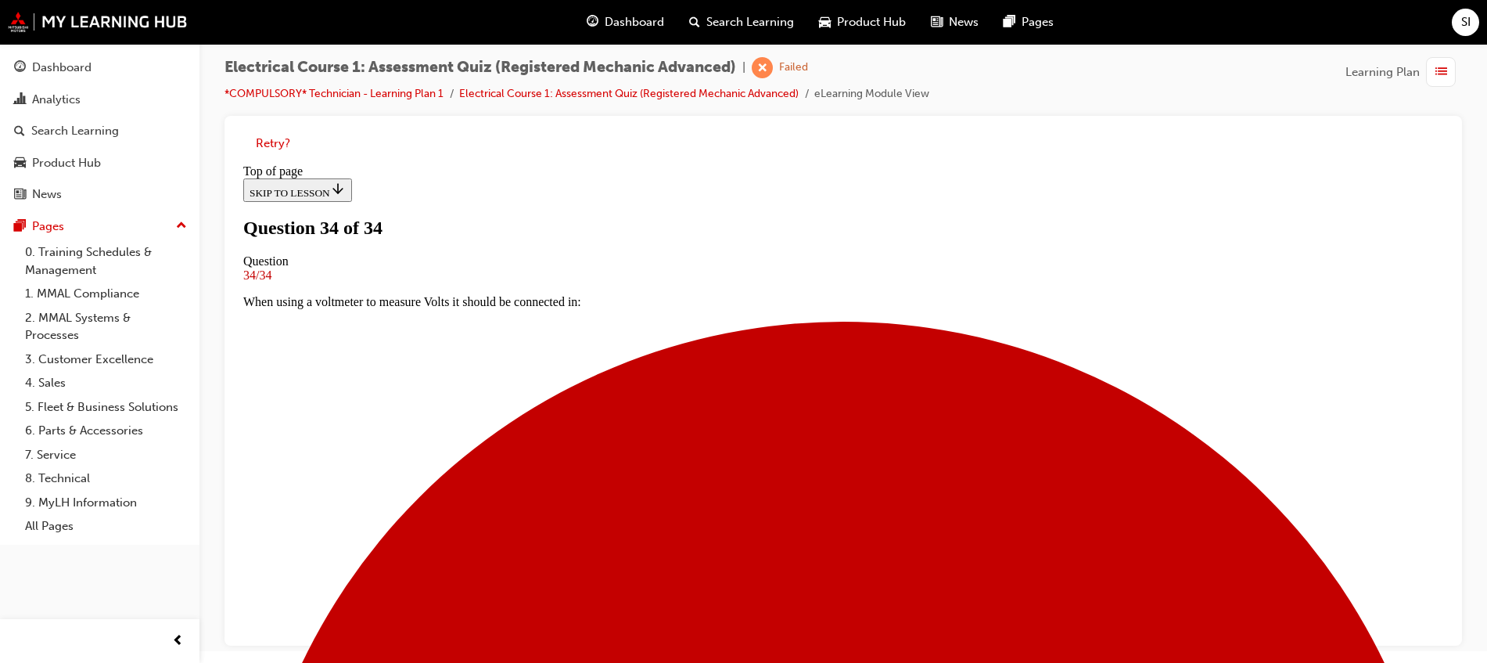
scroll to position [313, 0]
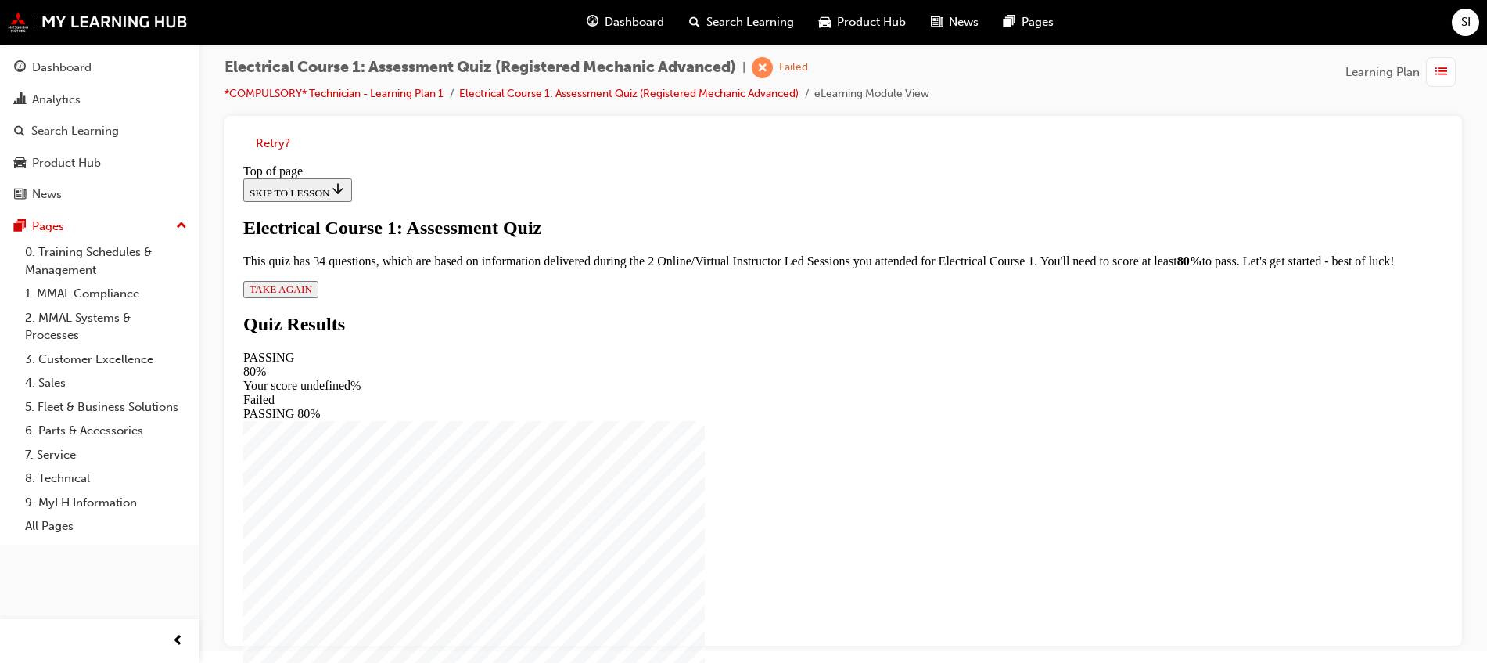
click at [622, 298] on div "Electrical Course 1: Assessment Quiz This quiz has 34 questions, which are base…" at bounding box center [843, 258] width 1200 height 81
click at [312, 295] on span "TAKE AGAIN" at bounding box center [281, 289] width 63 height 12
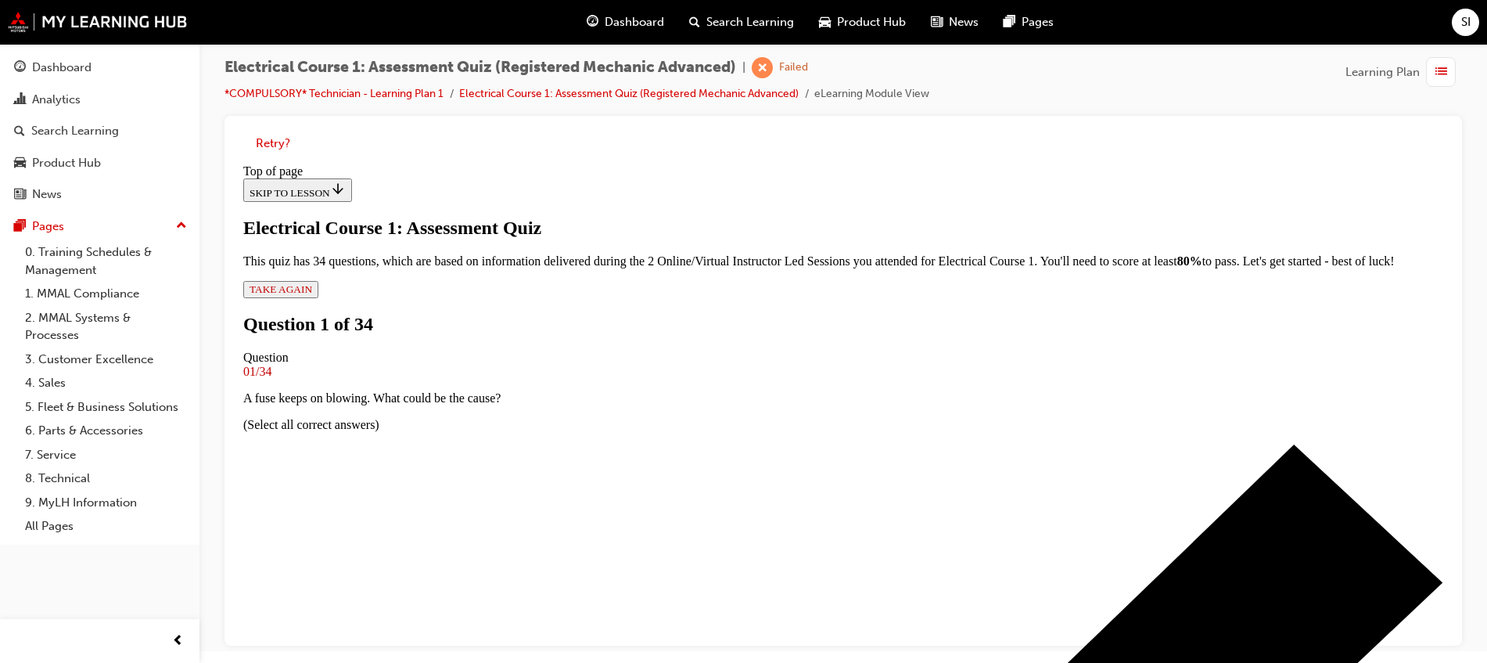
scroll to position [296, 0]
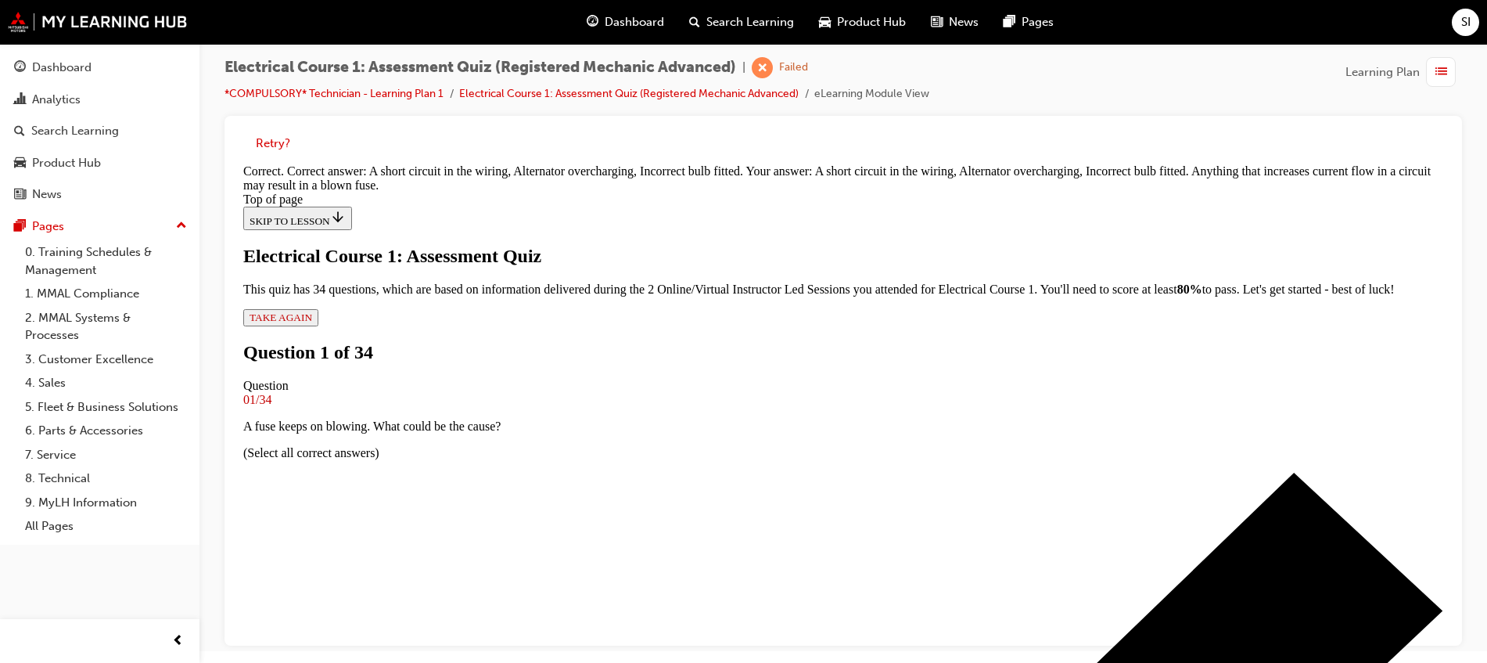
scroll to position [437, 0]
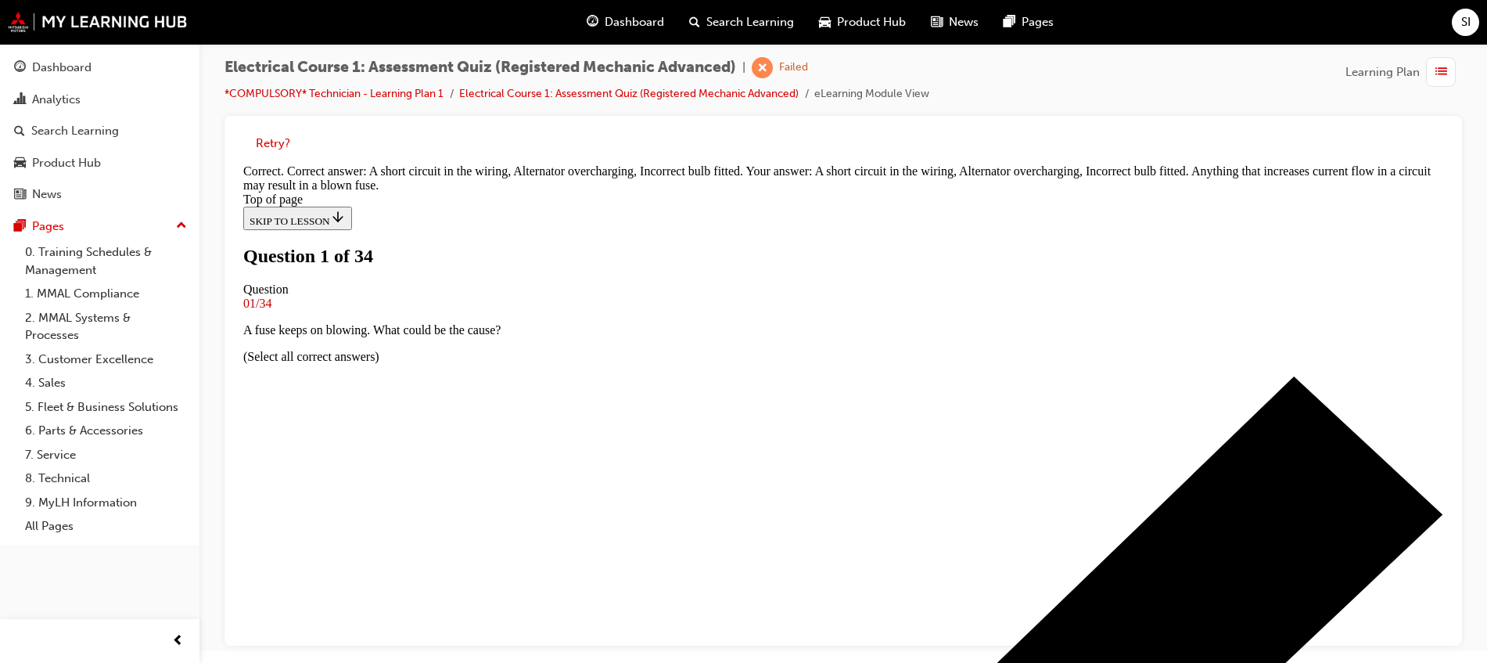
scroll to position [100, 0]
drag, startPoint x: 819, startPoint y: 491, endPoint x: 788, endPoint y: 494, distance: 31.4
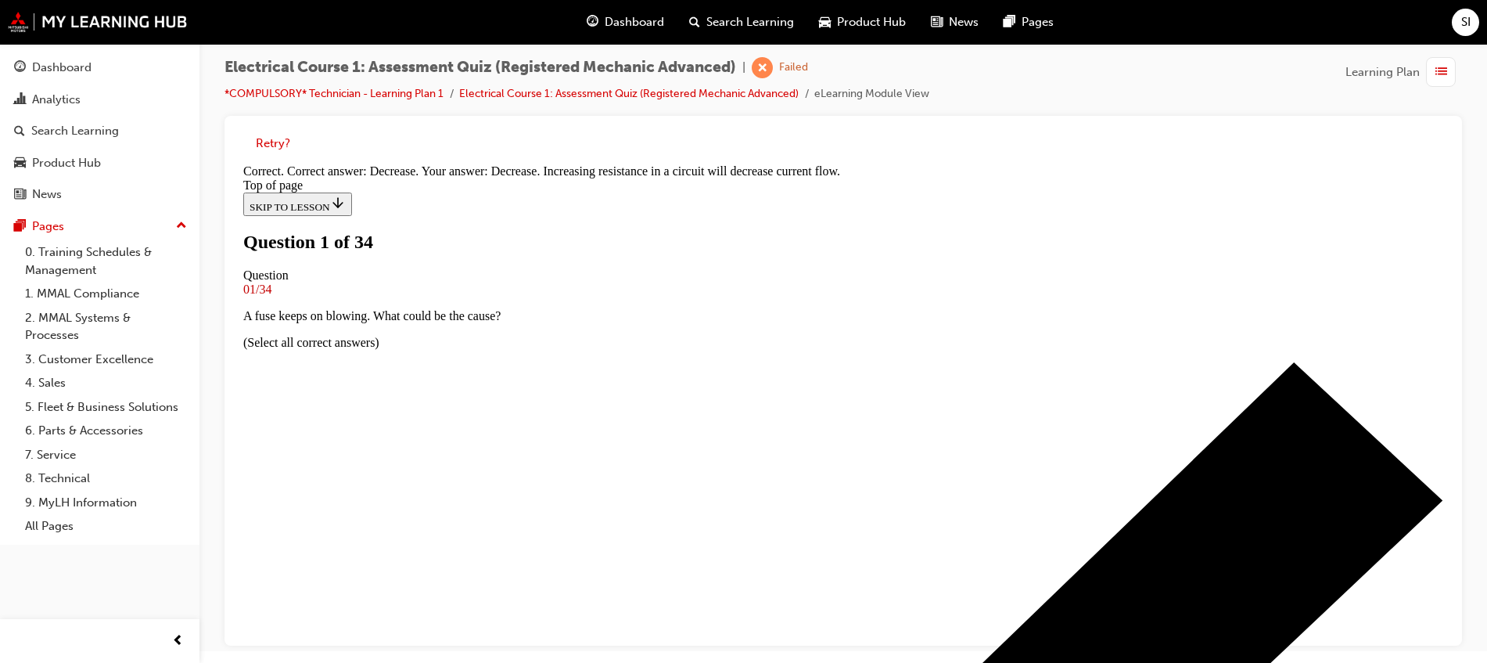
scroll to position [348, 0]
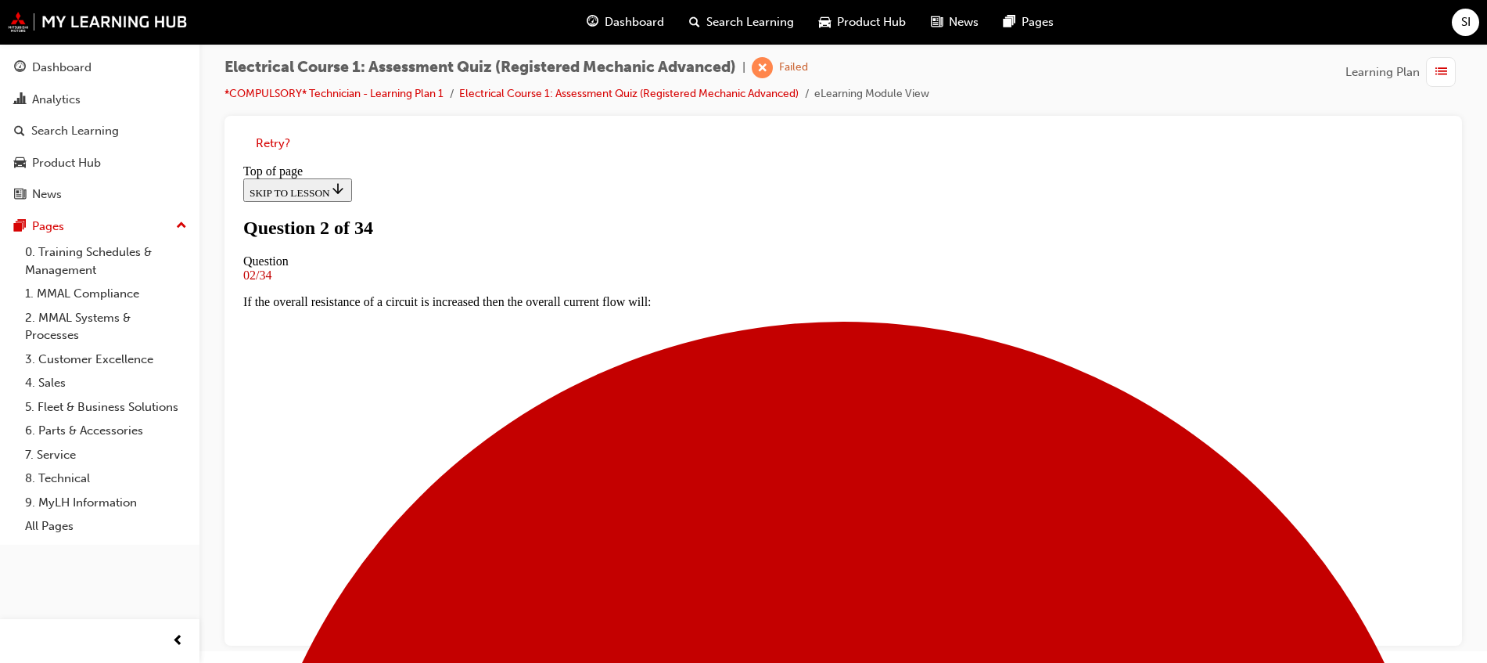
scroll to position [198, 0]
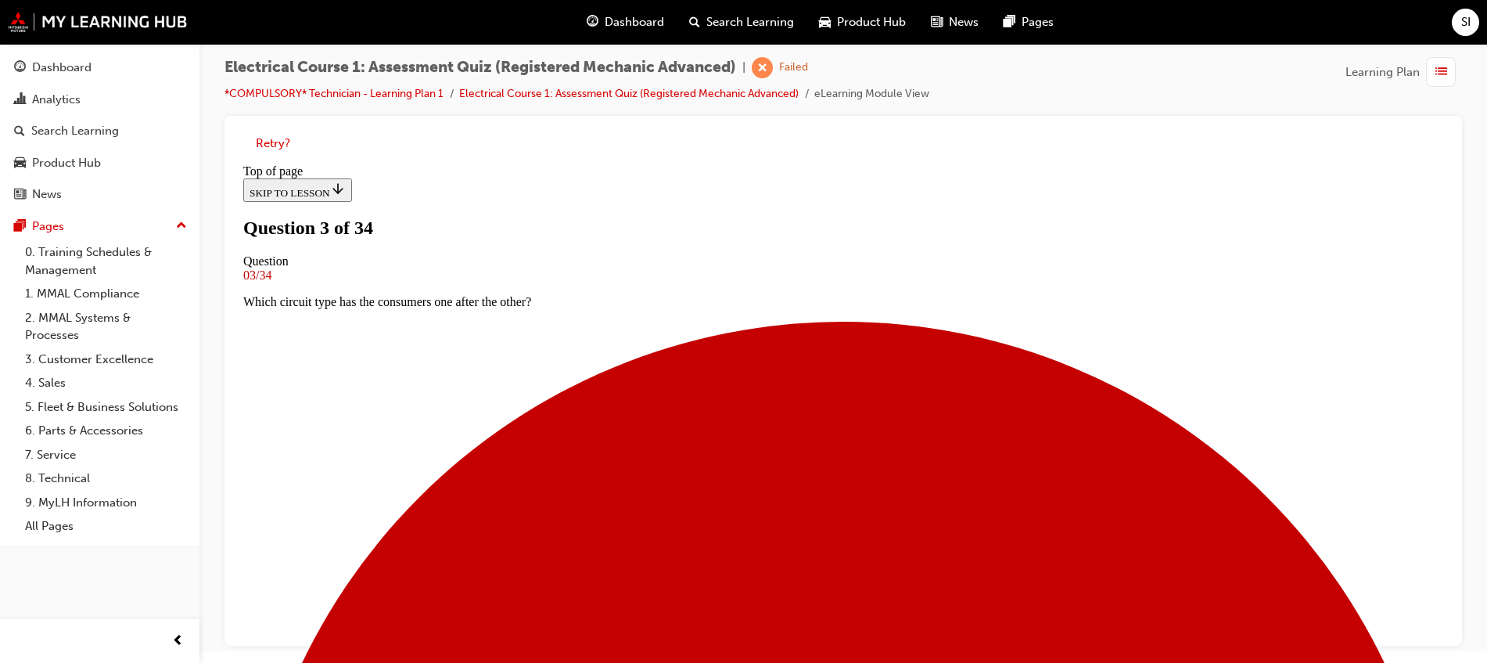
scroll to position [100, 0]
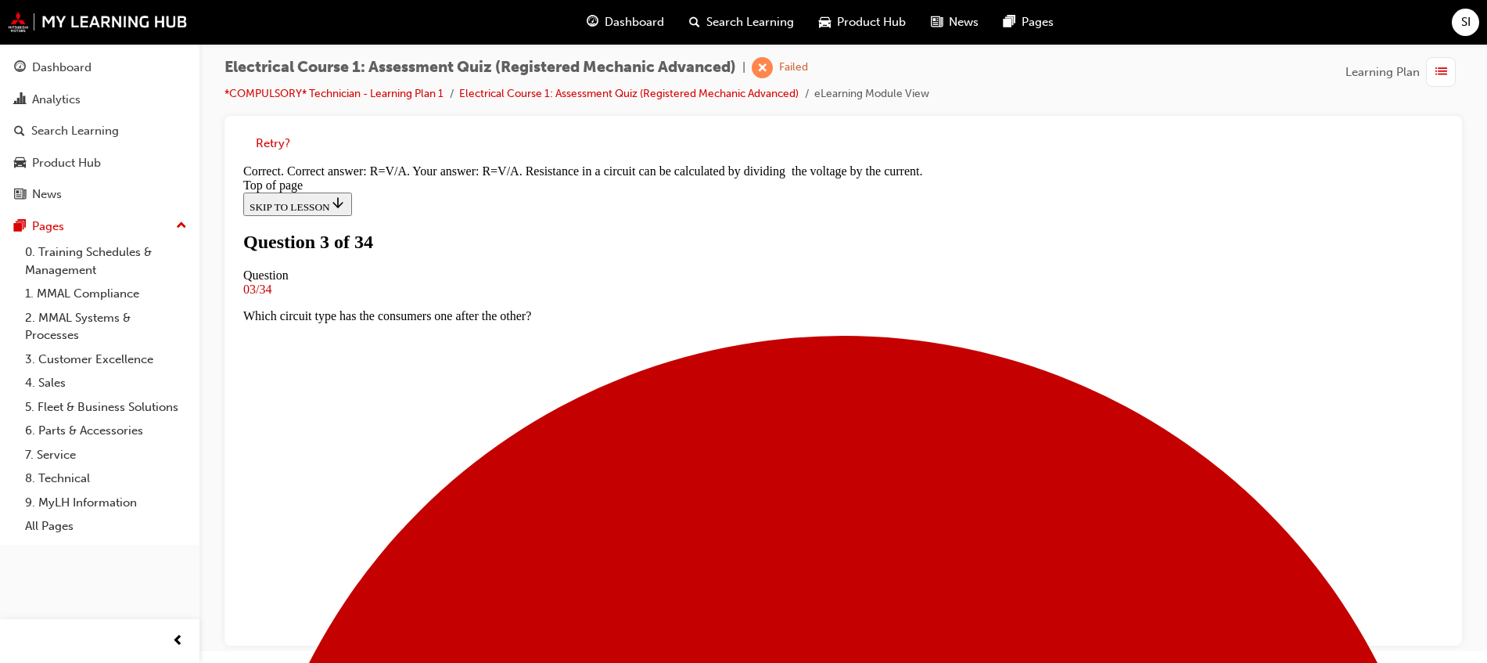
scroll to position [320, 0]
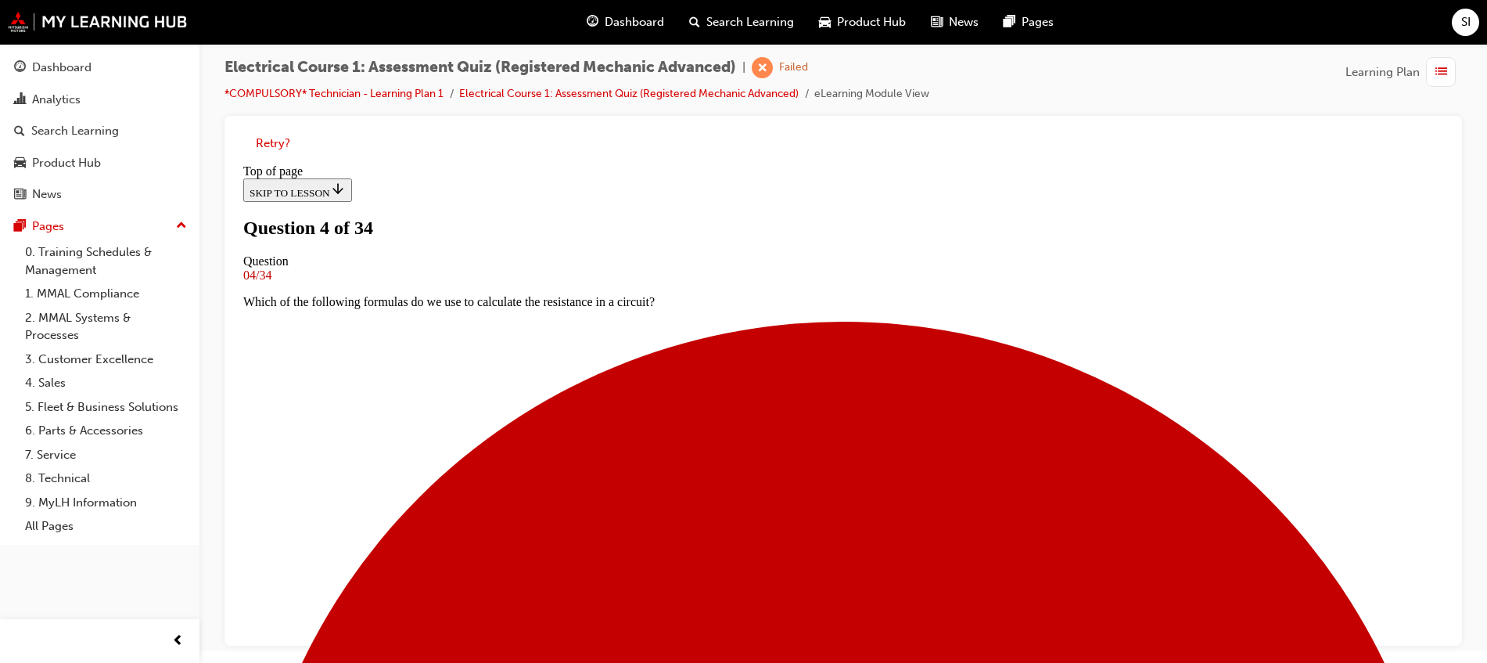
scroll to position [100, 0]
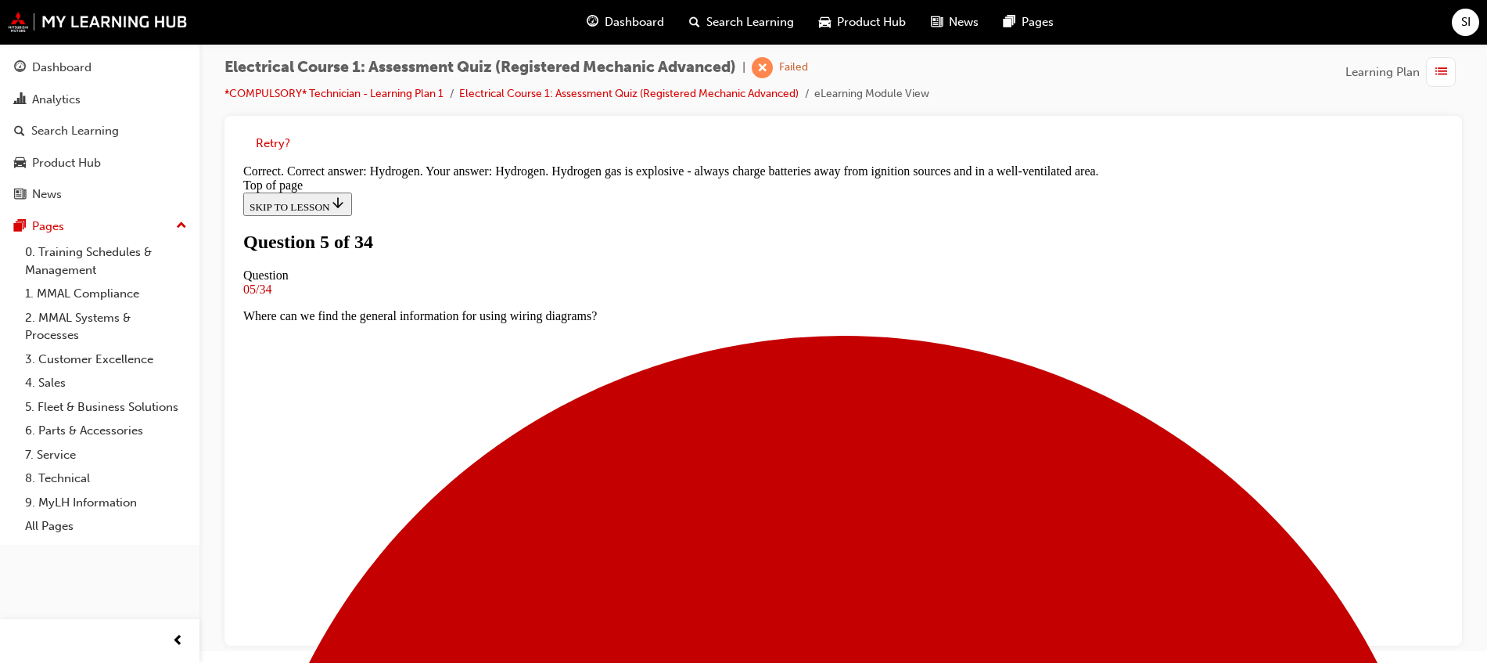
scroll to position [334, 0]
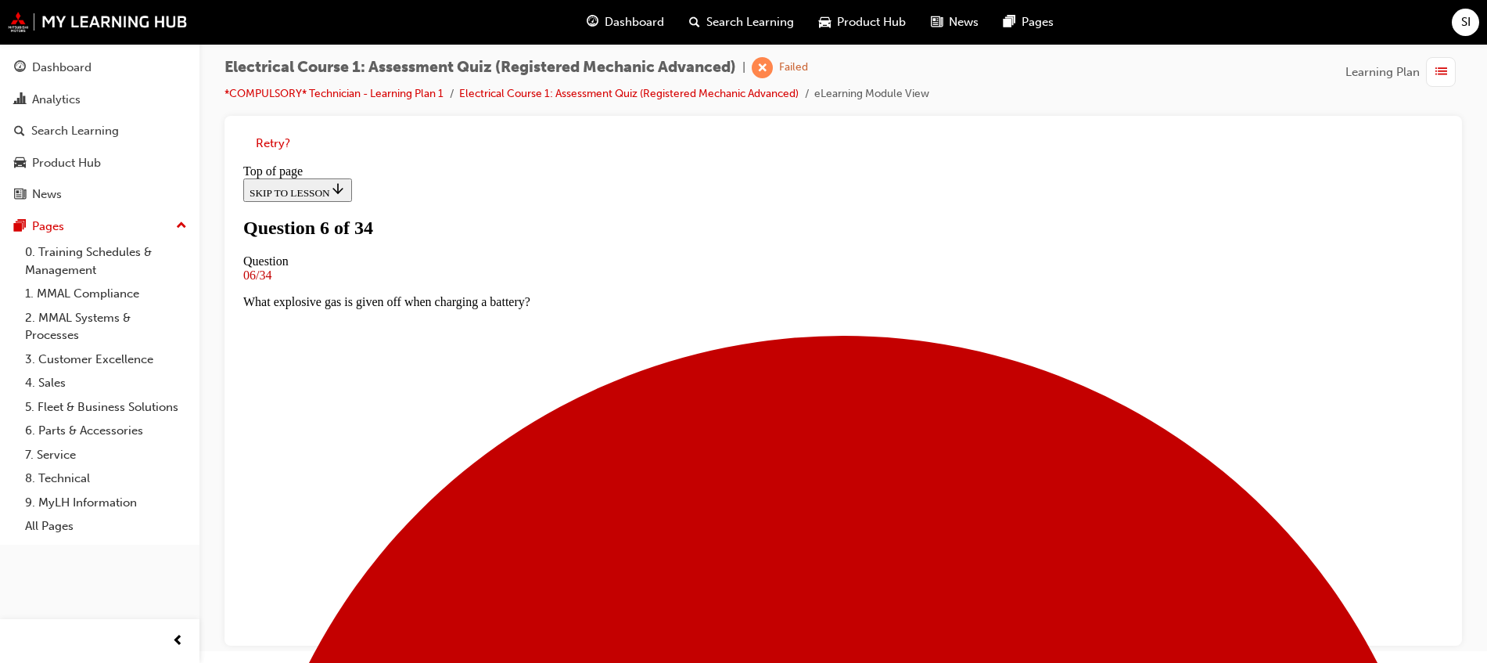
scroll to position [198, 0]
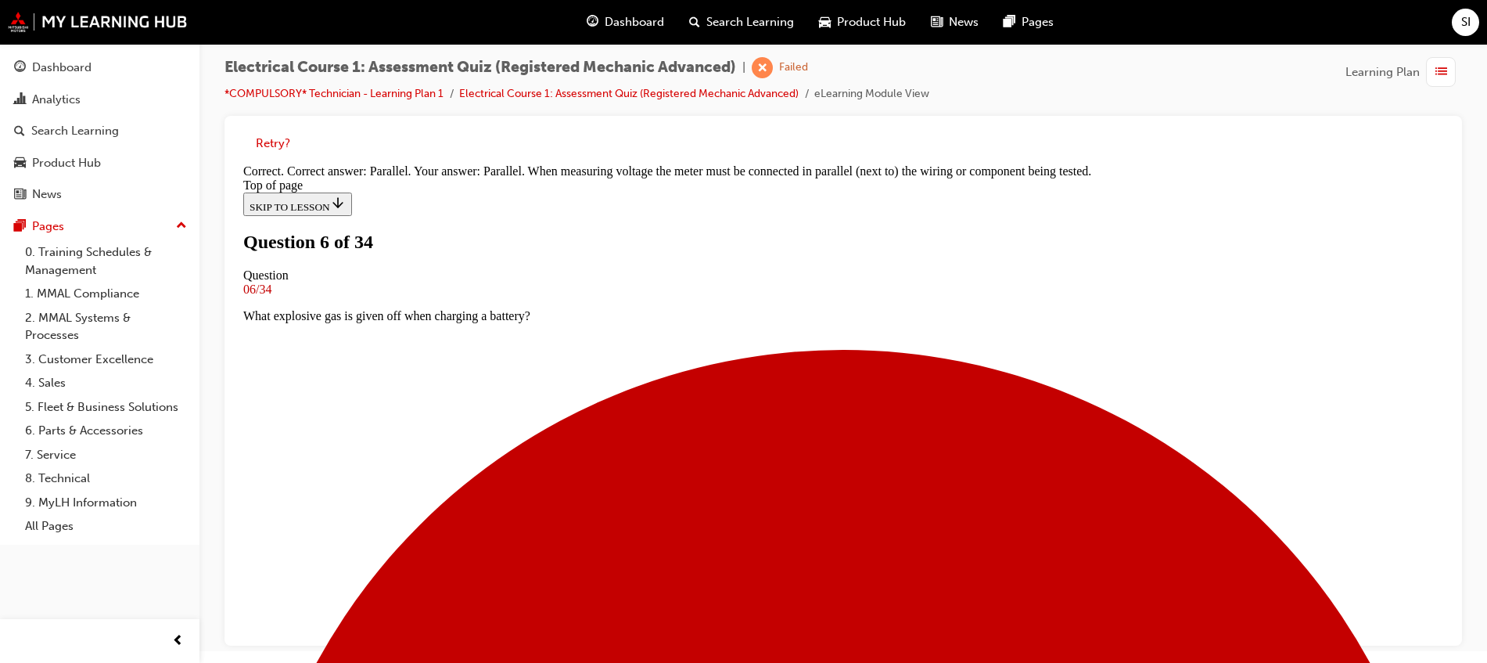
scroll to position [98, 0]
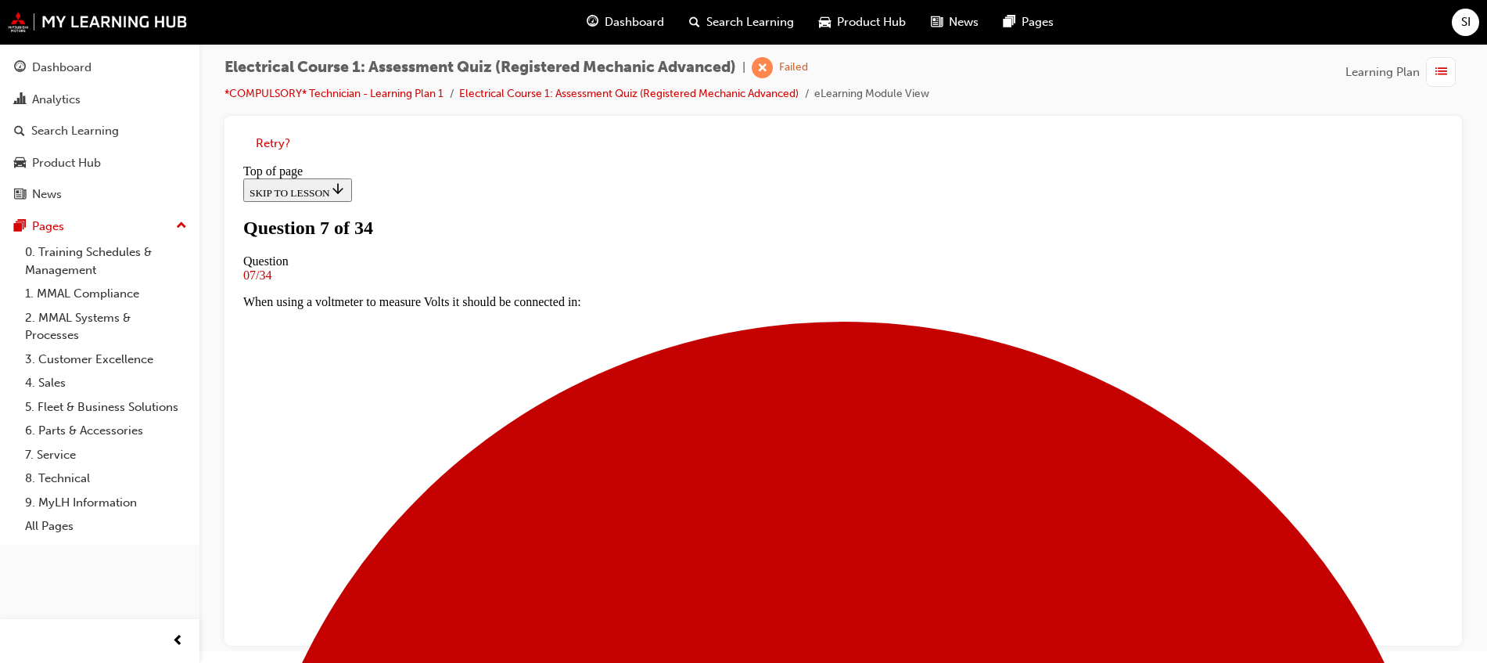
scroll to position [100, 0]
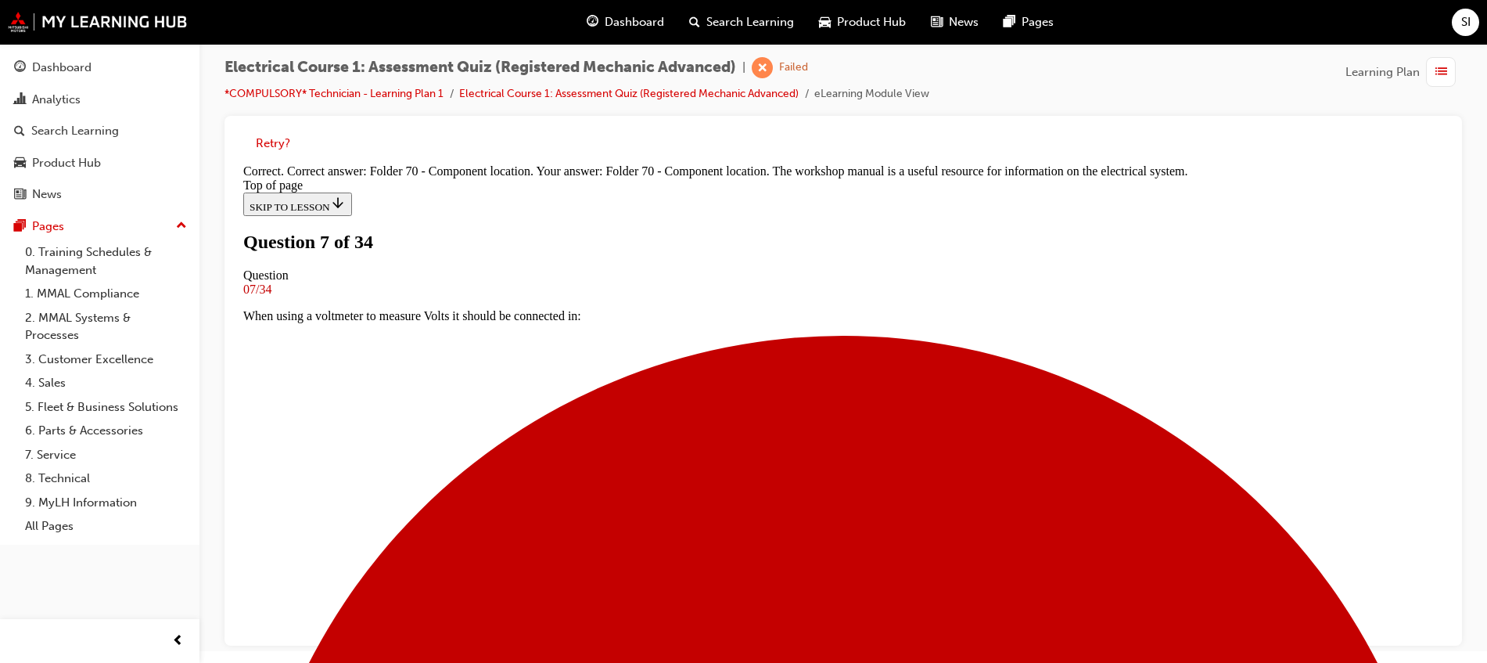
scroll to position [171, 0]
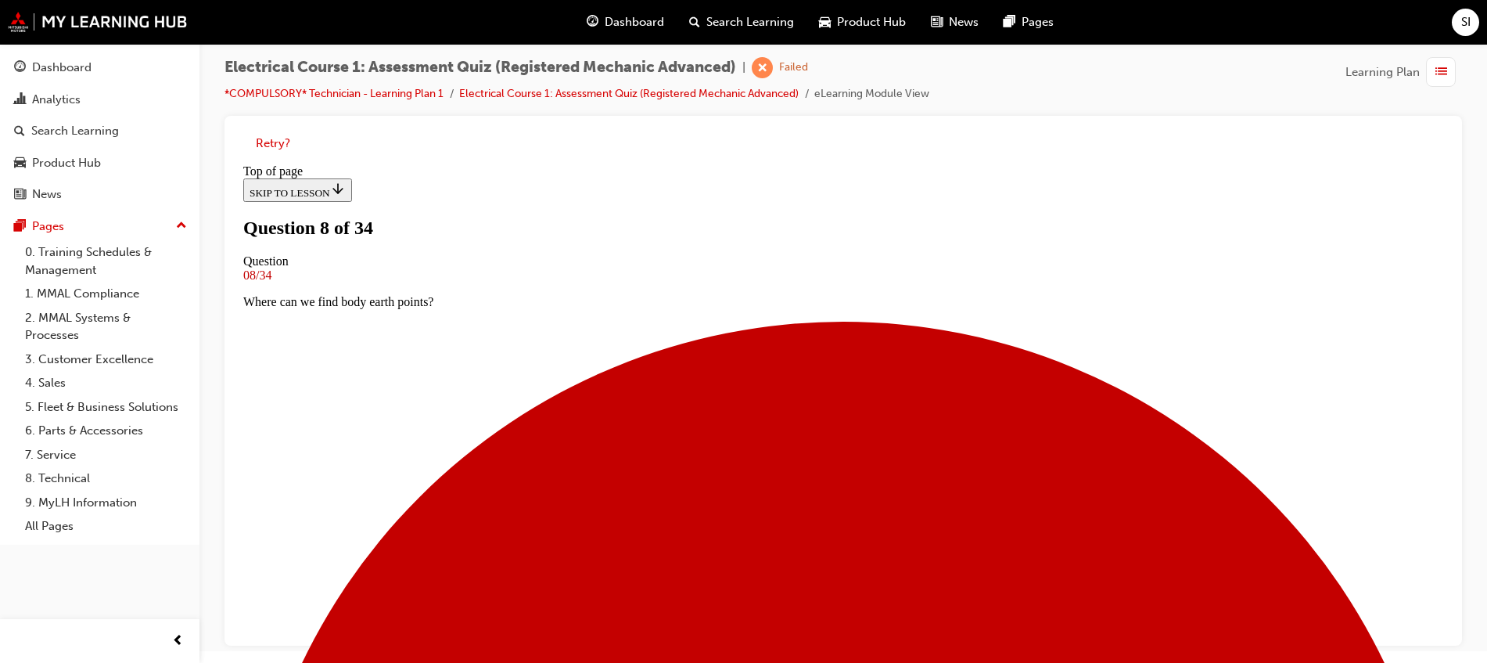
scroll to position [100, 0]
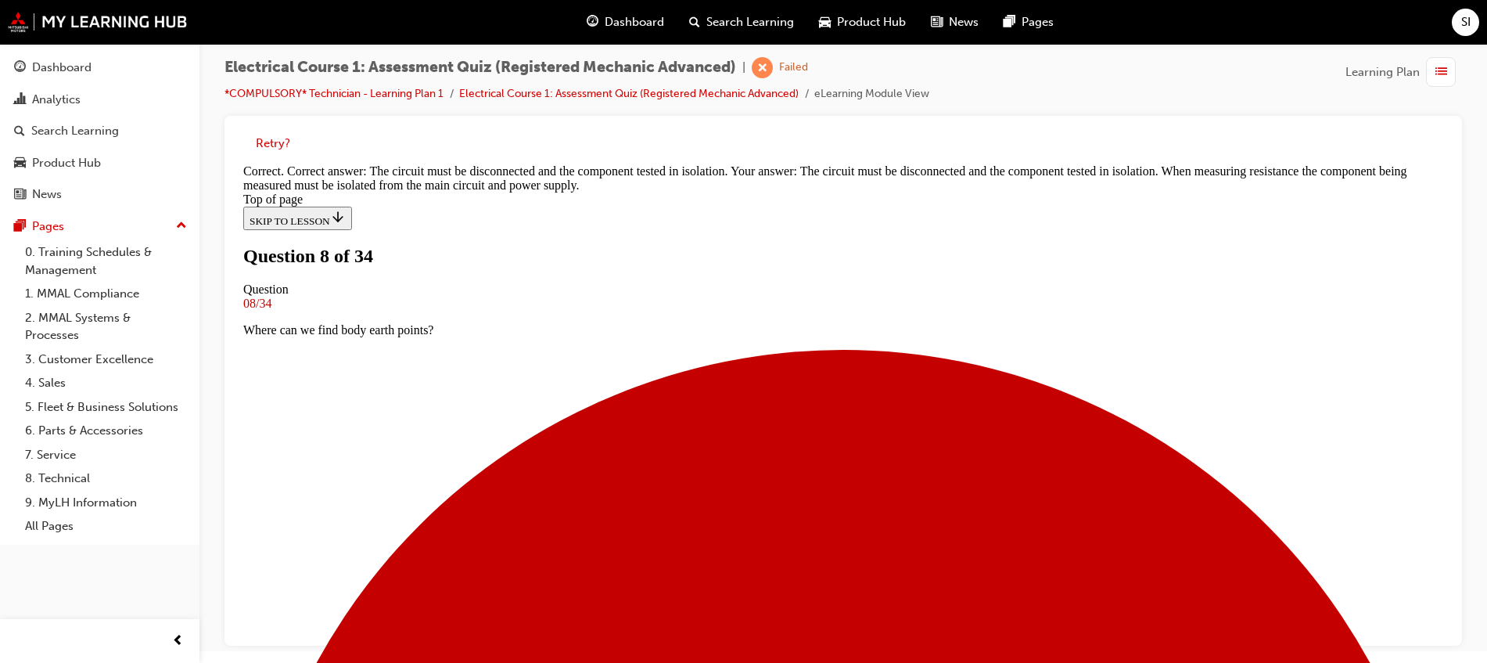
scroll to position [383, 0]
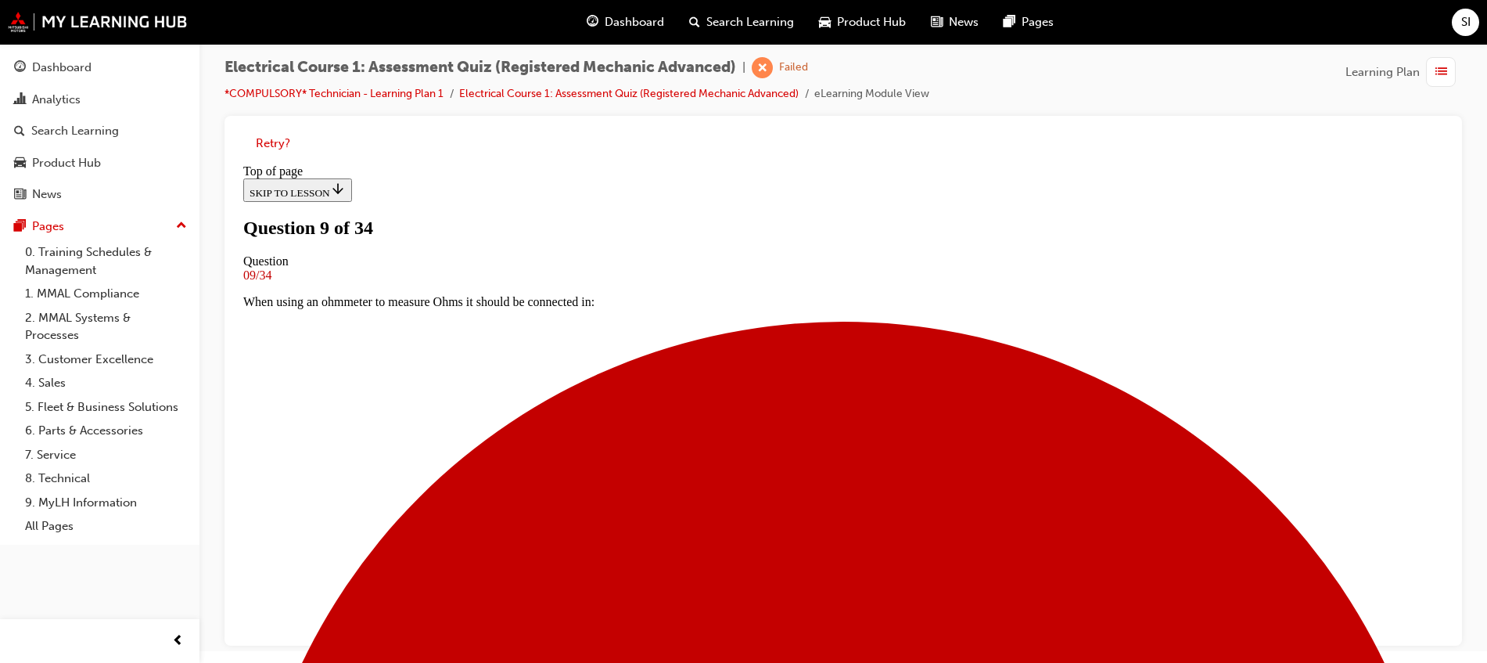
scroll to position [198, 0]
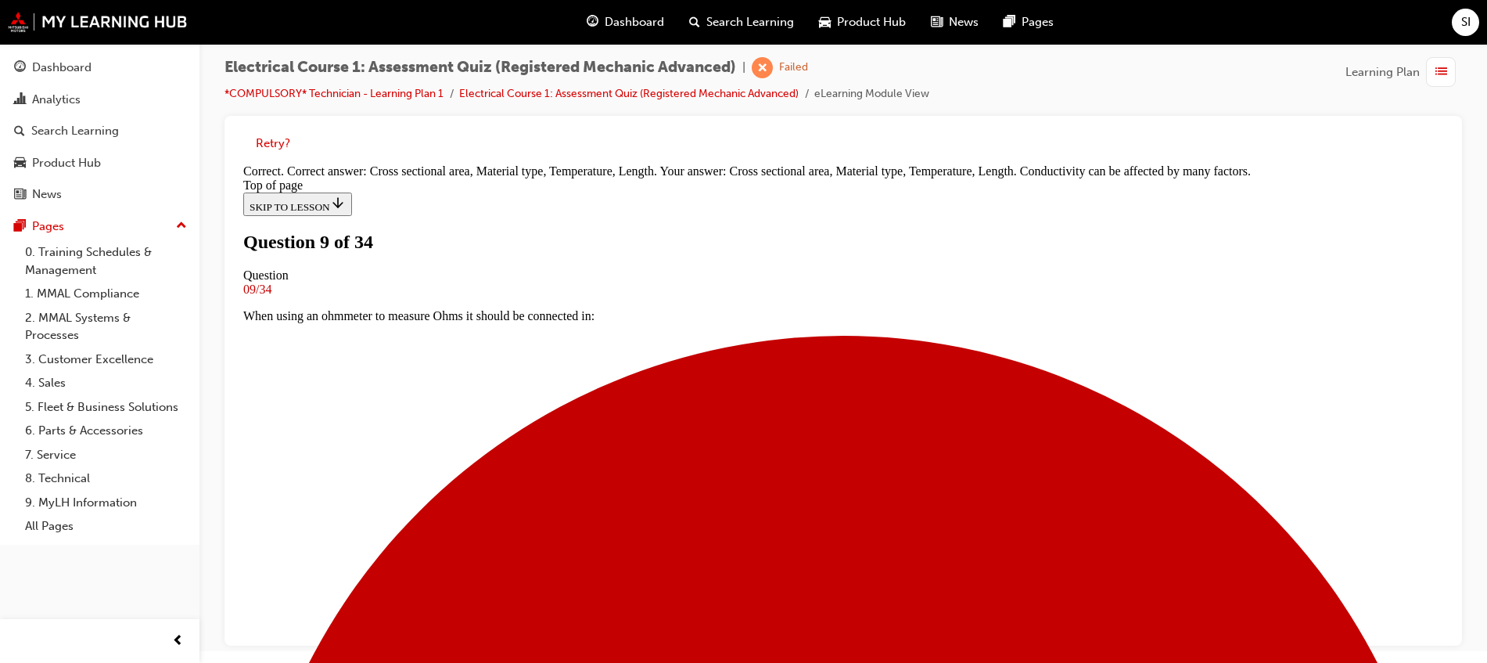
scroll to position [500, 0]
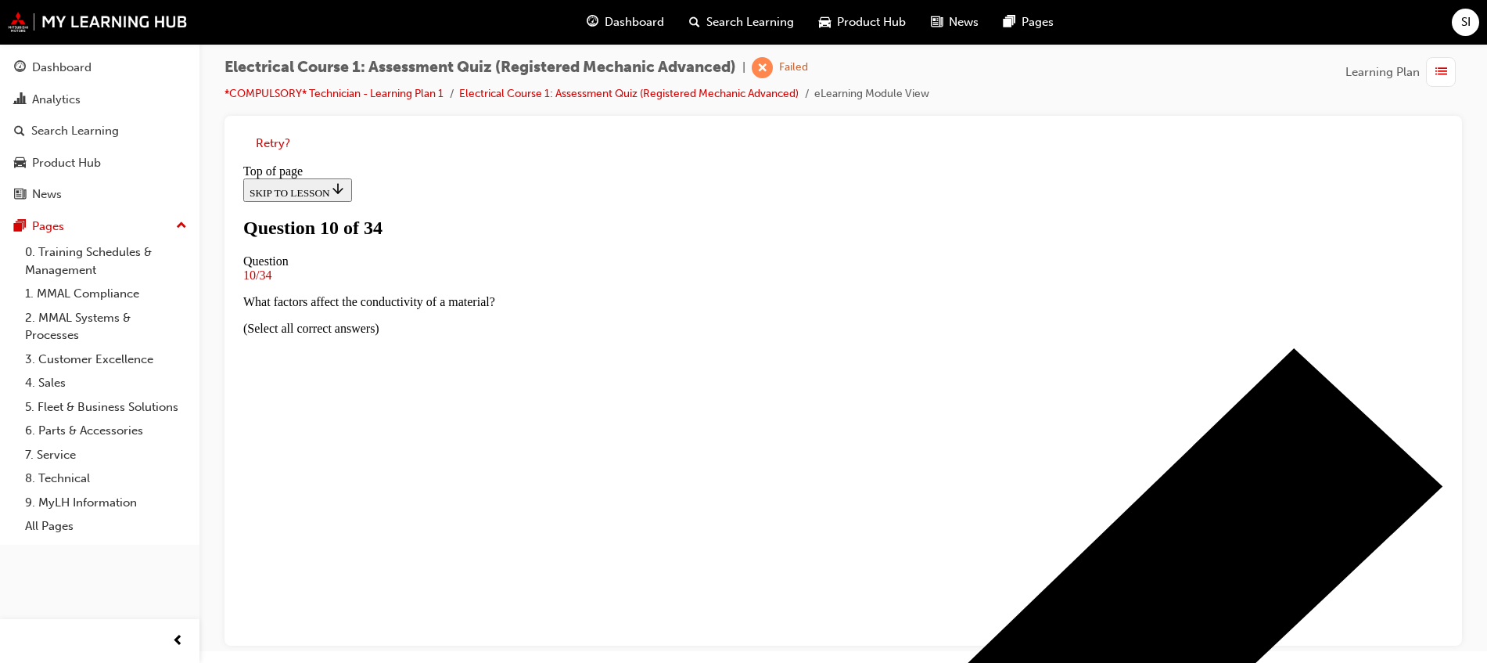
scroll to position [100, 0]
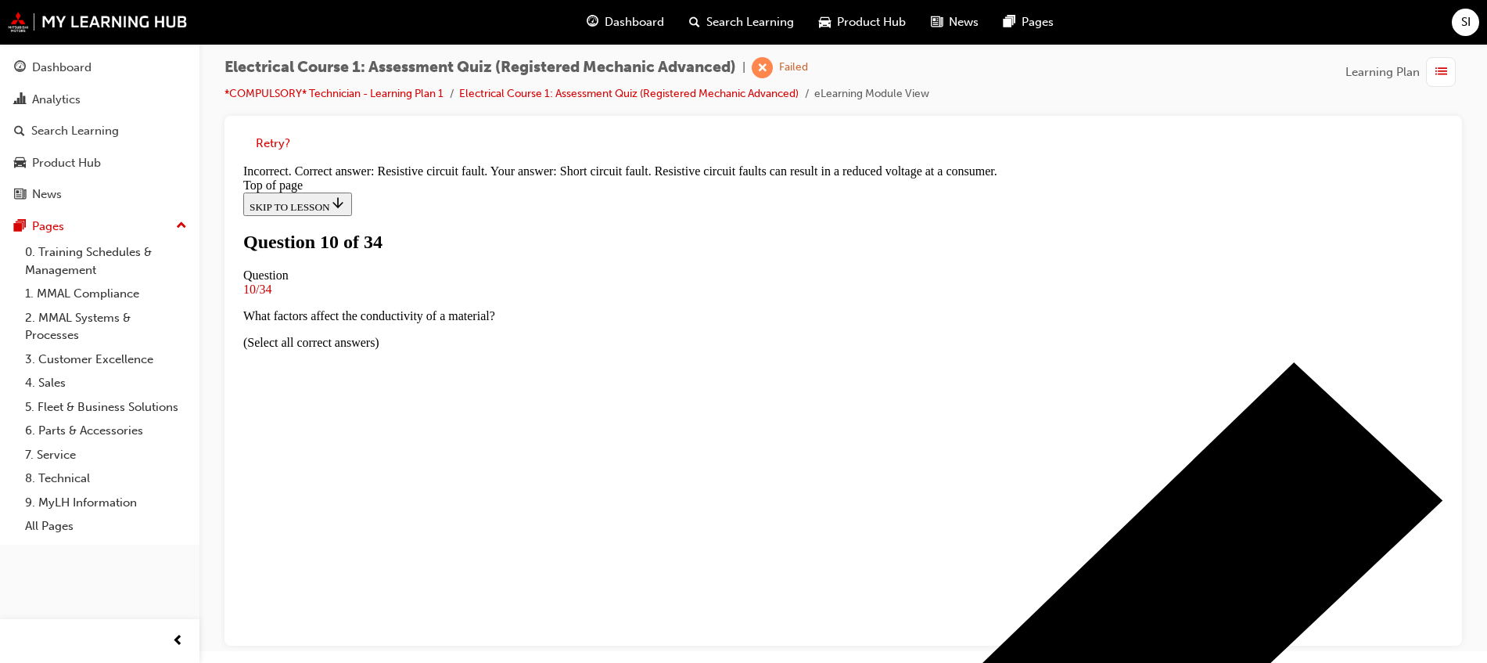
scroll to position [286, 0]
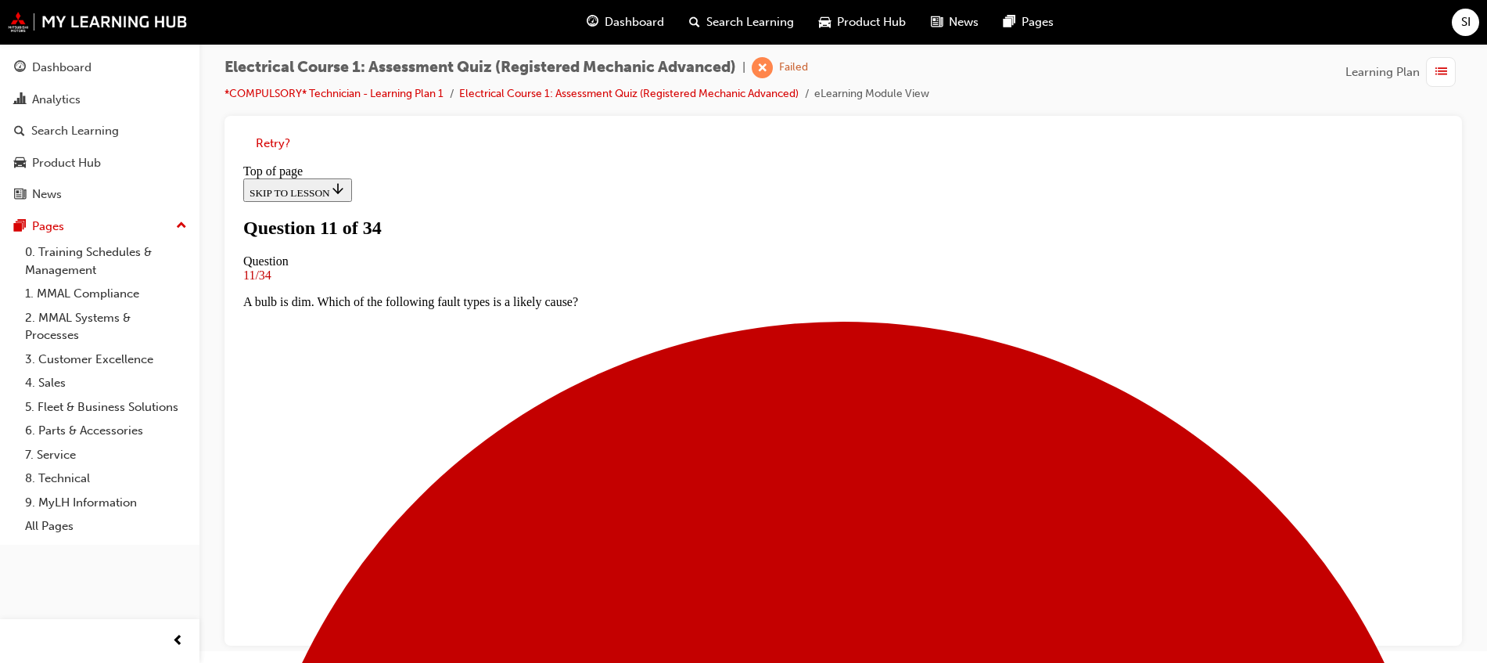
scroll to position [100, 0]
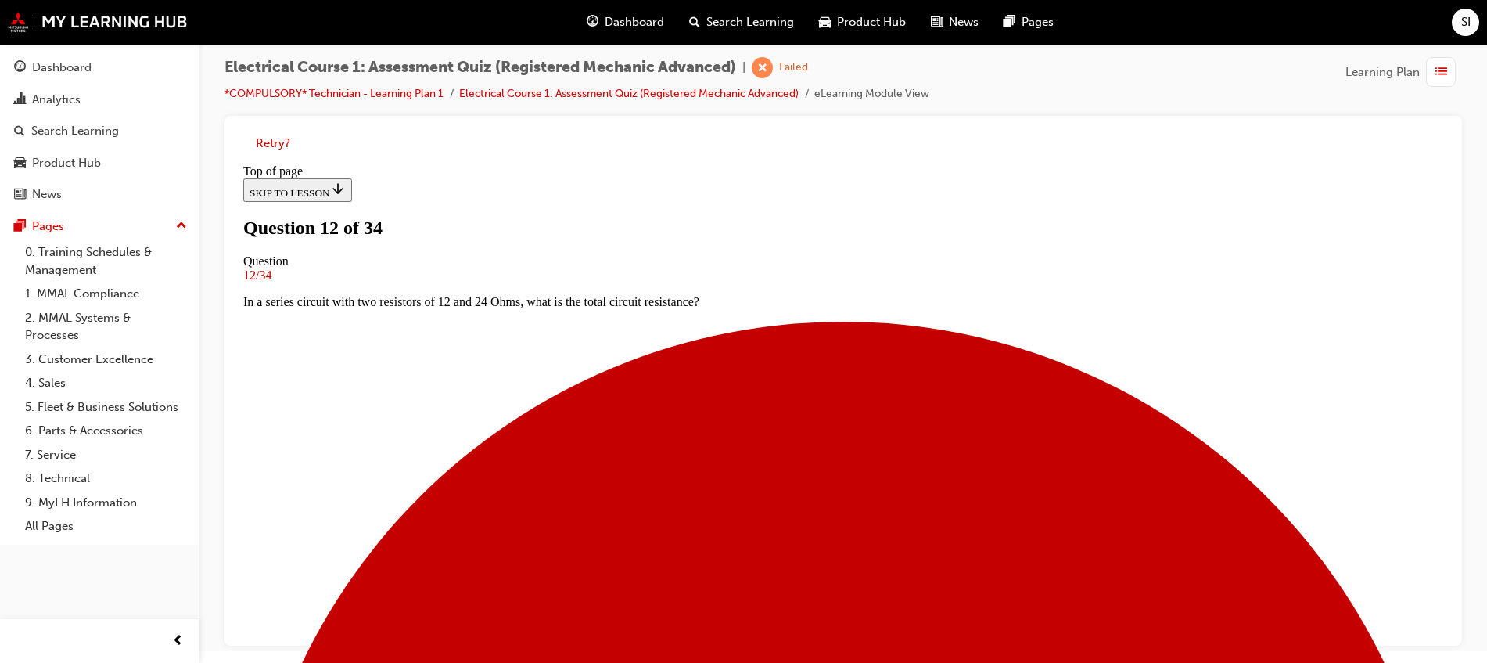
scroll to position [198, 0]
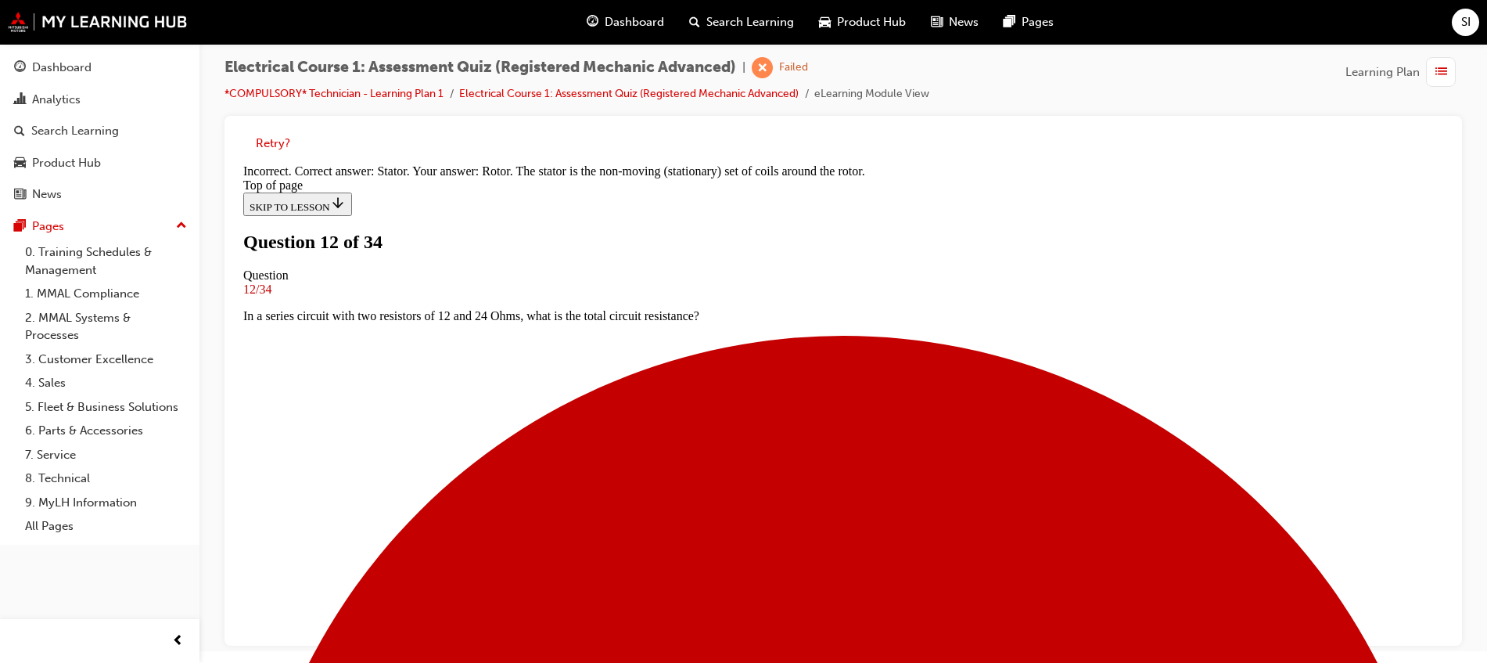
scroll to position [0, 0]
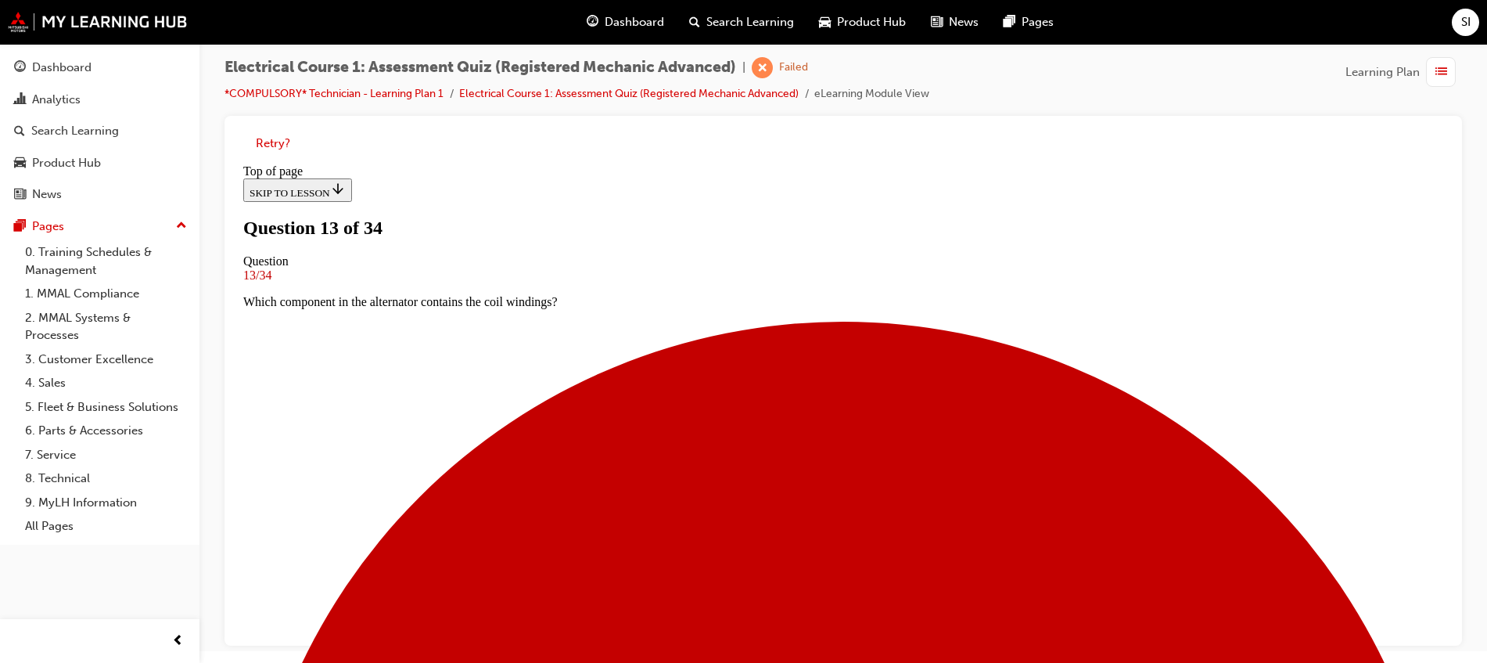
scroll to position [100, 0]
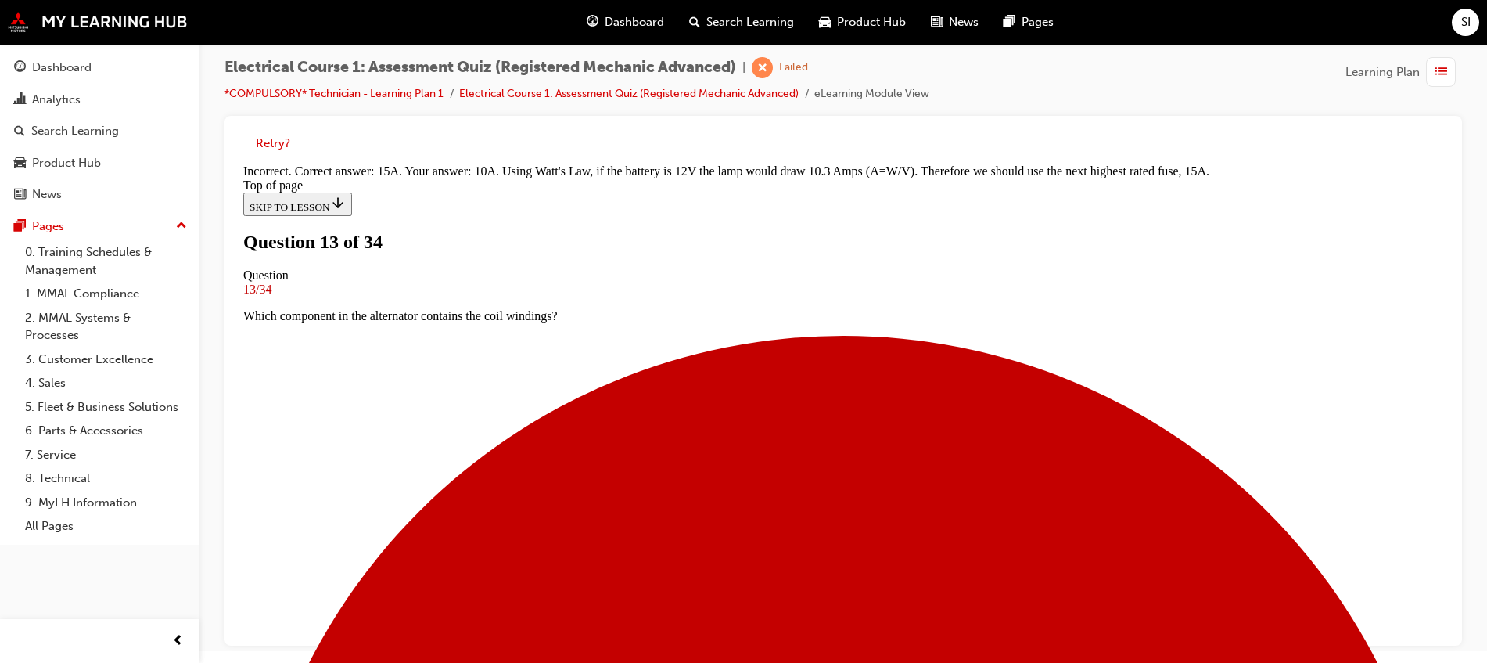
scroll to position [394, 0]
drag, startPoint x: 865, startPoint y: 586, endPoint x: 862, endPoint y: 594, distance: 8.2
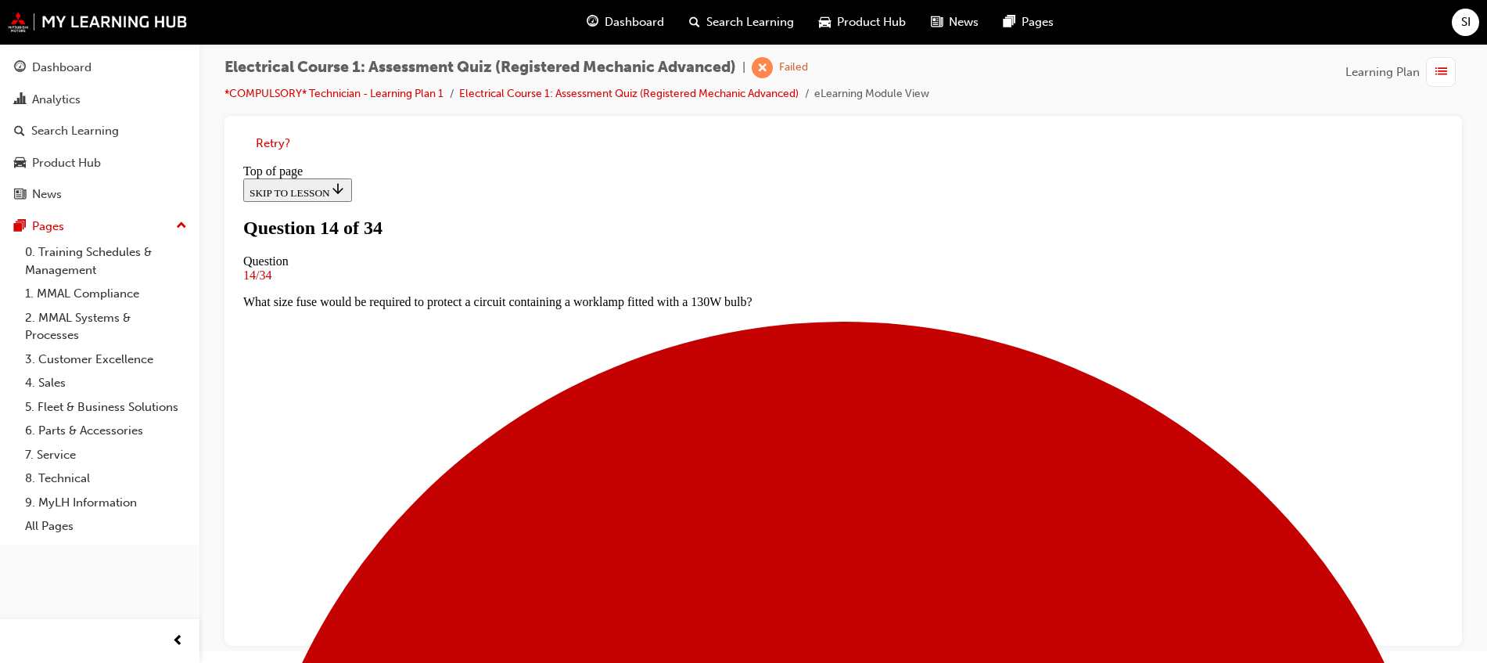
scroll to position [198, 0]
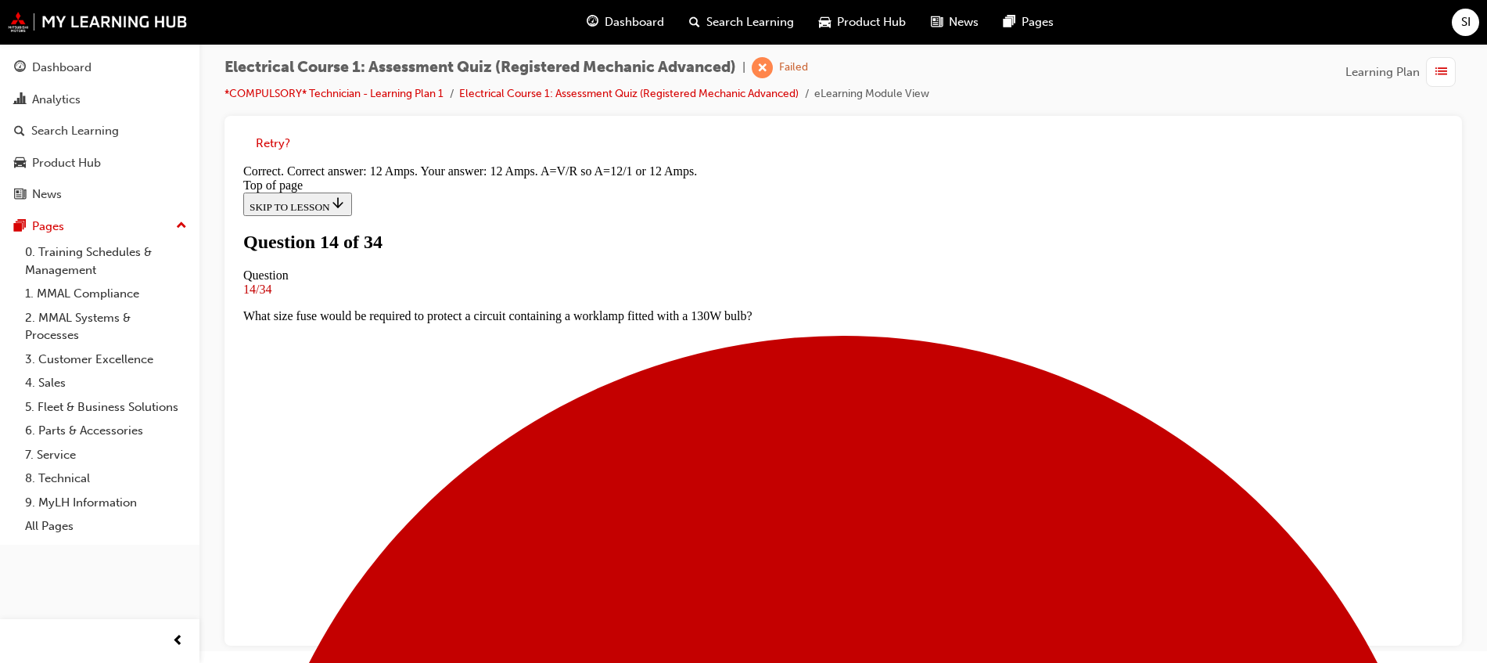
scroll to position [113, 0]
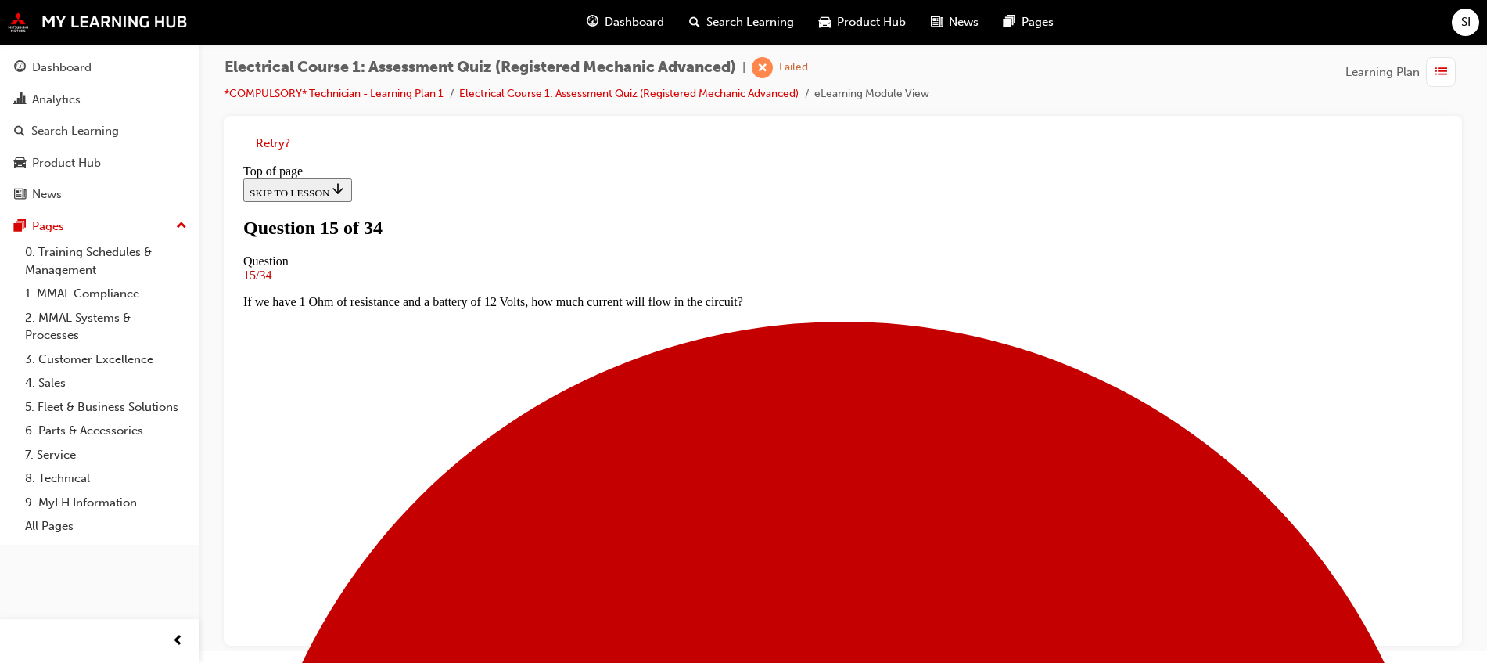
scroll to position [198, 0]
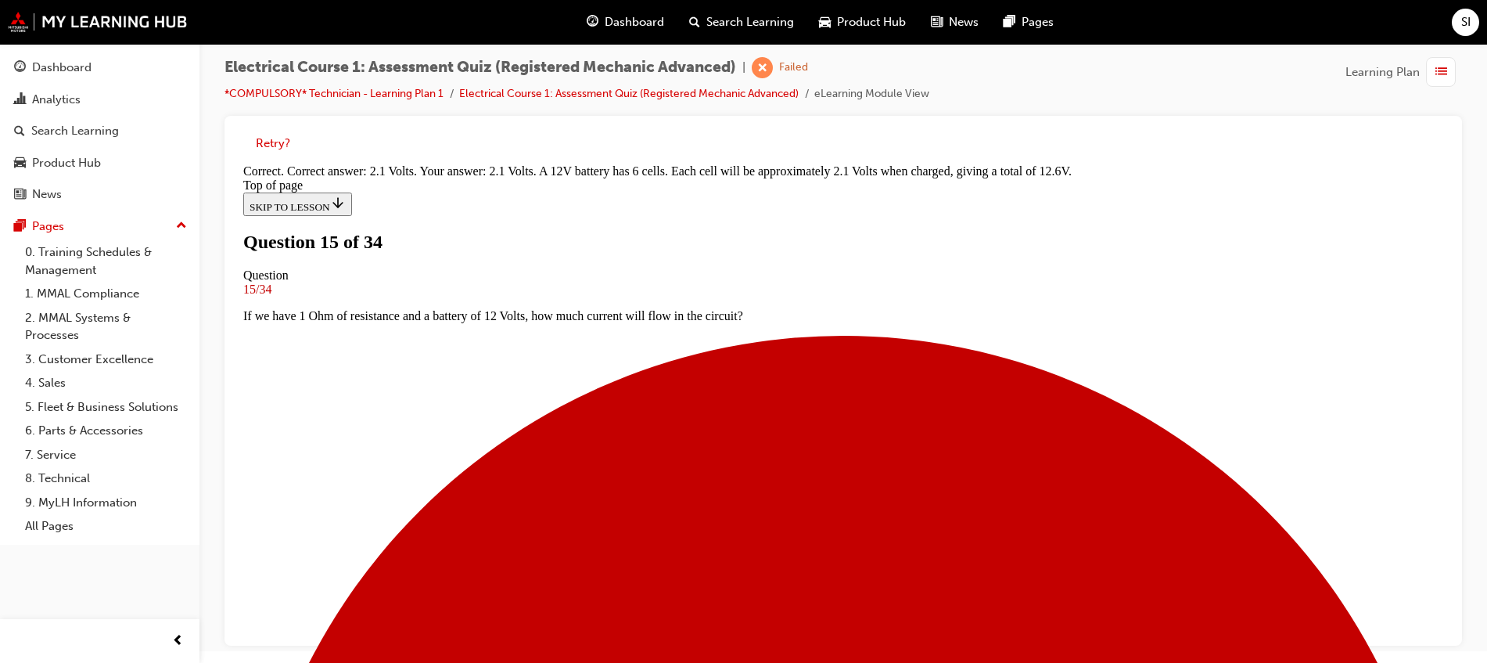
scroll to position [398, 0]
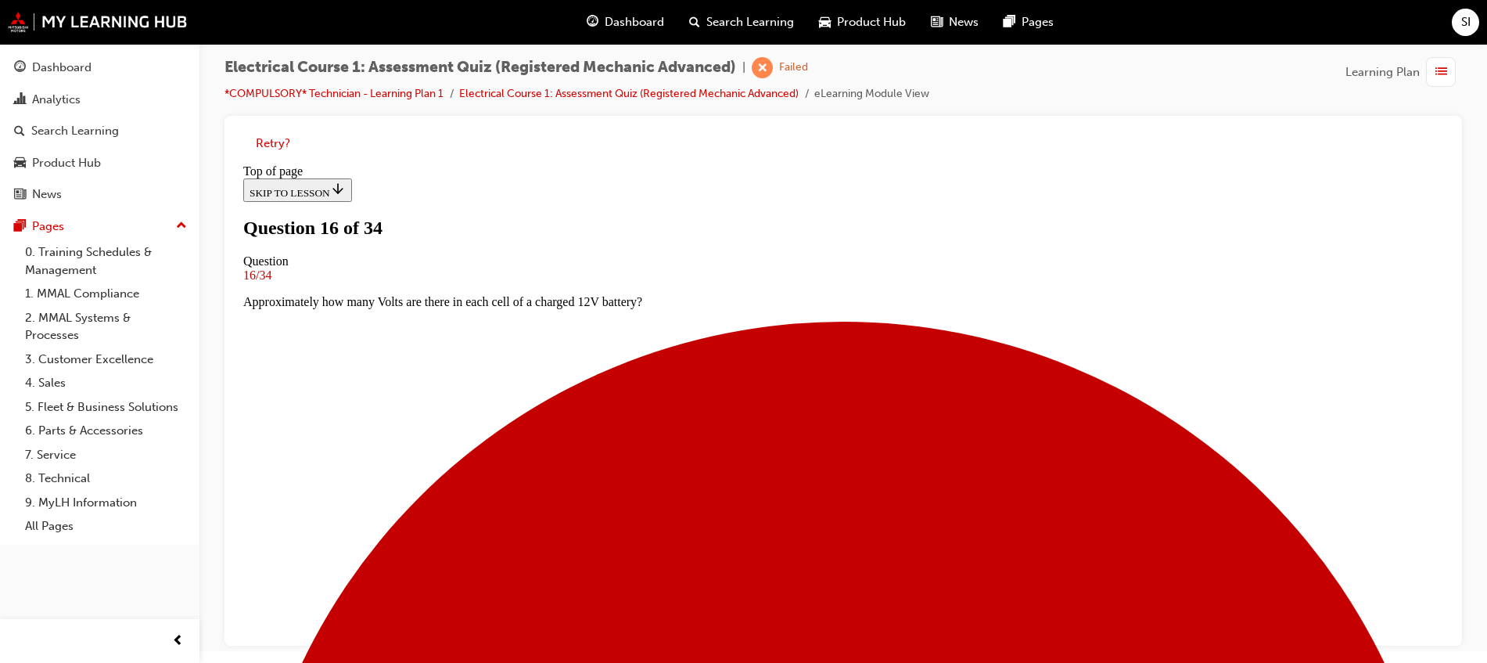
scroll to position [100, 0]
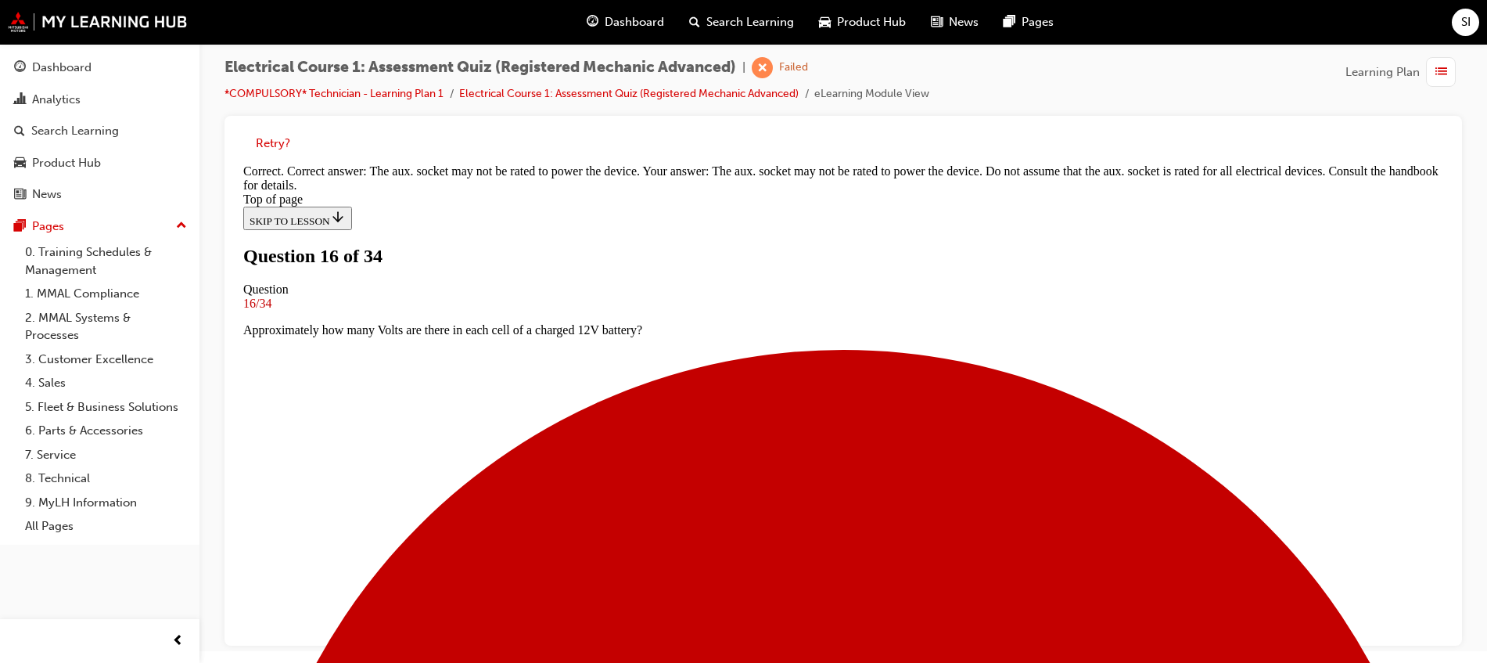
scroll to position [331, 0]
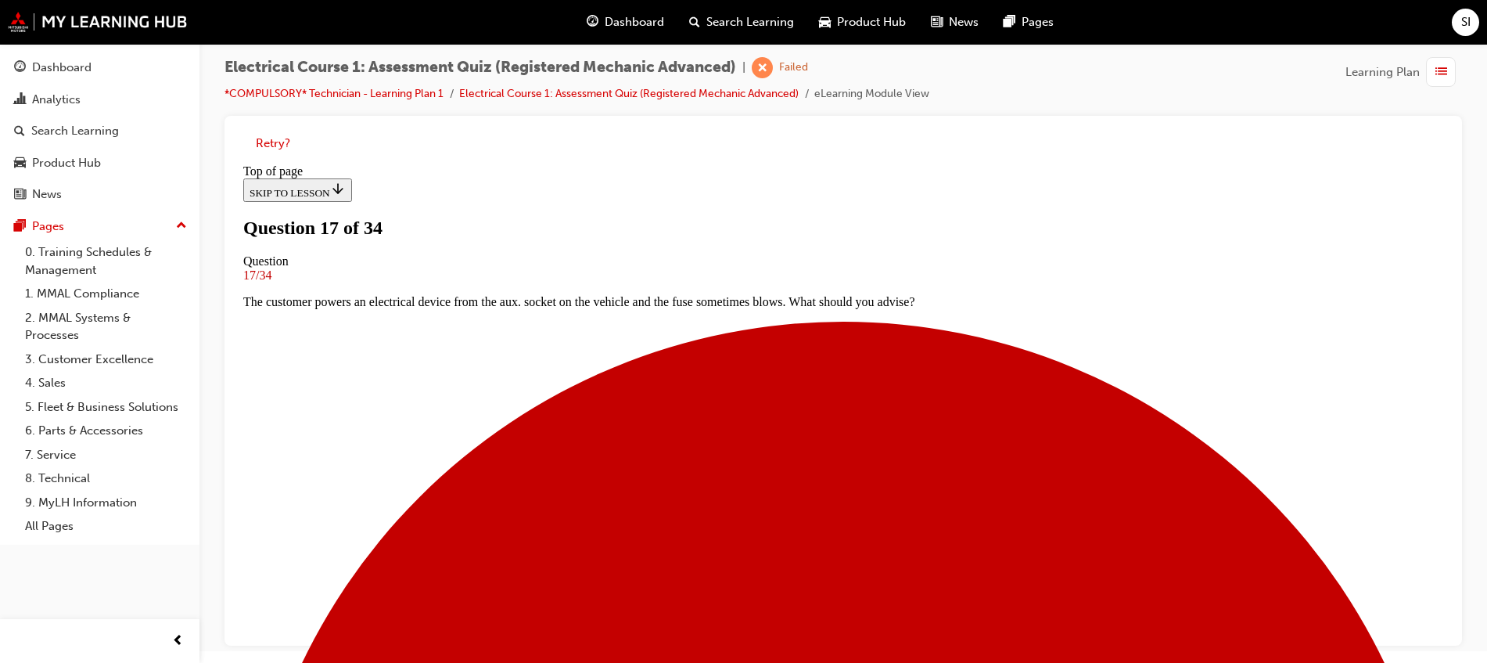
scroll to position [100, 0]
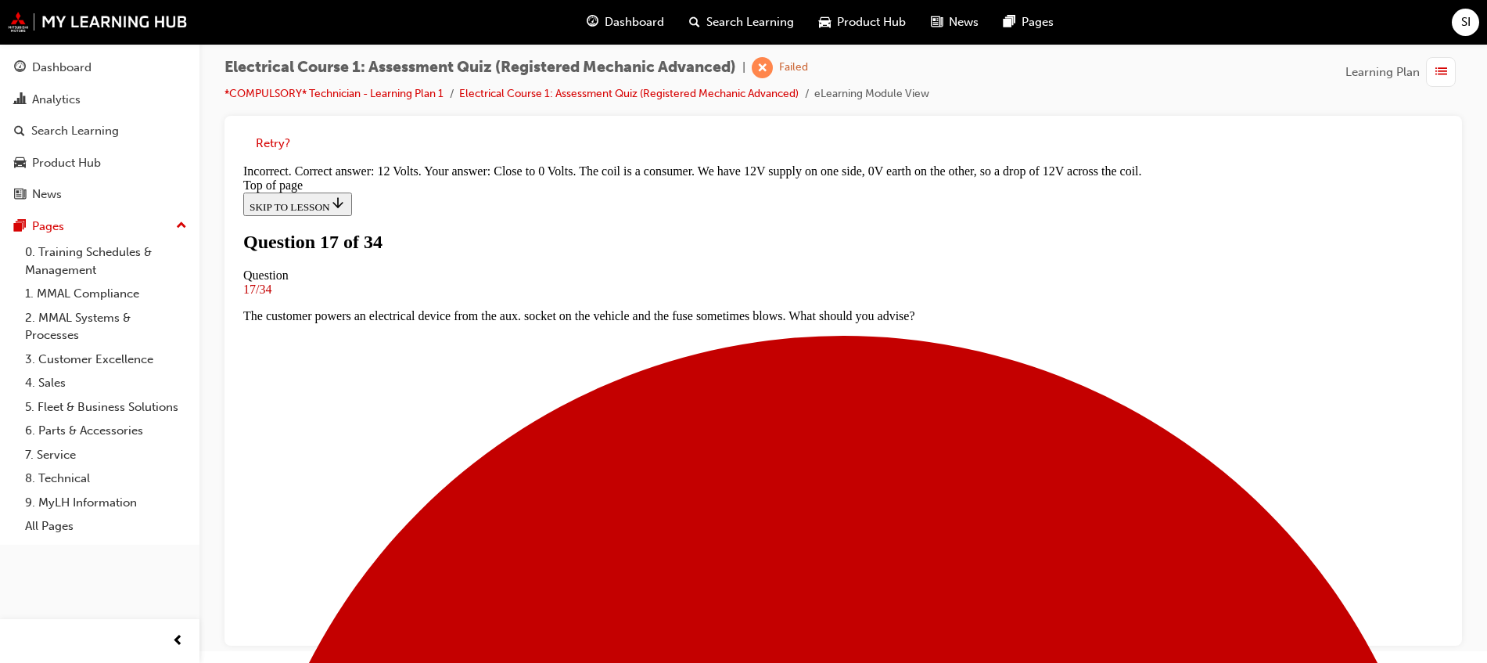
scroll to position [394, 0]
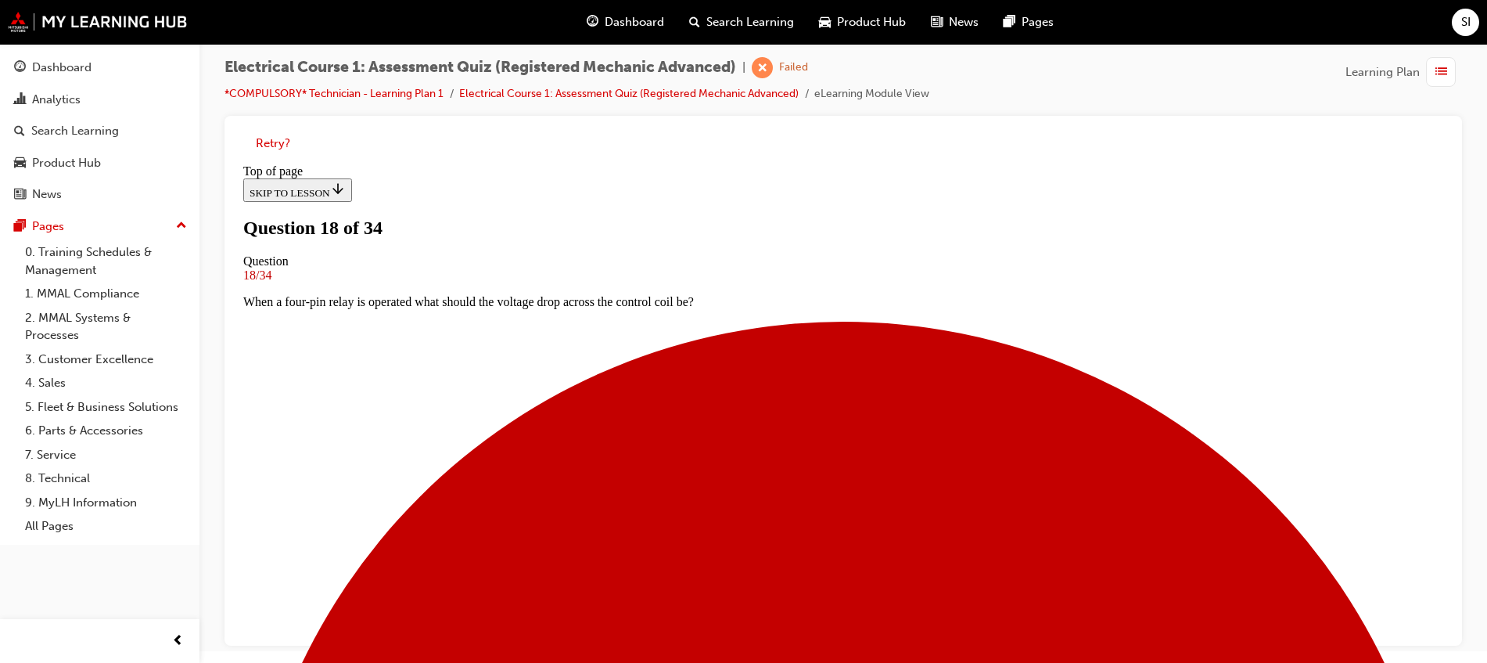
scroll to position [100, 0]
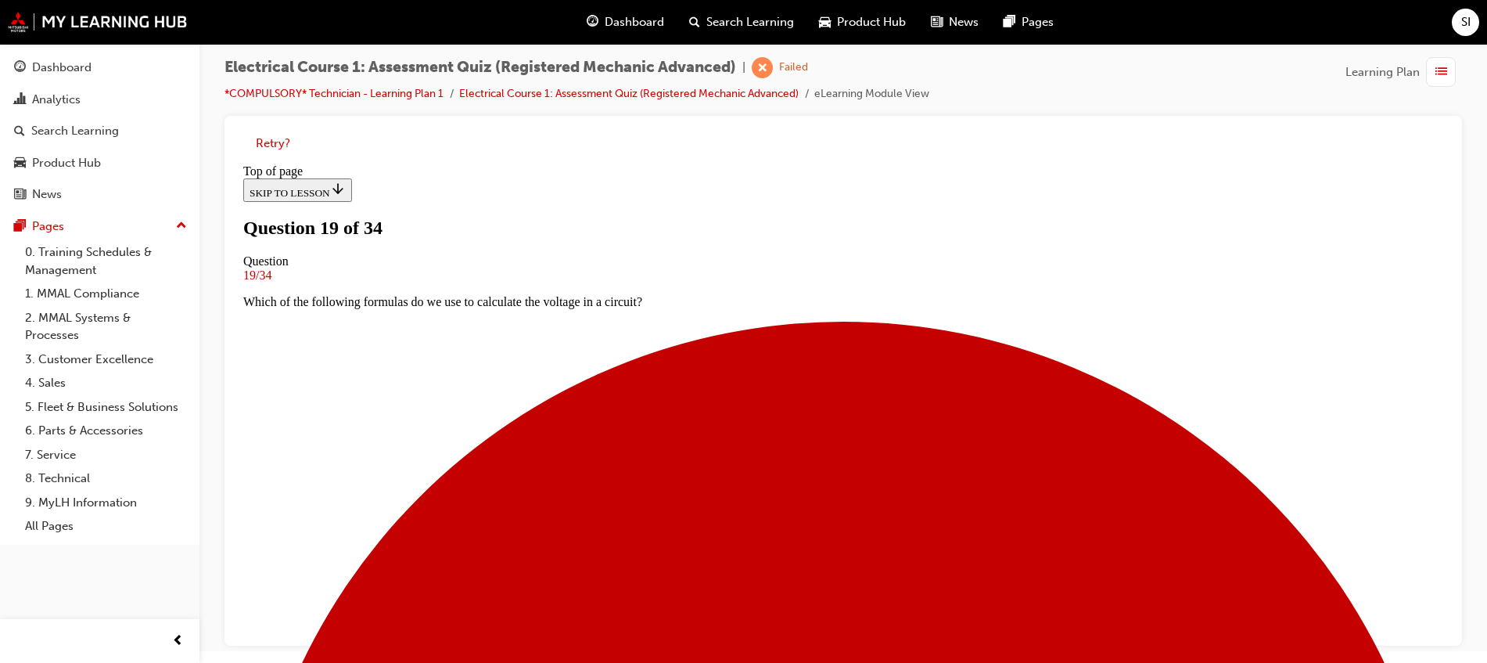
scroll to position [2, 0]
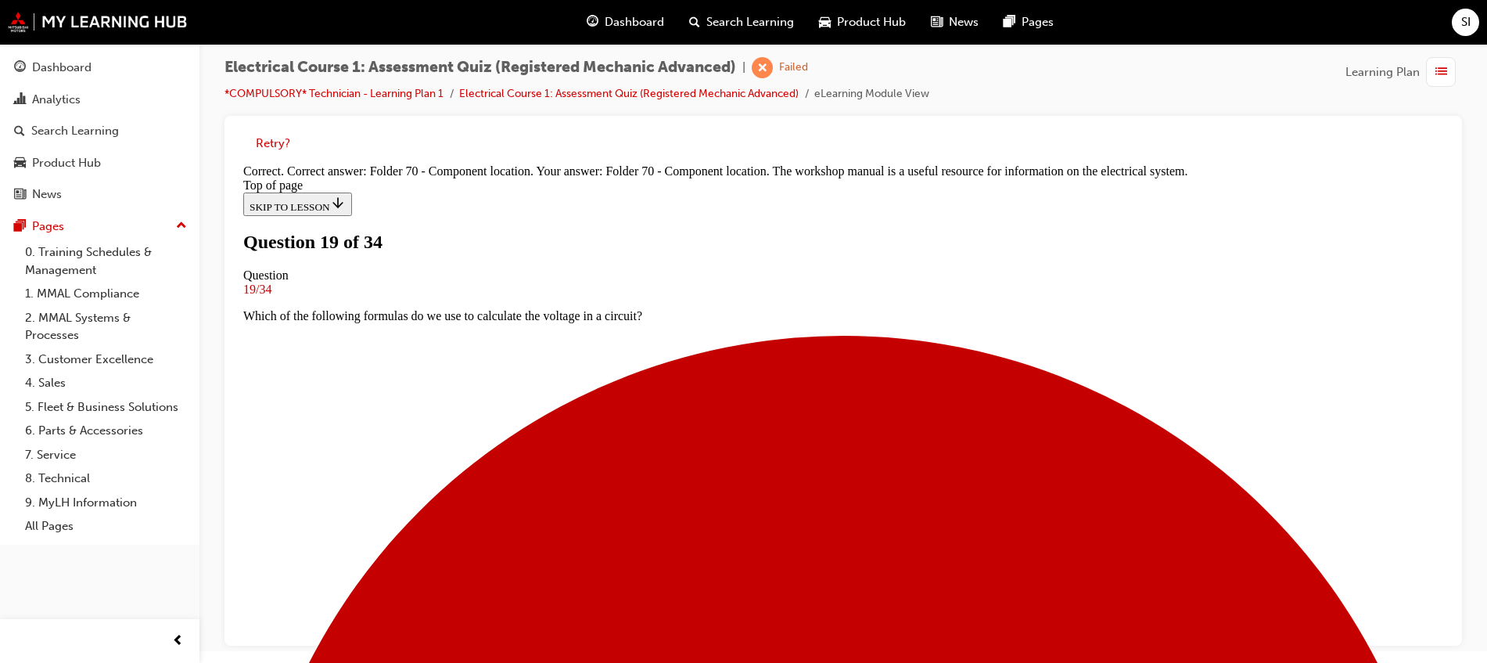
scroll to position [367, 0]
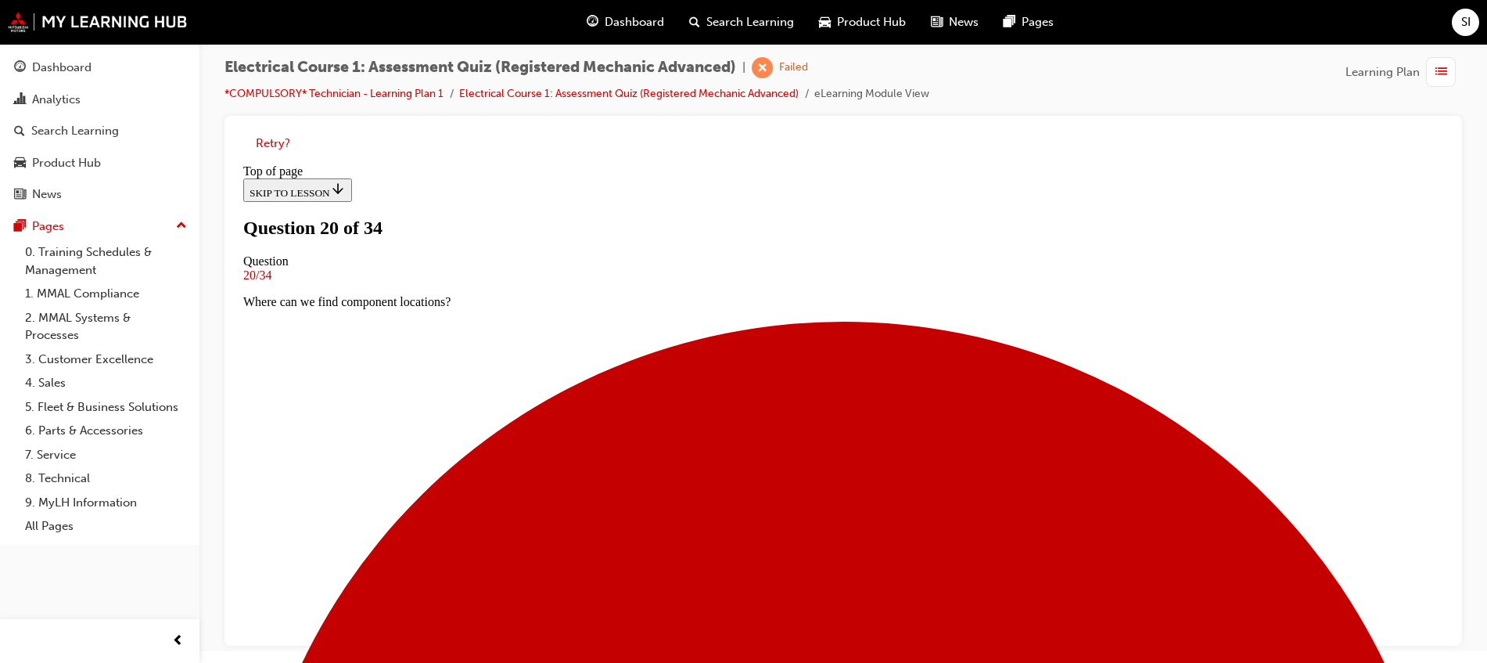
scroll to position [100, 0]
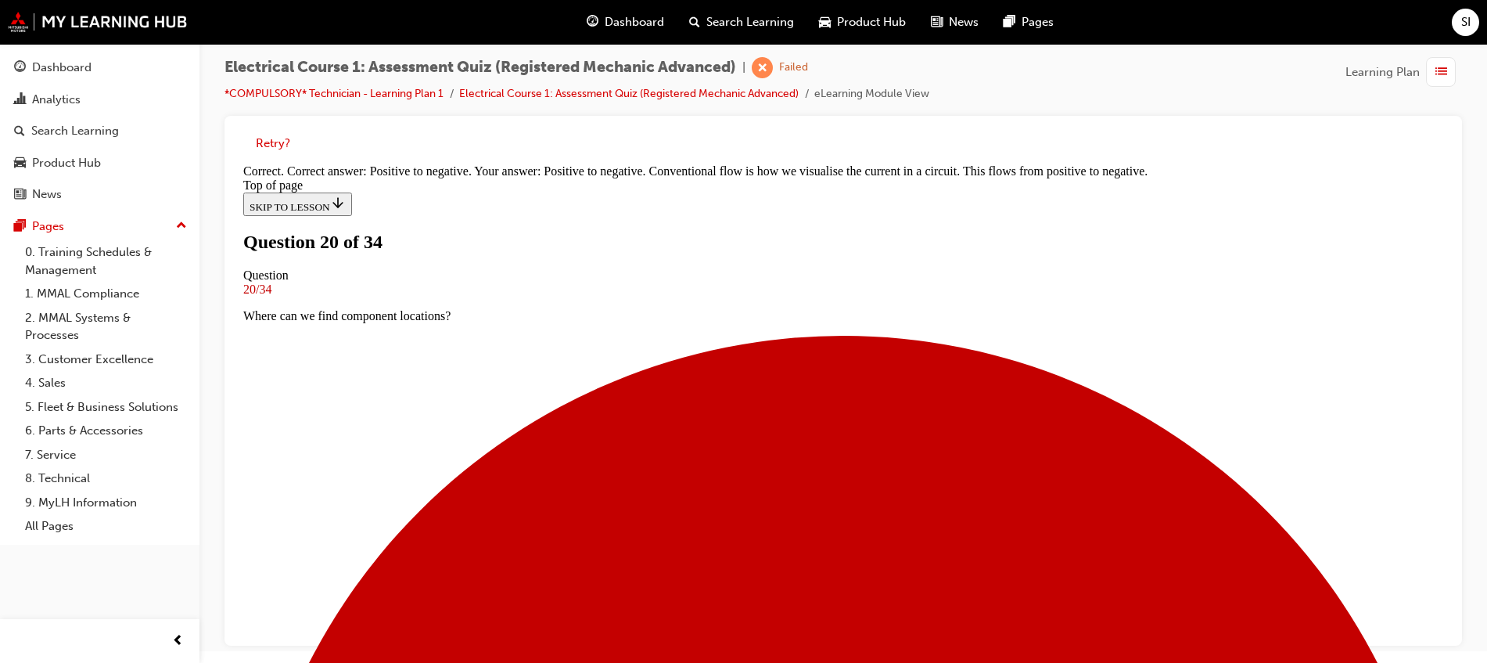
scroll to position [367, 0]
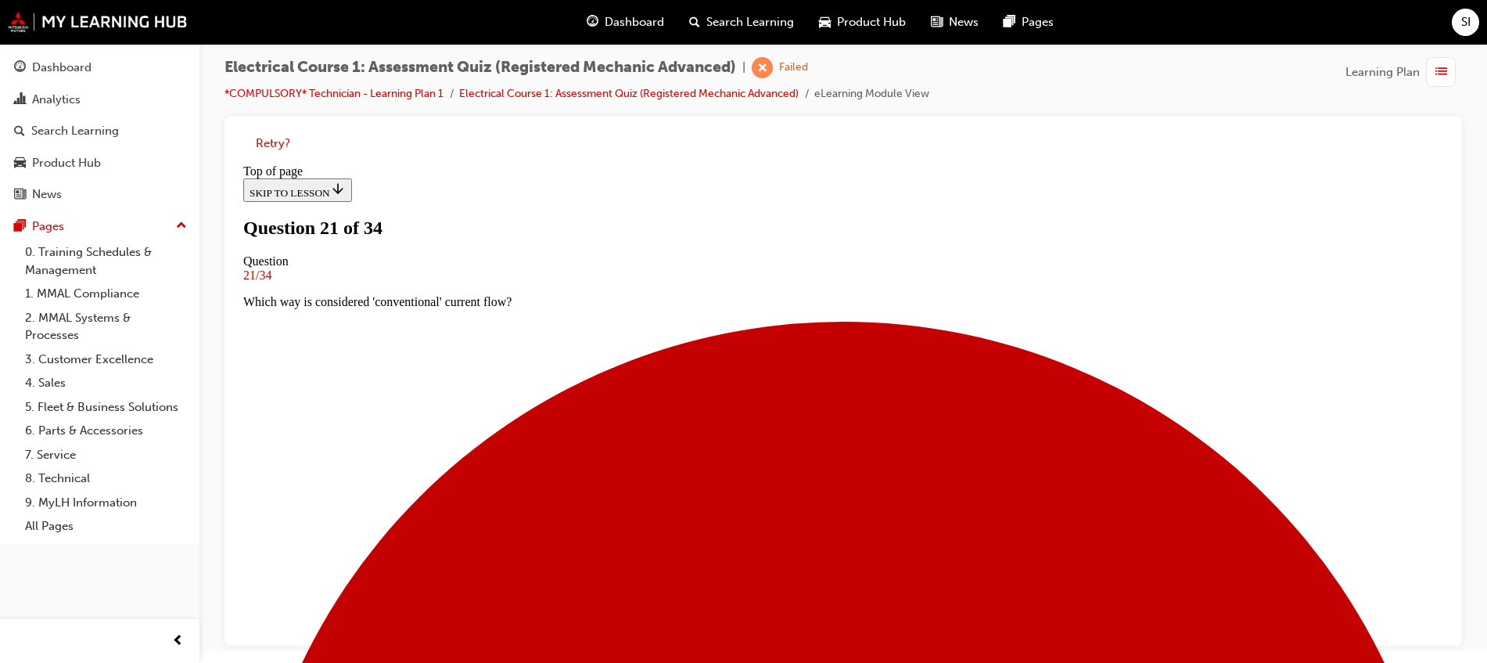
scroll to position [198, 0]
drag, startPoint x: 590, startPoint y: 469, endPoint x: 594, endPoint y: 512, distance: 42.4
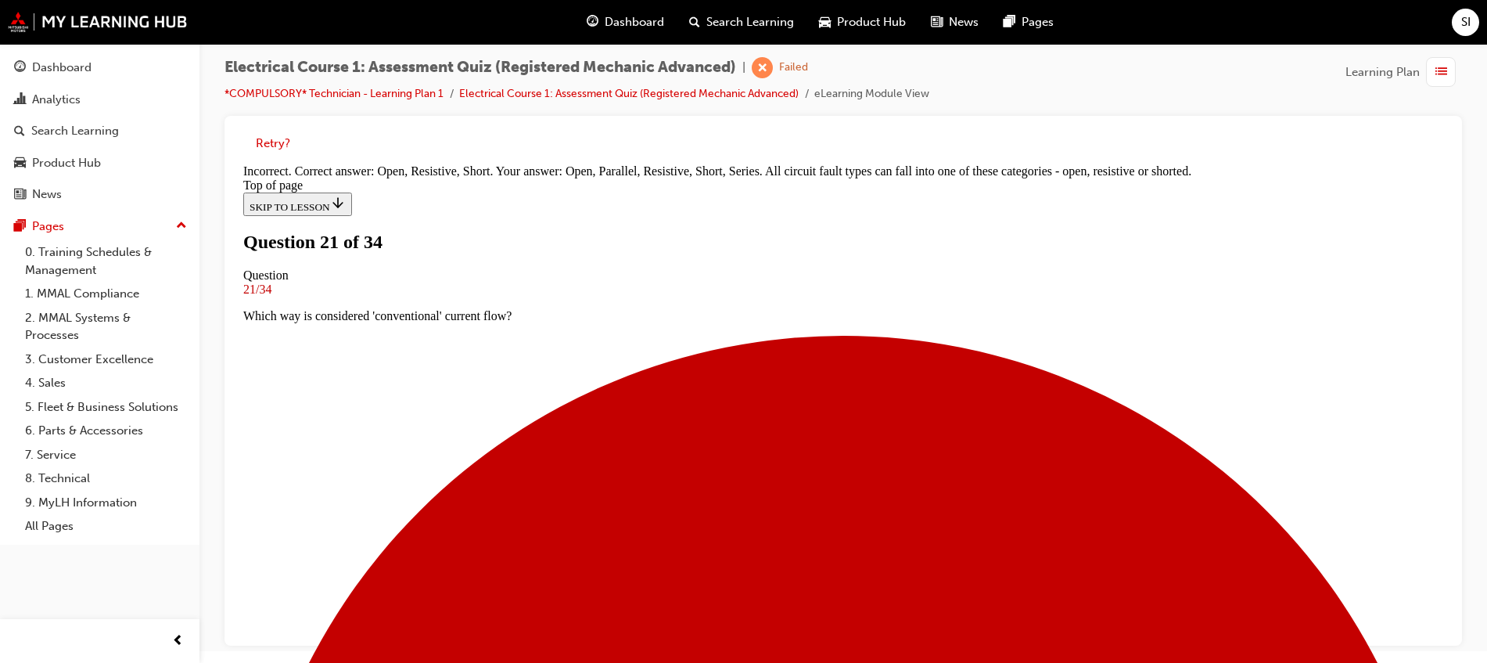
scroll to position [456, 0]
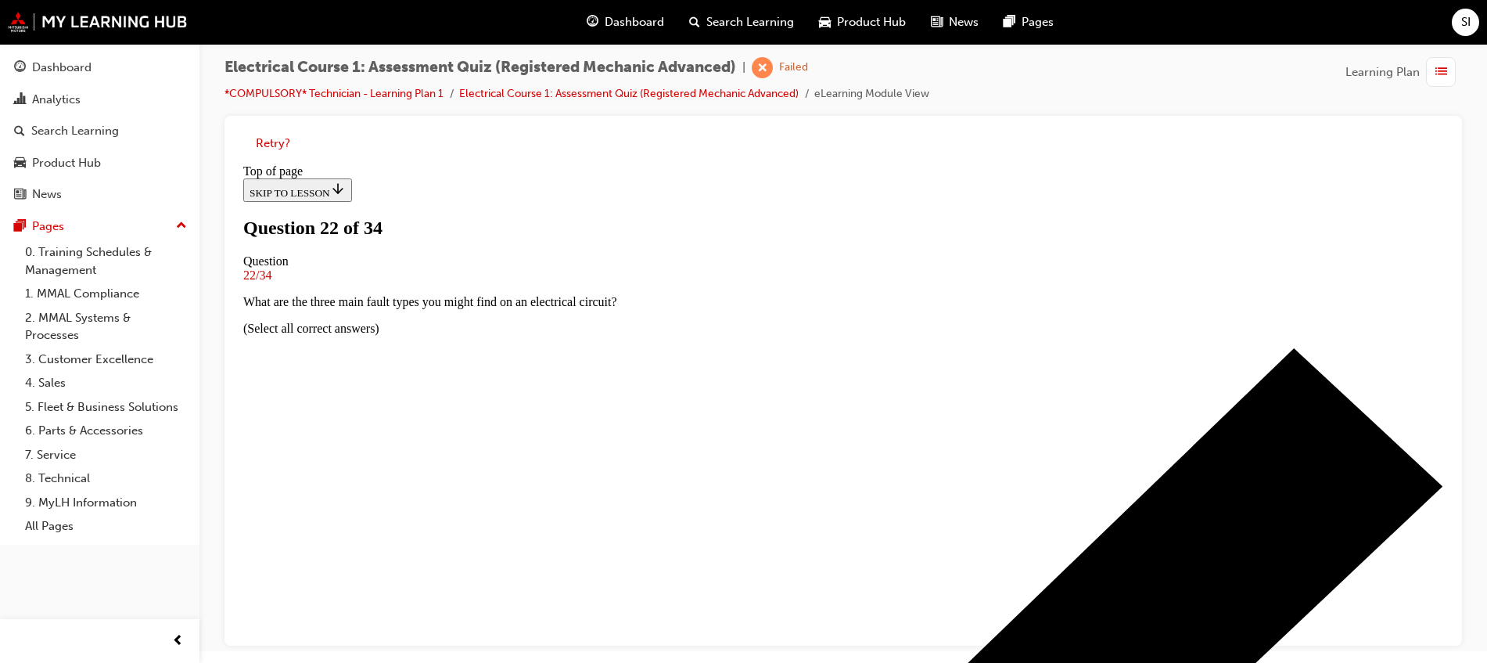
scroll to position [171, 0]
drag, startPoint x: 928, startPoint y: 507, endPoint x: 913, endPoint y: 510, distance: 15.2
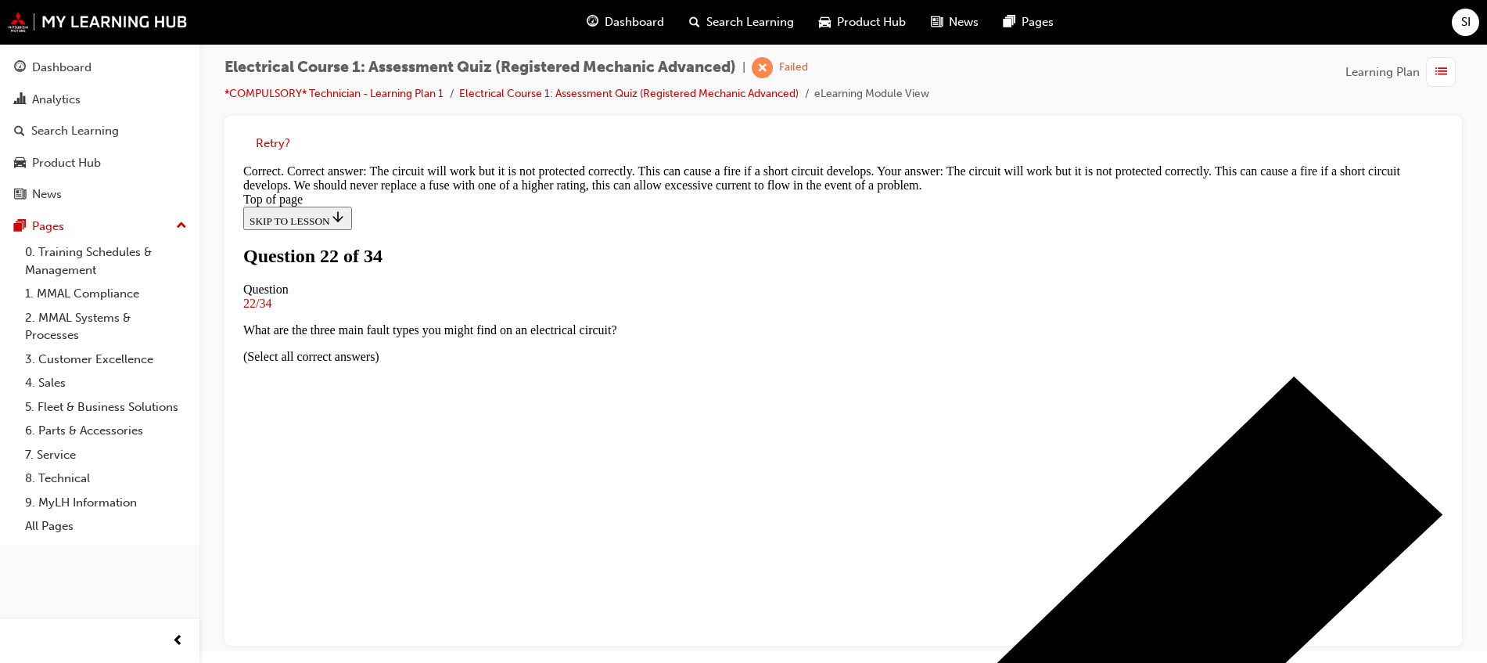
scroll to position [414, 0]
drag, startPoint x: 868, startPoint y: 595, endPoint x: 861, endPoint y: 613, distance: 19.1
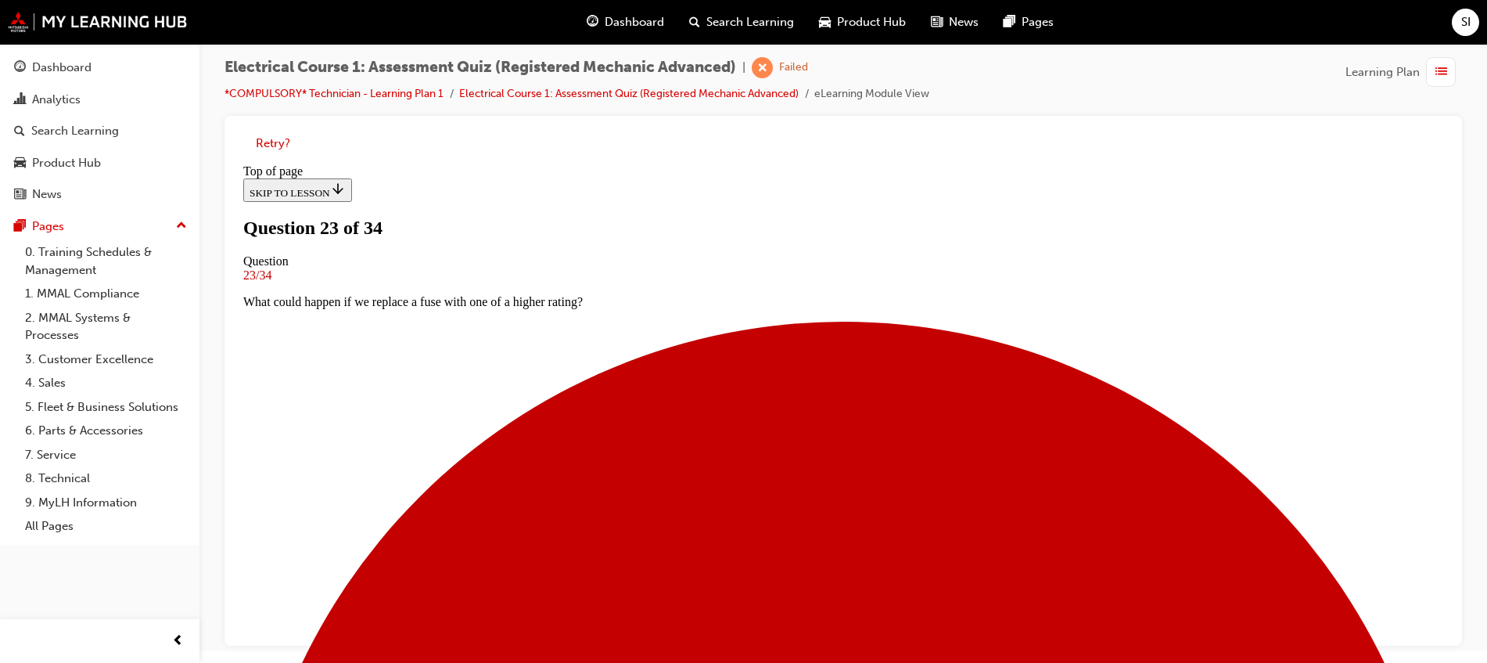
scroll to position [198, 0]
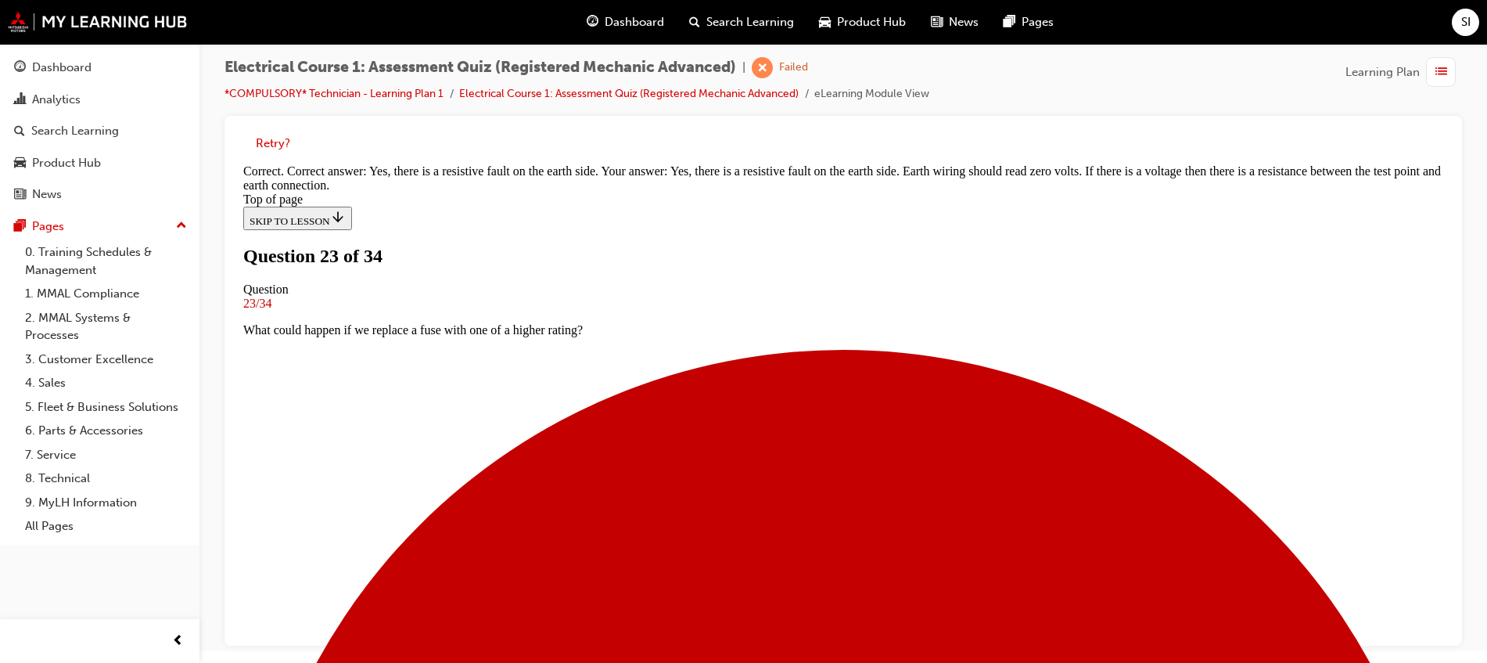
scroll to position [163, 0]
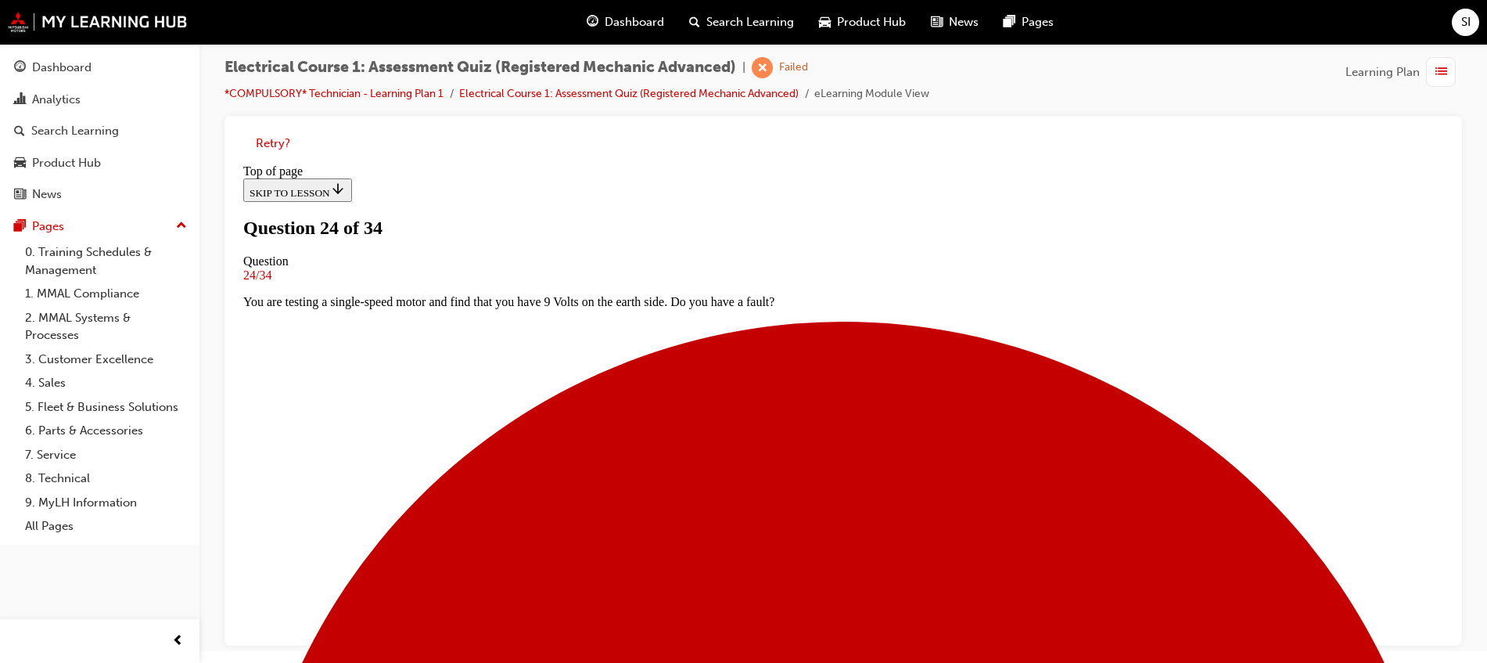
scroll to position [198, 0]
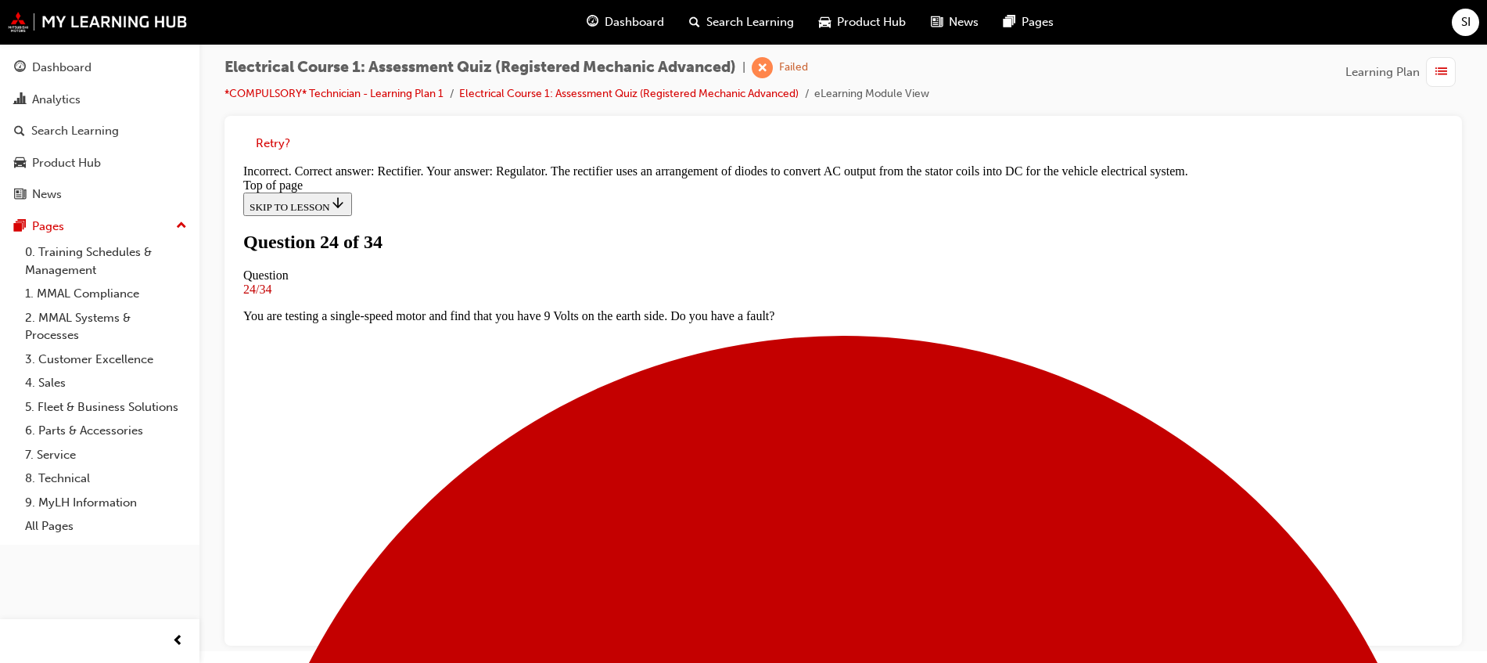
scroll to position [367, 0]
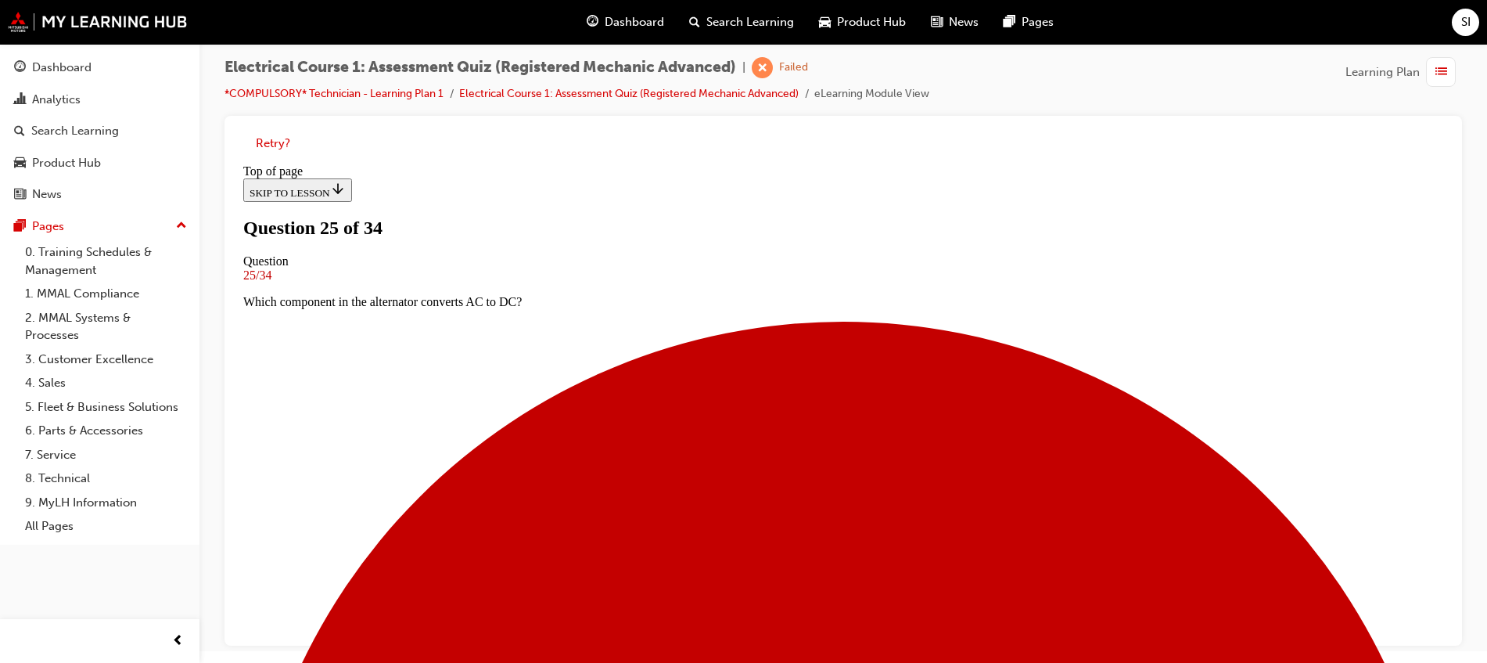
scroll to position [198, 0]
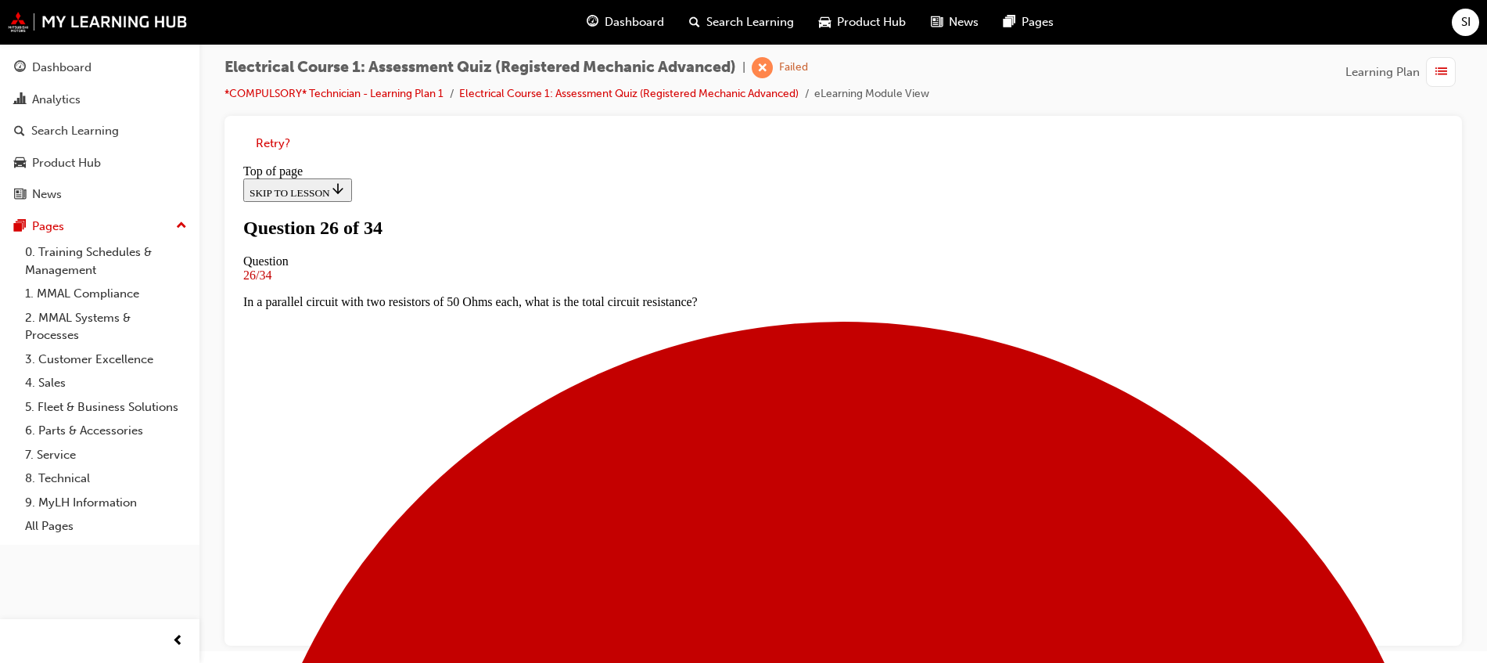
scroll to position [100, 0]
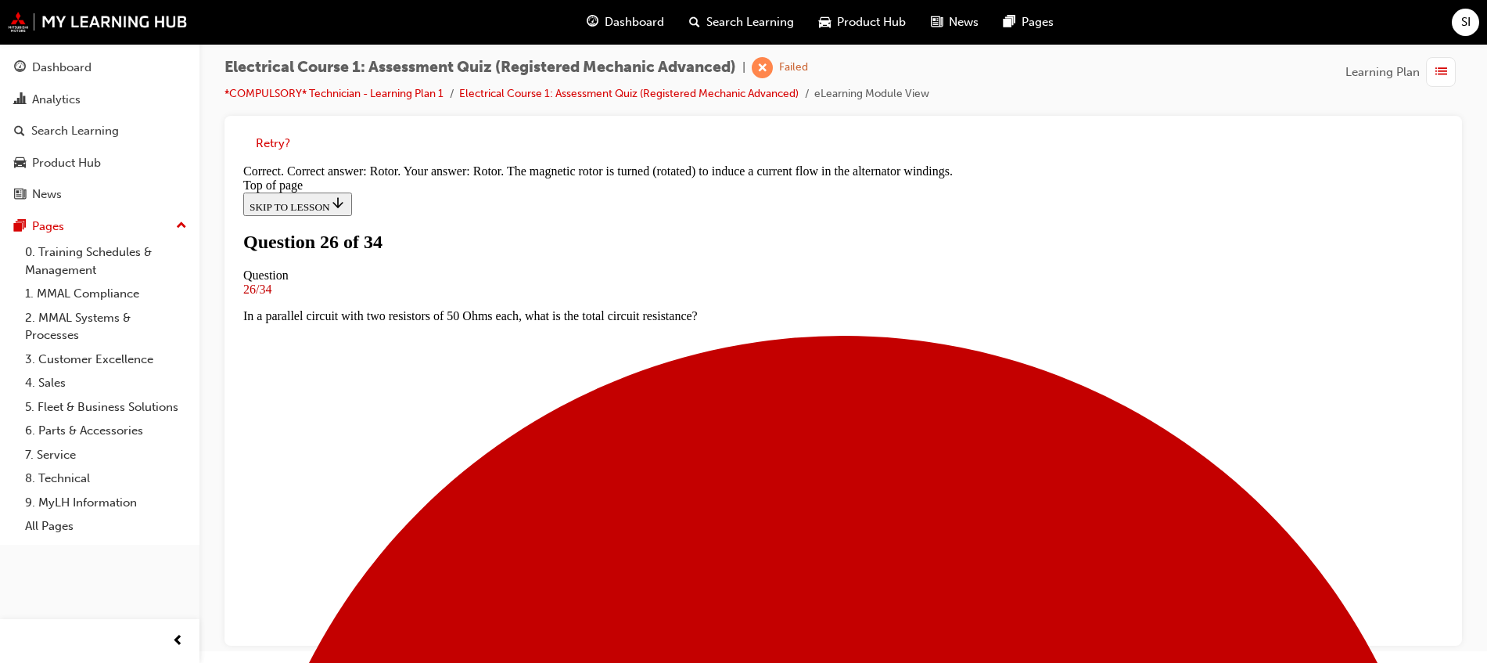
scroll to position [367, 0]
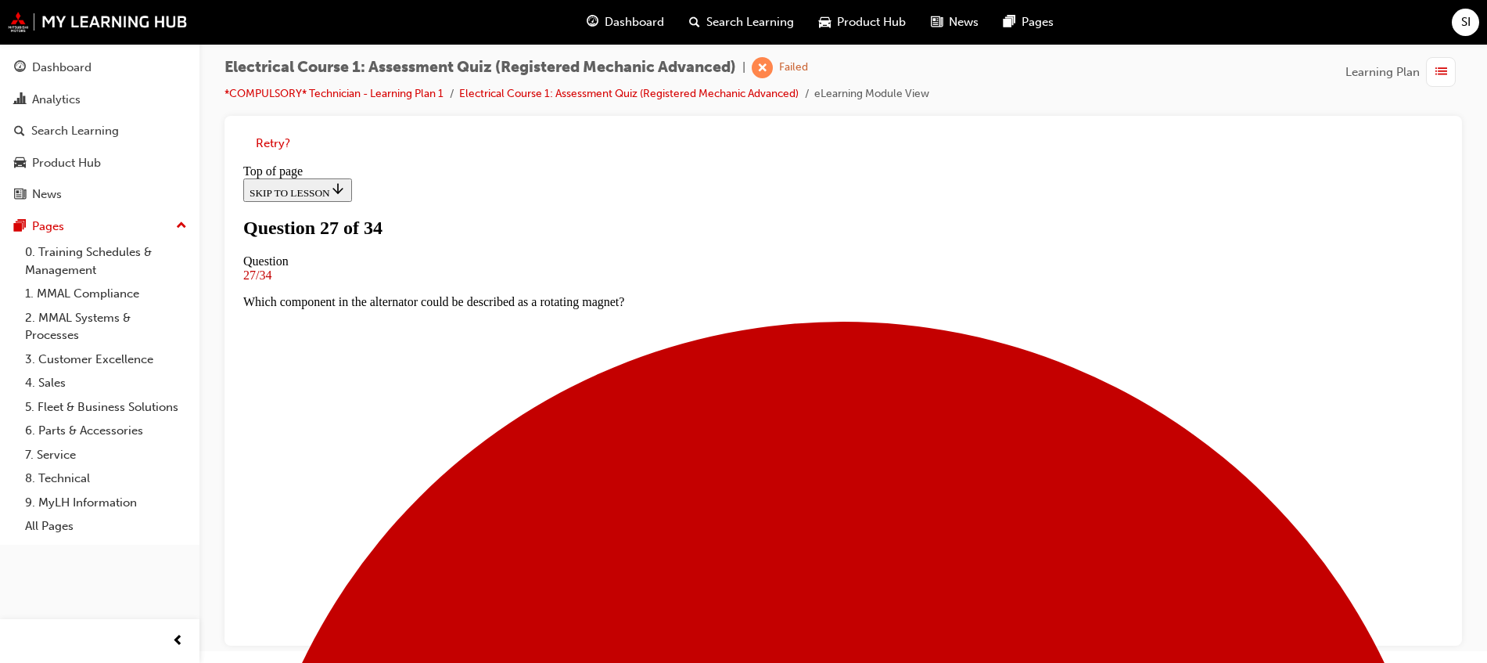
scroll to position [198, 0]
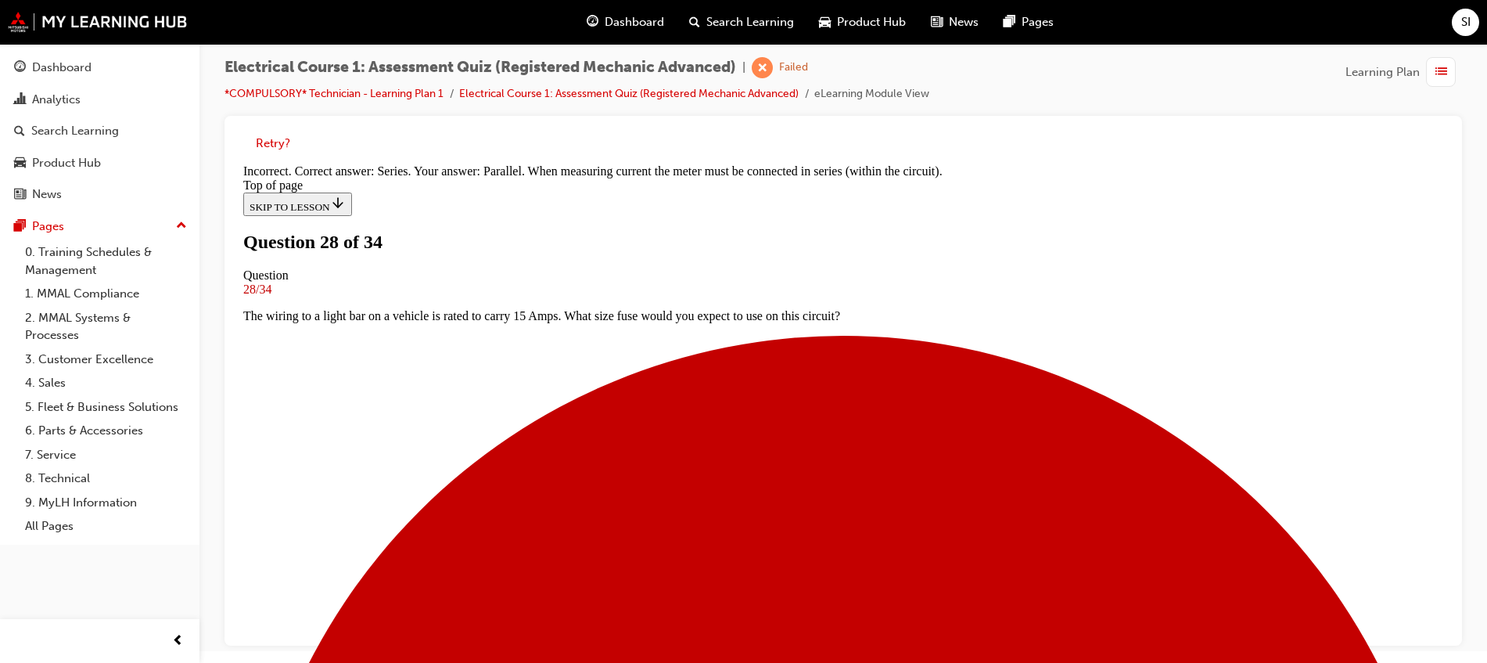
scroll to position [383, 0]
drag, startPoint x: 827, startPoint y: 575, endPoint x: 829, endPoint y: 595, distance: 20.4
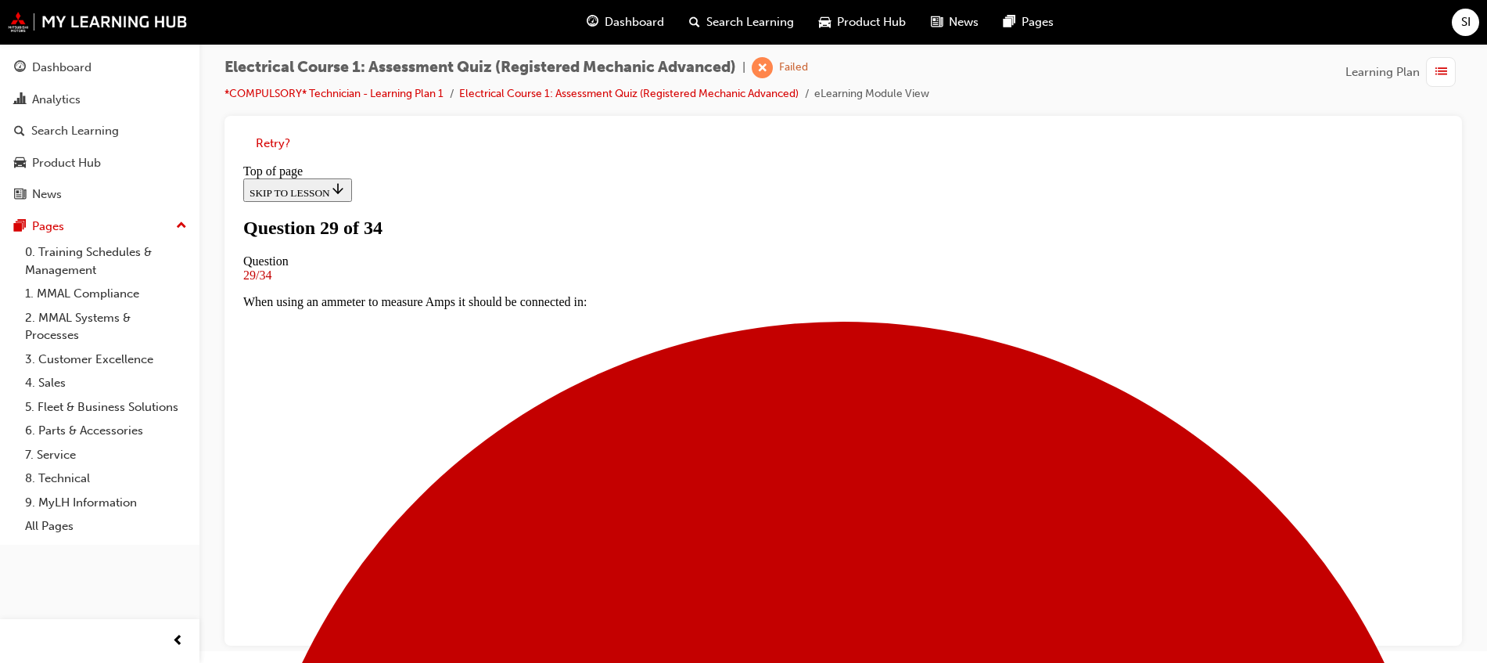
scroll to position [100, 0]
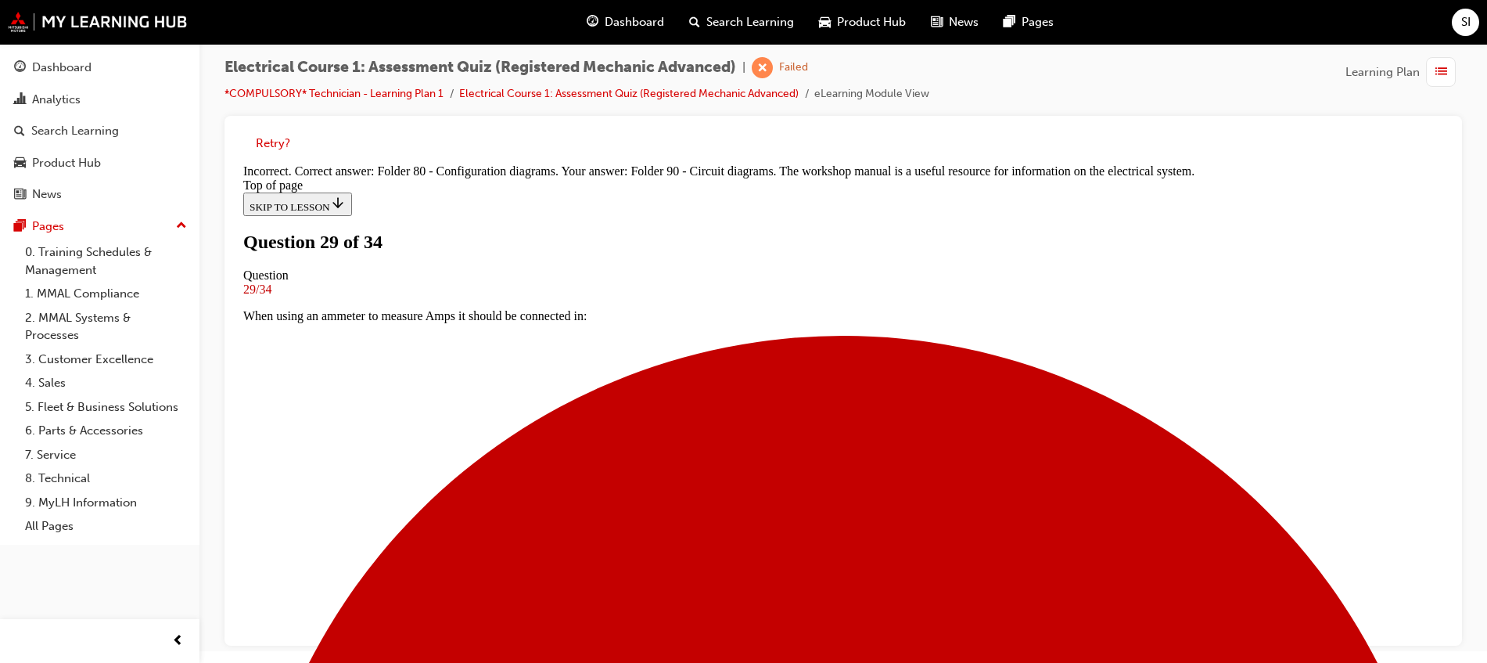
scroll to position [367, 0]
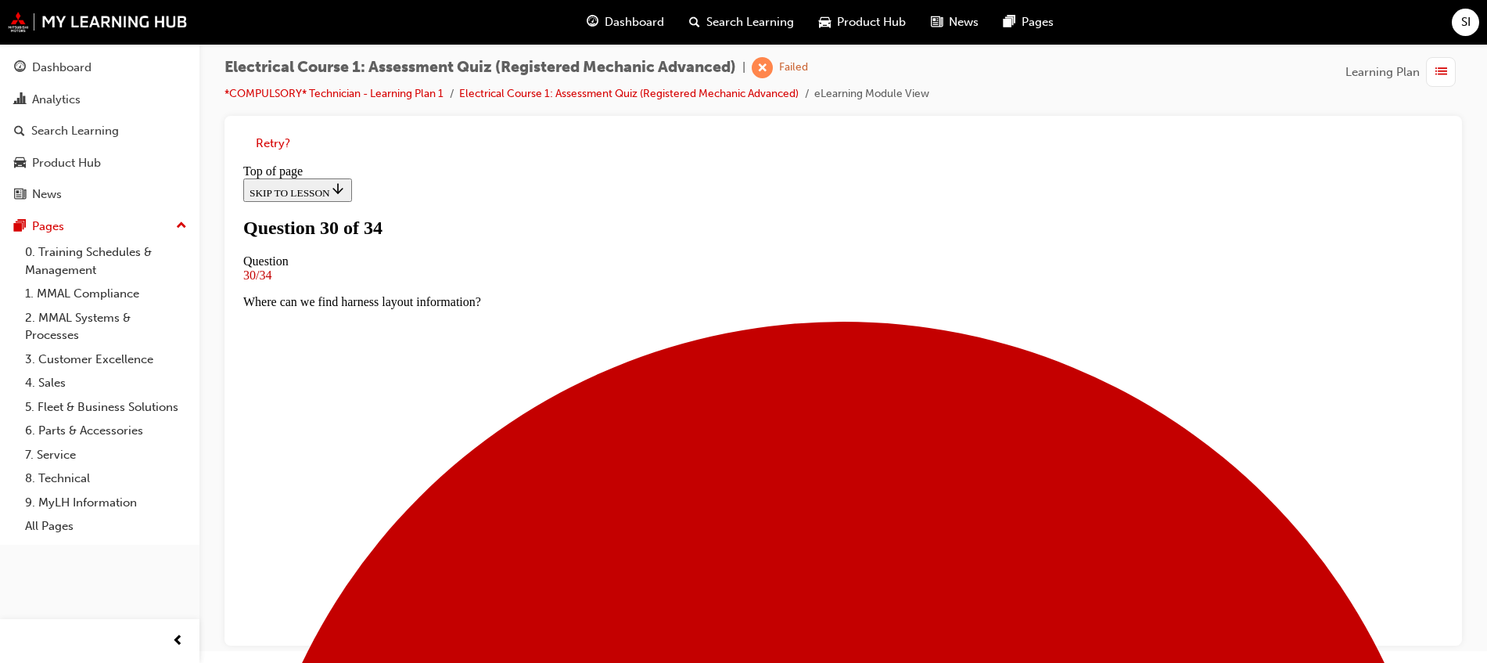
scroll to position [100, 0]
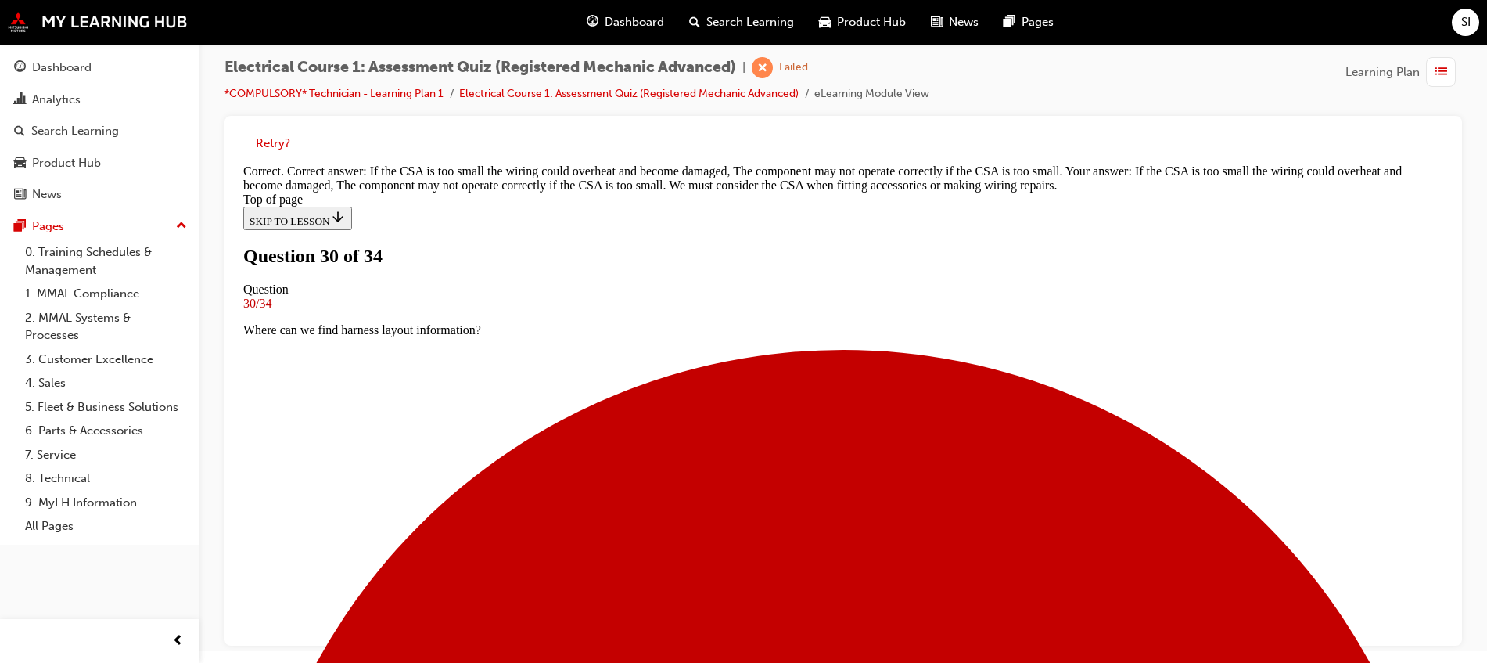
scroll to position [425, 0]
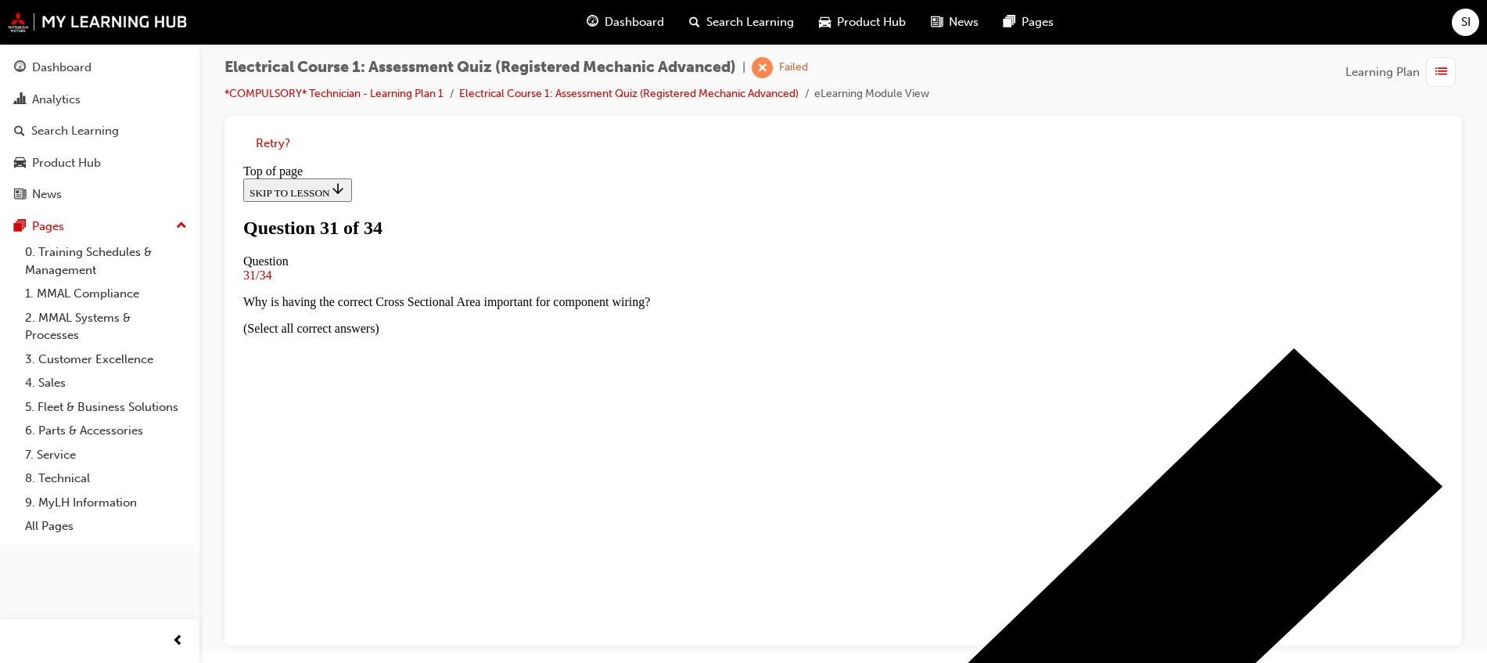
scroll to position [174, 0]
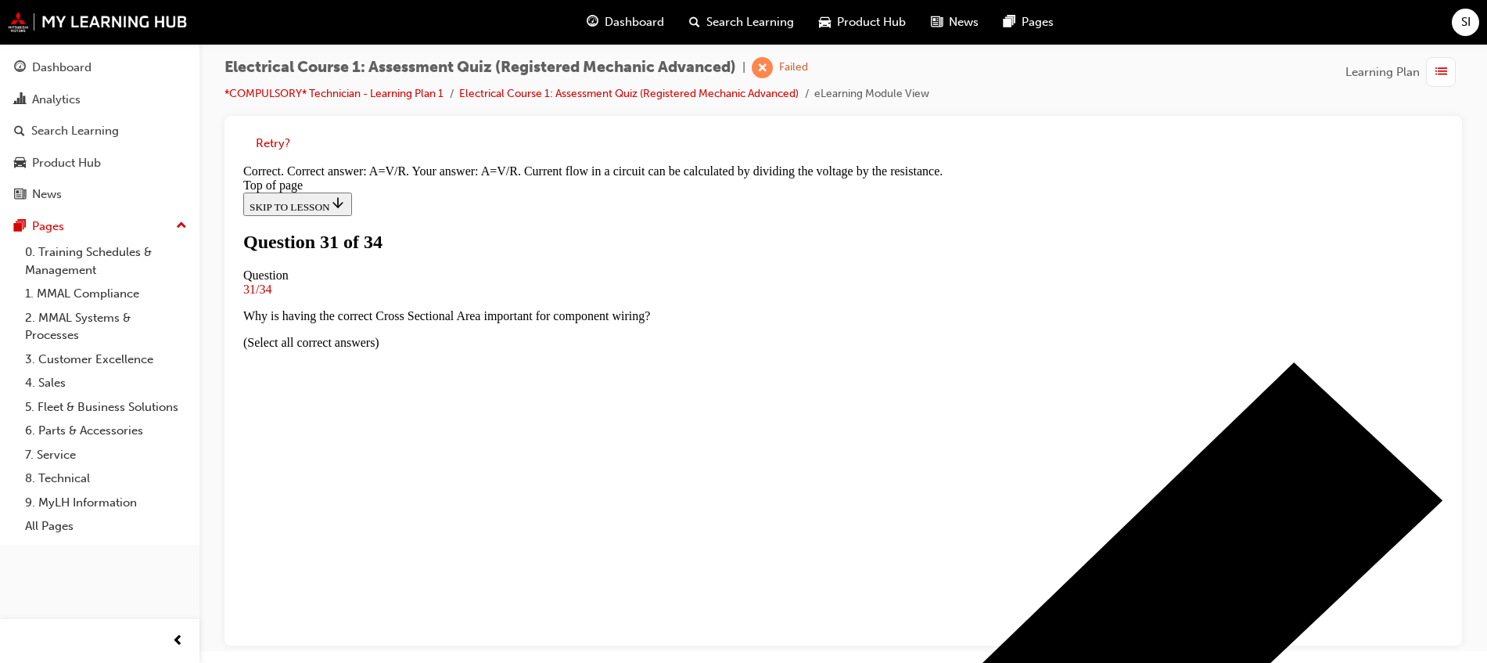
scroll to position [320, 0]
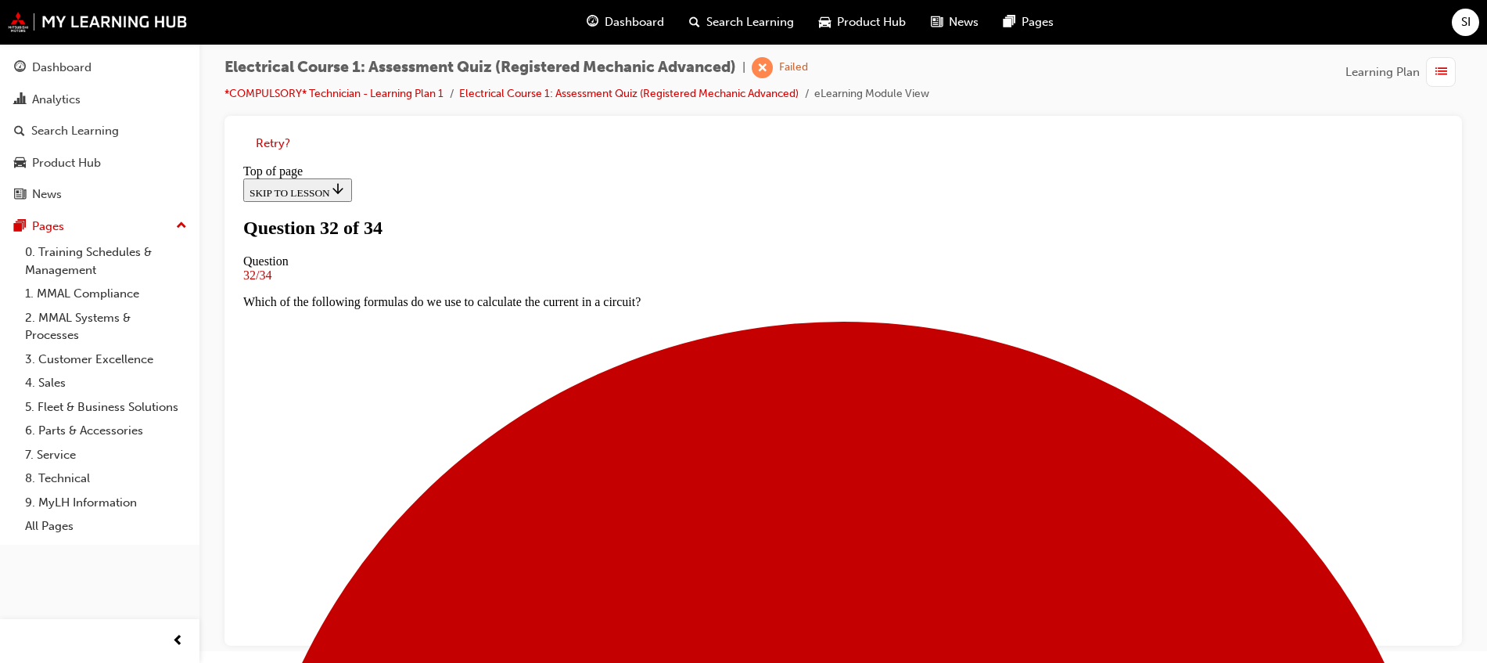
scroll to position [100, 0]
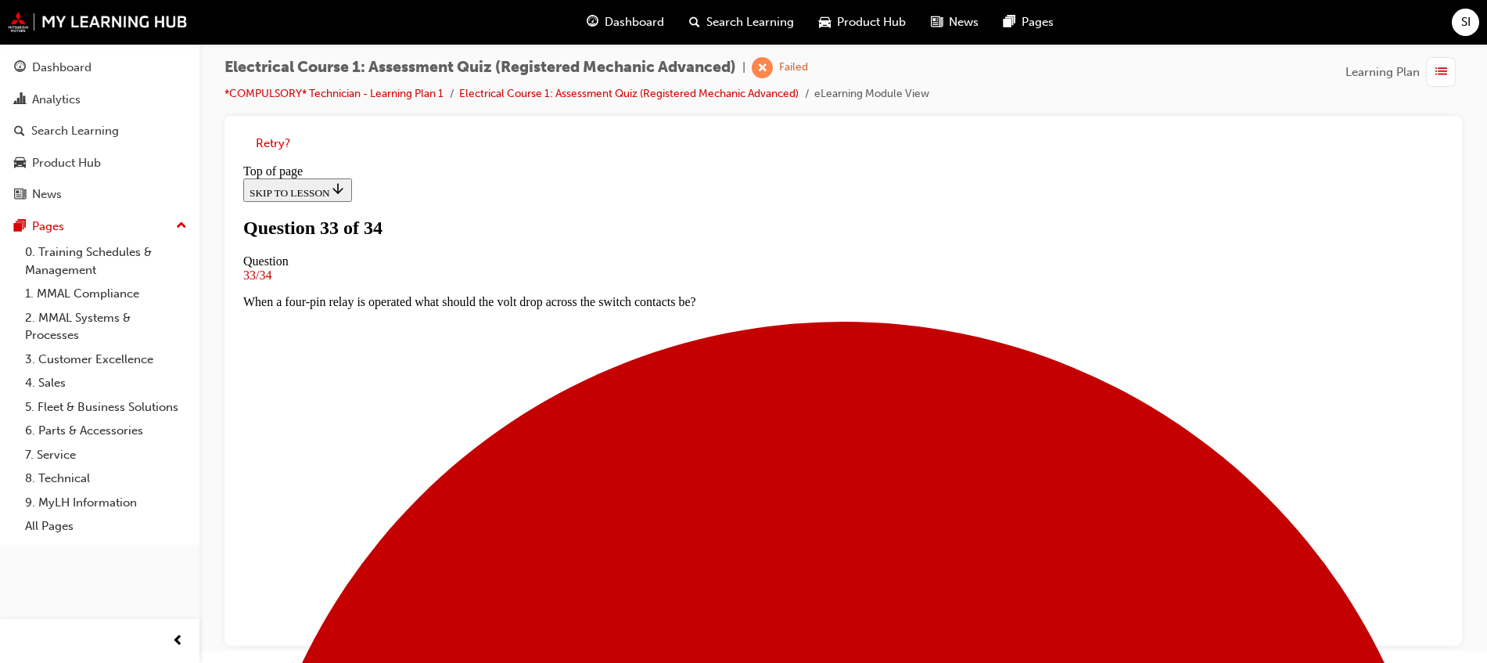
scroll to position [124, 0]
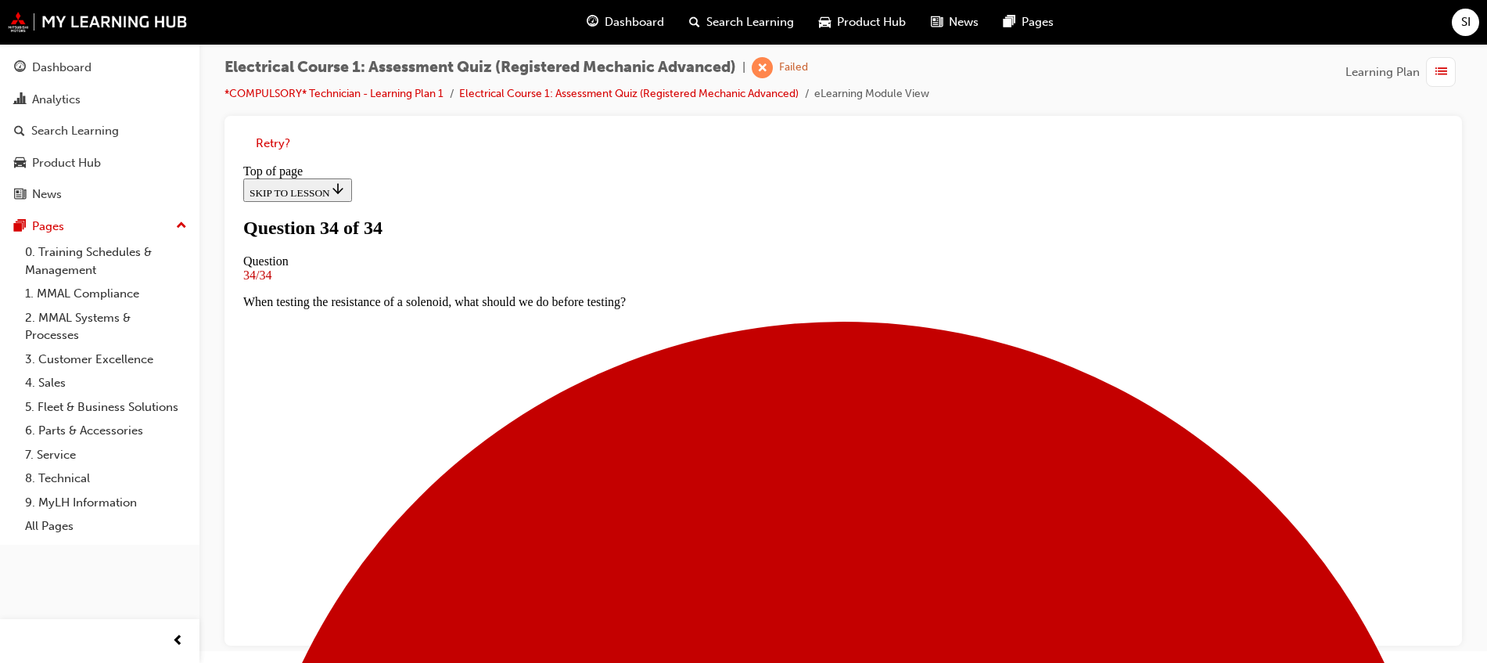
scroll to position [313, 0]
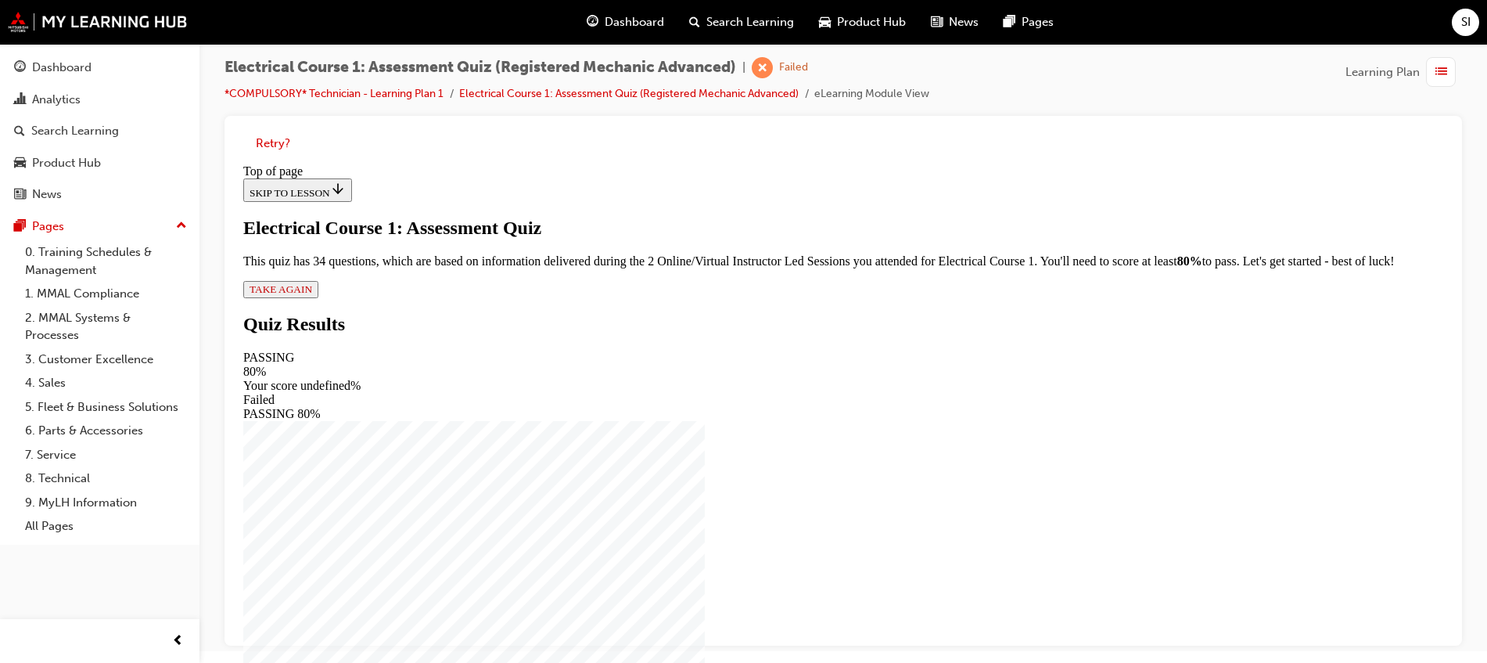
click at [312, 295] on span "TAKE AGAIN" at bounding box center [281, 289] width 63 height 12
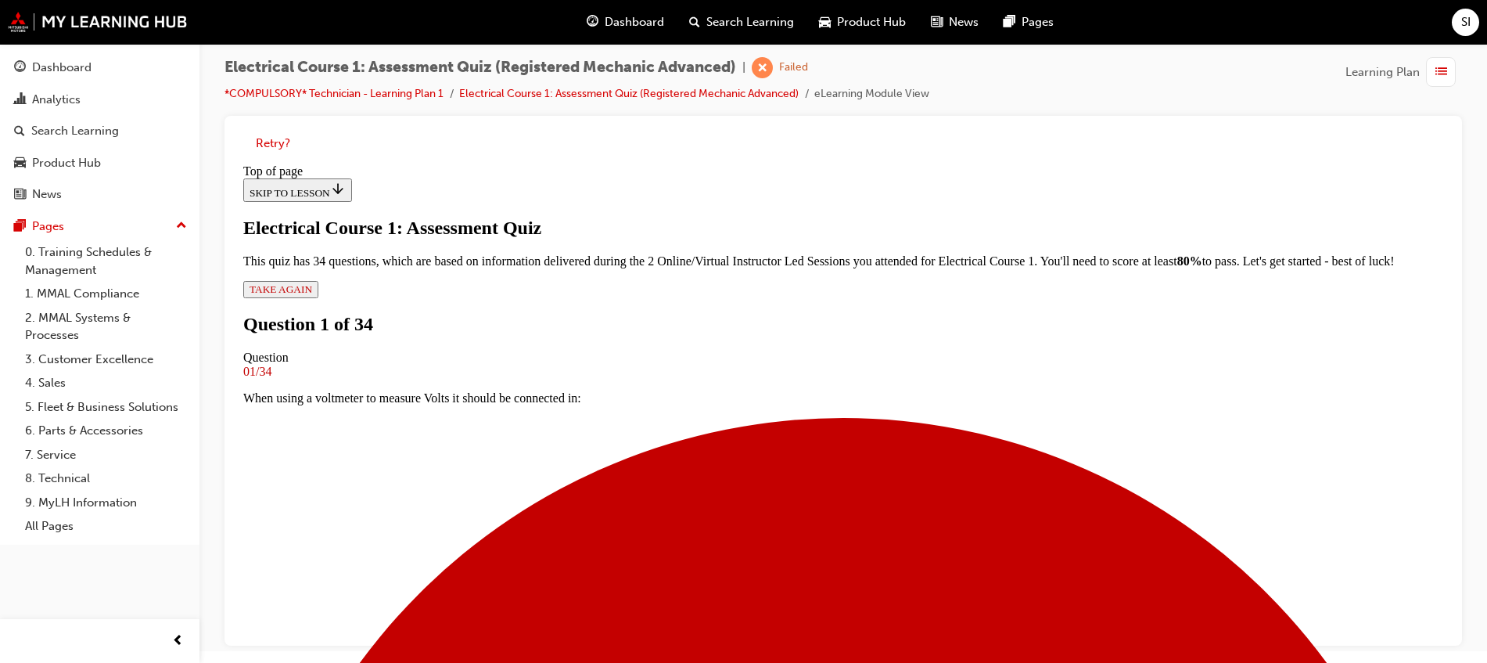
scroll to position [198, 0]
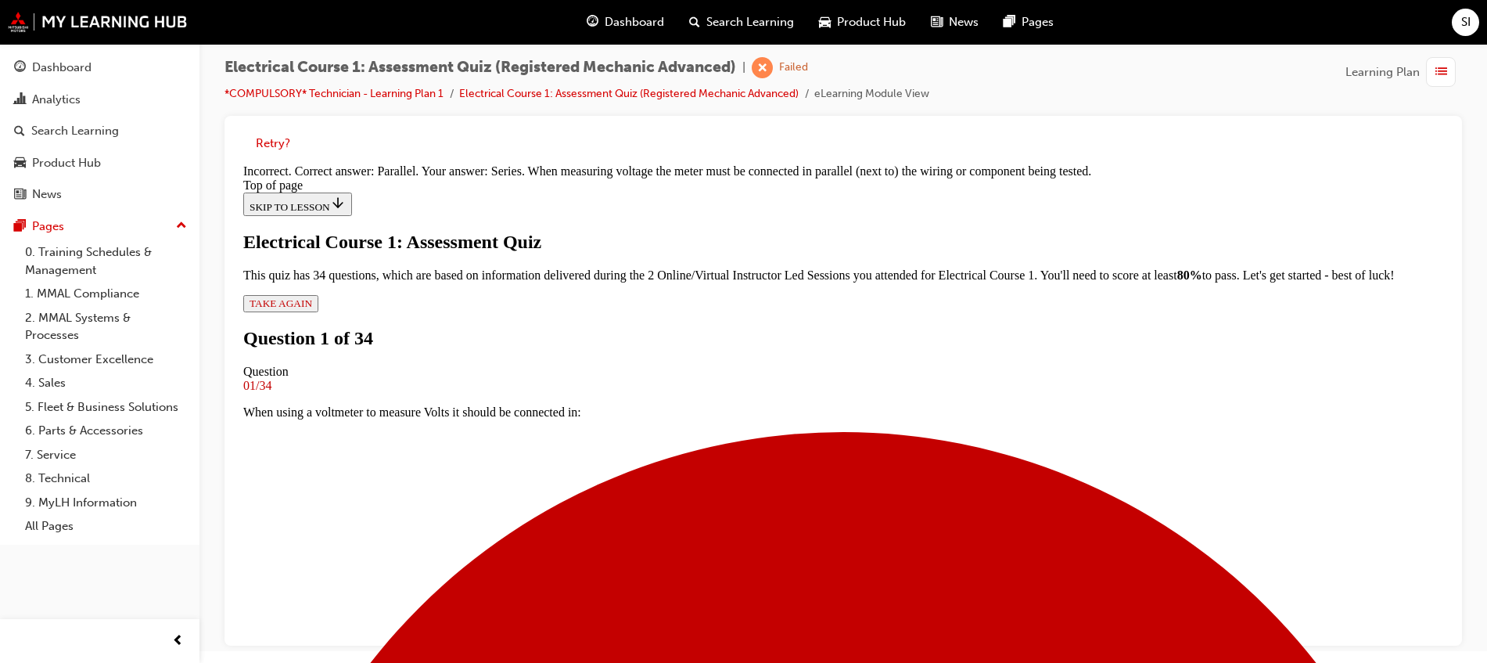
scroll to position [383, 0]
click at [279, 151] on button "Retry?" at bounding box center [273, 144] width 34 height 18
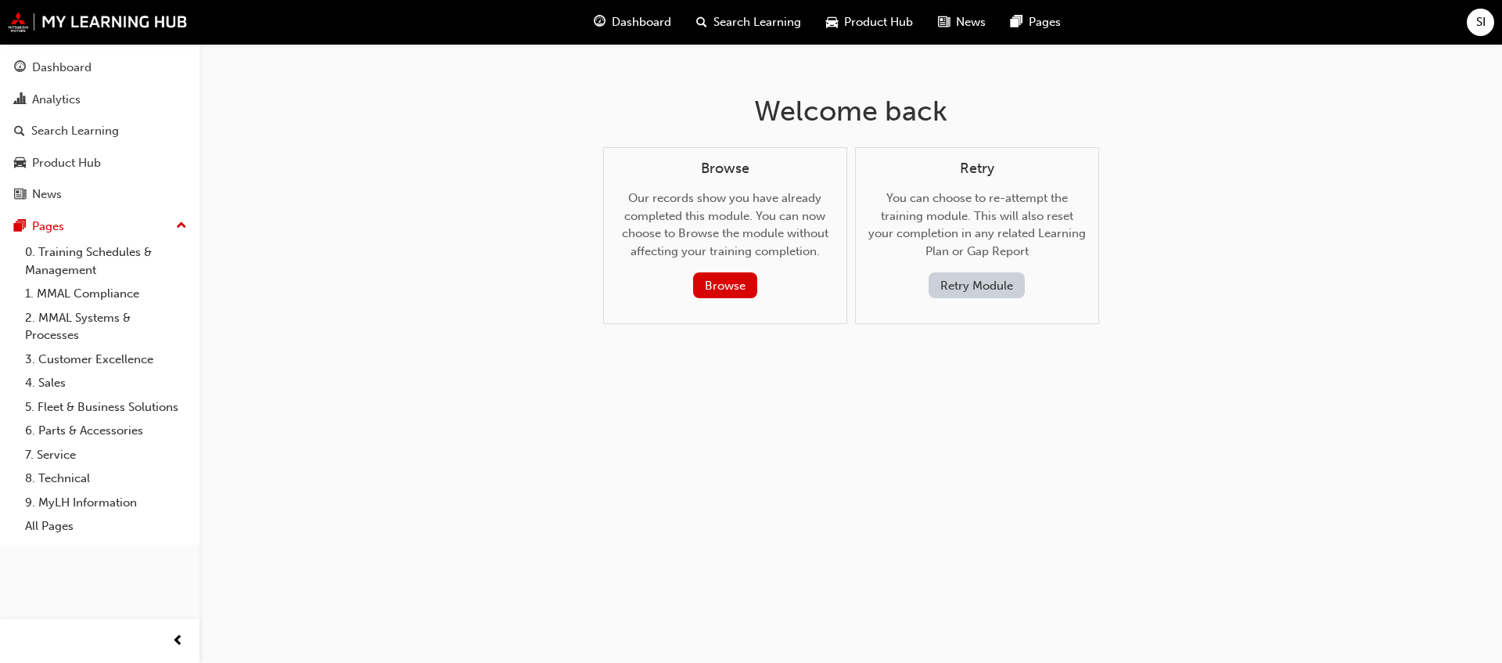
click at [994, 302] on div "Retry You can choose to re-attempt the training module. This will also reset yo…" at bounding box center [977, 236] width 244 height 178
click at [987, 286] on button "Retry Module" at bounding box center [977, 285] width 96 height 26
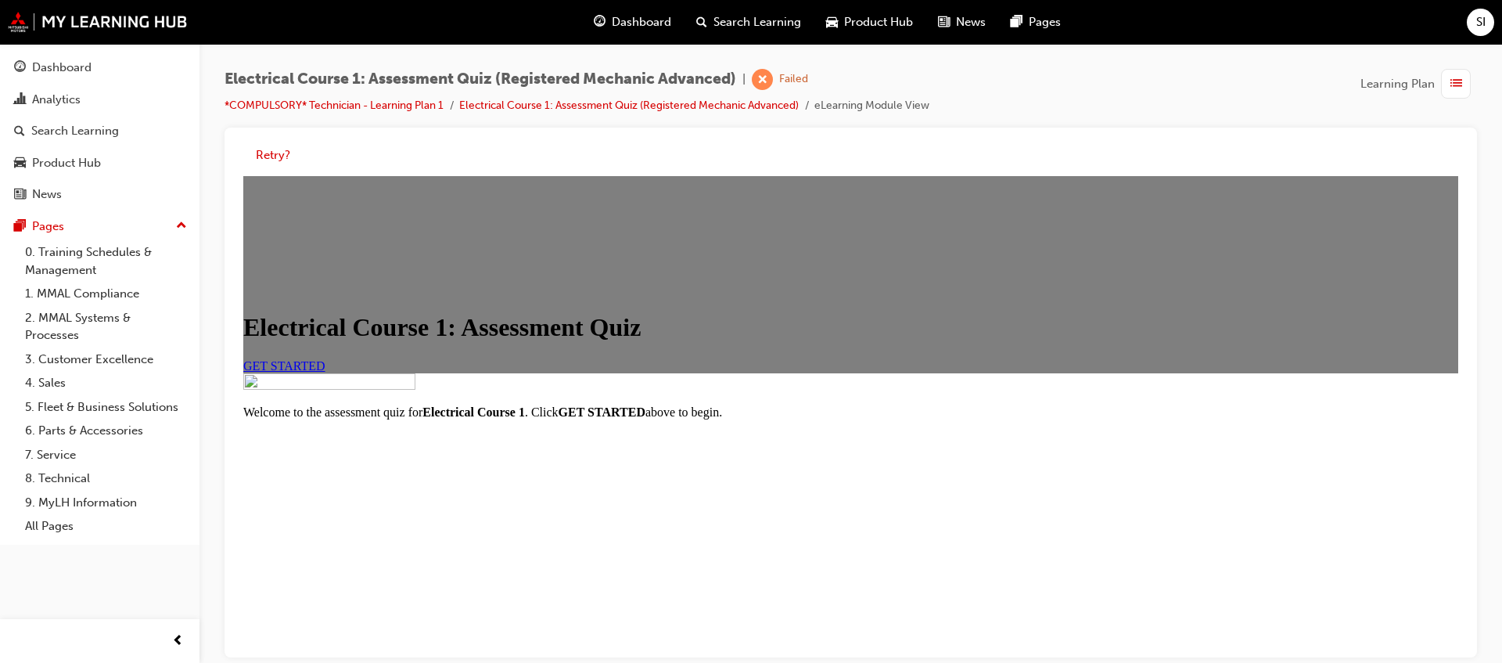
click at [523, 373] on div "Electrical Course 1: Assessment Quiz GET STARTED" at bounding box center [850, 274] width 1215 height 197
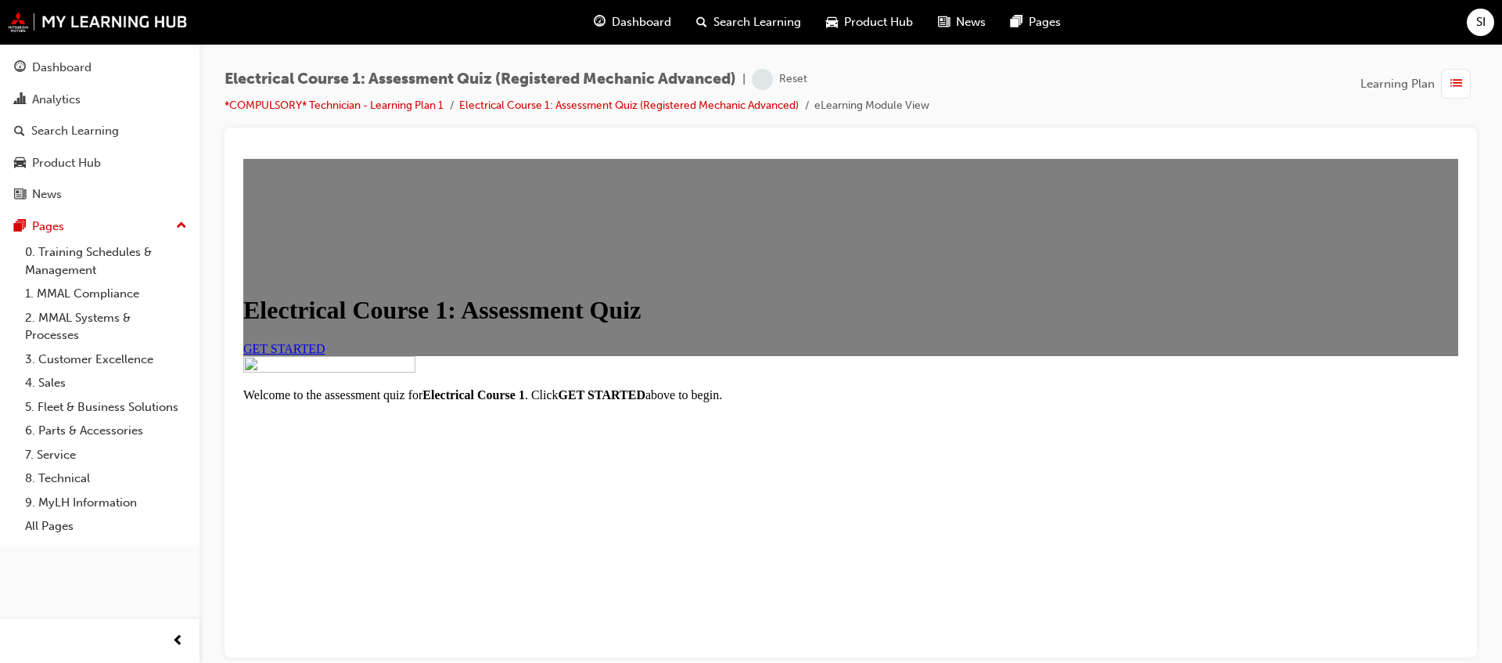
click at [325, 354] on span "GET STARTED" at bounding box center [284, 347] width 82 height 13
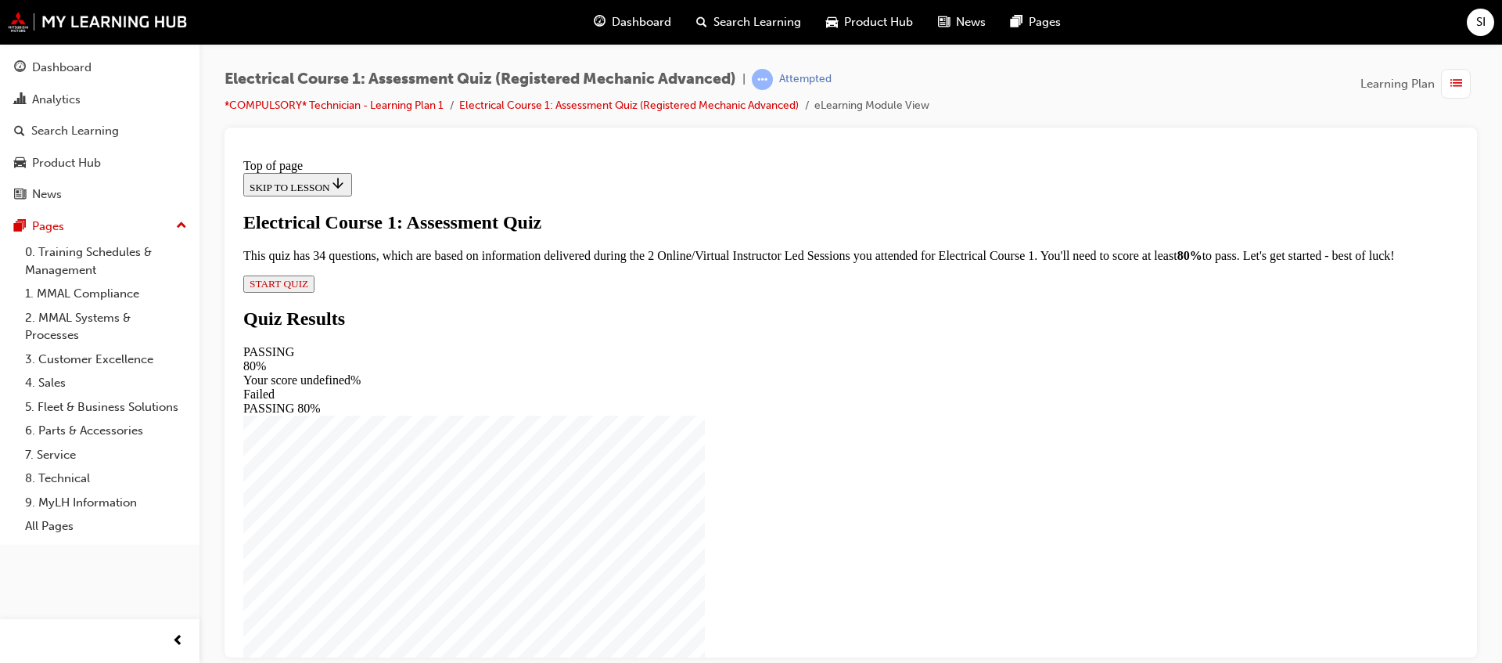
scroll to position [43, 0]
drag, startPoint x: 662, startPoint y: 563, endPoint x: 649, endPoint y: 562, distance: 12.5
click at [662, 292] on div "Electrical Course 1: Assessment Quiz This quiz has 34 questions, which are base…" at bounding box center [850, 251] width 1215 height 81
click at [315, 292] on button "START QUIZ" at bounding box center [278, 283] width 71 height 17
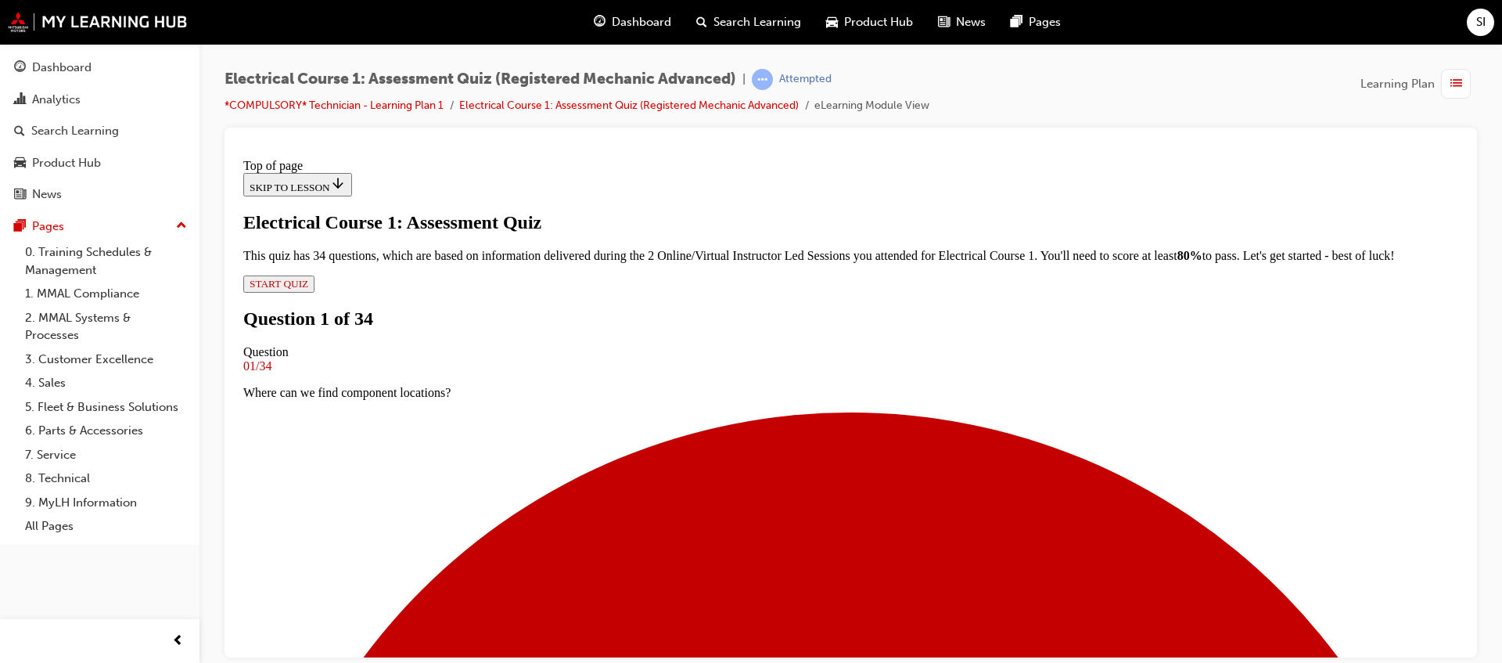
scroll to position [198, 0]
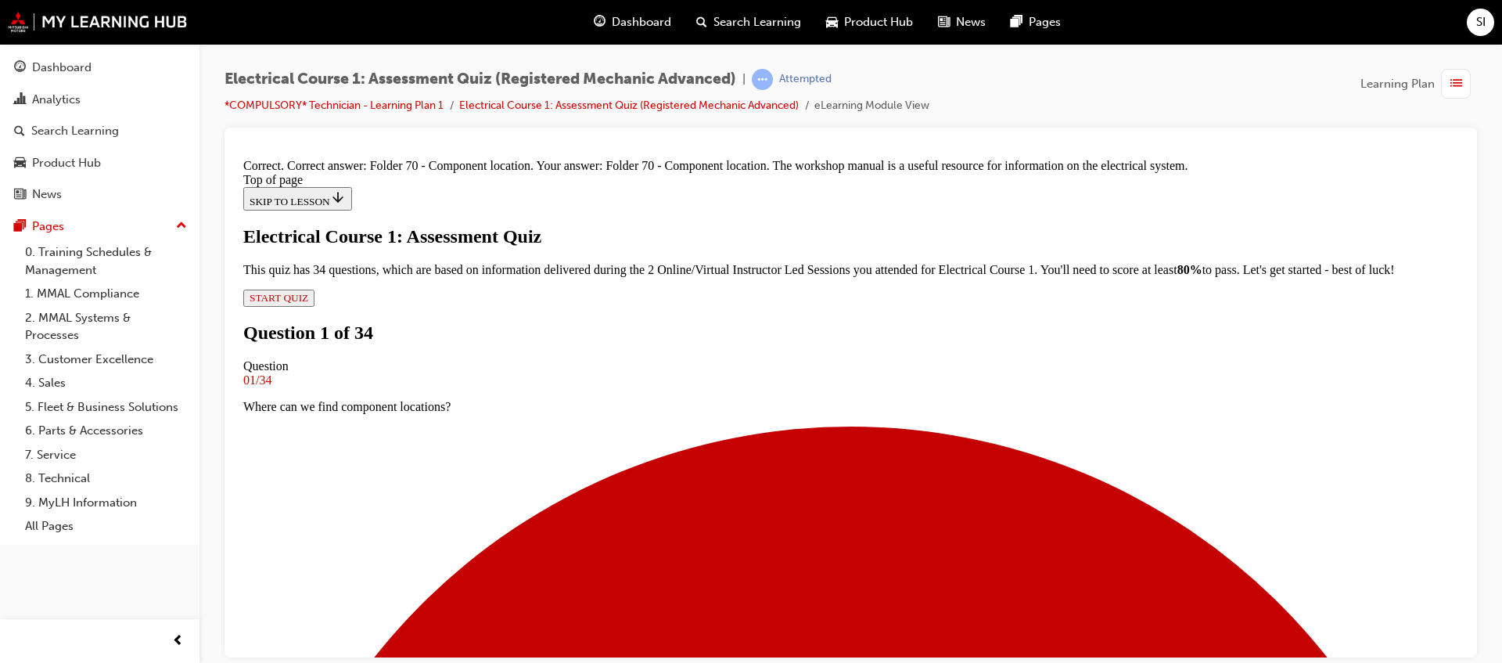
scroll to position [367, 0]
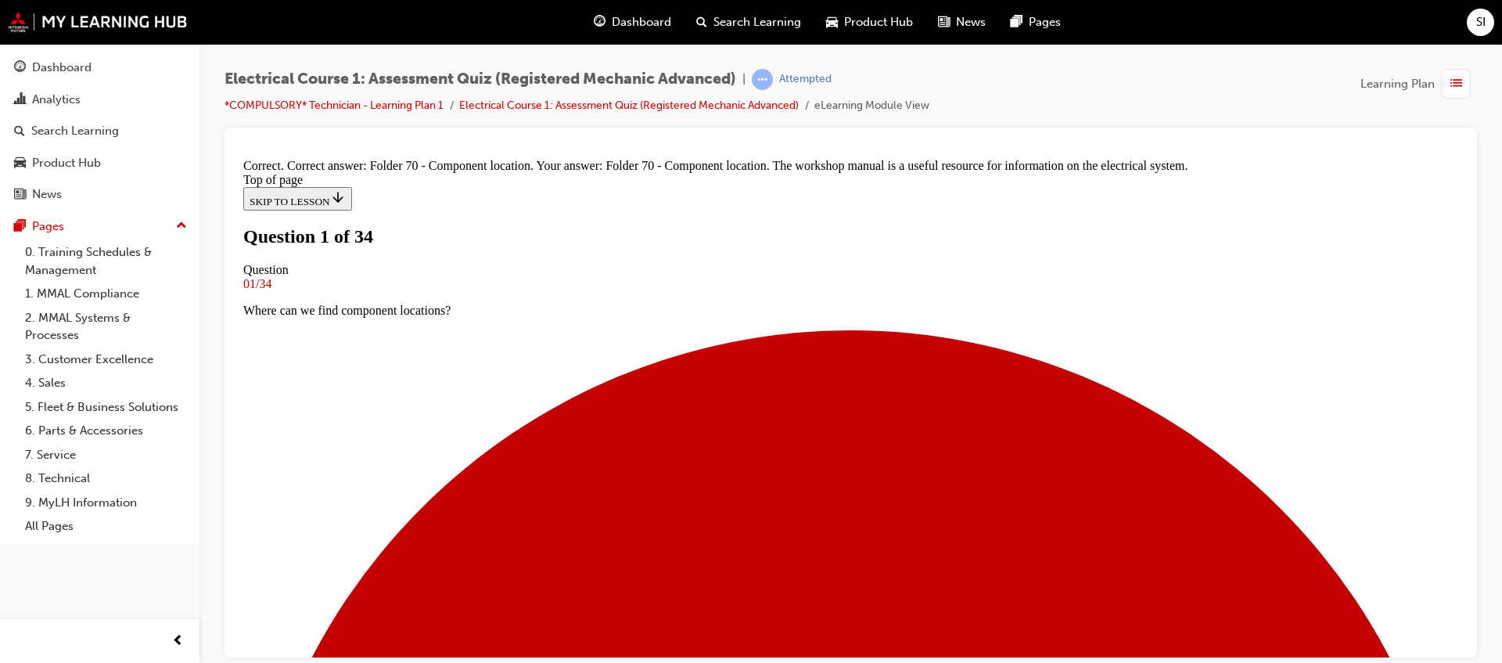
scroll to position [174, 0]
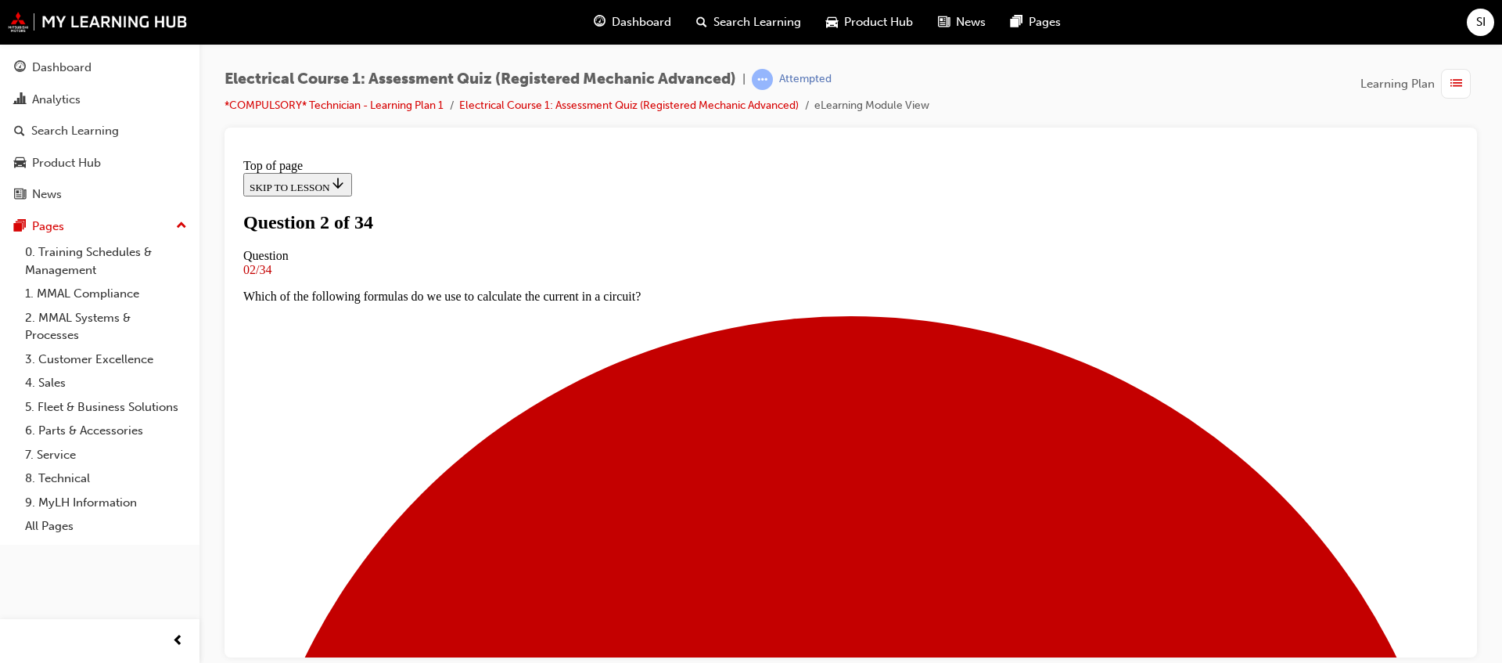
scroll to position [198, 0]
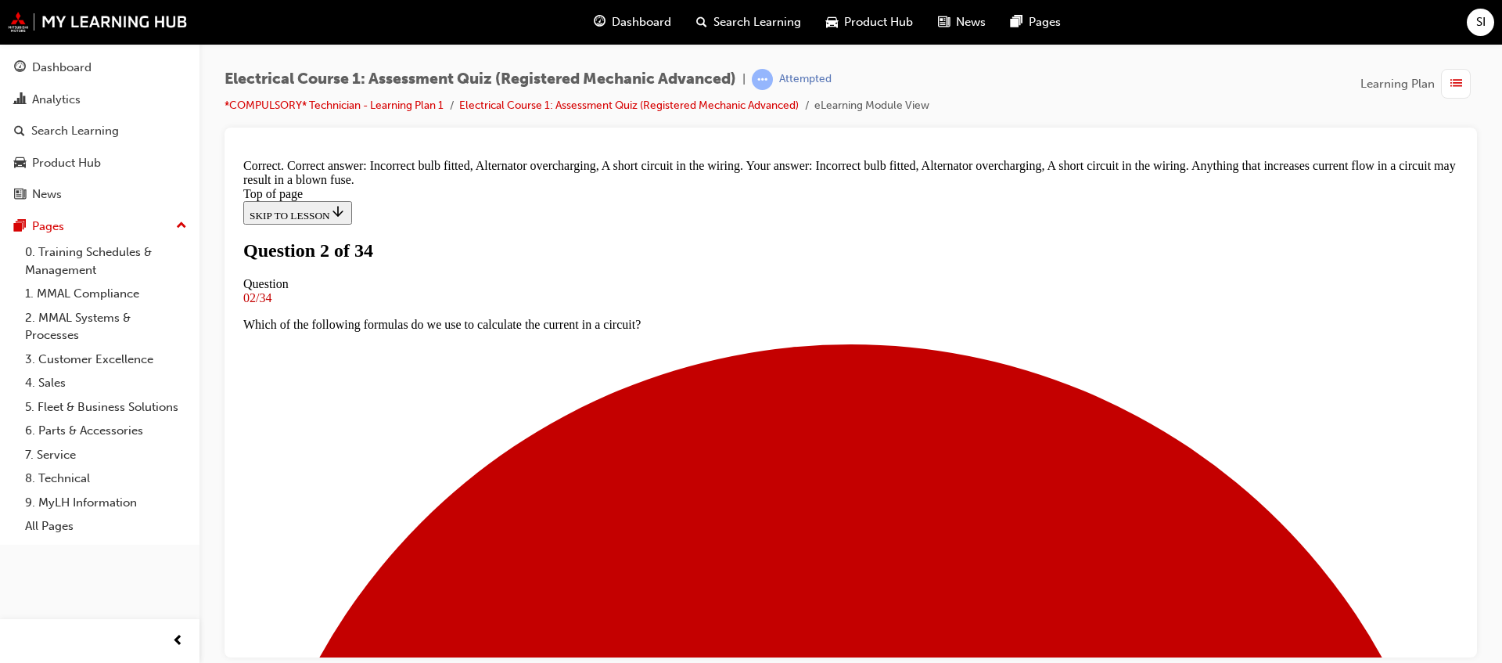
scroll to position [437, 0]
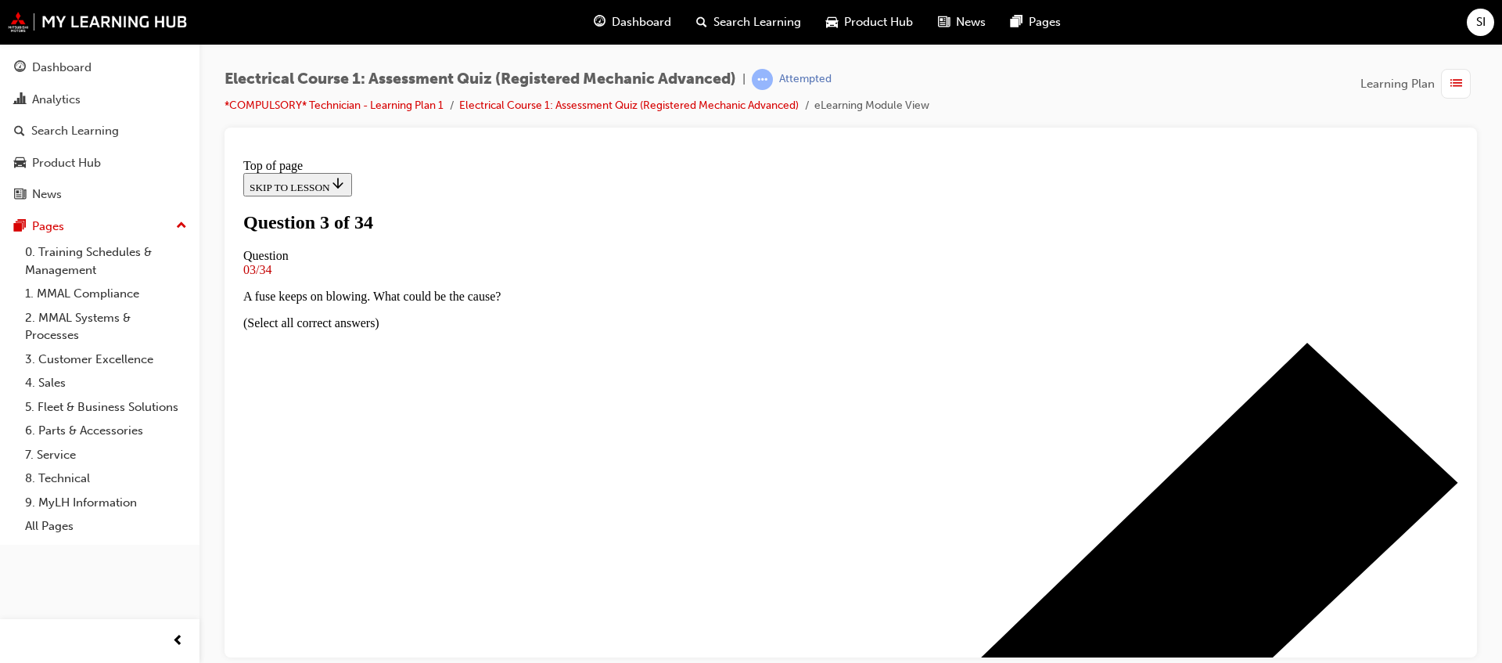
scroll to position [100, 0]
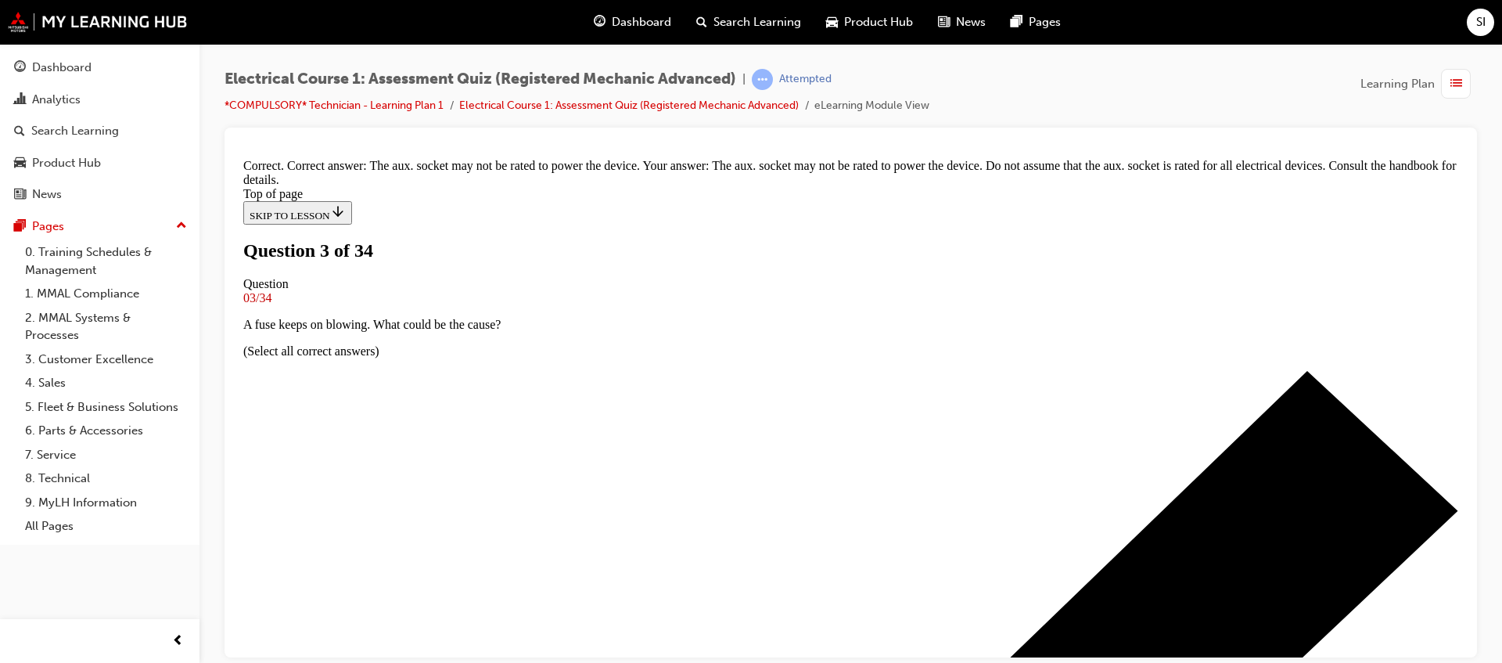
scroll to position [331, 0]
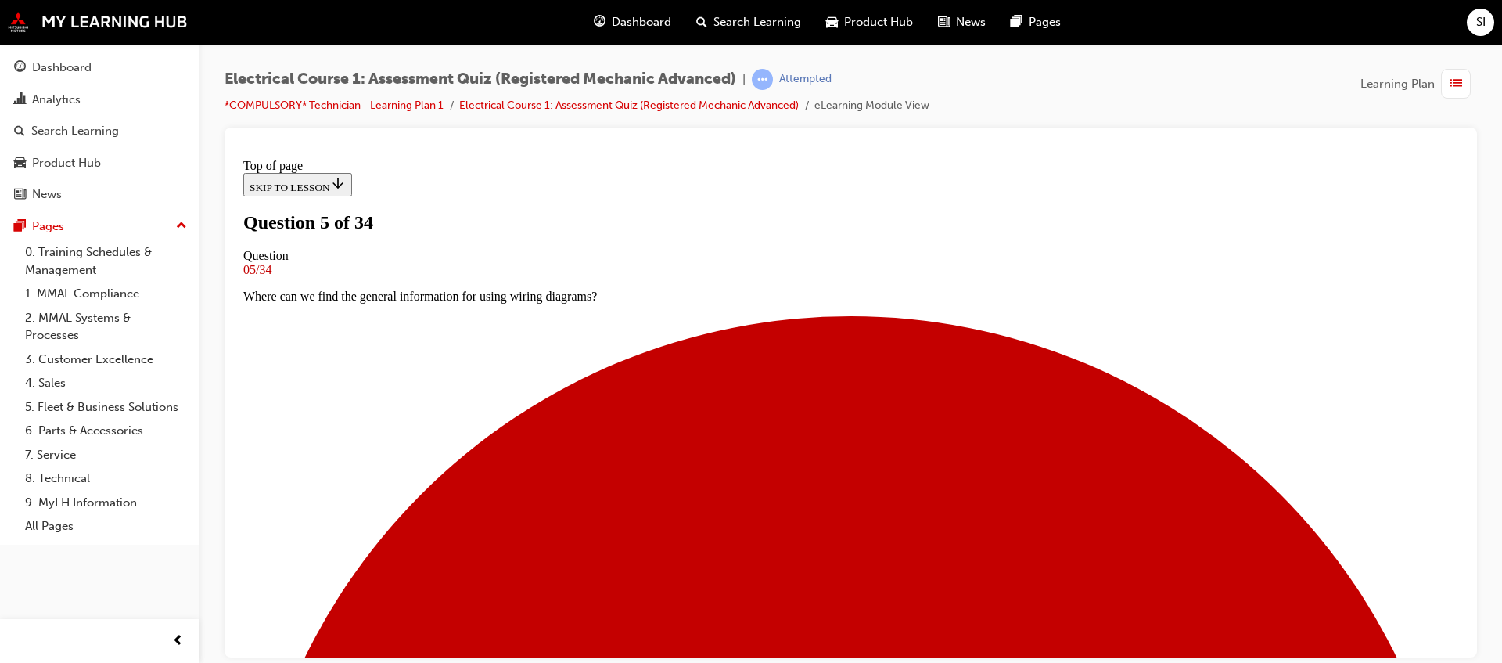
scroll to position [100, 0]
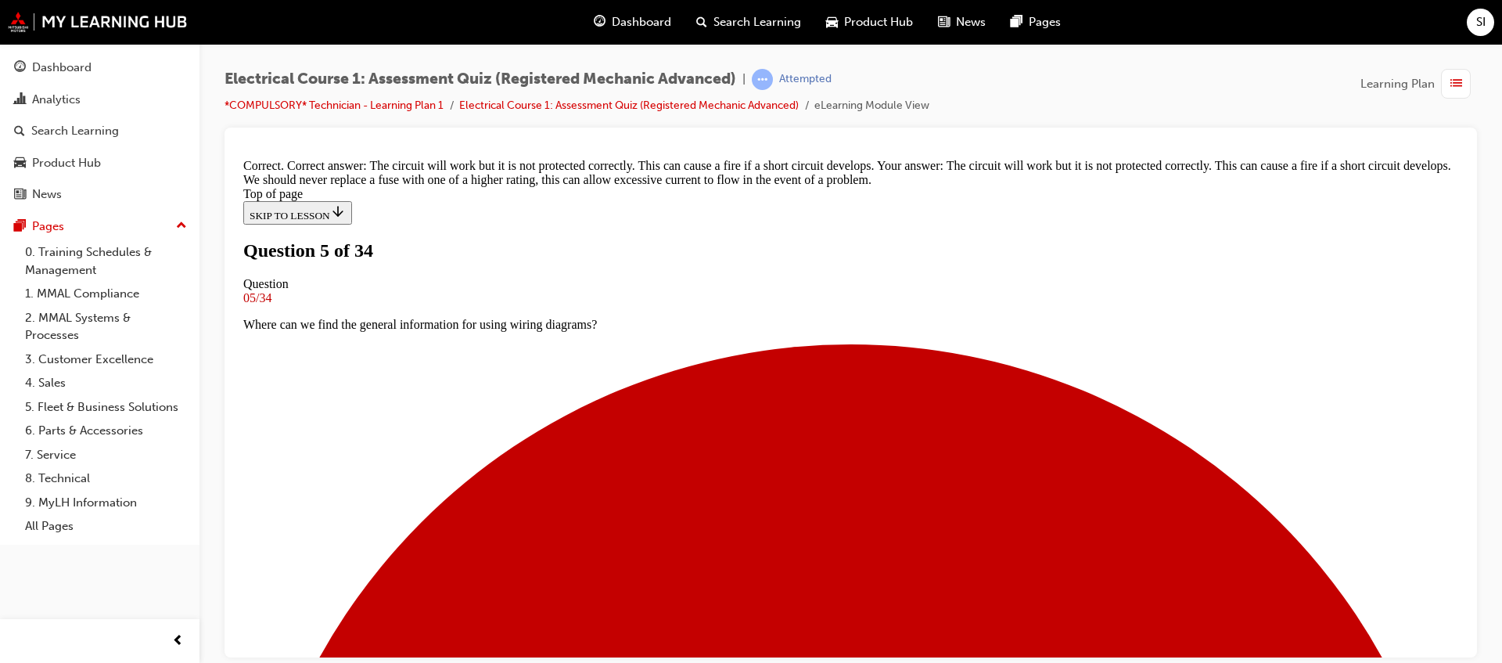
scroll to position [414, 0]
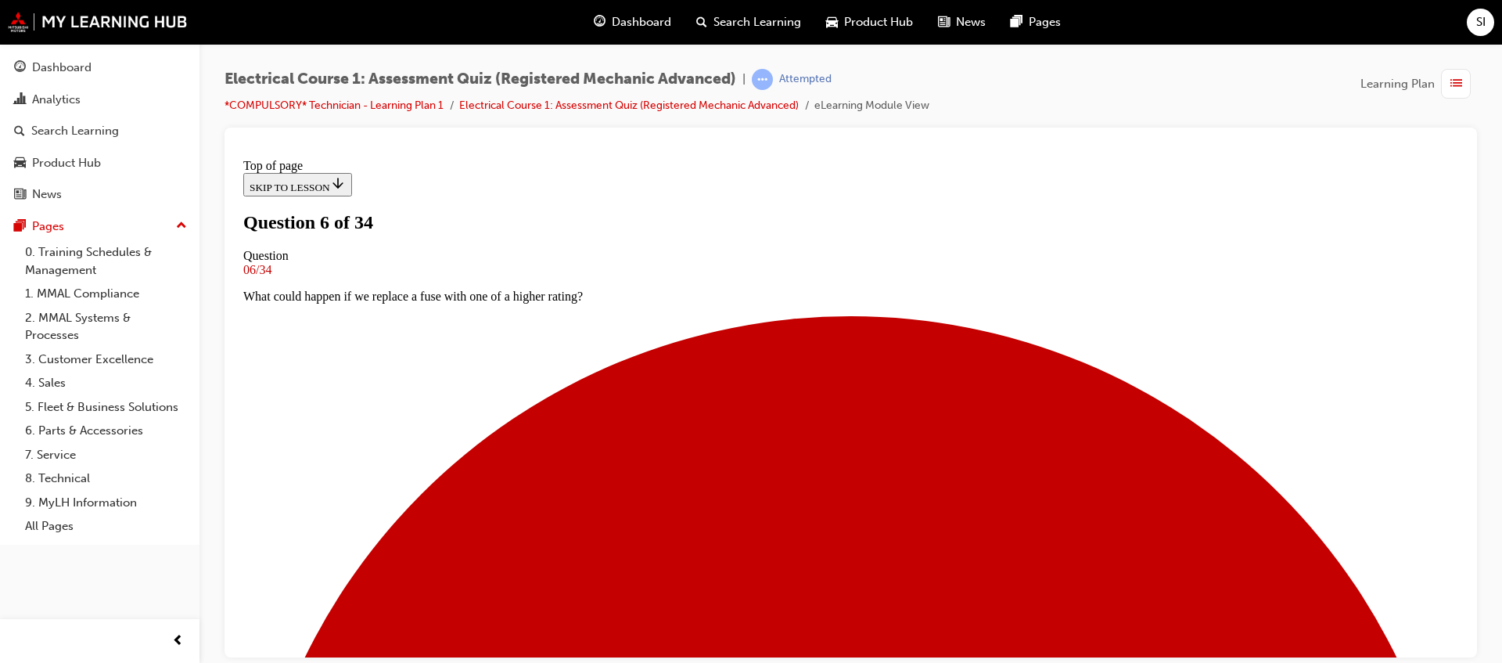
scroll to position [100, 0]
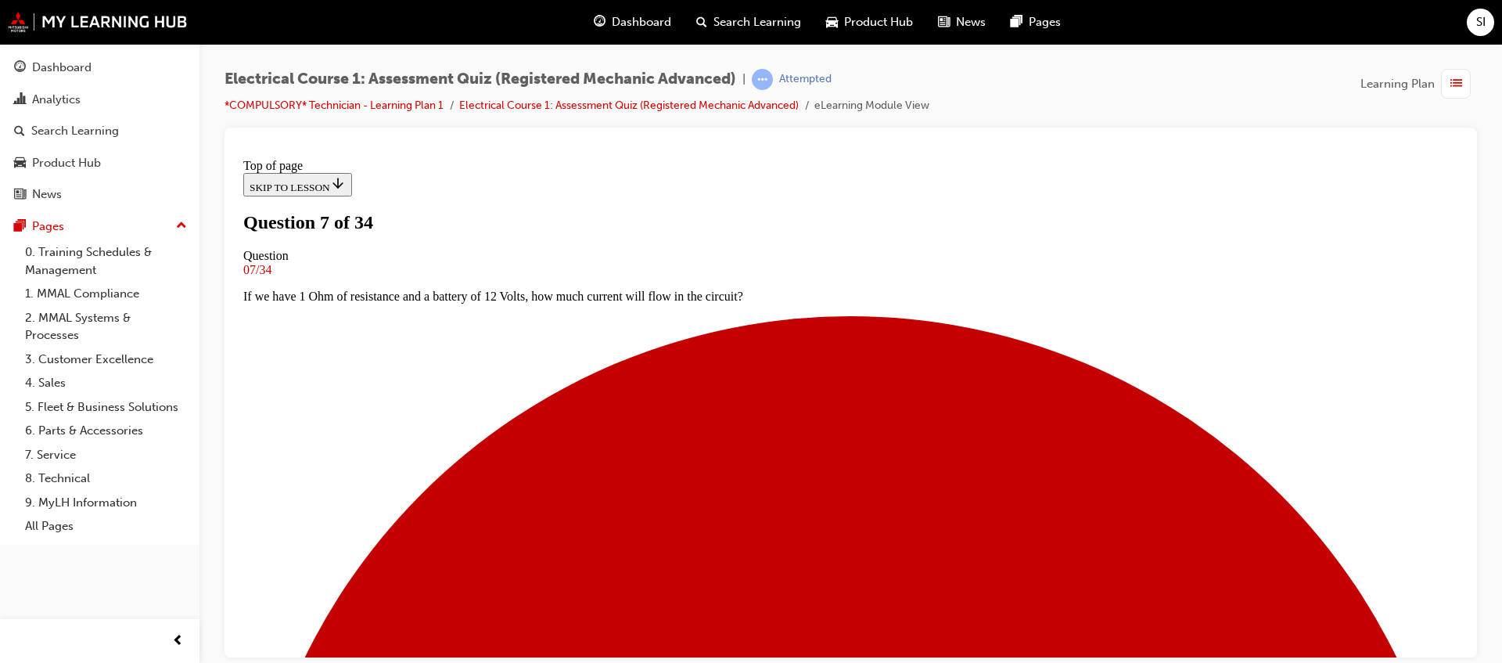
scroll to position [198, 0]
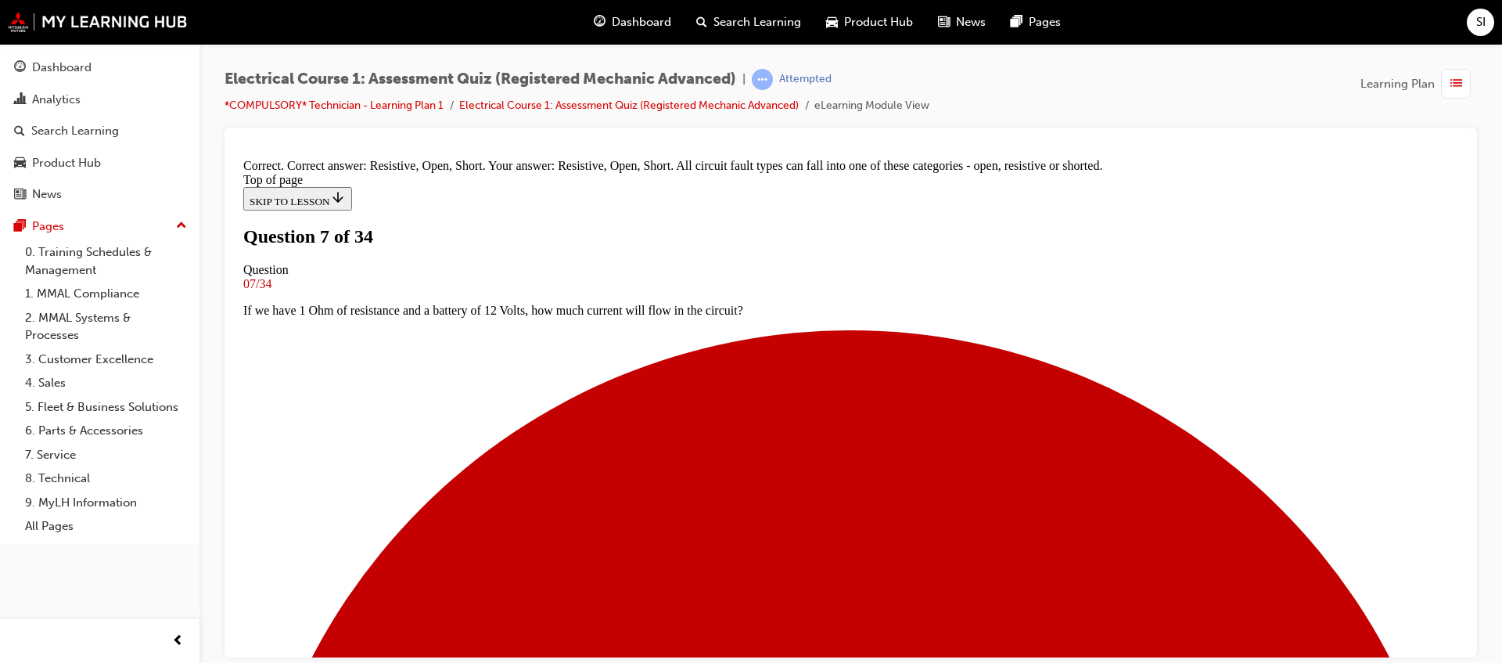
scroll to position [456, 0]
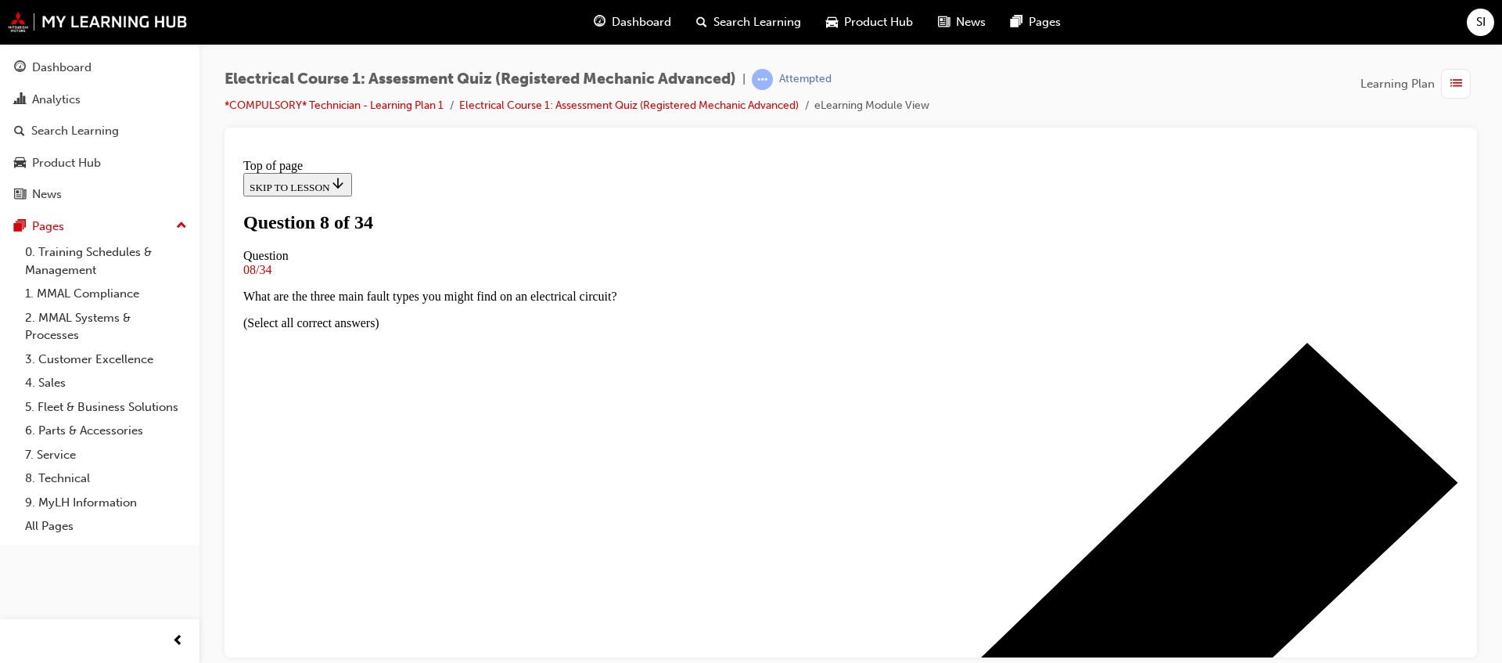
scroll to position [100, 0]
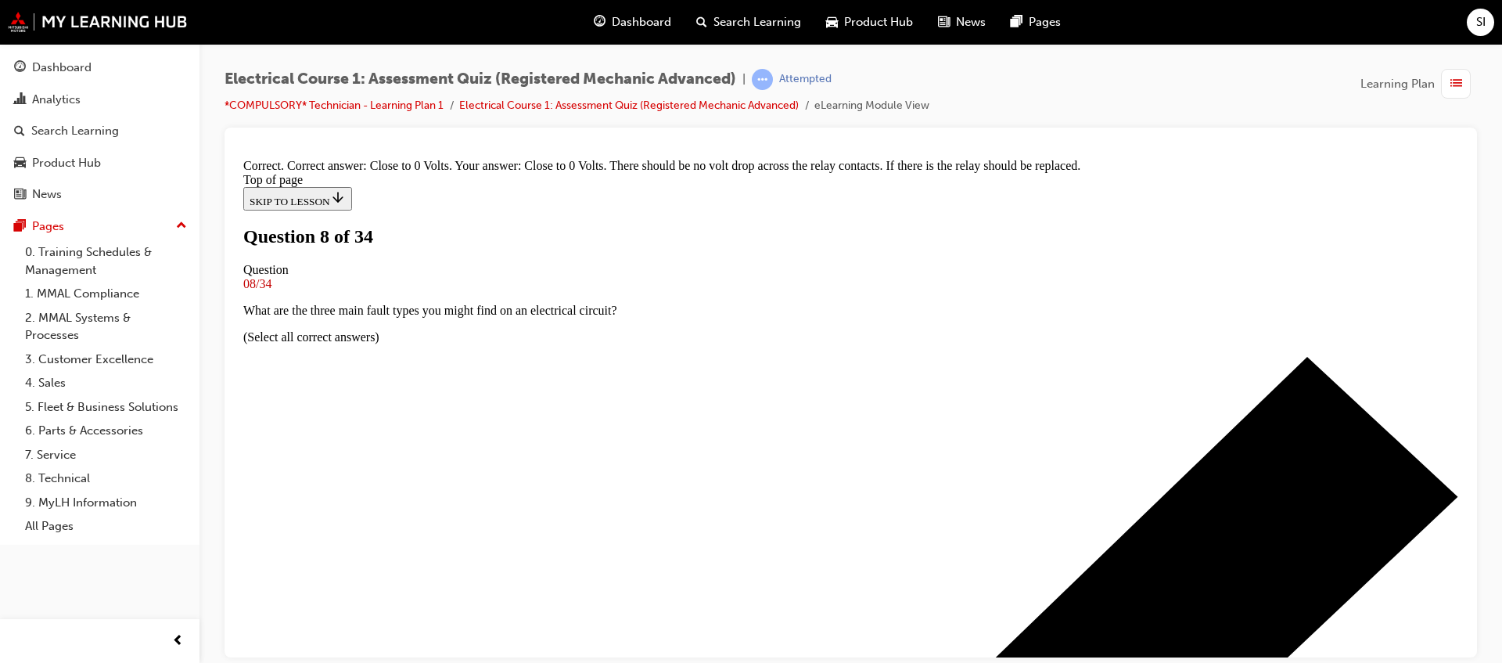
scroll to position [394, 0]
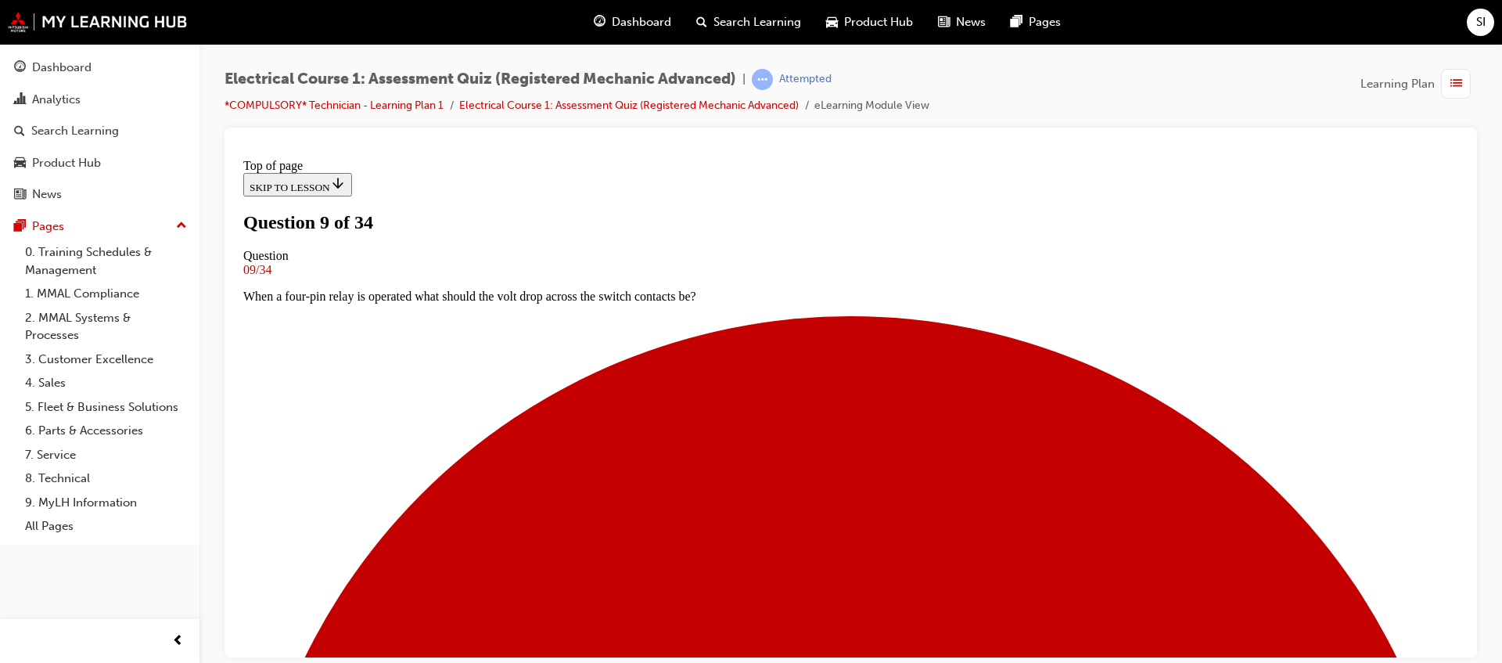
scroll to position [100, 0]
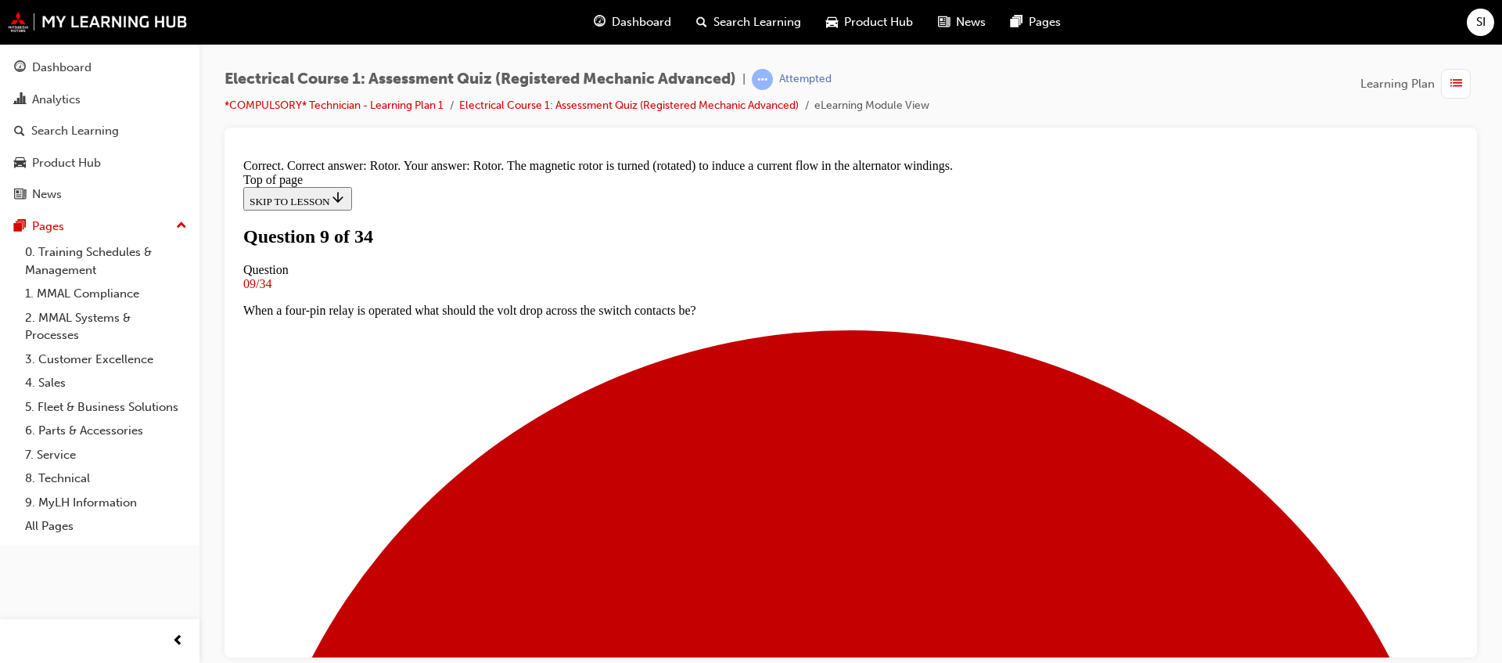
scroll to position [367, 0]
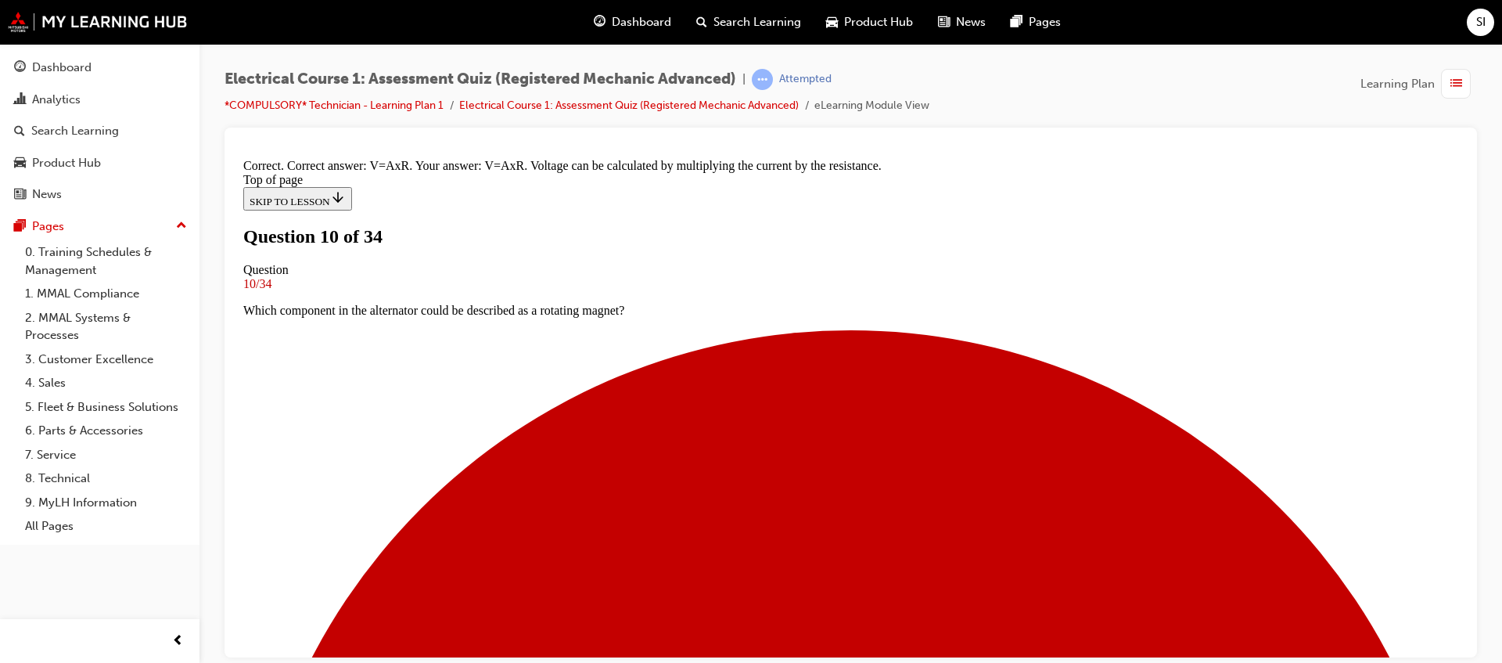
scroll to position [301, 0]
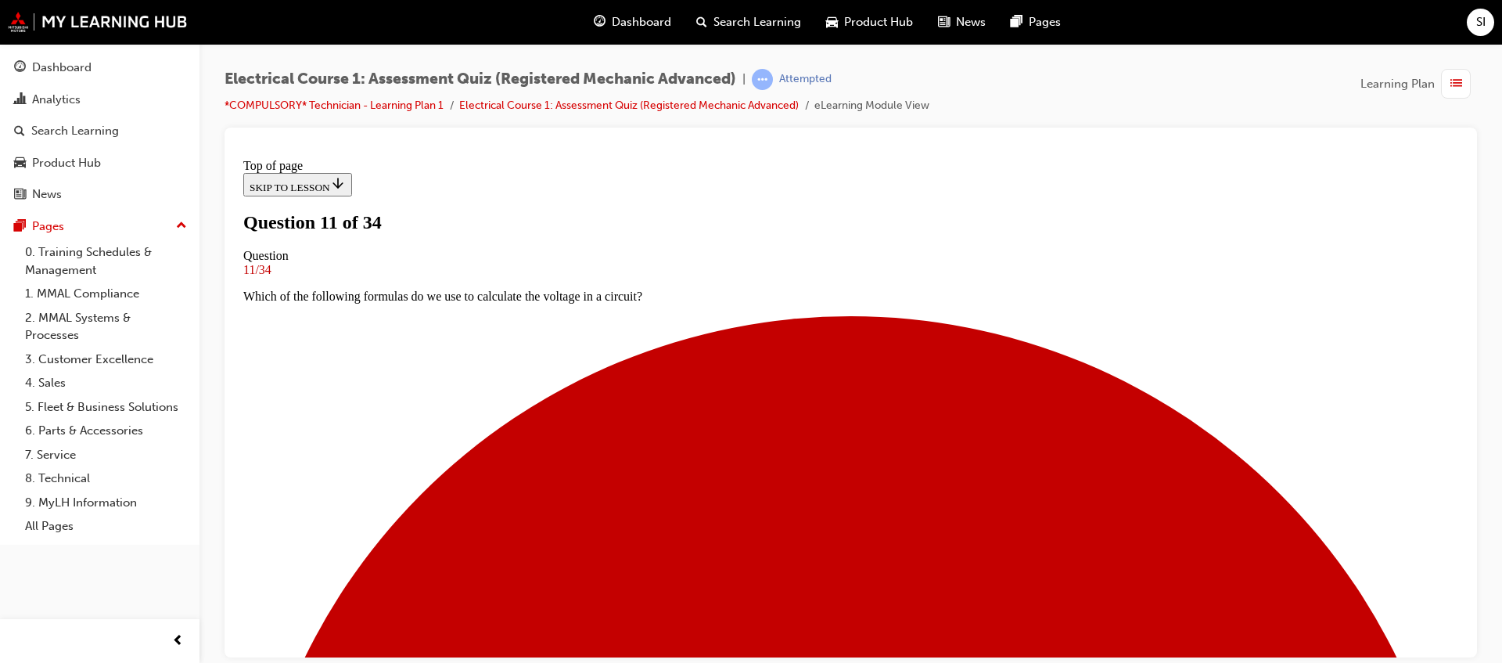
scroll to position [198, 0]
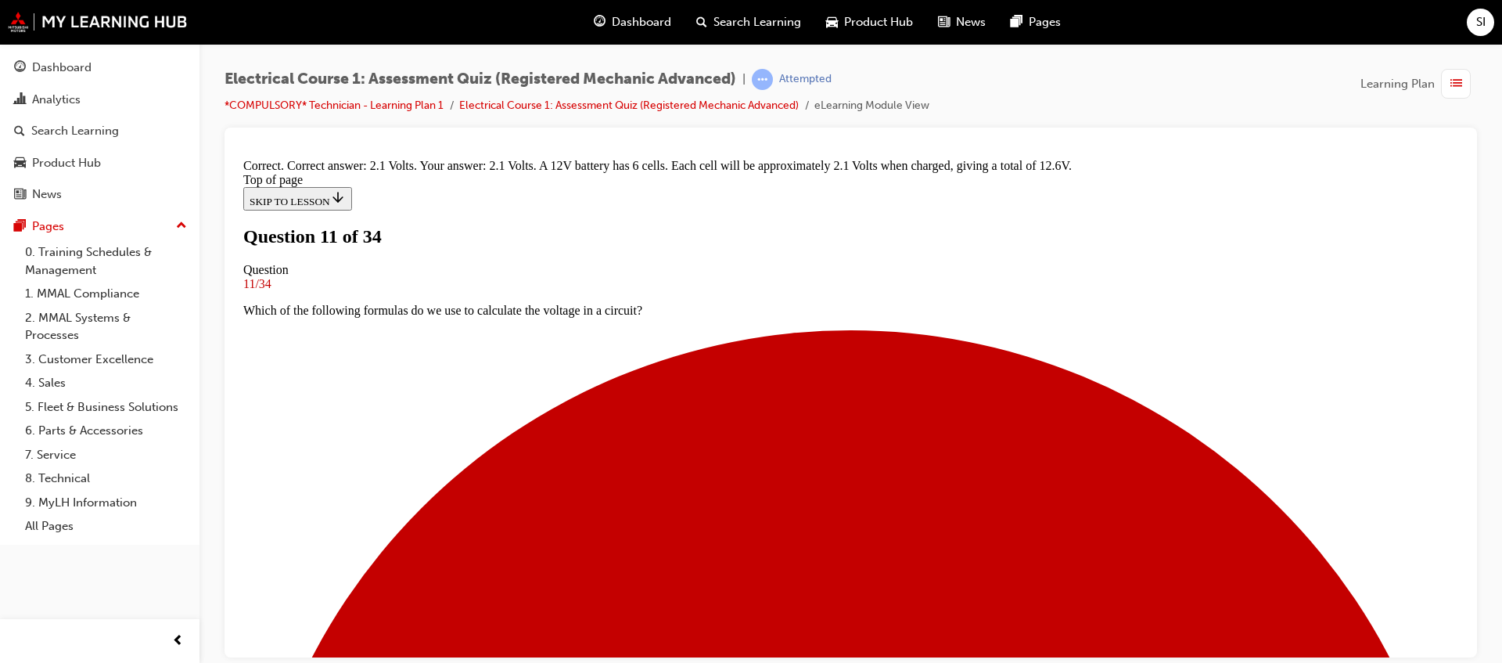
scroll to position [398, 0]
drag, startPoint x: 817, startPoint y: 567, endPoint x: 825, endPoint y: 584, distance: 18.9
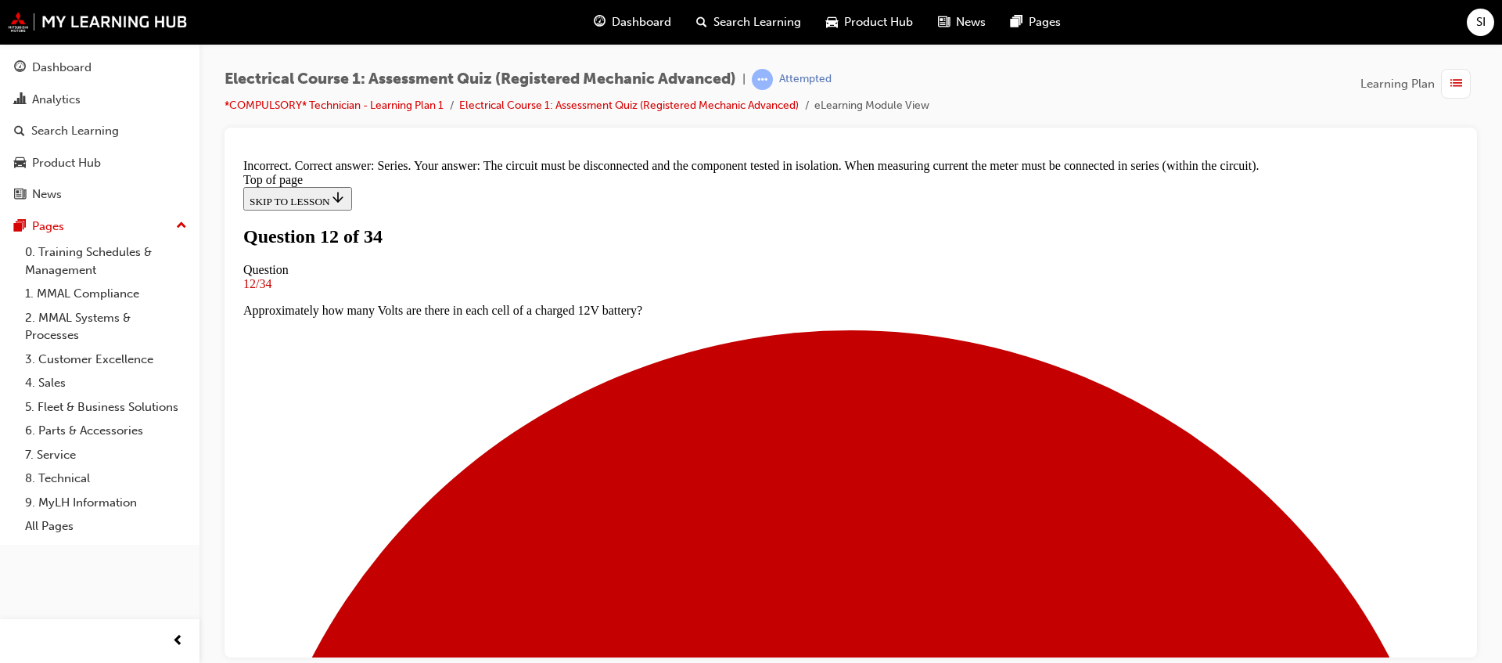
scroll to position [383, 0]
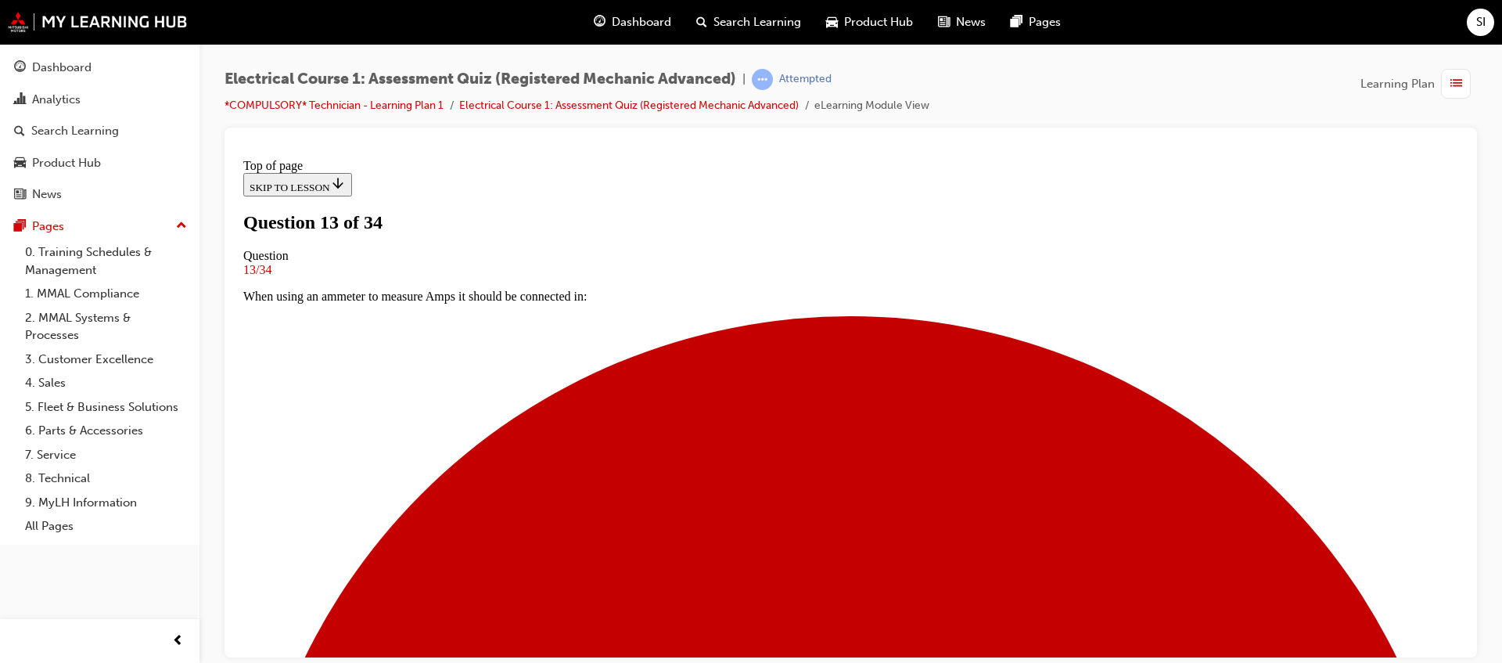
scroll to position [2, 0]
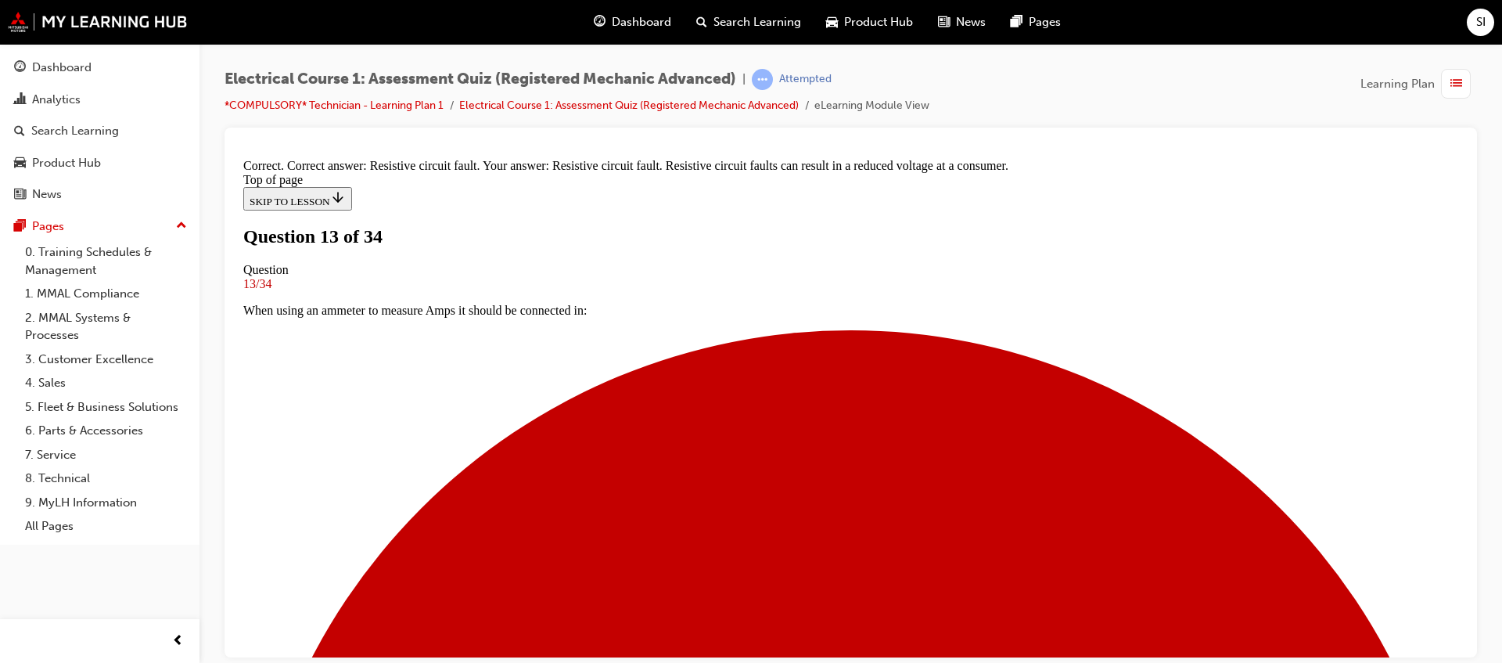
scroll to position [286, 0]
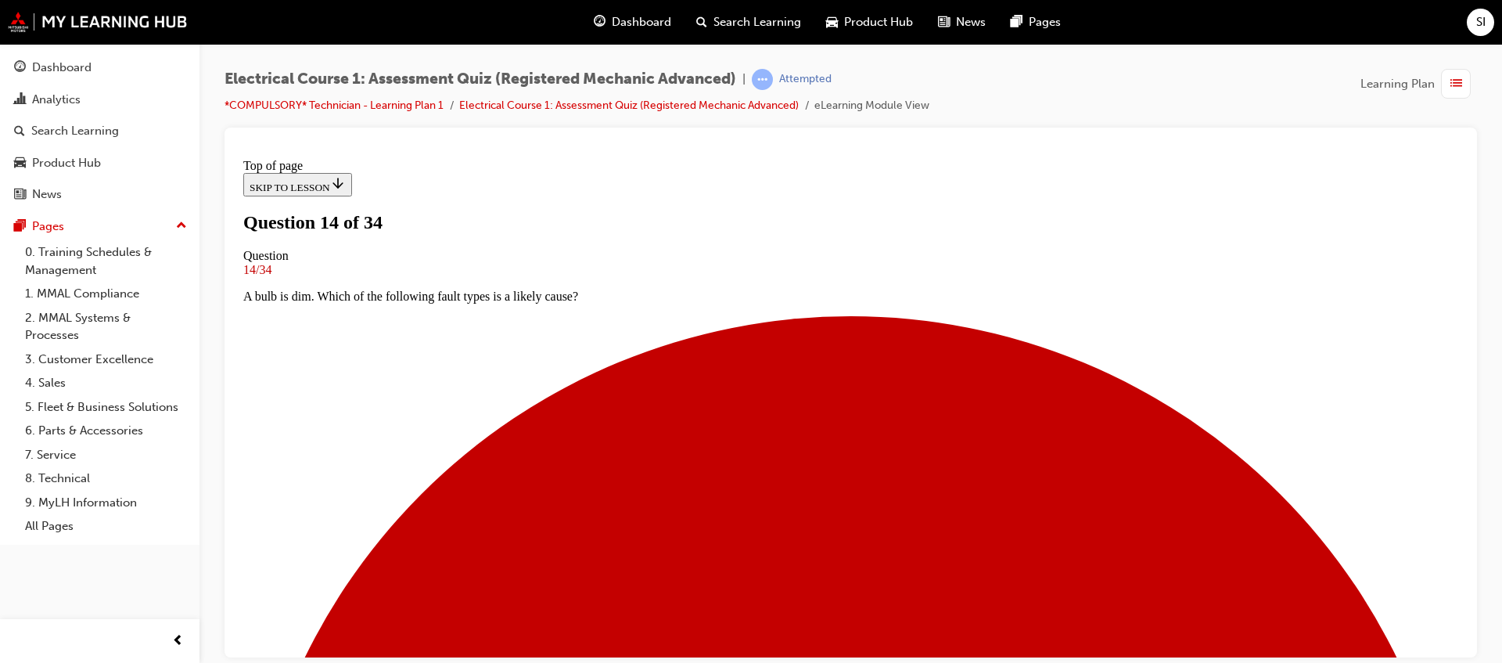
scroll to position [2, 0]
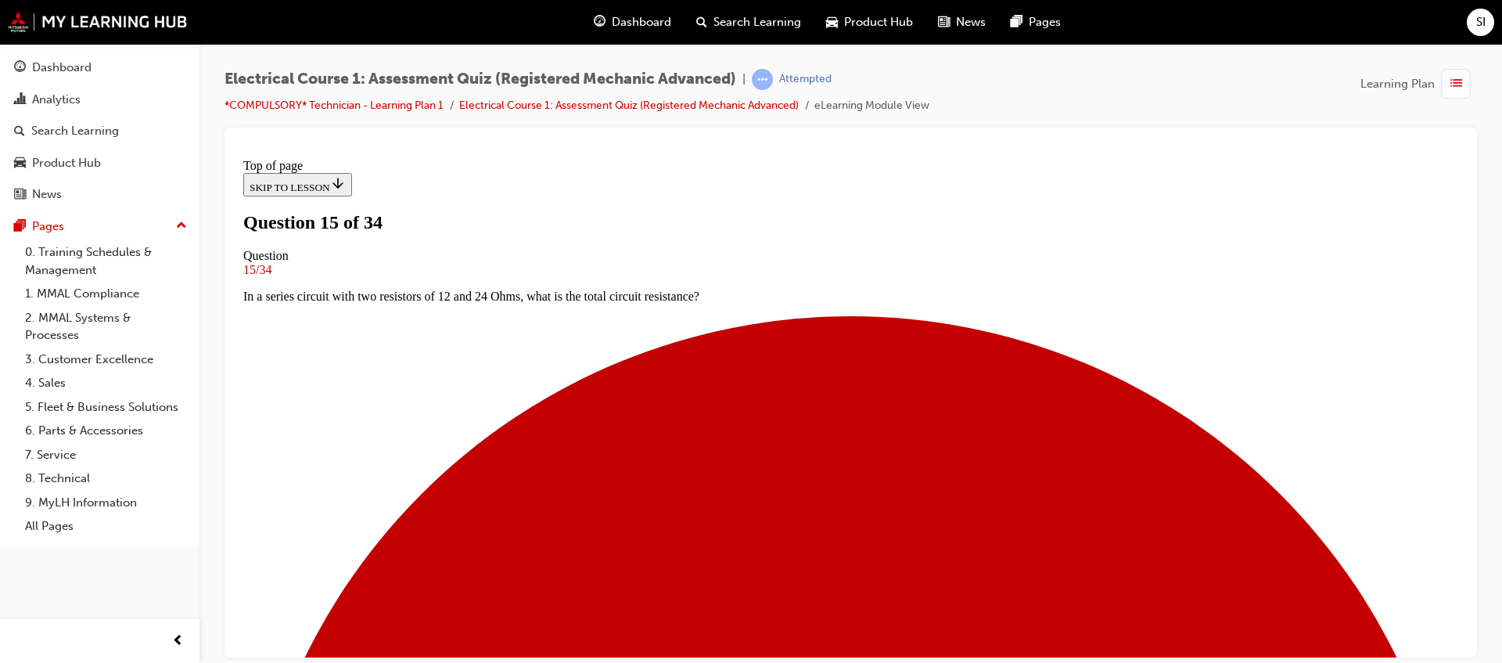
scroll to position [100, 0]
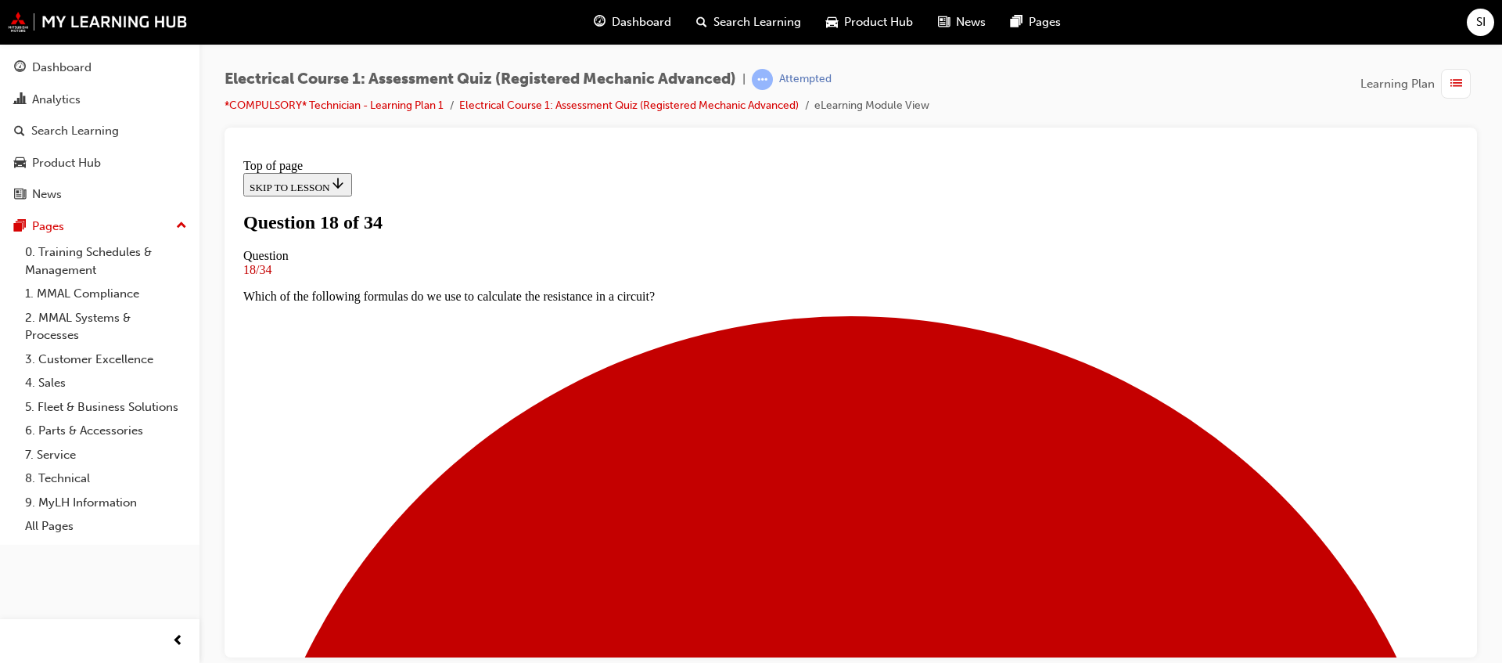
scroll to position [198, 0]
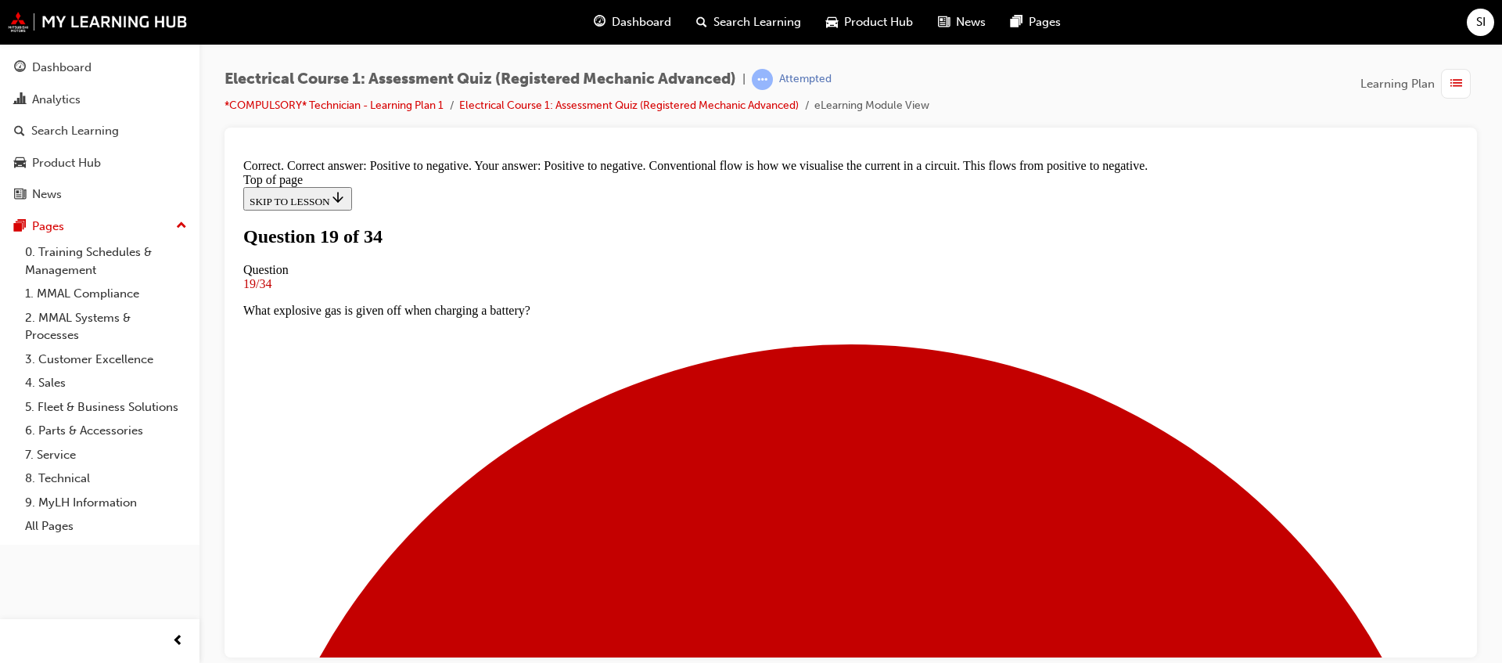
scroll to position [367, 0]
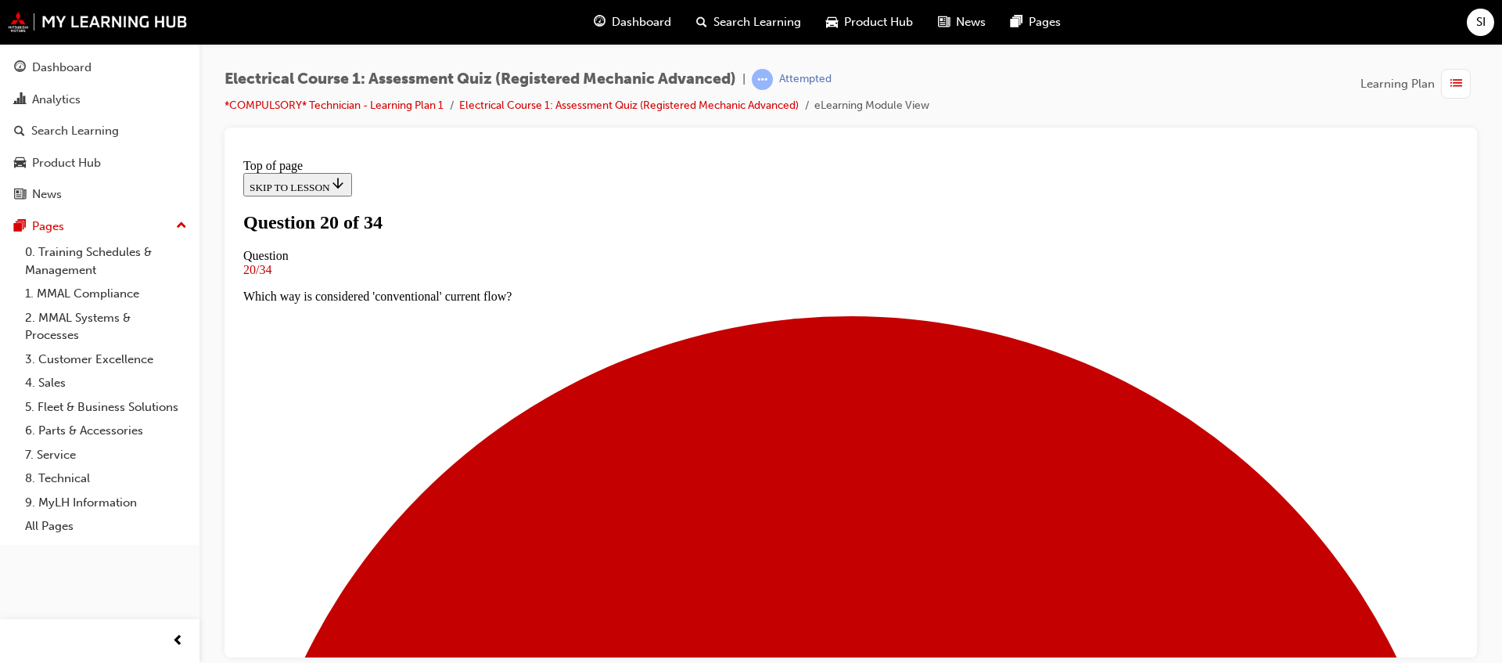
scroll to position [100, 0]
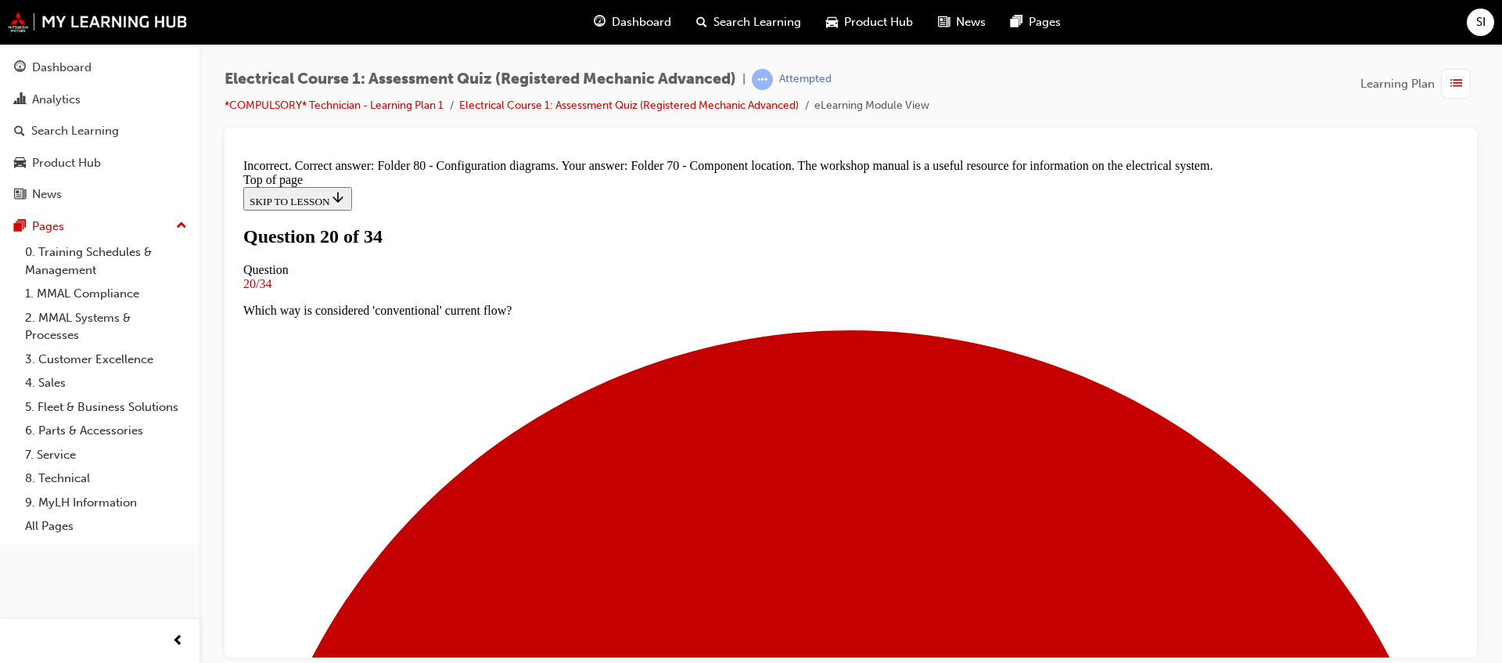
scroll to position [367, 0]
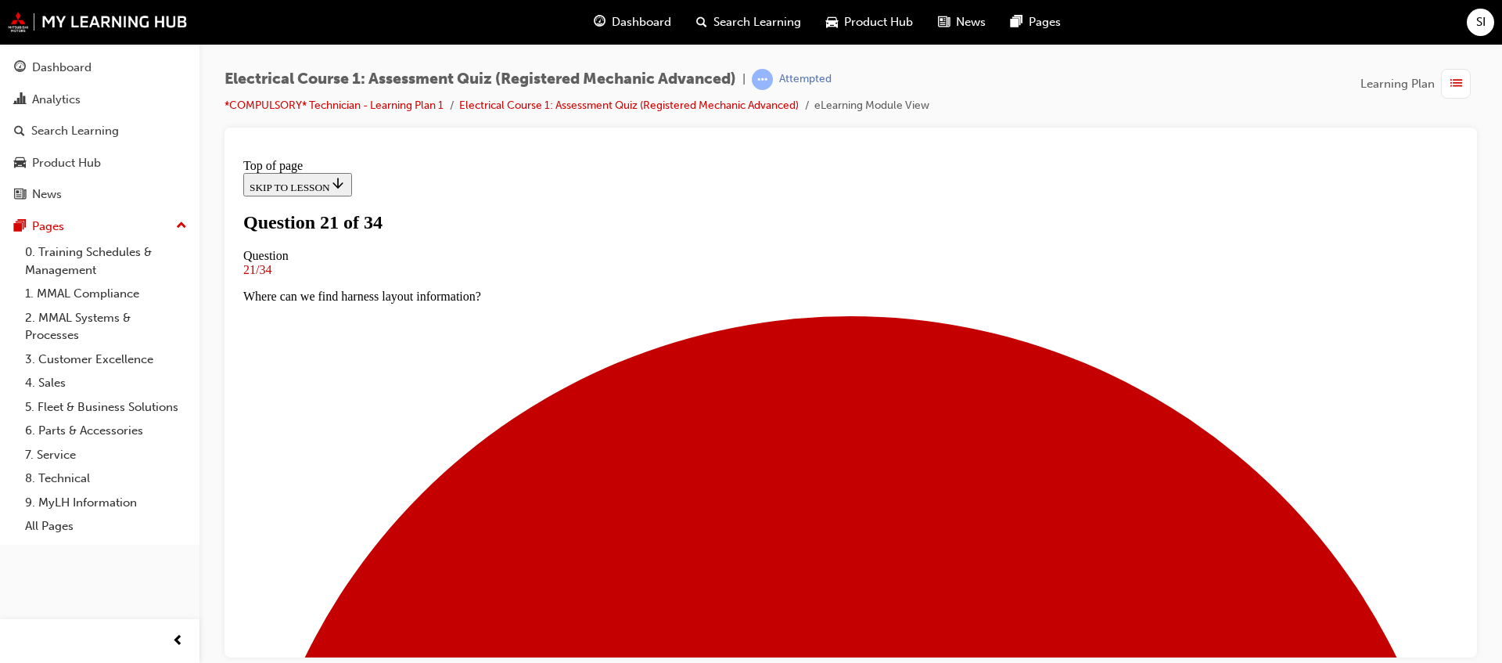
scroll to position [198, 0]
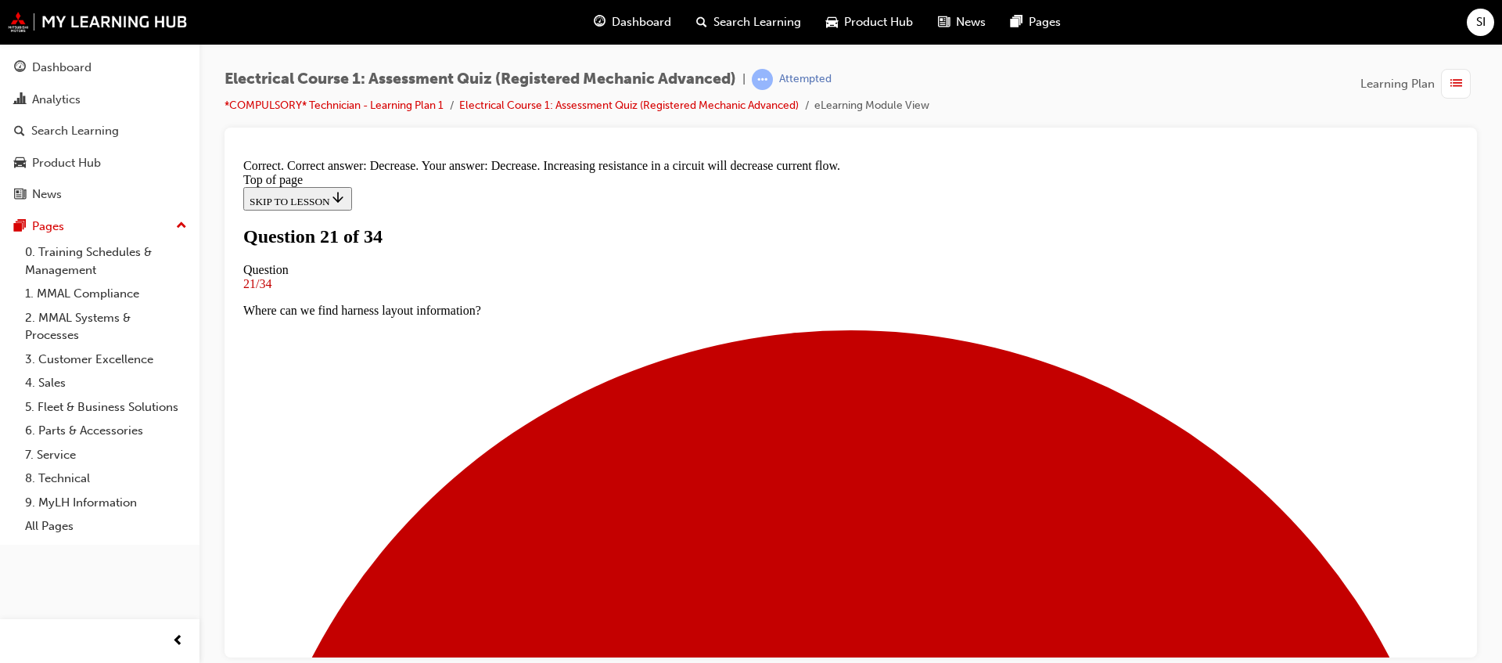
scroll to position [348, 0]
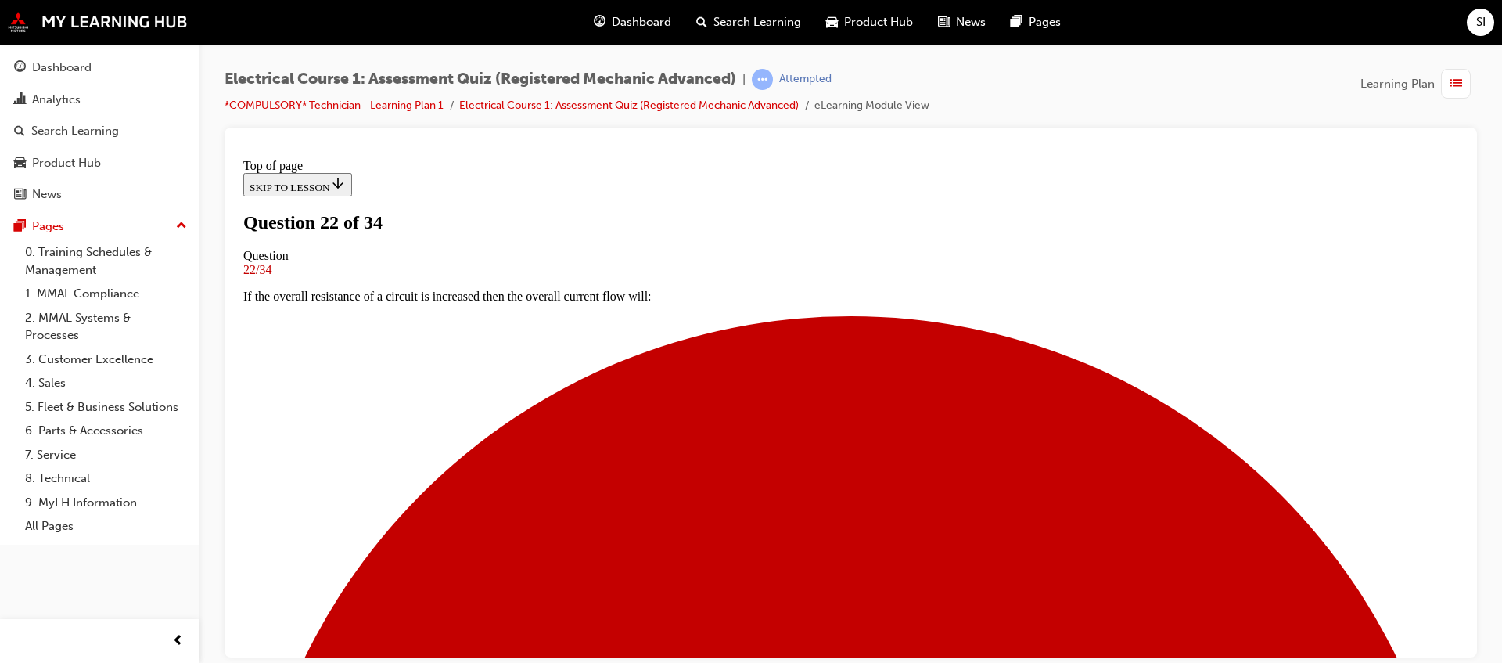
scroll to position [198, 0]
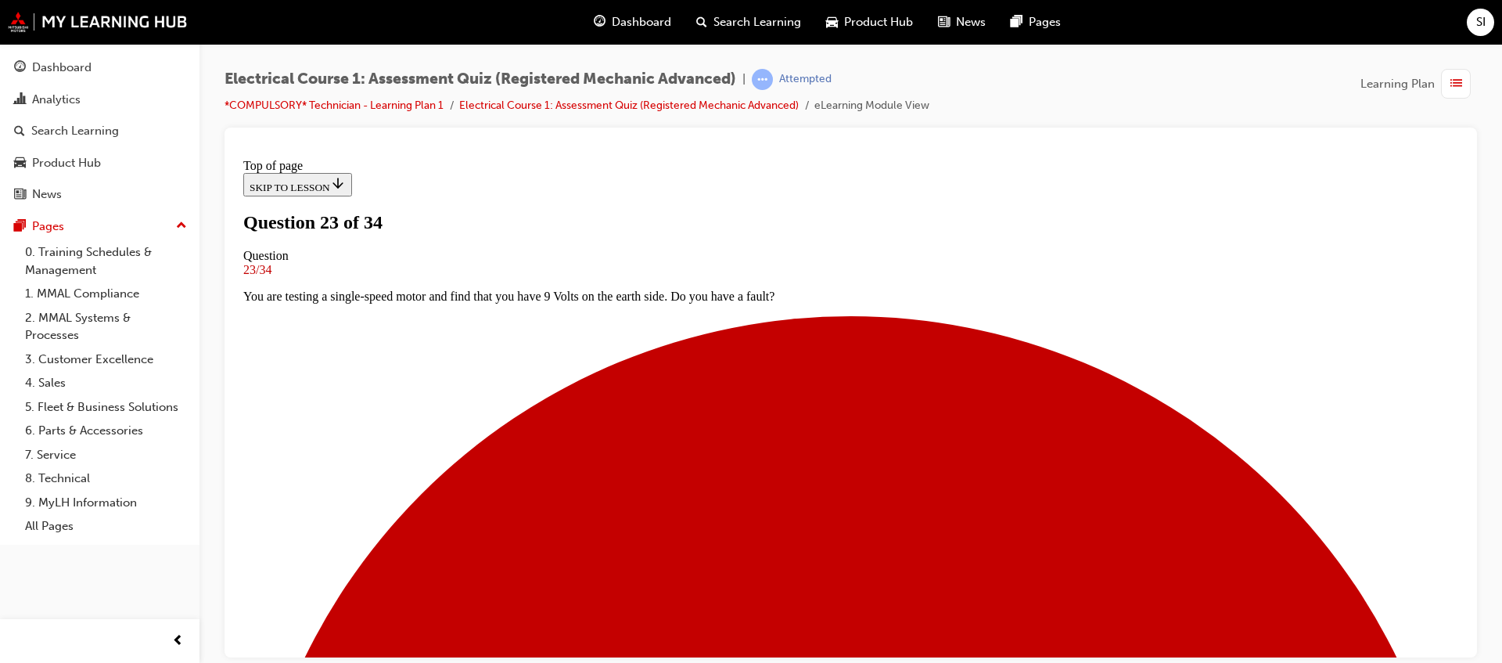
scroll to position [100, 0]
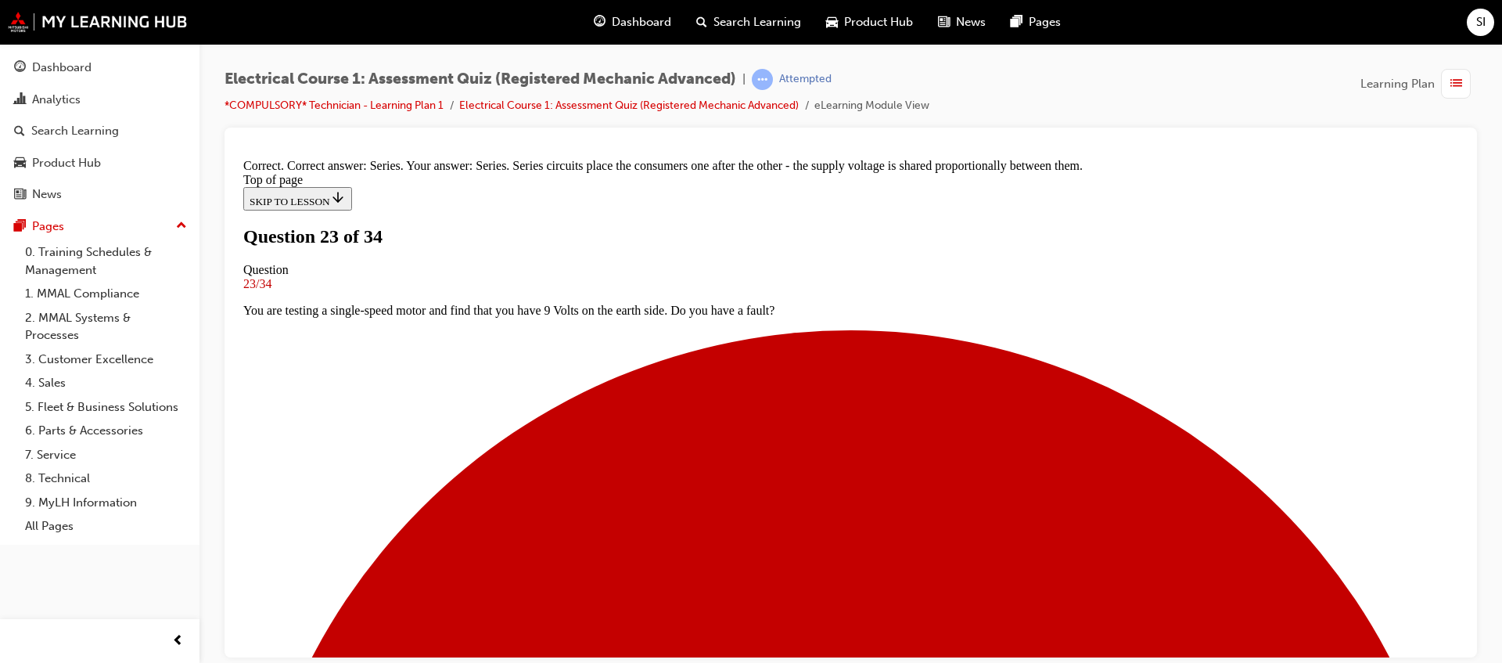
scroll to position [398, 0]
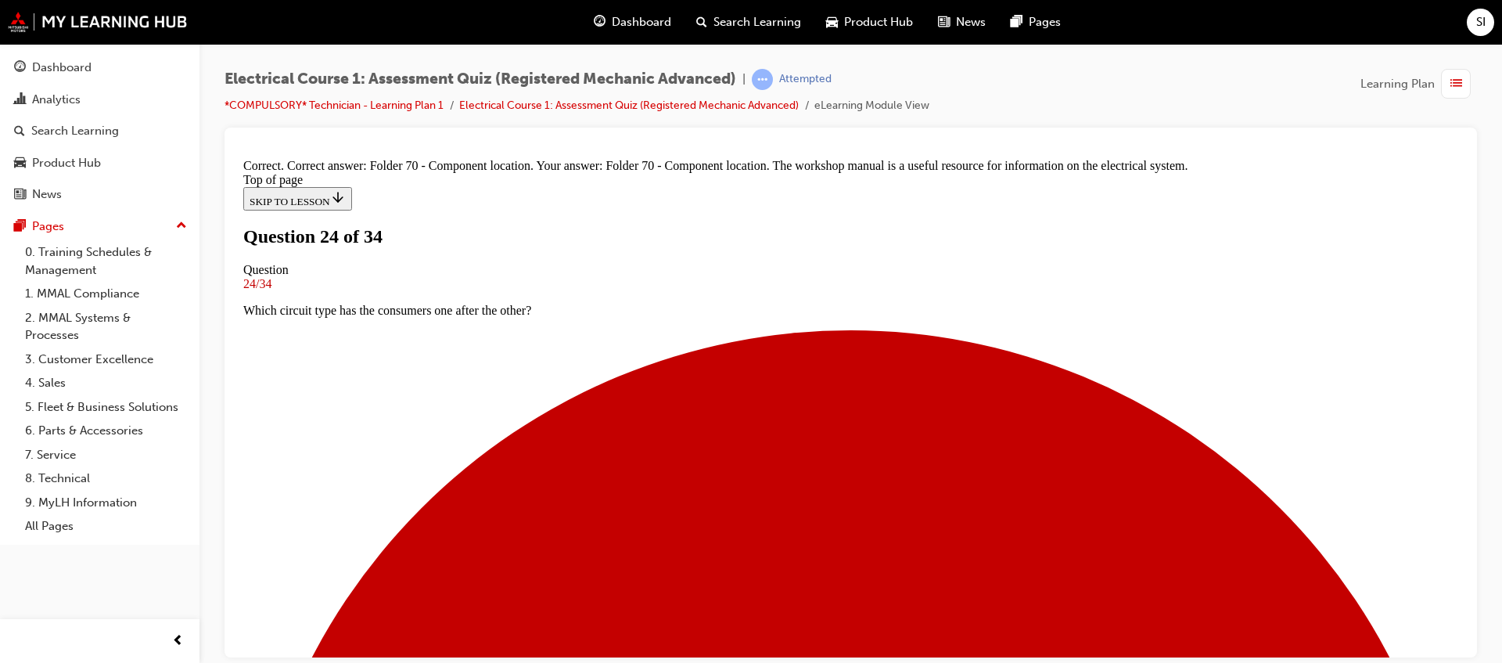
scroll to position [367, 0]
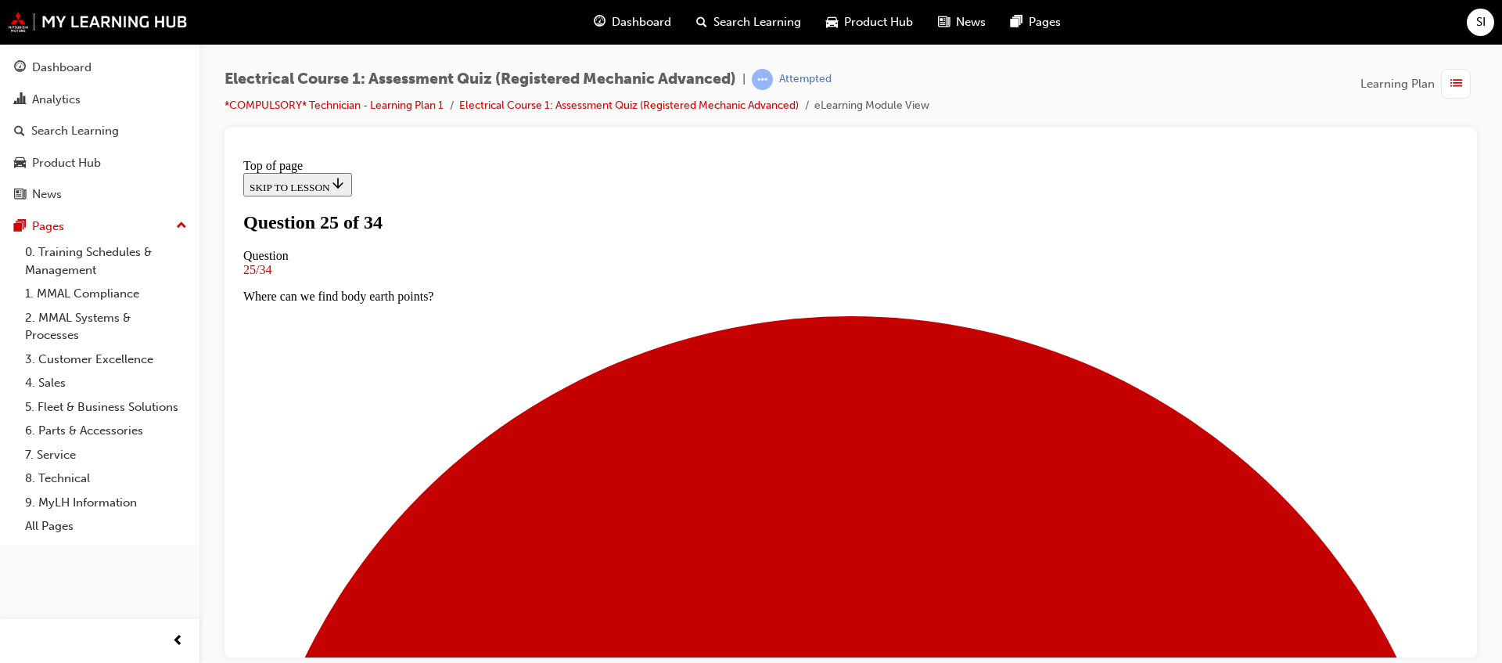
scroll to position [100, 0]
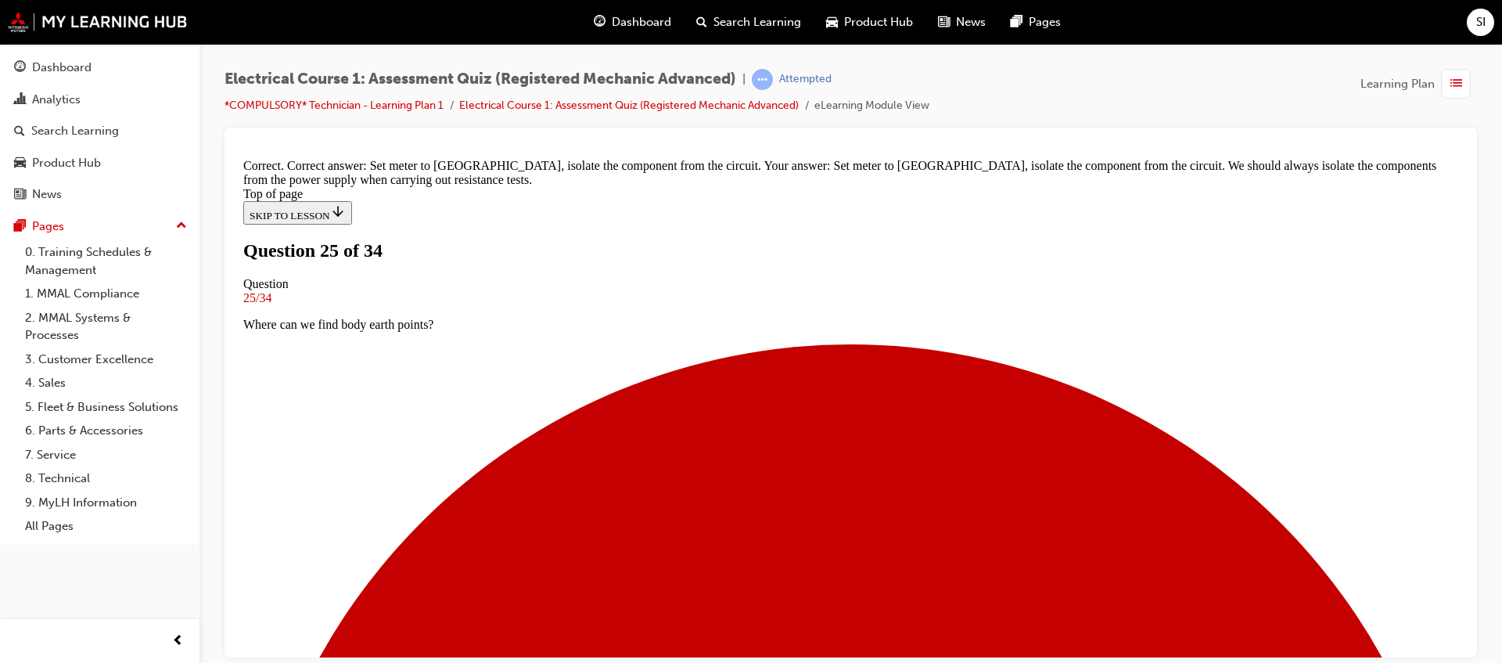
scroll to position [367, 0]
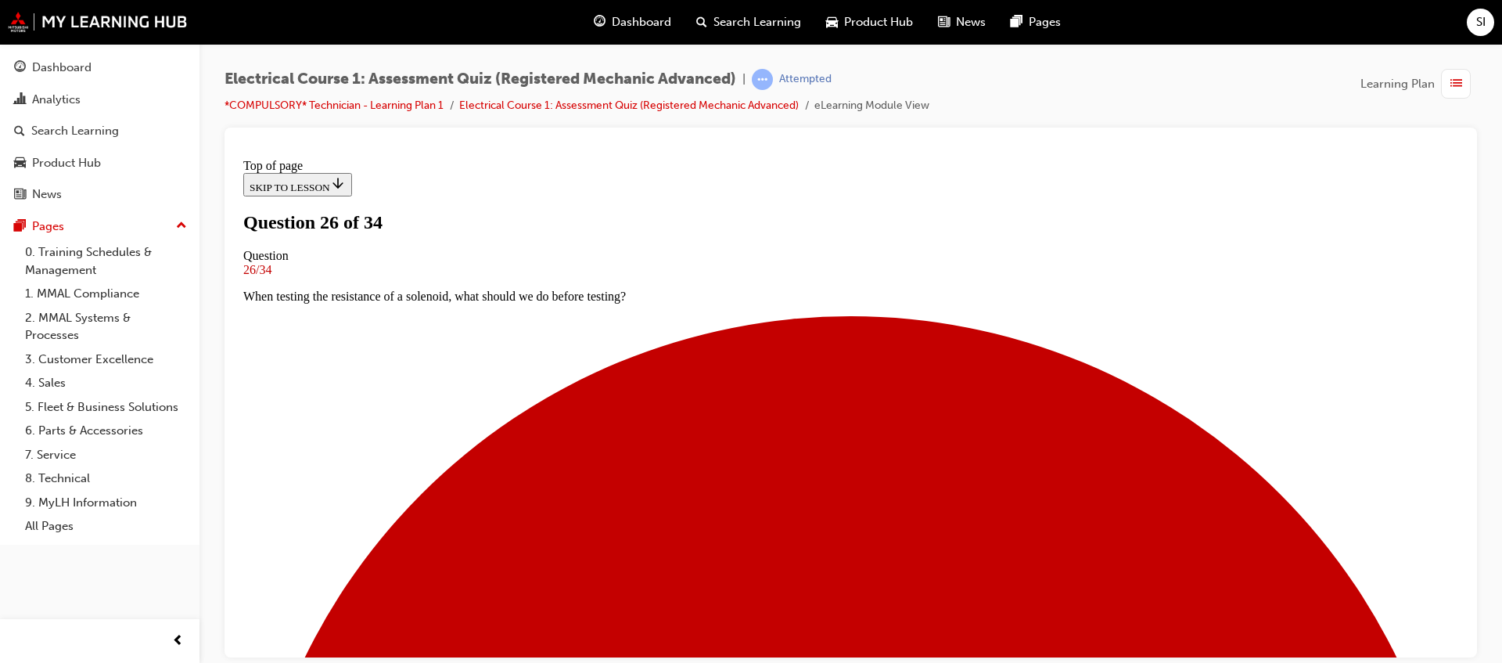
scroll to position [198, 0]
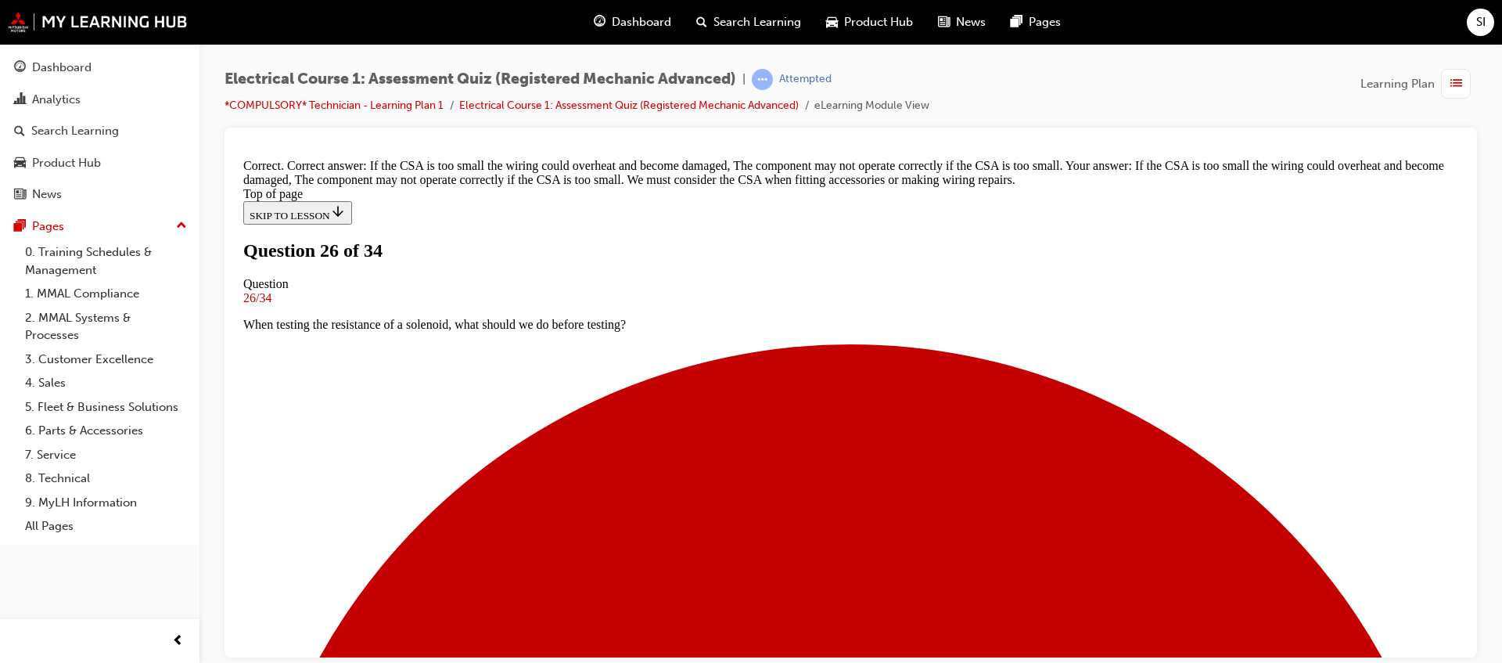
scroll to position [425, 0]
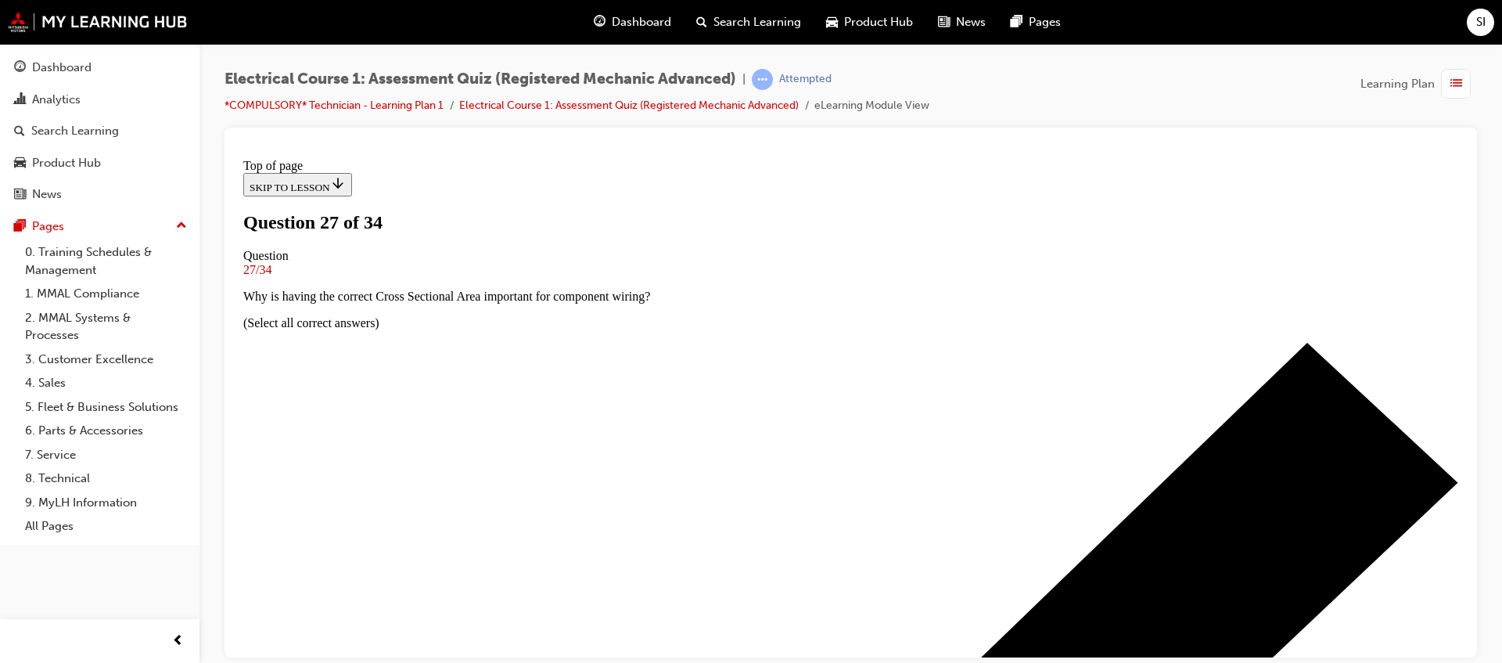
scroll to position [100, 0]
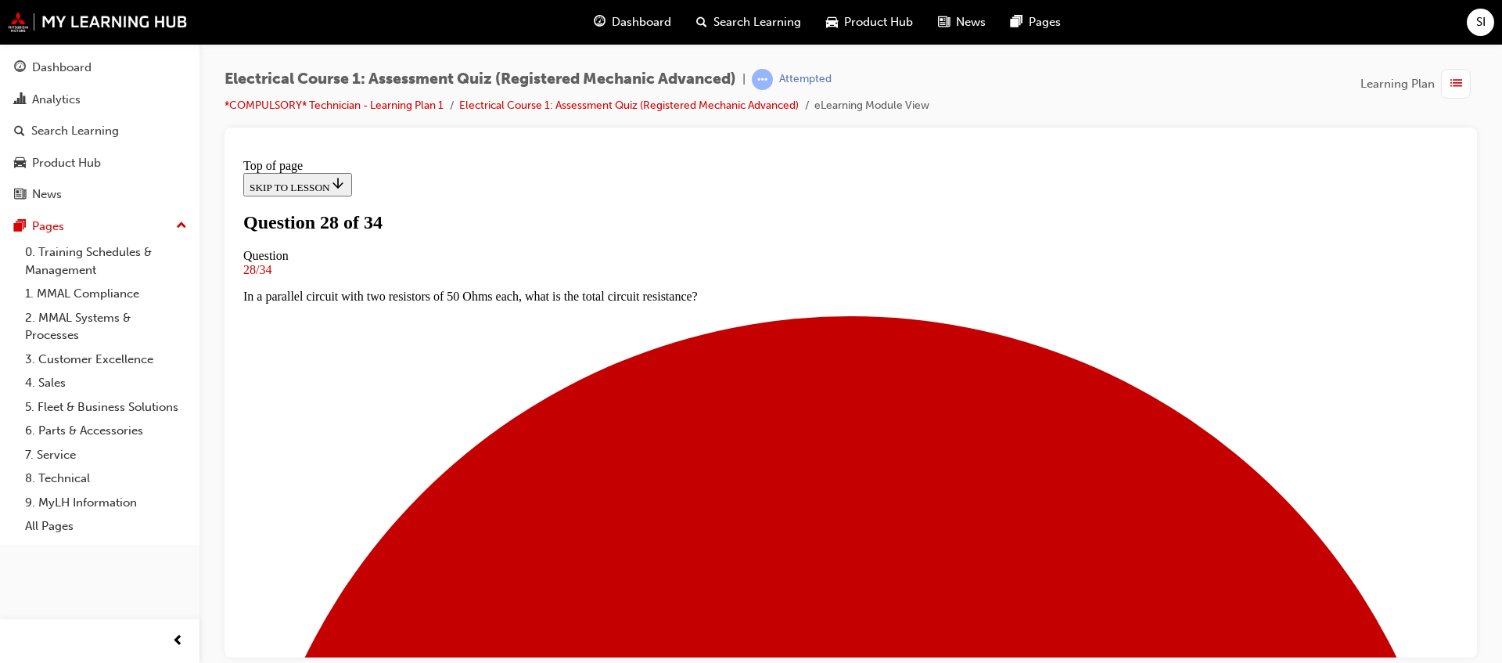
scroll to position [198, 0]
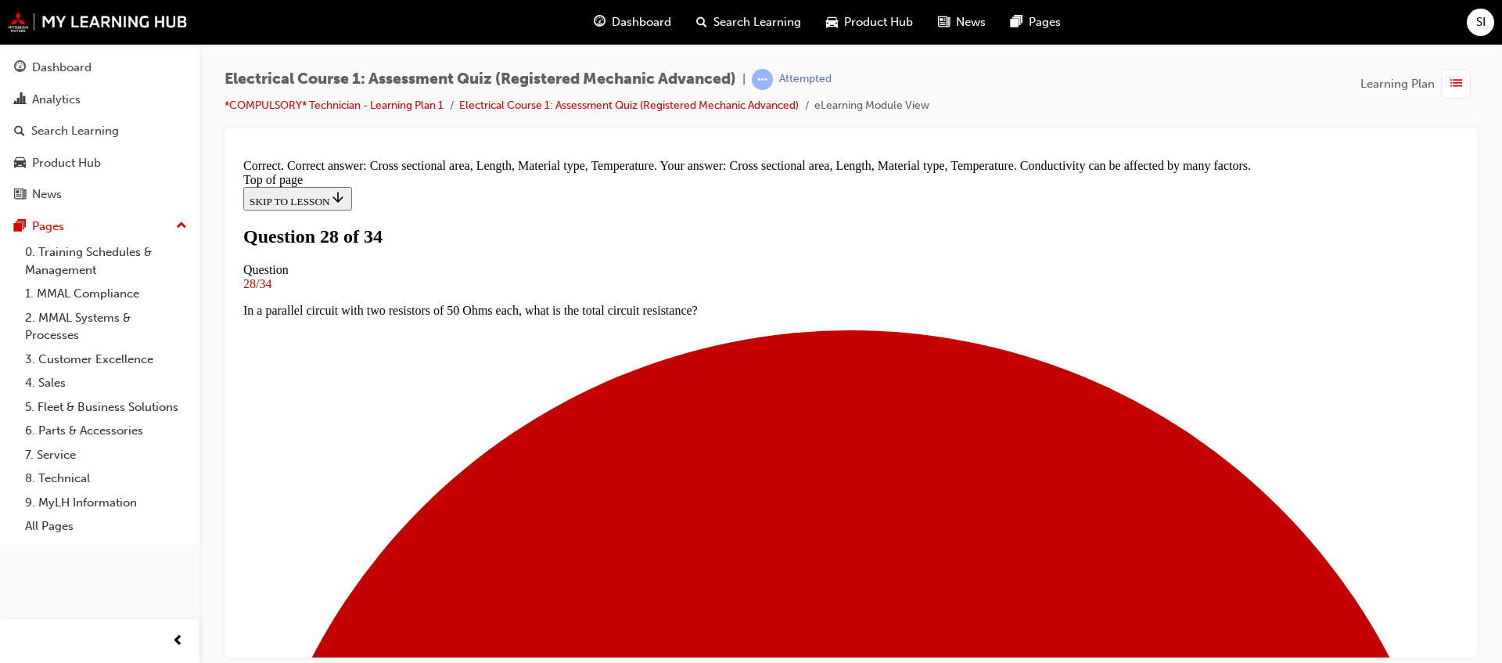
scroll to position [500, 0]
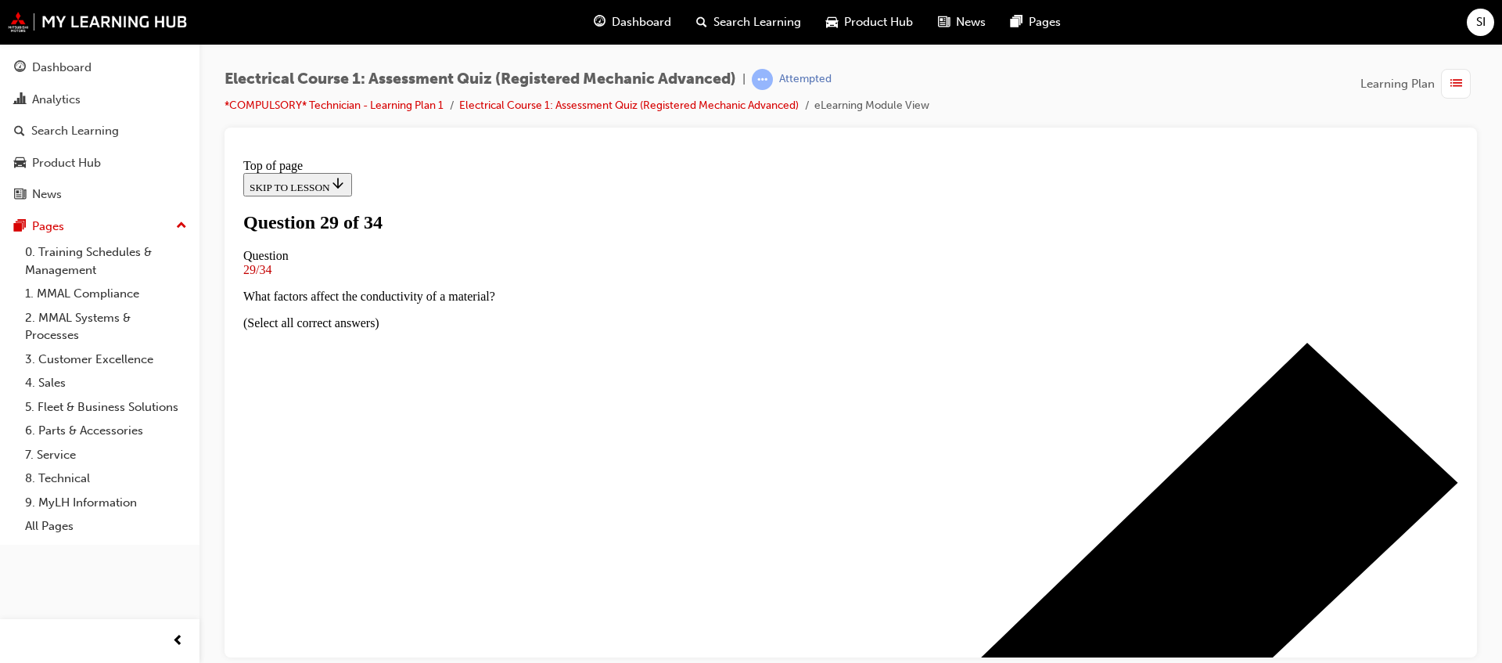
scroll to position [221, 0]
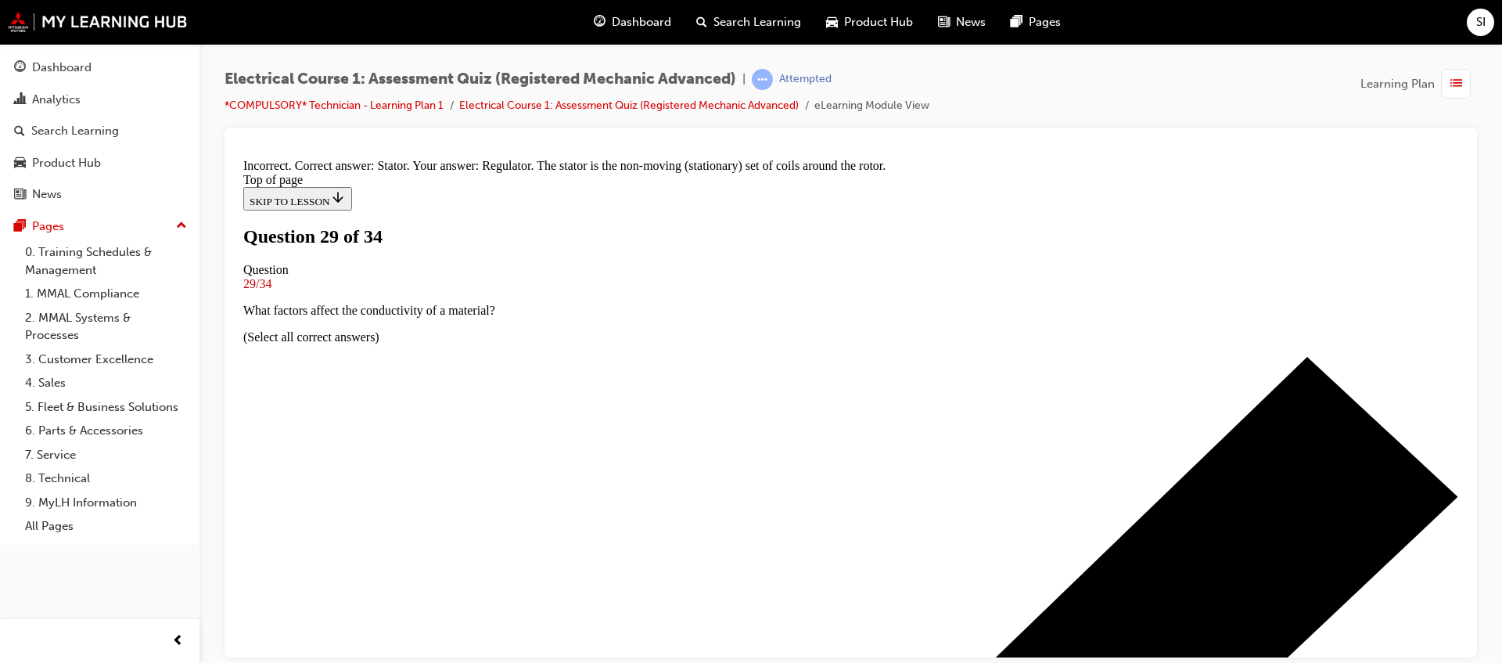
scroll to position [348, 0]
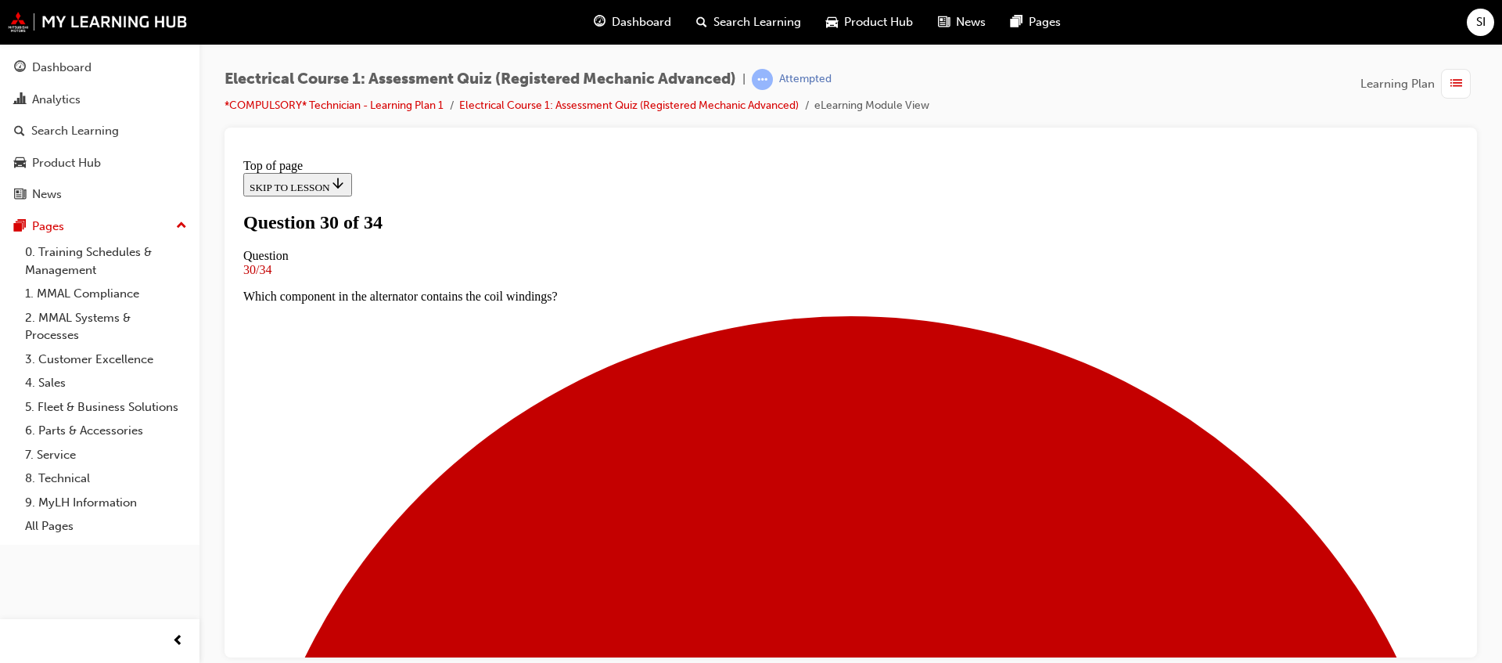
scroll to position [150, 0]
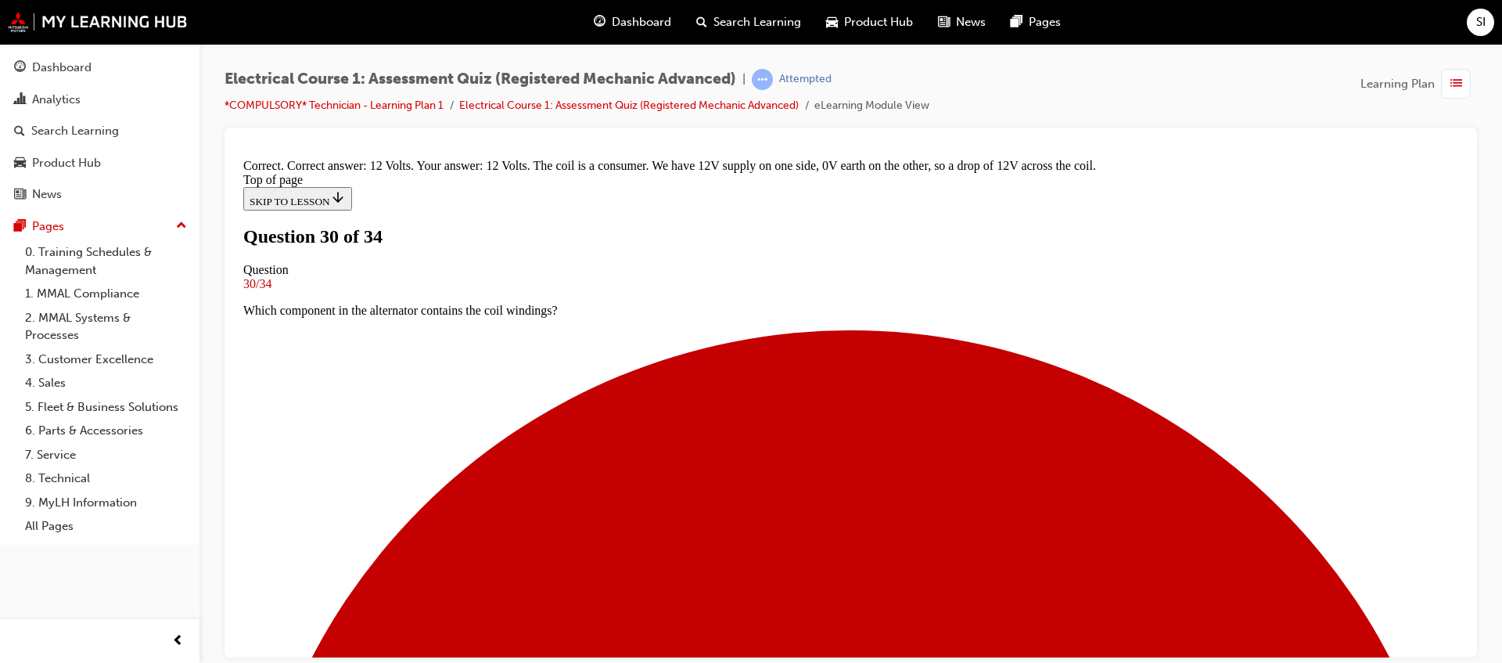
scroll to position [394, 0]
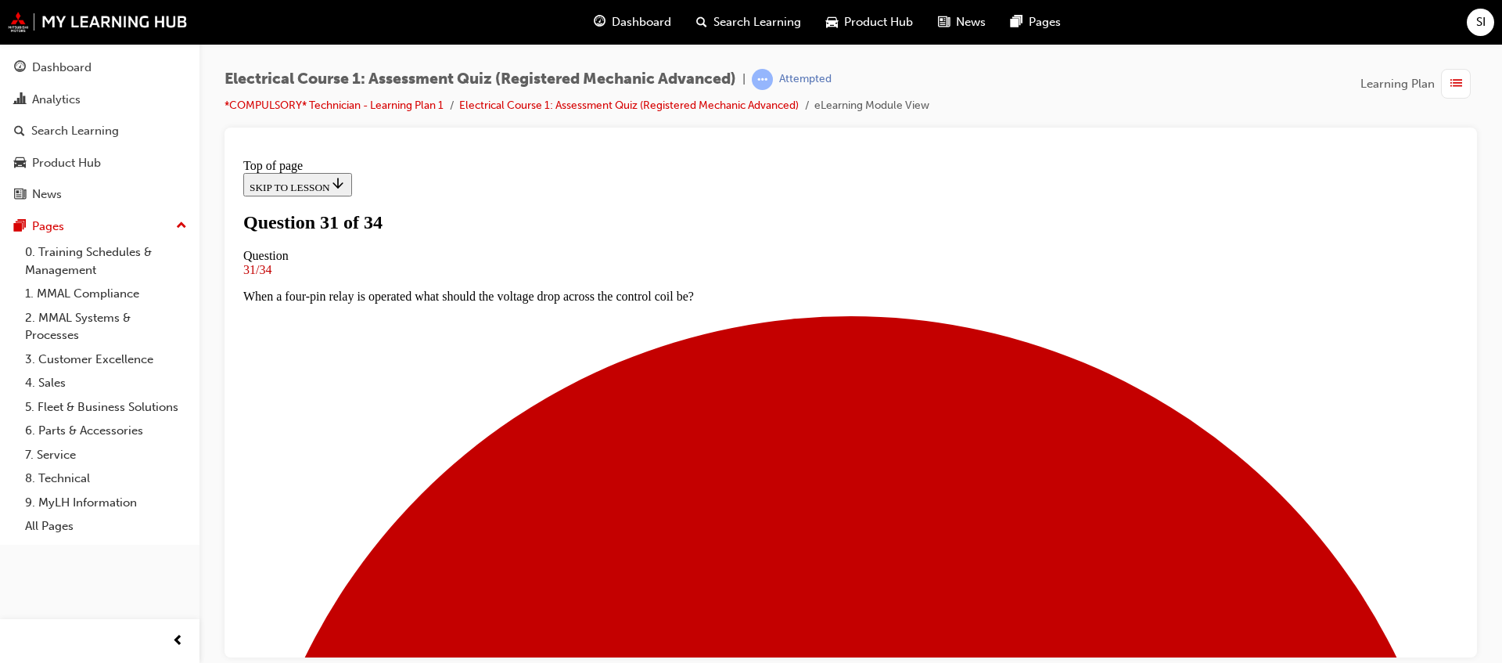
scroll to position [100, 0]
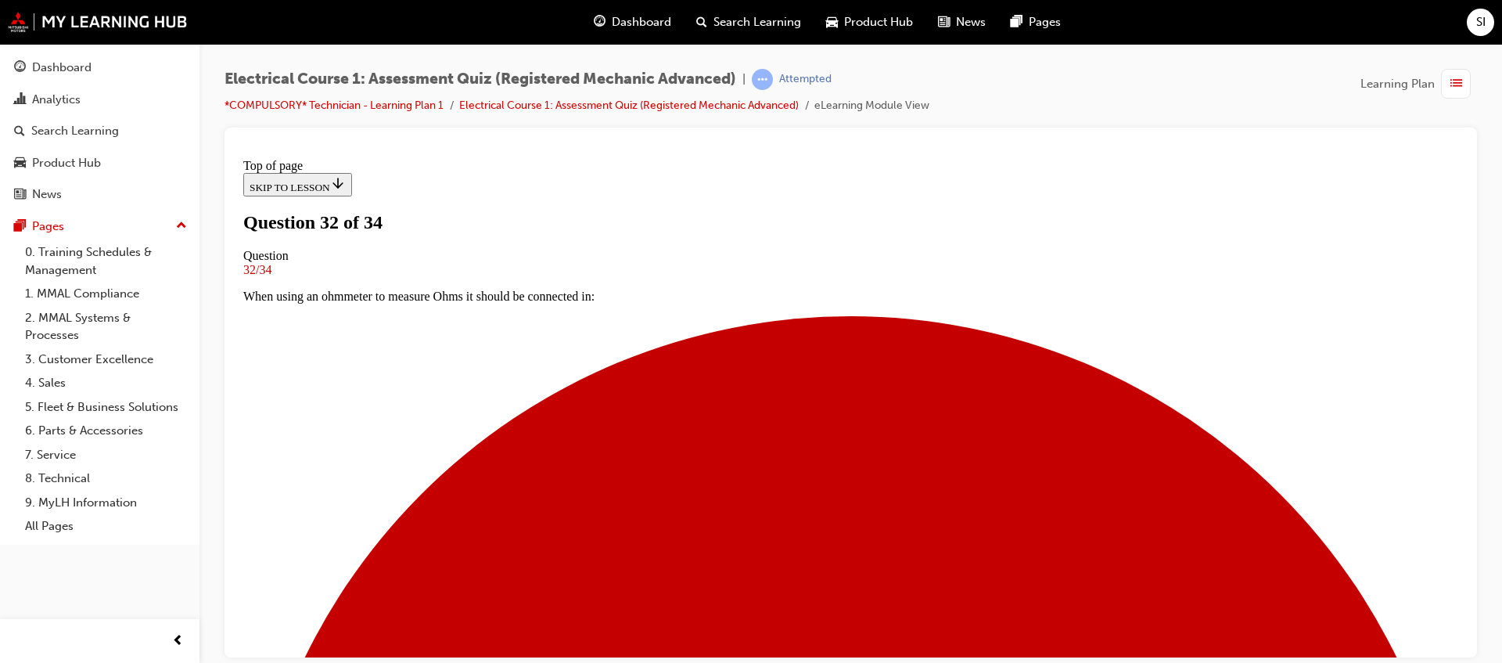
scroll to position [198, 0]
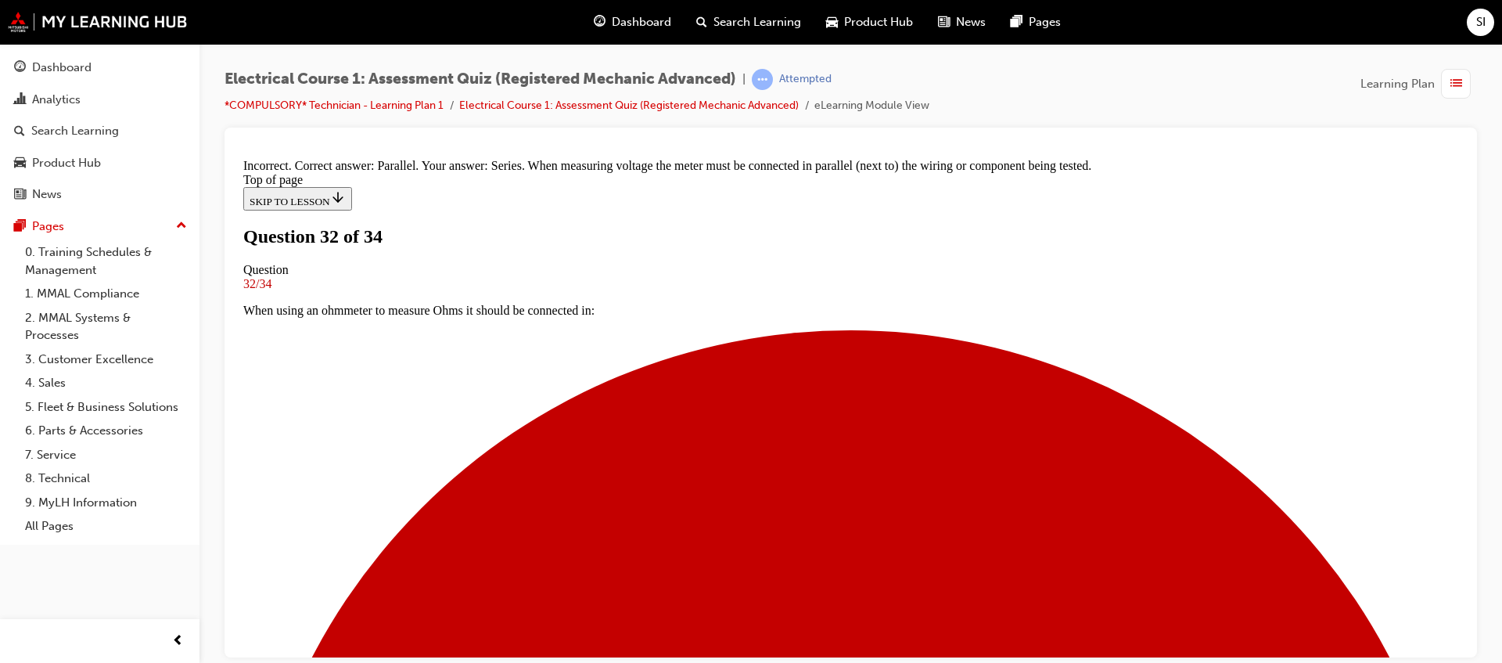
scroll to position [383, 0]
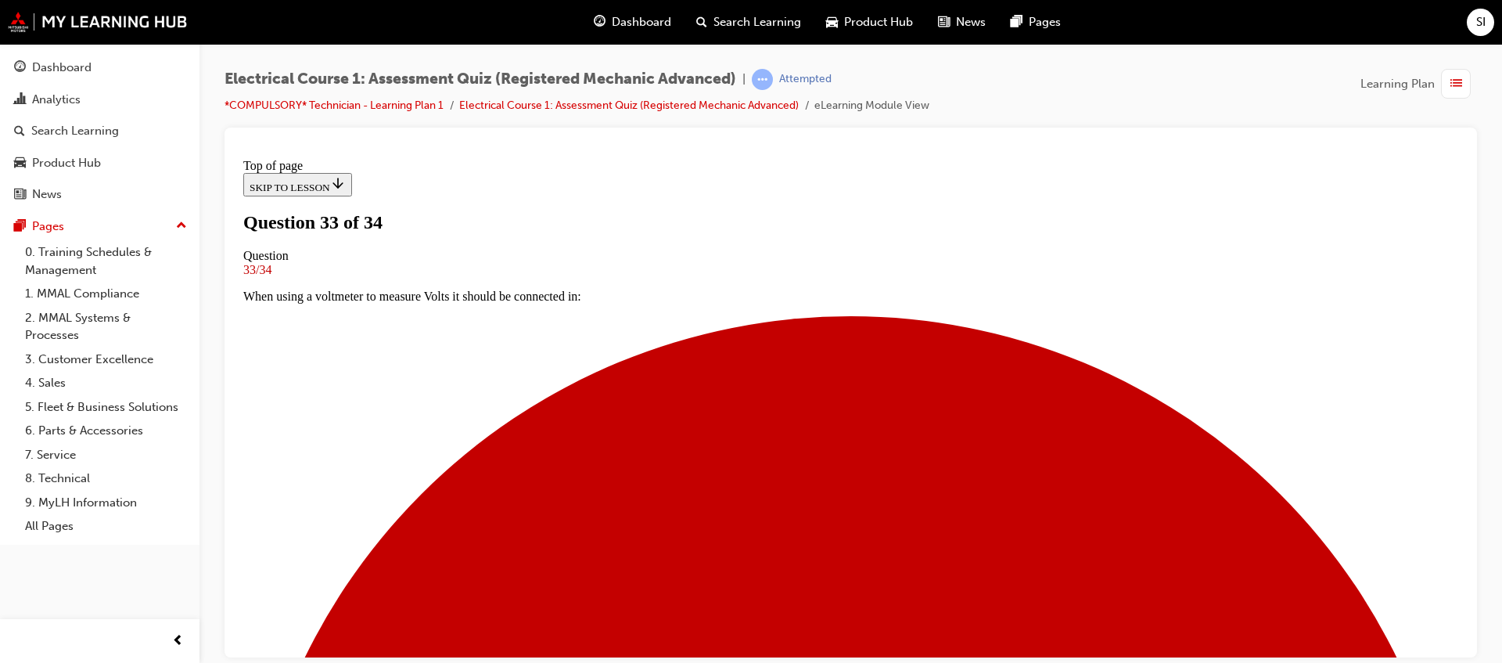
scroll to position [198, 0]
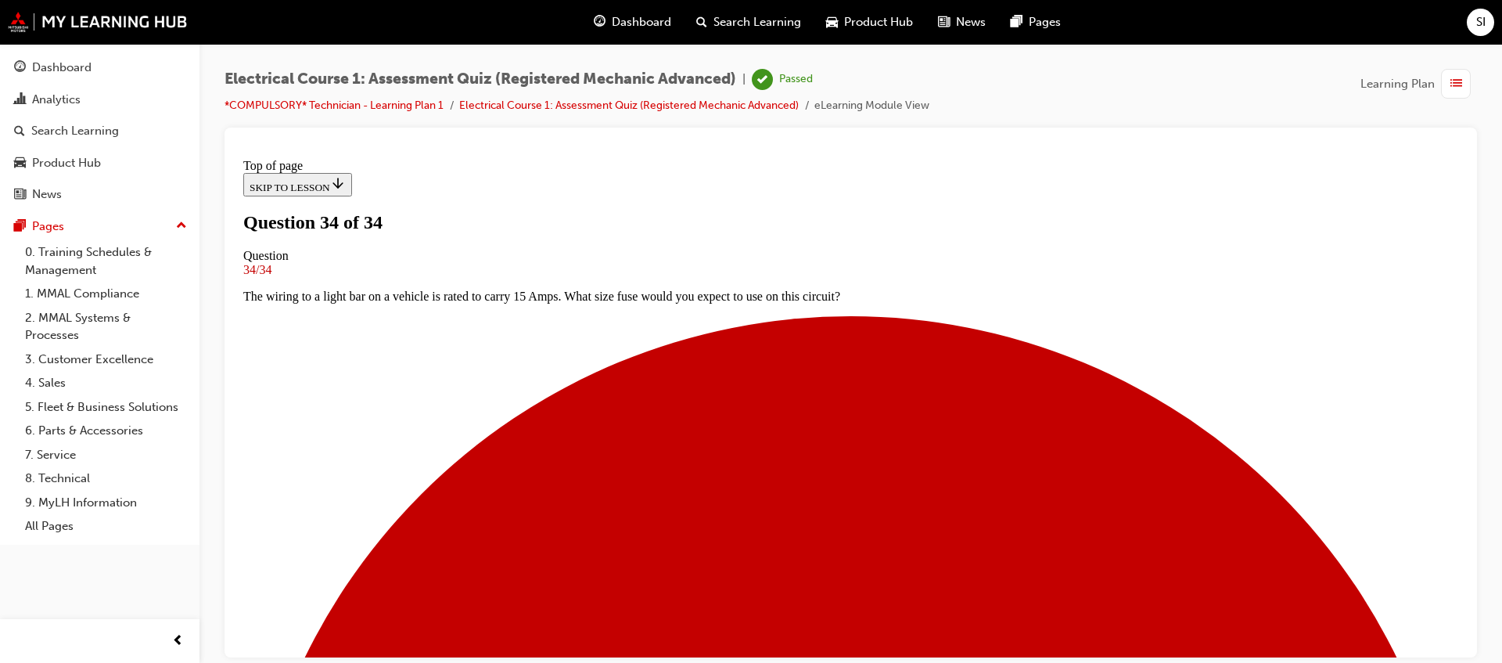
scroll to position [293, 0]
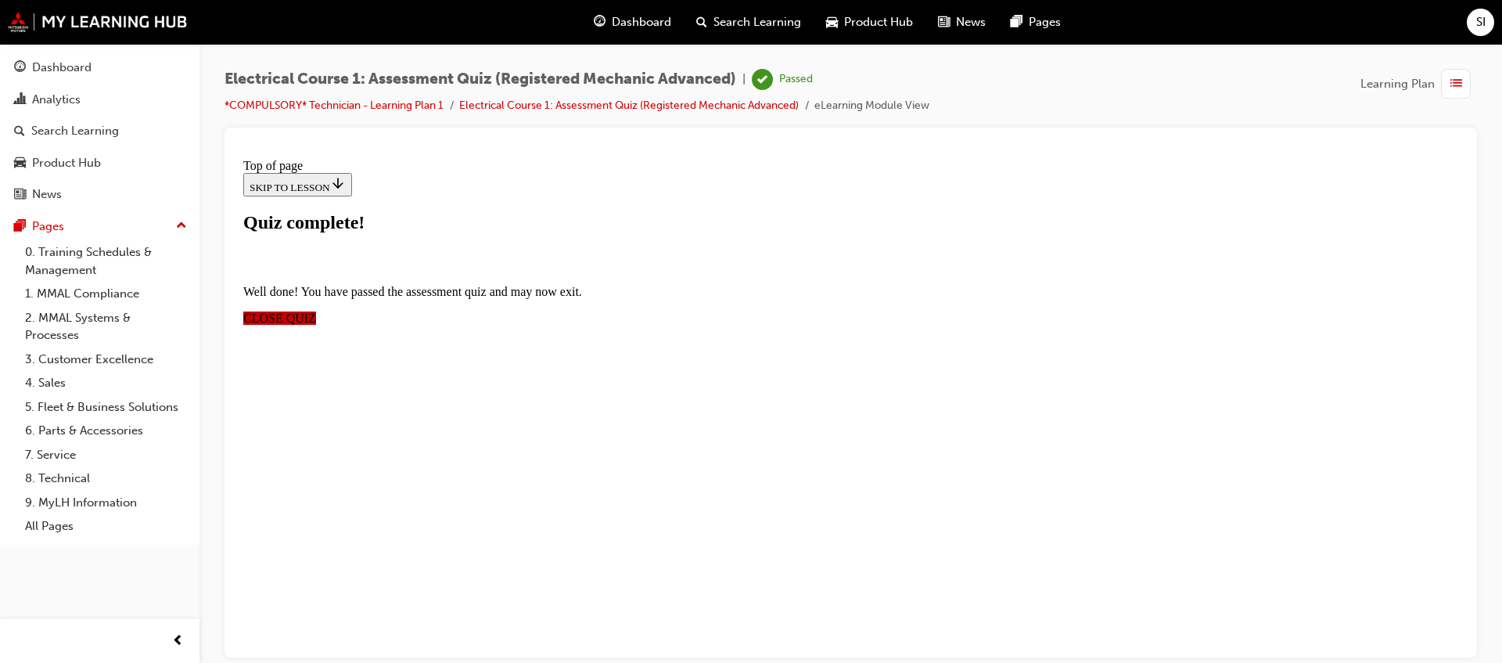
click at [316, 311] on span "CLOSE QUIZ" at bounding box center [279, 317] width 73 height 13
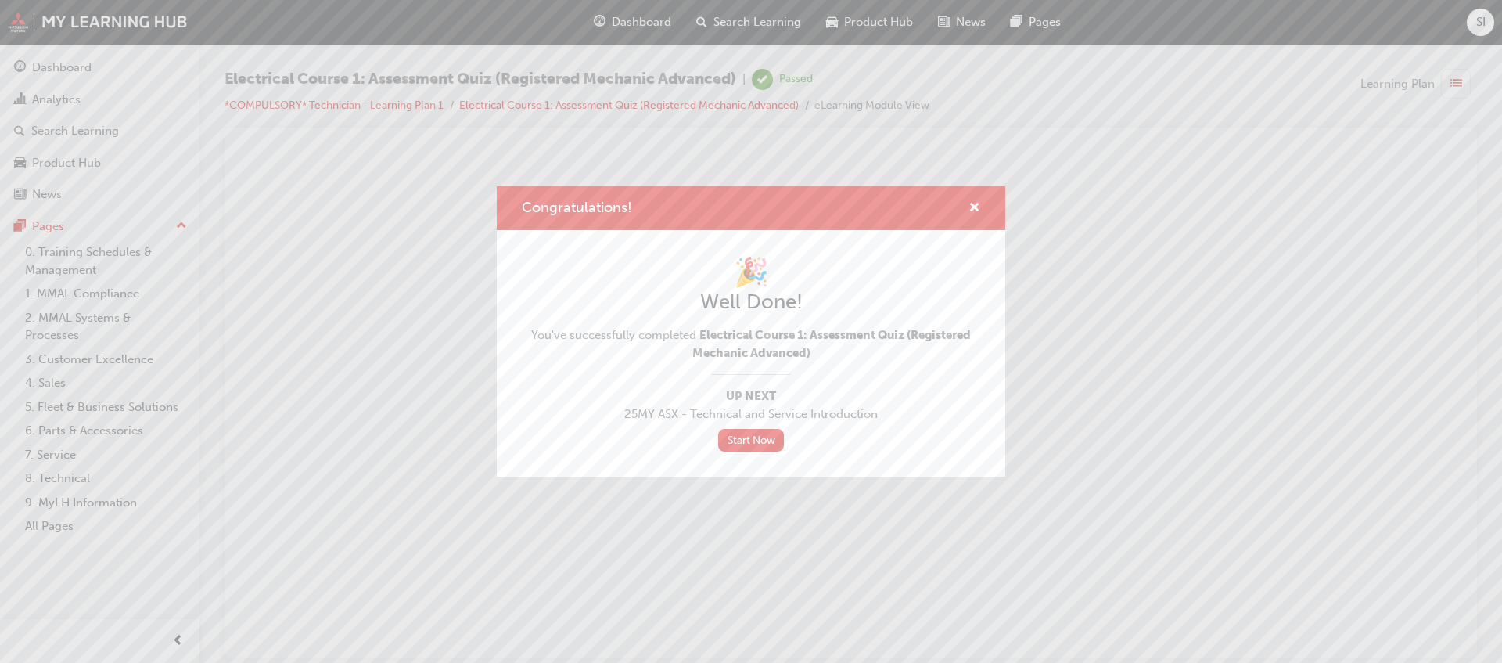
scroll to position [0, 0]
click at [972, 212] on span "cross-icon" at bounding box center [975, 209] width 12 height 14
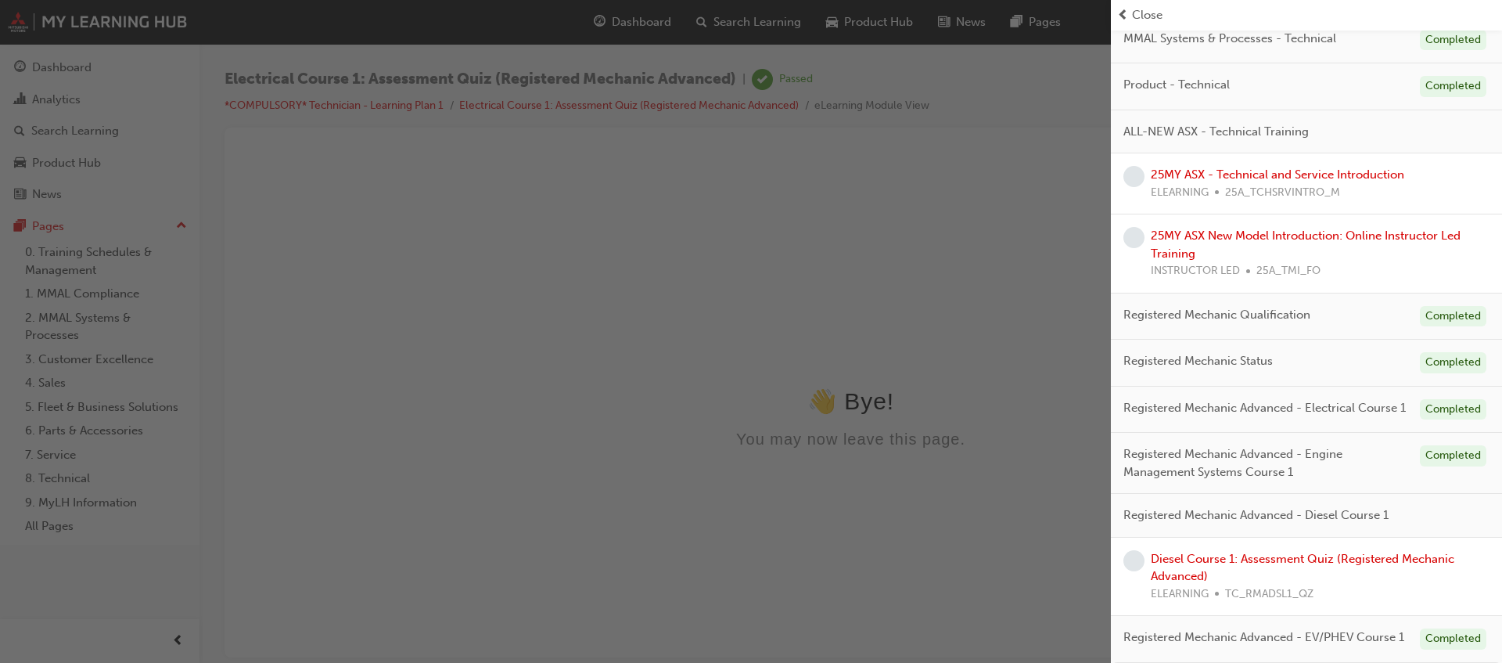
scroll to position [414, 0]
click at [1282, 552] on link "Diesel Course 1: Assessment Quiz (Registered Mechanic Advanced)" at bounding box center [1303, 568] width 304 height 32
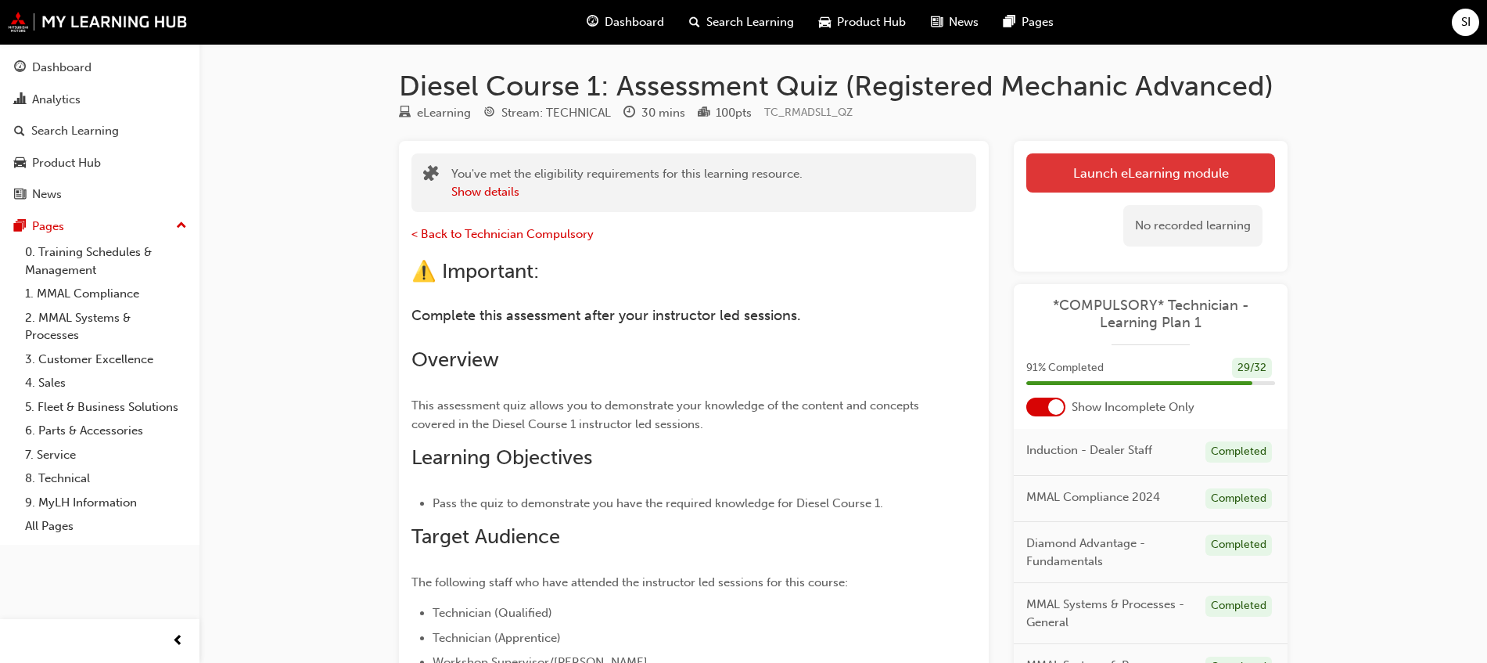
click at [1155, 168] on link "Launch eLearning module" at bounding box center [1150, 172] width 249 height 39
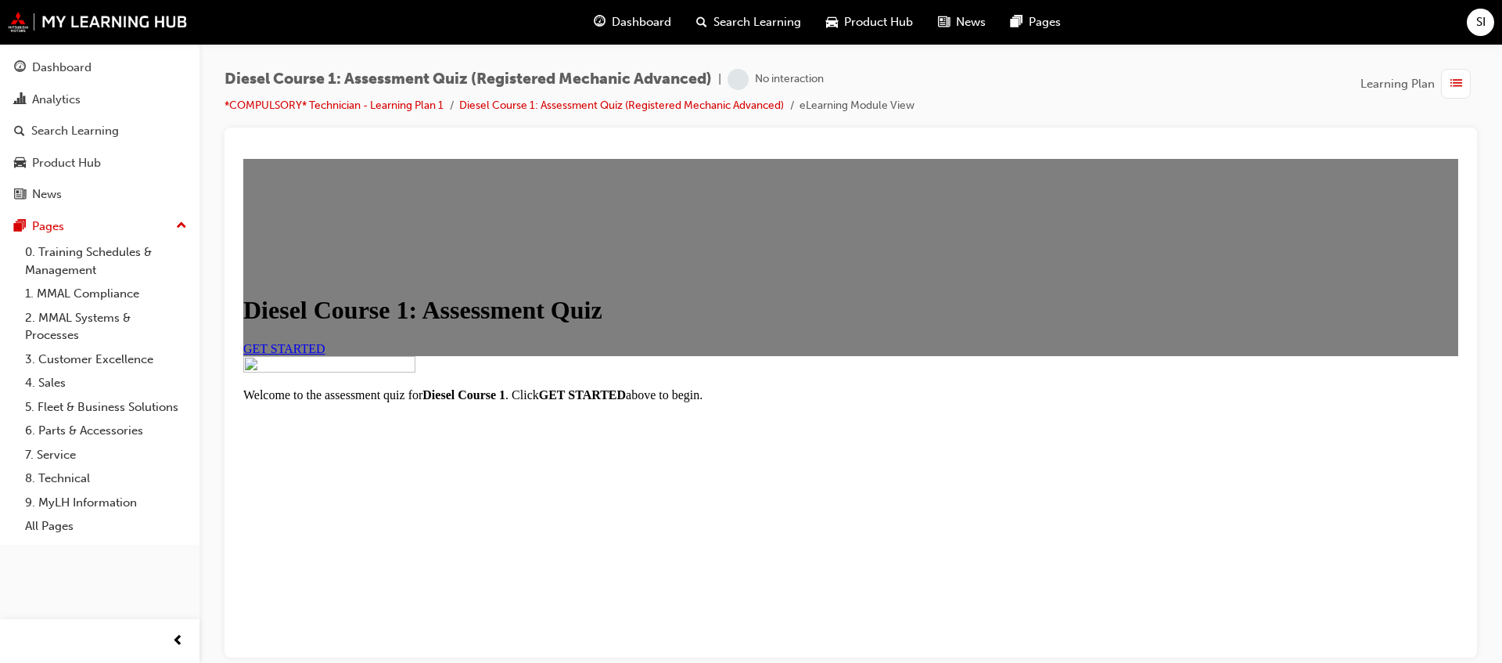
click at [325, 354] on span "GET STARTED" at bounding box center [284, 347] width 82 height 13
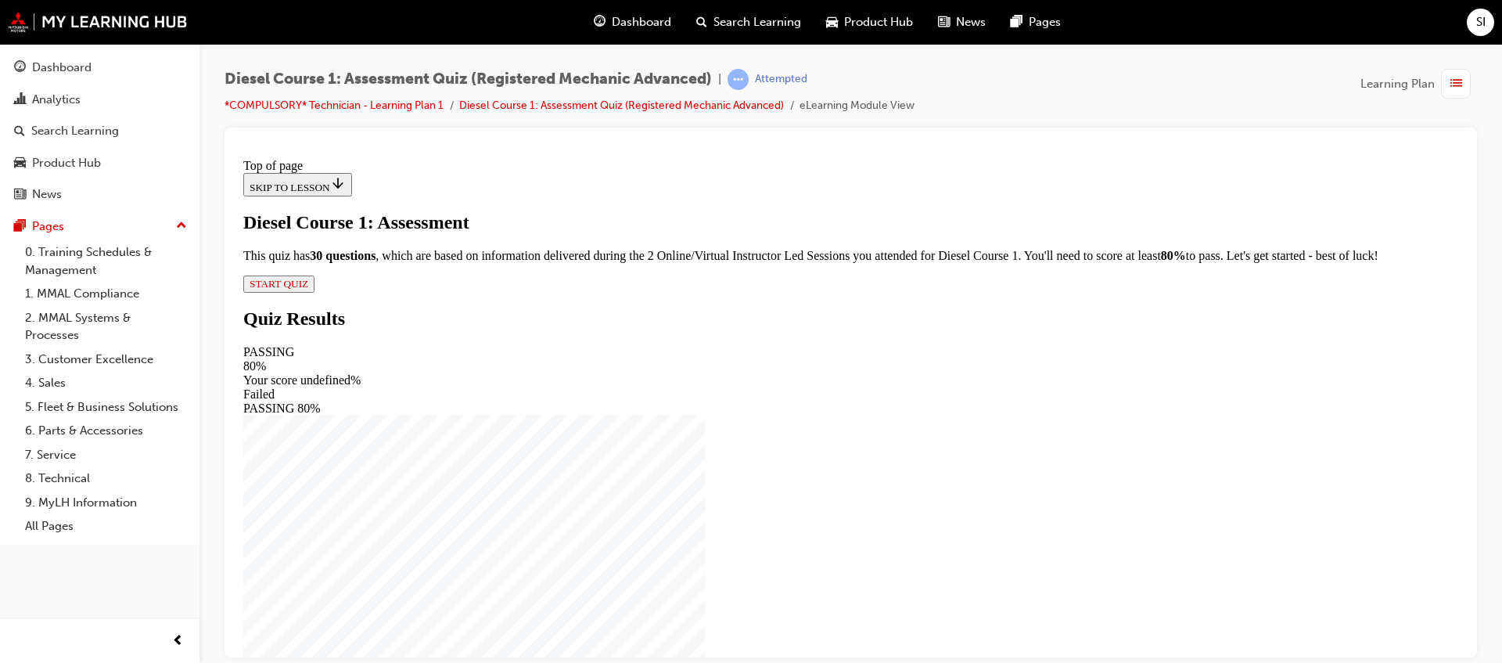
scroll to position [10, 0]
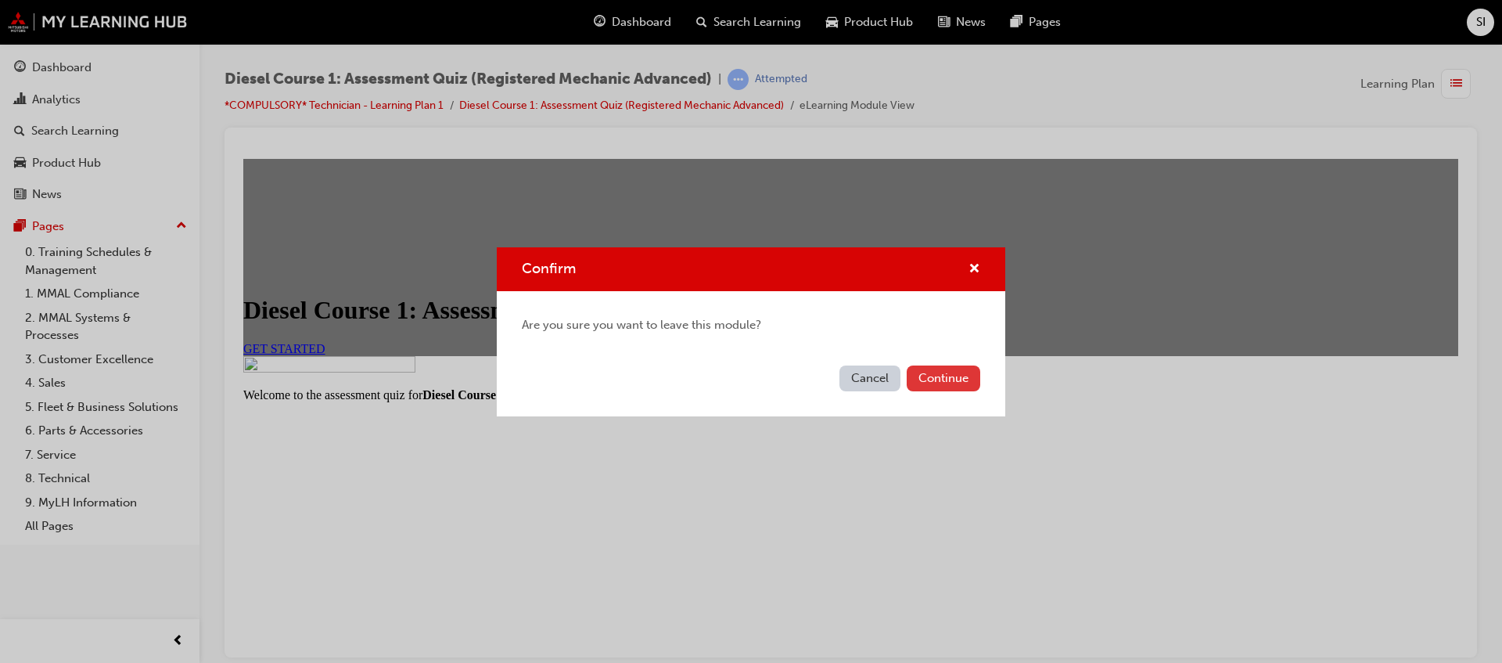
click at [940, 379] on button "Continue" at bounding box center [944, 378] width 74 height 26
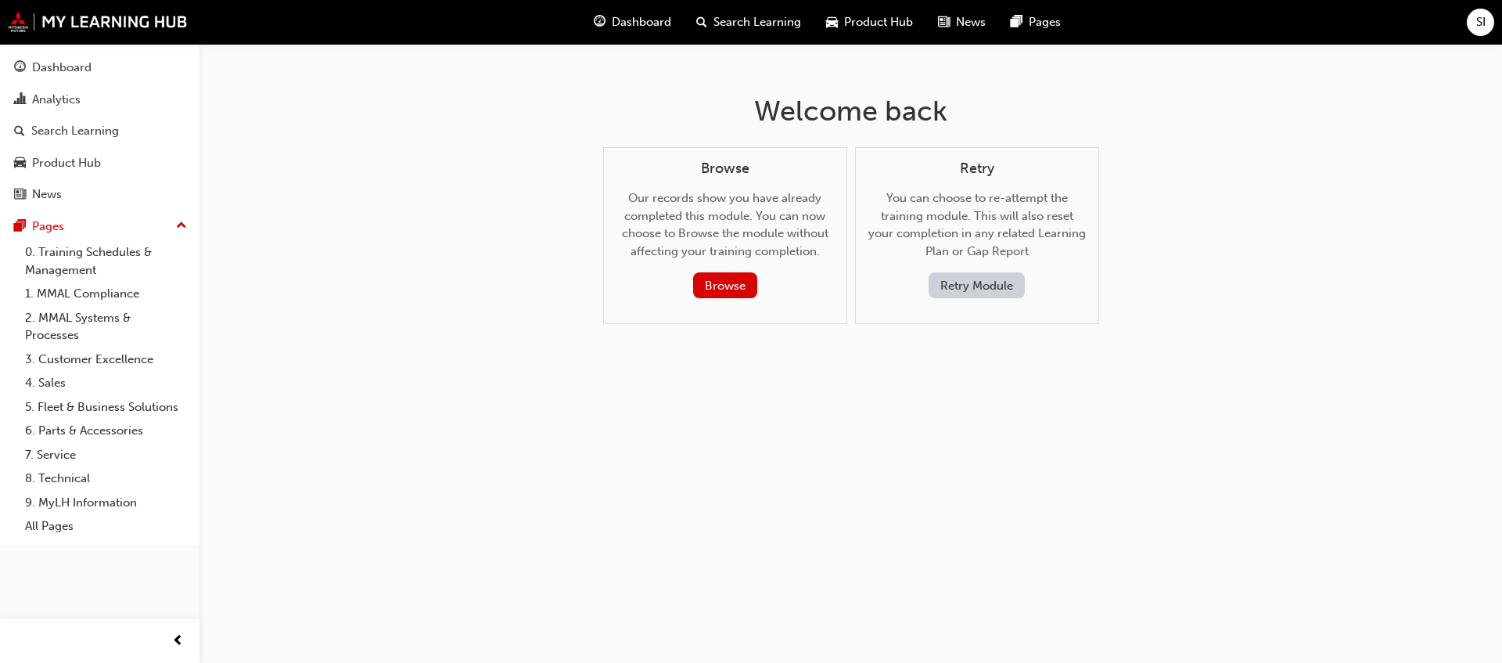
click at [986, 279] on button "Retry Module" at bounding box center [977, 285] width 96 height 26
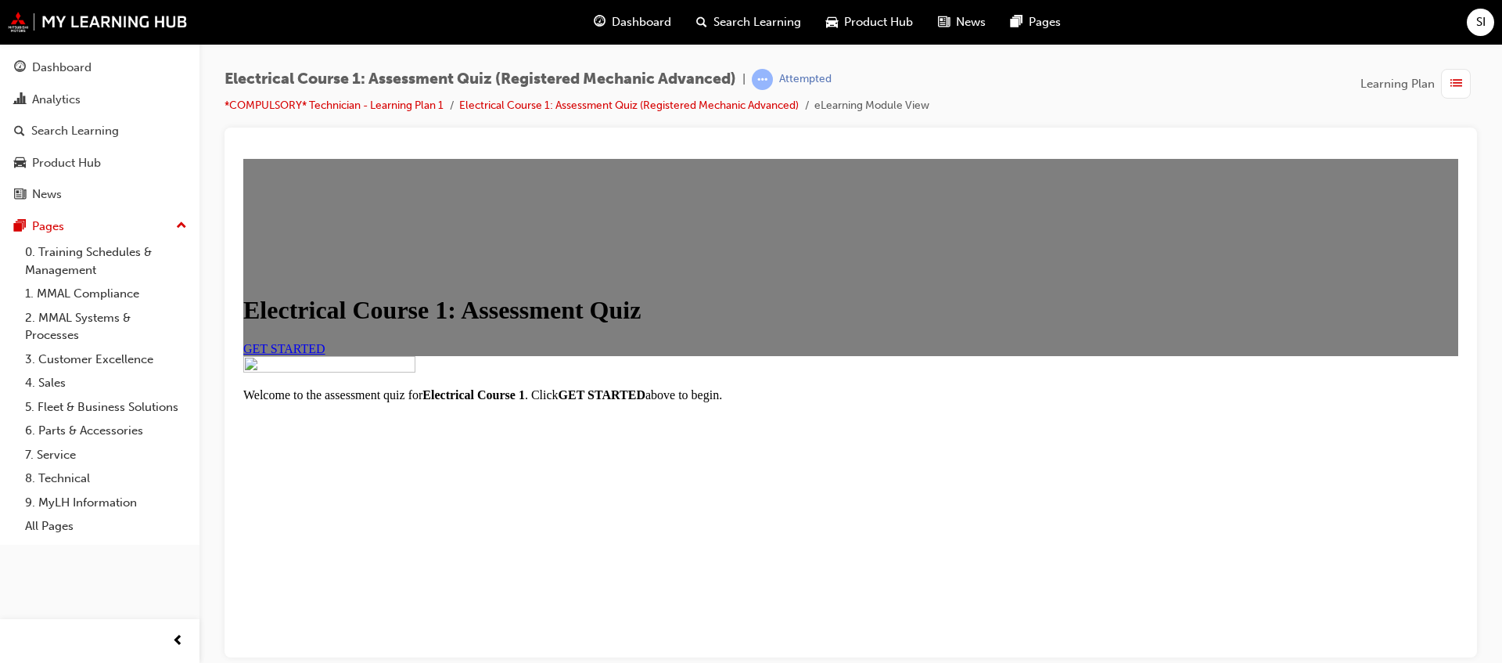
click at [638, 15] on span "Dashboard" at bounding box center [641, 22] width 59 height 18
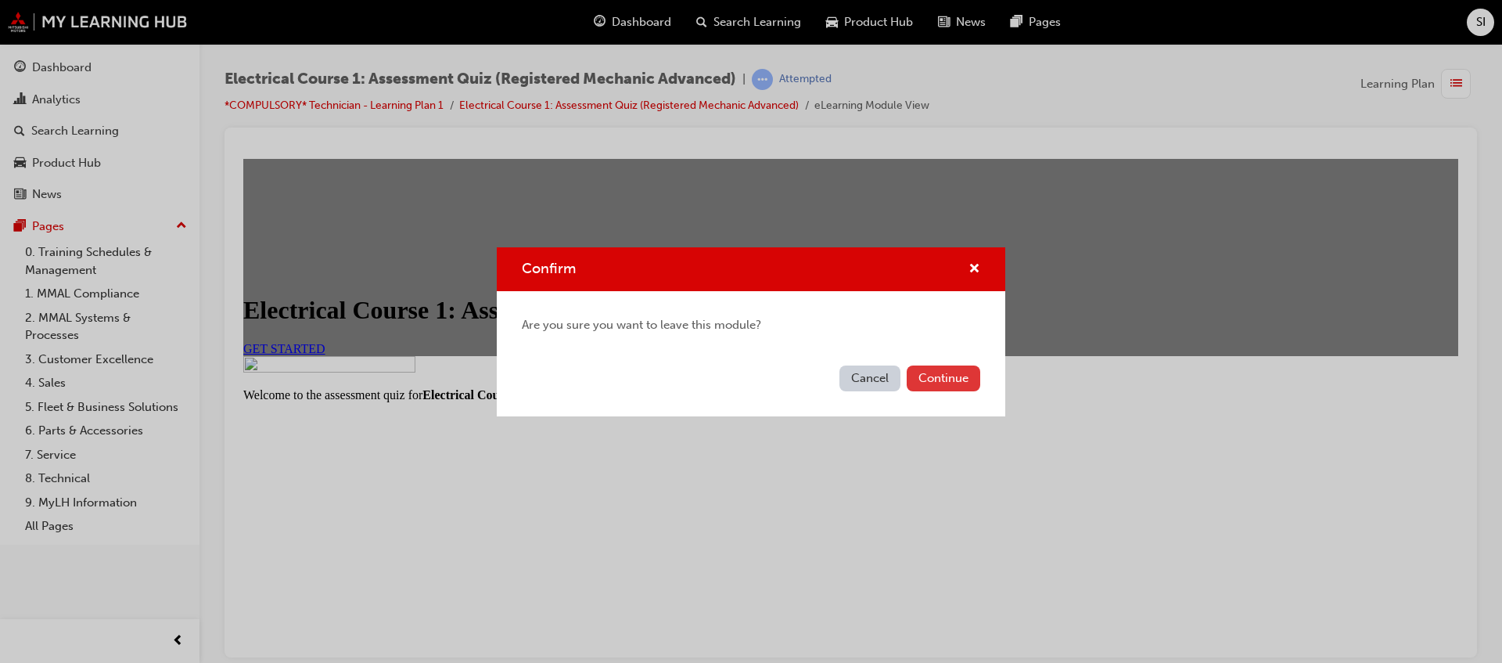
click at [936, 372] on button "Continue" at bounding box center [944, 378] width 74 height 26
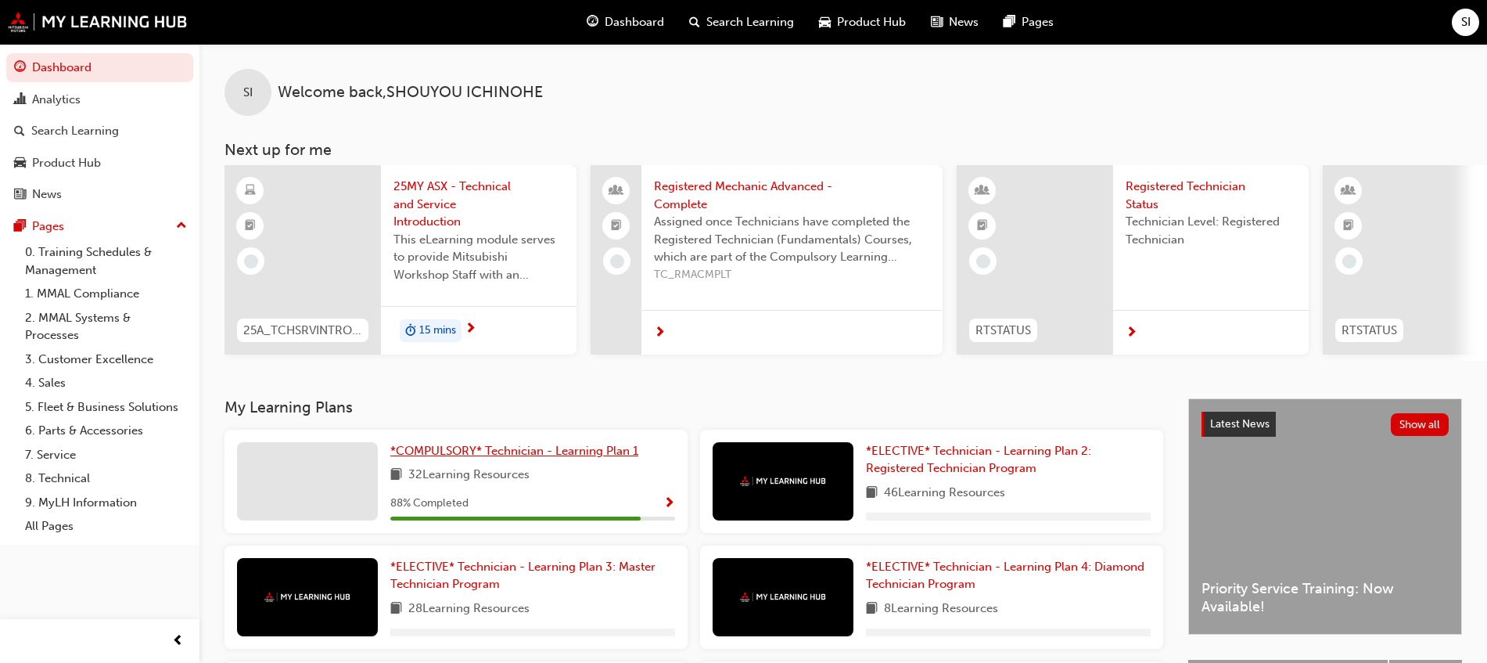
click at [557, 455] on span "*COMPULSORY* Technician - Learning Plan 1" at bounding box center [514, 451] width 248 height 14
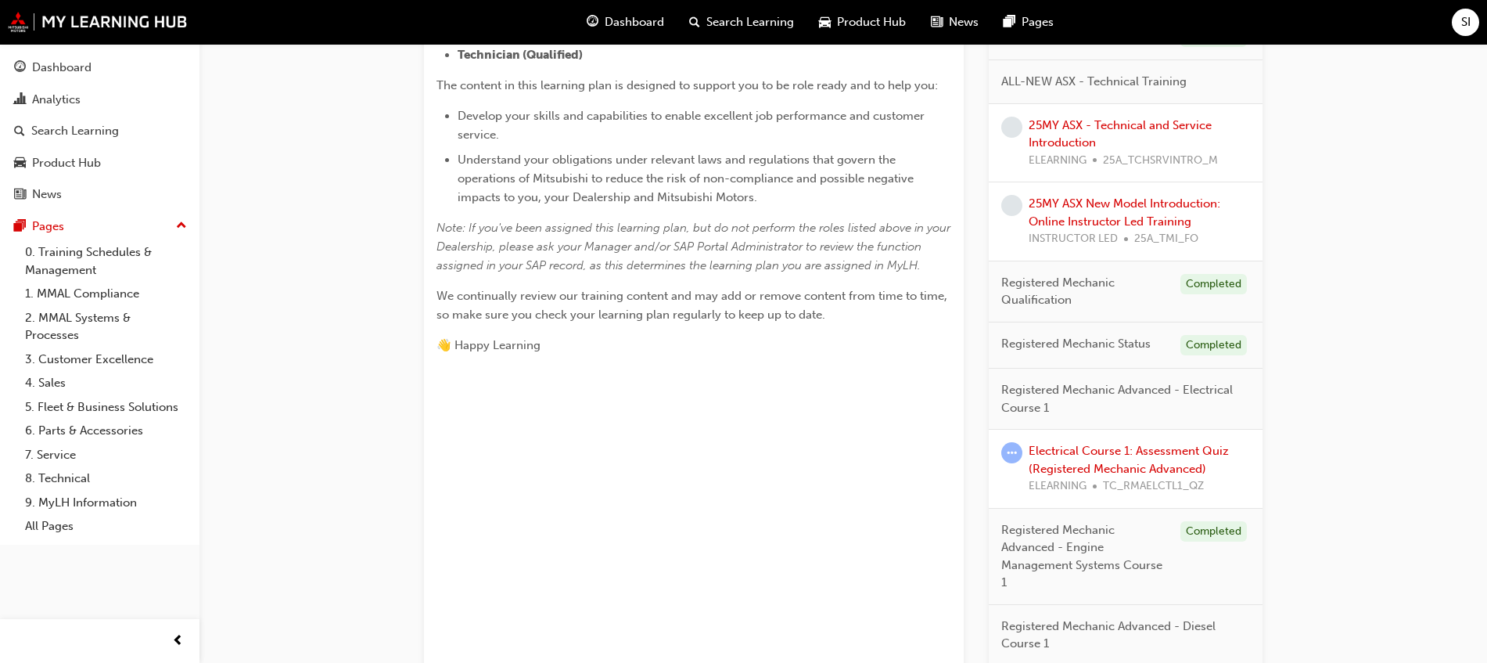
scroll to position [685, 0]
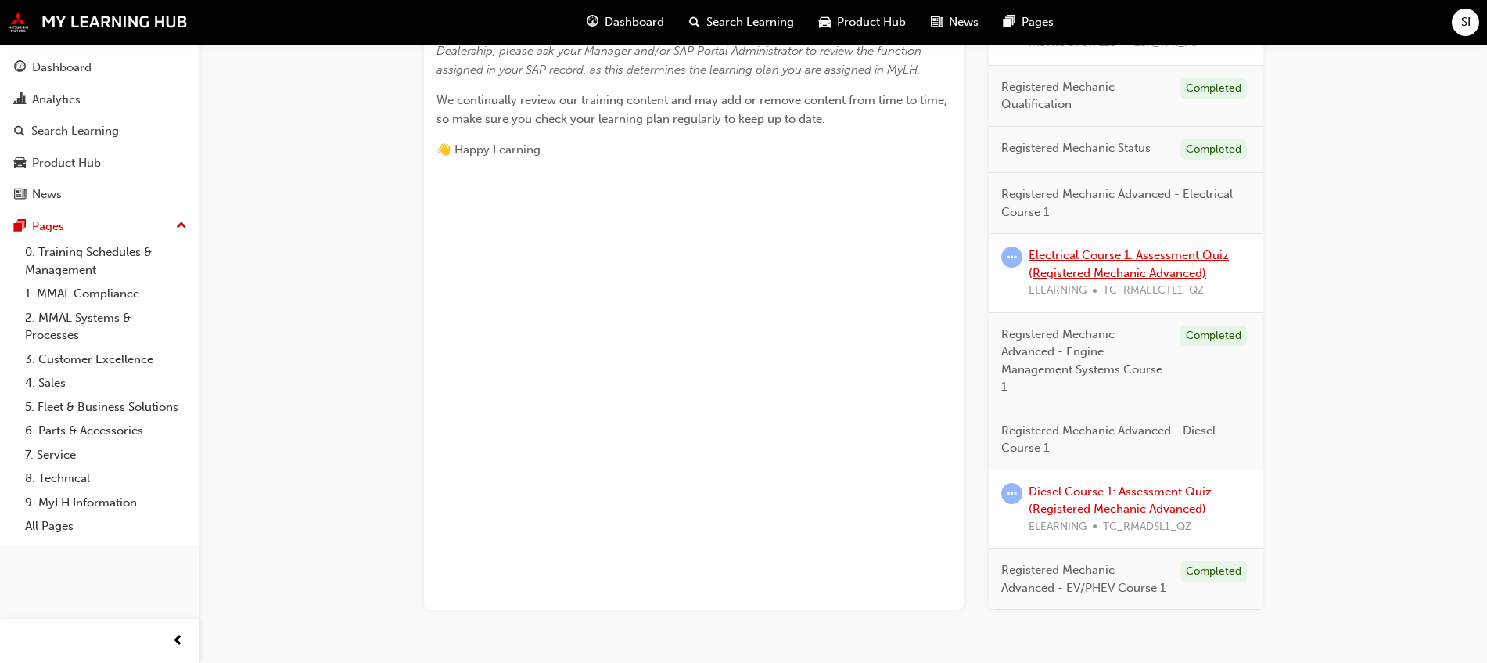
click at [1123, 271] on link "Electrical Course 1: Assessment Quiz (Registered Mechanic Advanced)" at bounding box center [1129, 264] width 200 height 32
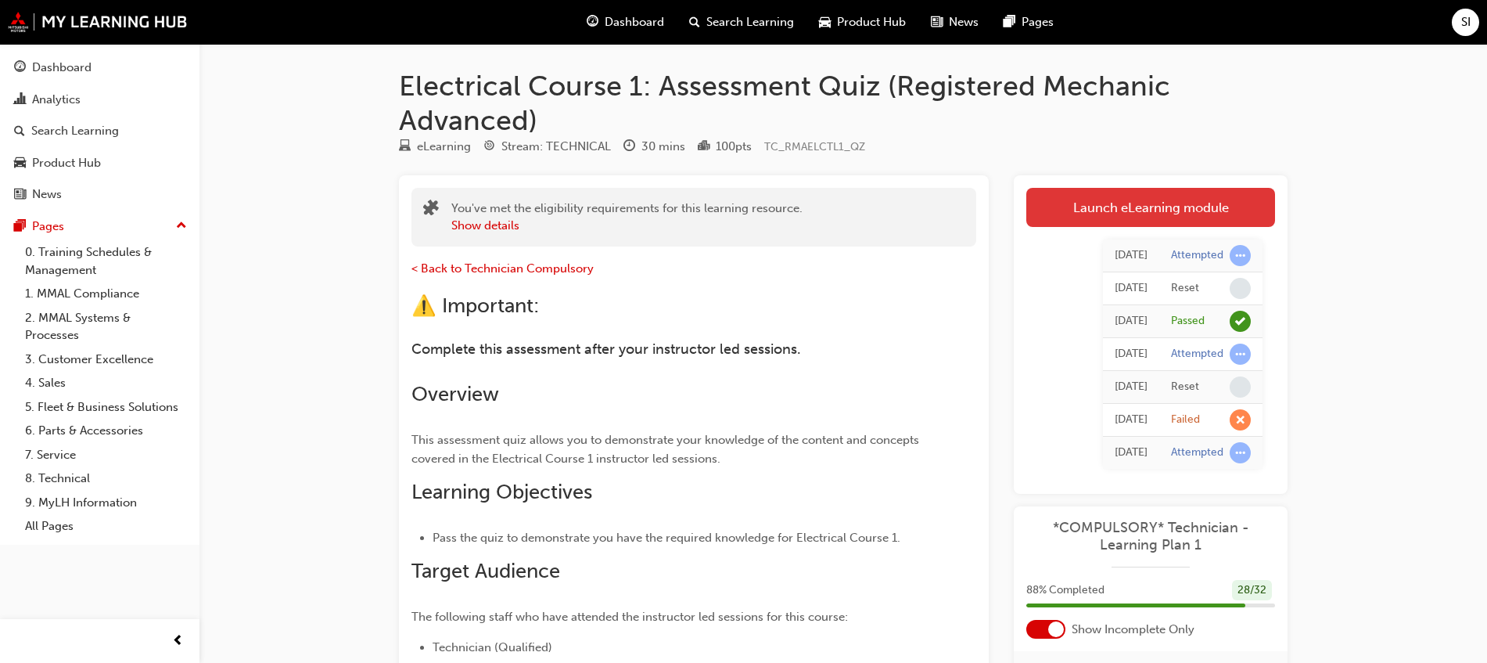
click at [1167, 214] on link "Launch eLearning module" at bounding box center [1150, 207] width 249 height 39
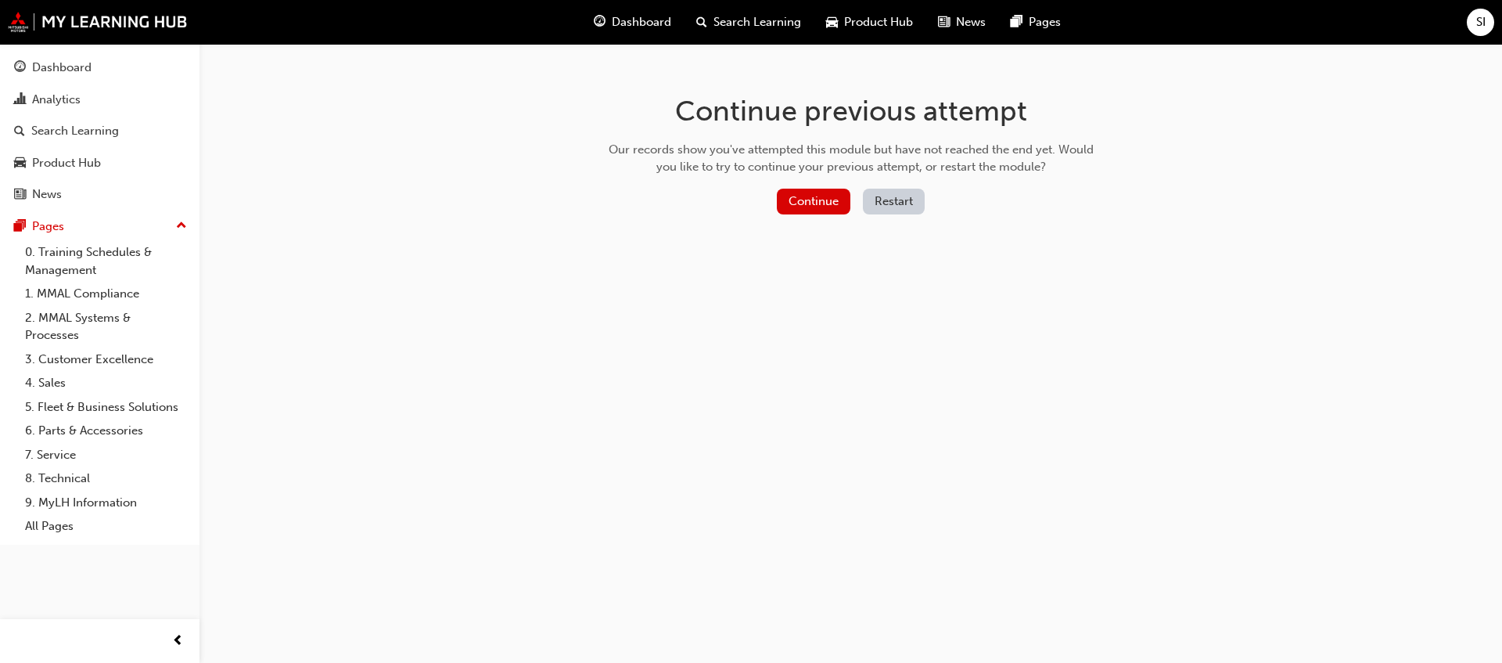
click at [913, 206] on button "Restart" at bounding box center [894, 202] width 62 height 26
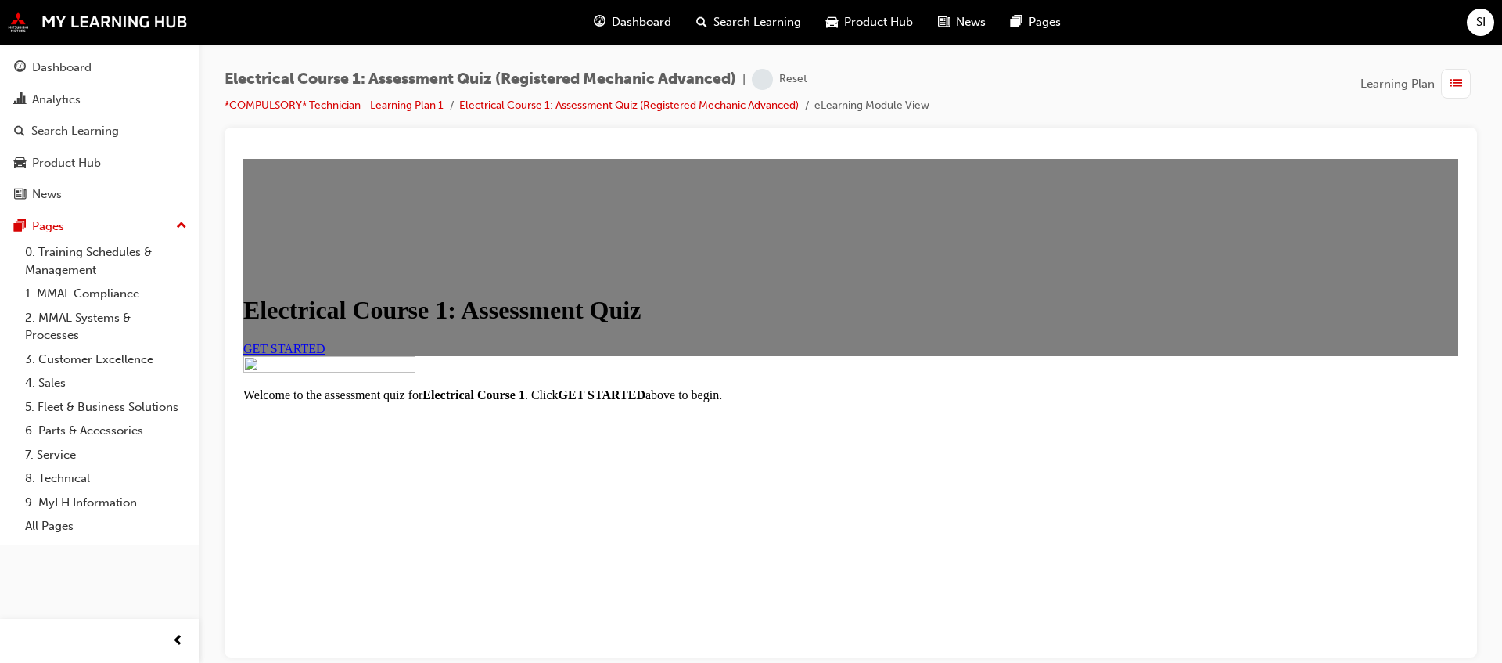
click at [325, 354] on link "GET STARTED" at bounding box center [284, 347] width 82 height 13
click at [644, 20] on span "Dashboard" at bounding box center [641, 22] width 59 height 18
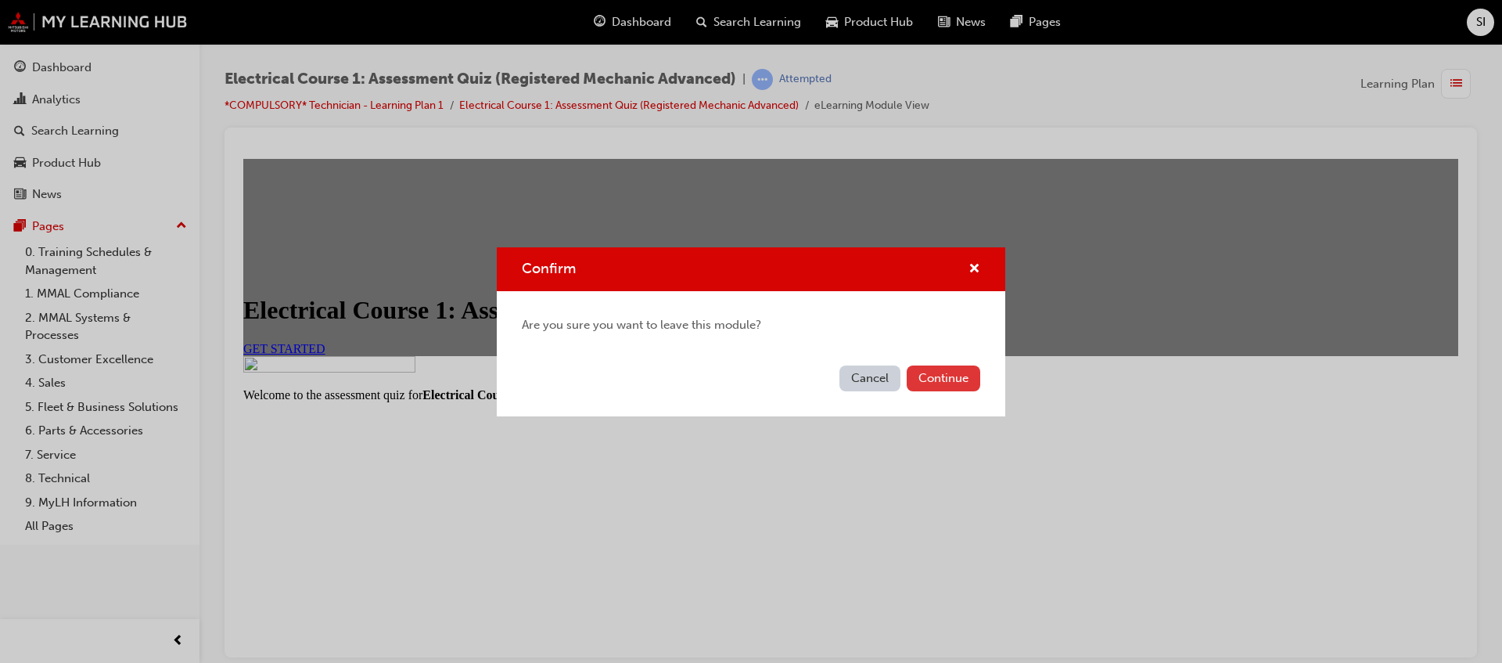
click at [931, 379] on button "Continue" at bounding box center [944, 378] width 74 height 26
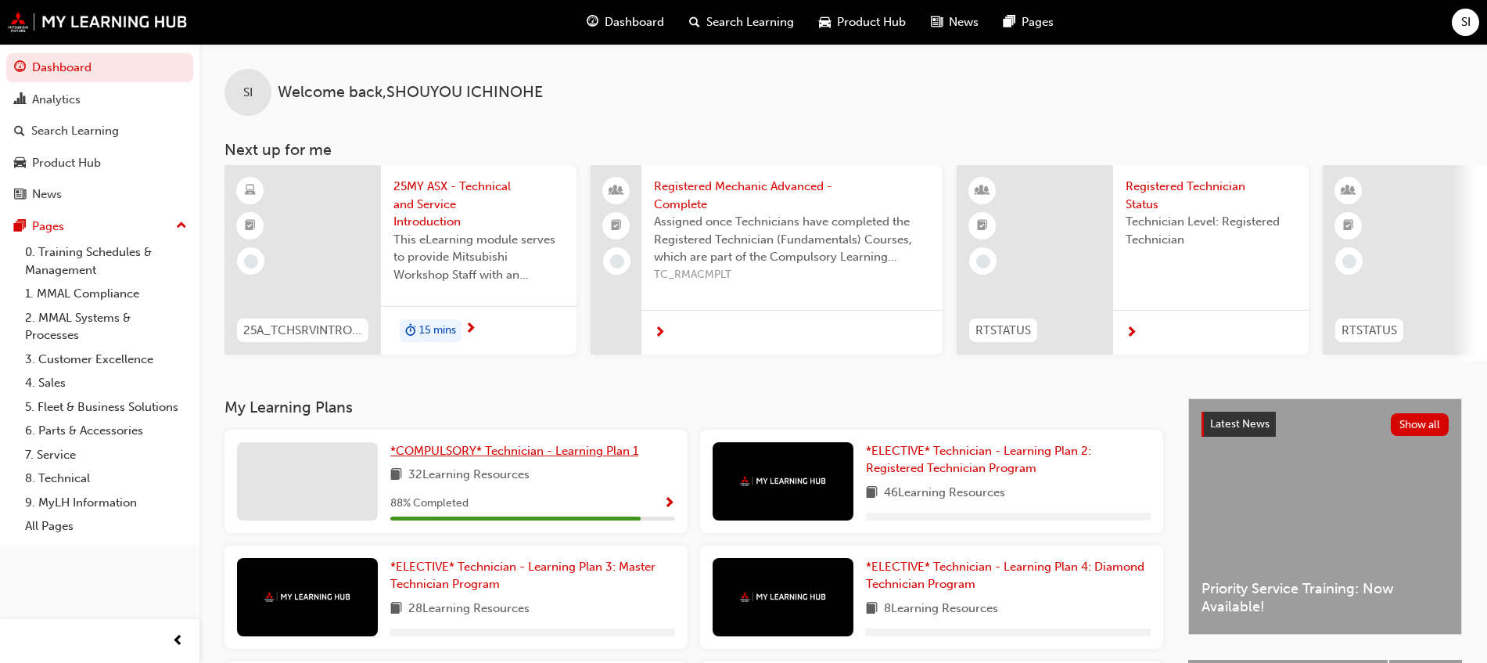
click at [556, 460] on link "*COMPULSORY* Technician - Learning Plan 1" at bounding box center [517, 451] width 254 height 18
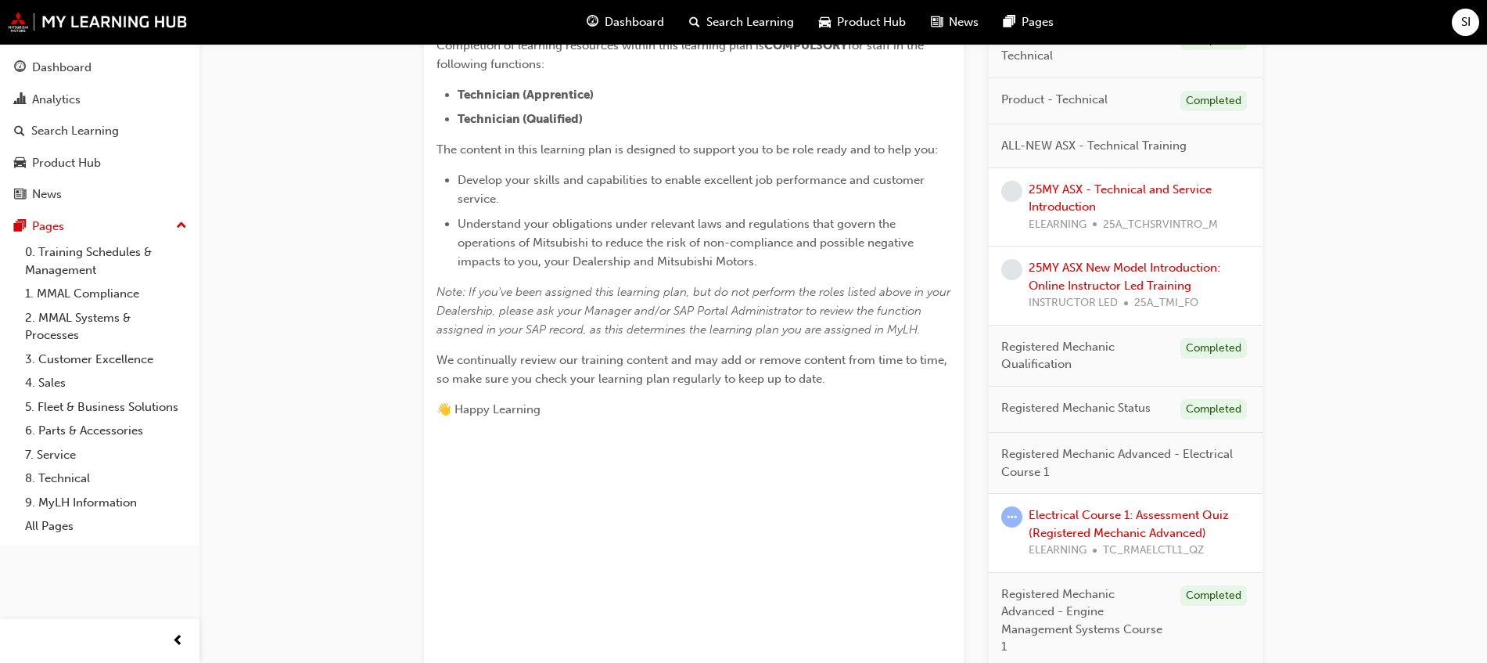
scroll to position [391, 0]
